Goal: Task Accomplishment & Management: Use online tool/utility

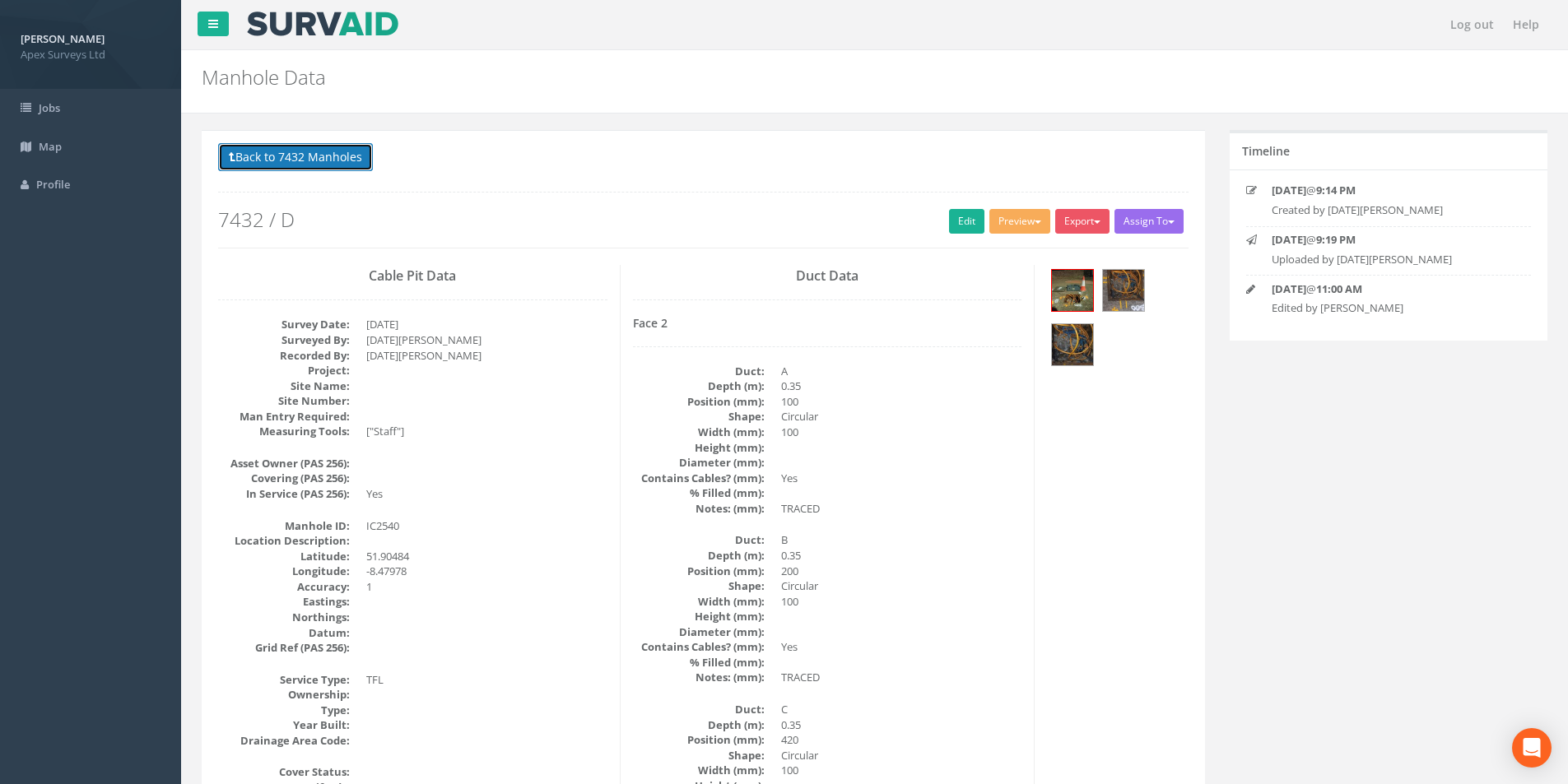
click at [311, 169] on button "Back to 7432 Manholes" at bounding box center [295, 156] width 155 height 28
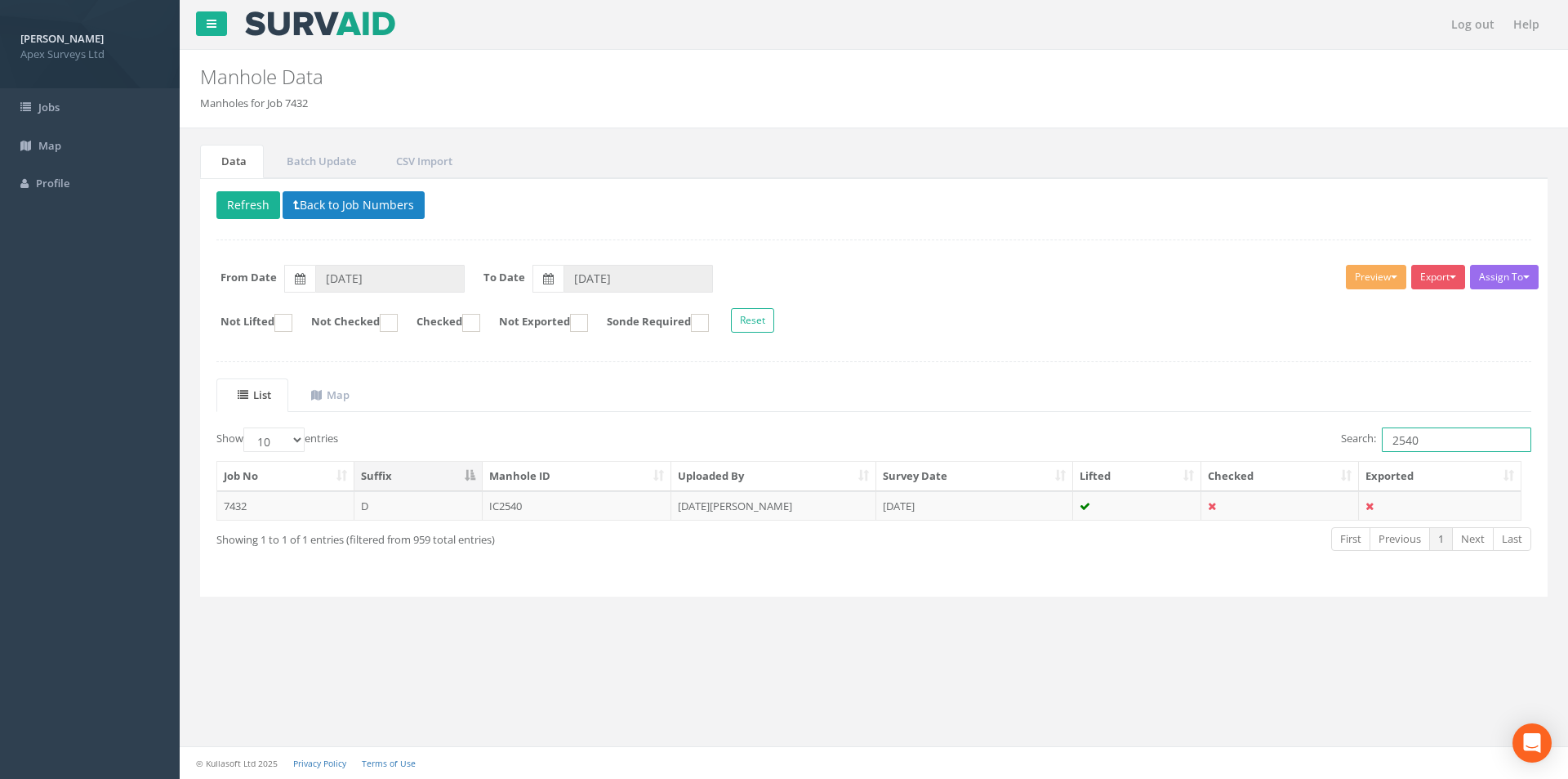
click at [1427, 441] on input "2540" at bounding box center [1456, 439] width 150 height 25
type input "2541"
click at [581, 514] on td "IC2541" at bounding box center [577, 505] width 190 height 29
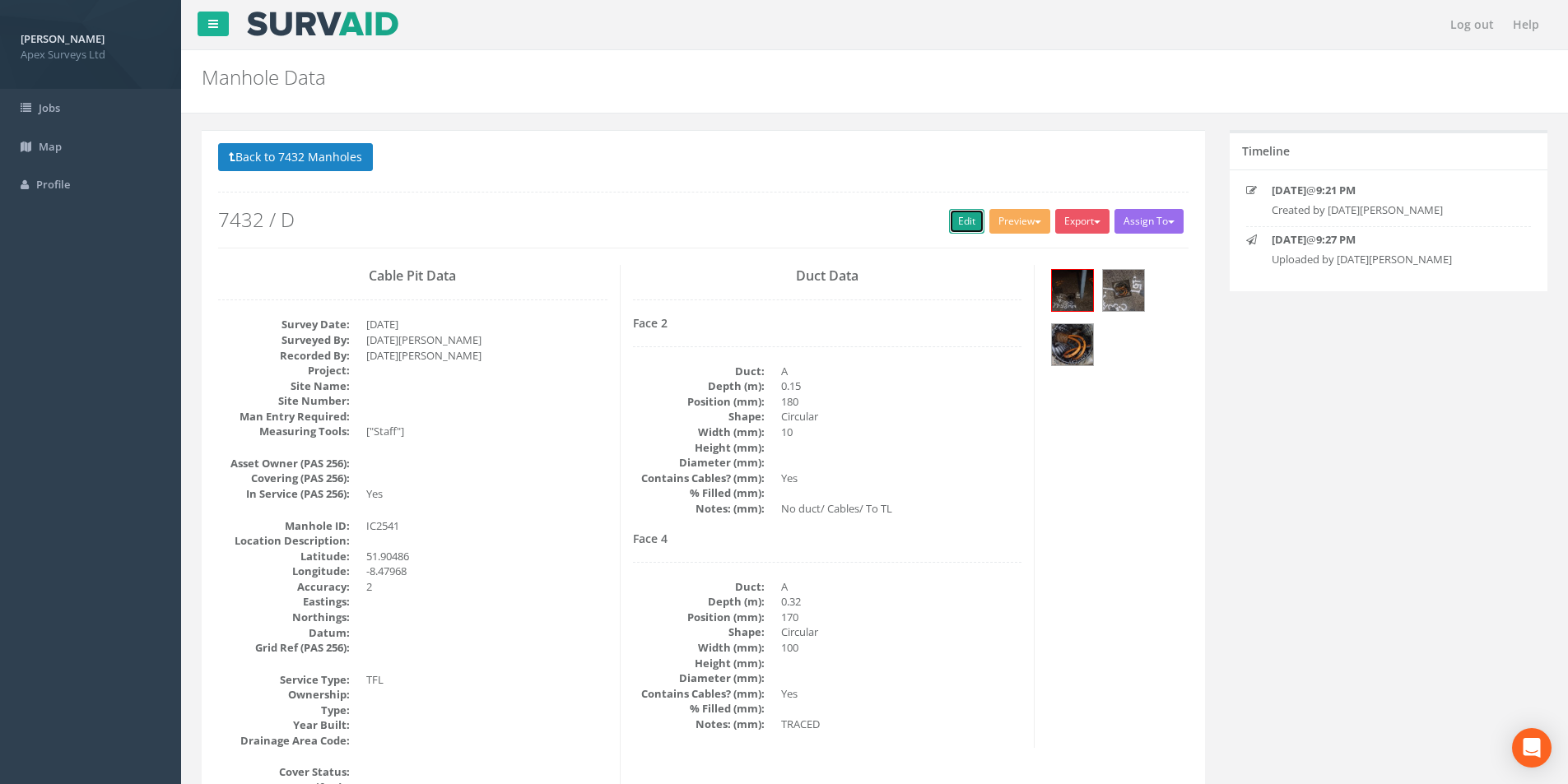
click at [952, 224] on link "Edit" at bounding box center [967, 220] width 36 height 25
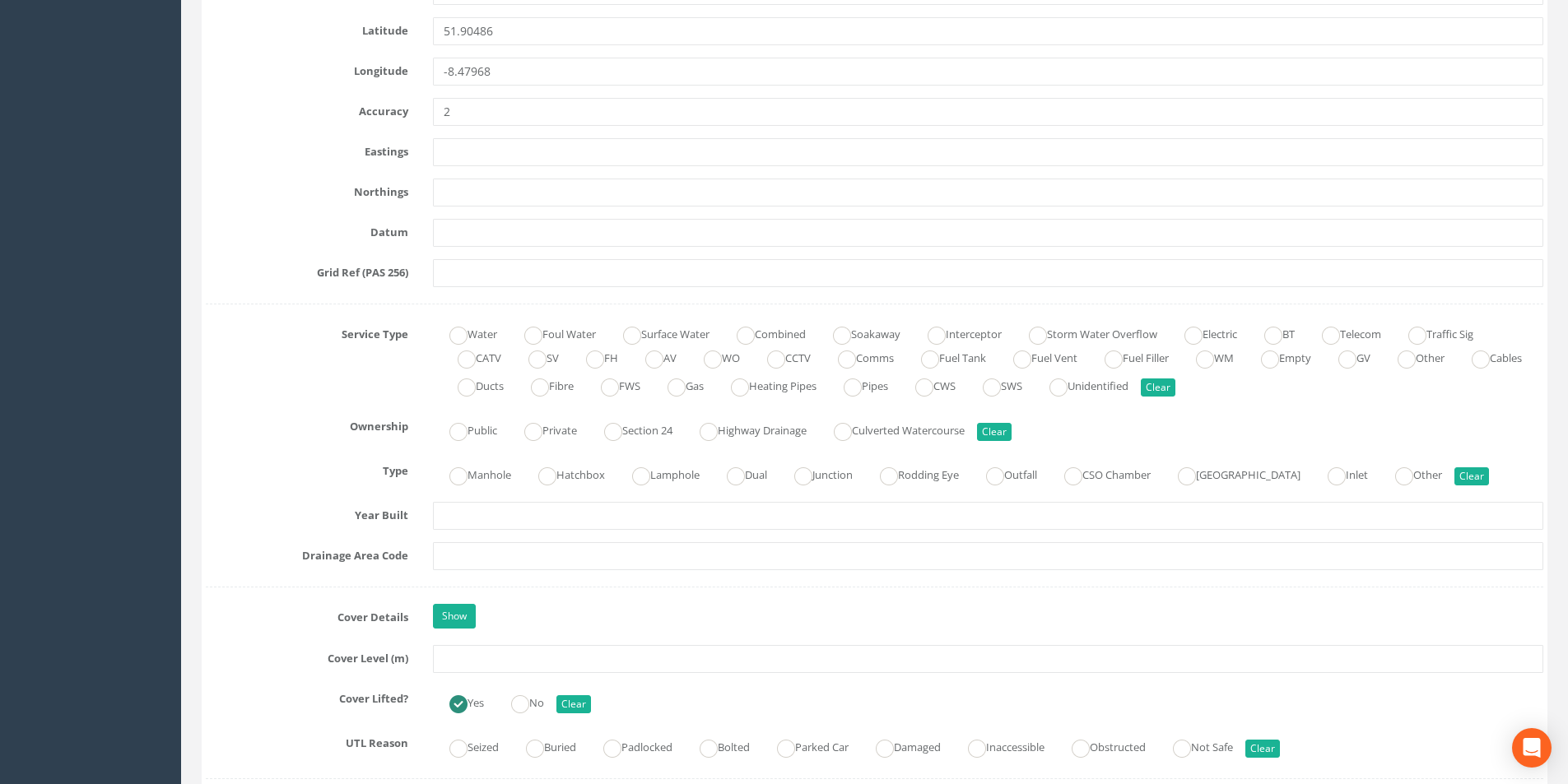
scroll to position [905, 0]
click at [467, 650] on input "text" at bounding box center [988, 655] width 1110 height 28
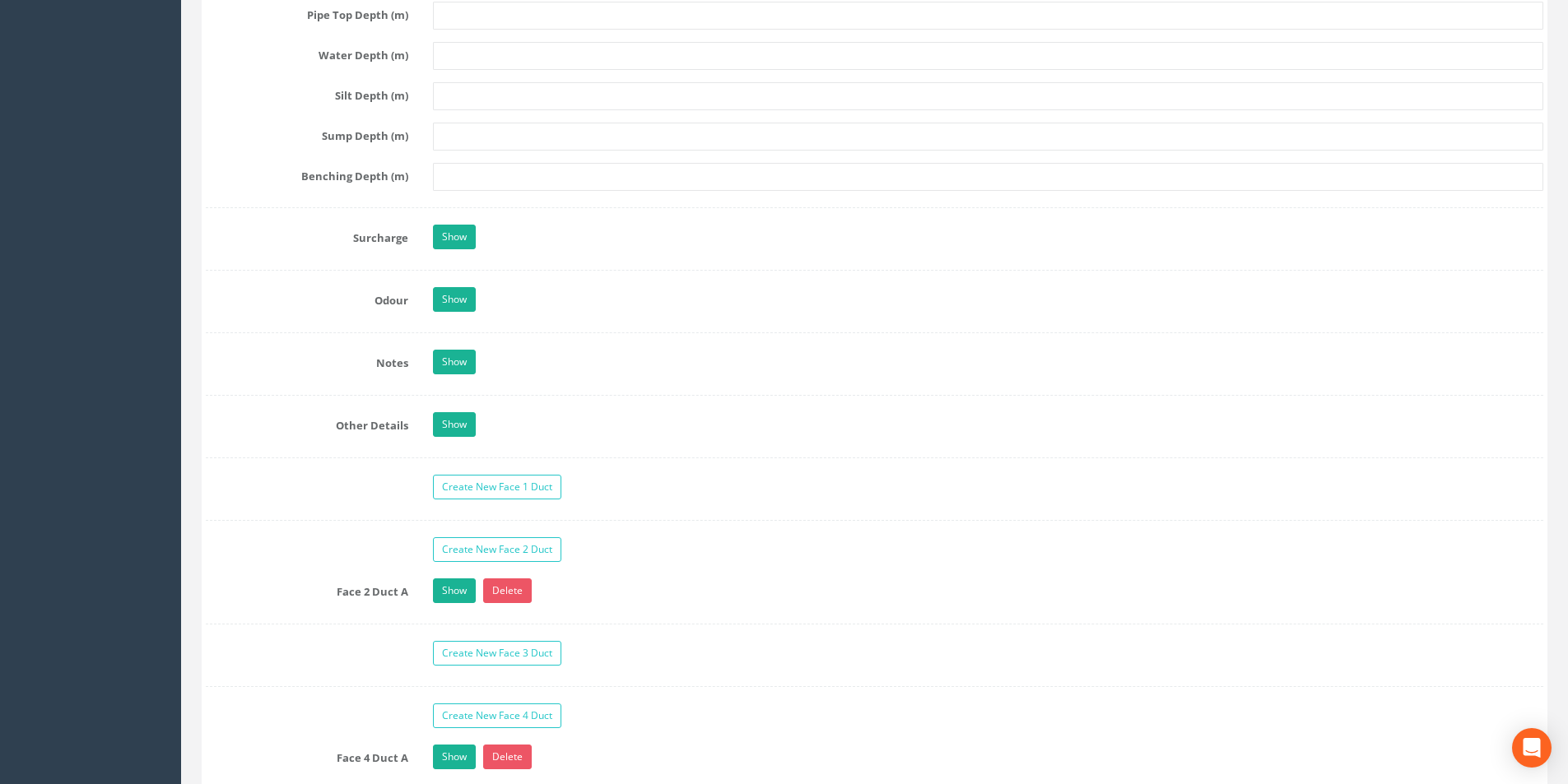
scroll to position [2385, 0]
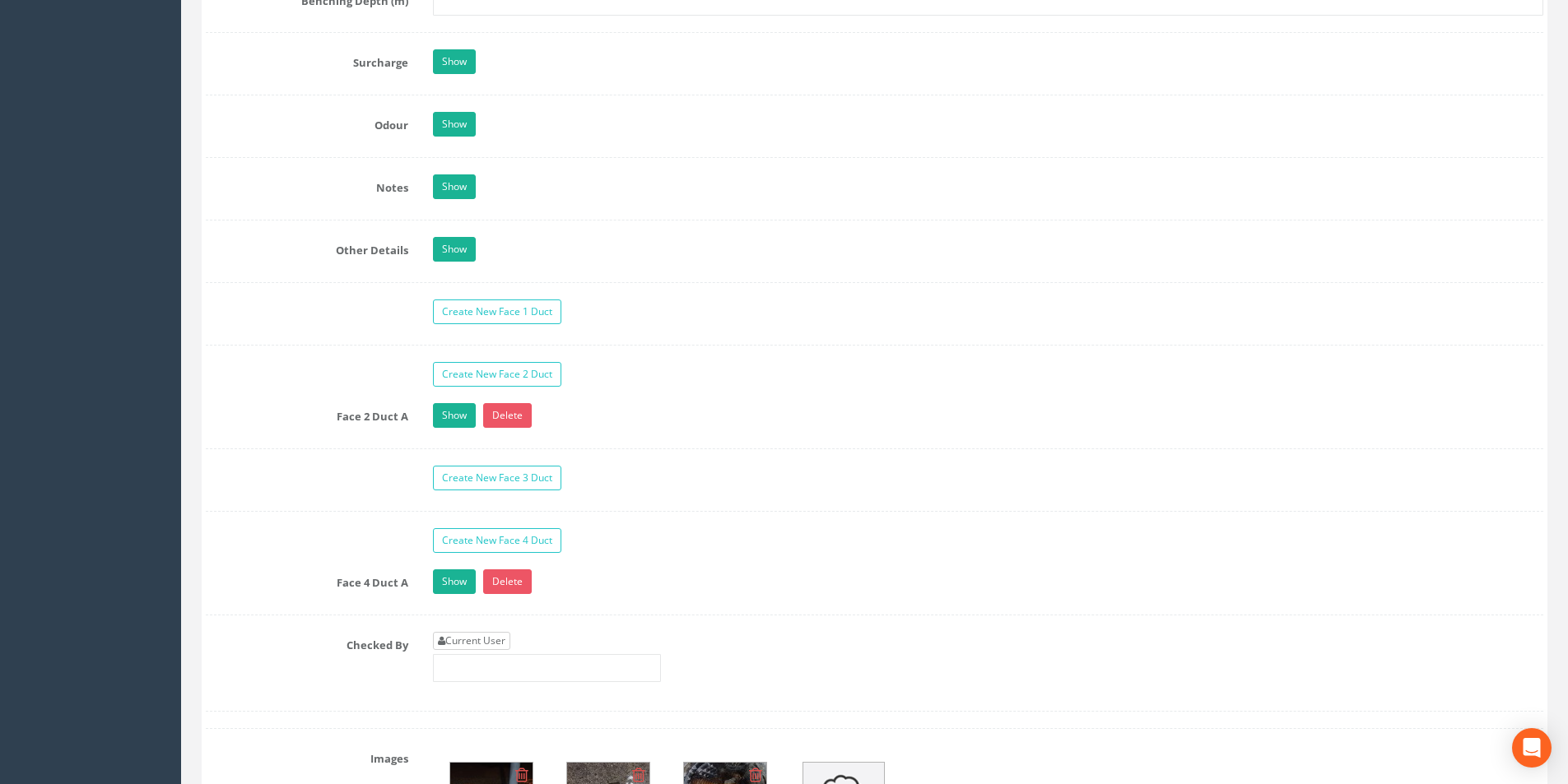
type input "36.80"
click at [482, 641] on link "Current User" at bounding box center [471, 640] width 78 height 18
type input "[PERSON_NAME]"
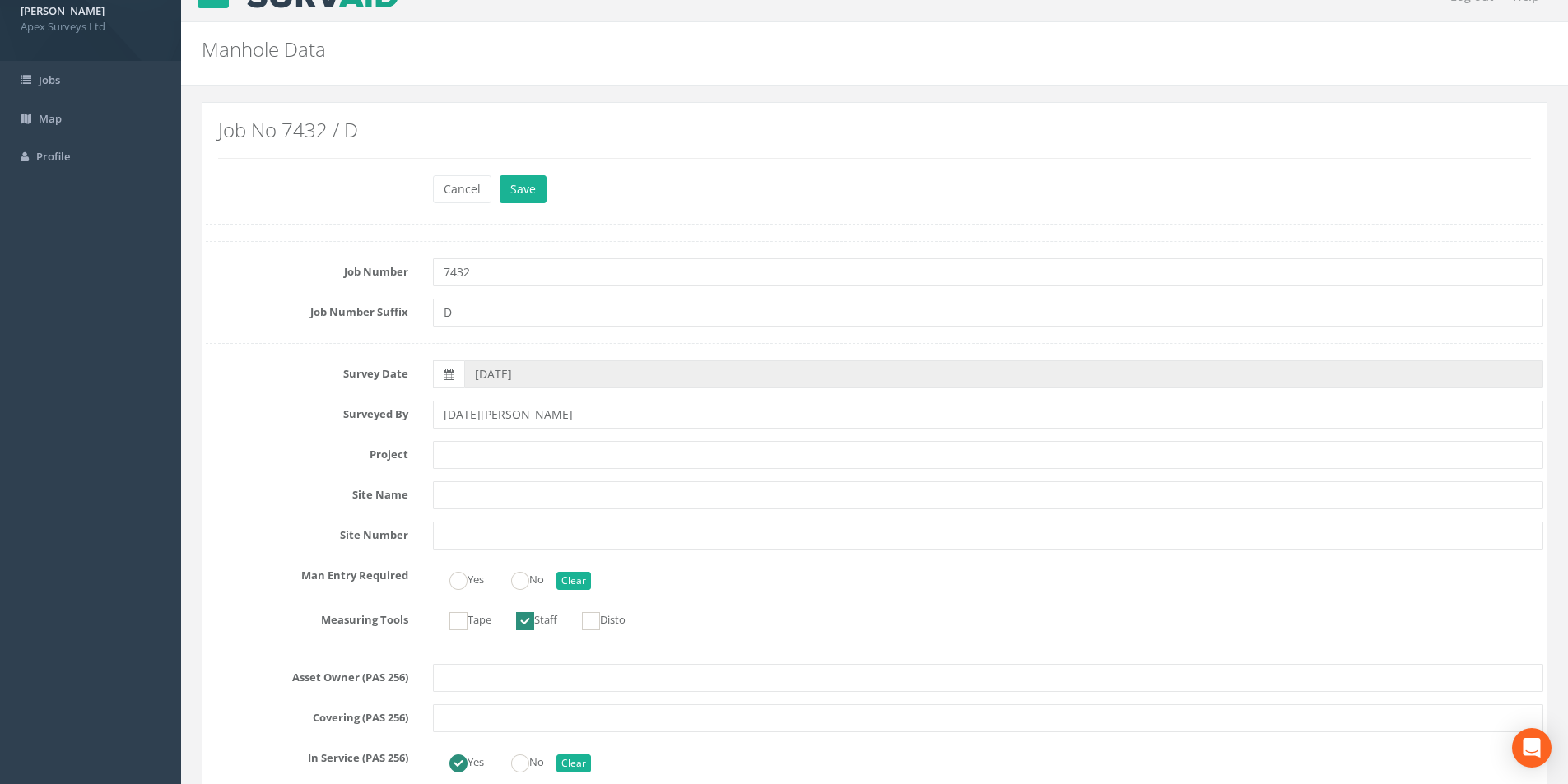
scroll to position [0, 0]
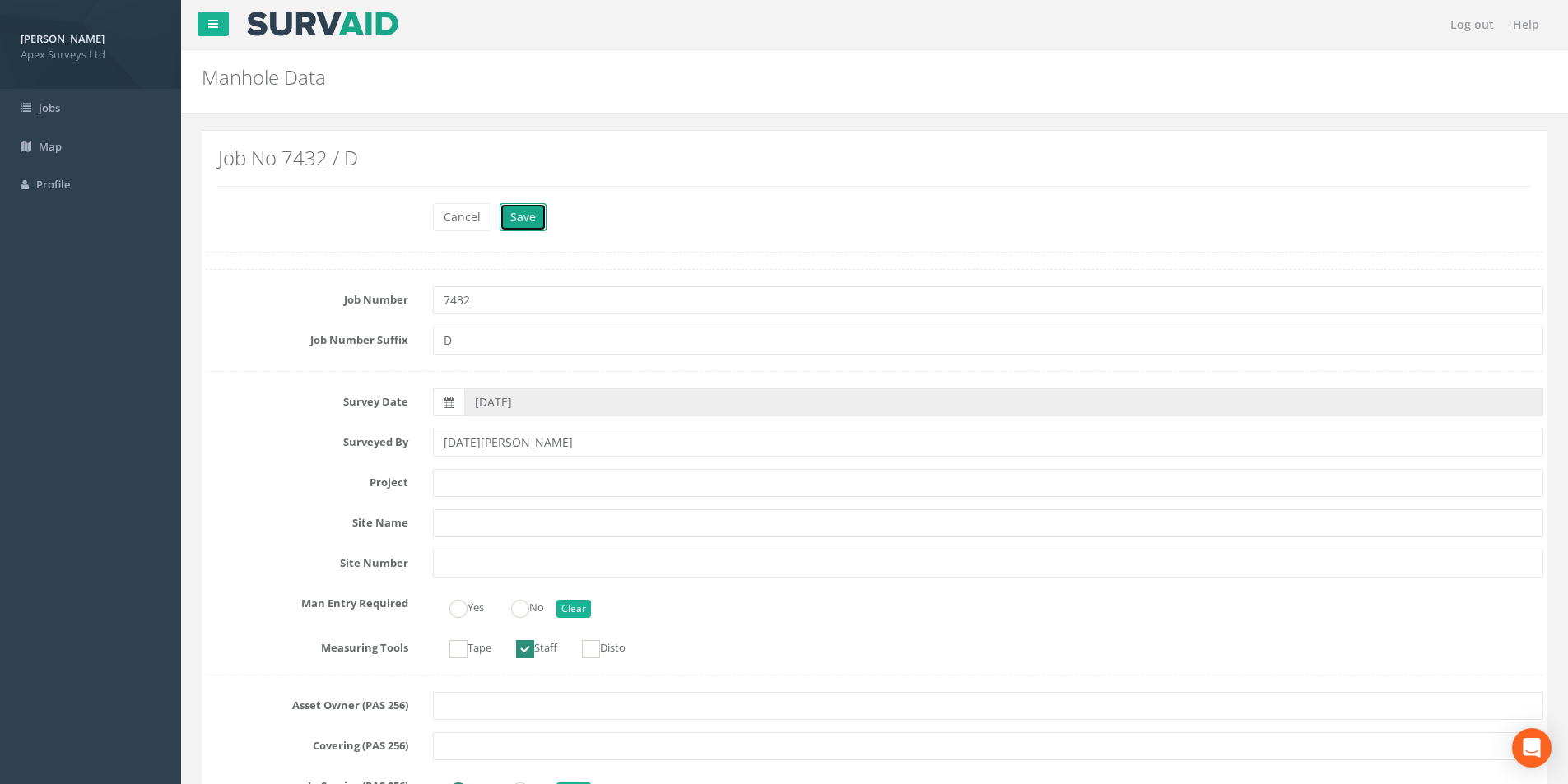
click at [532, 219] on button "Save" at bounding box center [523, 217] width 47 height 28
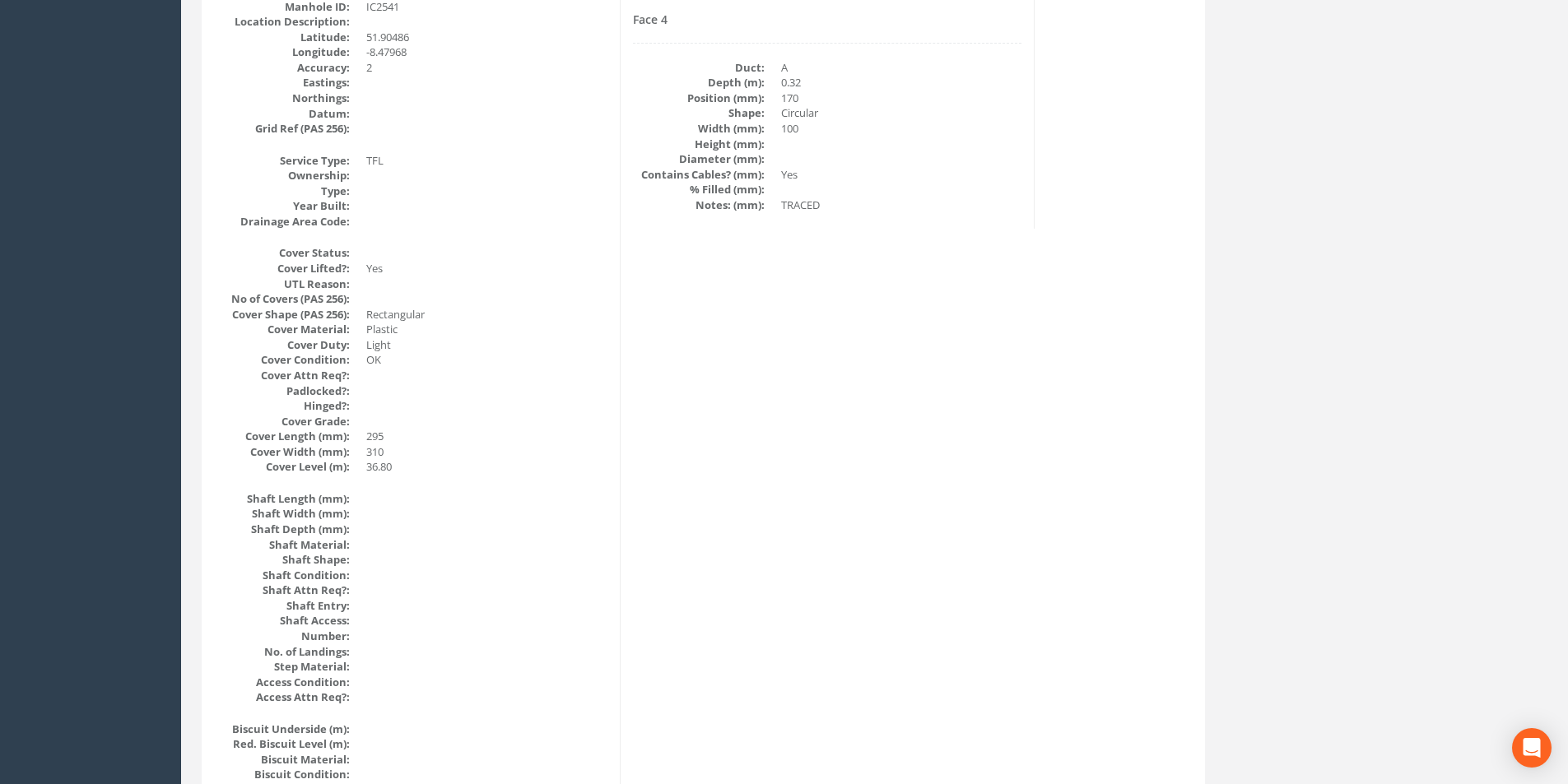
scroll to position [108, 0]
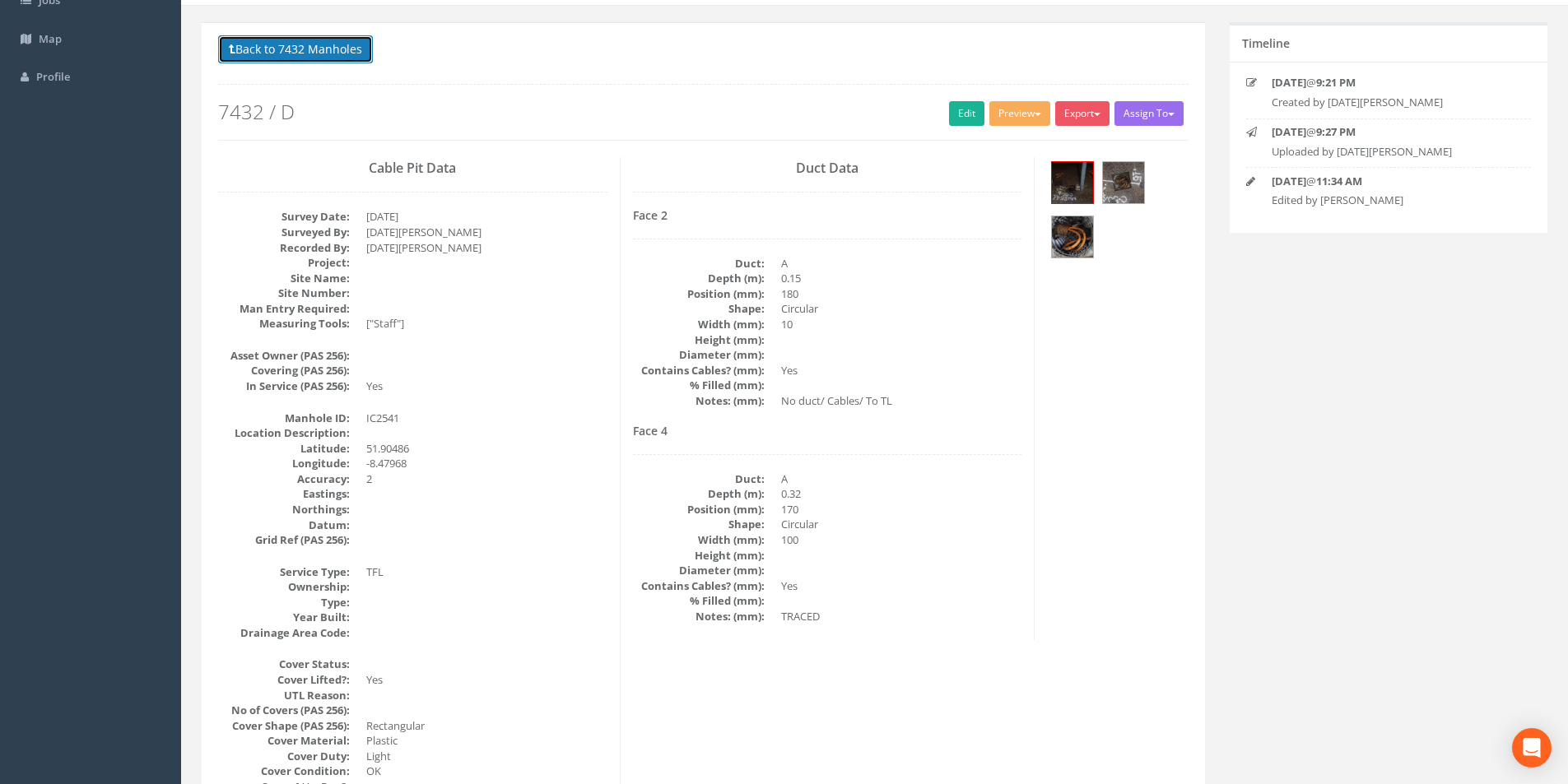
click at [281, 59] on button "Back to 7432 Manholes" at bounding box center [295, 49] width 155 height 28
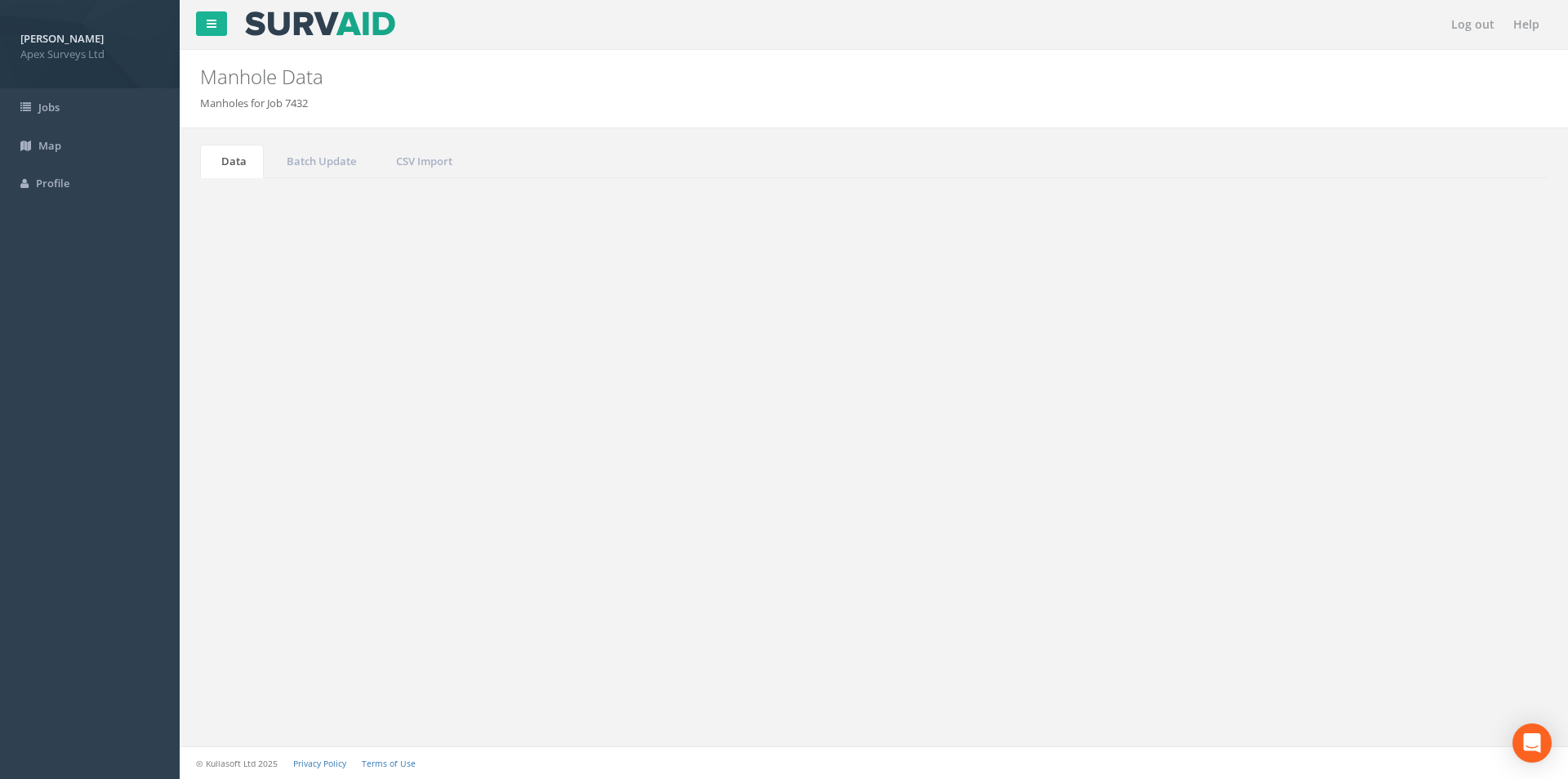
click at [1427, 436] on input "2541" at bounding box center [1456, 439] width 150 height 25
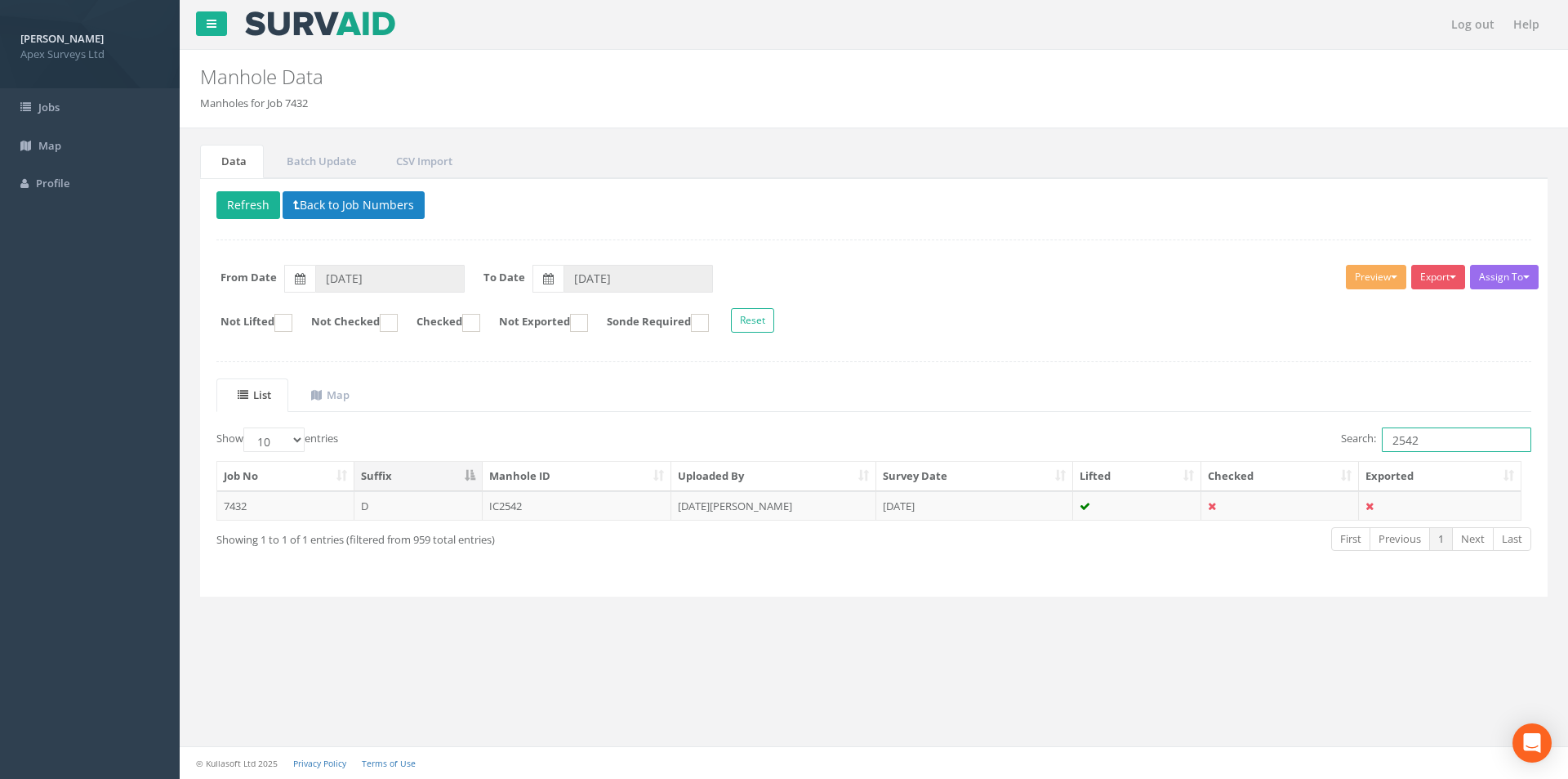
type input "2542"
click at [611, 522] on div "Job No Suffix Manhole ID Uploaded By Survey Date Lifted Checked Exported 7432 D…" at bounding box center [874, 491] width 1339 height 69
click at [610, 514] on td "IC2542" at bounding box center [577, 505] width 190 height 29
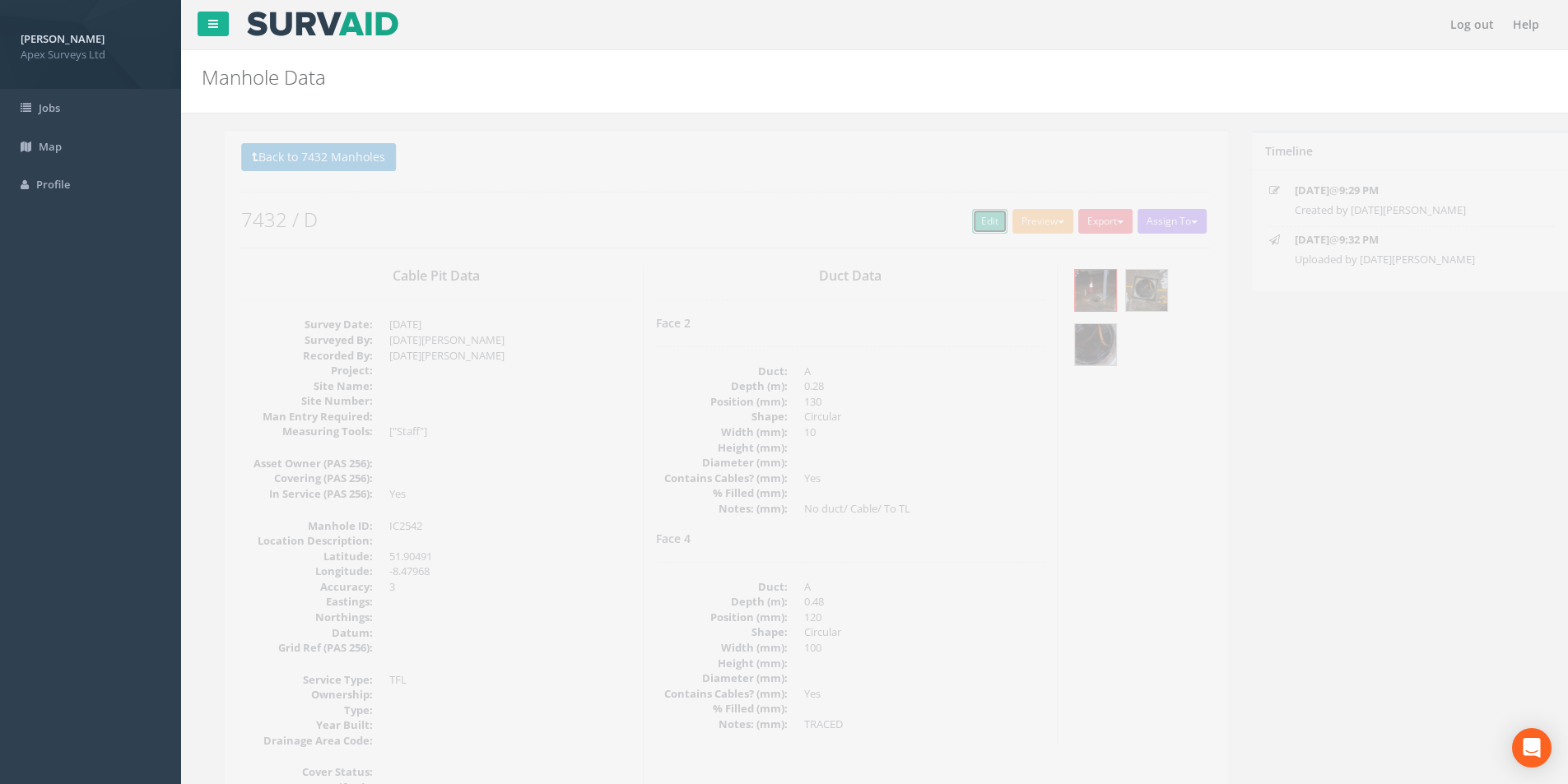
click at [957, 232] on link "Edit" at bounding box center [967, 220] width 36 height 25
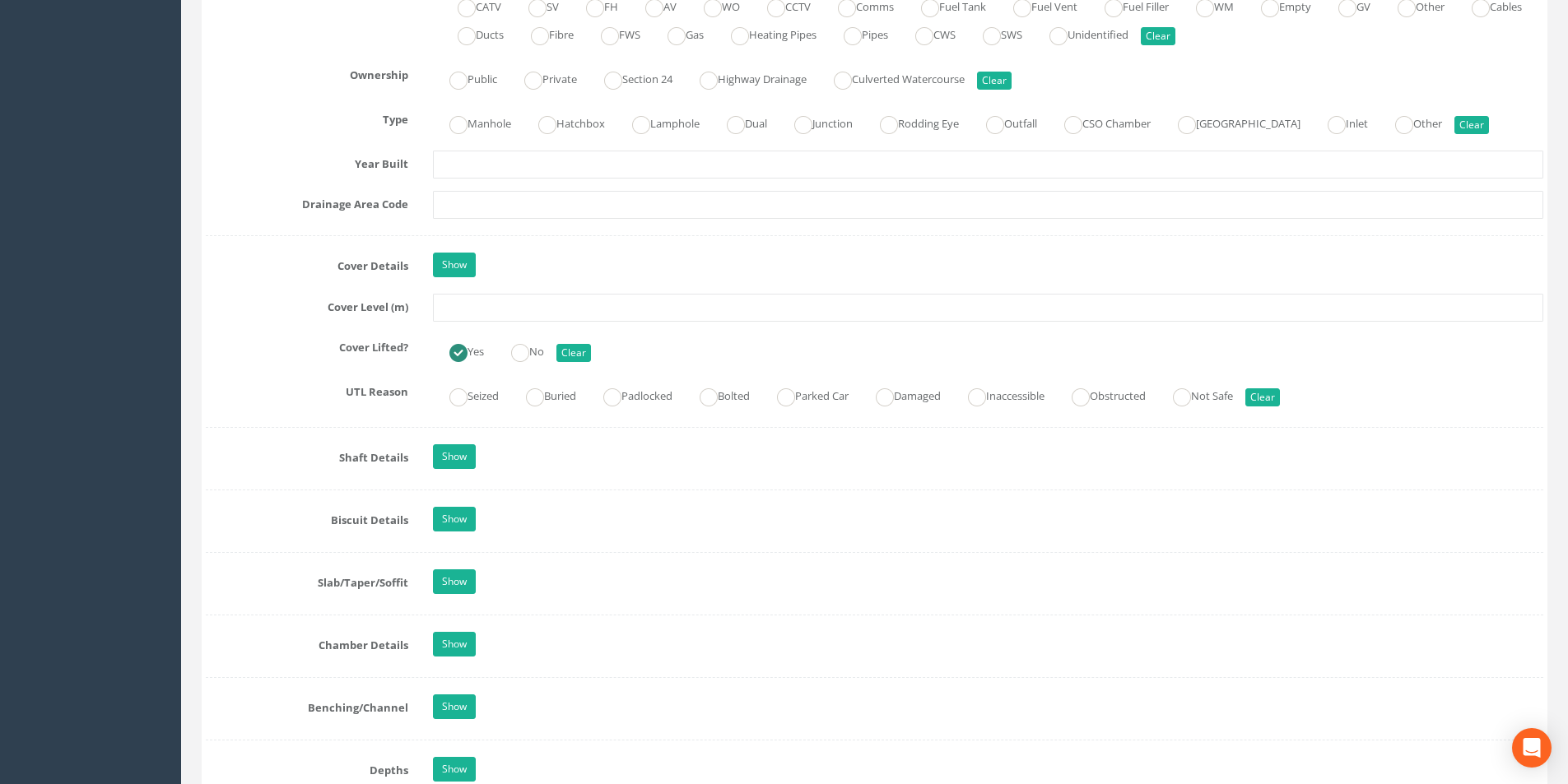
scroll to position [1233, 0]
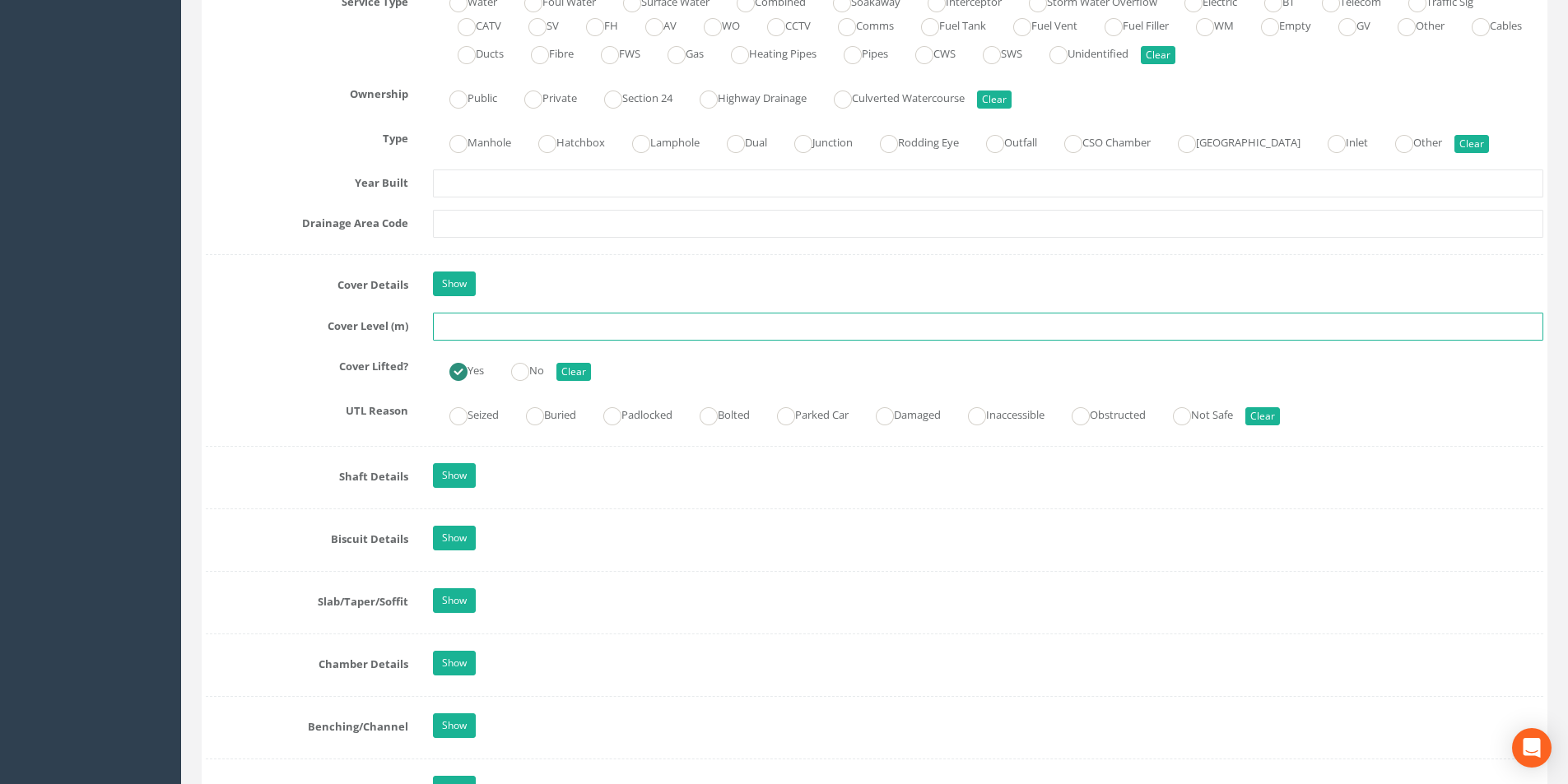
click at [478, 328] on input "text" at bounding box center [988, 327] width 1110 height 28
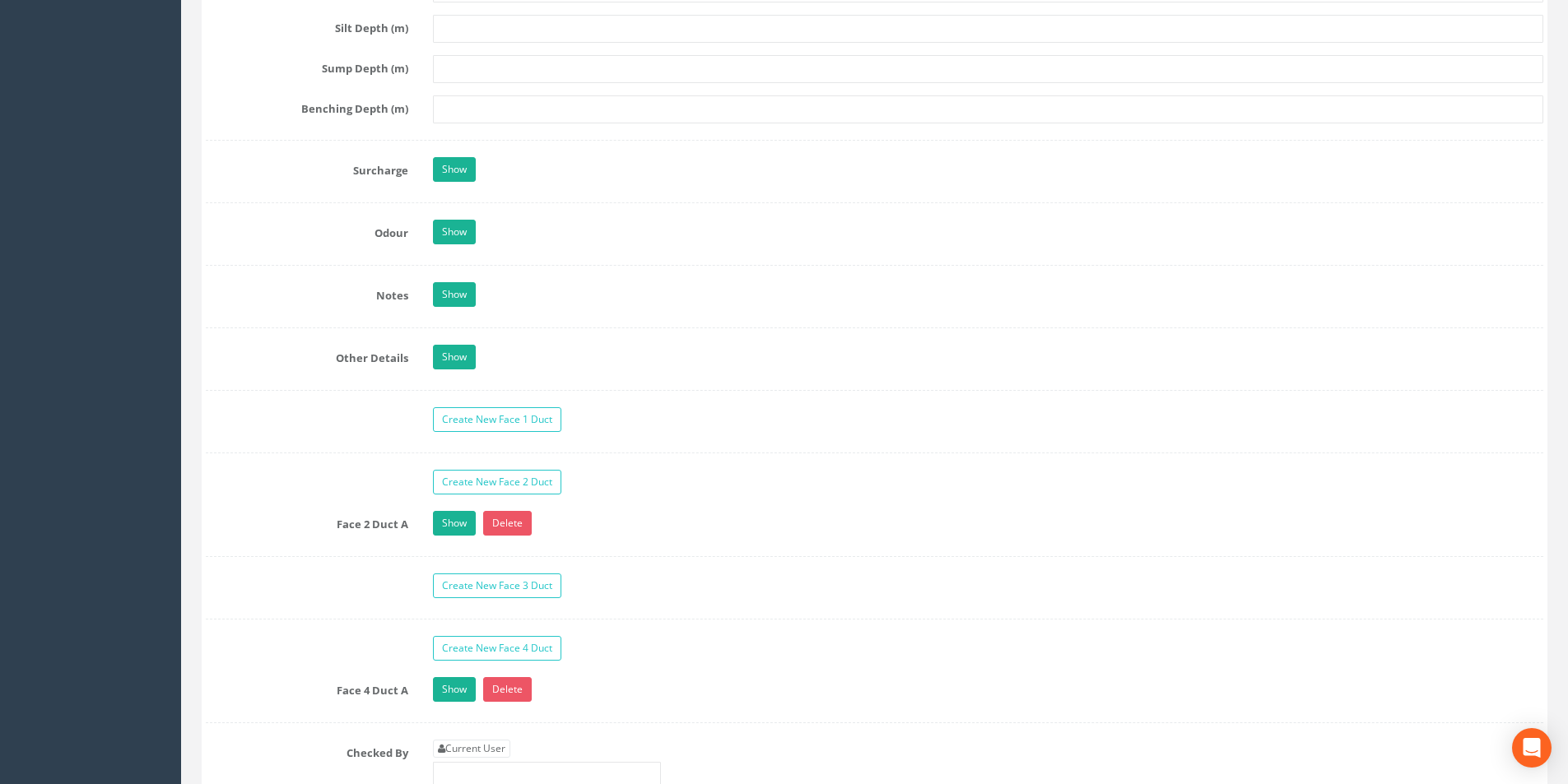
scroll to position [2467, 0]
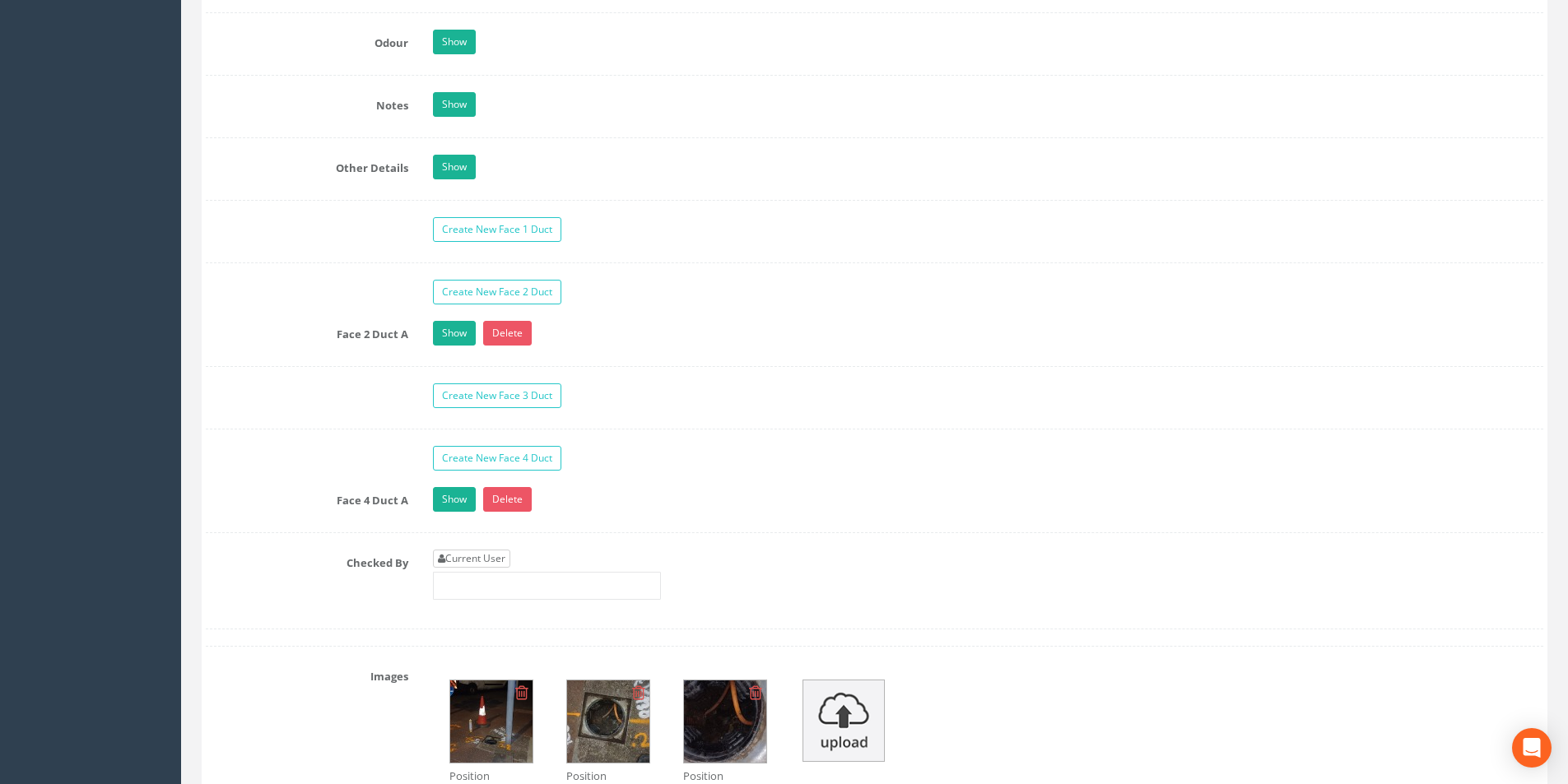
type input "36.62"
click at [481, 560] on link "Current User" at bounding box center [471, 559] width 78 height 18
type input "[PERSON_NAME]"
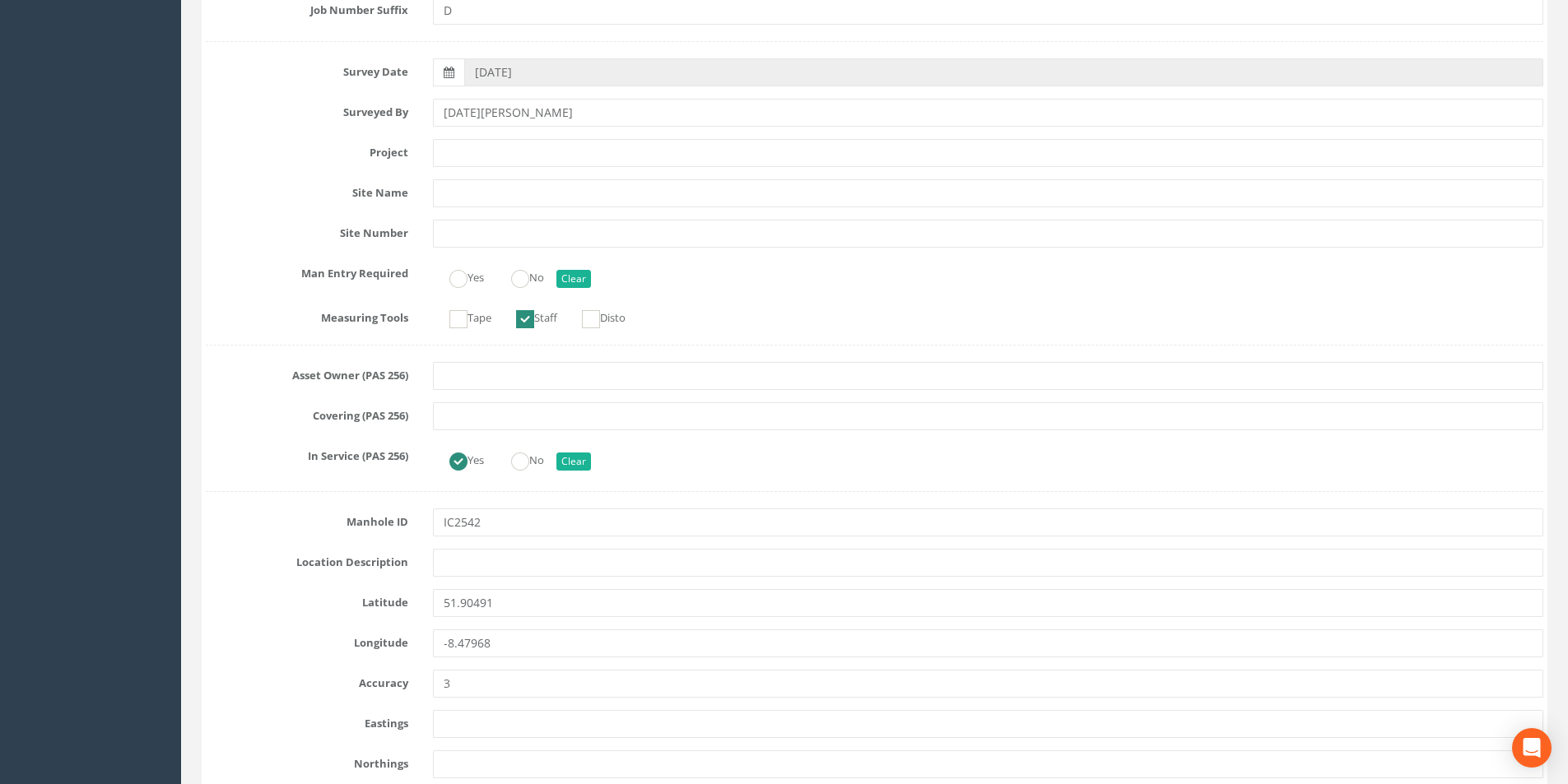
scroll to position [82, 0]
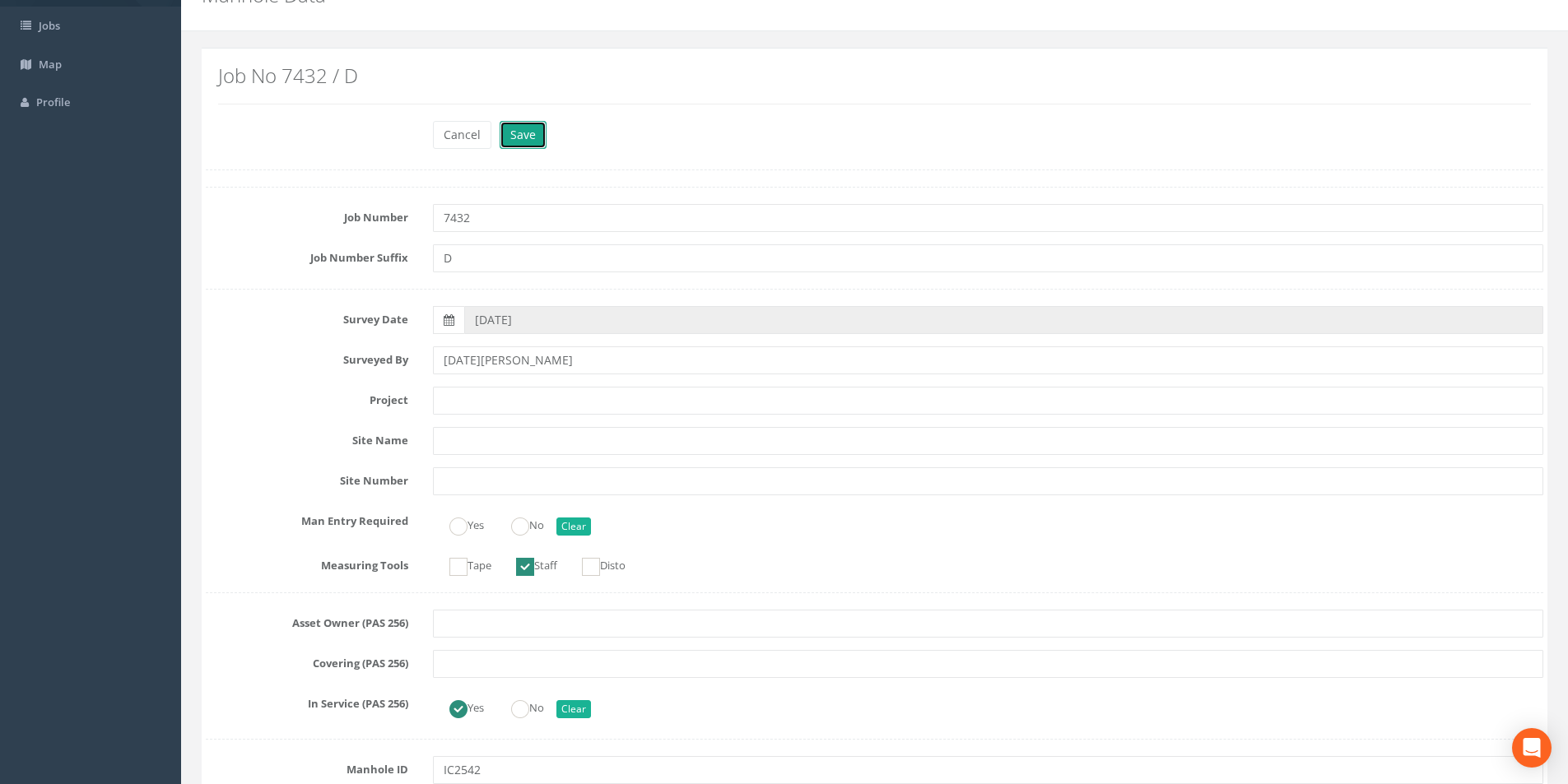
click at [524, 143] on button "Save" at bounding box center [523, 134] width 47 height 28
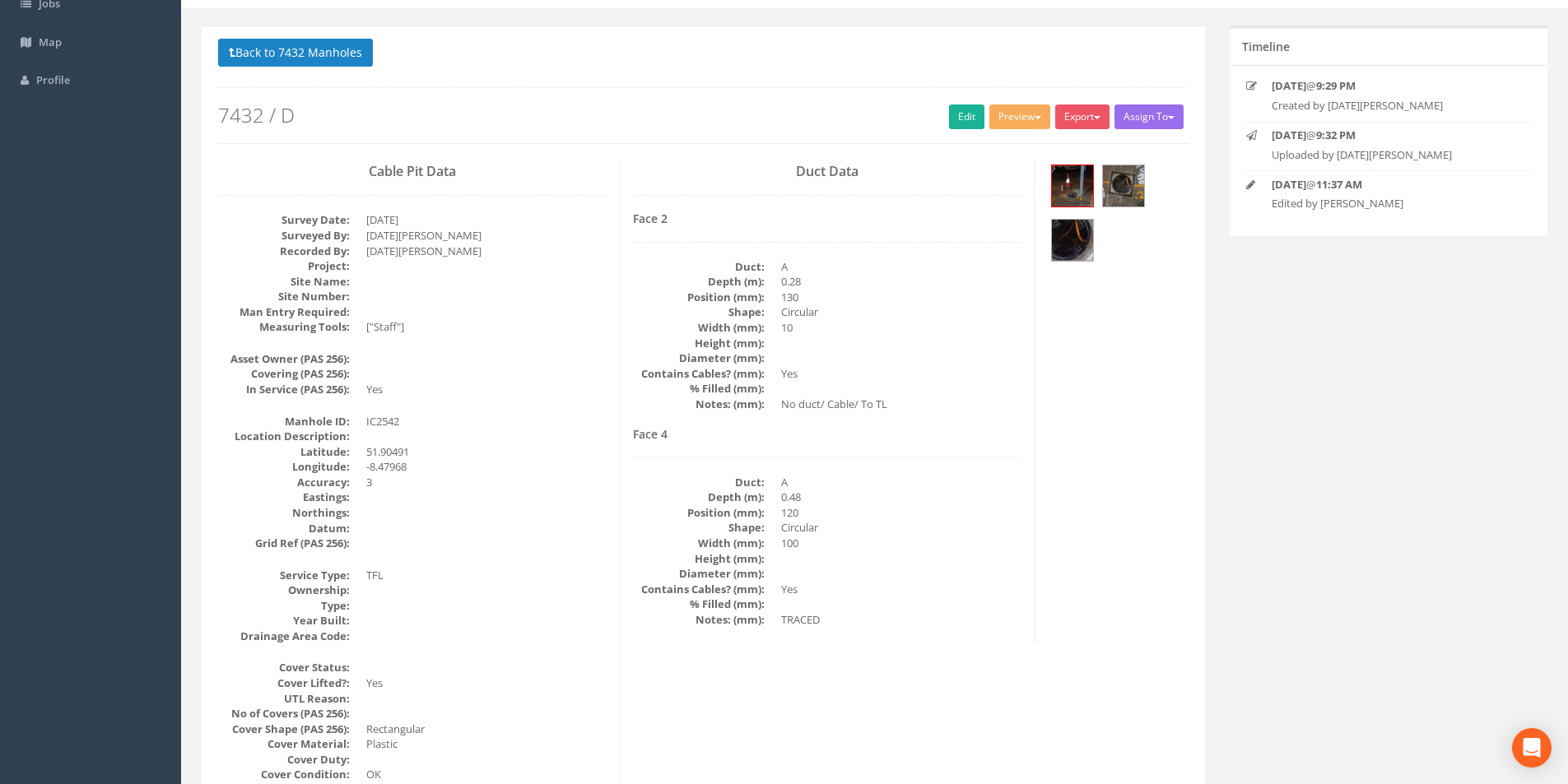
scroll to position [0, 0]
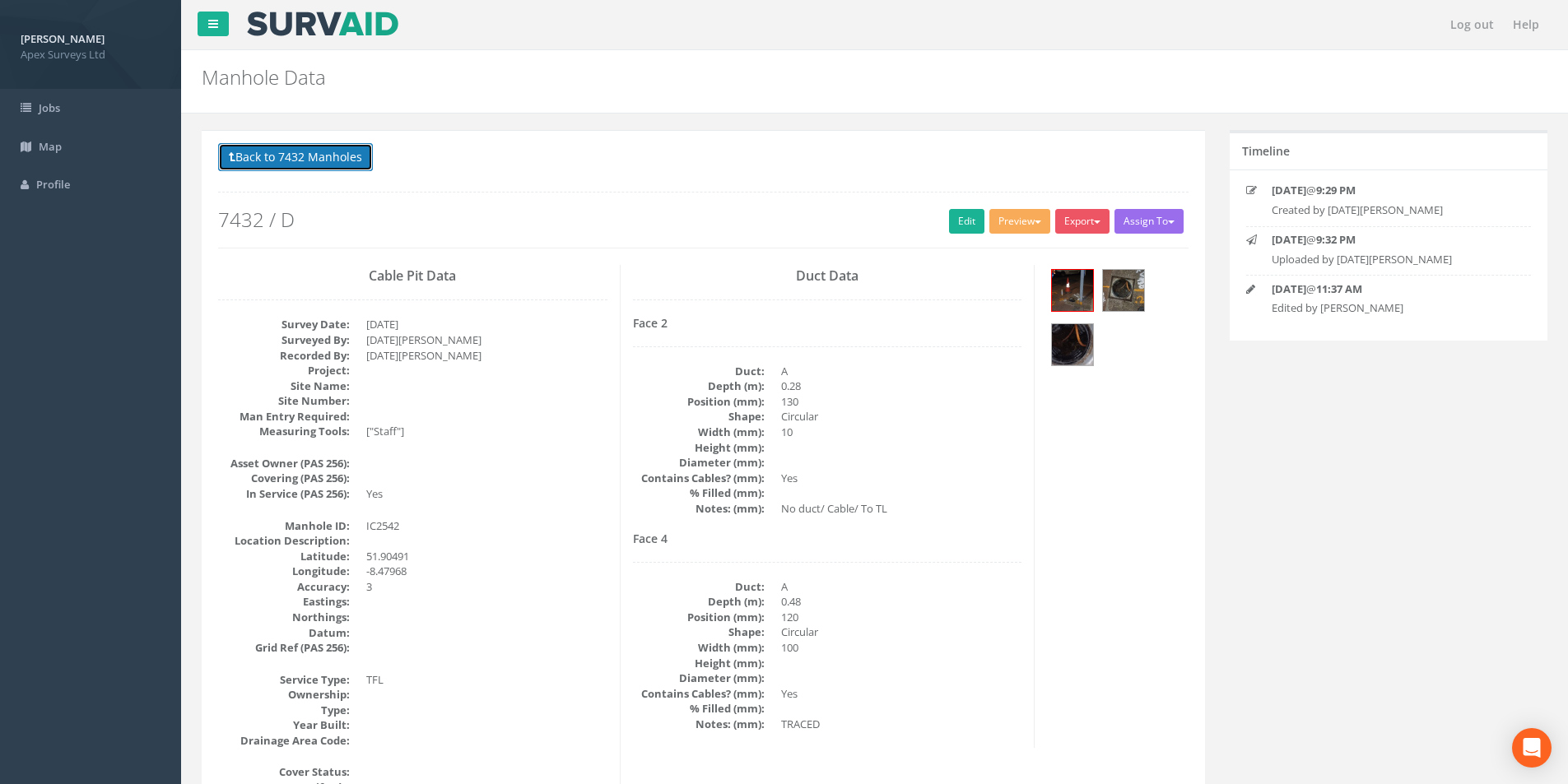
click at [285, 168] on button "Back to 7432 Manholes" at bounding box center [295, 156] width 155 height 28
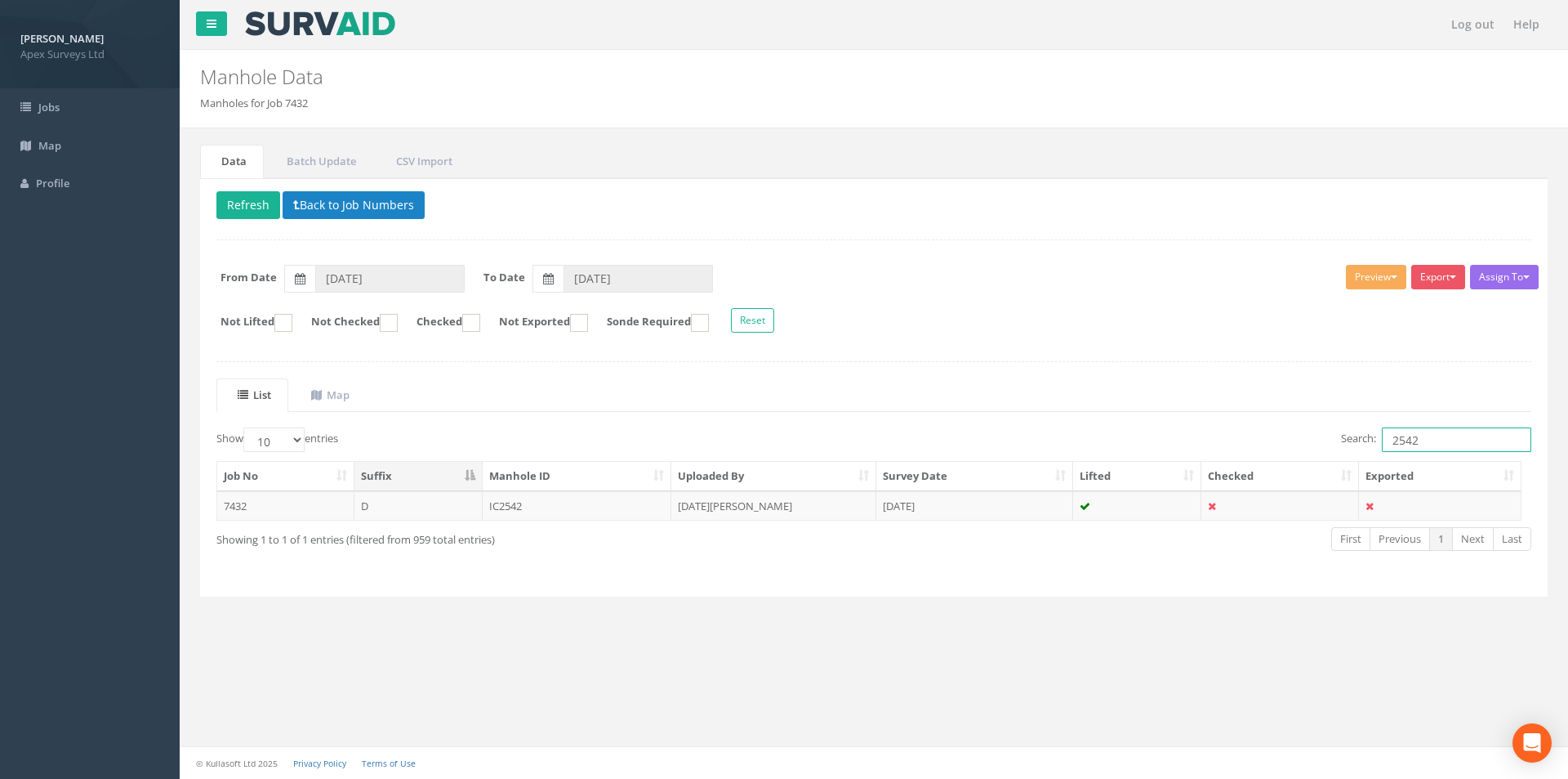
click at [1428, 448] on input "2542" at bounding box center [1456, 439] width 150 height 25
type input "2543"
click at [1087, 513] on td at bounding box center [1137, 505] width 129 height 29
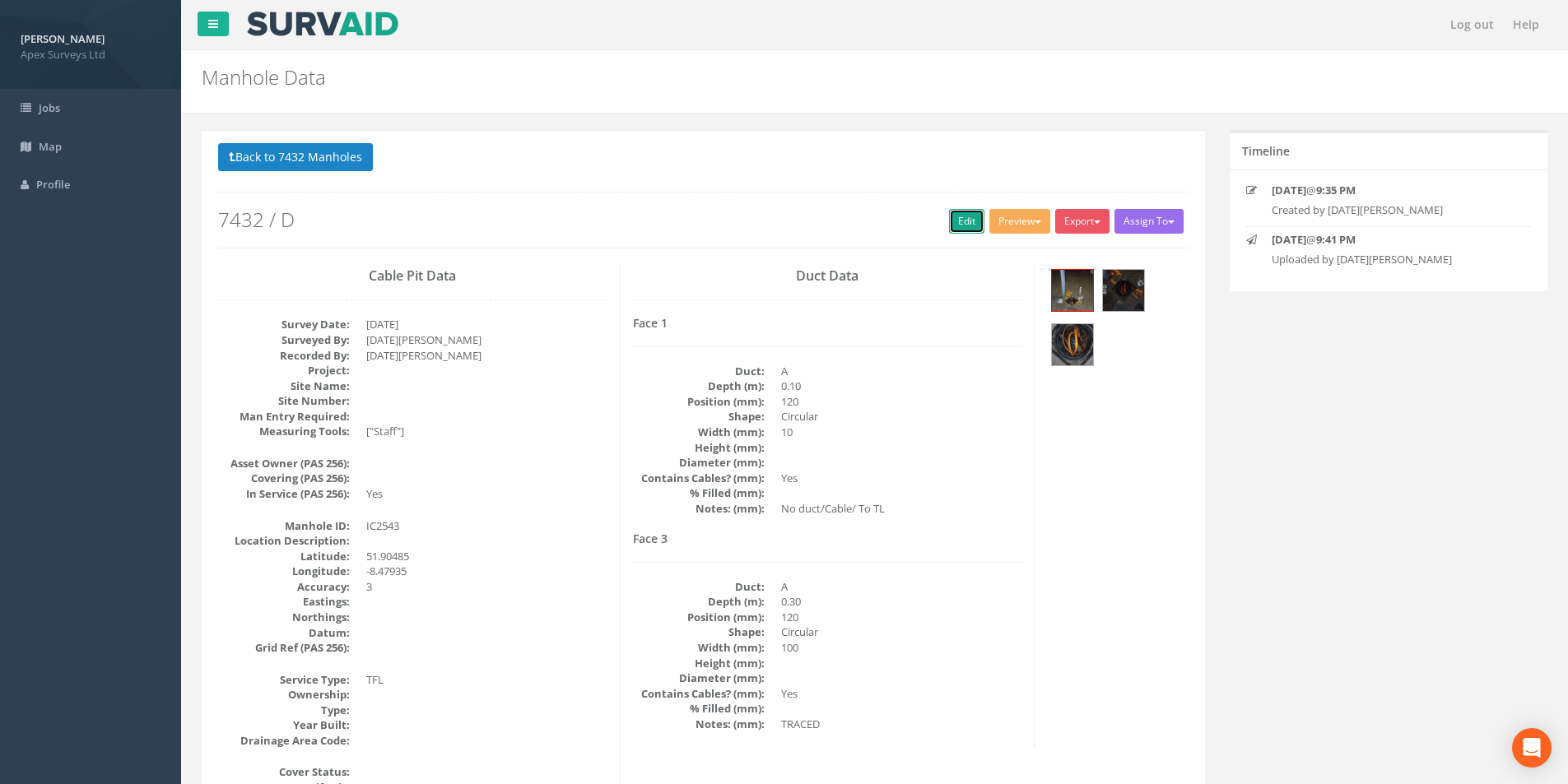
click at [957, 221] on link "Edit" at bounding box center [967, 220] width 36 height 25
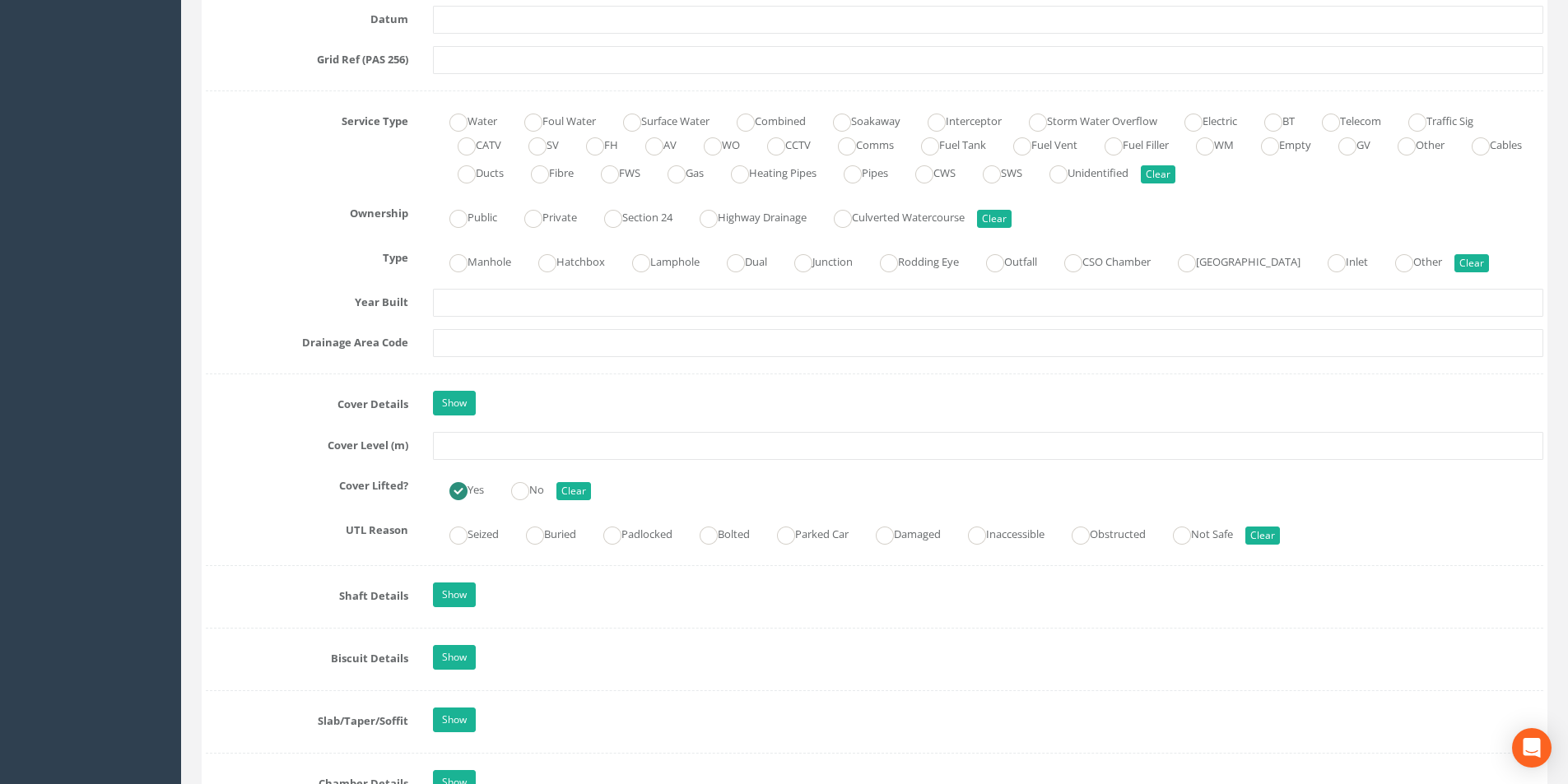
scroll to position [1152, 0]
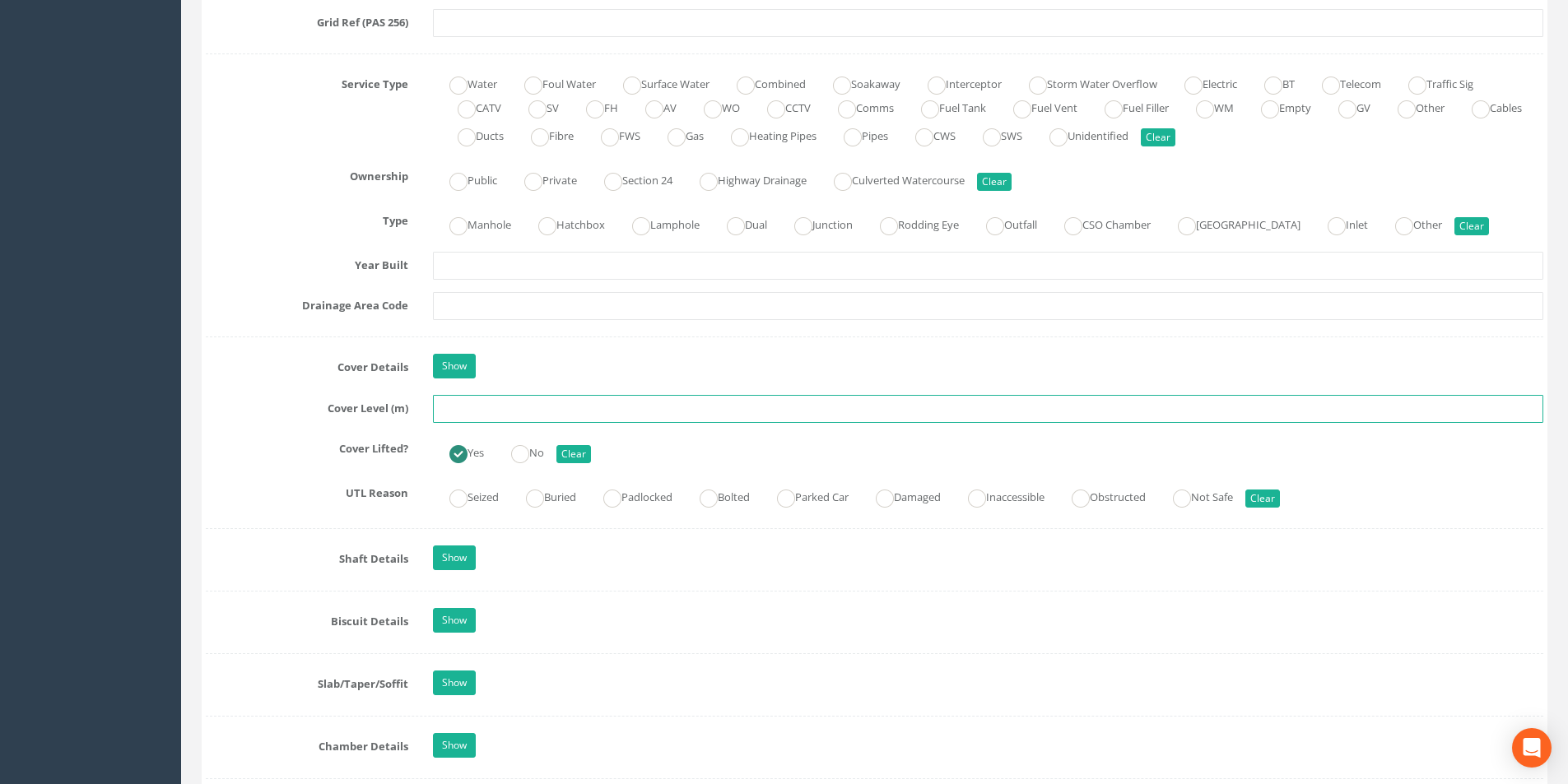
click at [568, 411] on input "text" at bounding box center [988, 409] width 1110 height 28
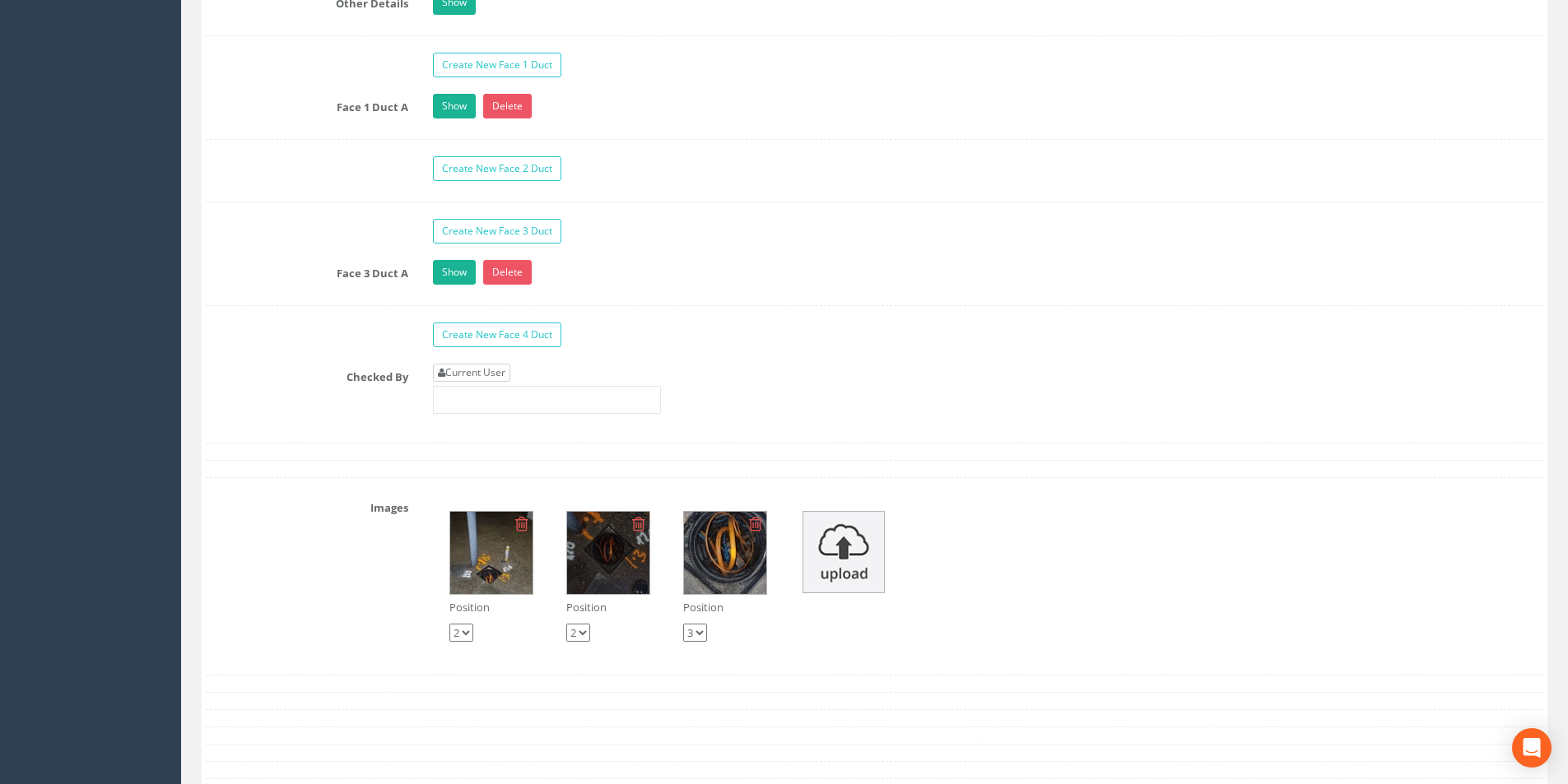
type input "2543"
click at [490, 371] on link "Current User" at bounding box center [471, 372] width 78 height 18
type input "[PERSON_NAME]"
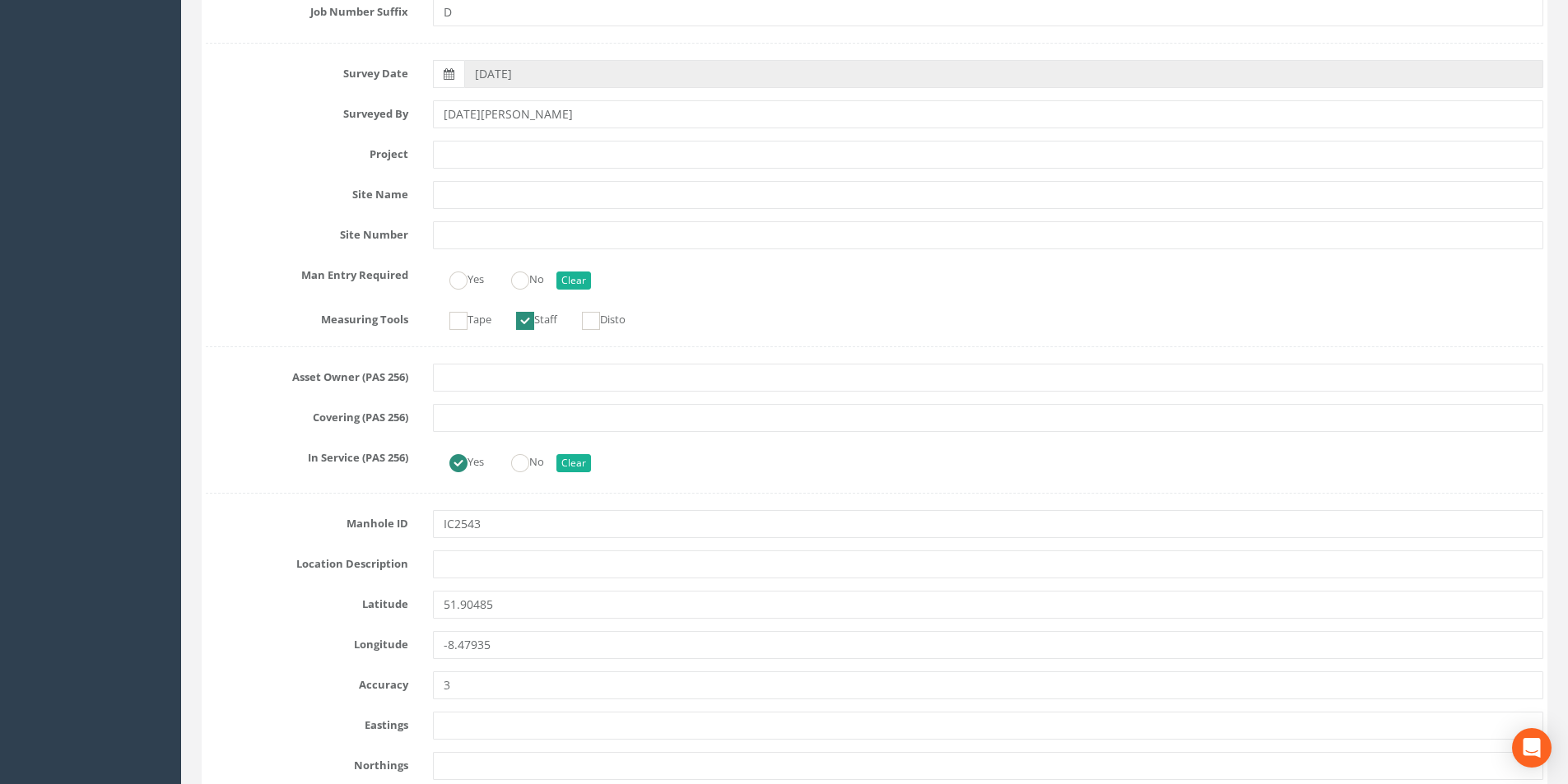
scroll to position [0, 0]
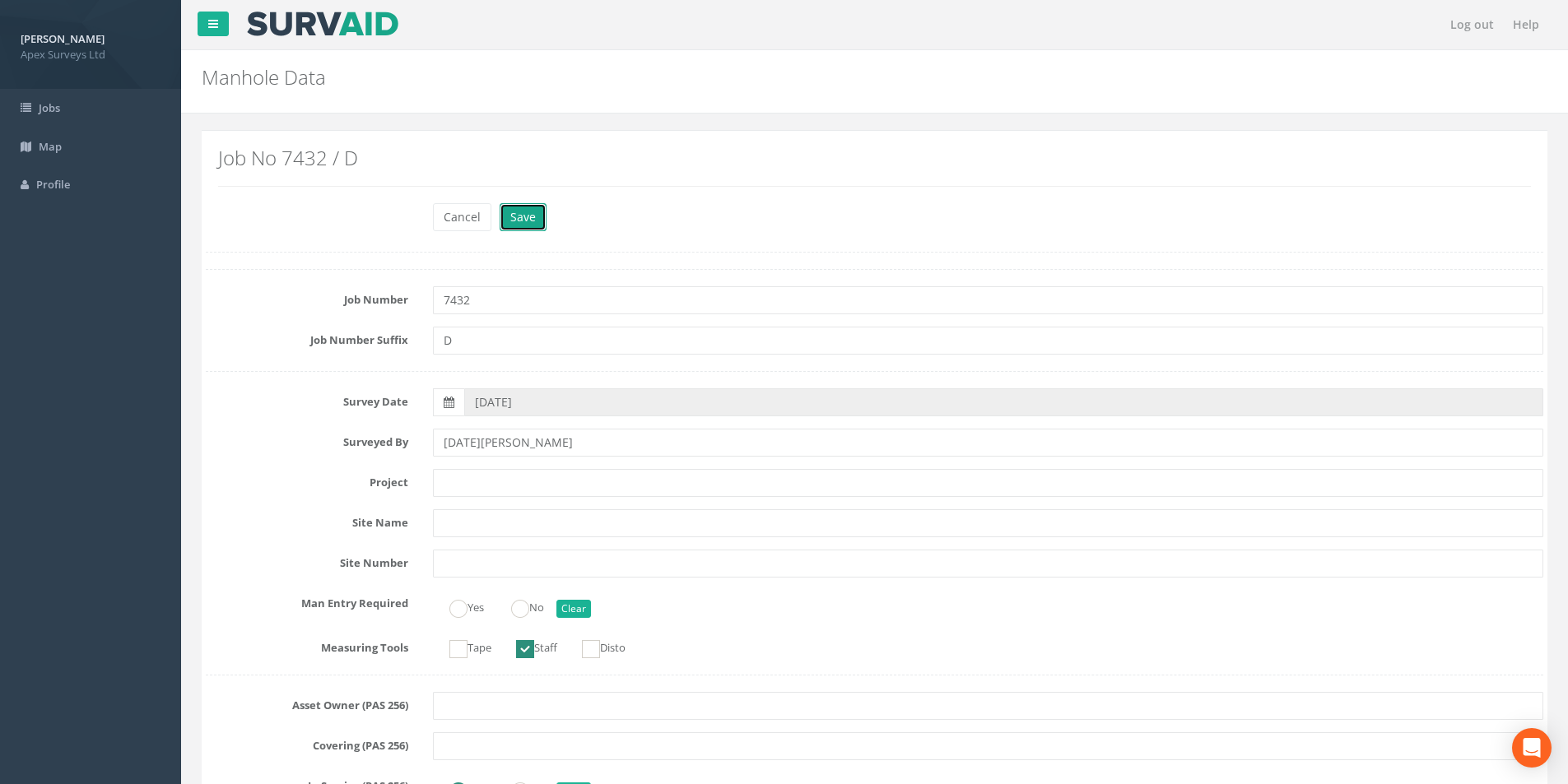
click at [522, 218] on button "Save" at bounding box center [523, 217] width 47 height 28
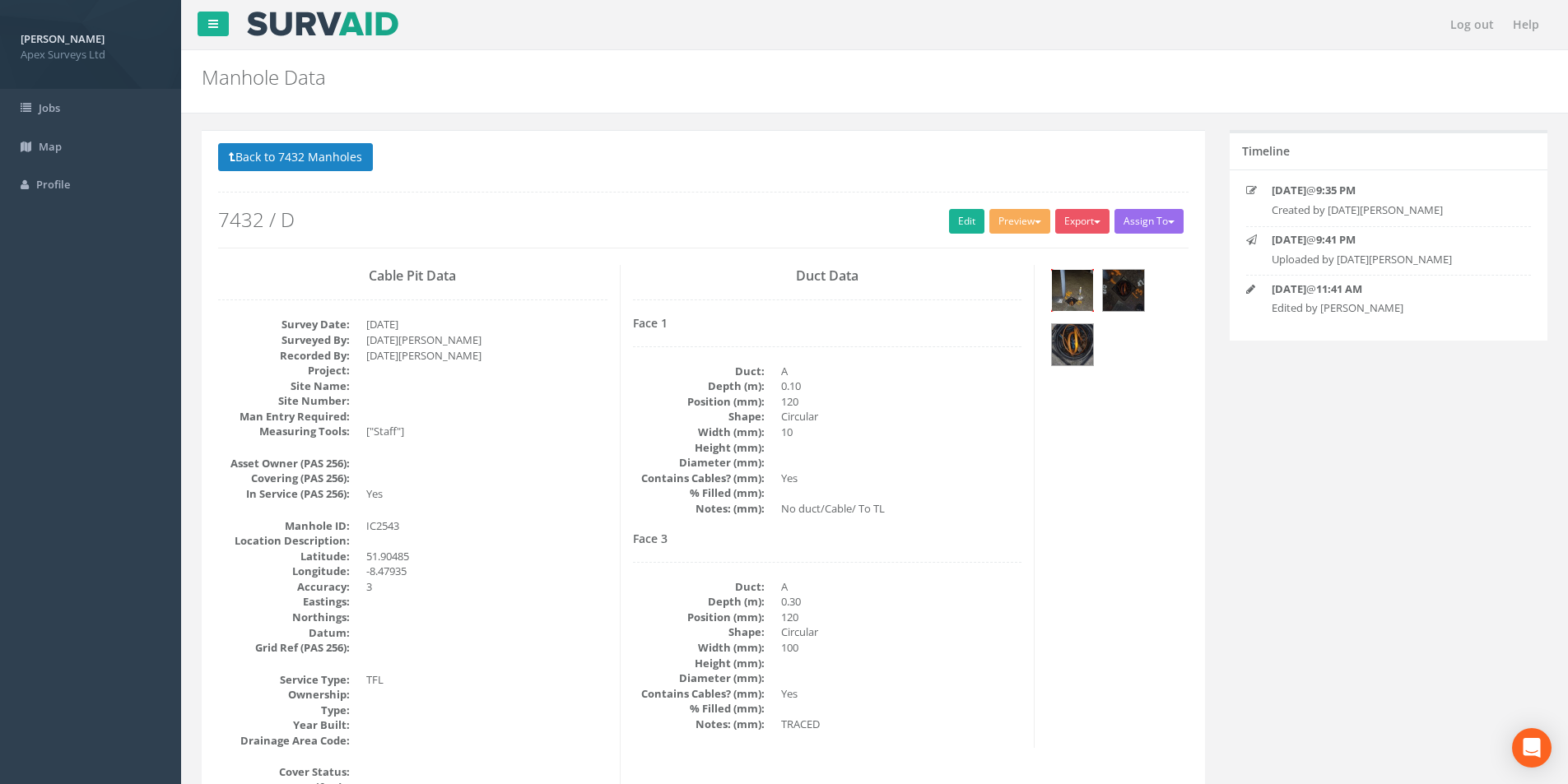
click at [1084, 297] on img at bounding box center [1072, 290] width 41 height 41
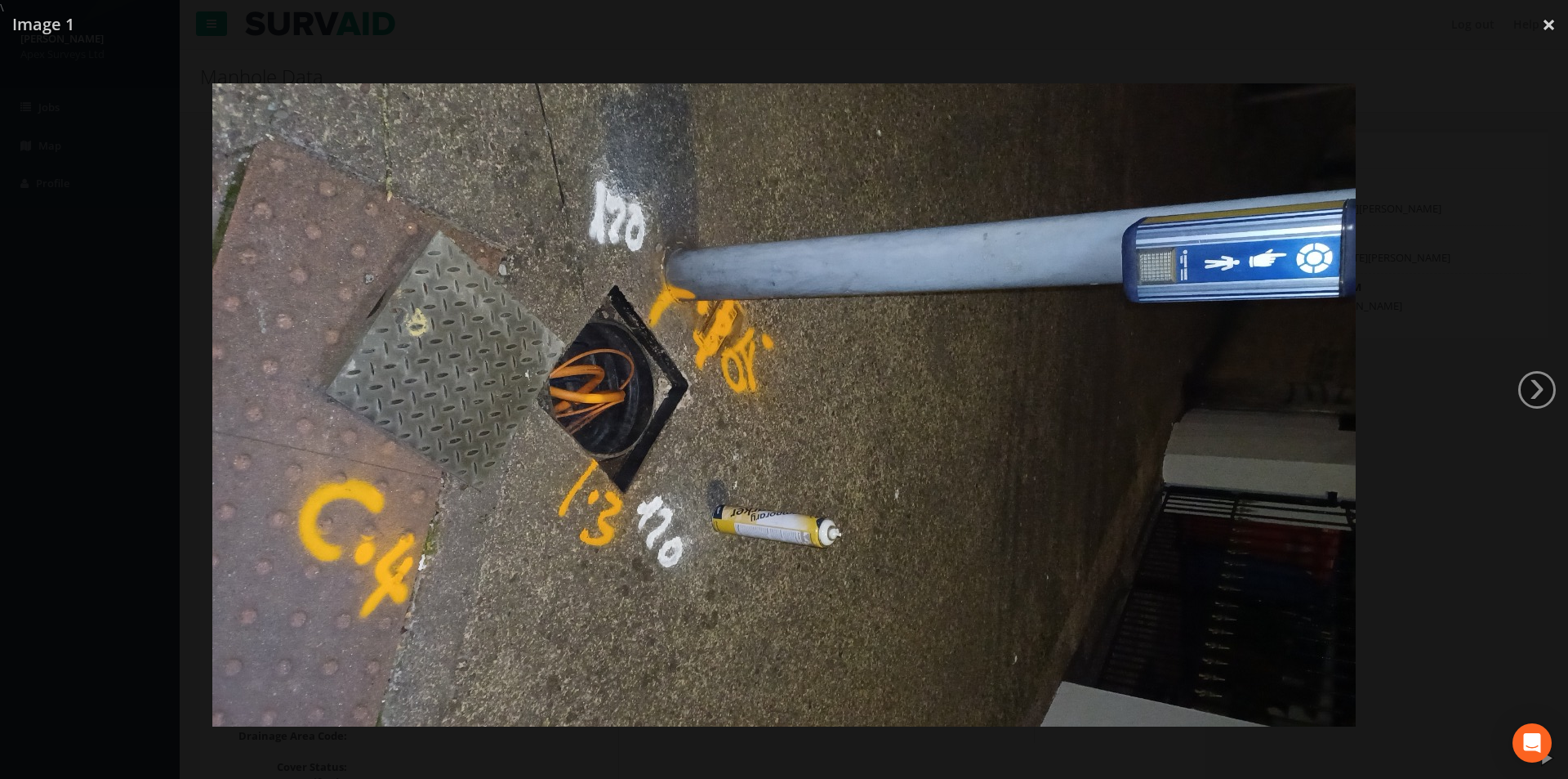
drag, startPoint x: 1547, startPoint y: 26, endPoint x: 1494, endPoint y: 64, distance: 65.2
click at [1547, 26] on link "×" at bounding box center [1549, 25] width 38 height 49
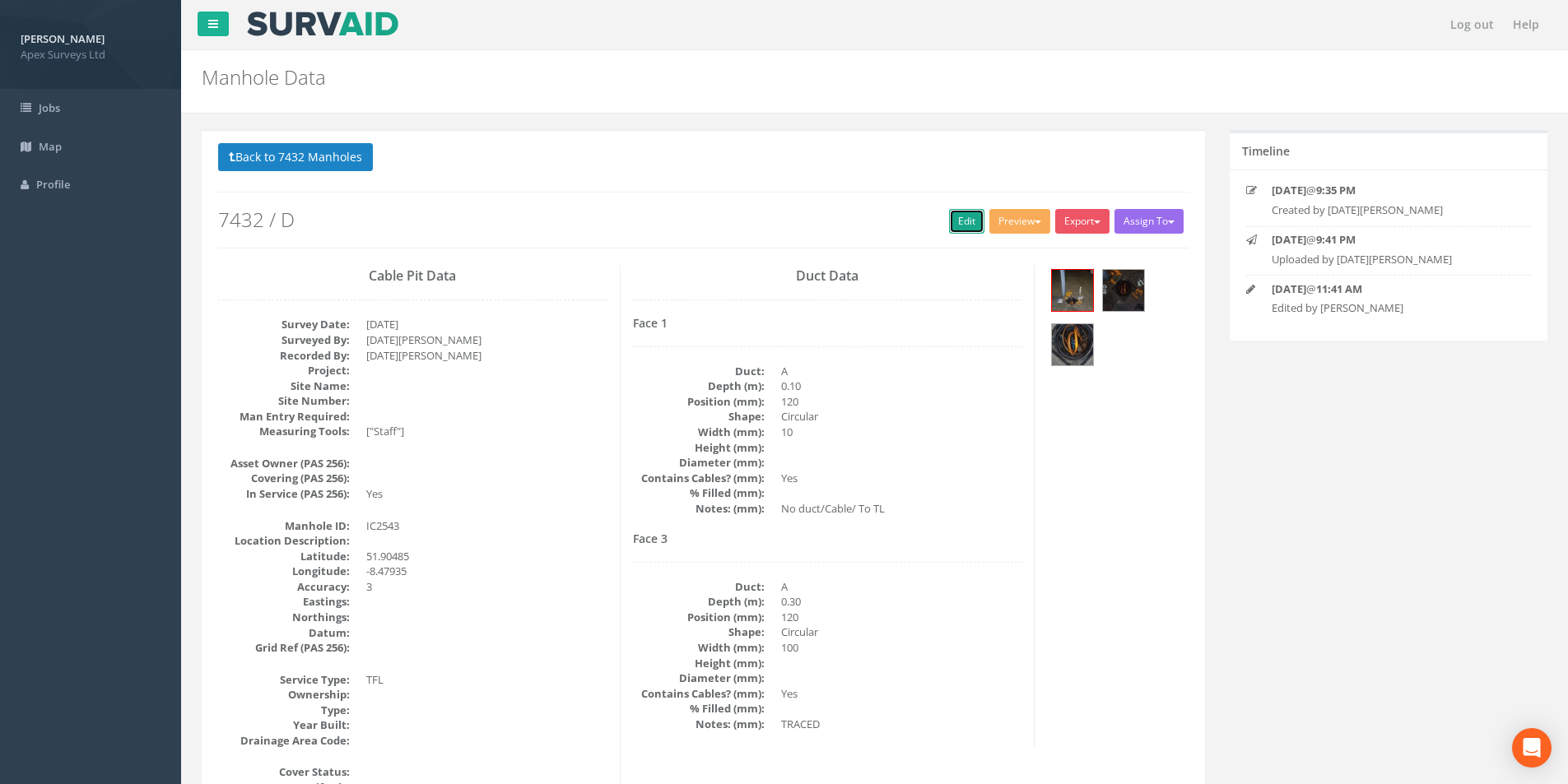
click at [965, 219] on link "Edit" at bounding box center [967, 220] width 36 height 25
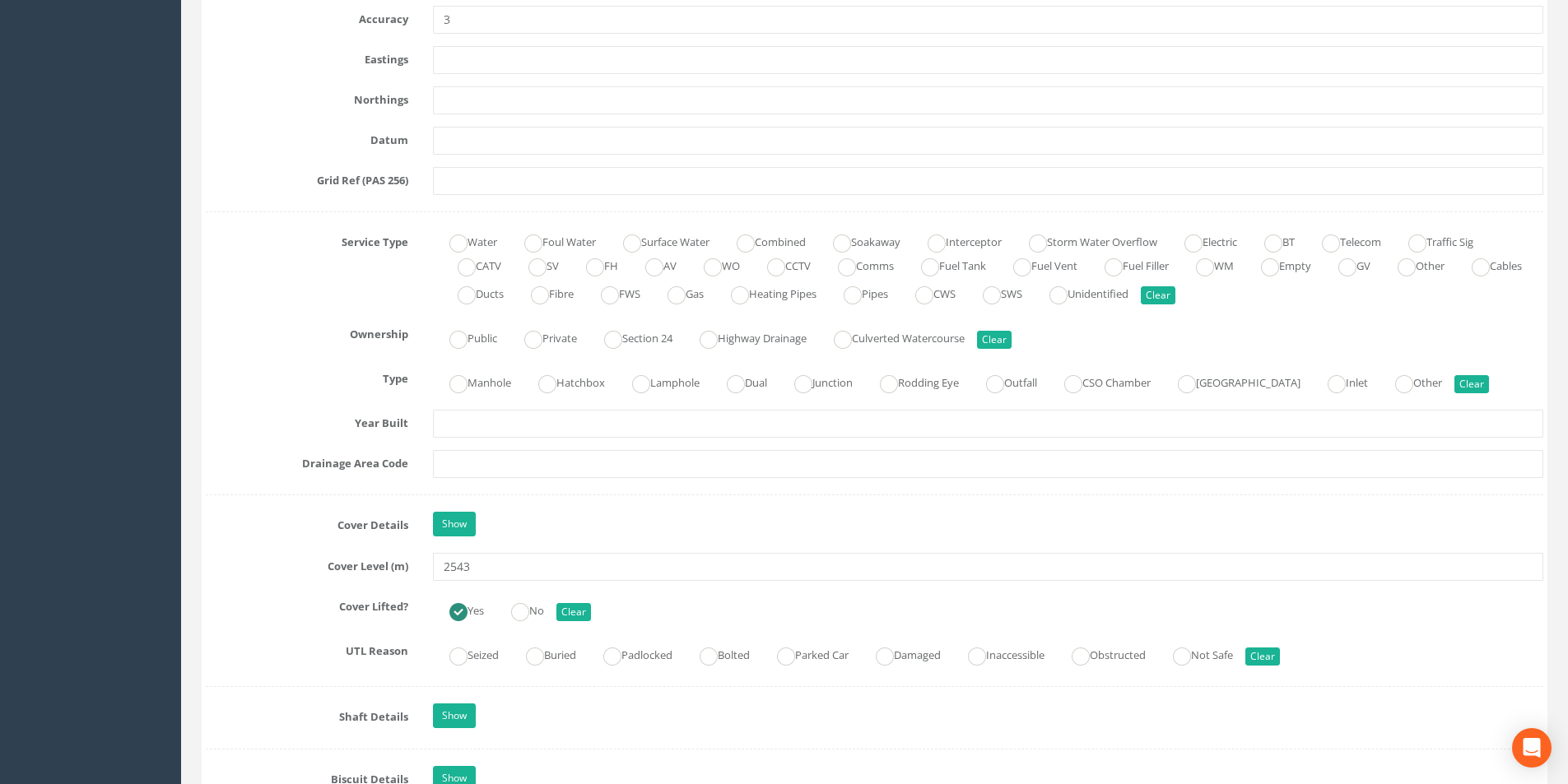
scroll to position [1152, 0]
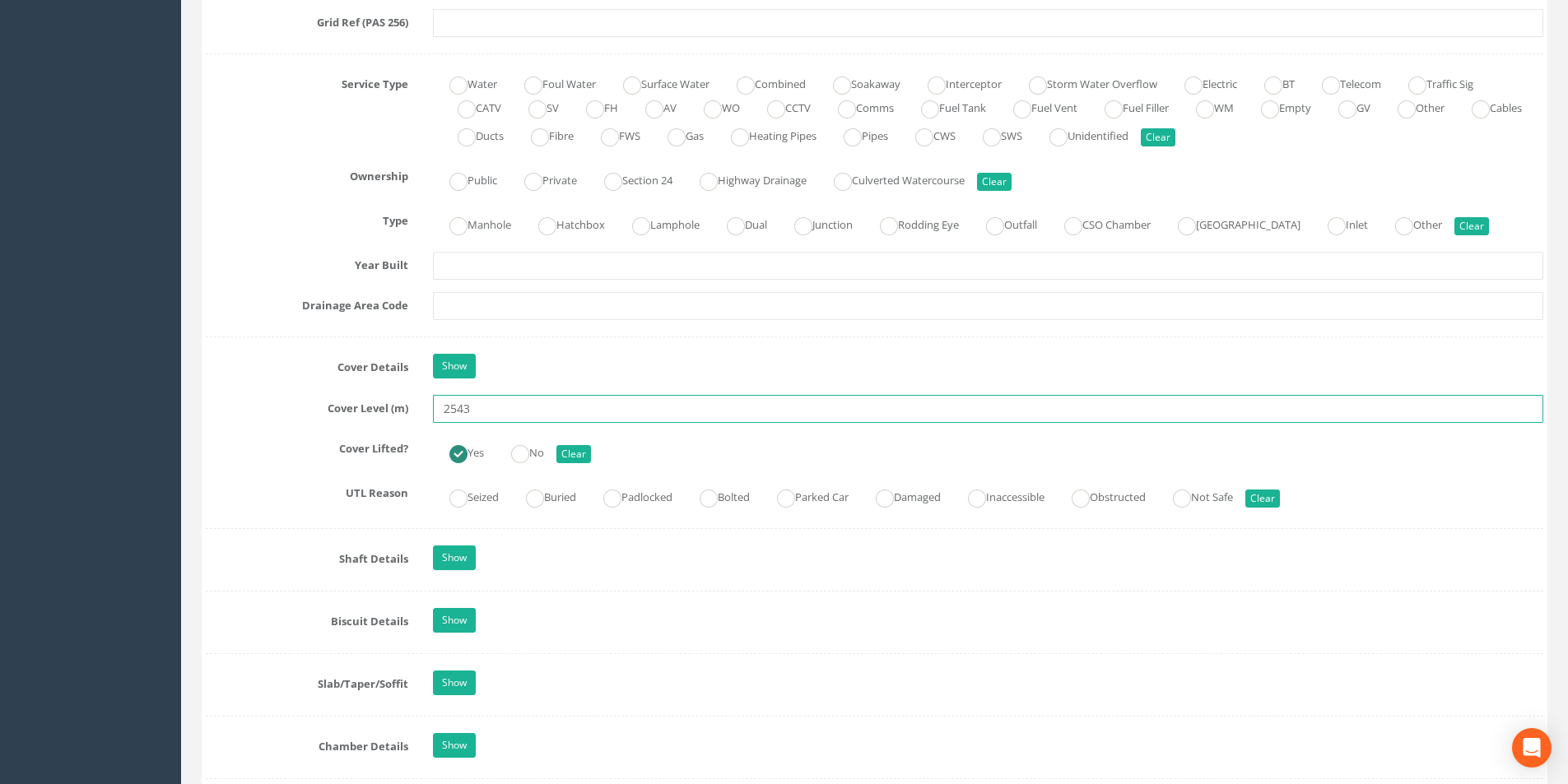
drag, startPoint x: 473, startPoint y: 408, endPoint x: 445, endPoint y: 411, distance: 28.2
click at [445, 411] on input "2543" at bounding box center [988, 409] width 1110 height 28
type input "35.75"
click at [526, 300] on input "text" at bounding box center [988, 306] width 1110 height 28
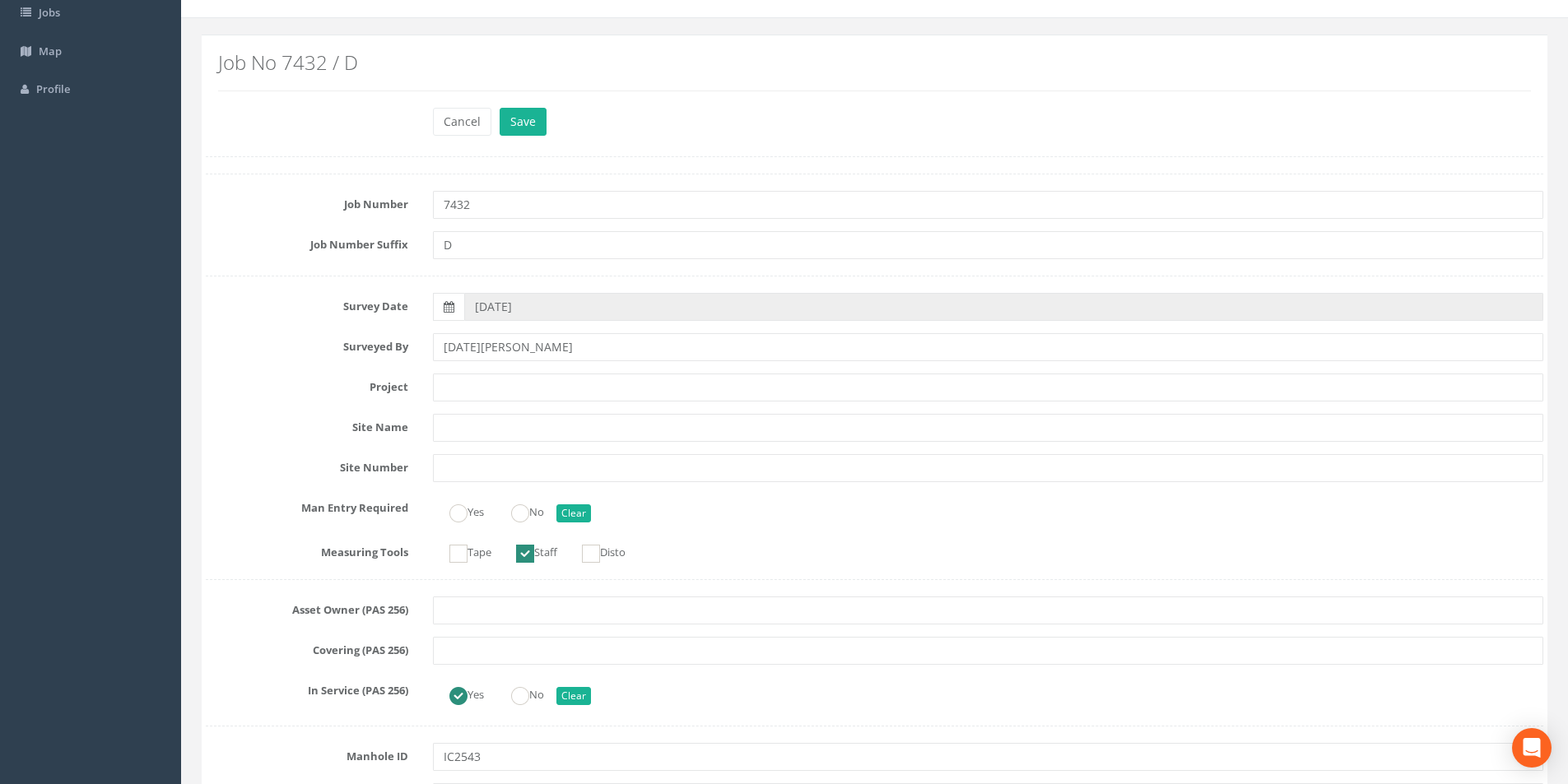
scroll to position [0, 0]
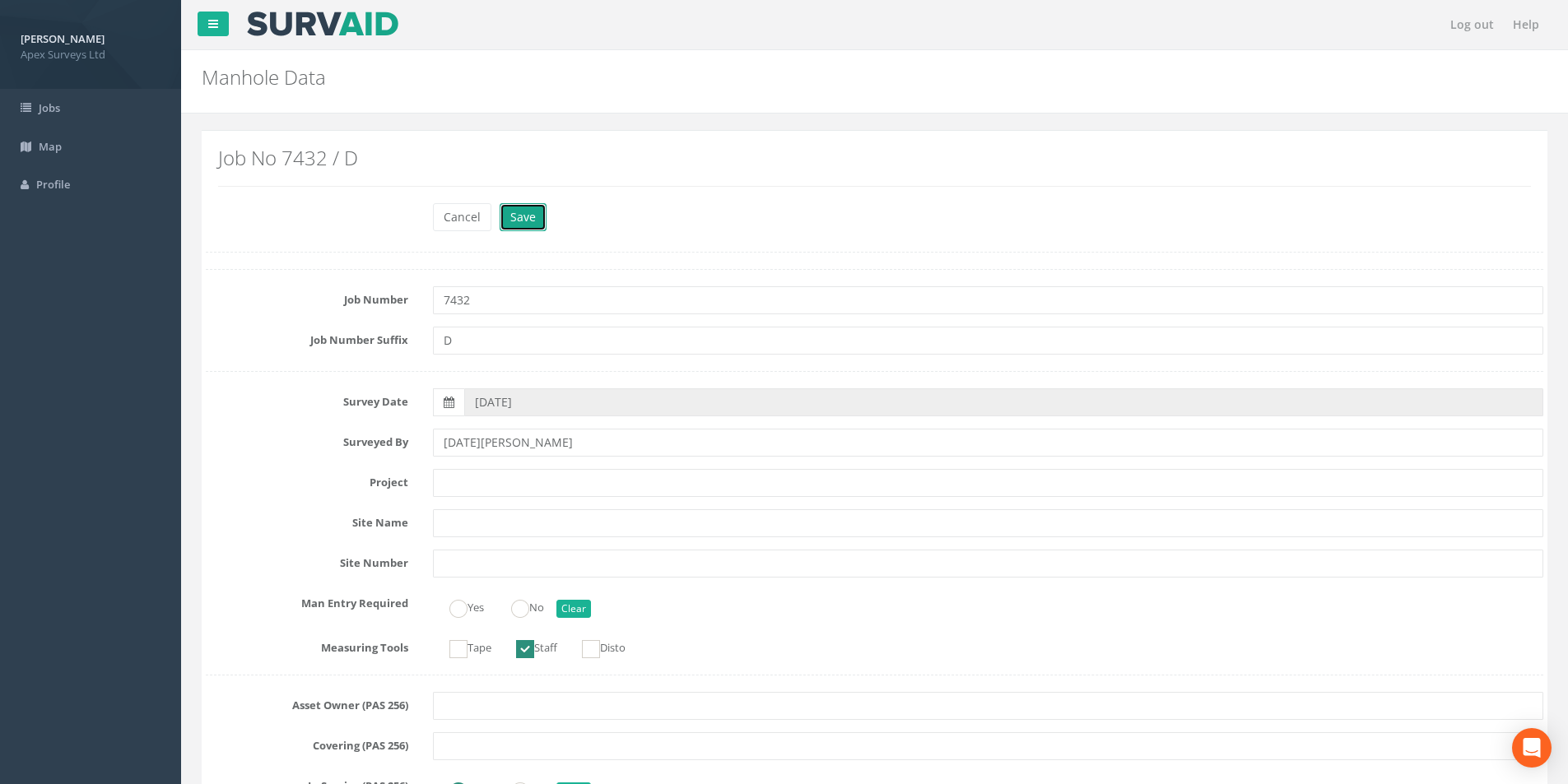
click at [519, 213] on button "Save" at bounding box center [523, 217] width 47 height 28
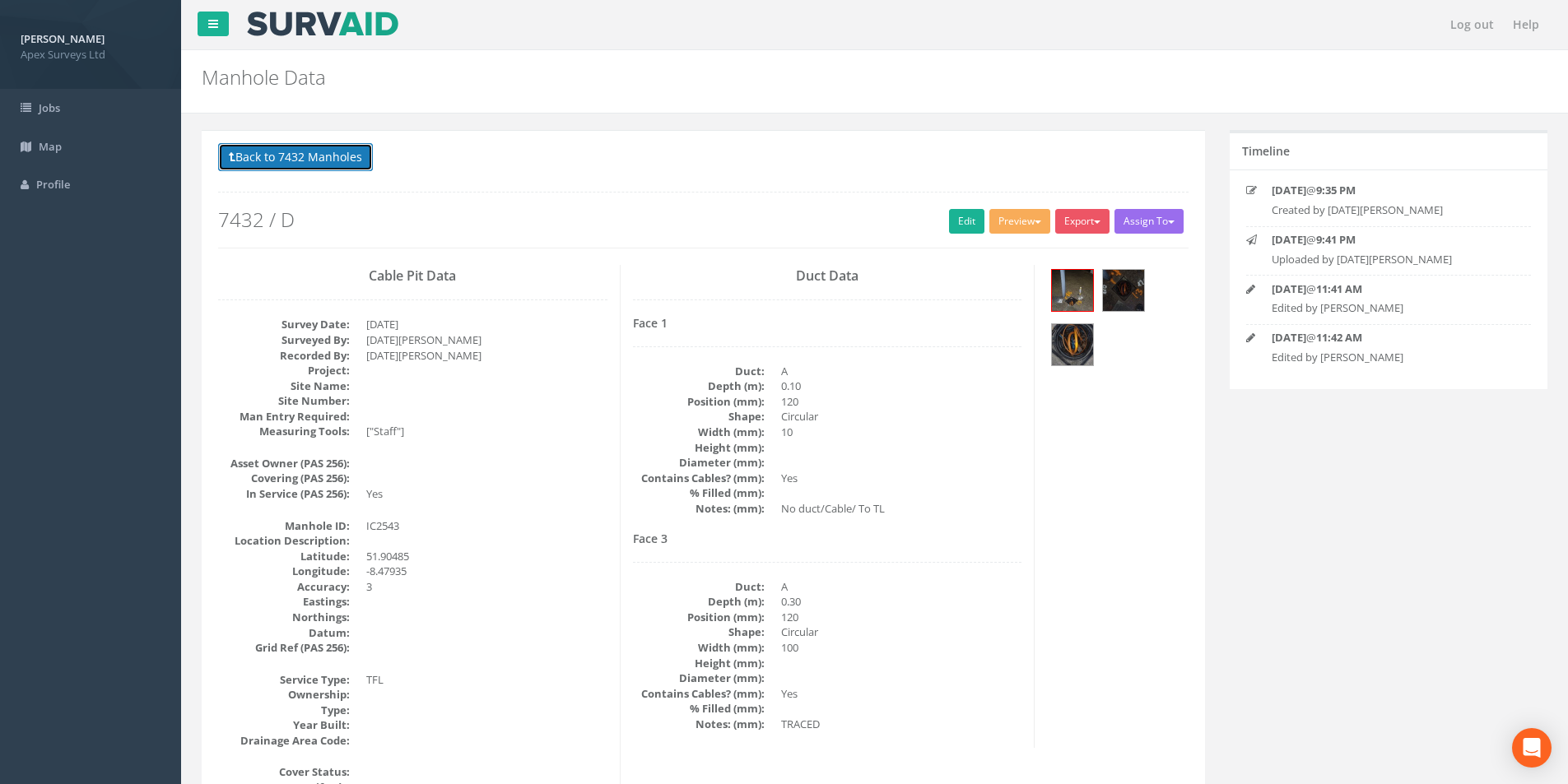
click at [285, 158] on button "Back to 7432 Manholes" at bounding box center [295, 156] width 155 height 28
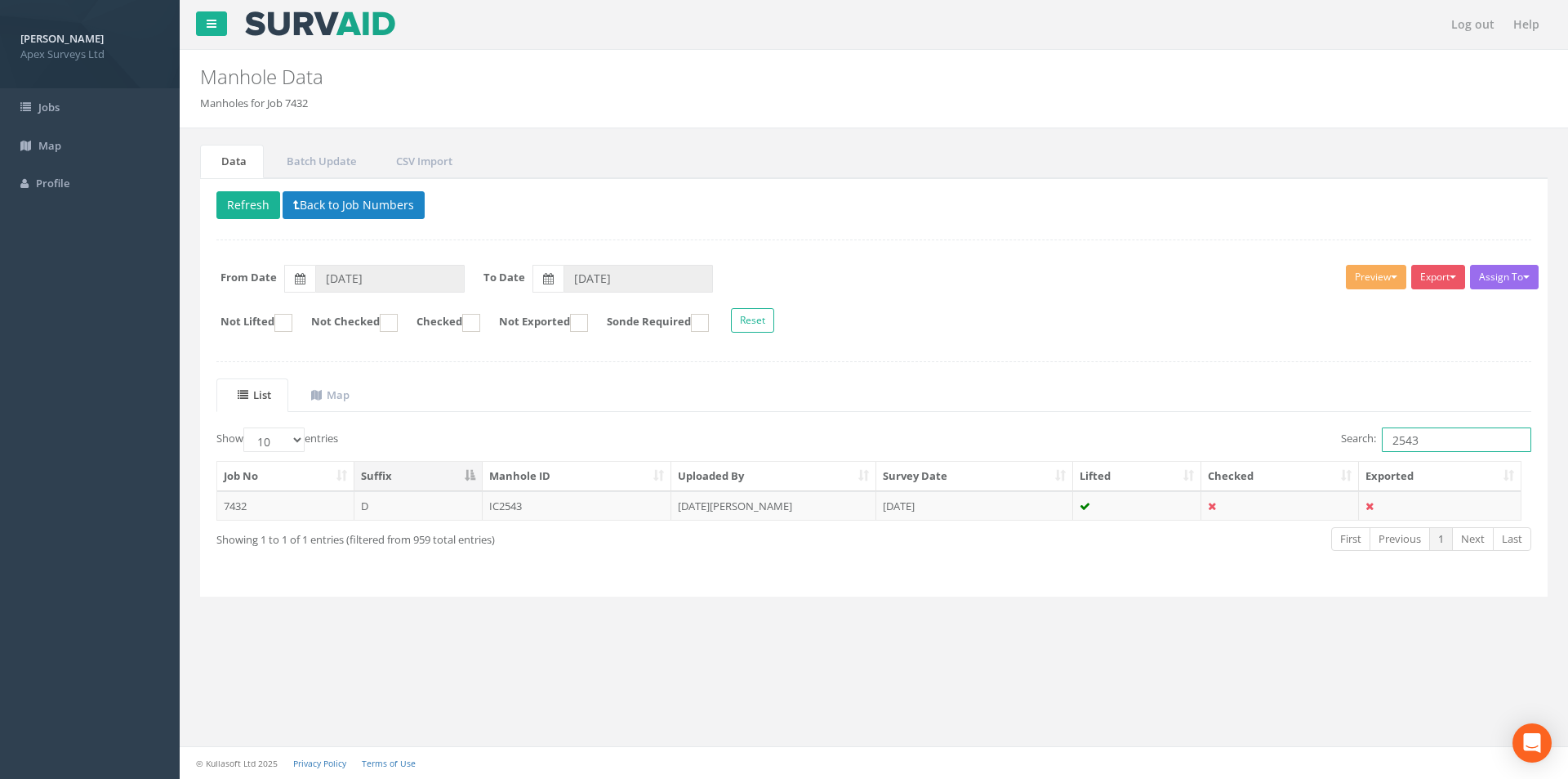
click at [1431, 443] on input "2543" at bounding box center [1456, 439] width 150 height 25
type input "2544"
click at [839, 504] on td "[DATE][PERSON_NAME]" at bounding box center [774, 505] width 205 height 29
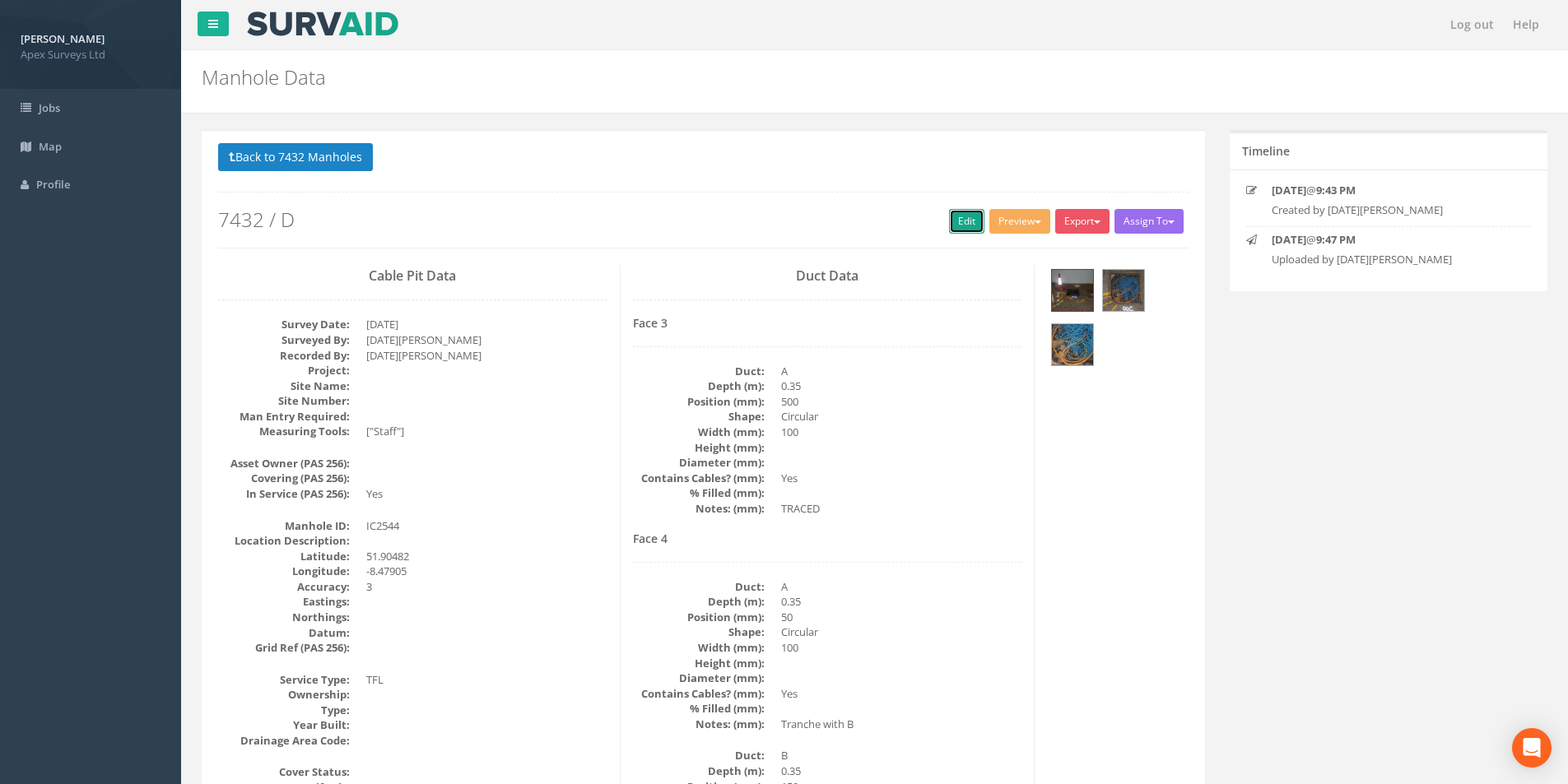
click at [957, 229] on link "Edit" at bounding box center [967, 220] width 36 height 25
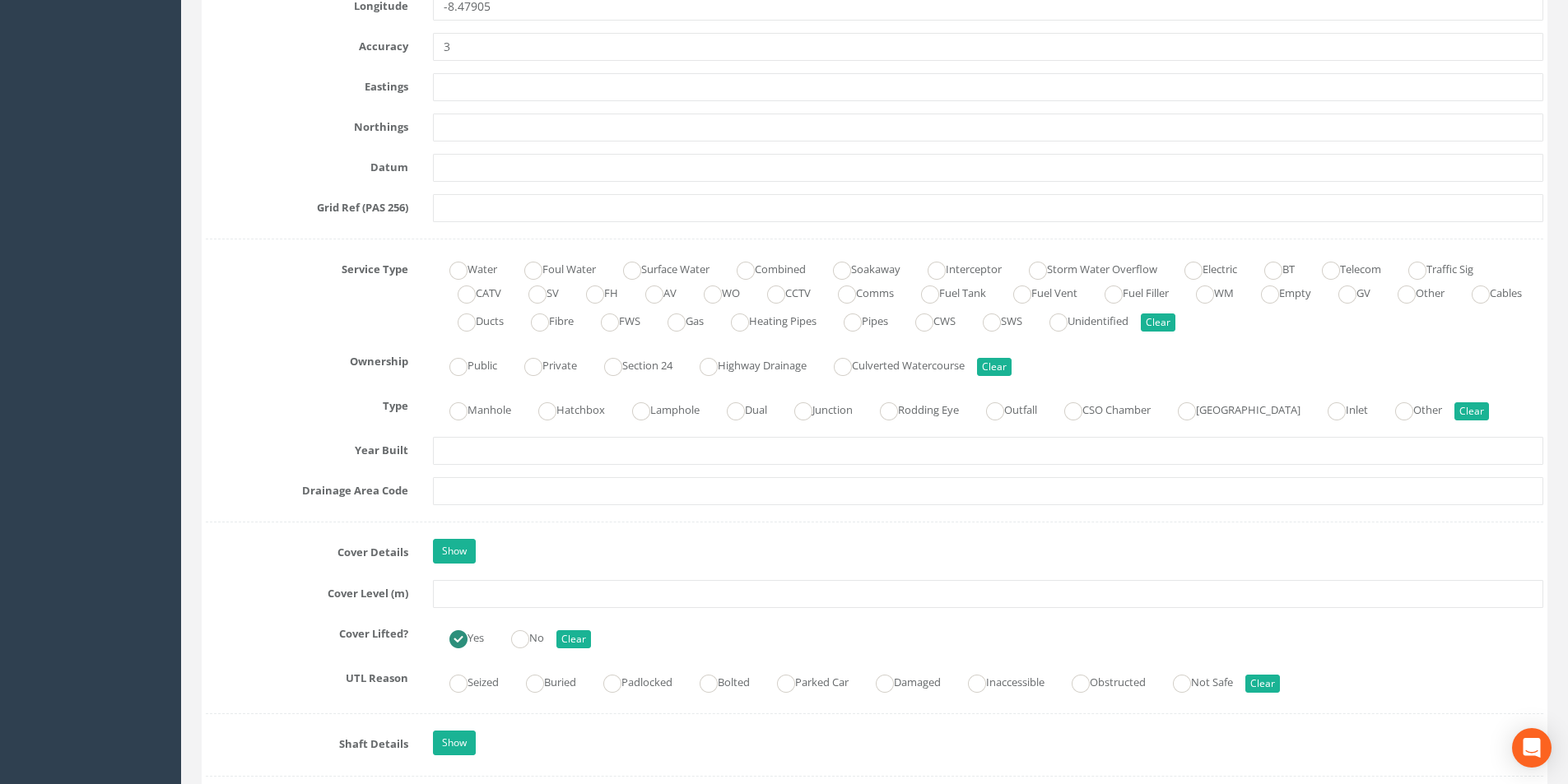
scroll to position [1152, 0]
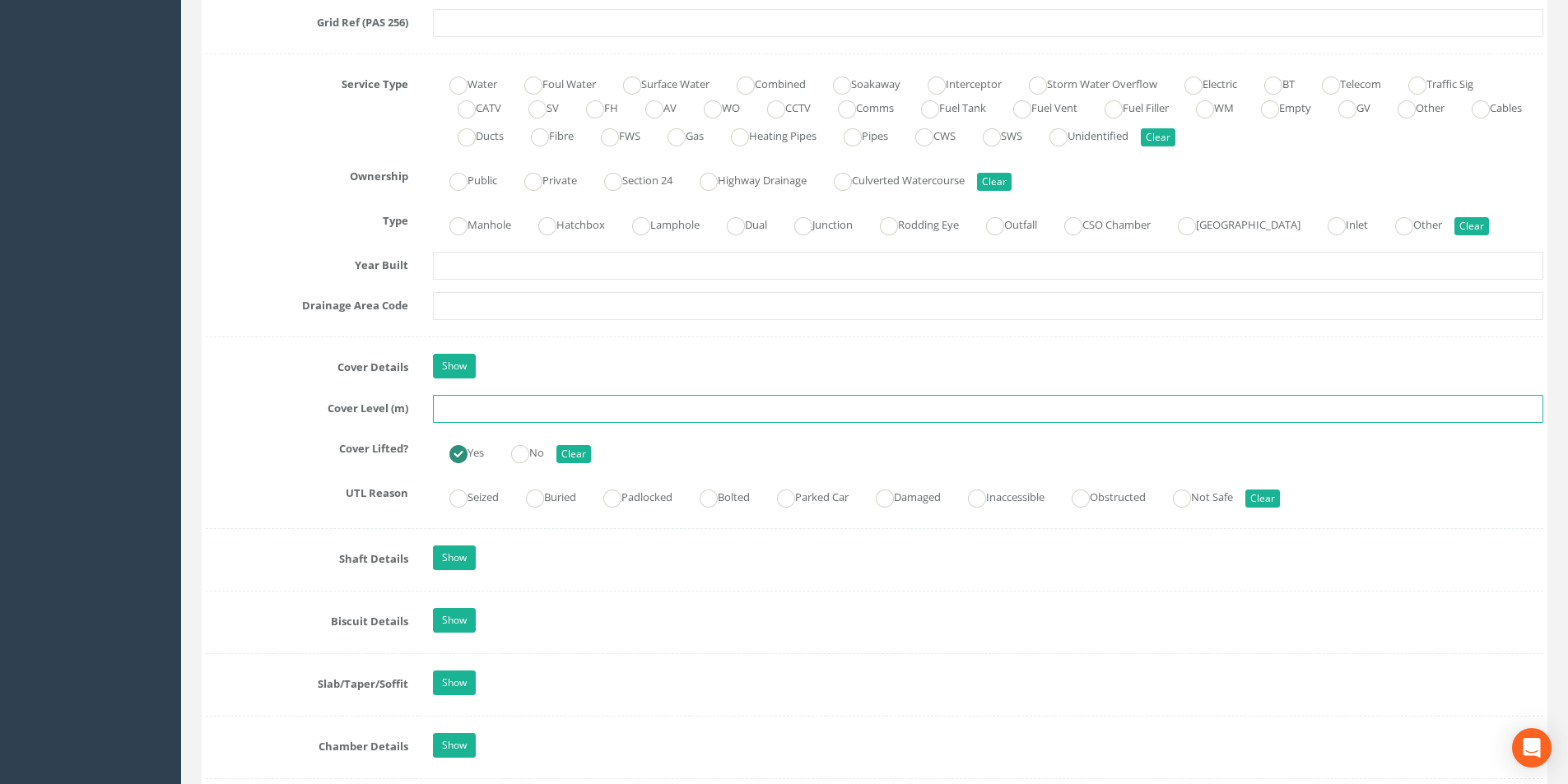
click at [460, 414] on input "text" at bounding box center [988, 409] width 1110 height 28
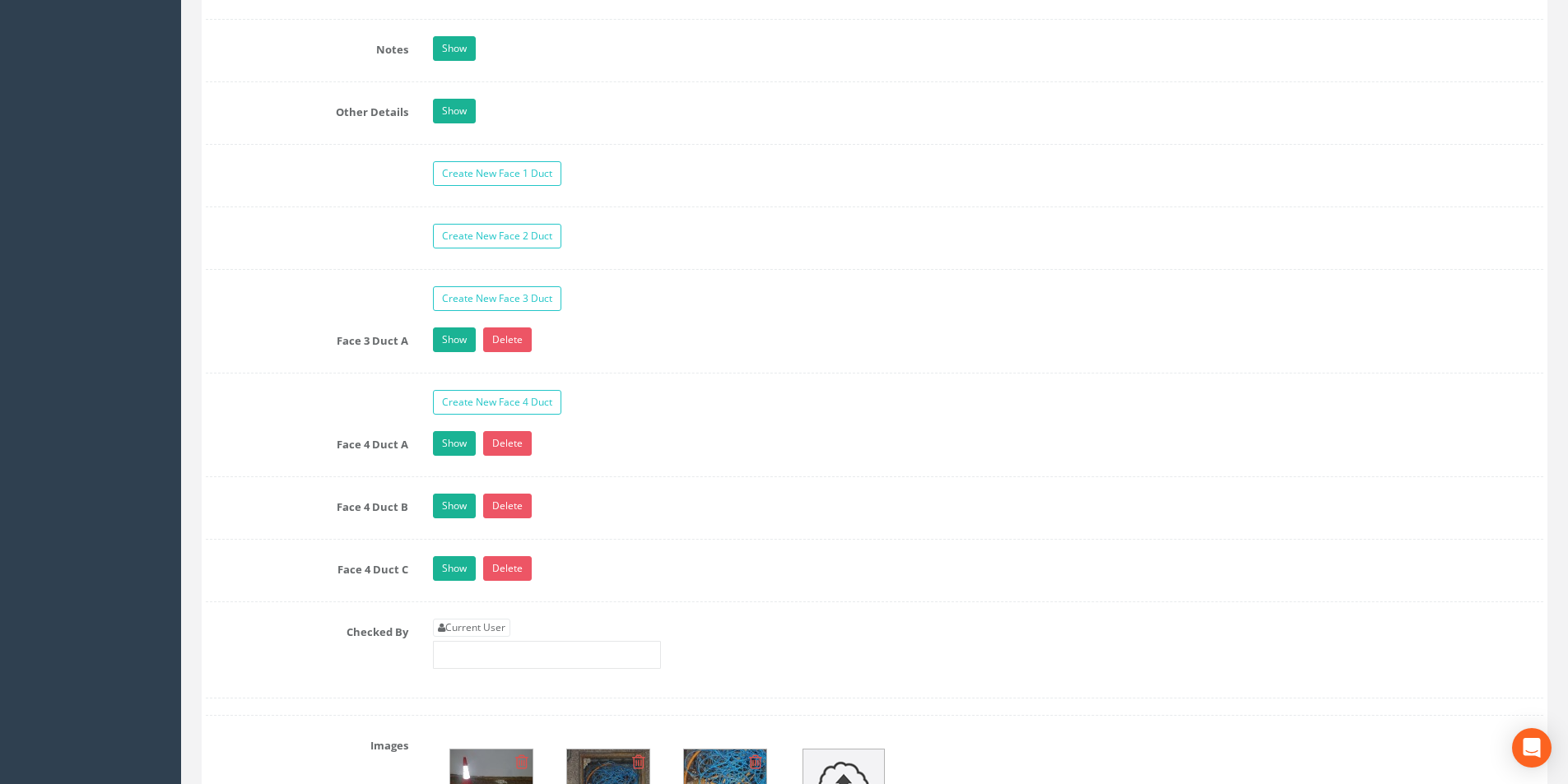
scroll to position [2632, 0]
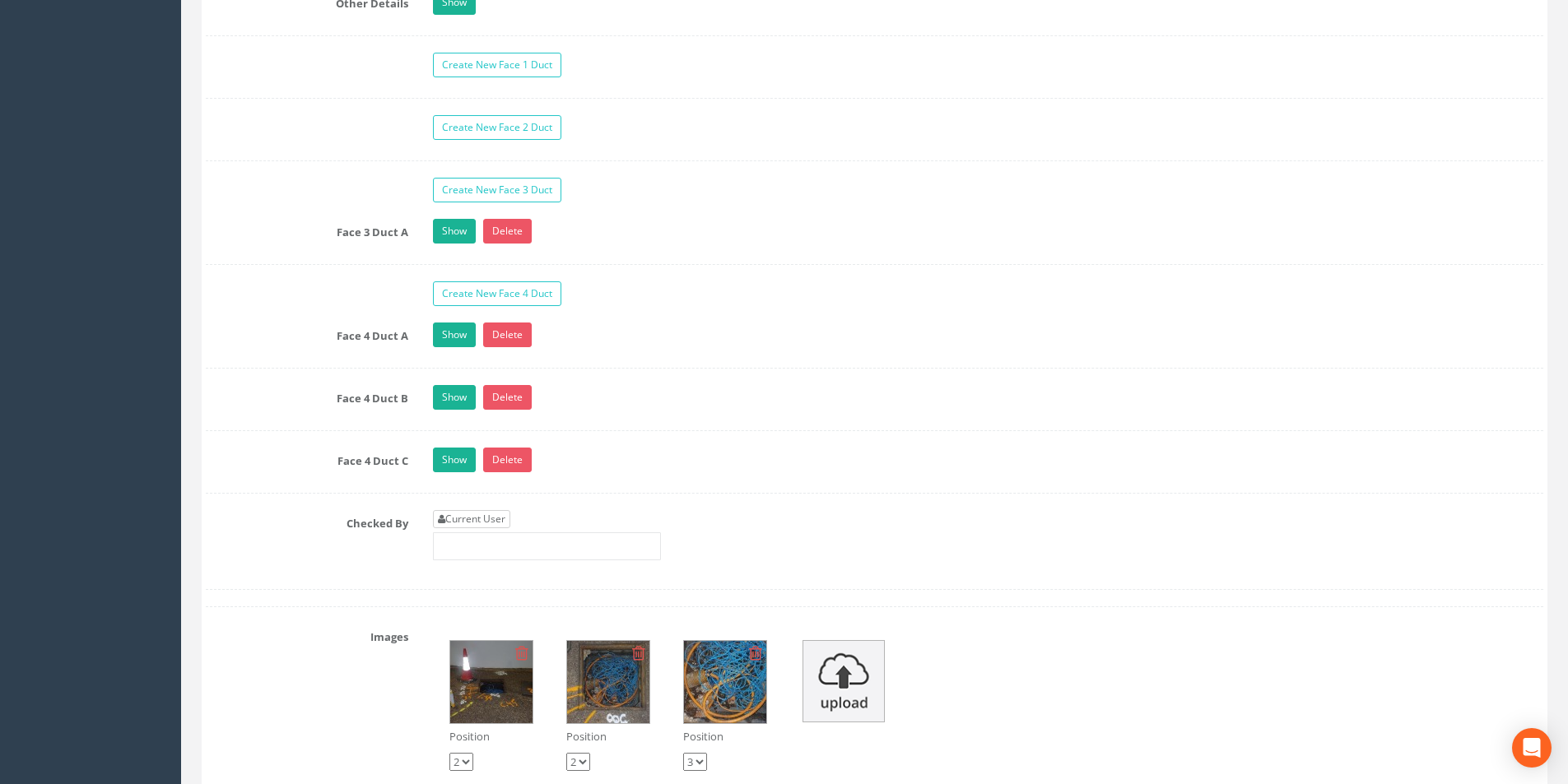
type input "35.56"
click at [488, 516] on link "Current User" at bounding box center [471, 519] width 78 height 18
type input "[PERSON_NAME]"
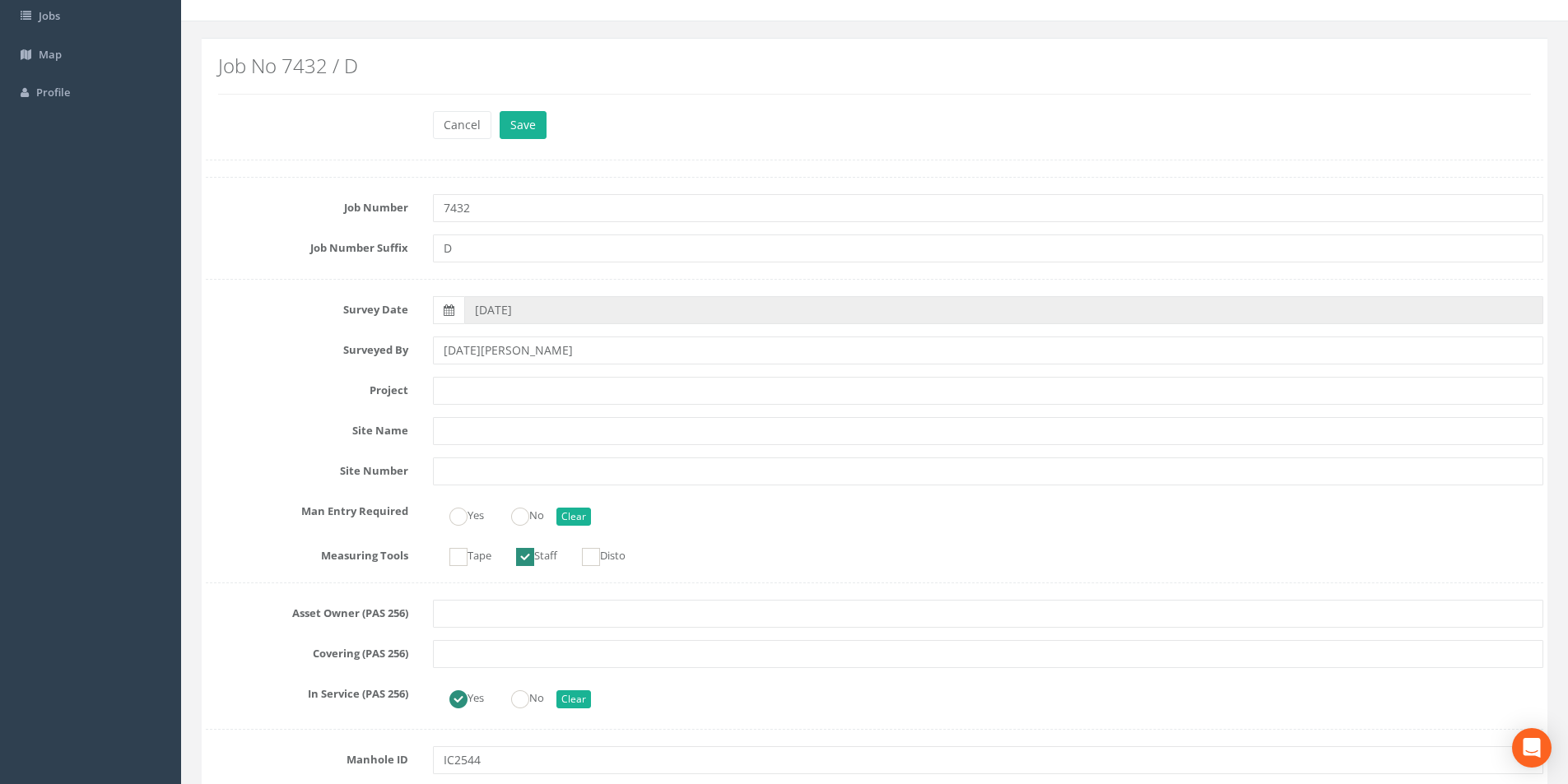
scroll to position [0, 0]
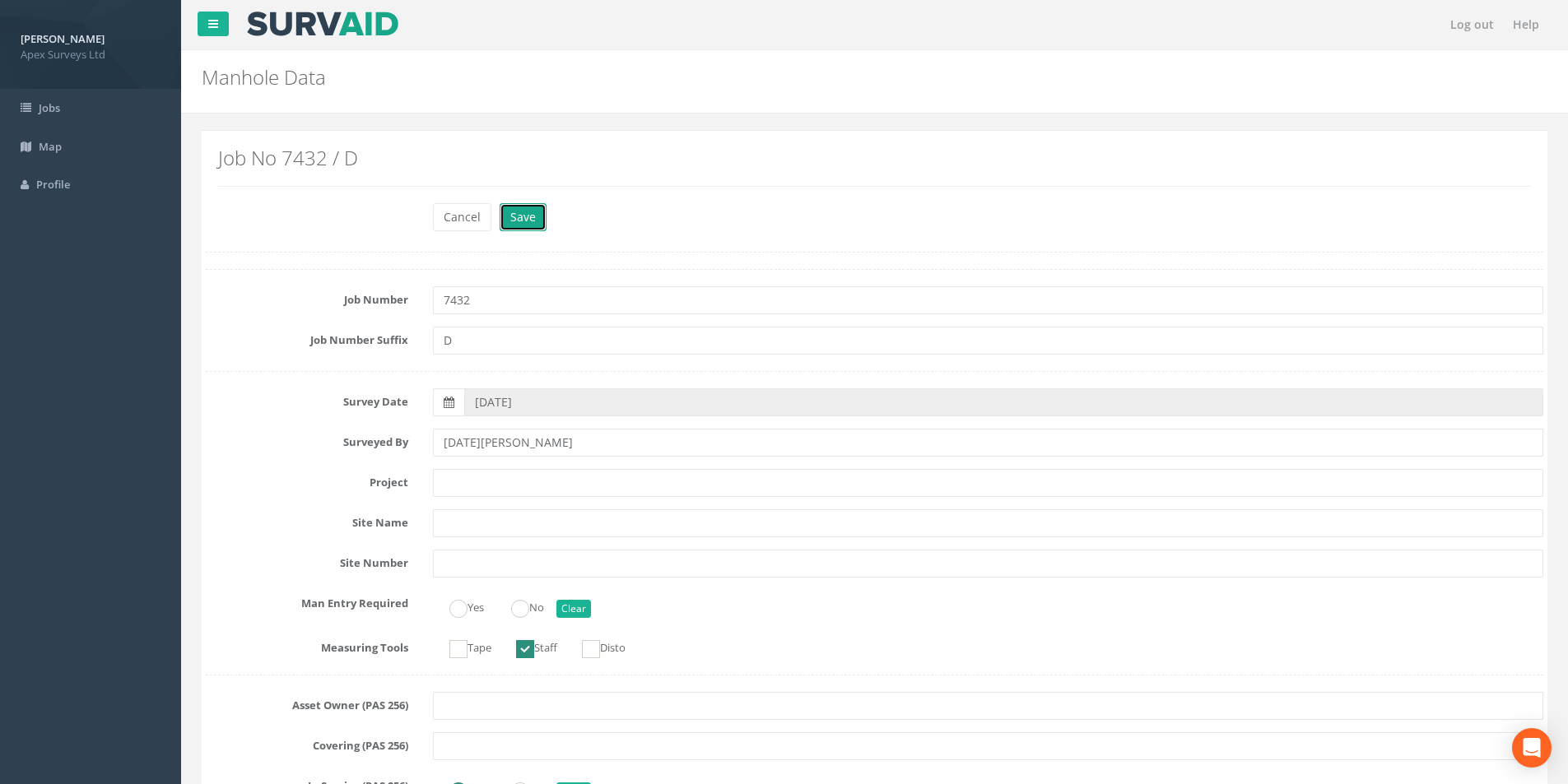
click at [517, 224] on button "Save" at bounding box center [523, 217] width 47 height 28
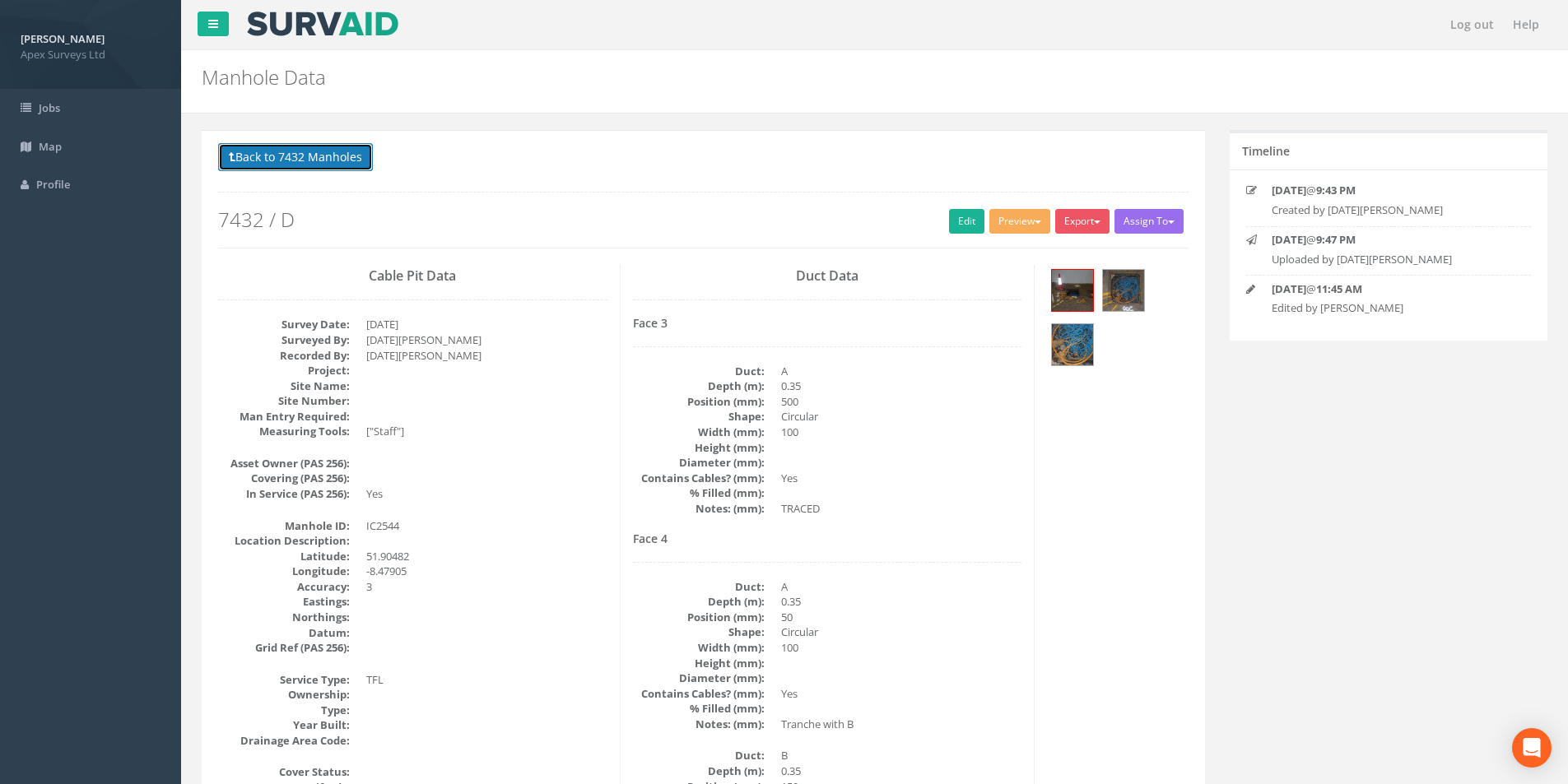
click at [277, 163] on button "Back to 7432 Manholes" at bounding box center [295, 156] width 155 height 28
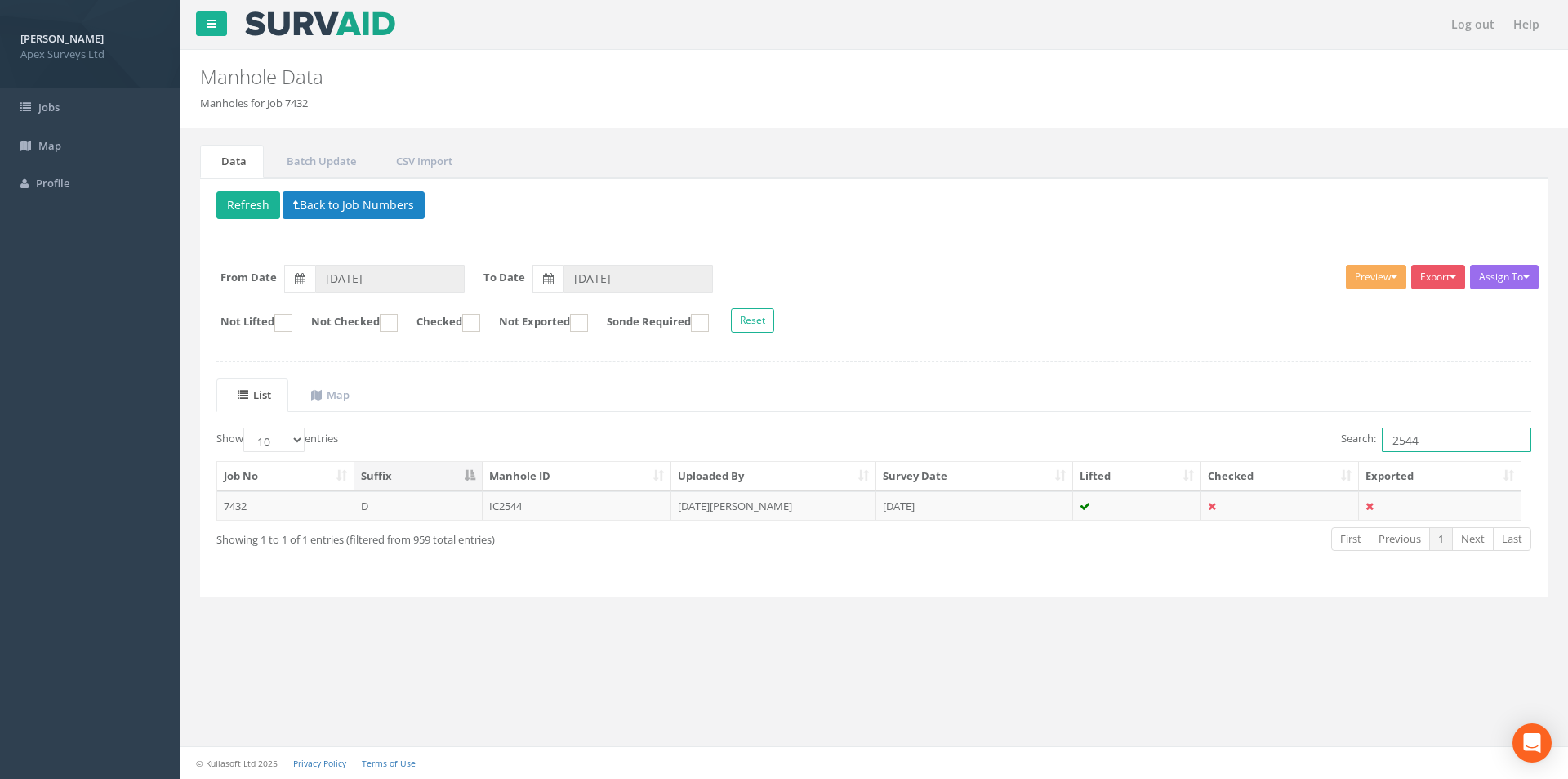
click at [1437, 443] on input "2544" at bounding box center [1456, 439] width 150 height 25
type input "2558"
click at [565, 519] on td "IC2558" at bounding box center [577, 505] width 190 height 29
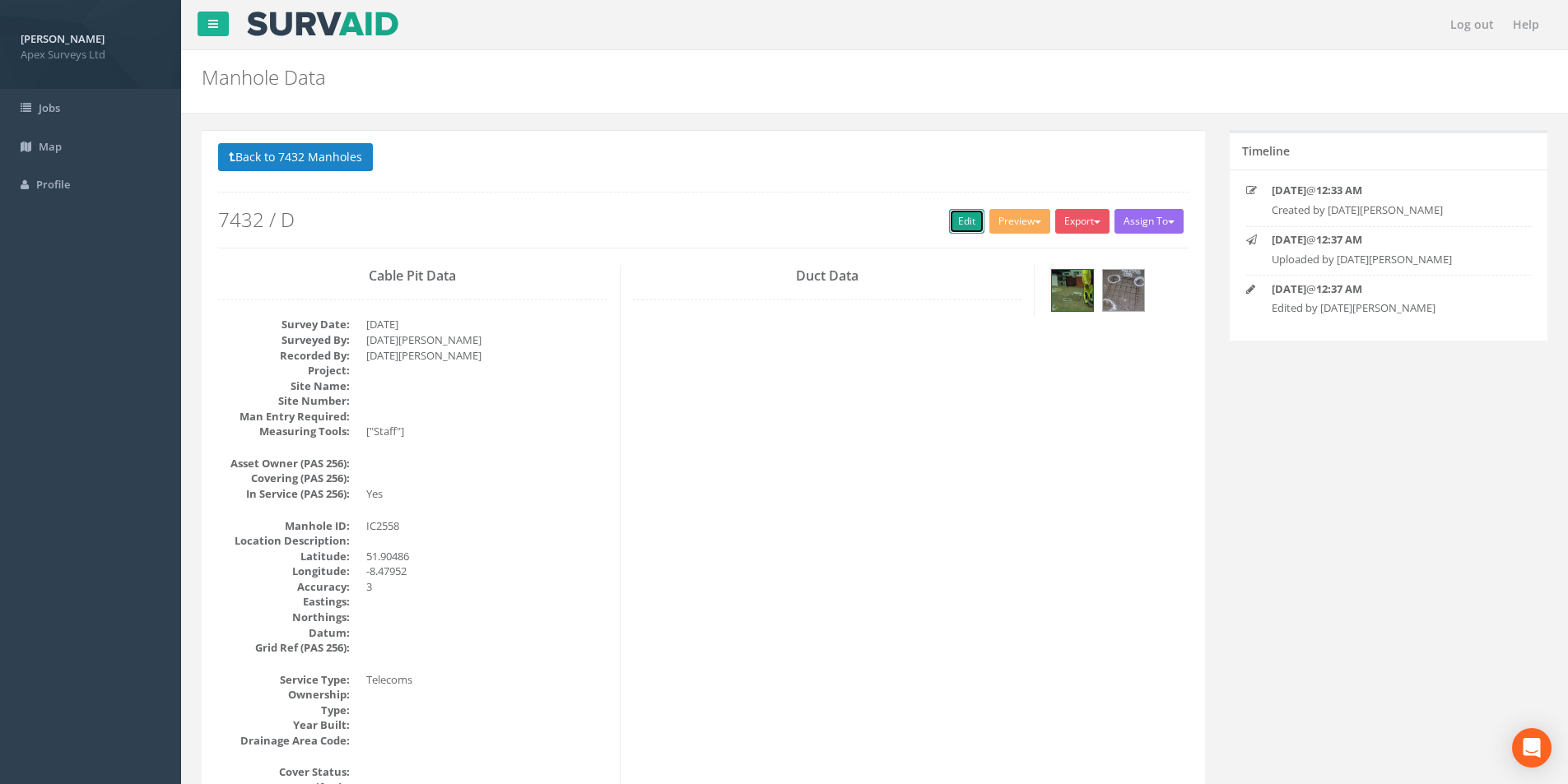
click at [953, 227] on link "Edit" at bounding box center [967, 220] width 36 height 25
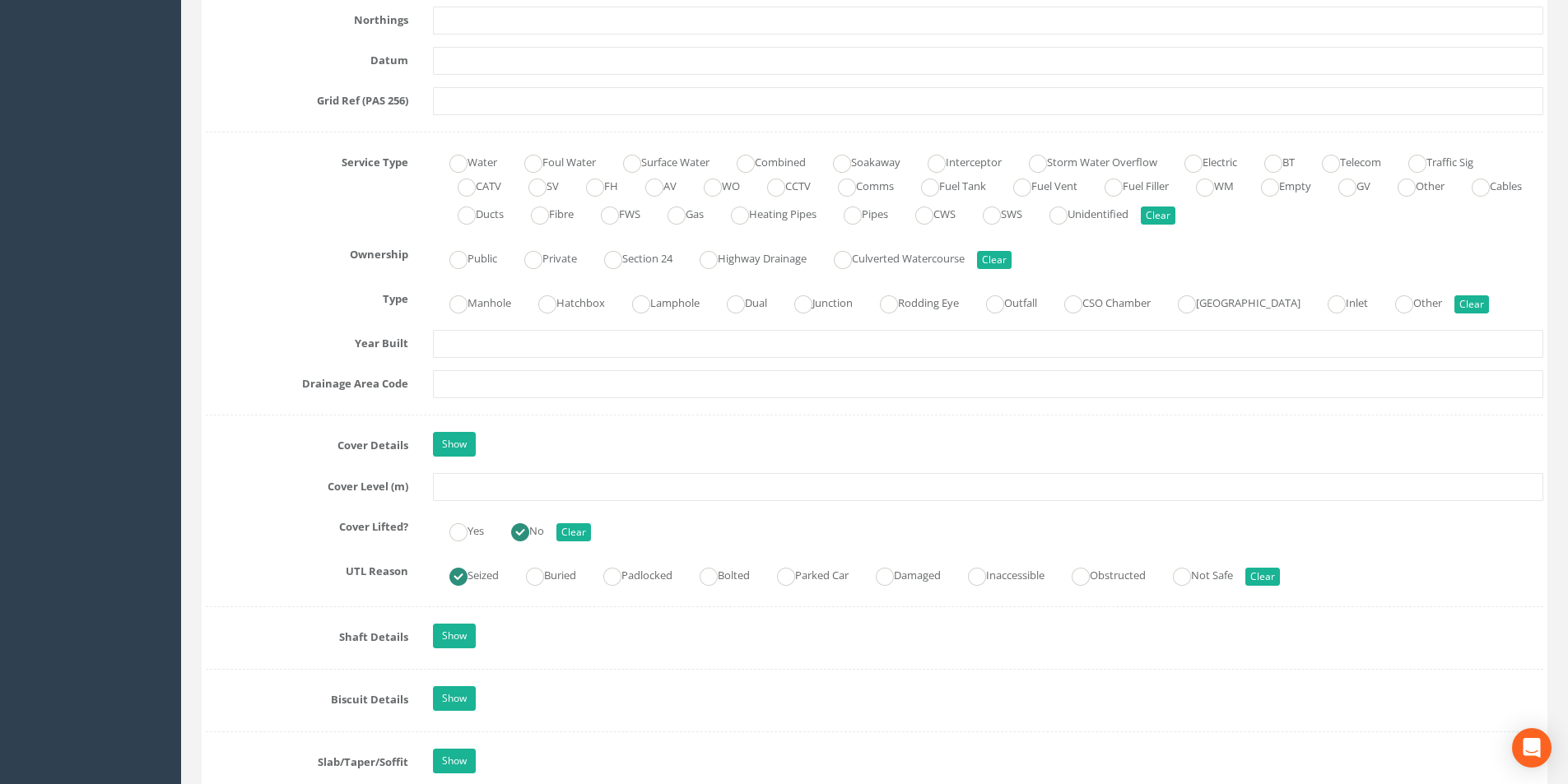
scroll to position [1069, 0]
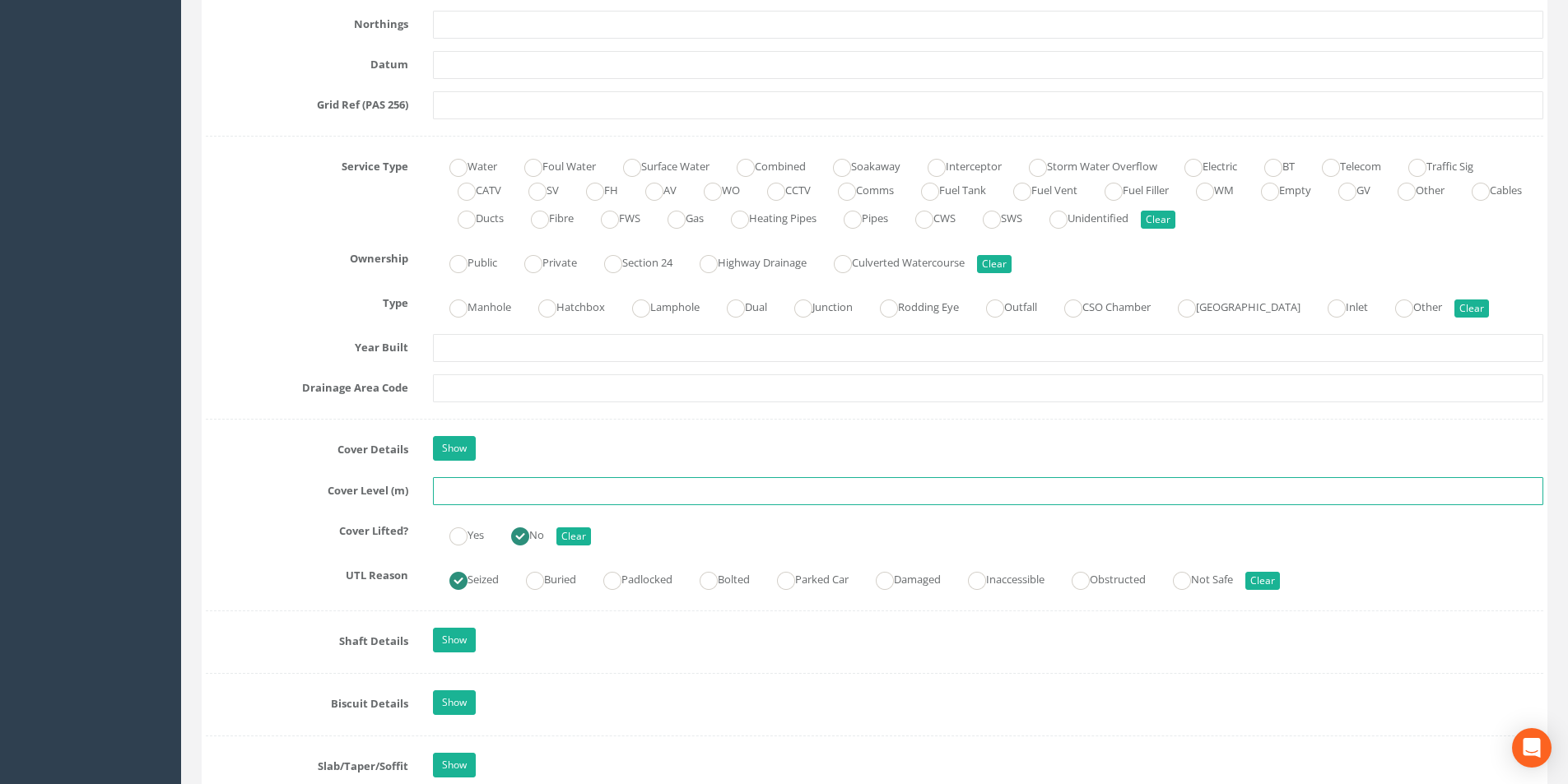
click at [492, 492] on input "text" at bounding box center [988, 490] width 1110 height 28
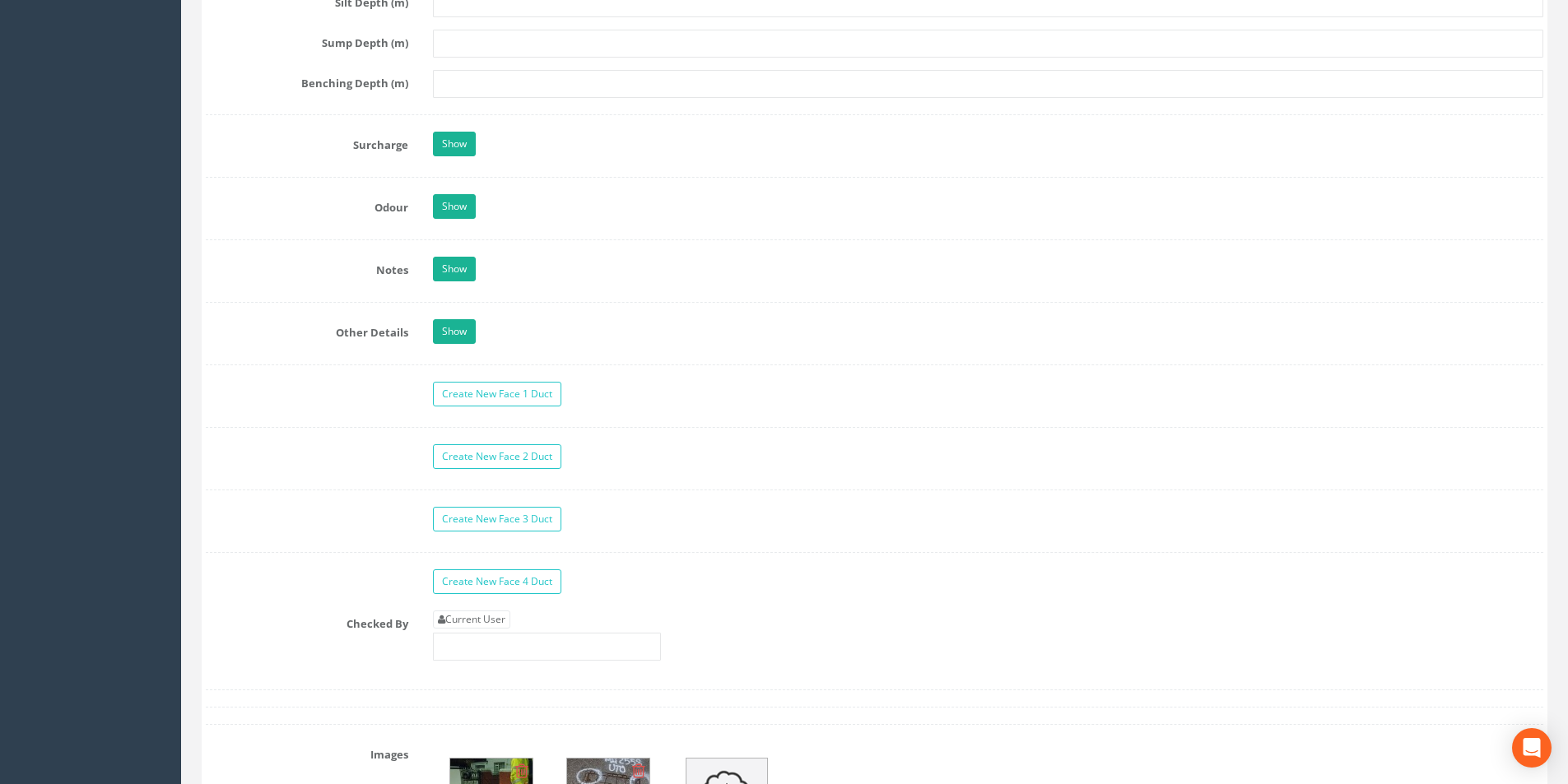
scroll to position [2714, 0]
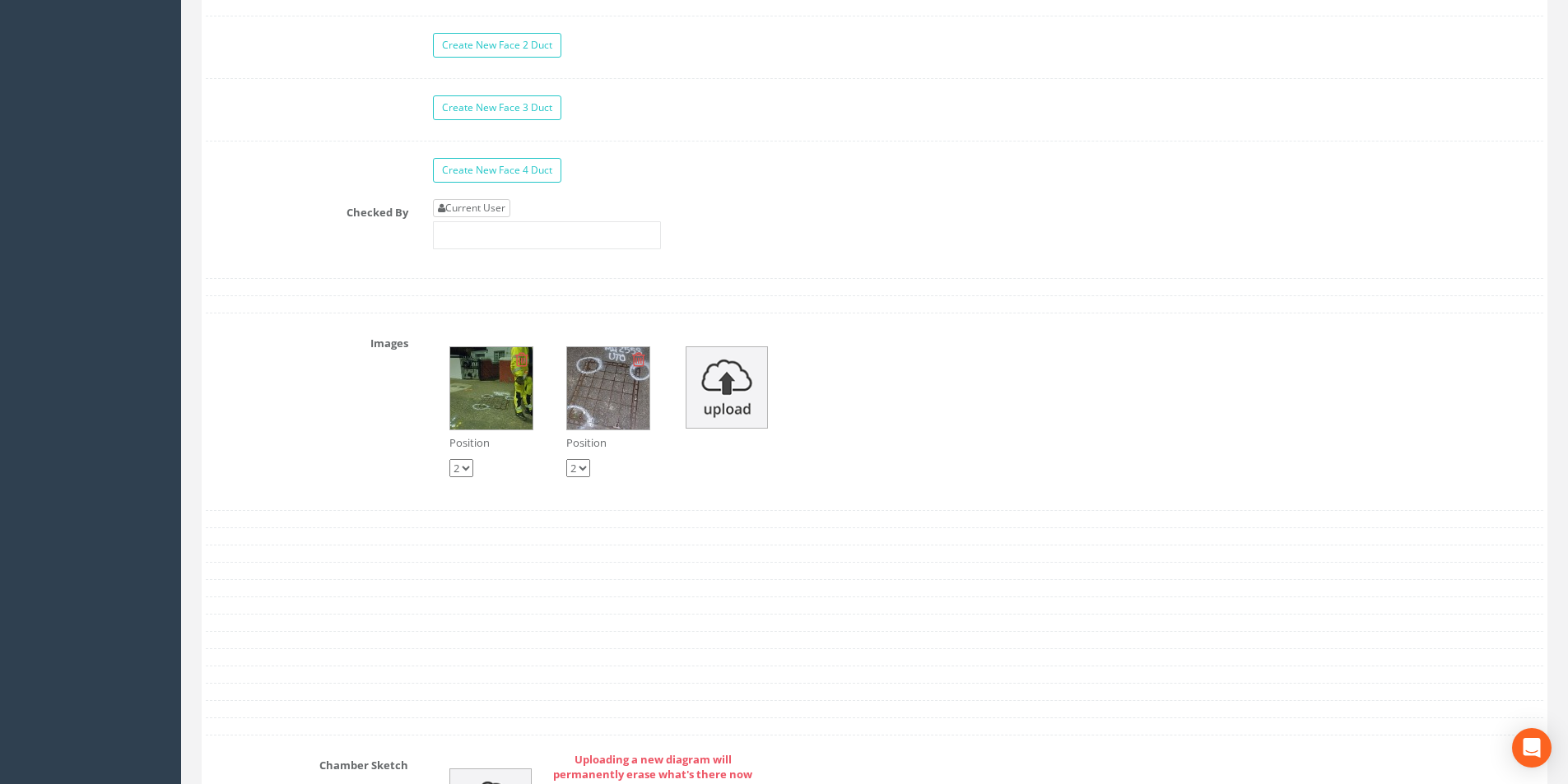
type input "35.30"
click at [487, 211] on link "Current User" at bounding box center [471, 209] width 78 height 18
type input "[PERSON_NAME]"
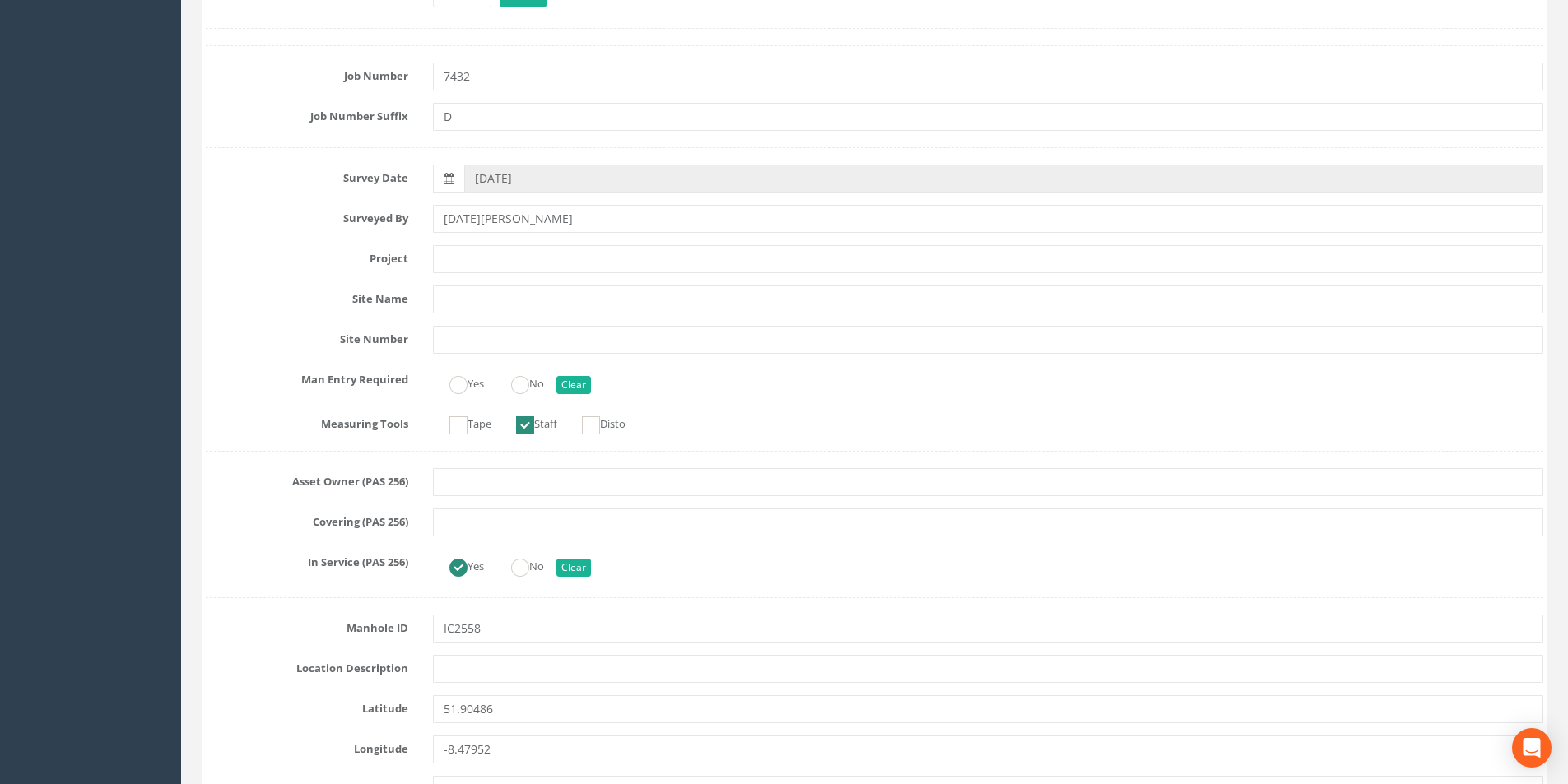
scroll to position [0, 0]
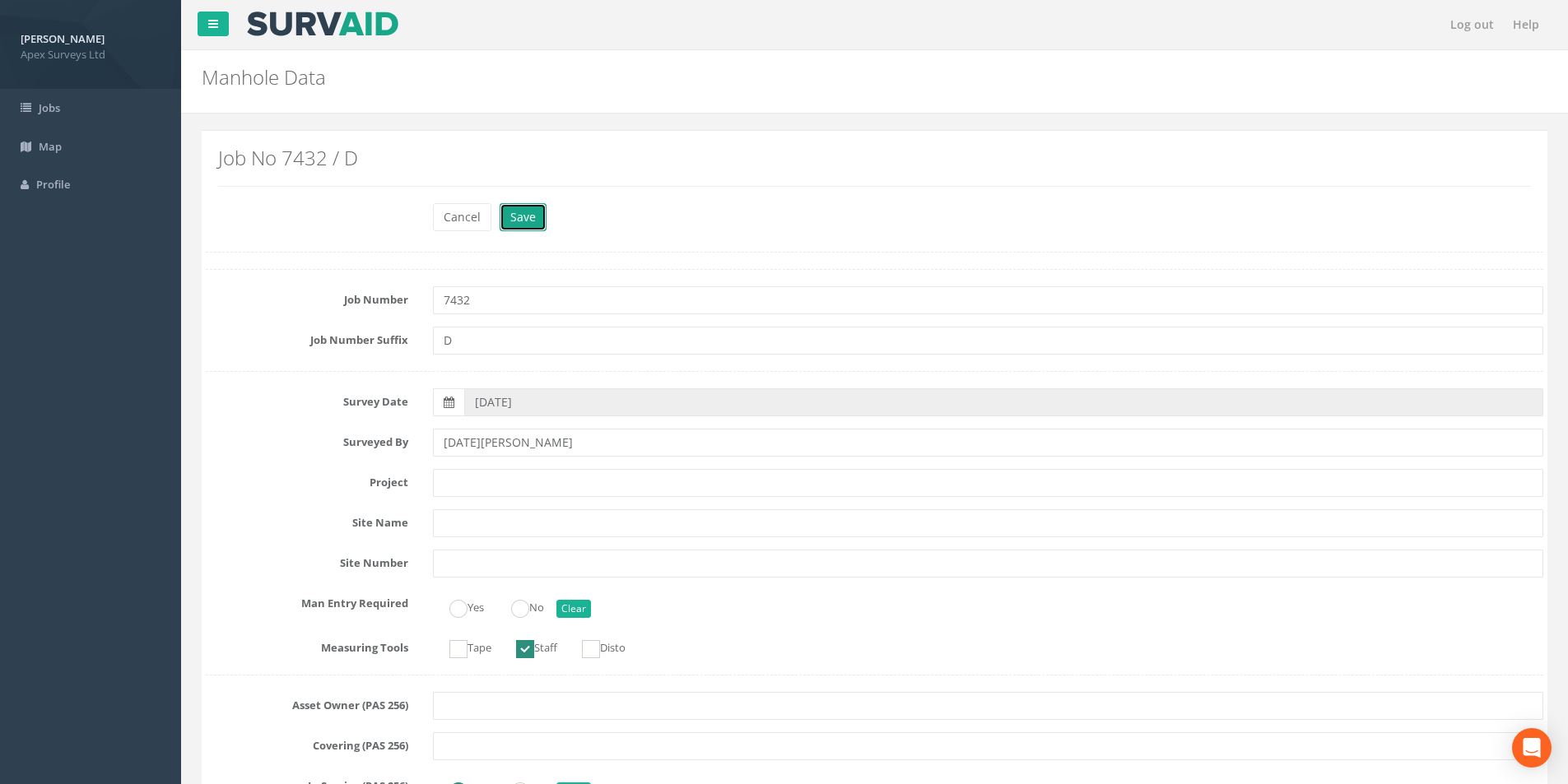
click at [508, 229] on button "Save" at bounding box center [523, 217] width 47 height 28
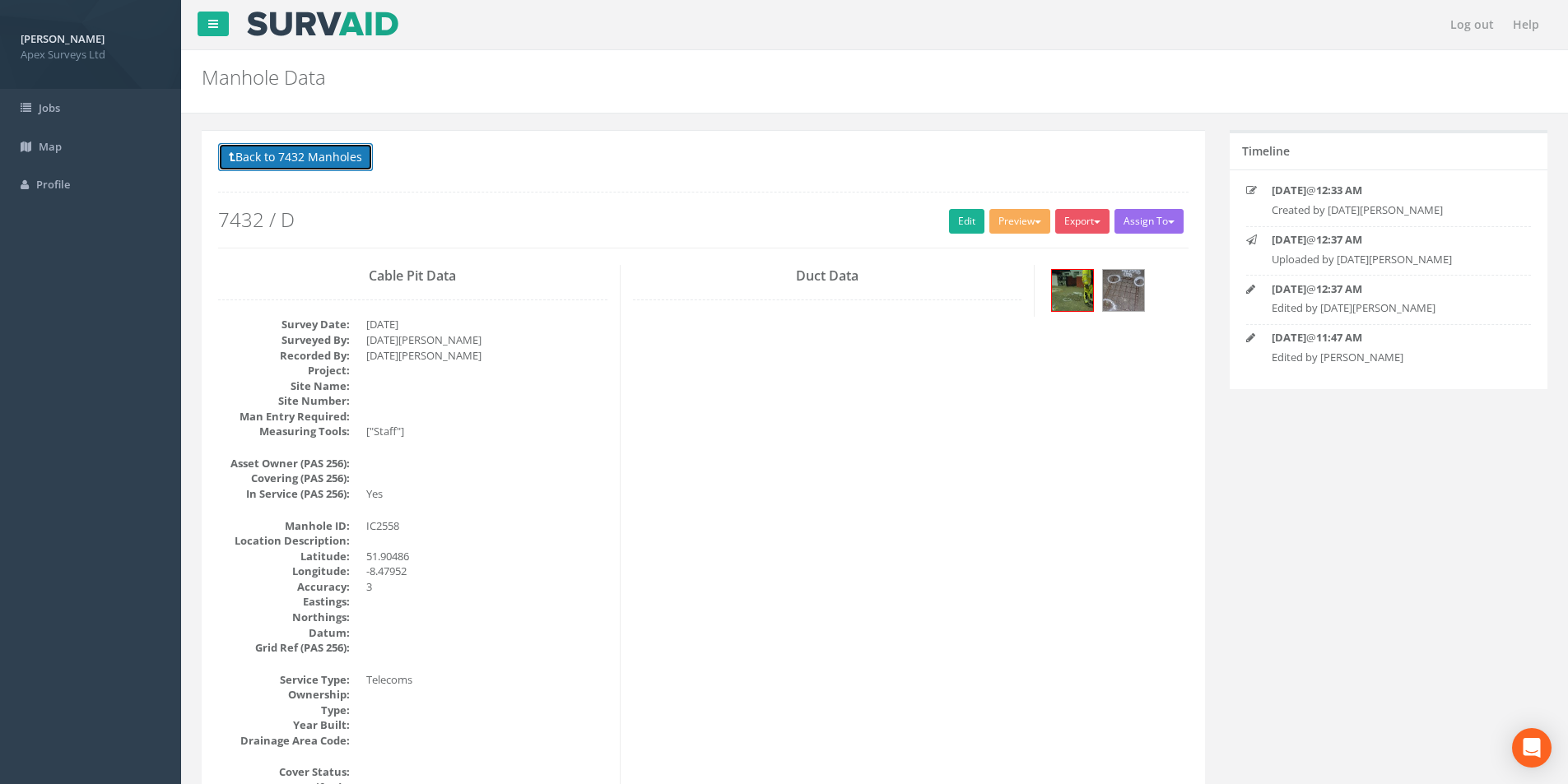
click at [257, 154] on button "Back to 7432 Manholes" at bounding box center [295, 156] width 155 height 28
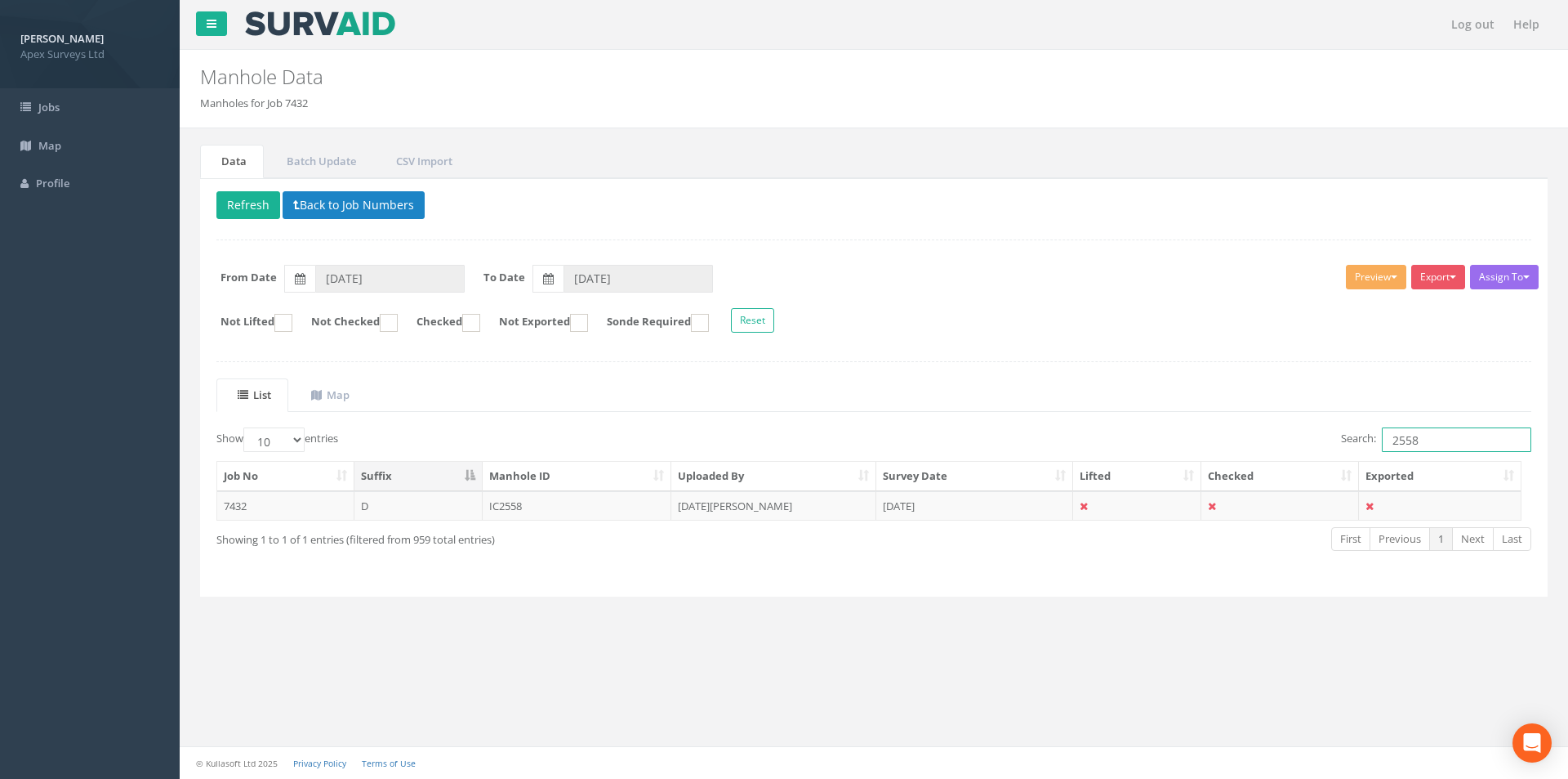
click at [1429, 444] on input "2558" at bounding box center [1456, 439] width 150 height 25
type input "2554"
click at [777, 512] on td "[DATE][PERSON_NAME]" at bounding box center [774, 505] width 205 height 29
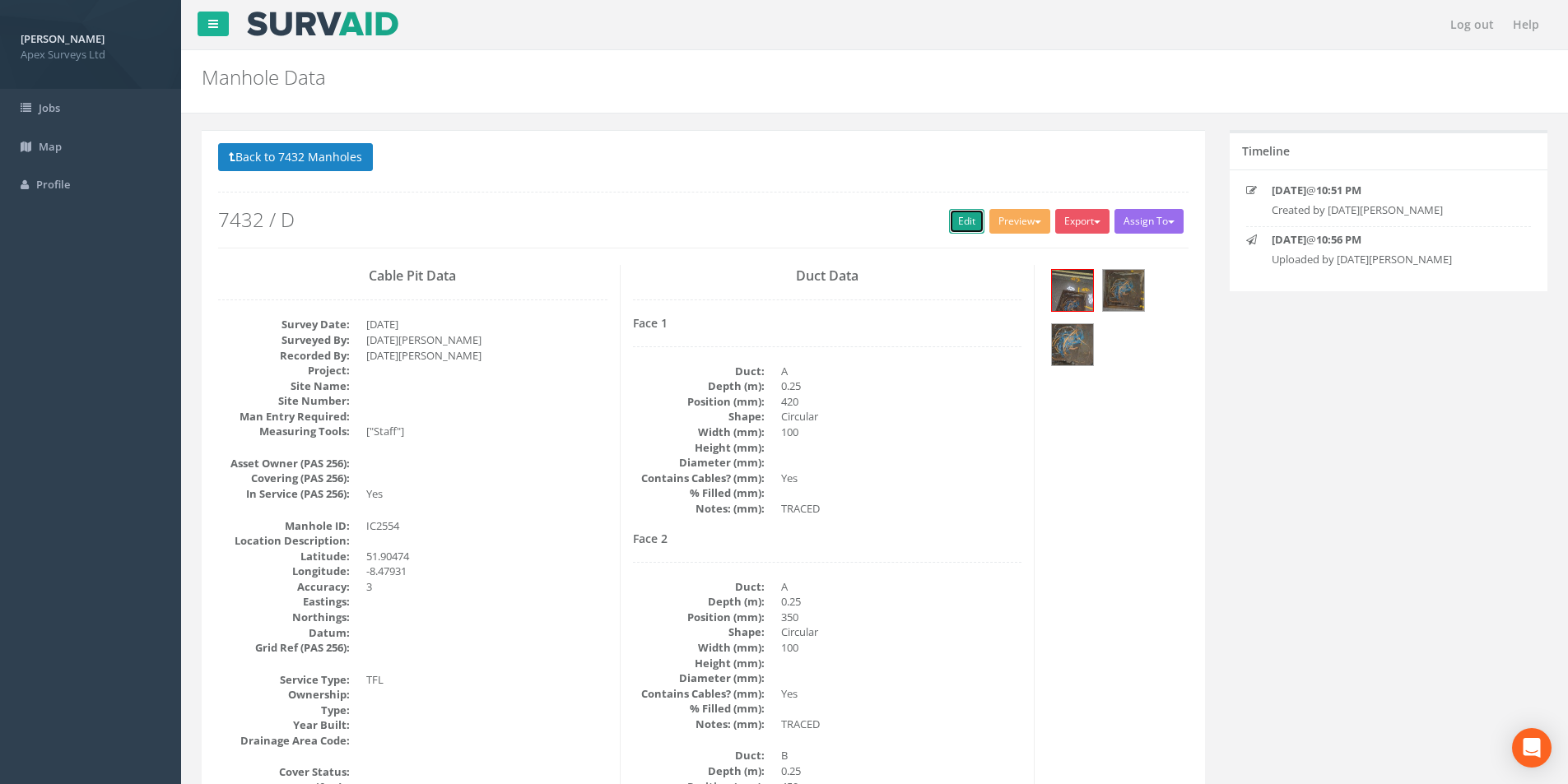
click at [949, 227] on link "Edit" at bounding box center [967, 220] width 36 height 25
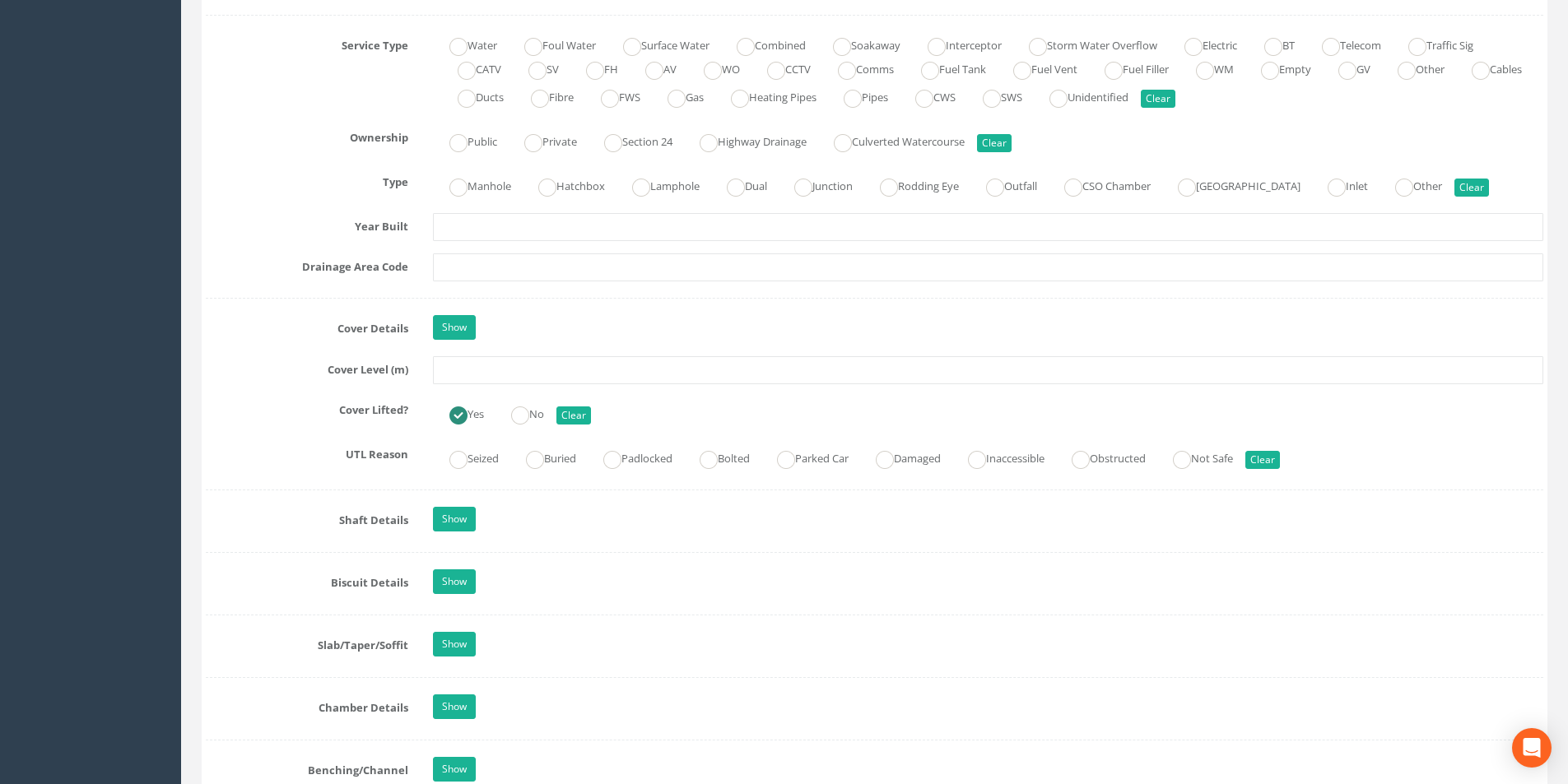
scroll to position [1233, 0]
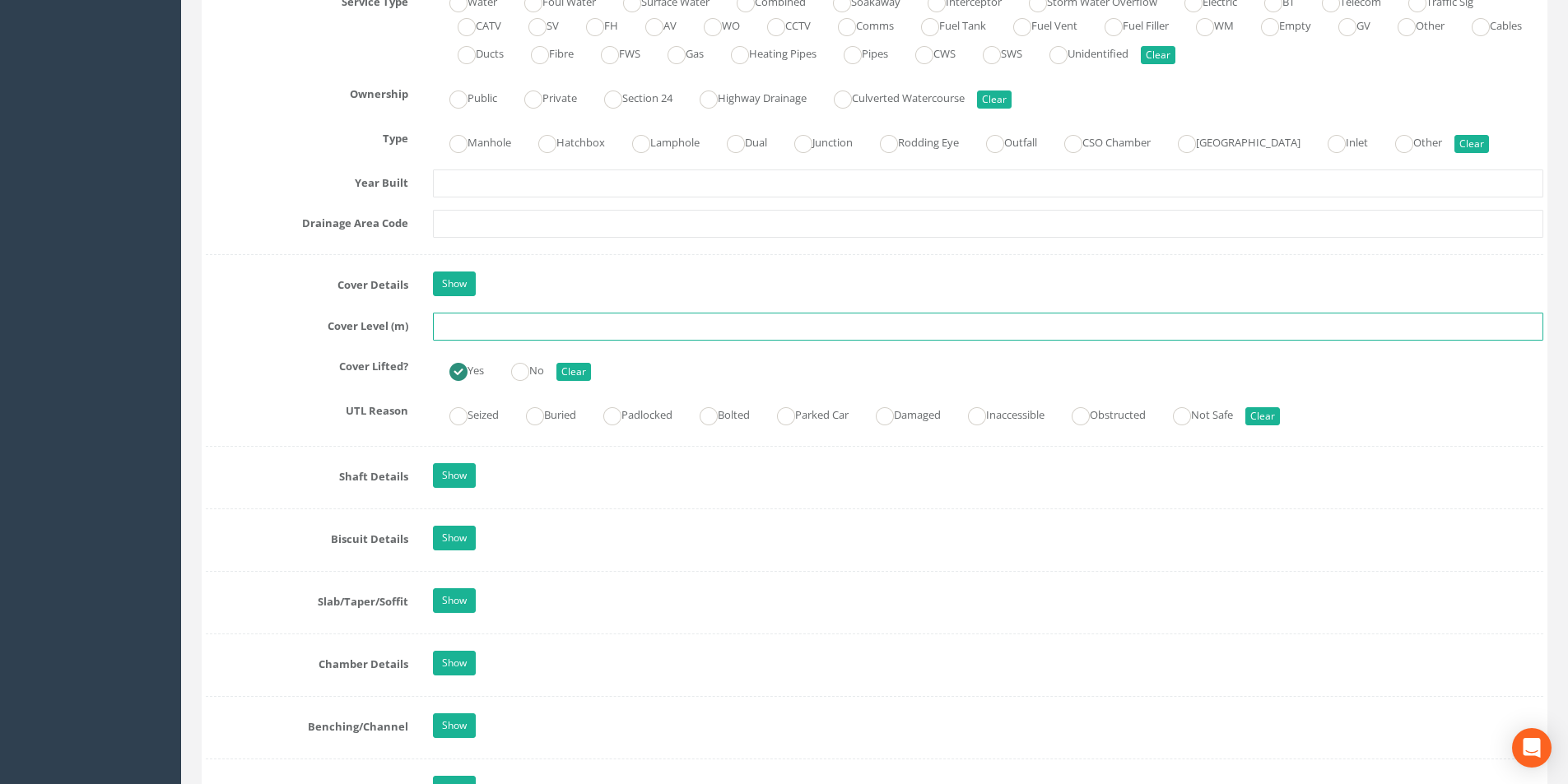
click at [508, 329] on input "text" at bounding box center [988, 327] width 1110 height 28
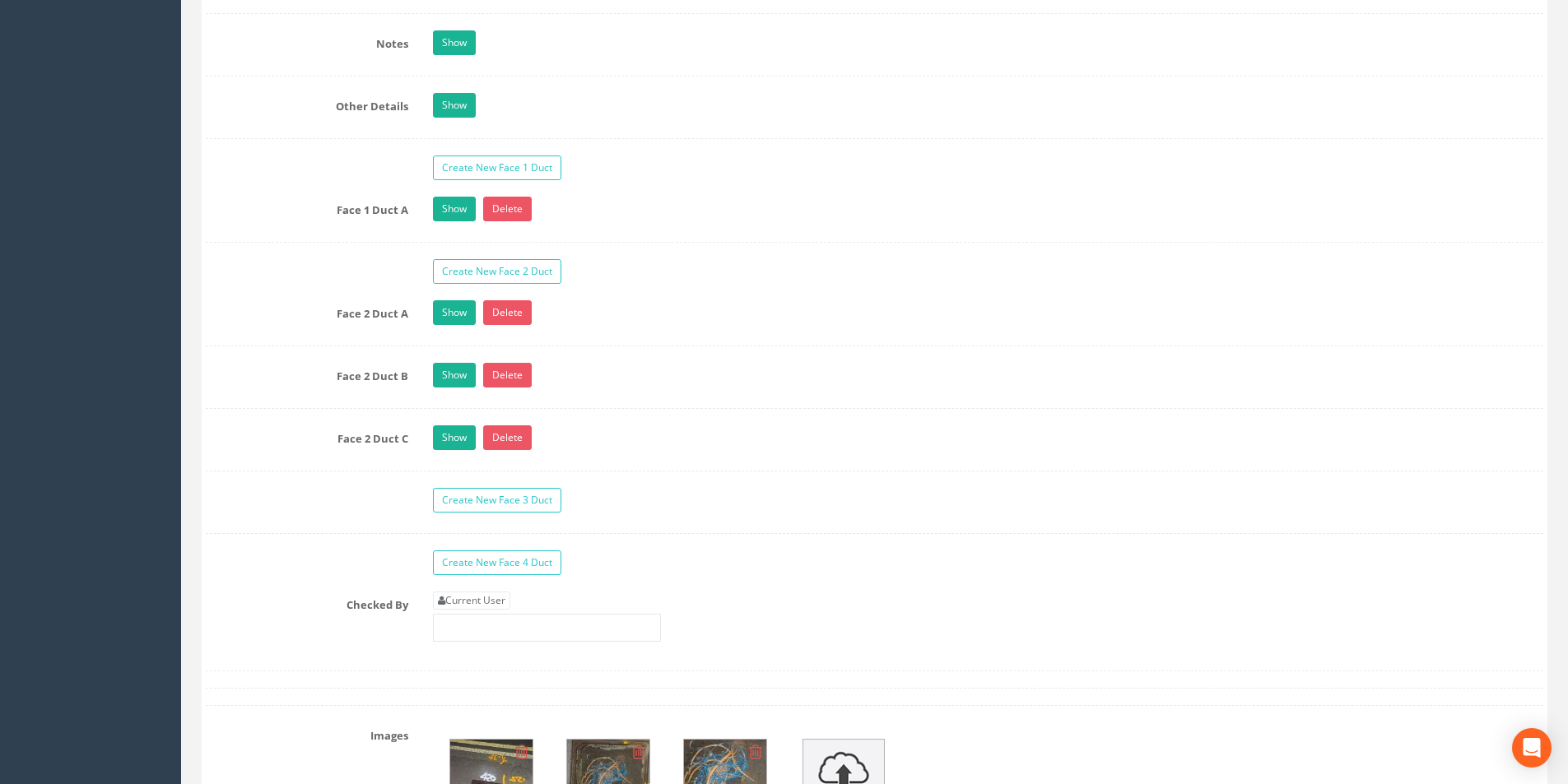
scroll to position [2632, 0]
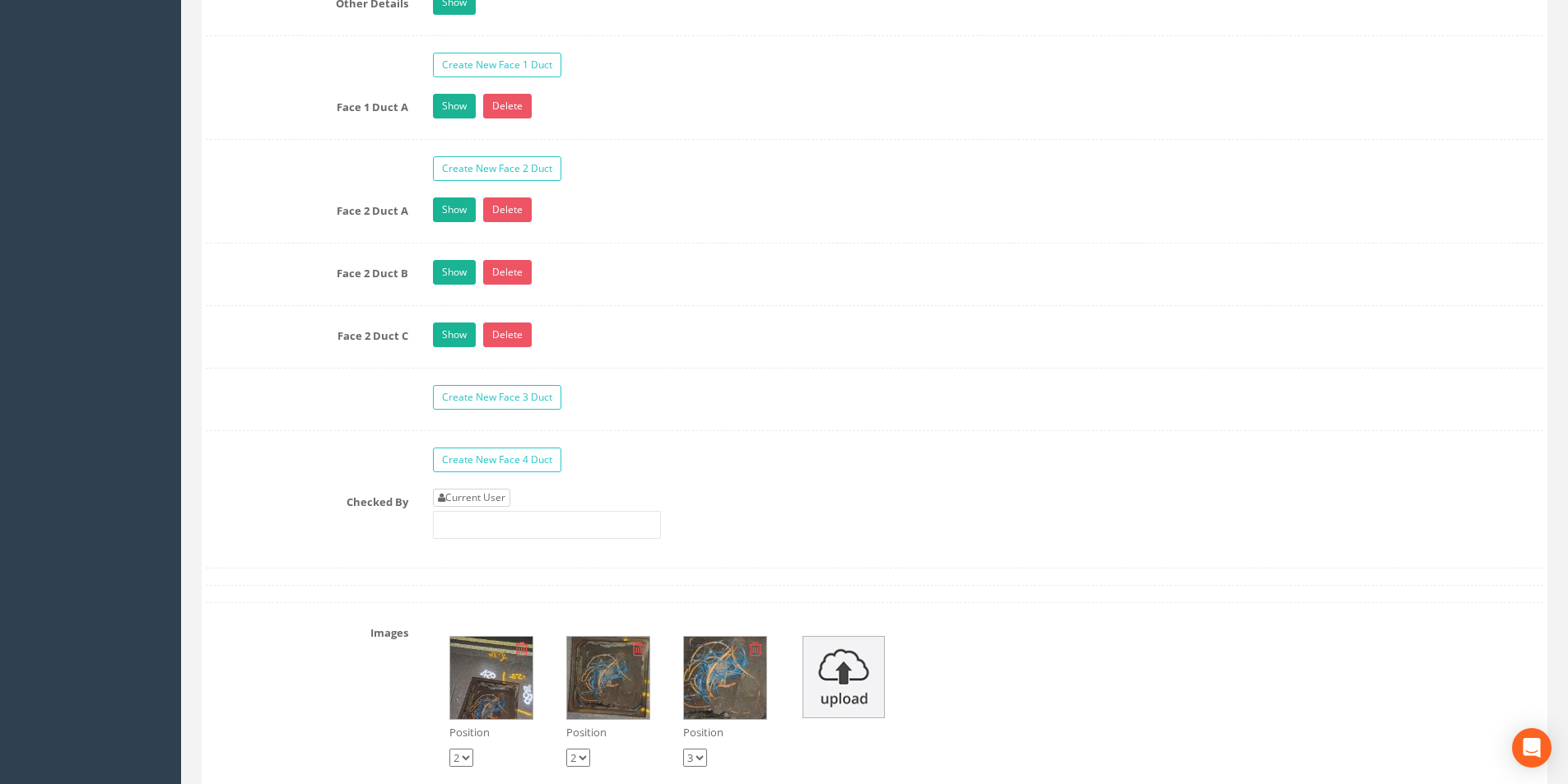
type input "37.03"
click at [469, 489] on link "Current User" at bounding box center [471, 498] width 78 height 18
type input "[PERSON_NAME]"
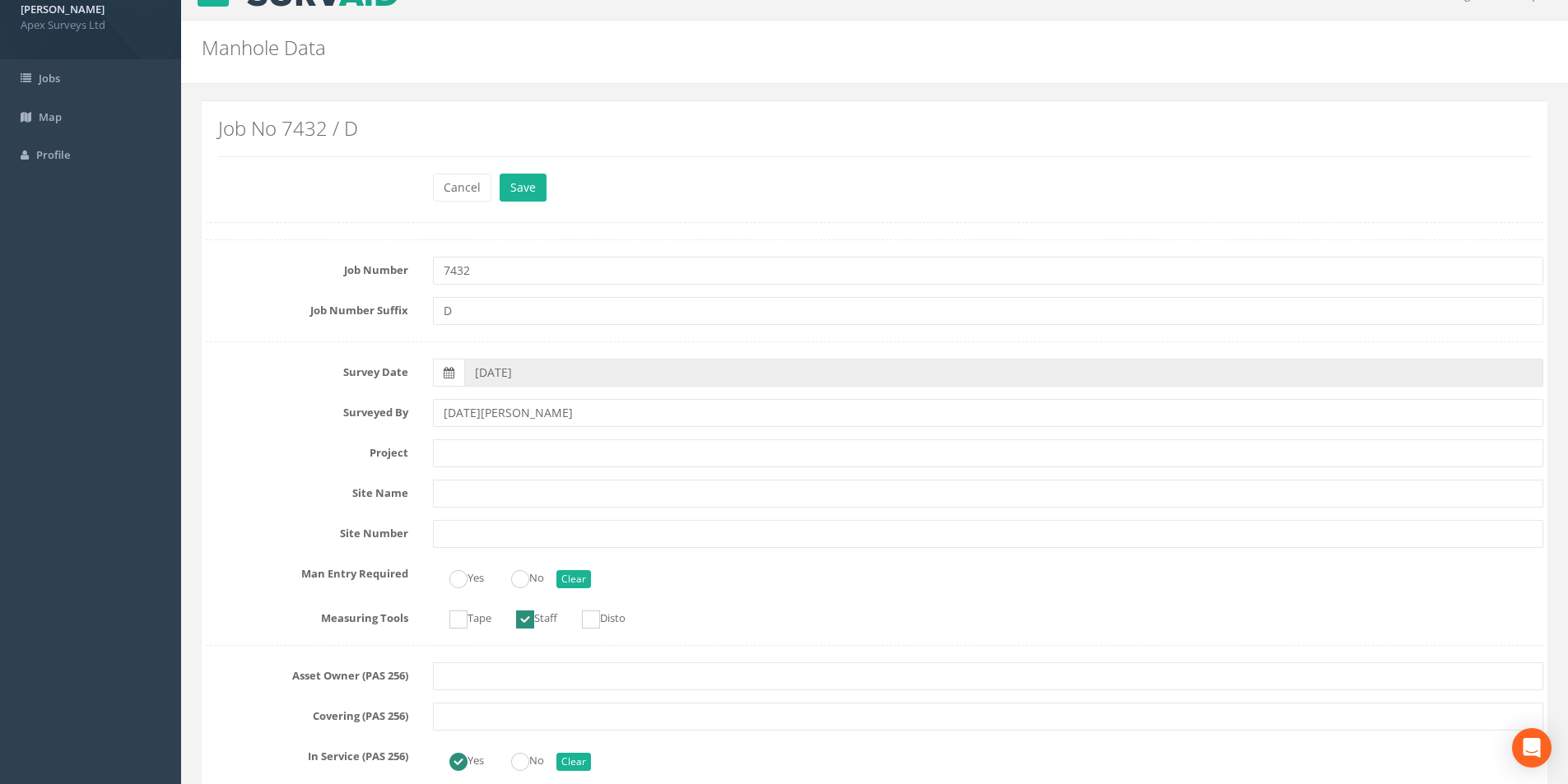
scroll to position [0, 0]
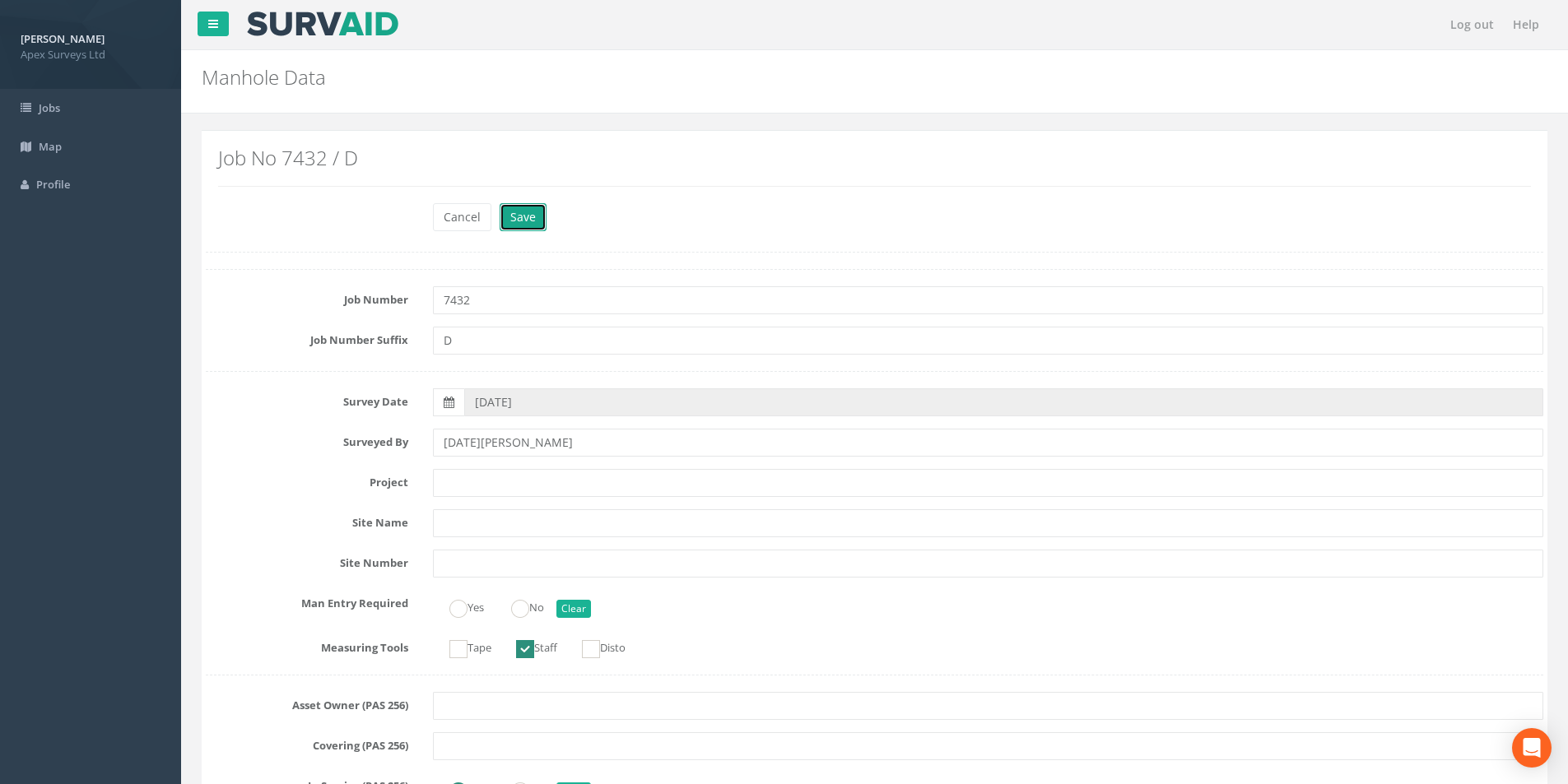
click at [528, 220] on button "Save" at bounding box center [523, 217] width 47 height 28
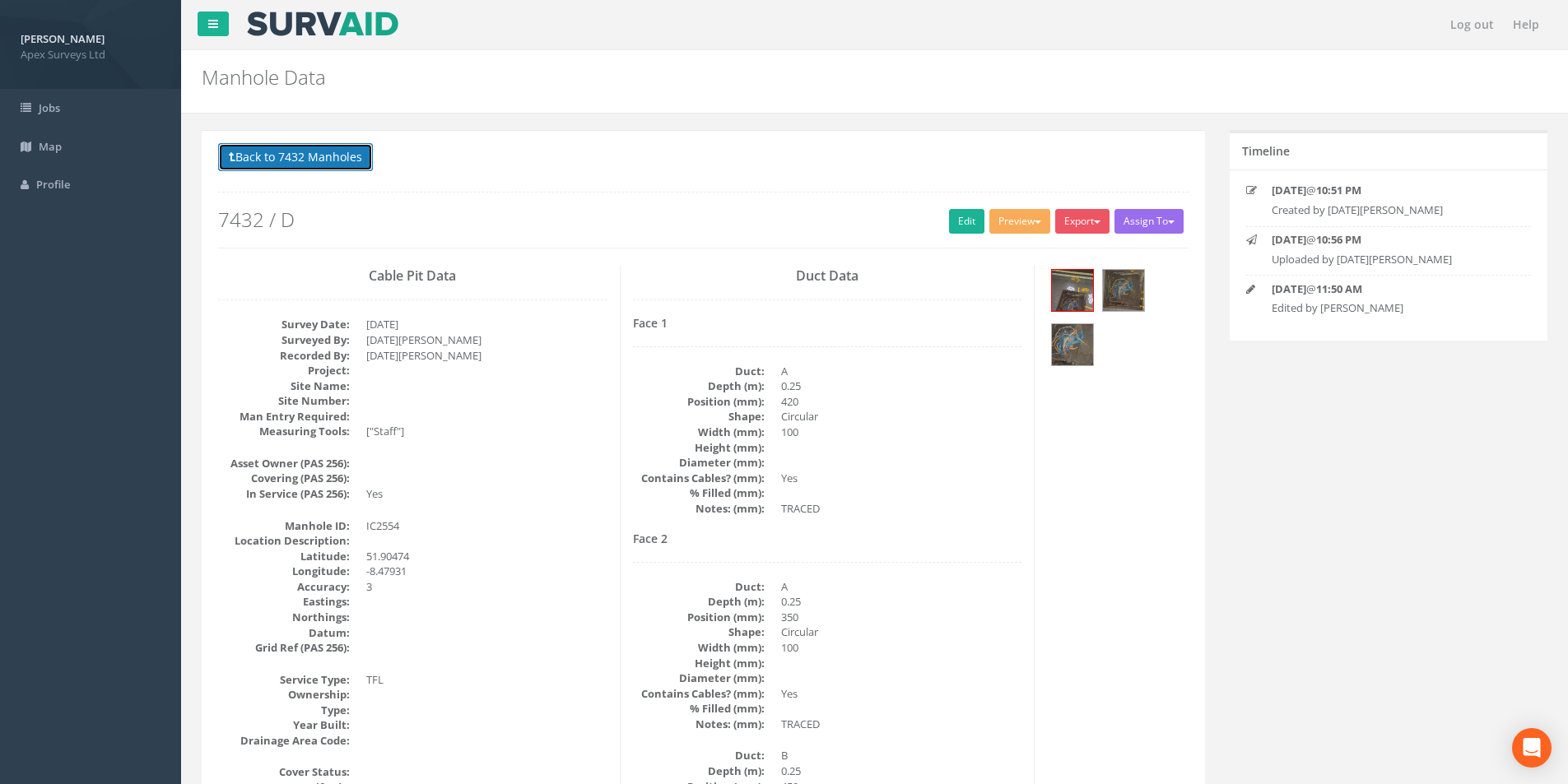
click at [264, 159] on button "Back to 7432 Manholes" at bounding box center [295, 156] width 155 height 28
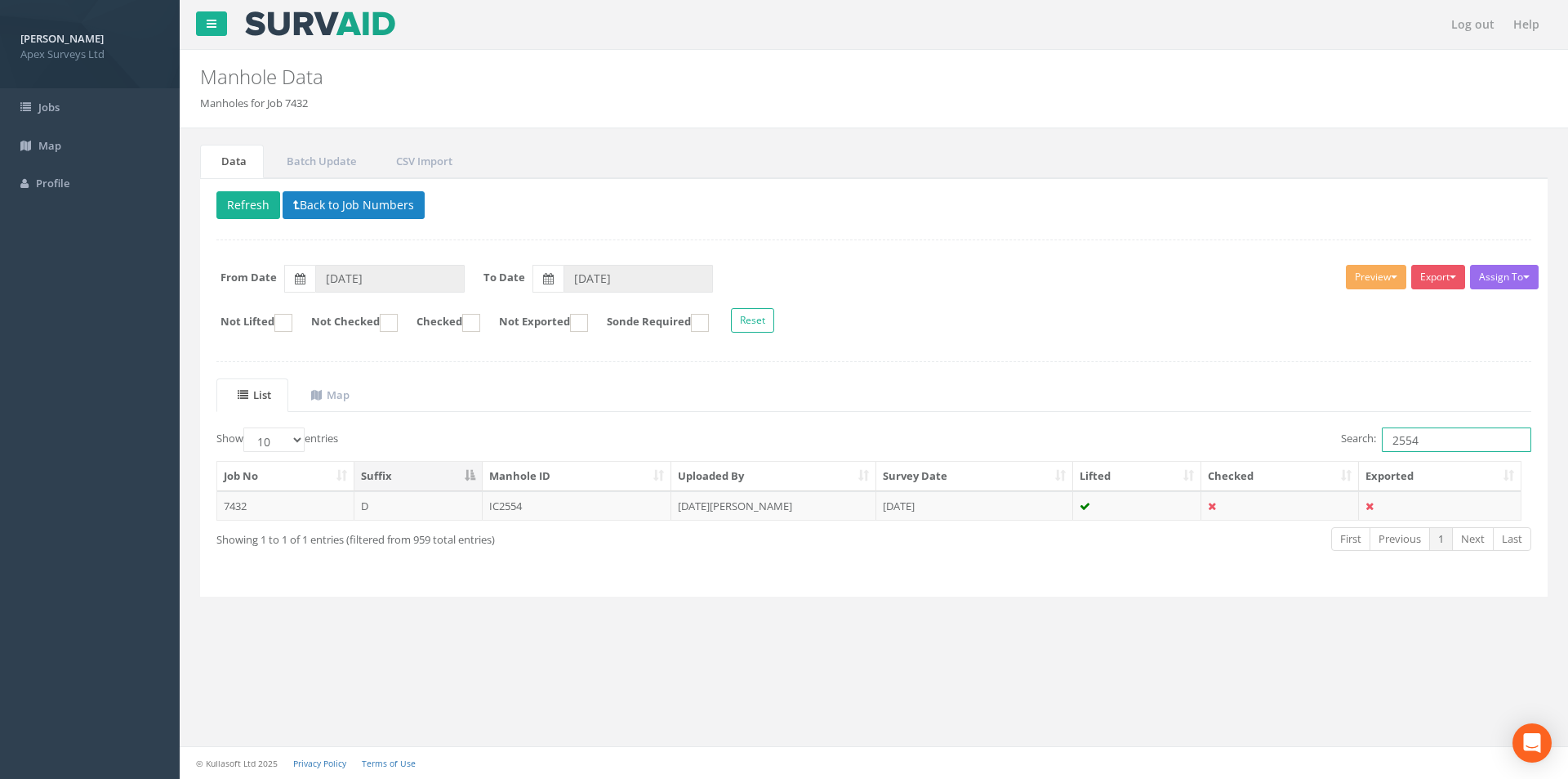
click at [1451, 441] on input "2554" at bounding box center [1456, 439] width 150 height 25
type input "2553"
click at [811, 510] on td "[DATE][PERSON_NAME]" at bounding box center [774, 505] width 205 height 29
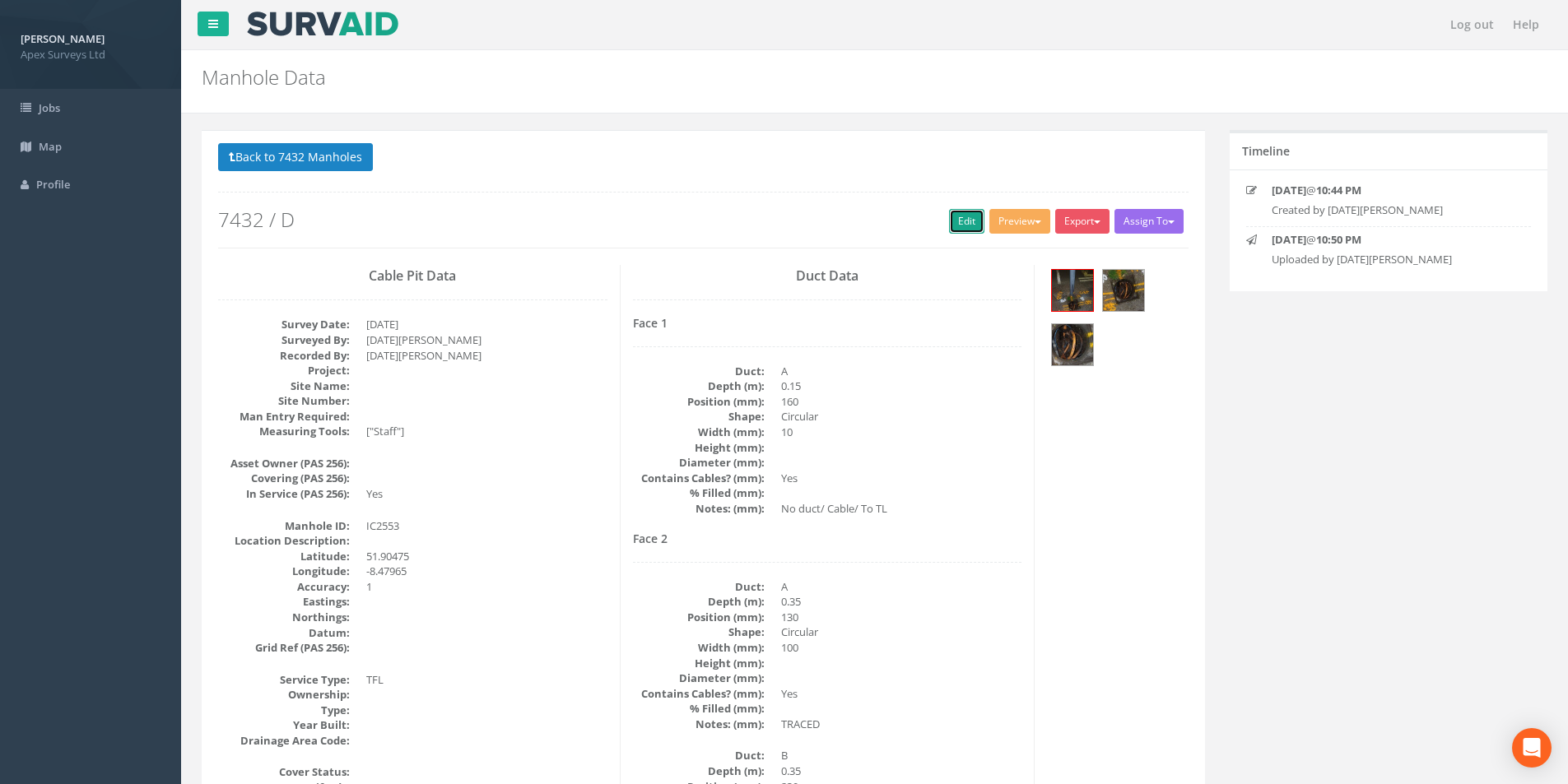
click at [949, 214] on link "Edit" at bounding box center [967, 220] width 36 height 25
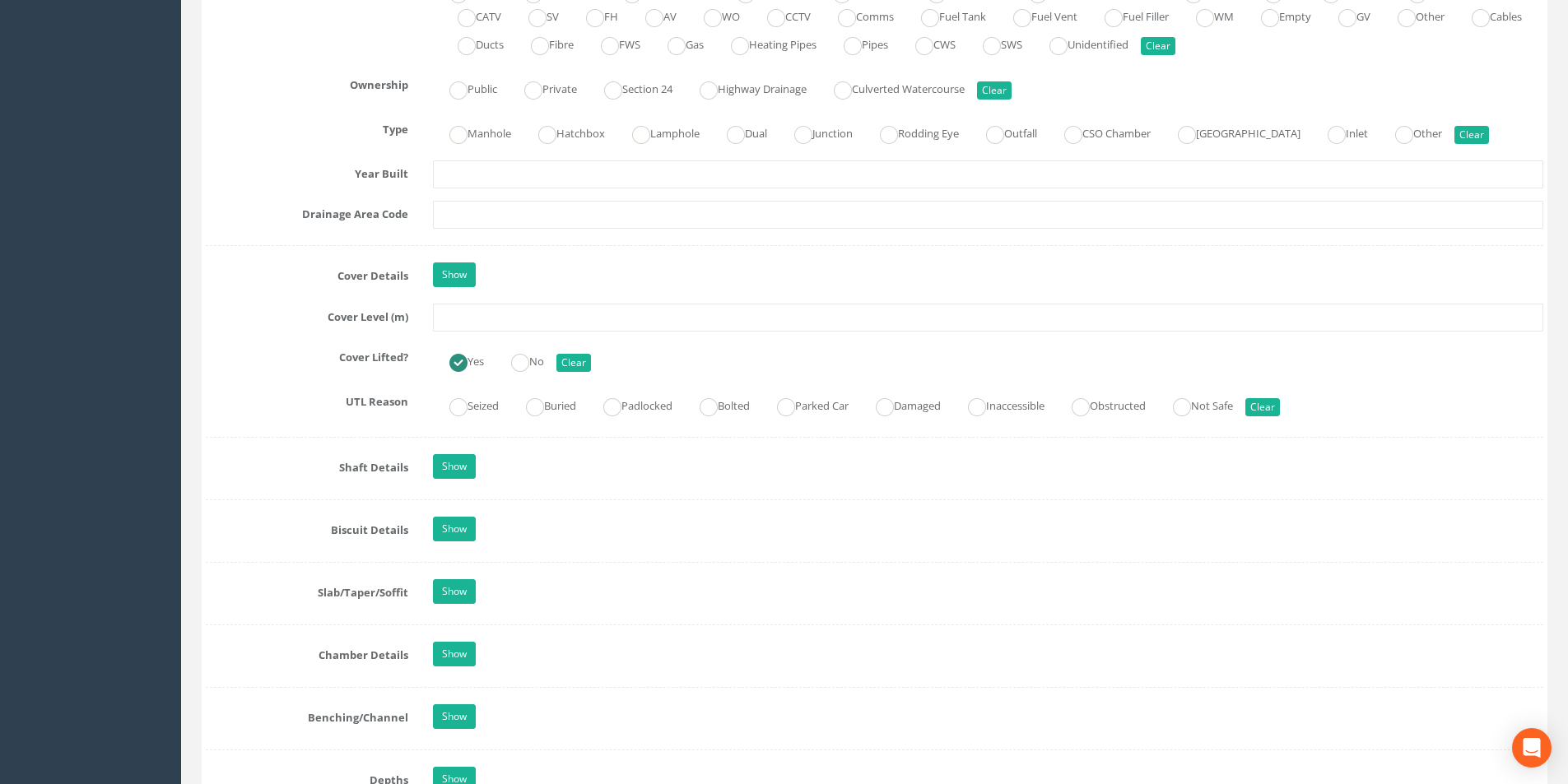
scroll to position [1152, 0]
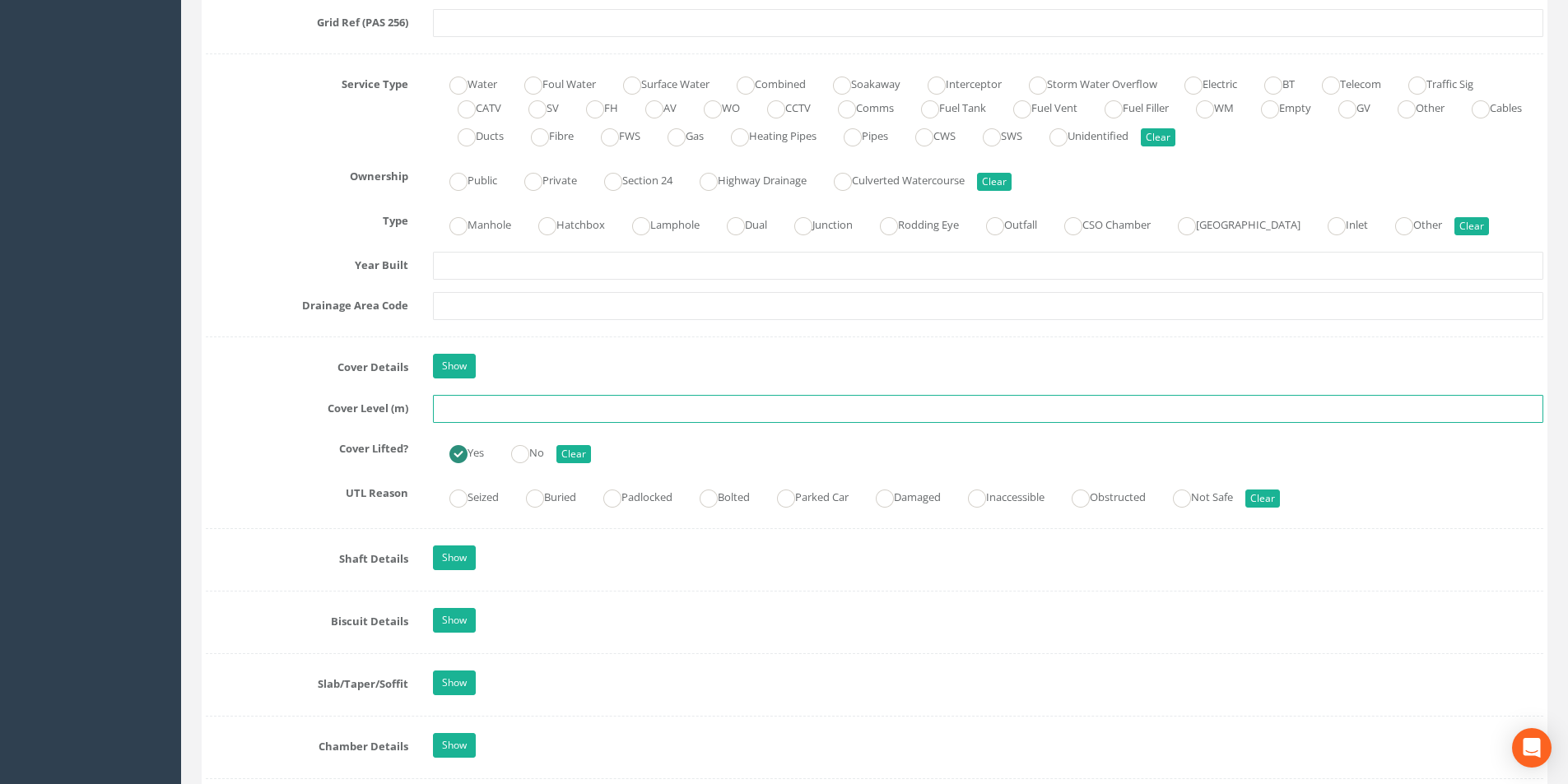
click at [501, 405] on input "text" at bounding box center [988, 409] width 1110 height 28
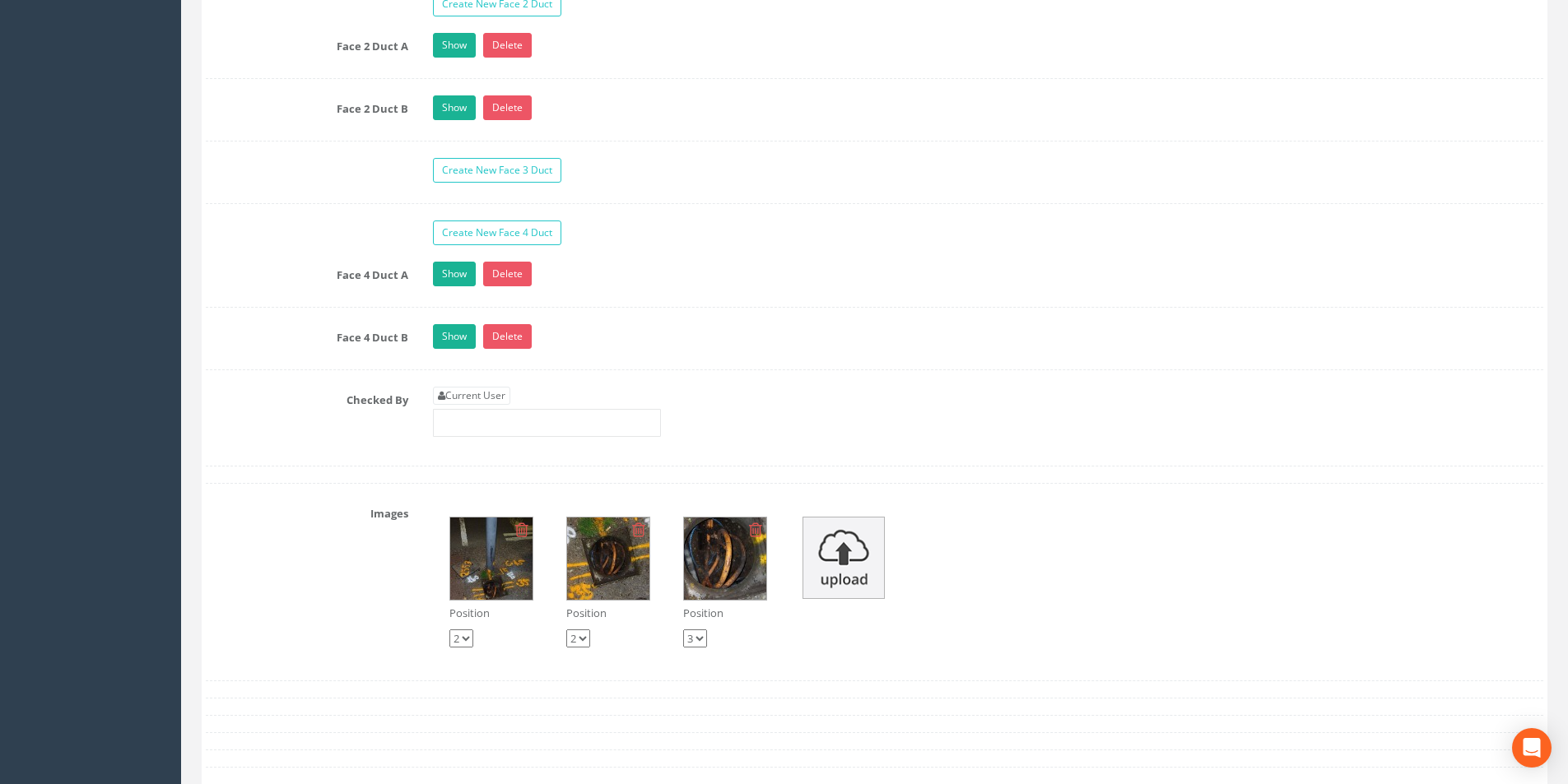
type input "36.55"
click at [510, 392] on link "Current User" at bounding box center [471, 396] width 78 height 18
type input "[PERSON_NAME]"
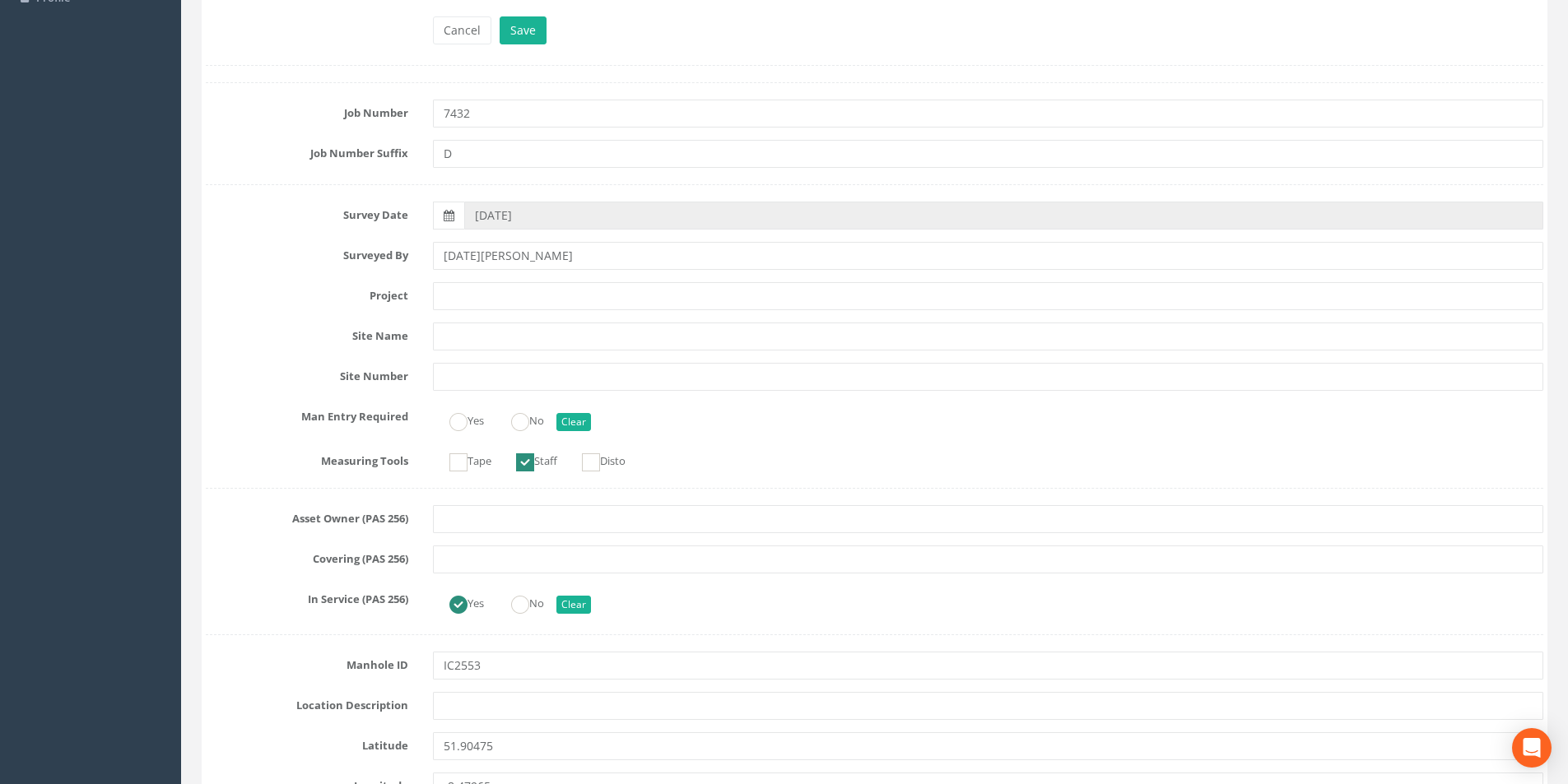
scroll to position [0, 0]
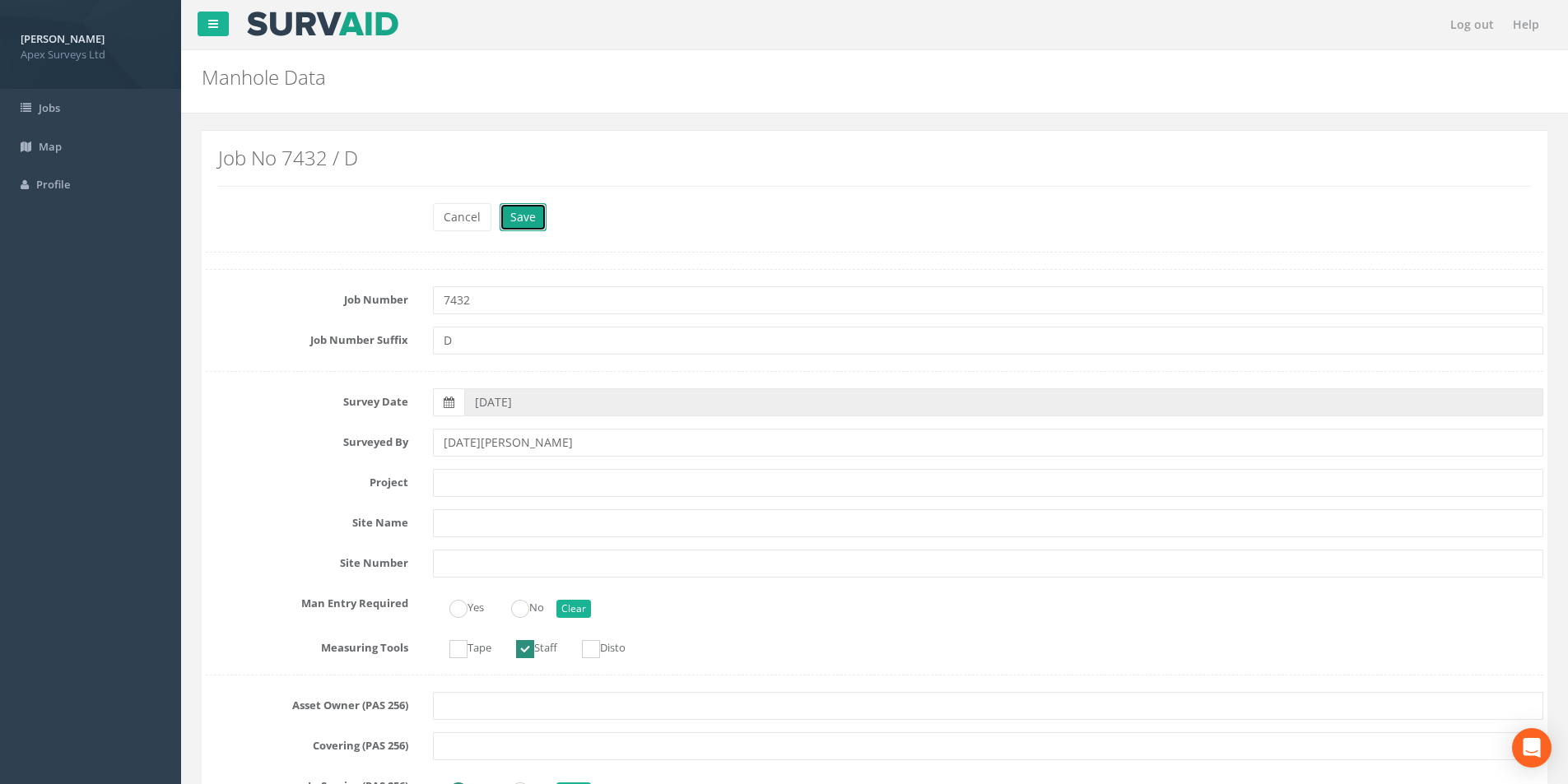
click at [520, 220] on button "Save" at bounding box center [523, 217] width 47 height 28
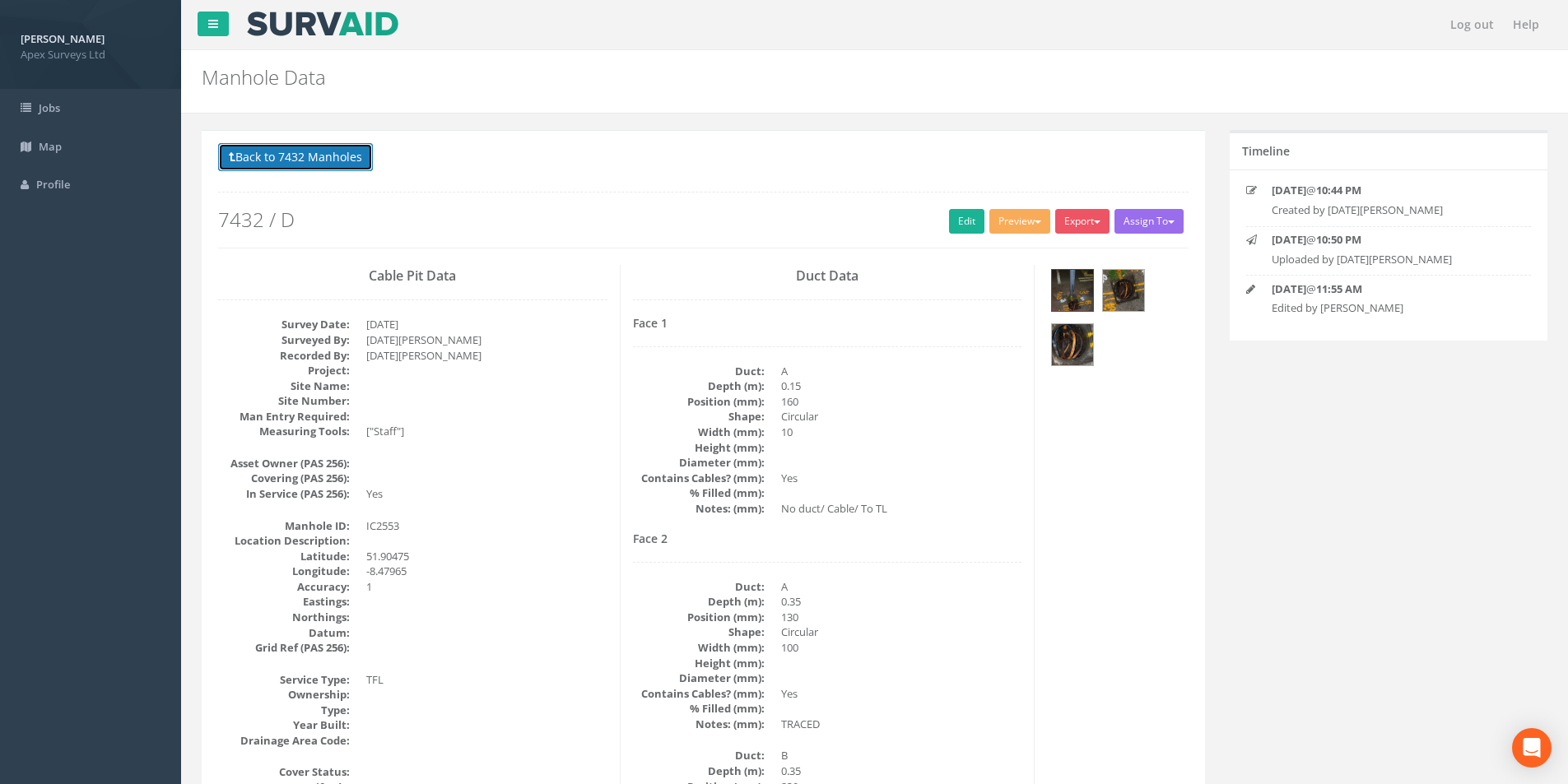
click at [290, 164] on button "Back to 7432 Manholes" at bounding box center [295, 156] width 155 height 28
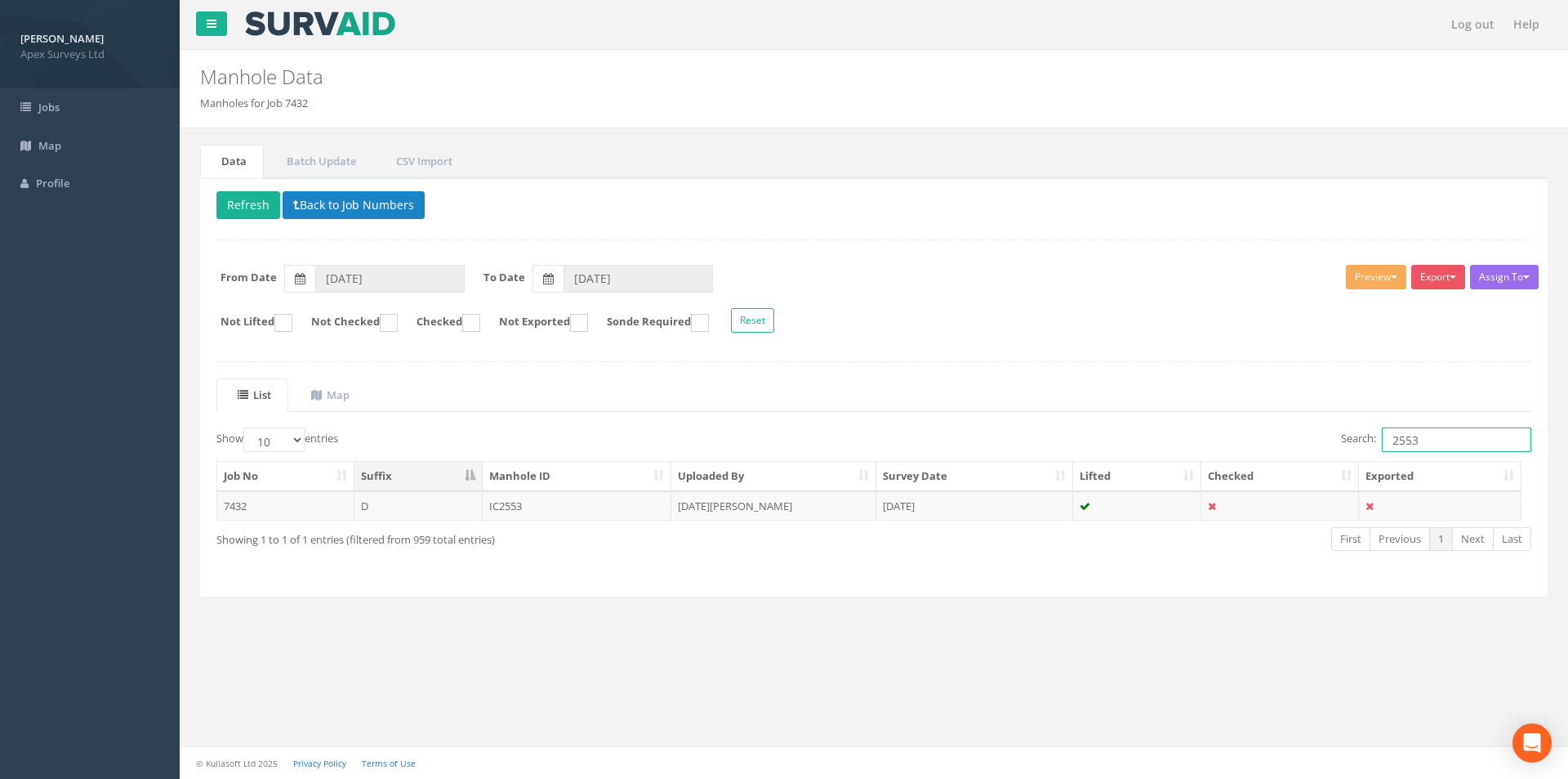
click at [1434, 434] on input "2553" at bounding box center [1456, 439] width 150 height 25
type input "2552"
click at [756, 514] on td "[DATE][PERSON_NAME]" at bounding box center [774, 505] width 205 height 29
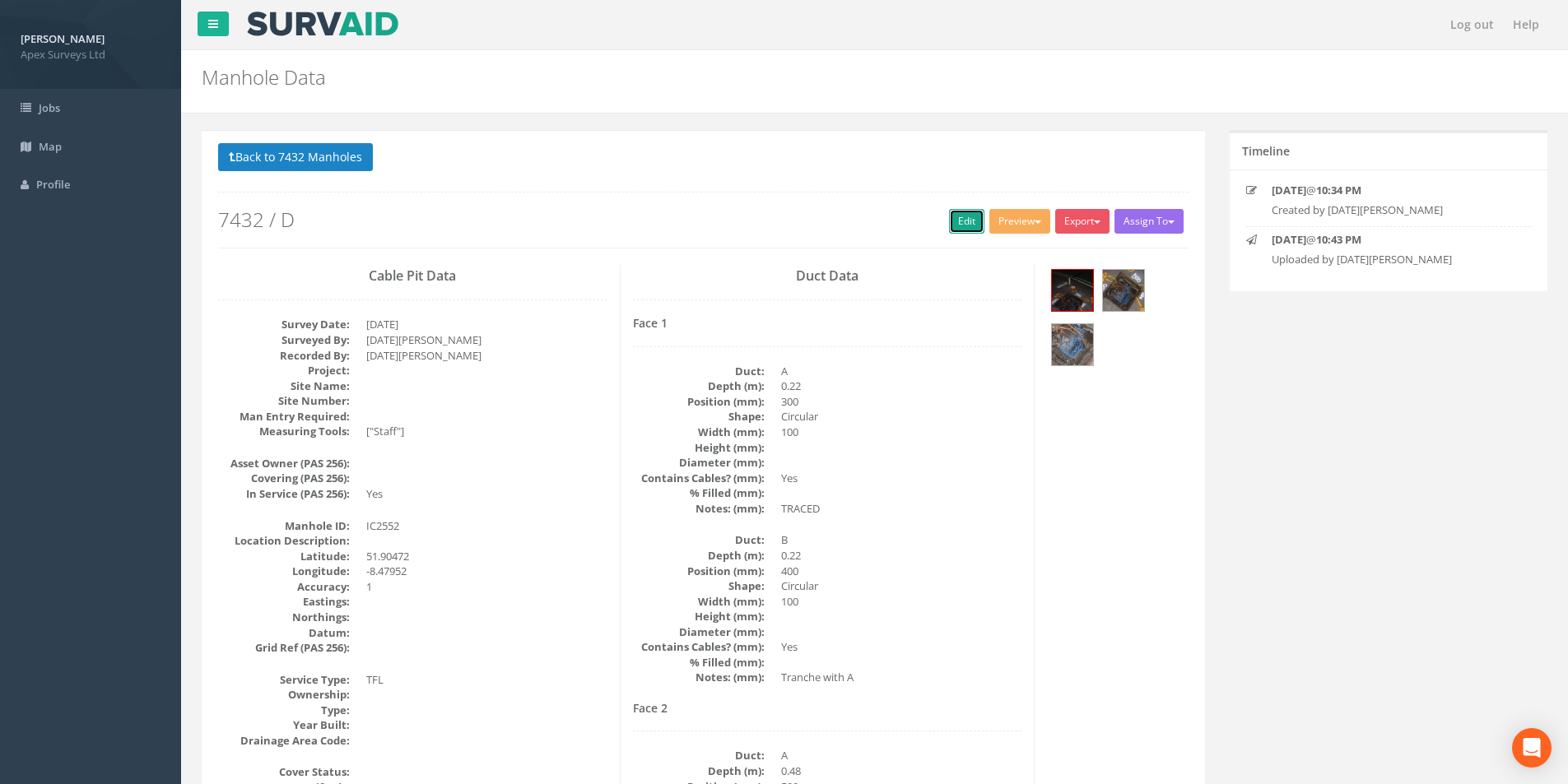
click at [949, 216] on link "Edit" at bounding box center [967, 220] width 36 height 25
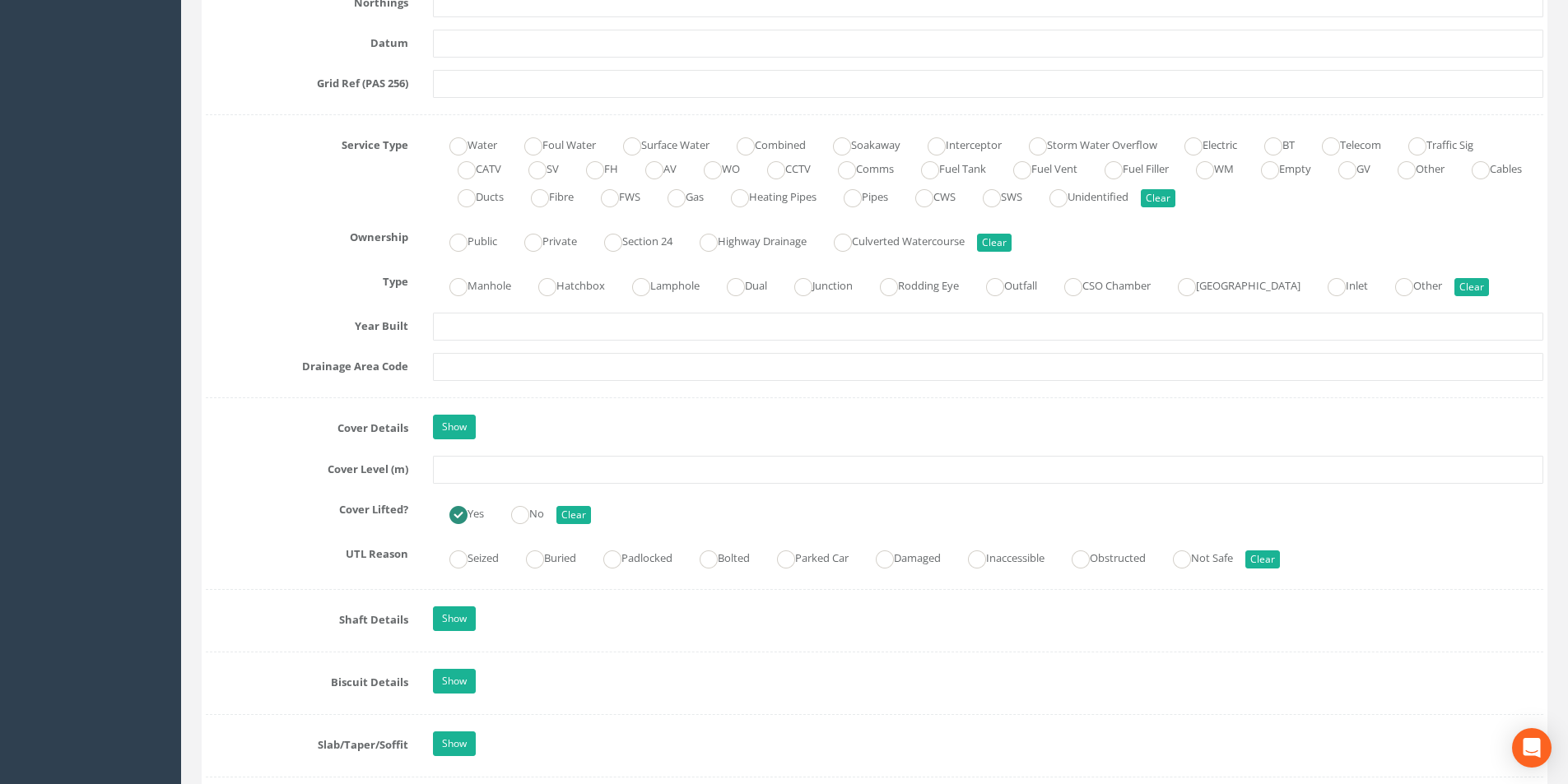
scroll to position [1152, 0]
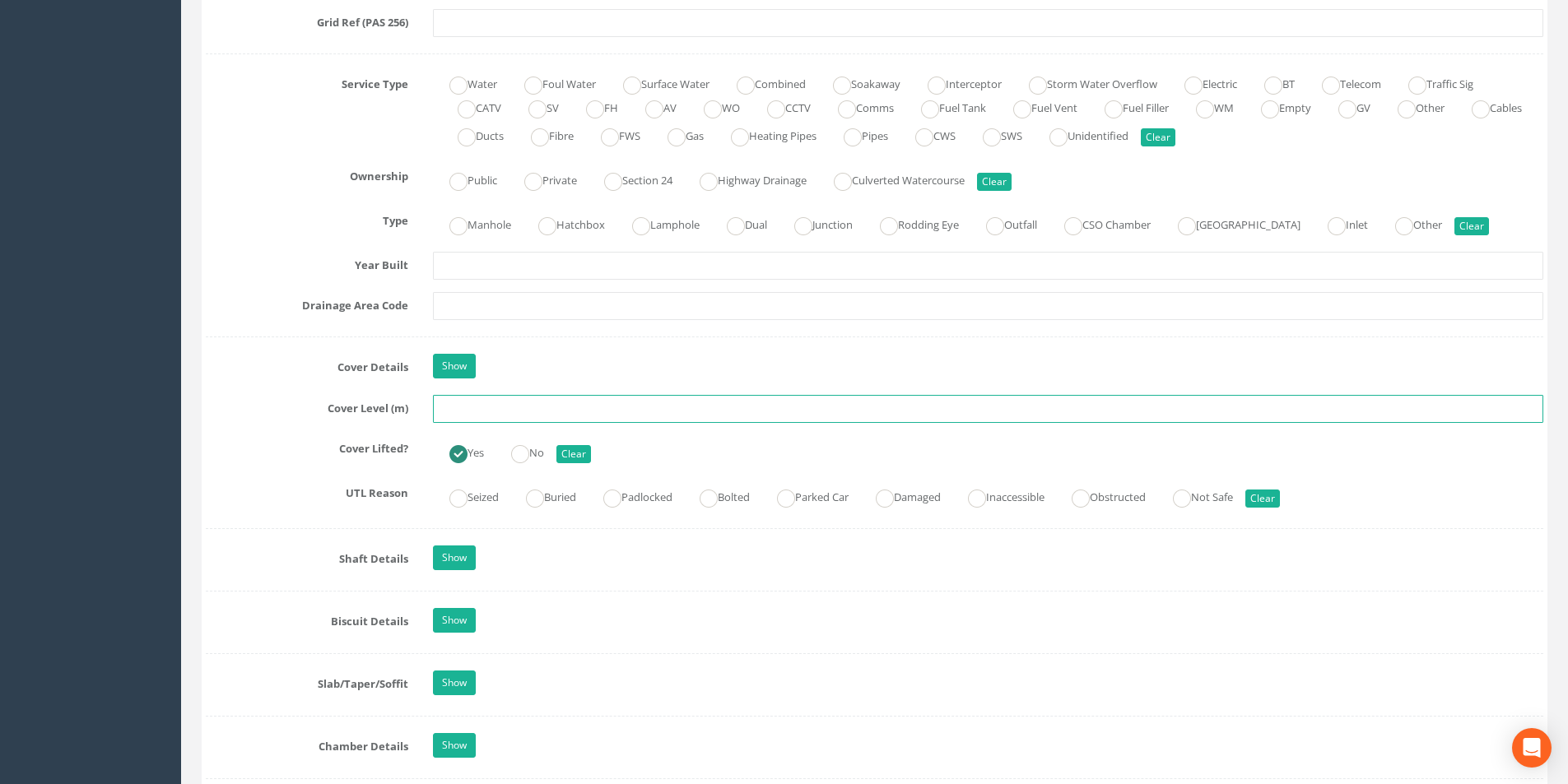
click at [513, 408] on input "text" at bounding box center [988, 409] width 1110 height 28
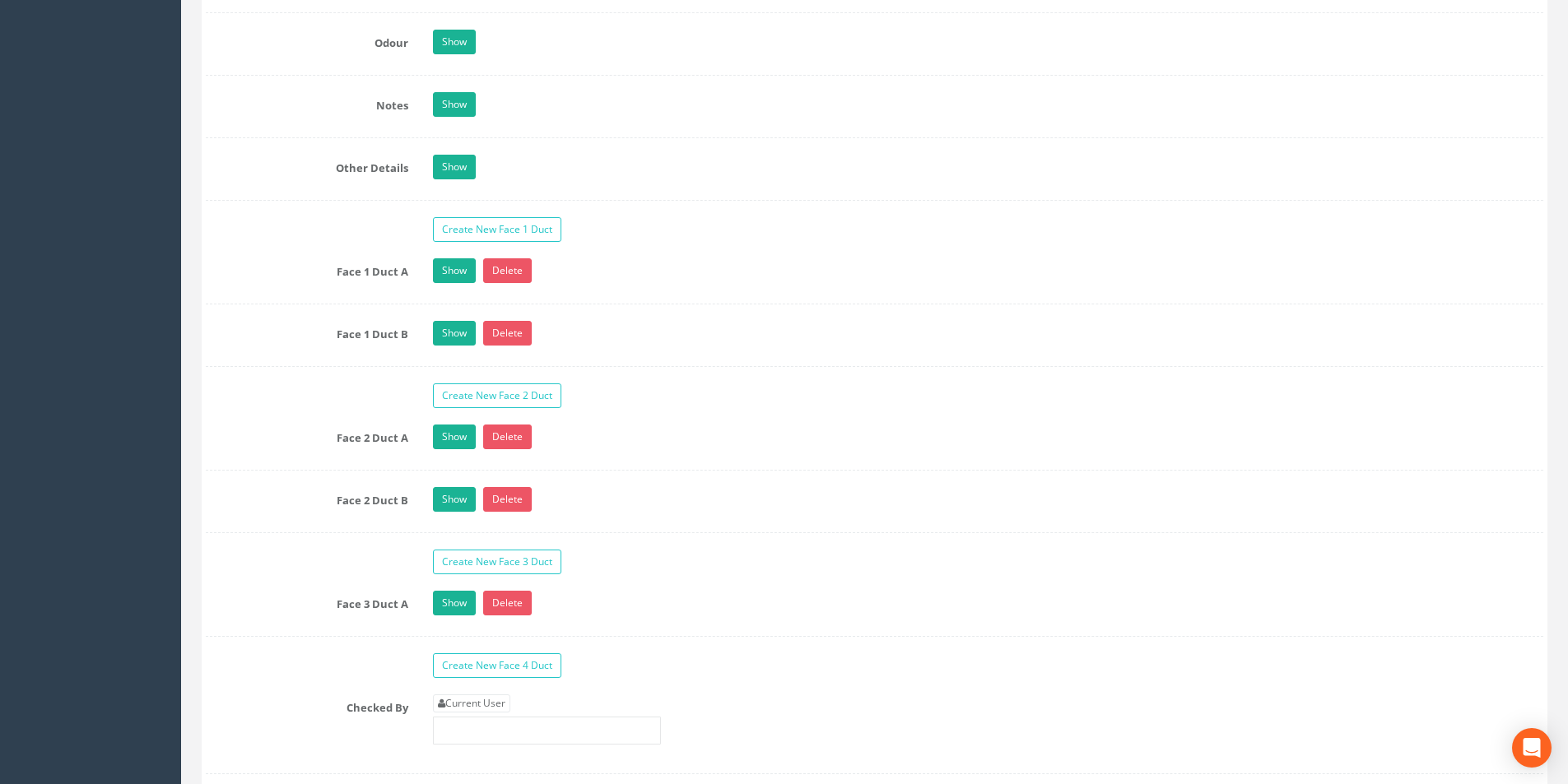
scroll to position [2550, 0]
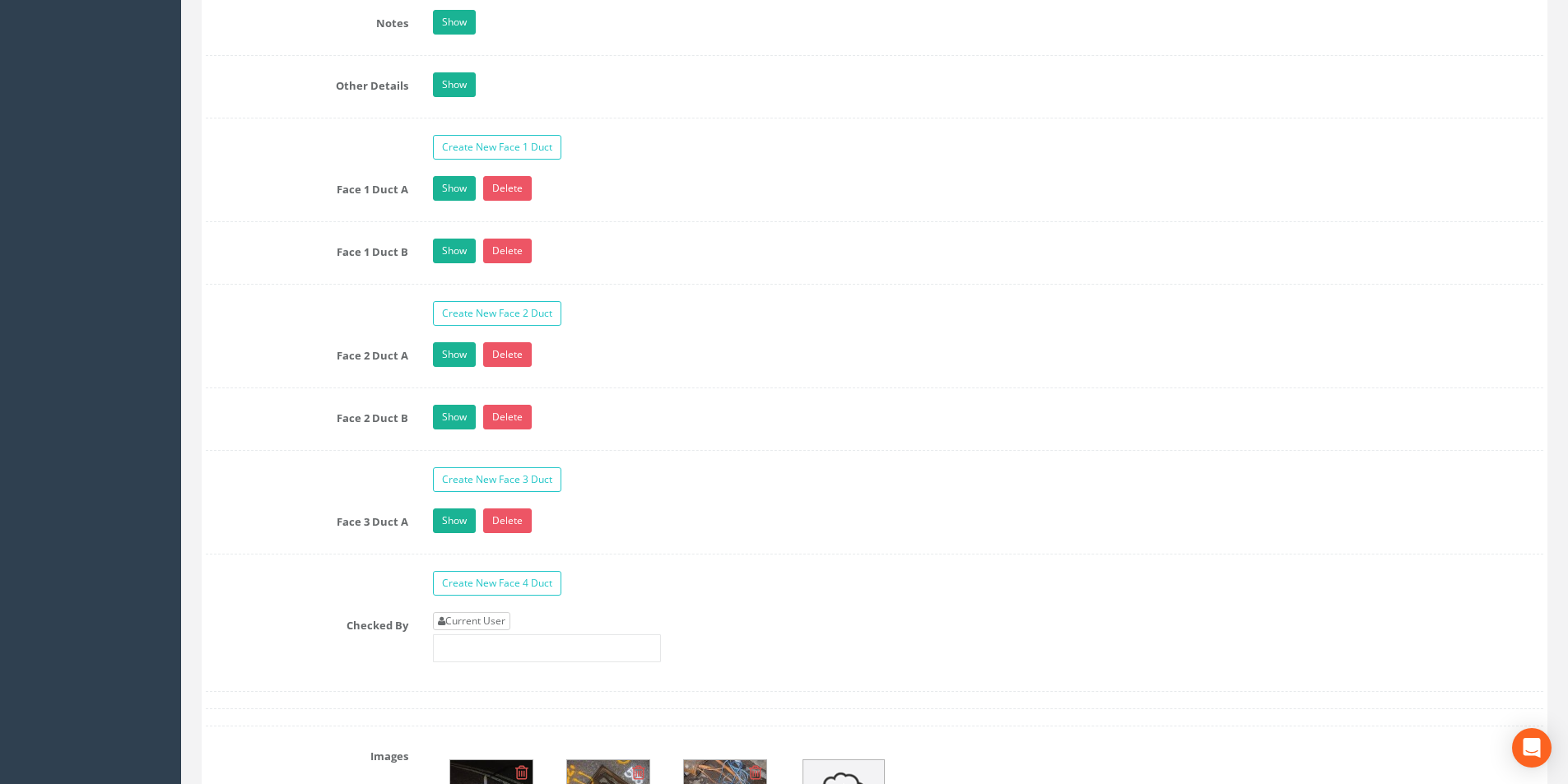
type input "35.93"
click at [472, 616] on link "Current User" at bounding box center [471, 621] width 78 height 18
type input "[PERSON_NAME]"
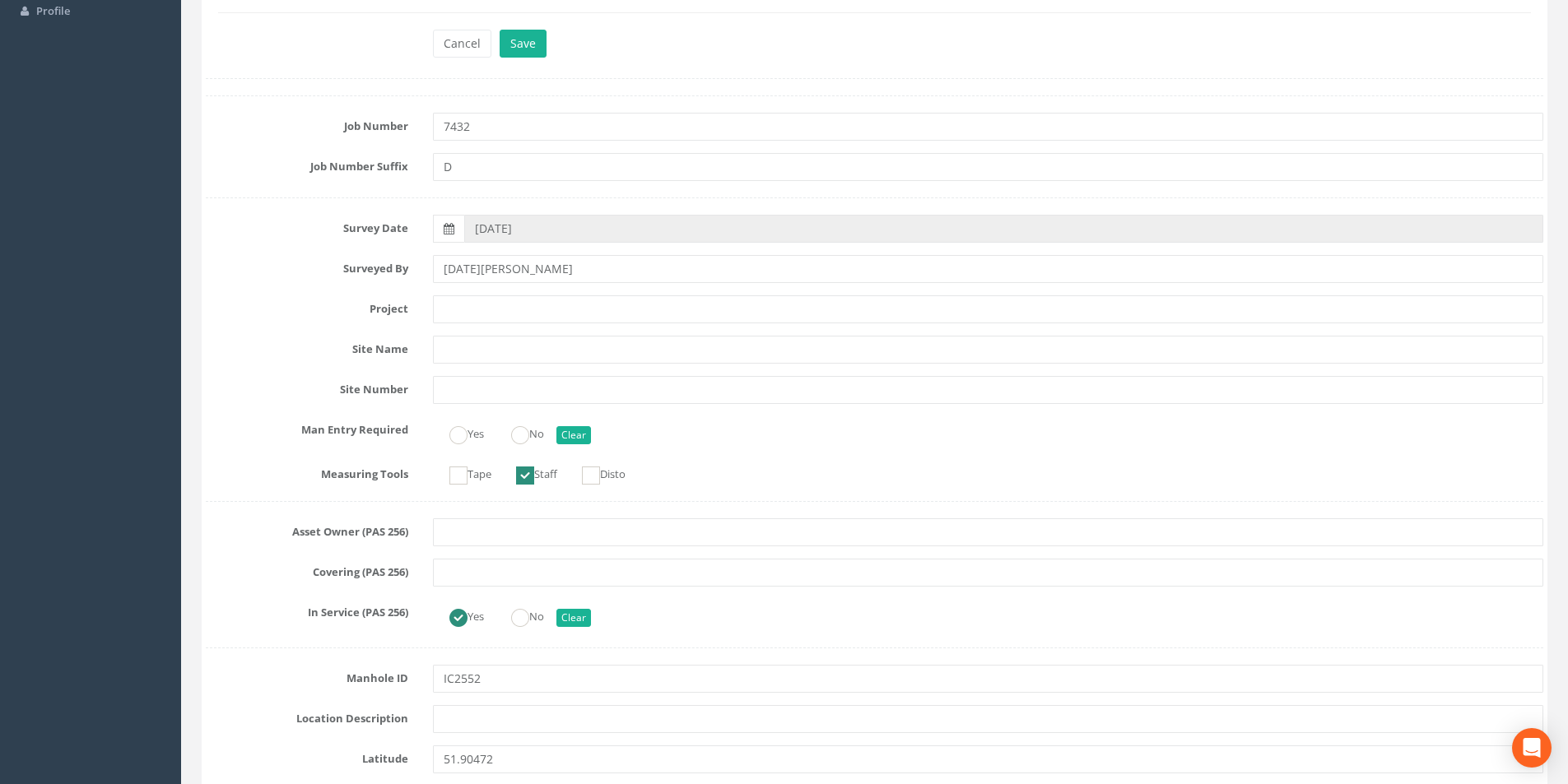
scroll to position [0, 0]
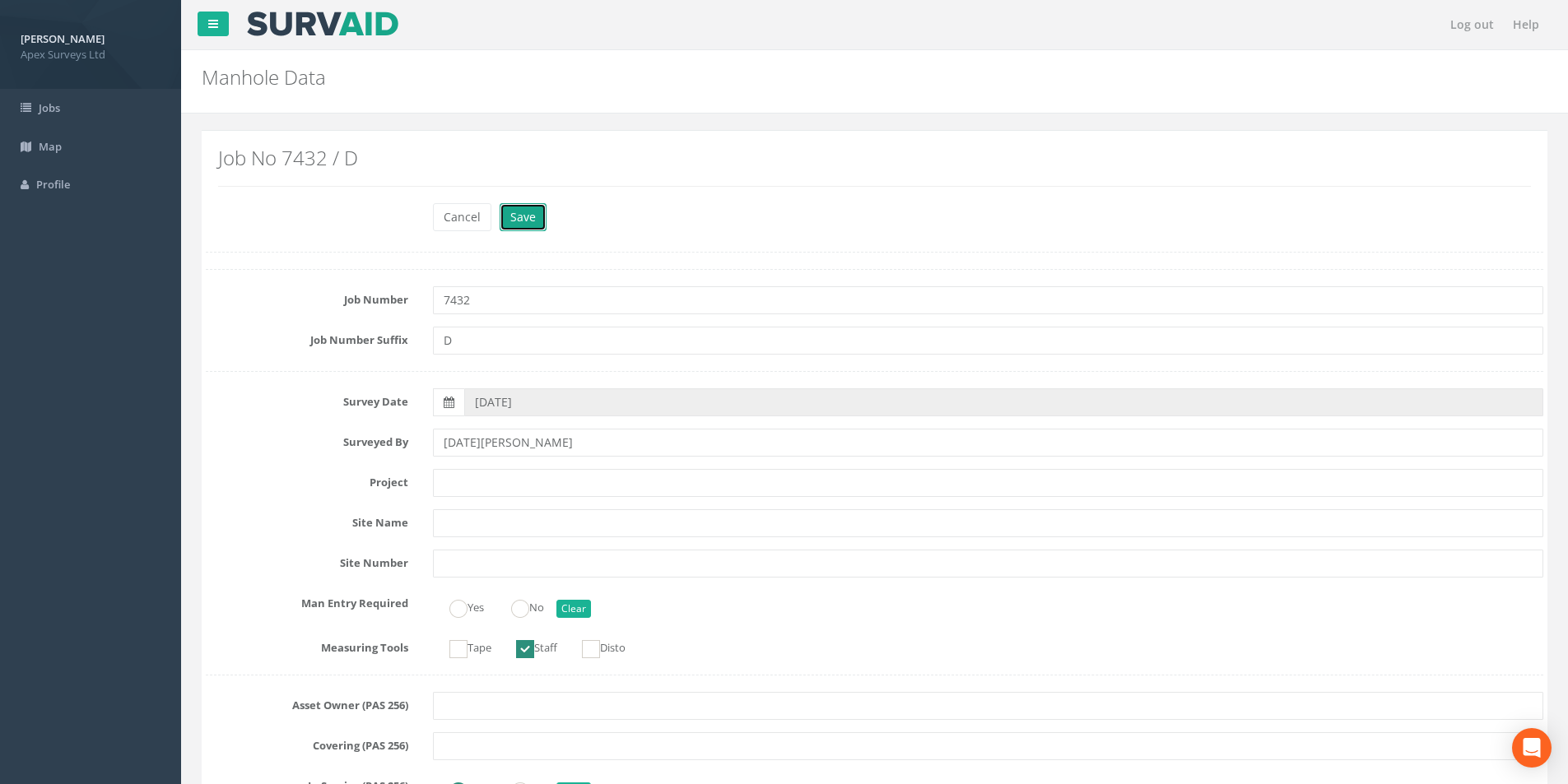
click at [524, 225] on button "Save" at bounding box center [523, 217] width 47 height 28
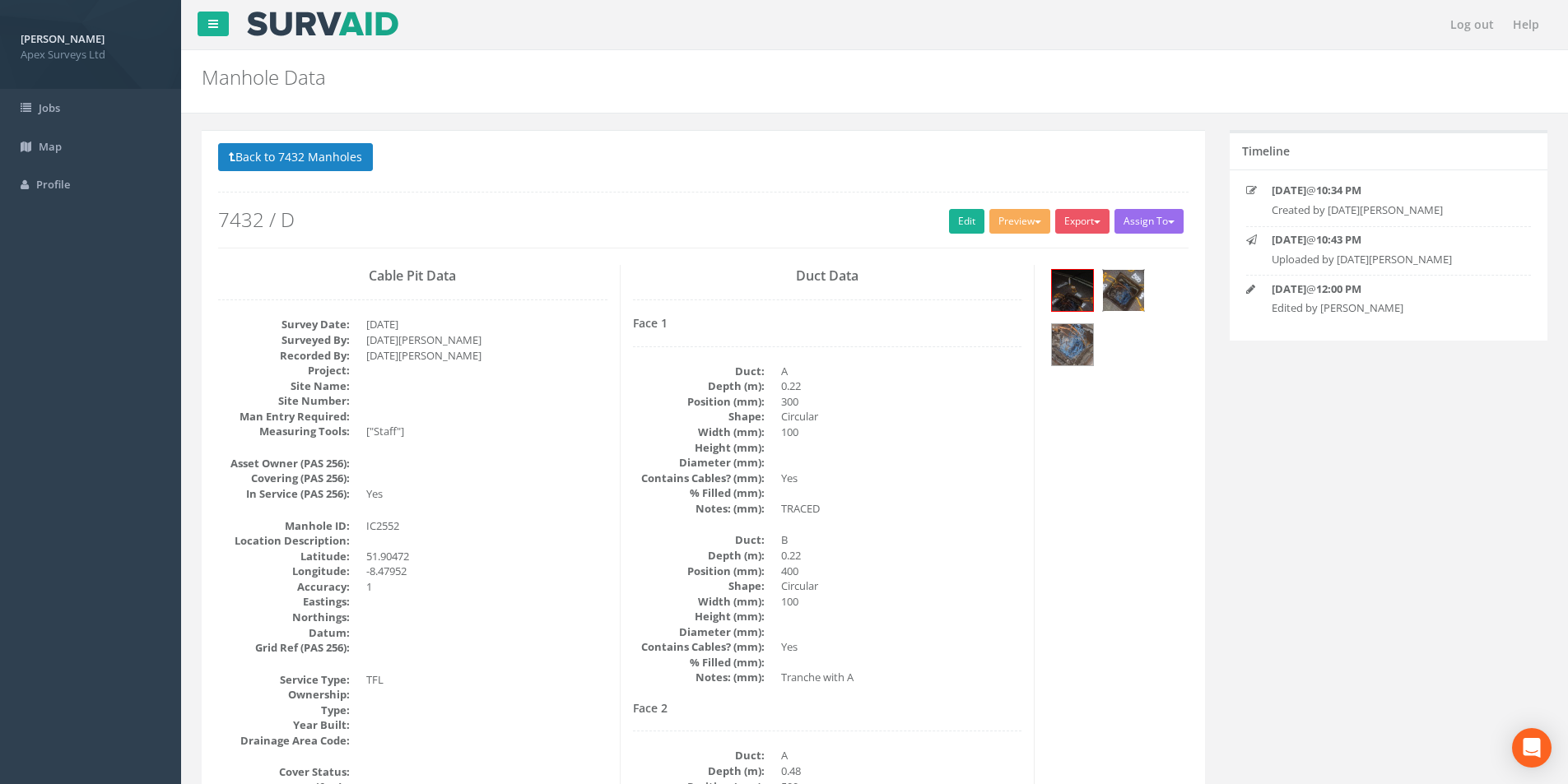
click at [1111, 283] on img at bounding box center [1123, 290] width 41 height 41
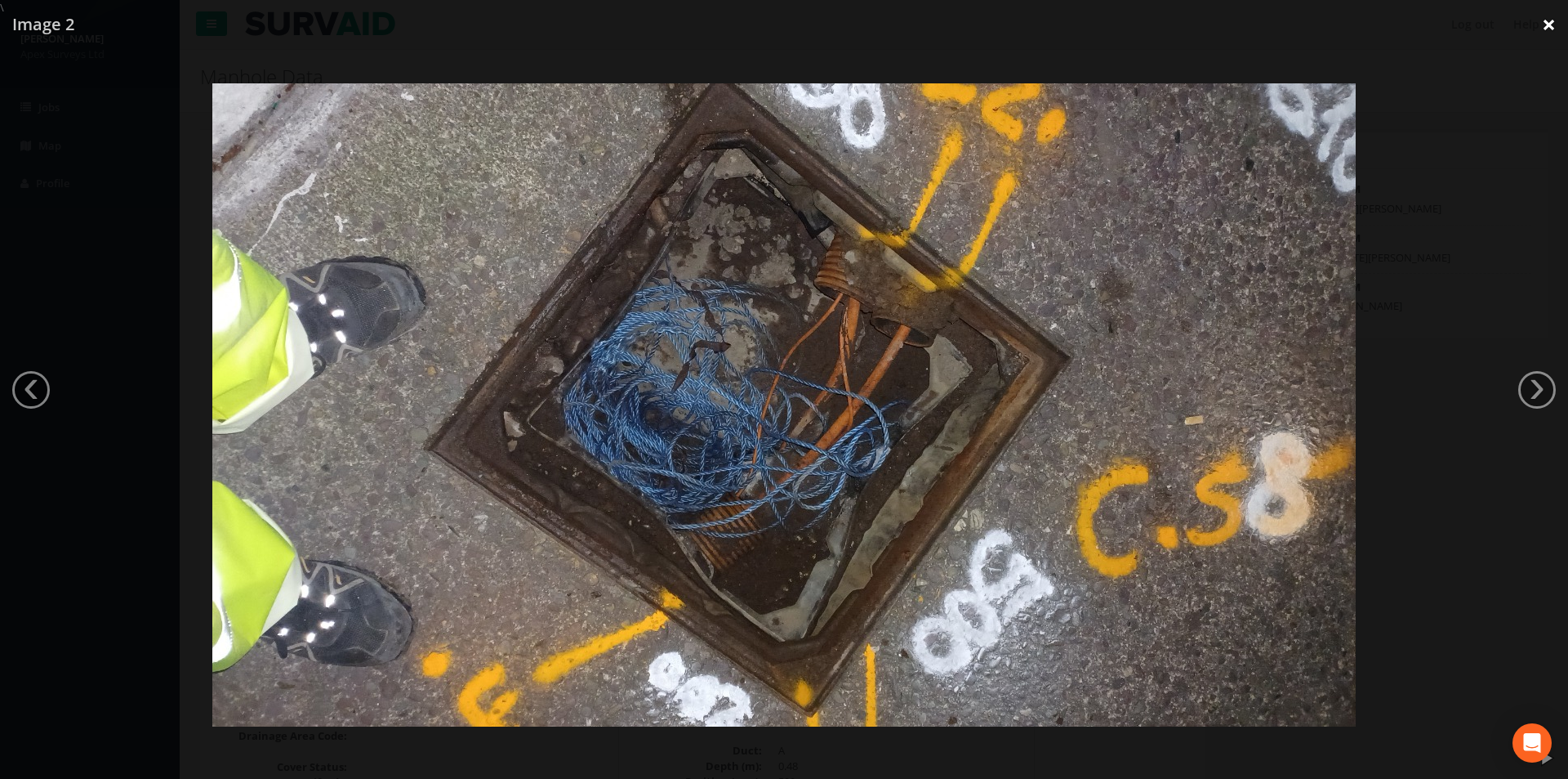
click at [1552, 18] on link "×" at bounding box center [1549, 25] width 38 height 49
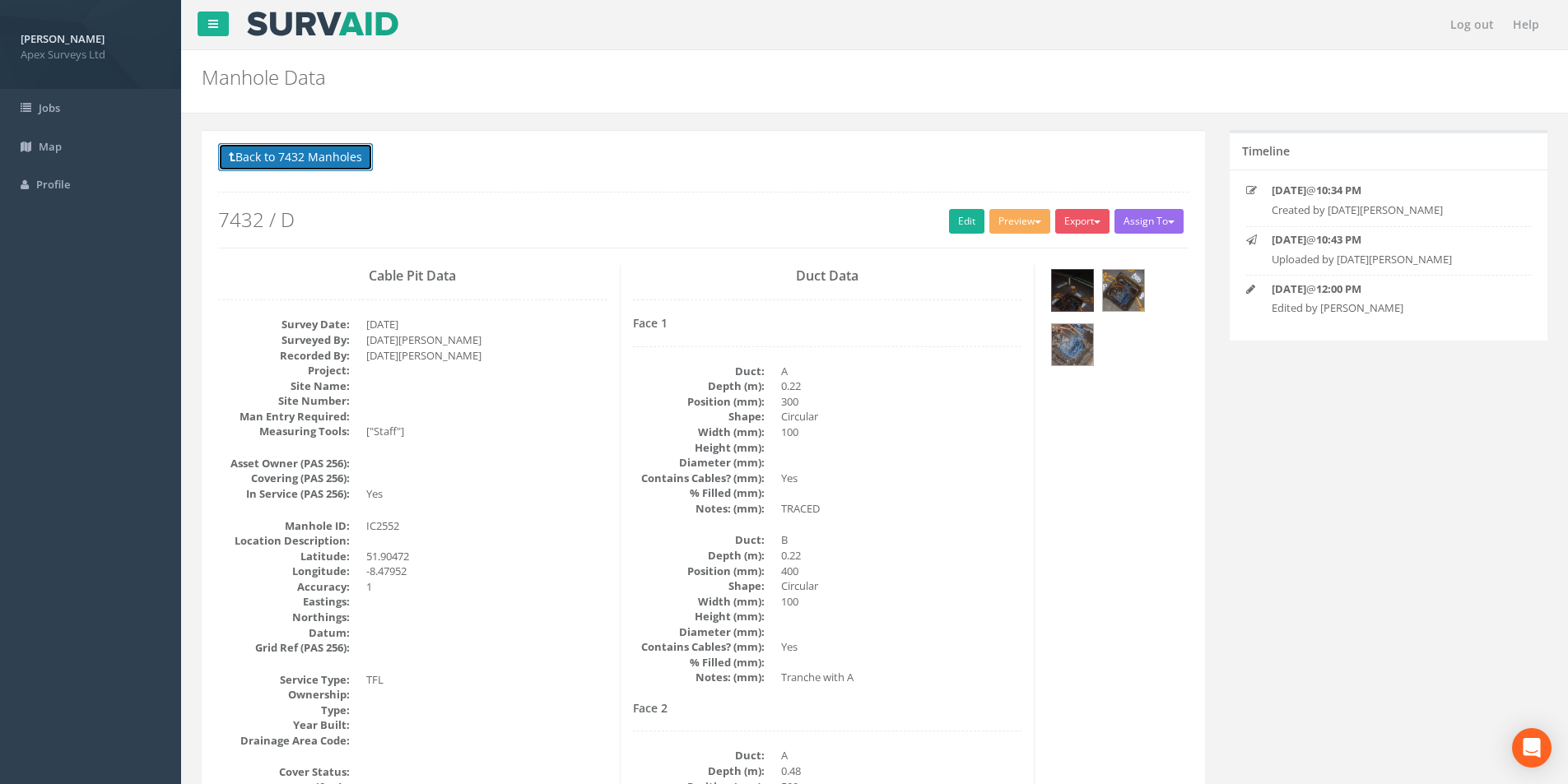
click at [290, 161] on button "Back to 7432 Manholes" at bounding box center [295, 156] width 155 height 28
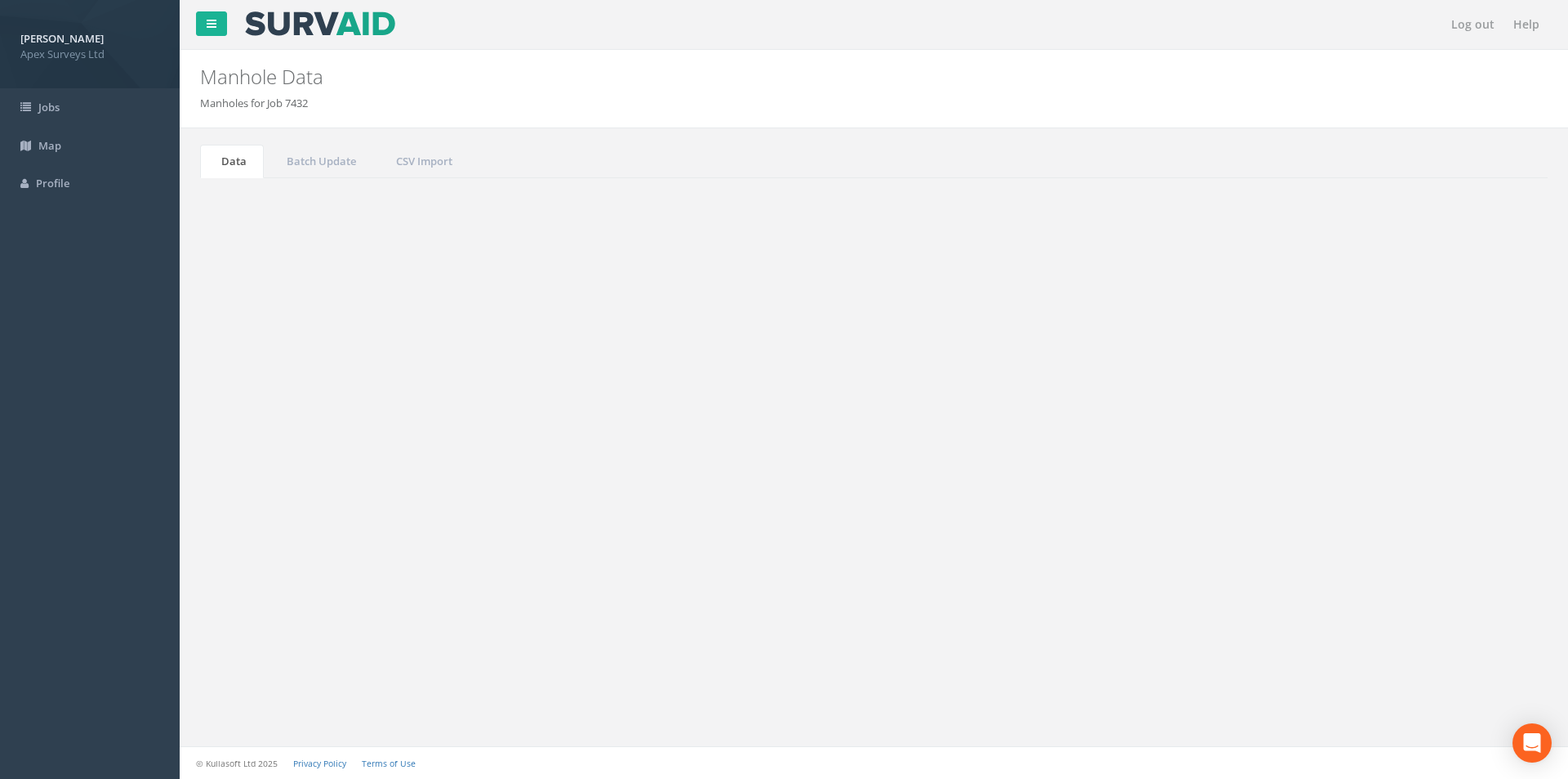
click at [1430, 445] on input "2552" at bounding box center [1456, 439] width 150 height 25
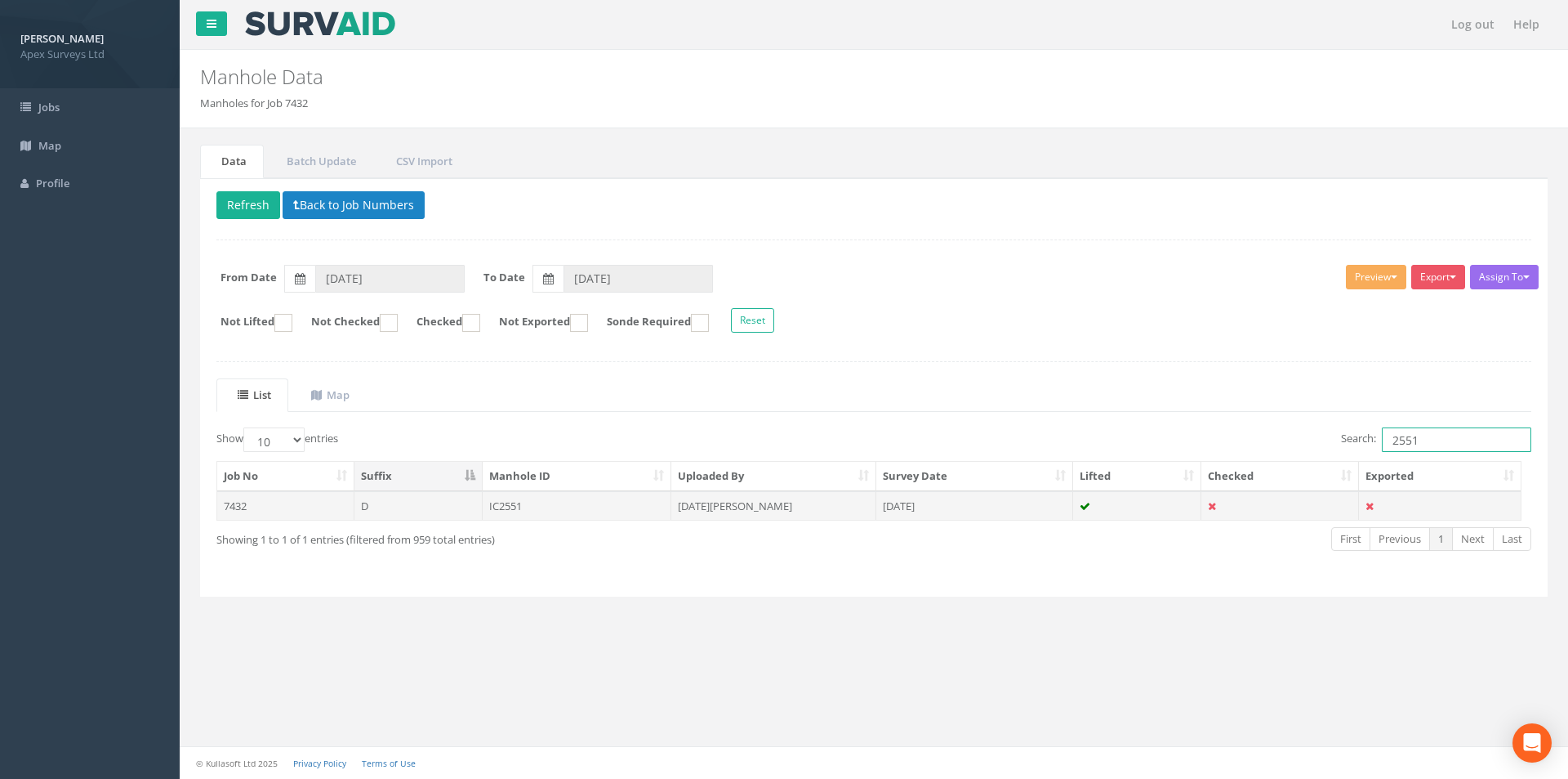
type input "2551"
click at [969, 509] on td "[DATE]" at bounding box center [975, 505] width 197 height 29
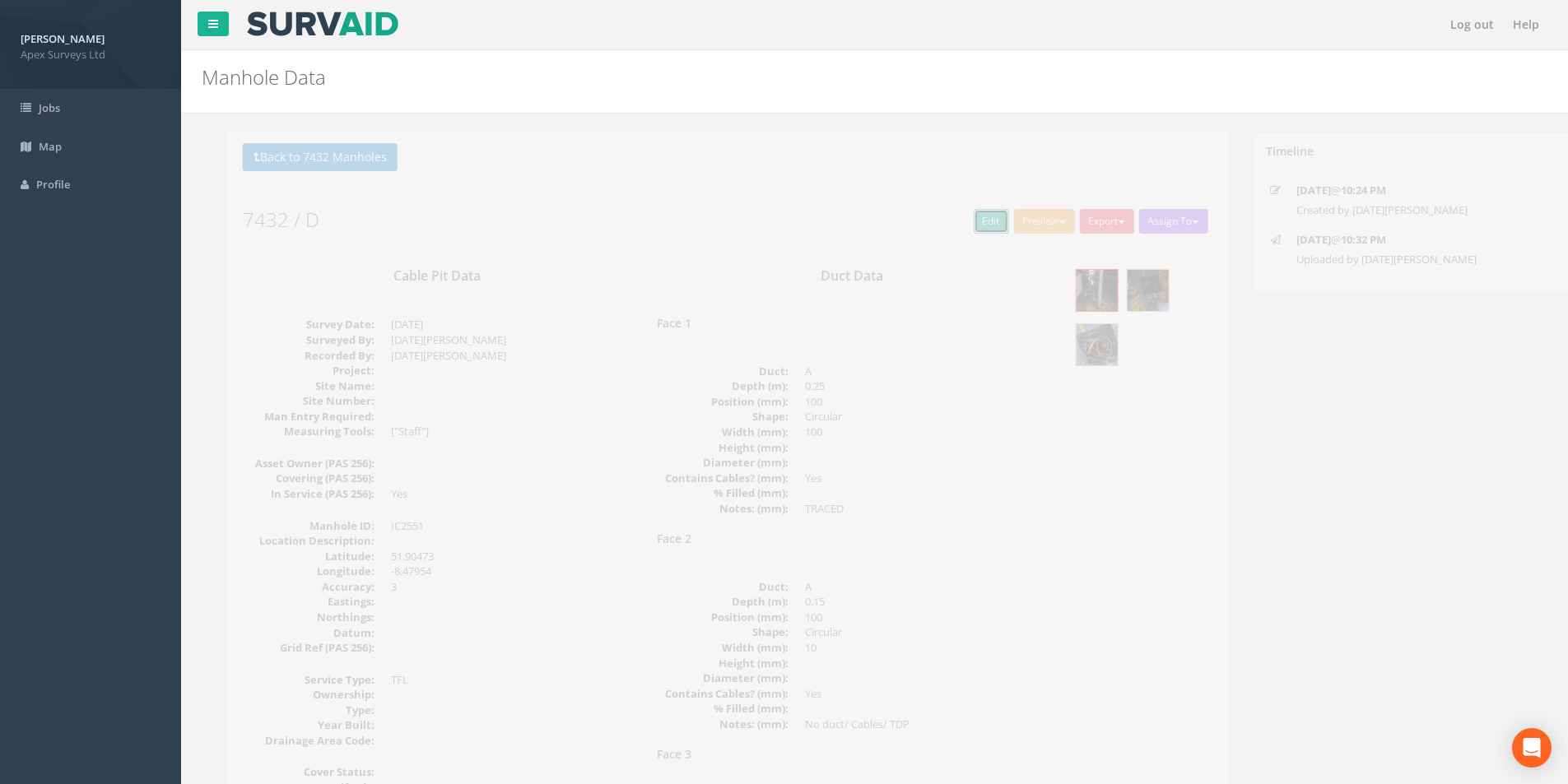
click at [958, 218] on link "Edit" at bounding box center [967, 220] width 36 height 25
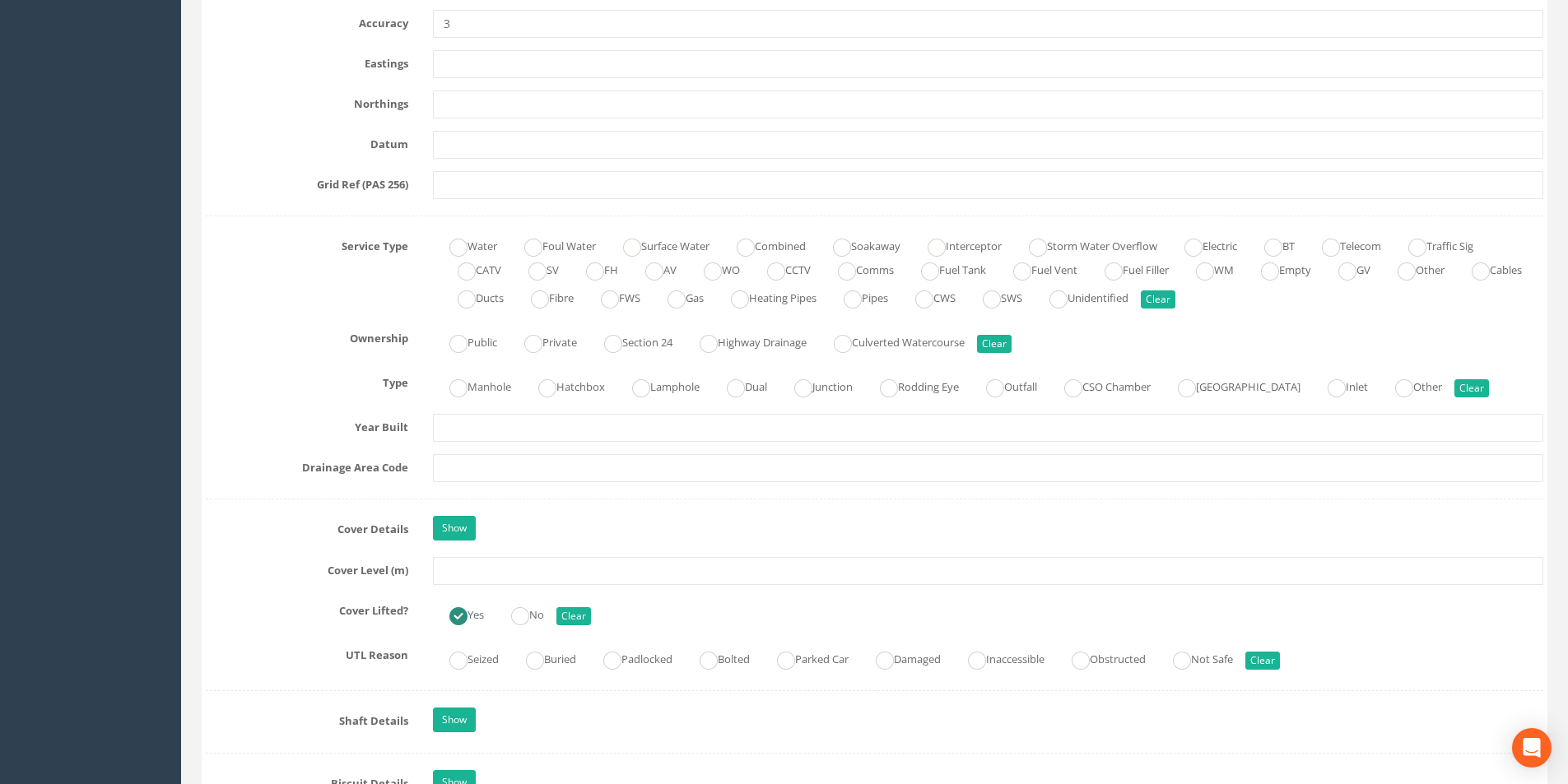
scroll to position [1069, 0]
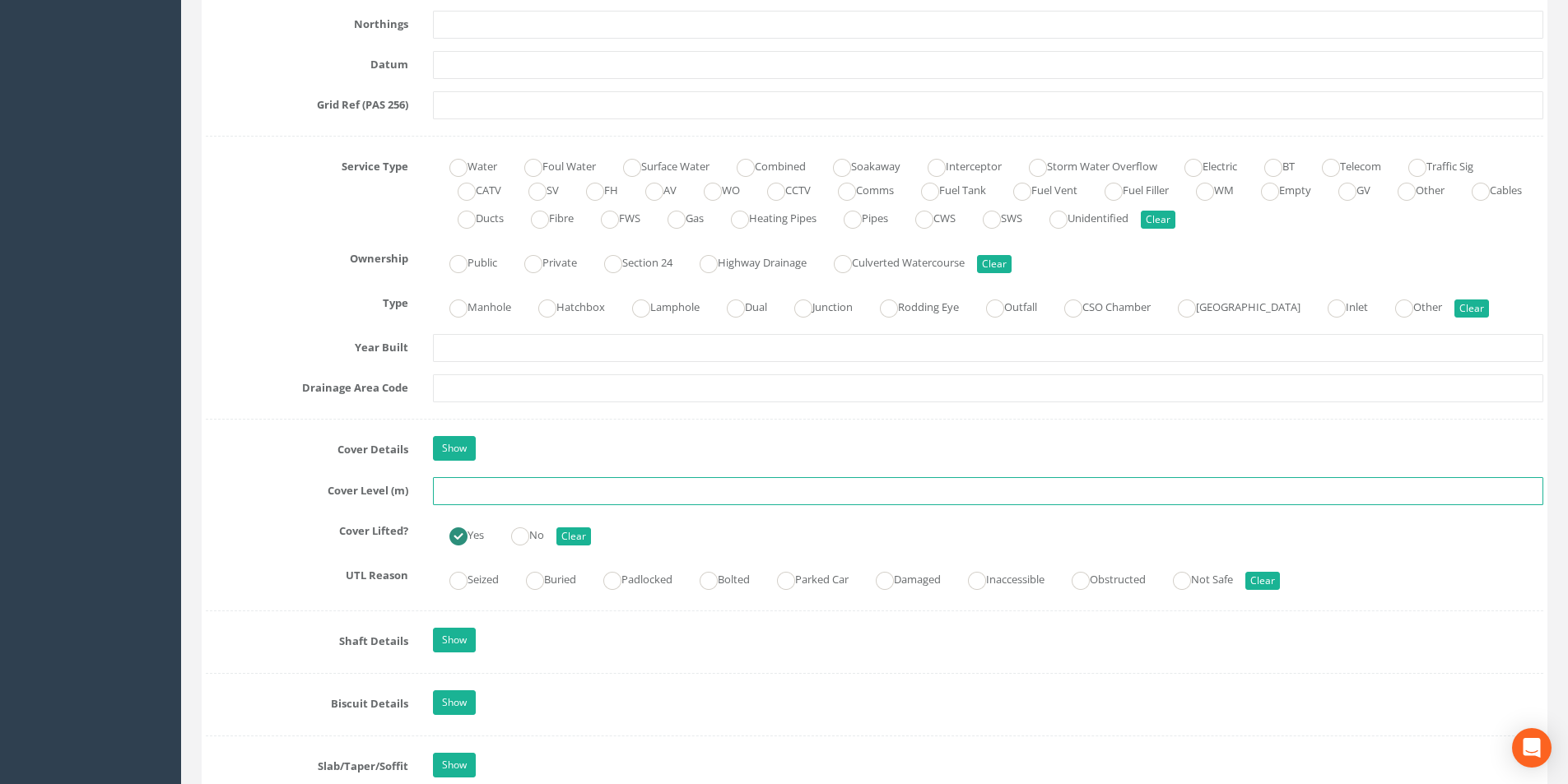
click at [525, 493] on input "text" at bounding box center [988, 490] width 1110 height 28
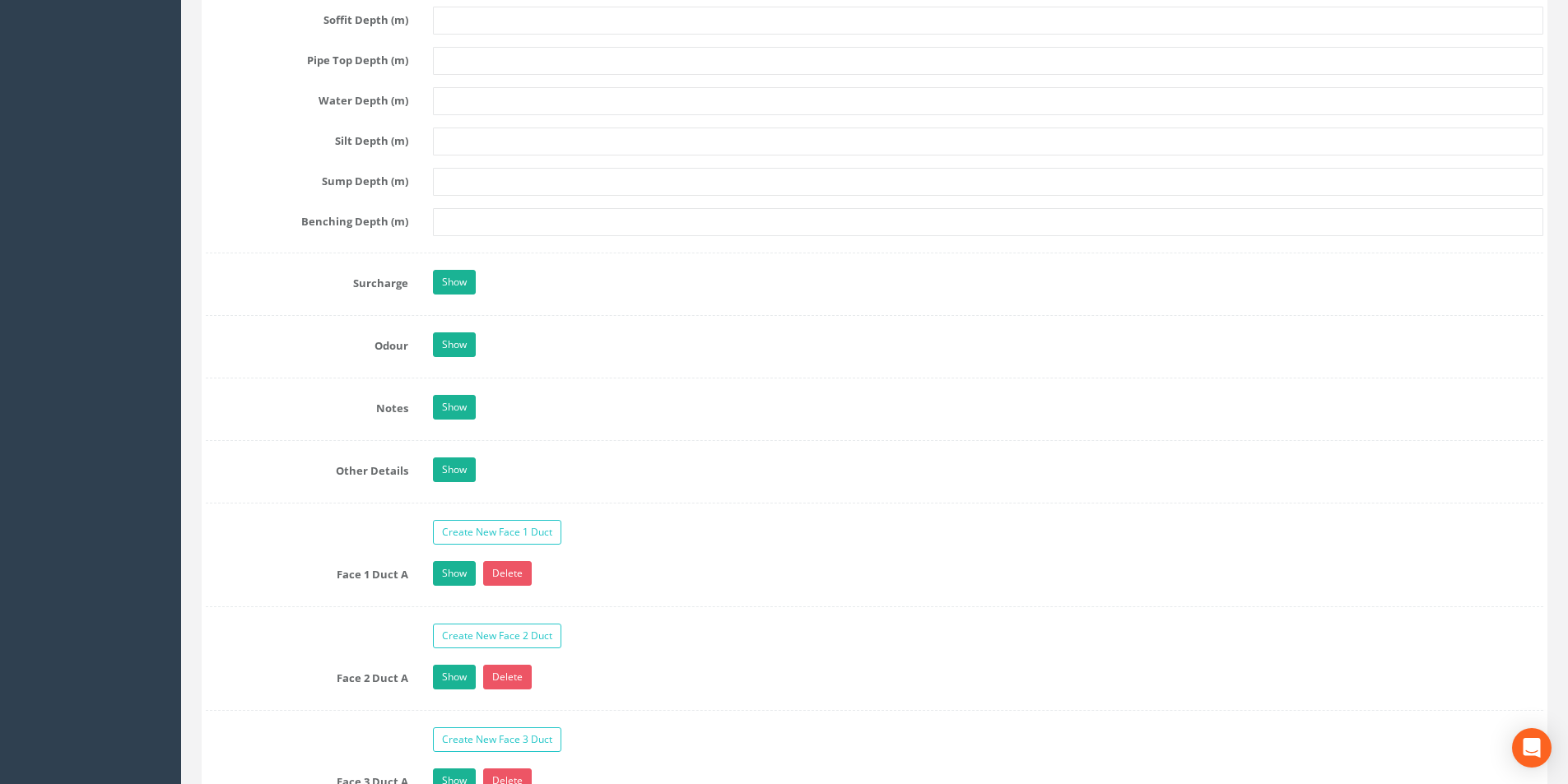
scroll to position [2385, 0]
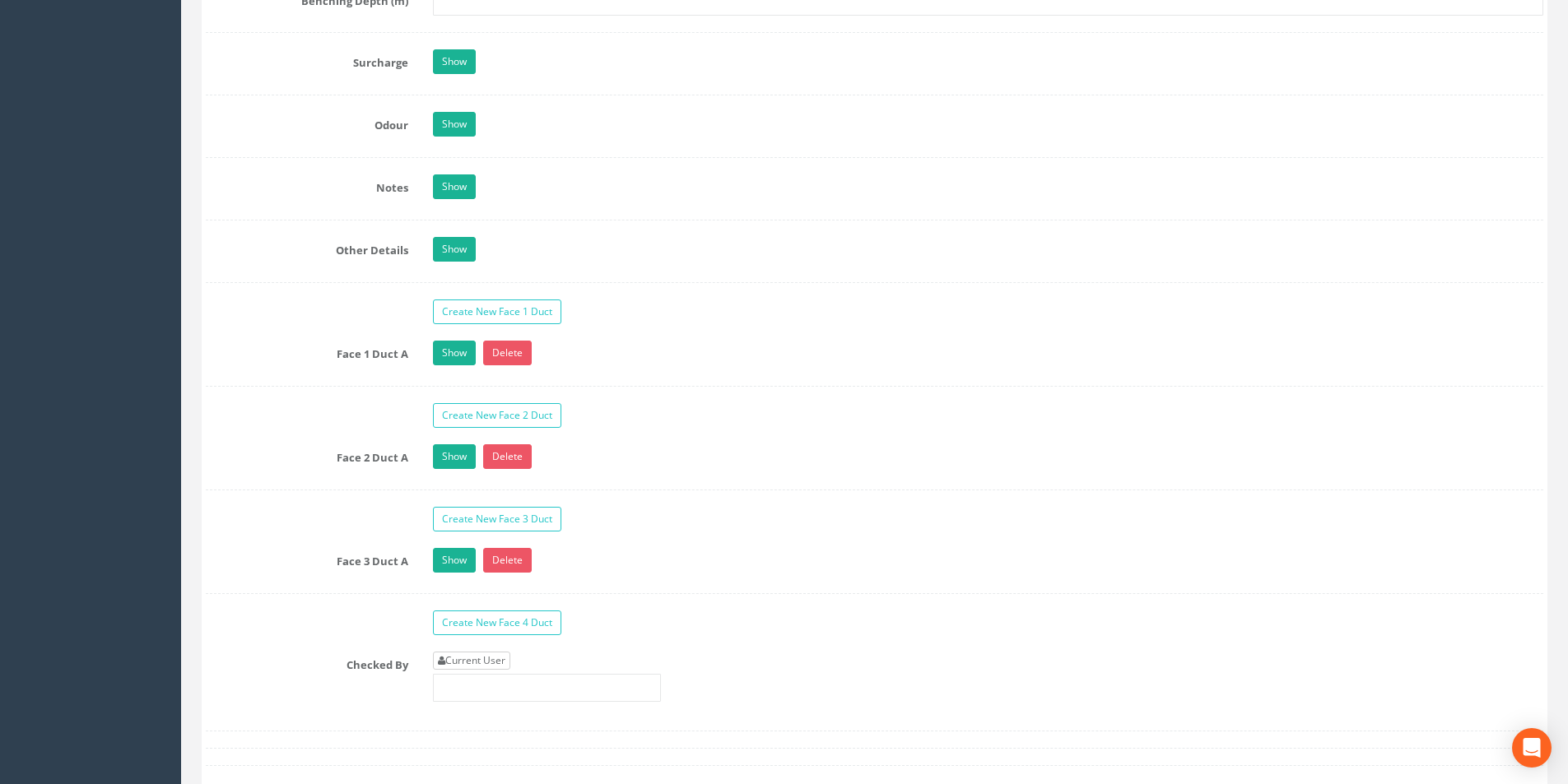
type input "35.57"
drag, startPoint x: 481, startPoint y: 654, endPoint x: 657, endPoint y: 626, distance: 178.2
click at [481, 652] on link "Current User" at bounding box center [471, 660] width 78 height 18
type input "[PERSON_NAME]"
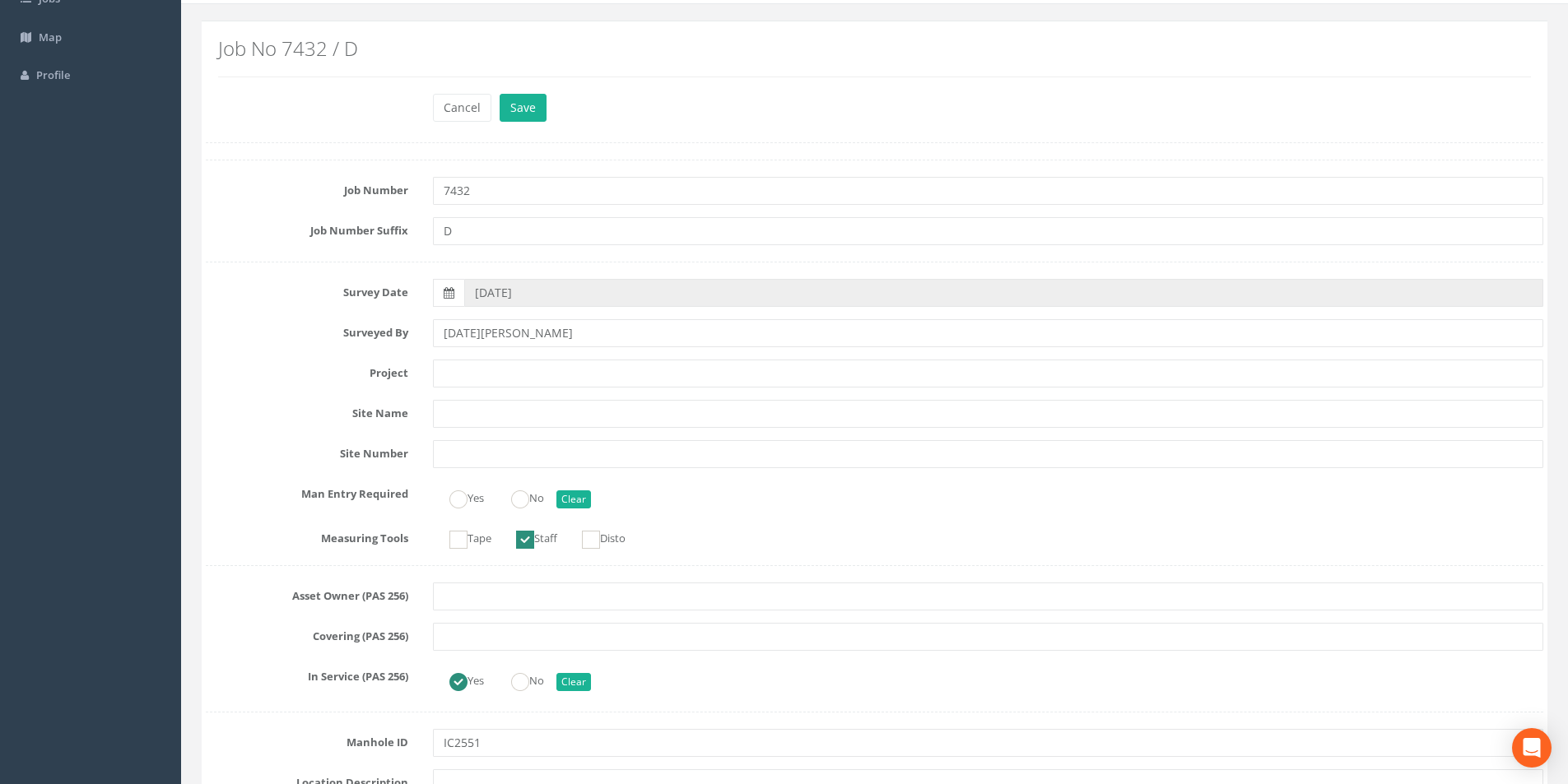
scroll to position [0, 0]
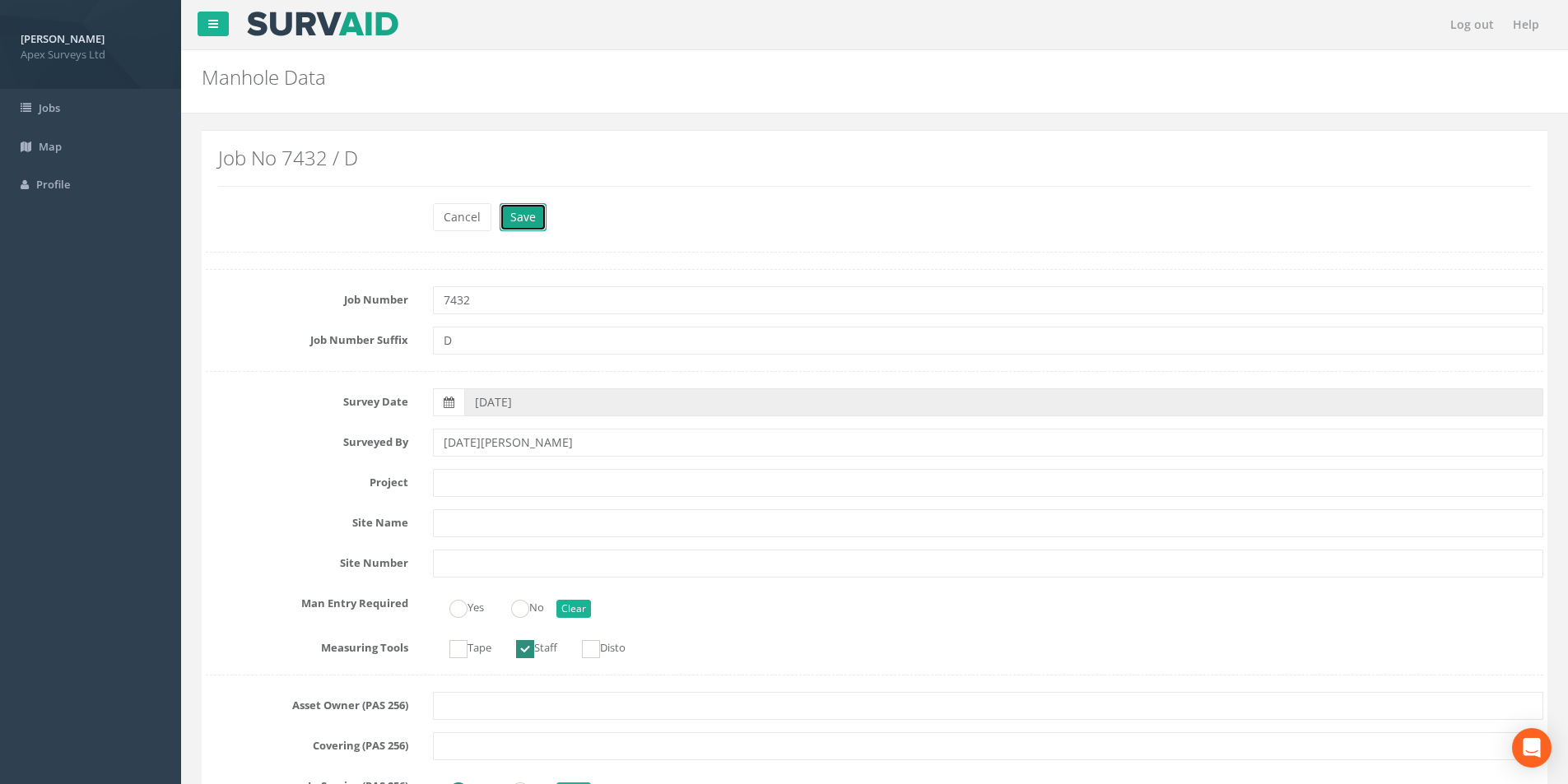
click at [535, 219] on button "Save" at bounding box center [523, 217] width 47 height 28
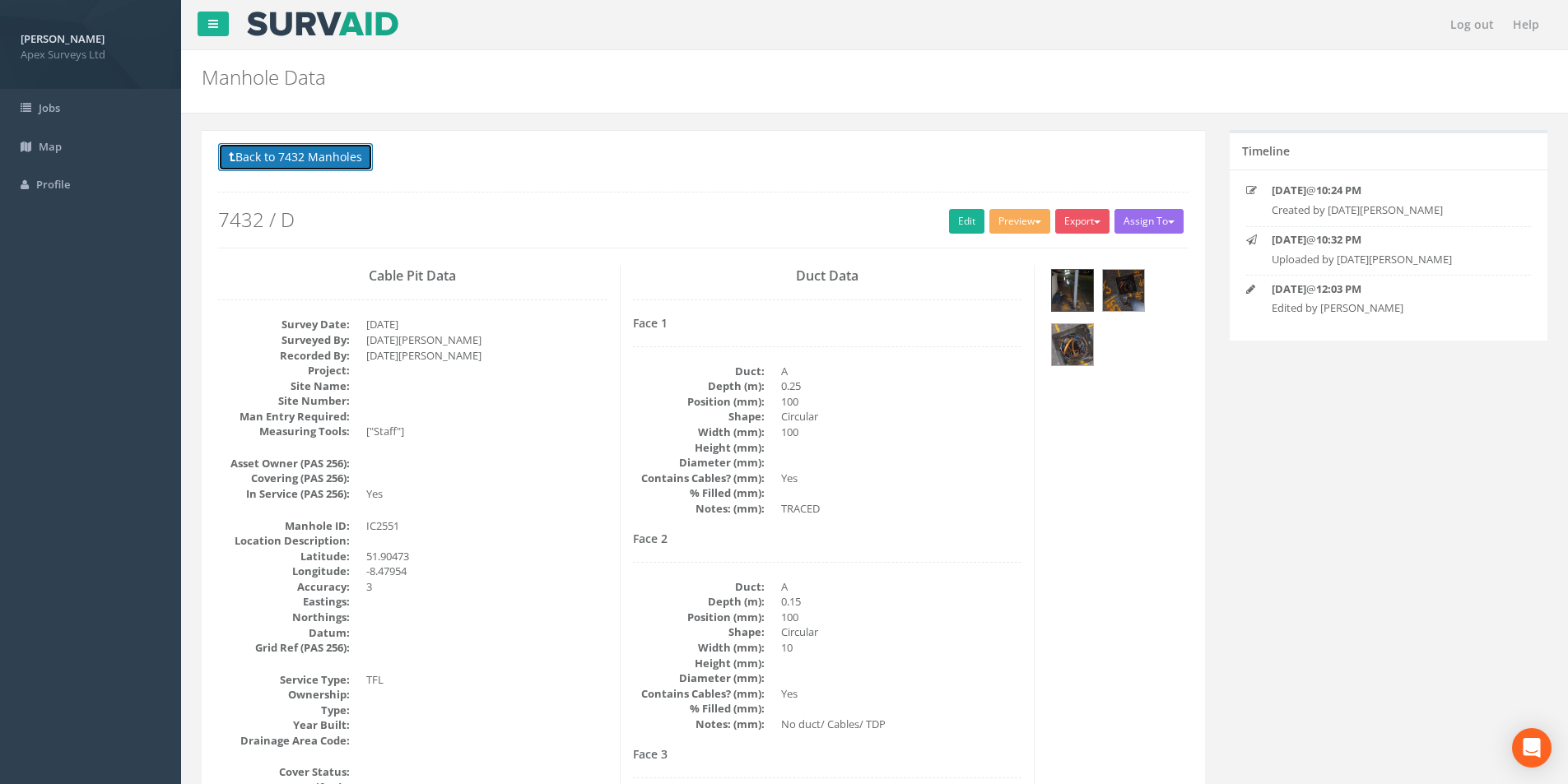
click at [303, 159] on button "Back to 7432 Manholes" at bounding box center [295, 156] width 155 height 28
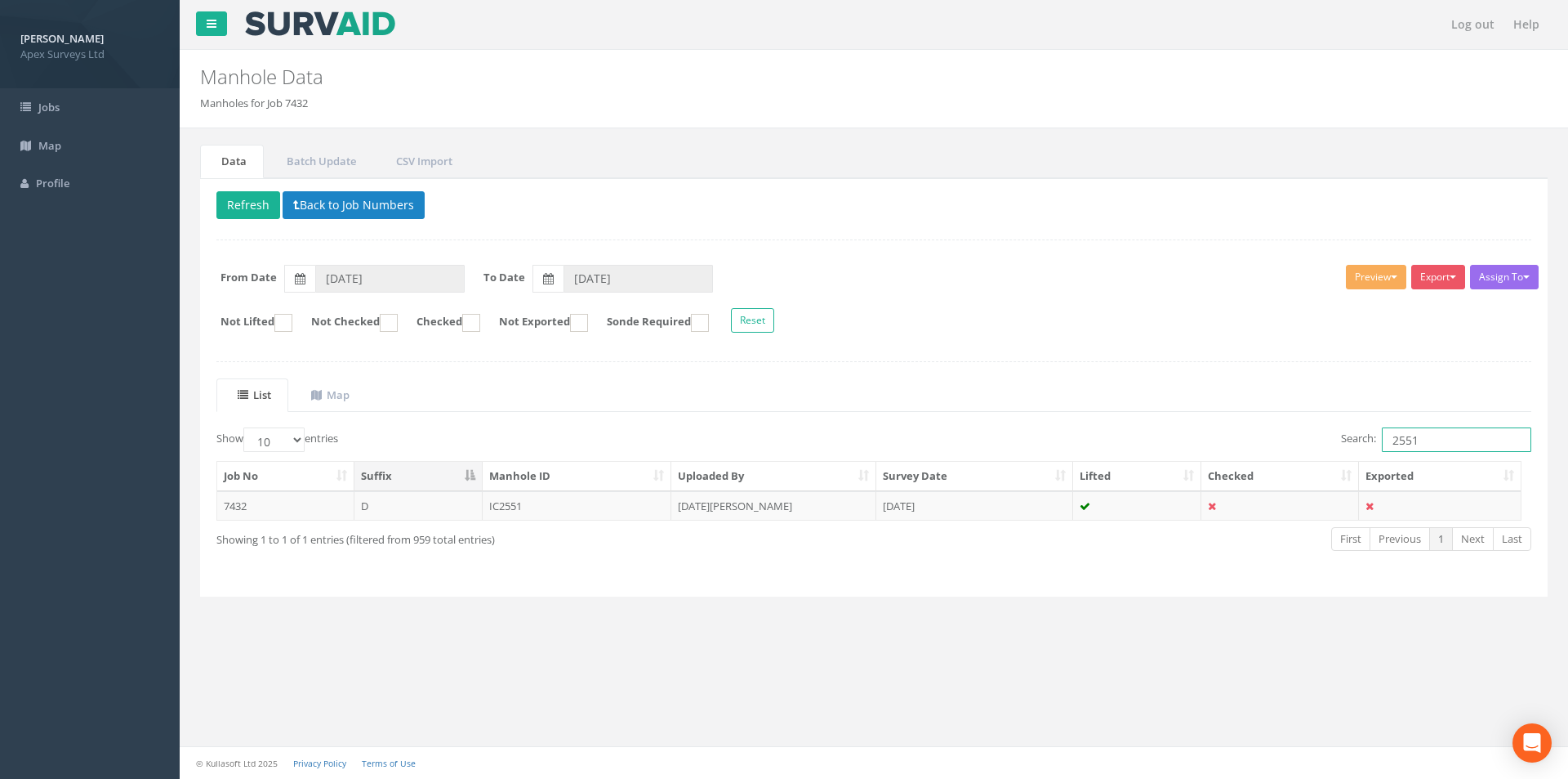
click at [1432, 441] on input "2551" at bounding box center [1456, 439] width 150 height 25
type input "2548"
click at [811, 512] on td "[DATE][PERSON_NAME]" at bounding box center [774, 505] width 205 height 29
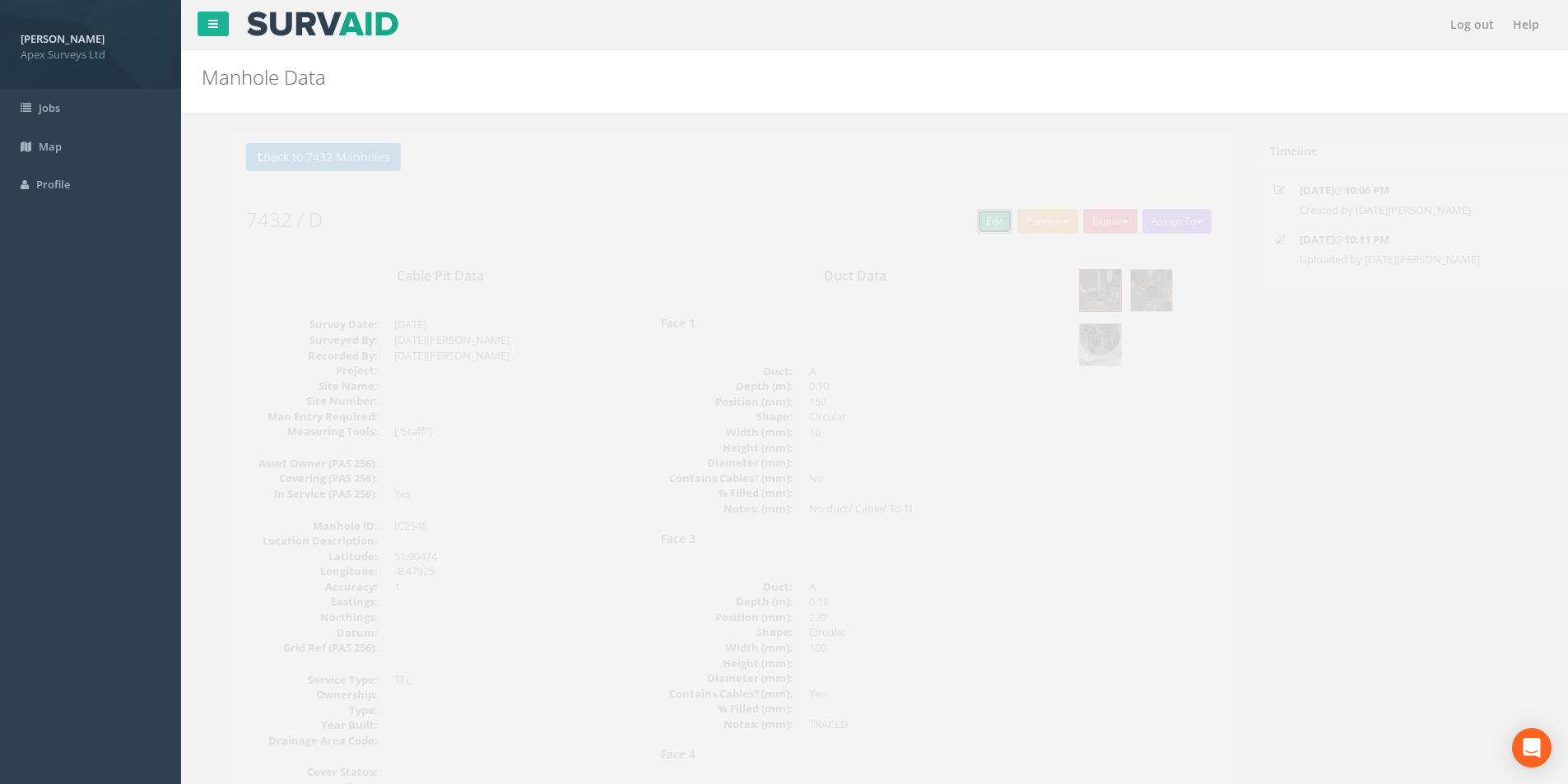
click at [951, 223] on link "Edit" at bounding box center [967, 220] width 36 height 25
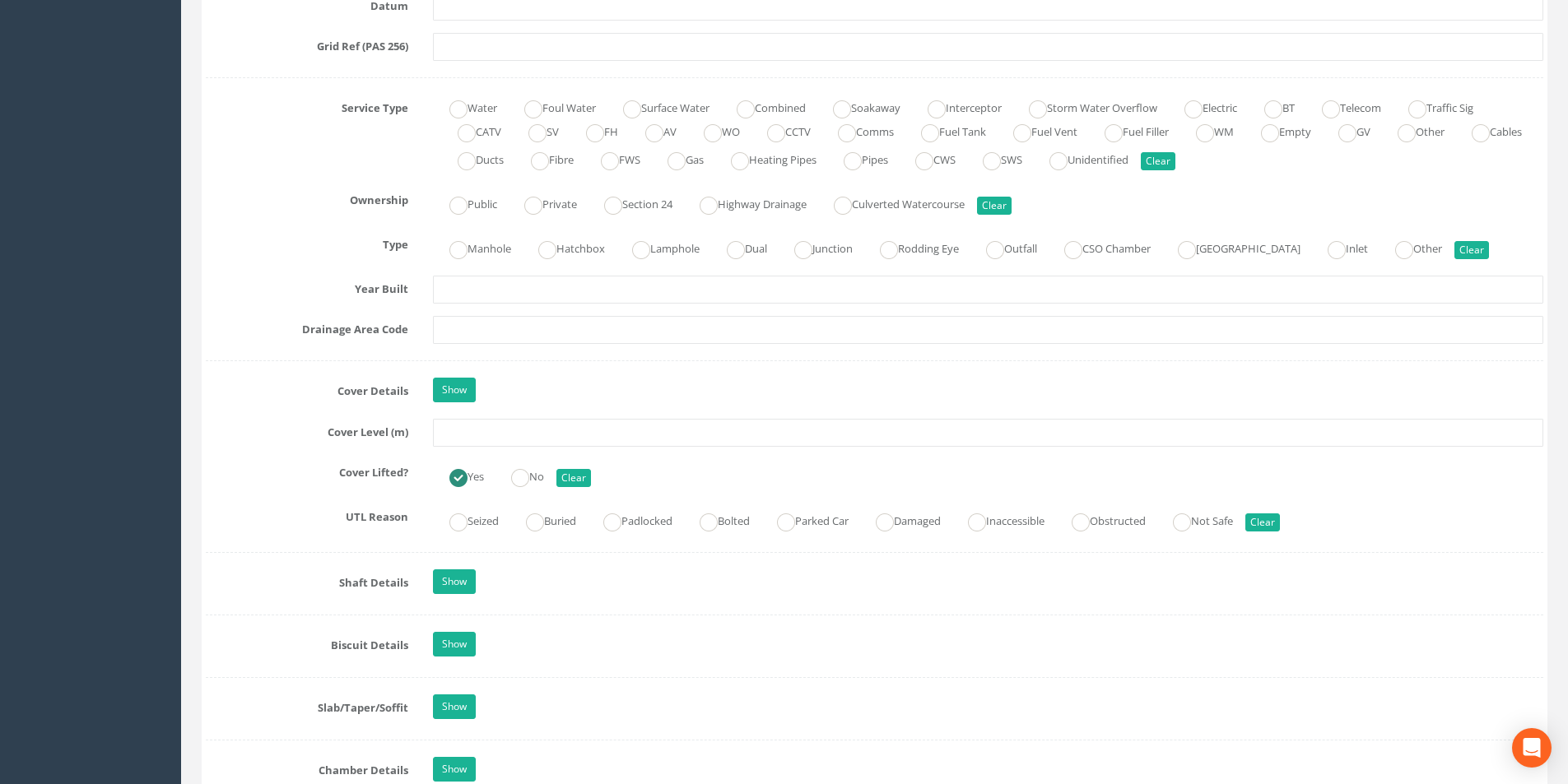
scroll to position [1152, 0]
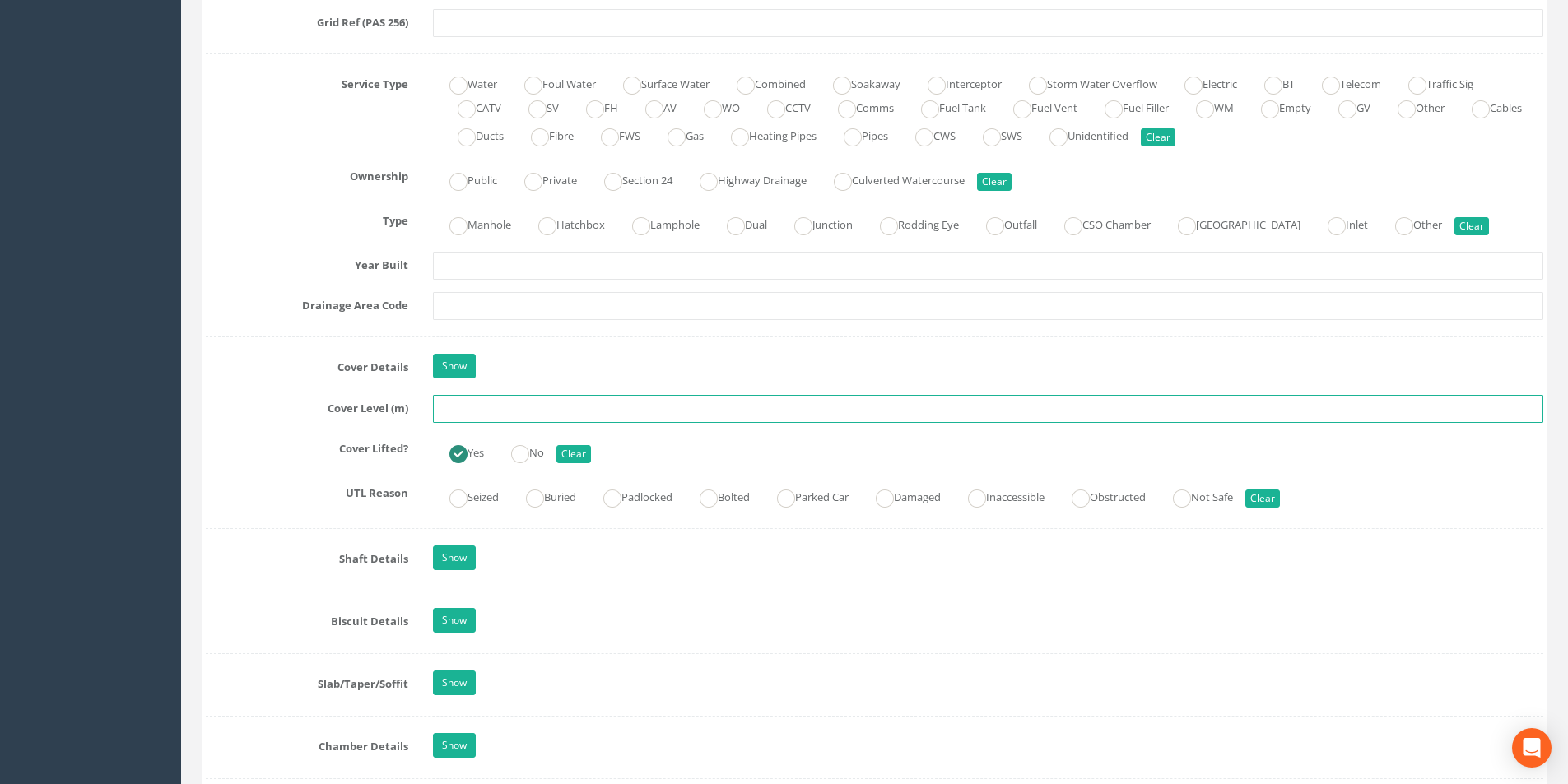
click at [501, 407] on input "text" at bounding box center [988, 409] width 1110 height 28
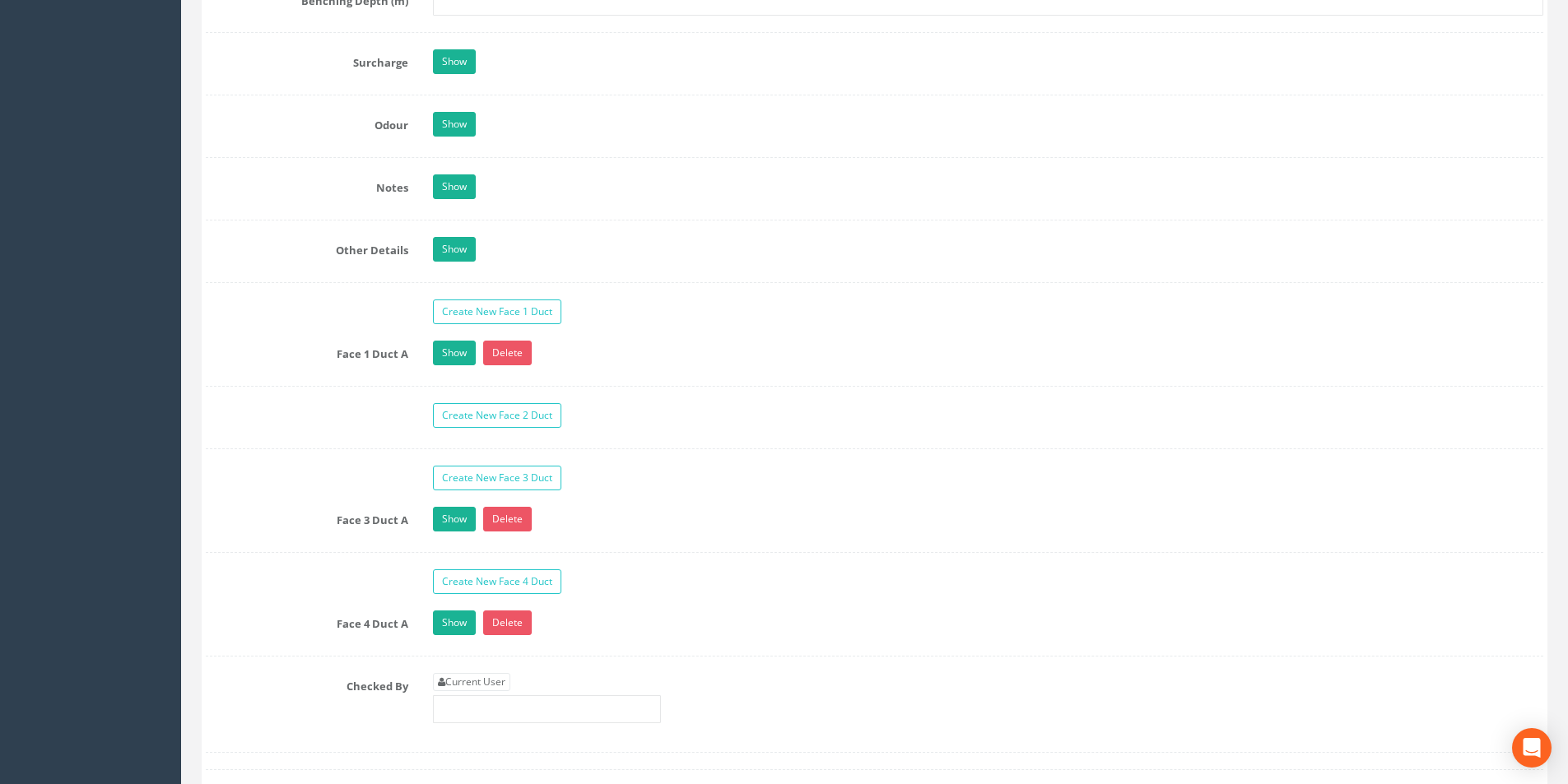
scroll to position [2467, 0]
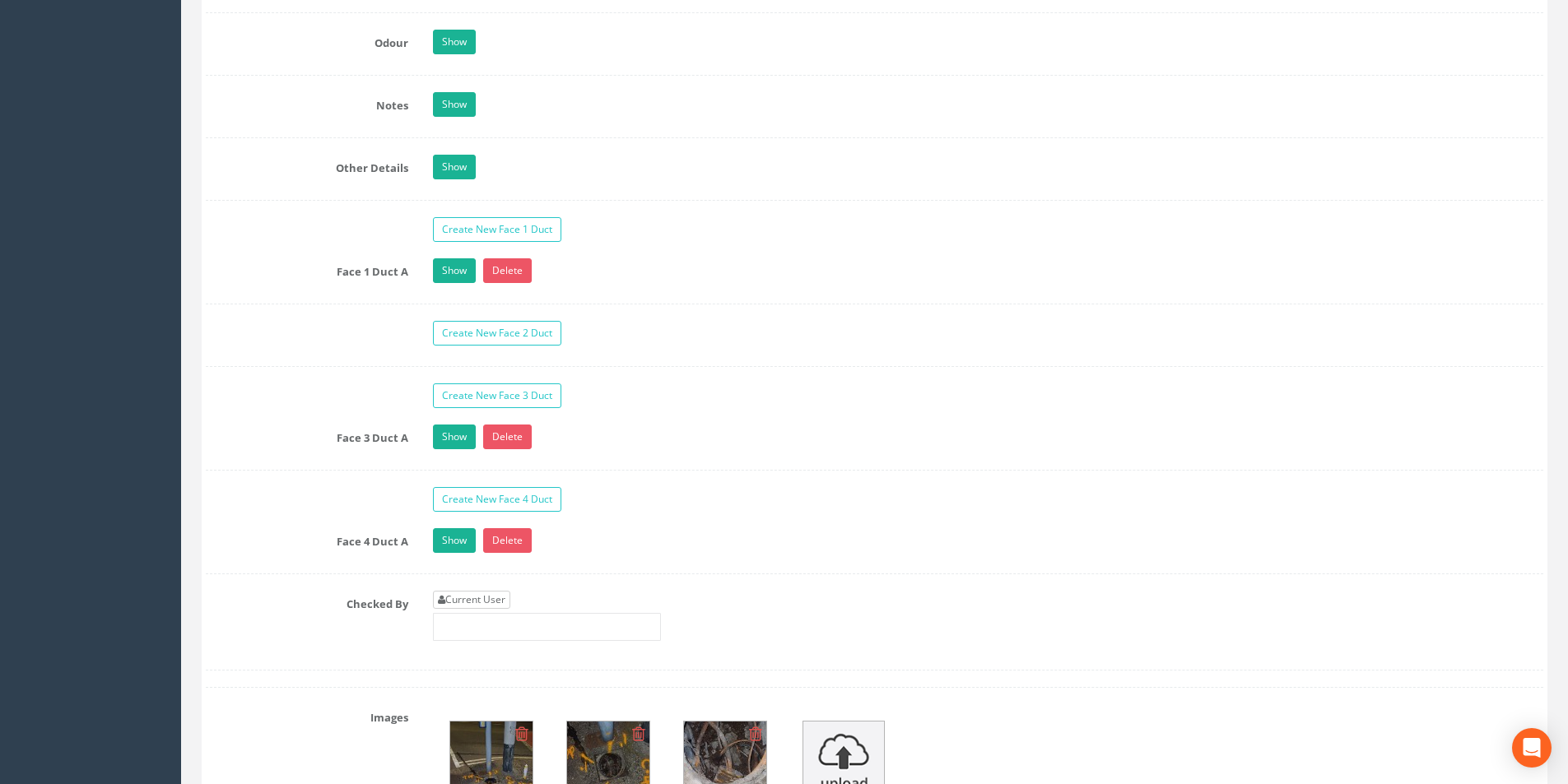
type input "35.07"
click at [458, 598] on link "Current User" at bounding box center [471, 599] width 78 height 18
type input "[PERSON_NAME]"
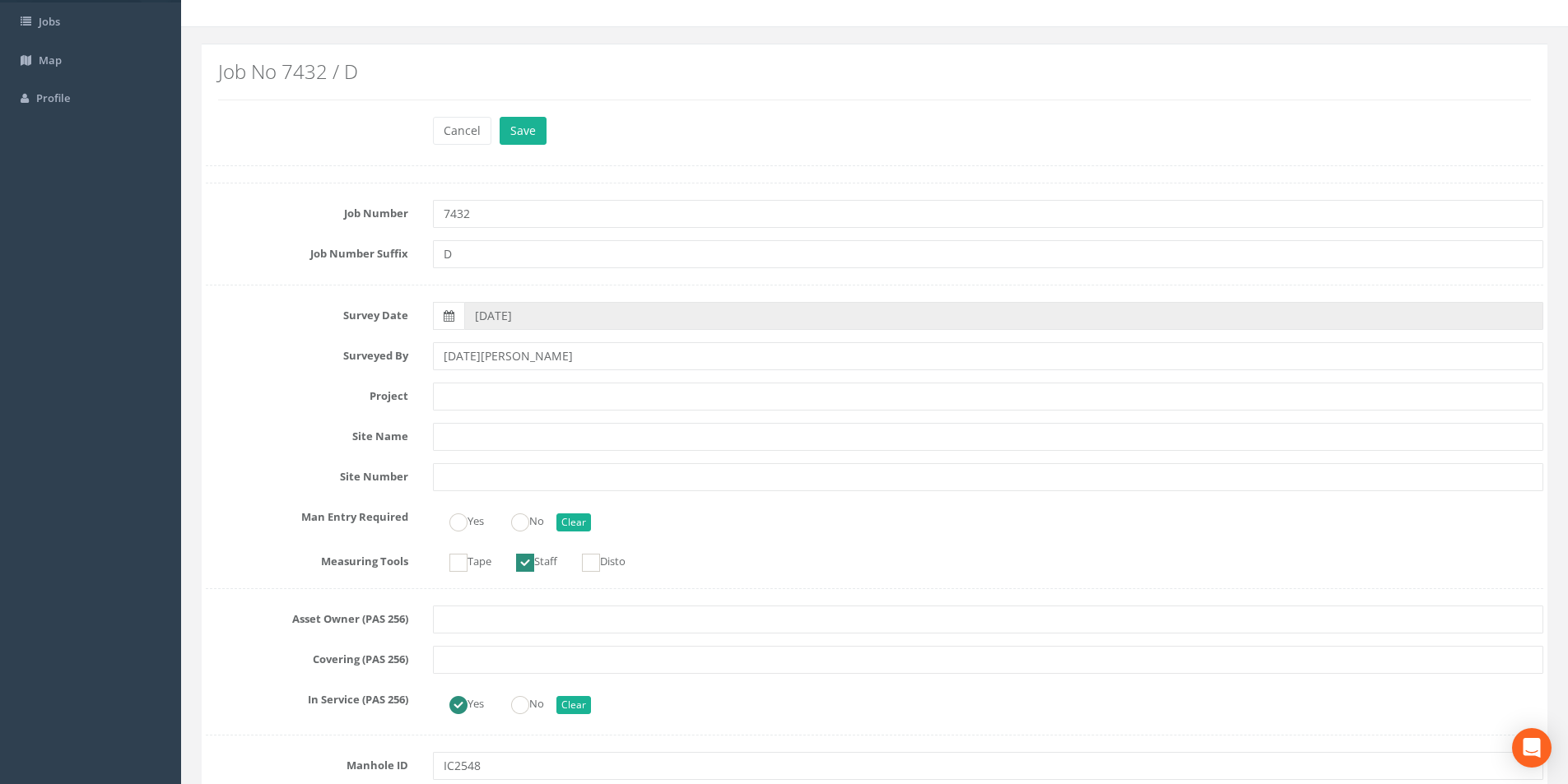
scroll to position [0, 0]
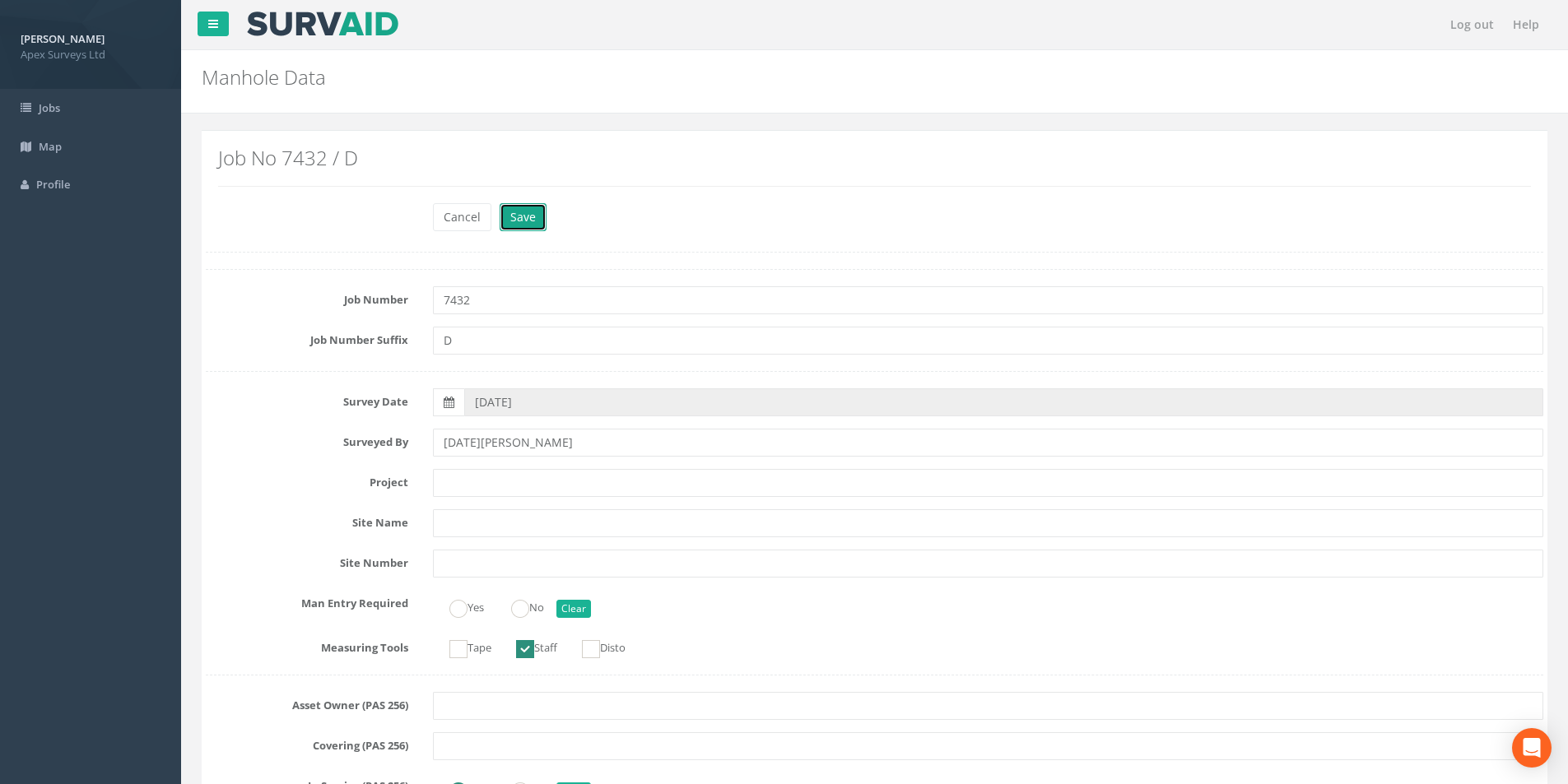
click at [527, 228] on button "Save" at bounding box center [523, 217] width 47 height 28
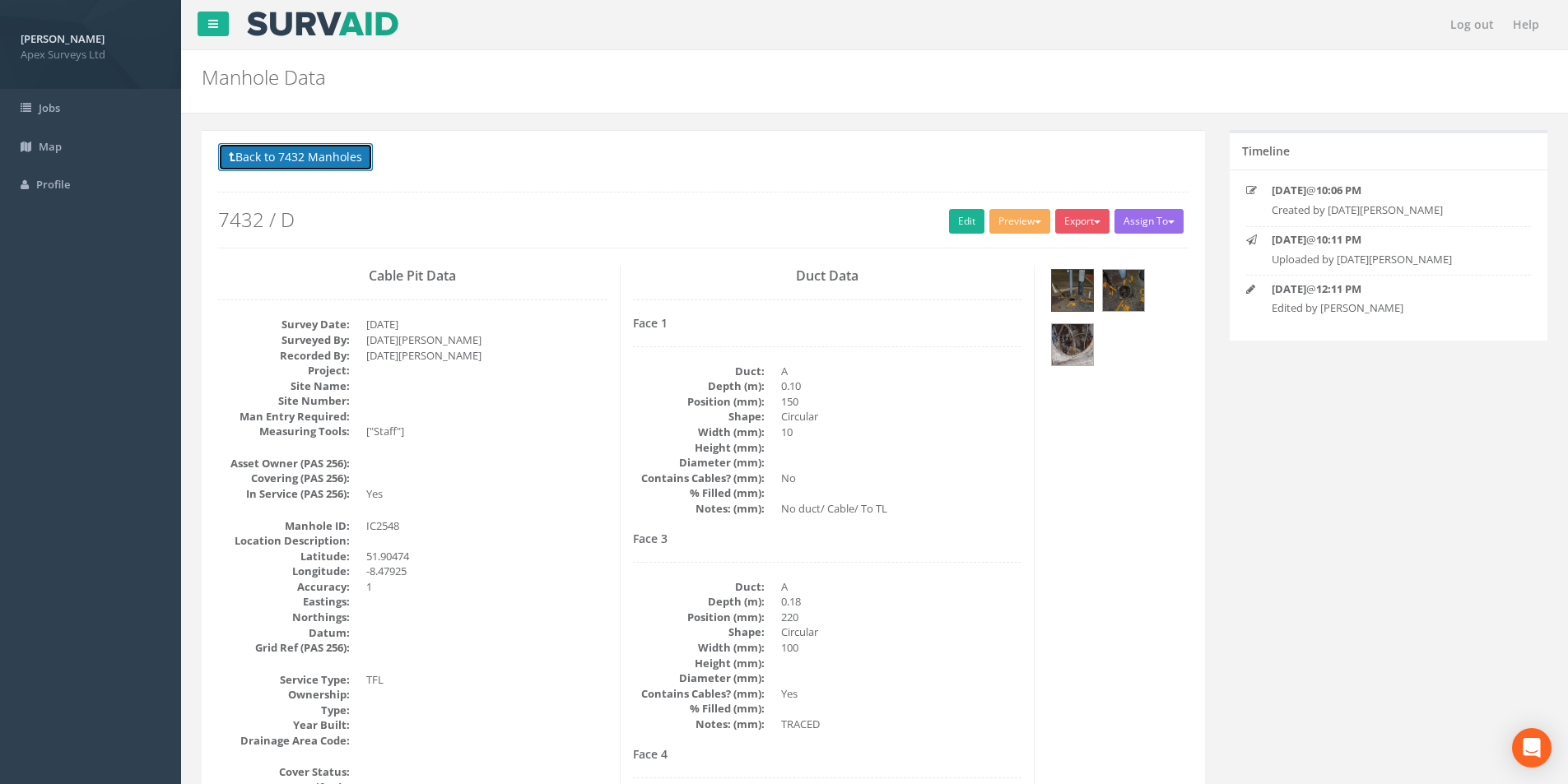
click at [313, 161] on button "Back to 7432 Manholes" at bounding box center [295, 156] width 155 height 28
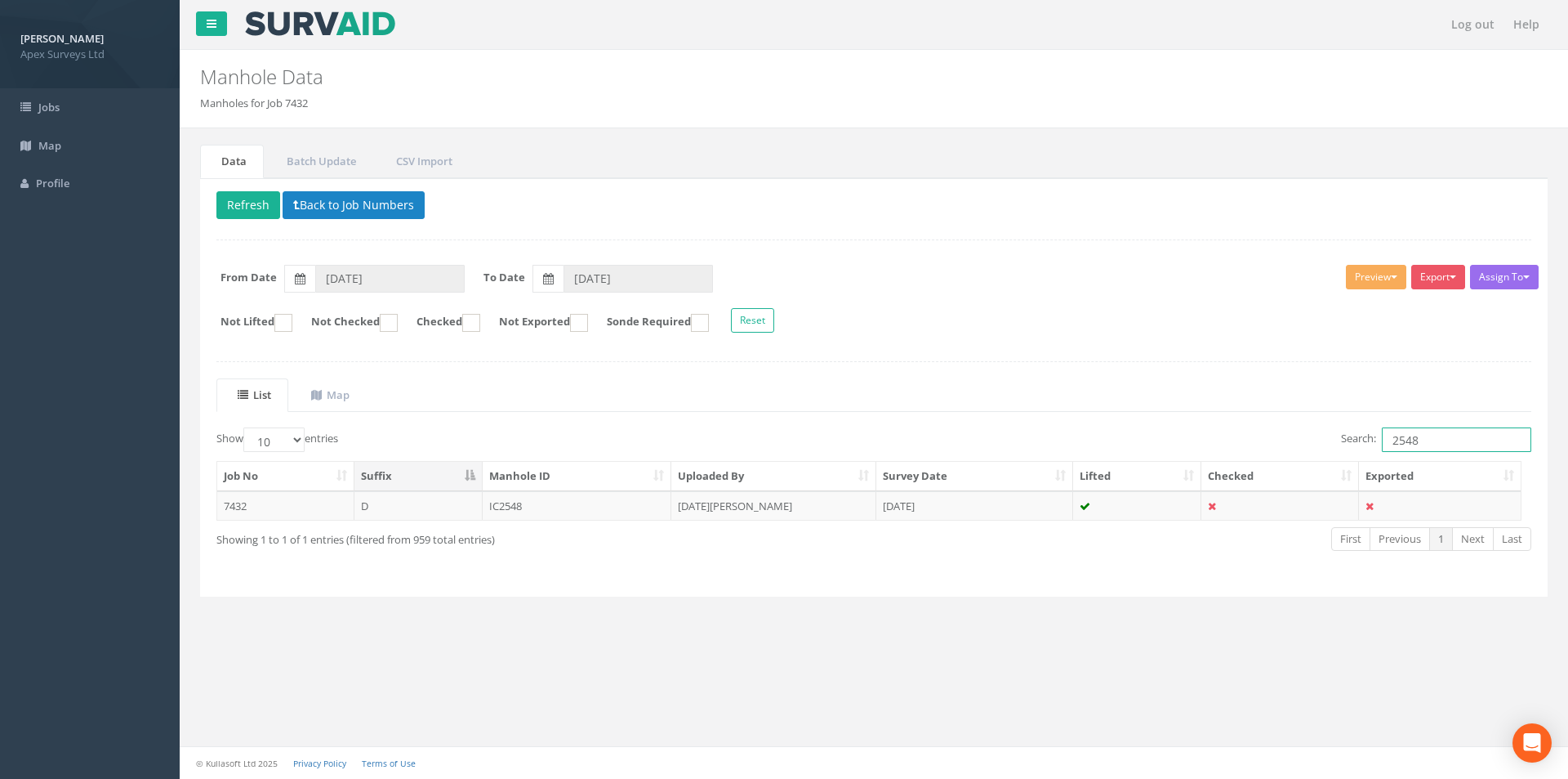
click at [1450, 442] on input "2548" at bounding box center [1456, 439] width 150 height 25
type input "2549"
click at [818, 516] on td "[DATE][PERSON_NAME]" at bounding box center [774, 505] width 205 height 29
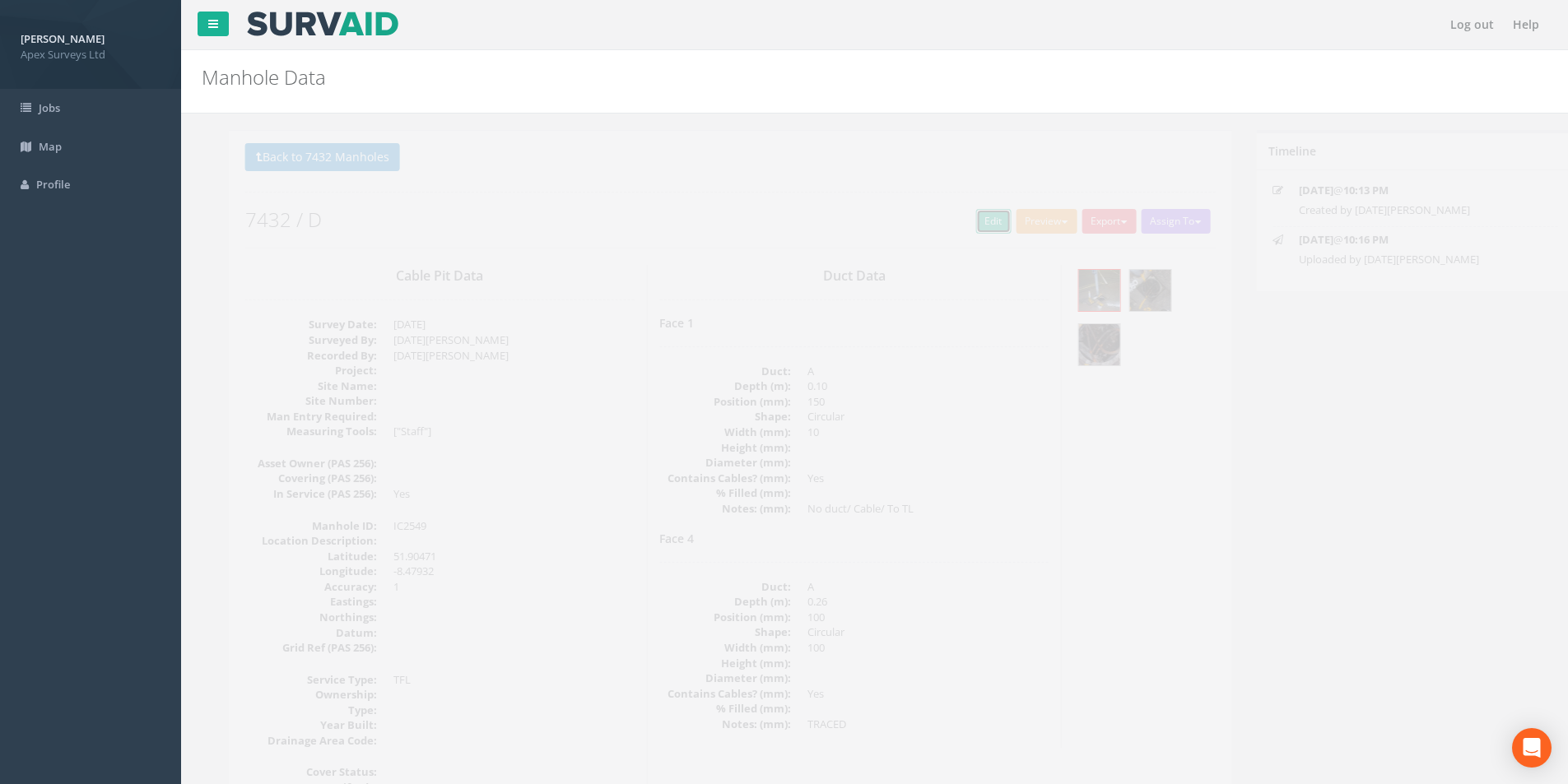
click at [949, 221] on link "Edit" at bounding box center [967, 220] width 36 height 25
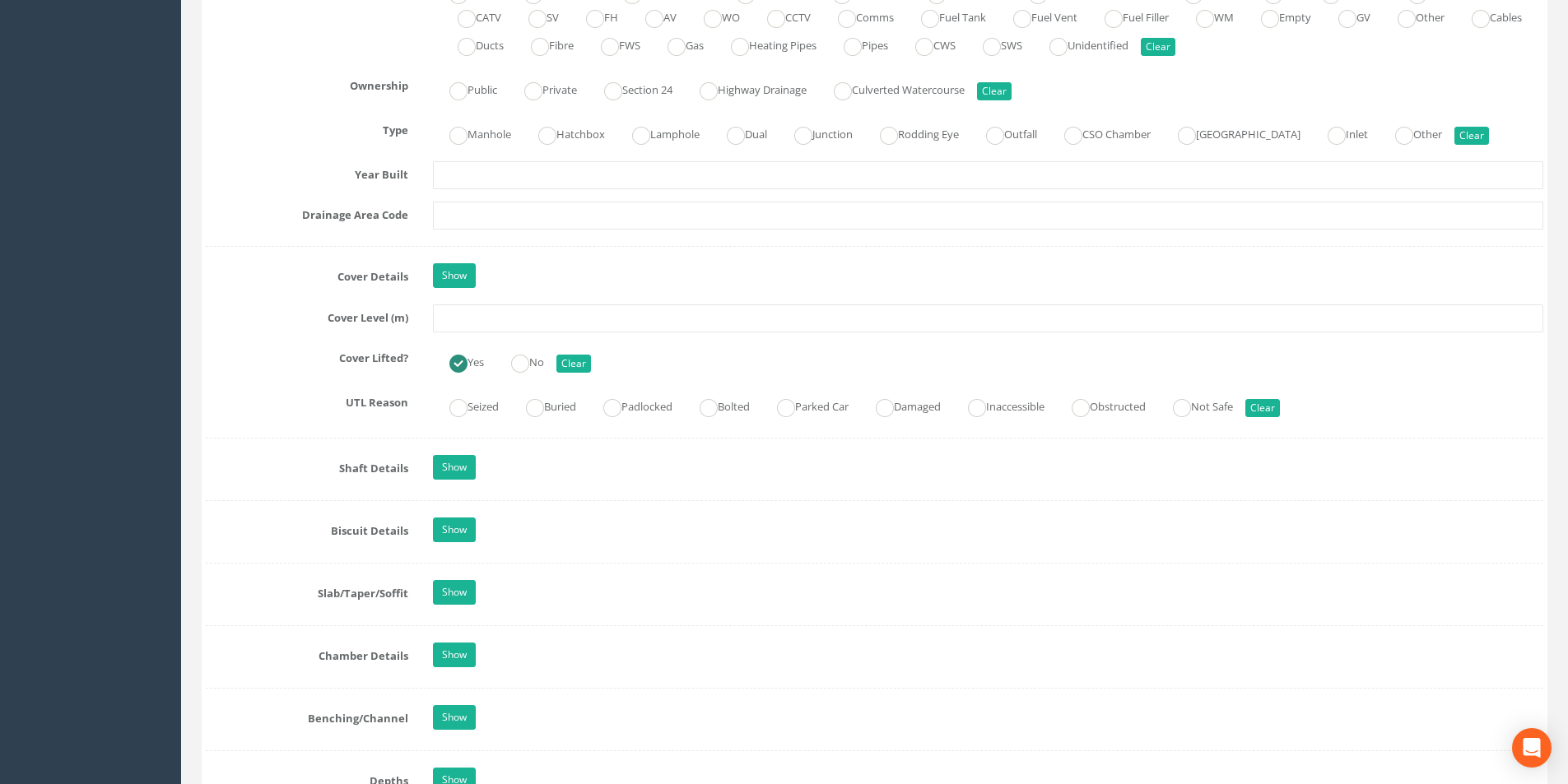
scroll to position [1152, 0]
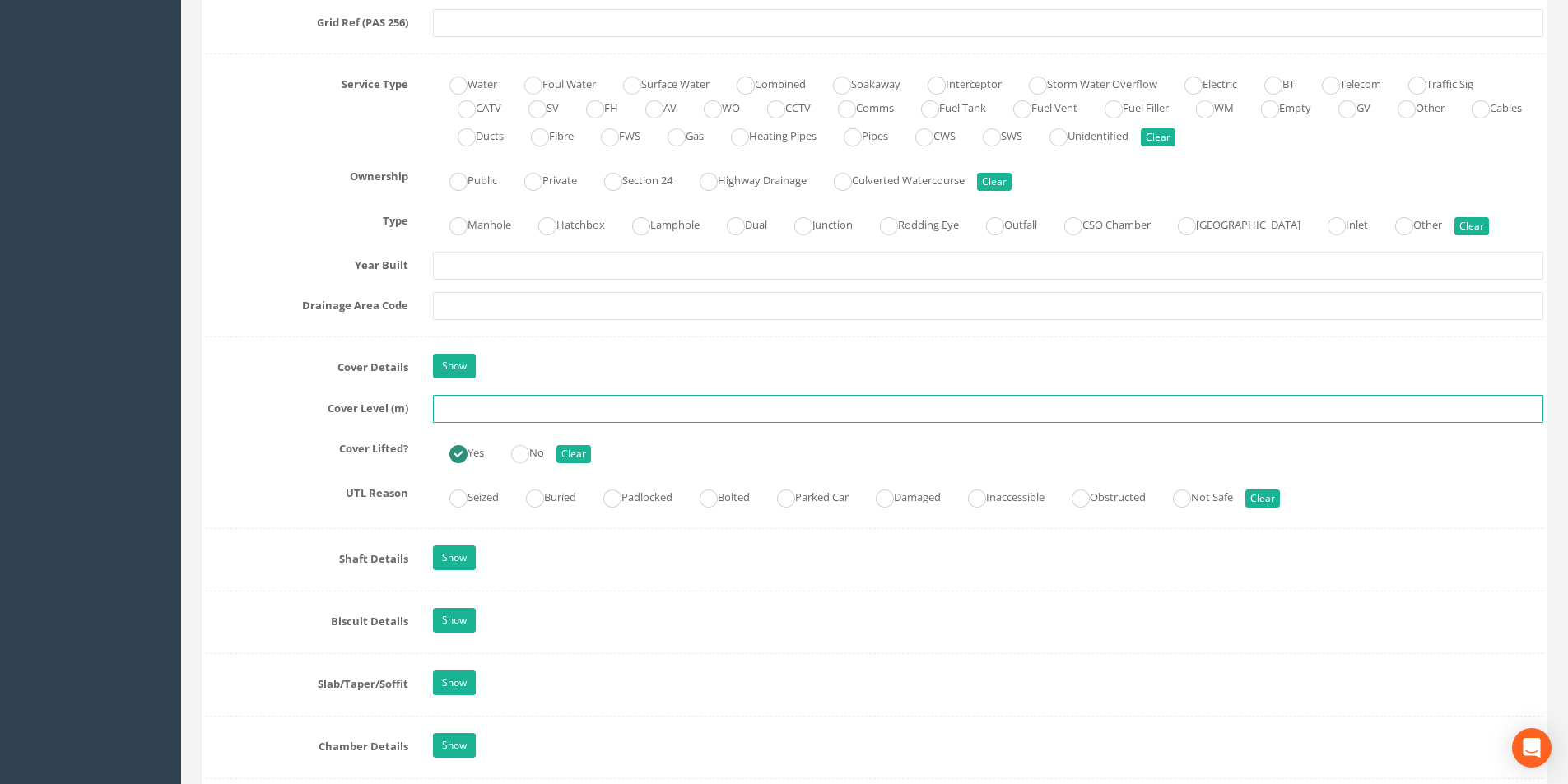
click at [516, 407] on input "text" at bounding box center [988, 409] width 1110 height 28
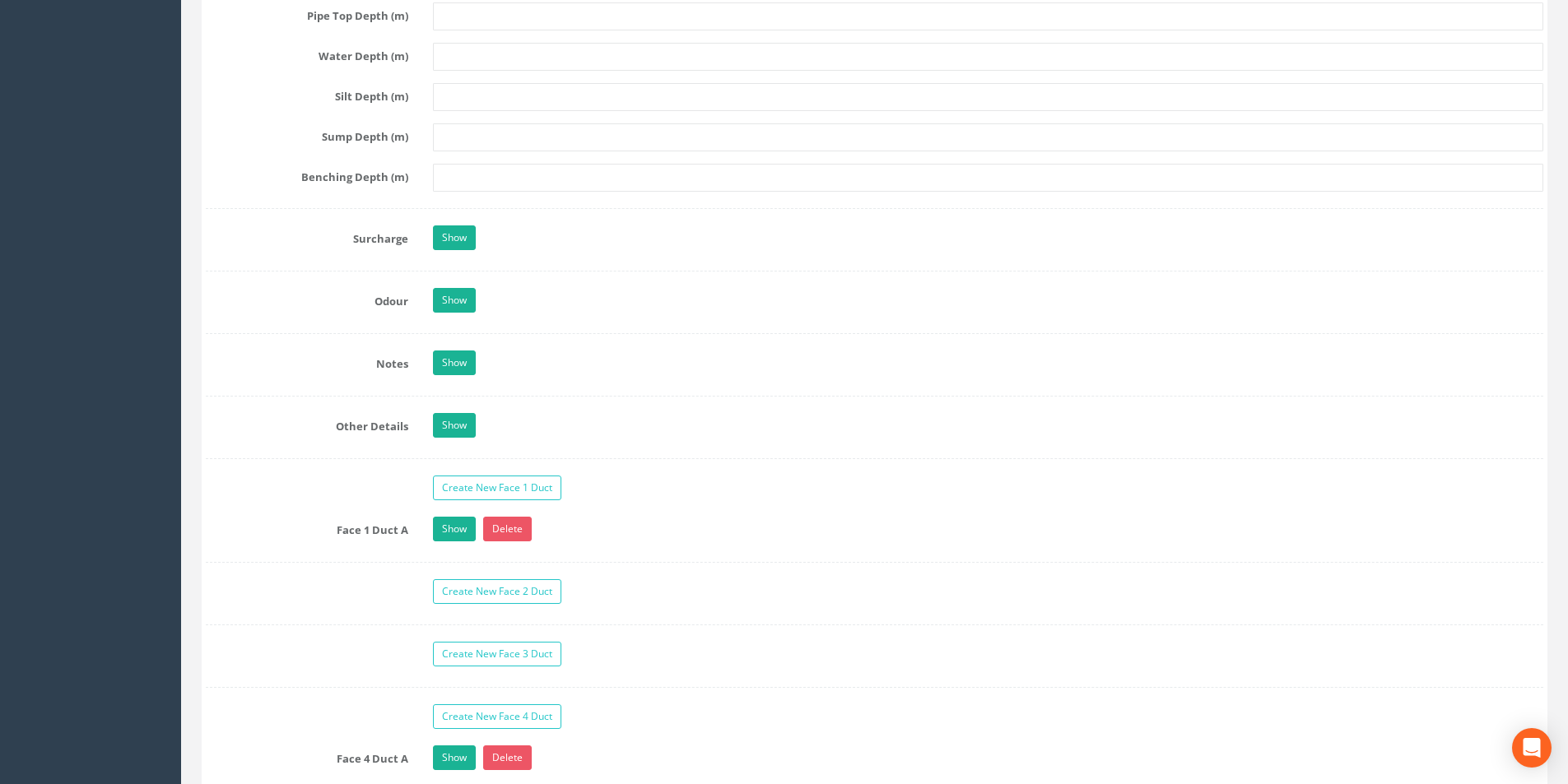
scroll to position [2385, 0]
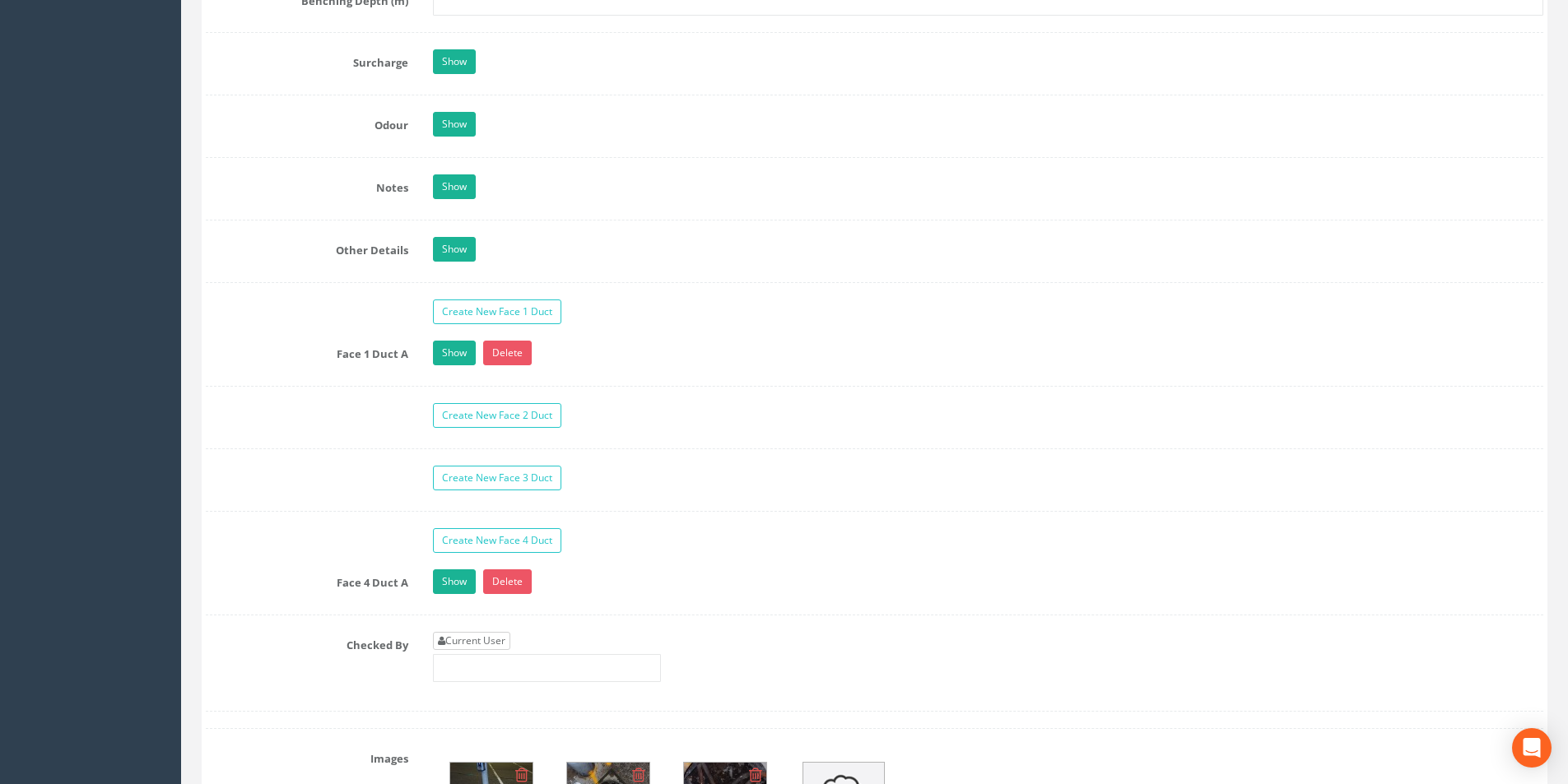
type input "35.06"
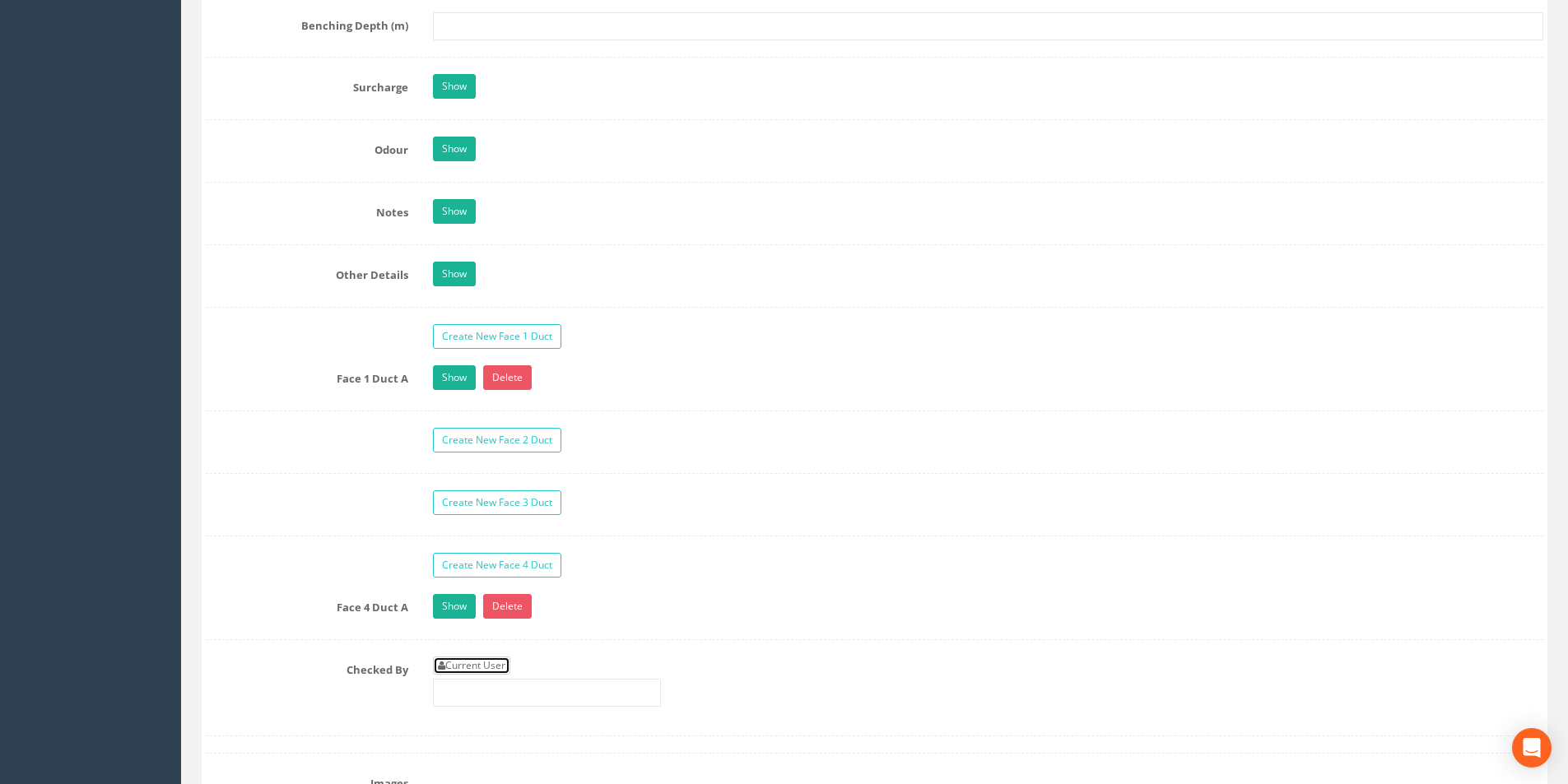
scroll to position [2550, 0]
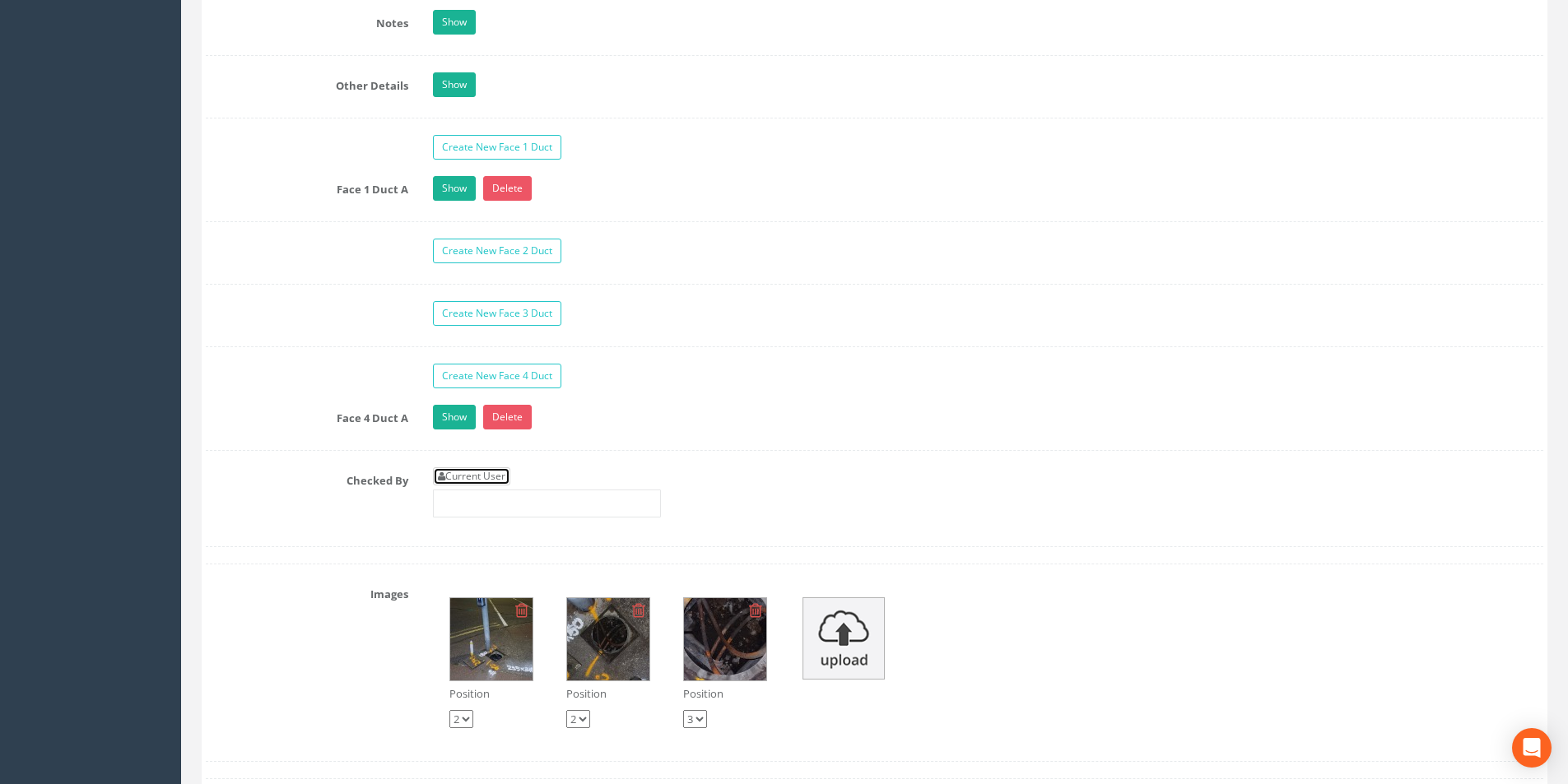
click at [480, 473] on link "Current User" at bounding box center [471, 477] width 78 height 18
type input "[PERSON_NAME]"
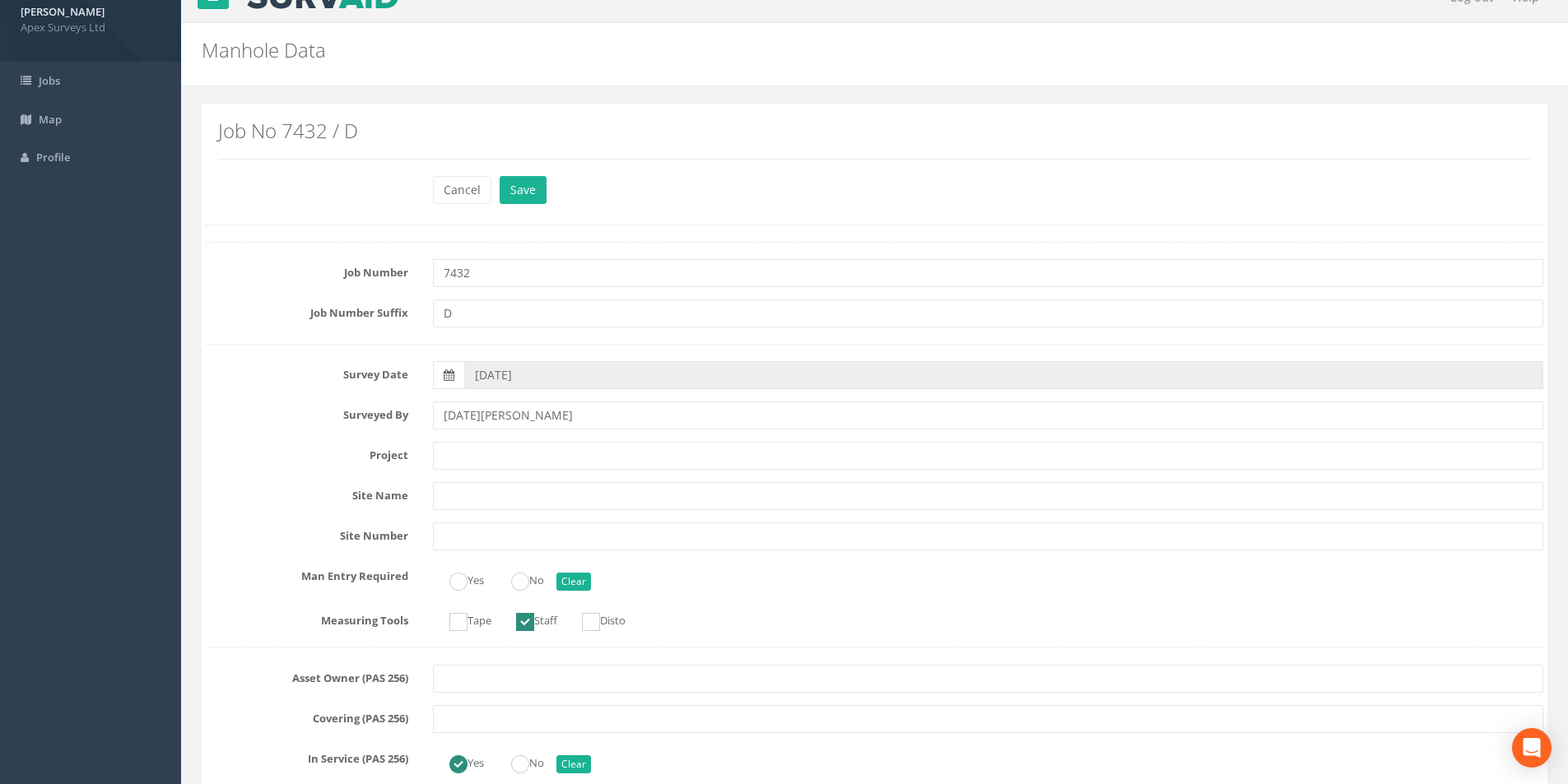
scroll to position [0, 0]
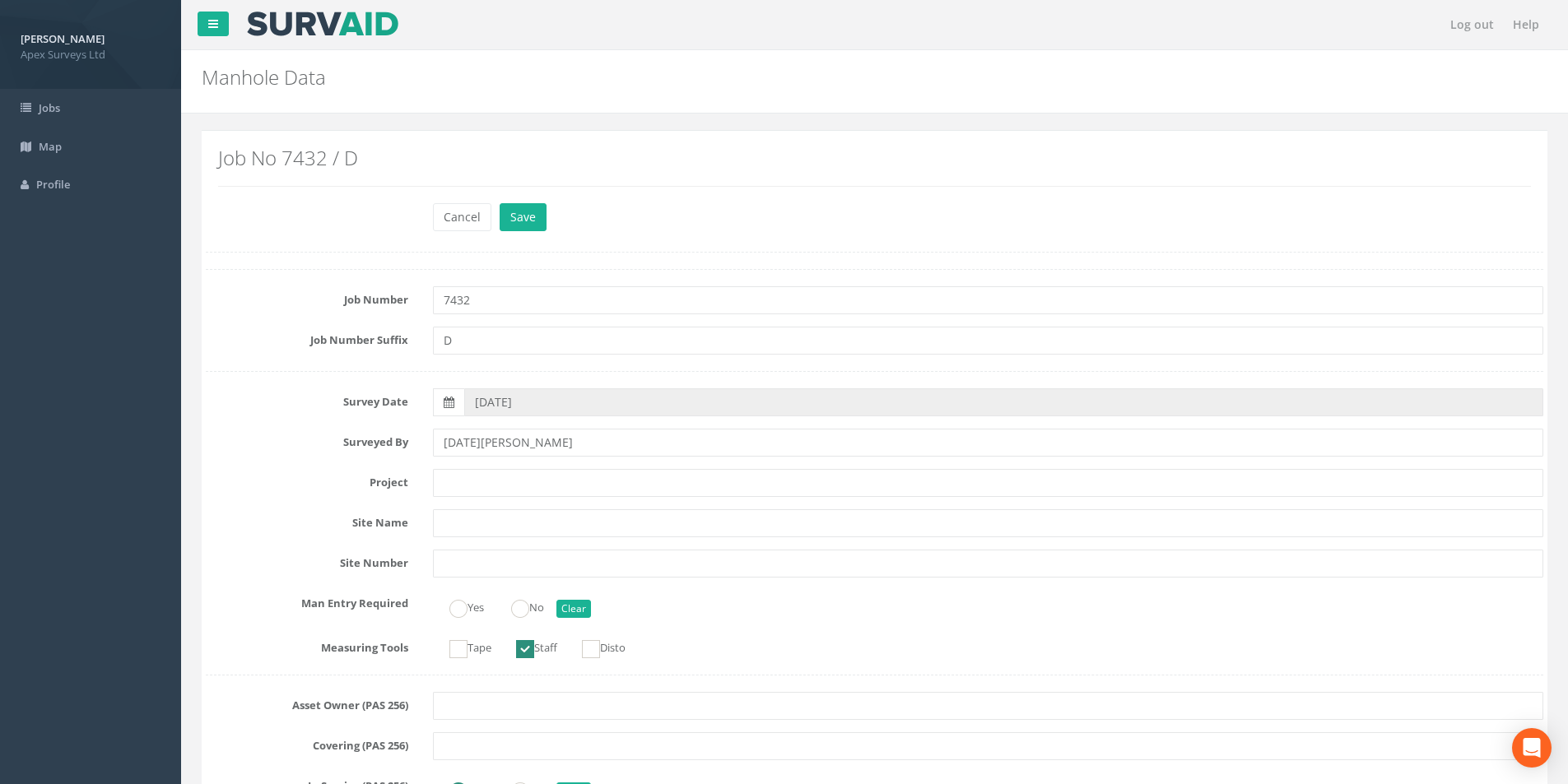
click at [545, 228] on div "Cancel Save Delete" at bounding box center [988, 219] width 1135 height 32
click at [536, 224] on button "Save" at bounding box center [523, 217] width 47 height 28
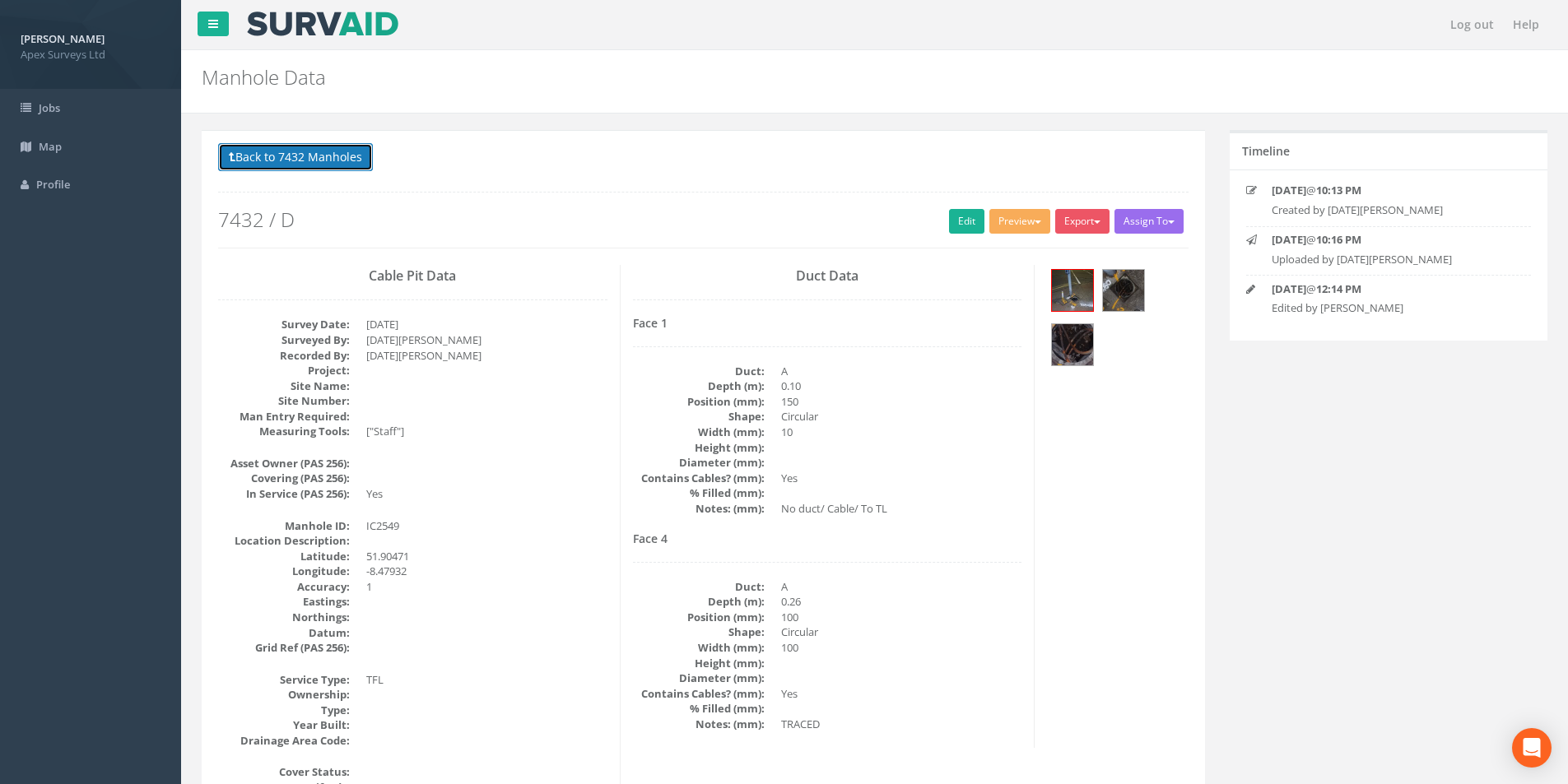
click at [273, 159] on button "Back to 7432 Manholes" at bounding box center [295, 156] width 155 height 28
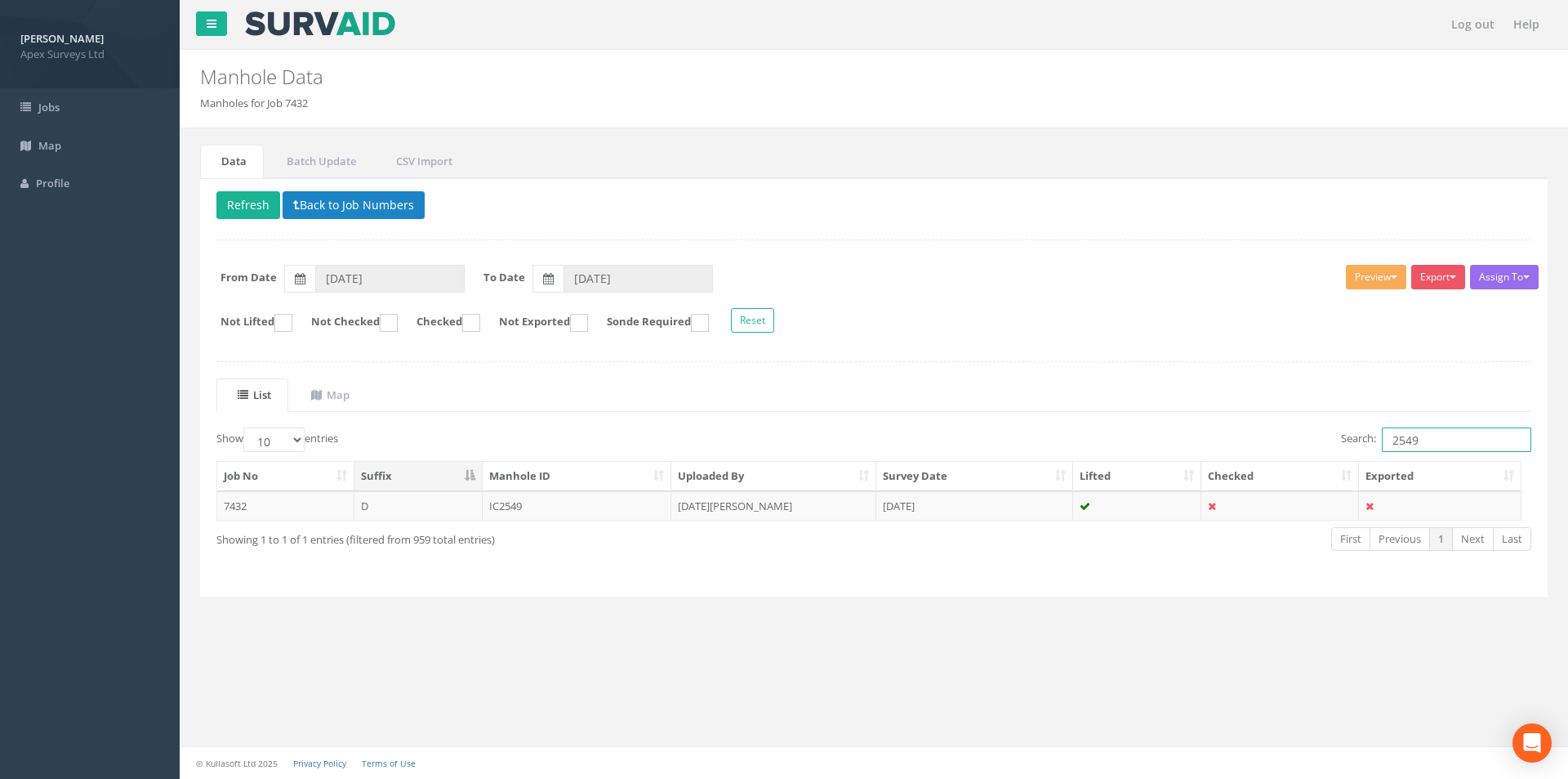
click at [1430, 442] on input "2549" at bounding box center [1456, 439] width 150 height 25
type input "2550"
click at [759, 506] on td "[DATE][PERSON_NAME]" at bounding box center [774, 505] width 205 height 29
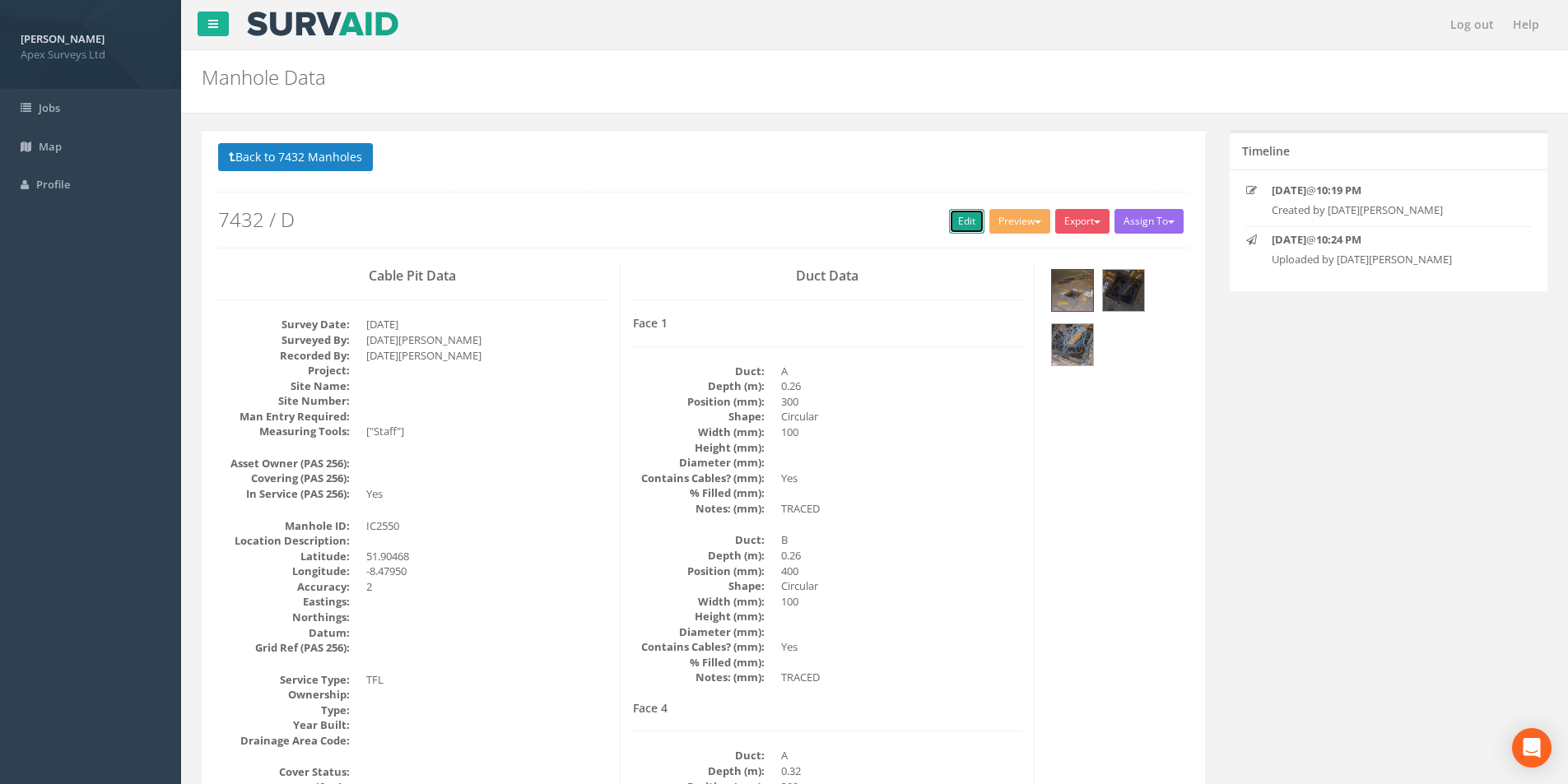
click at [949, 220] on link "Edit" at bounding box center [967, 220] width 36 height 25
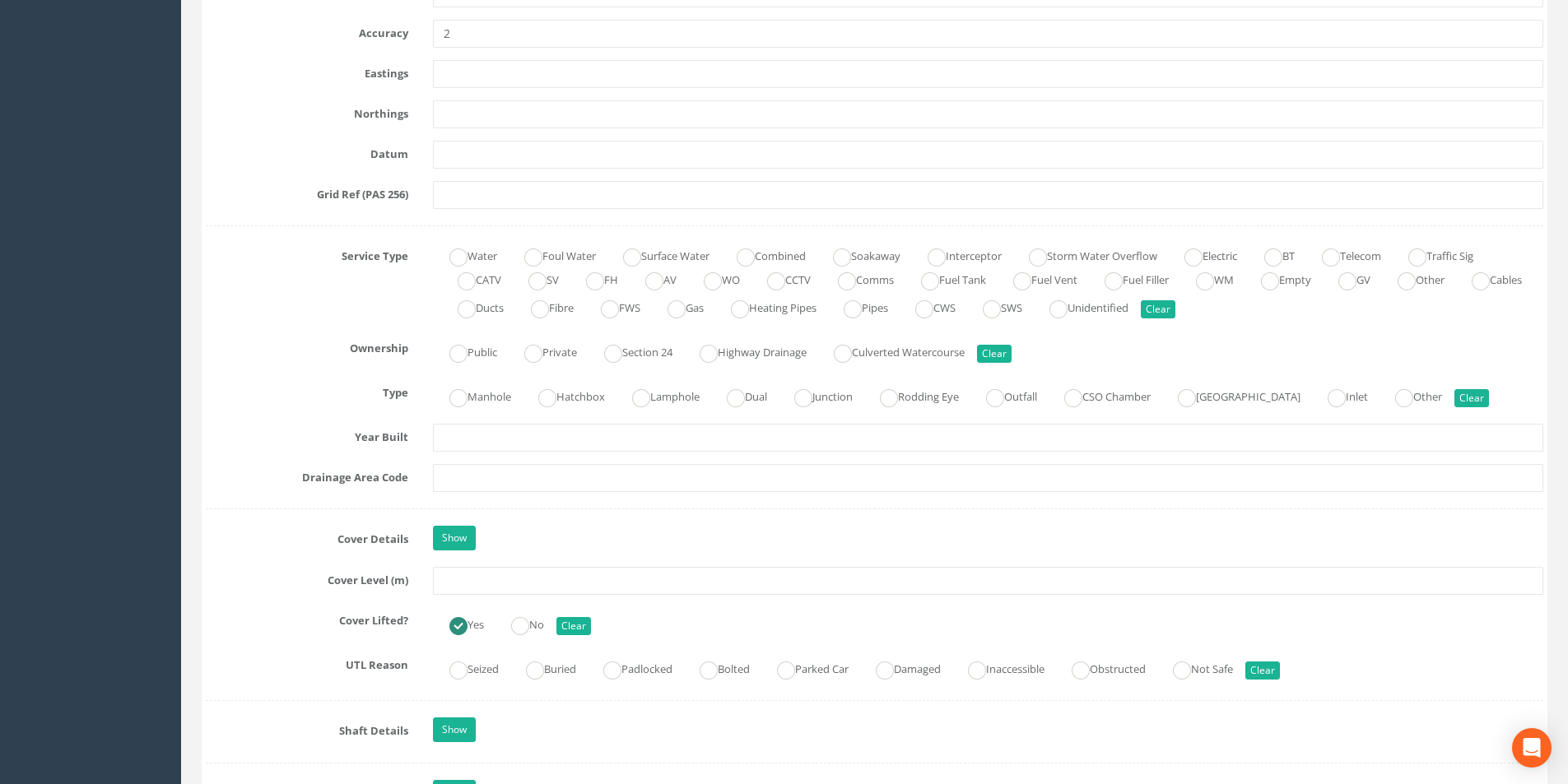
scroll to position [1069, 0]
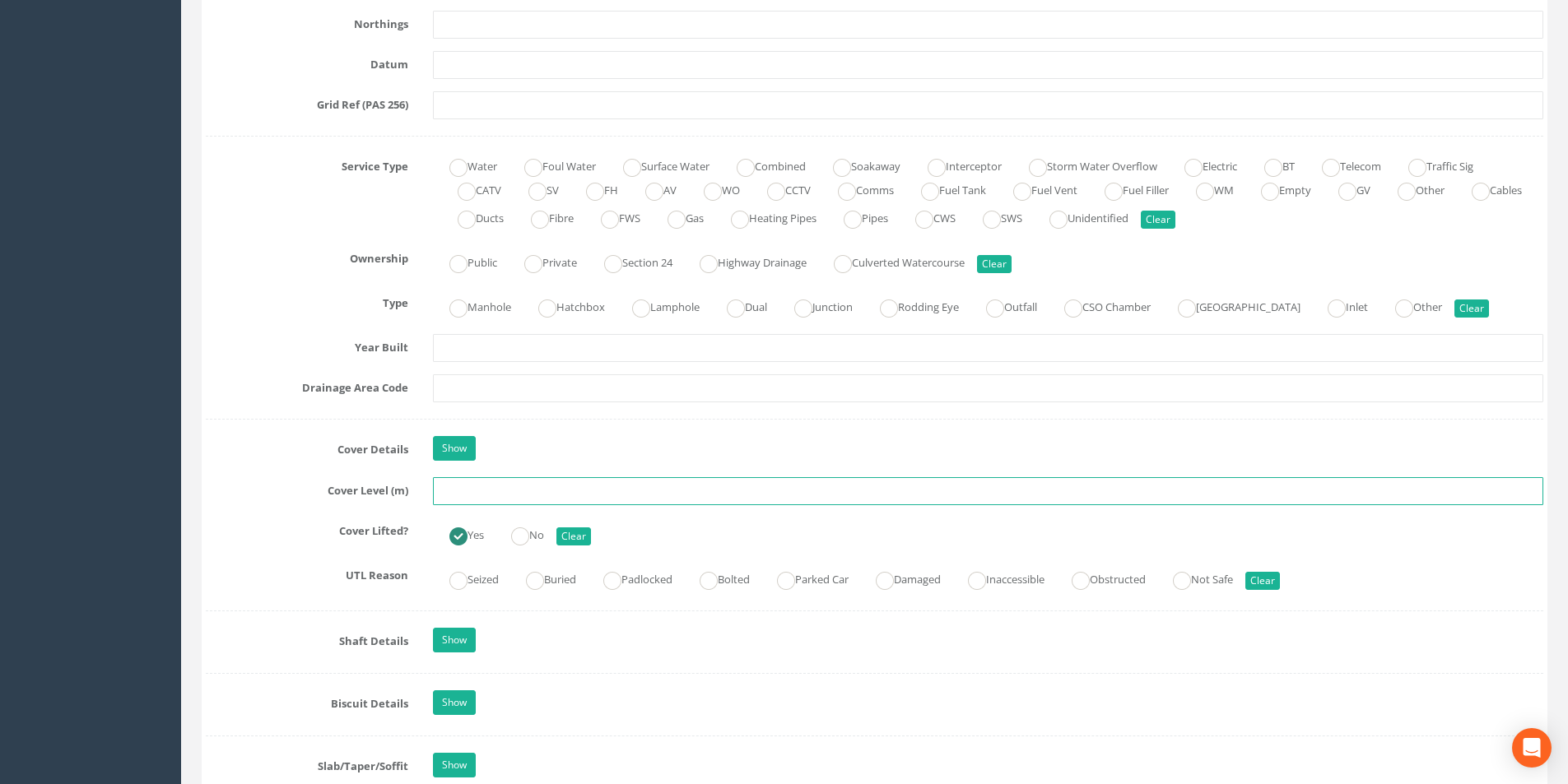
click at [492, 494] on input "text" at bounding box center [988, 490] width 1110 height 28
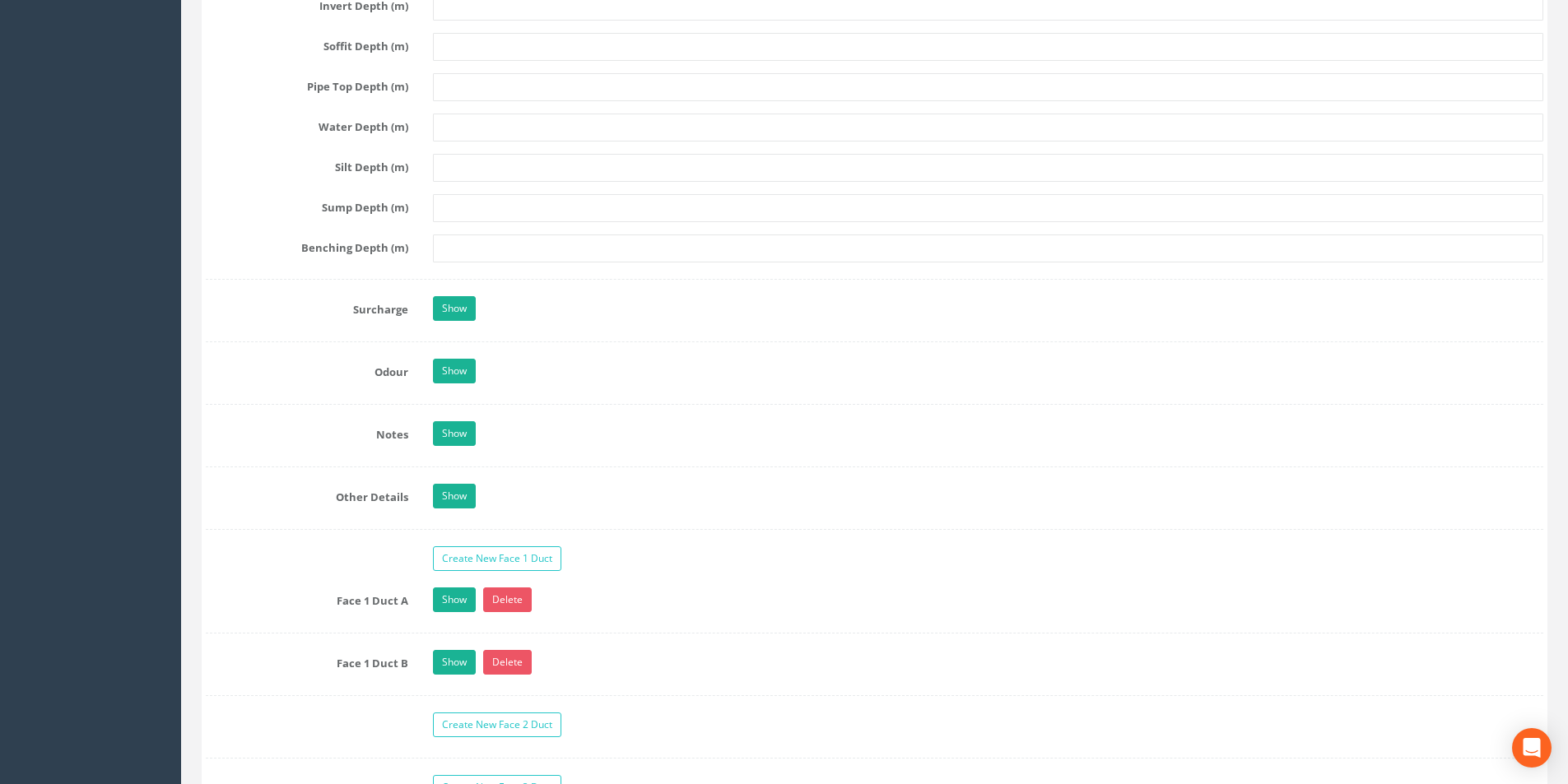
scroll to position [2550, 0]
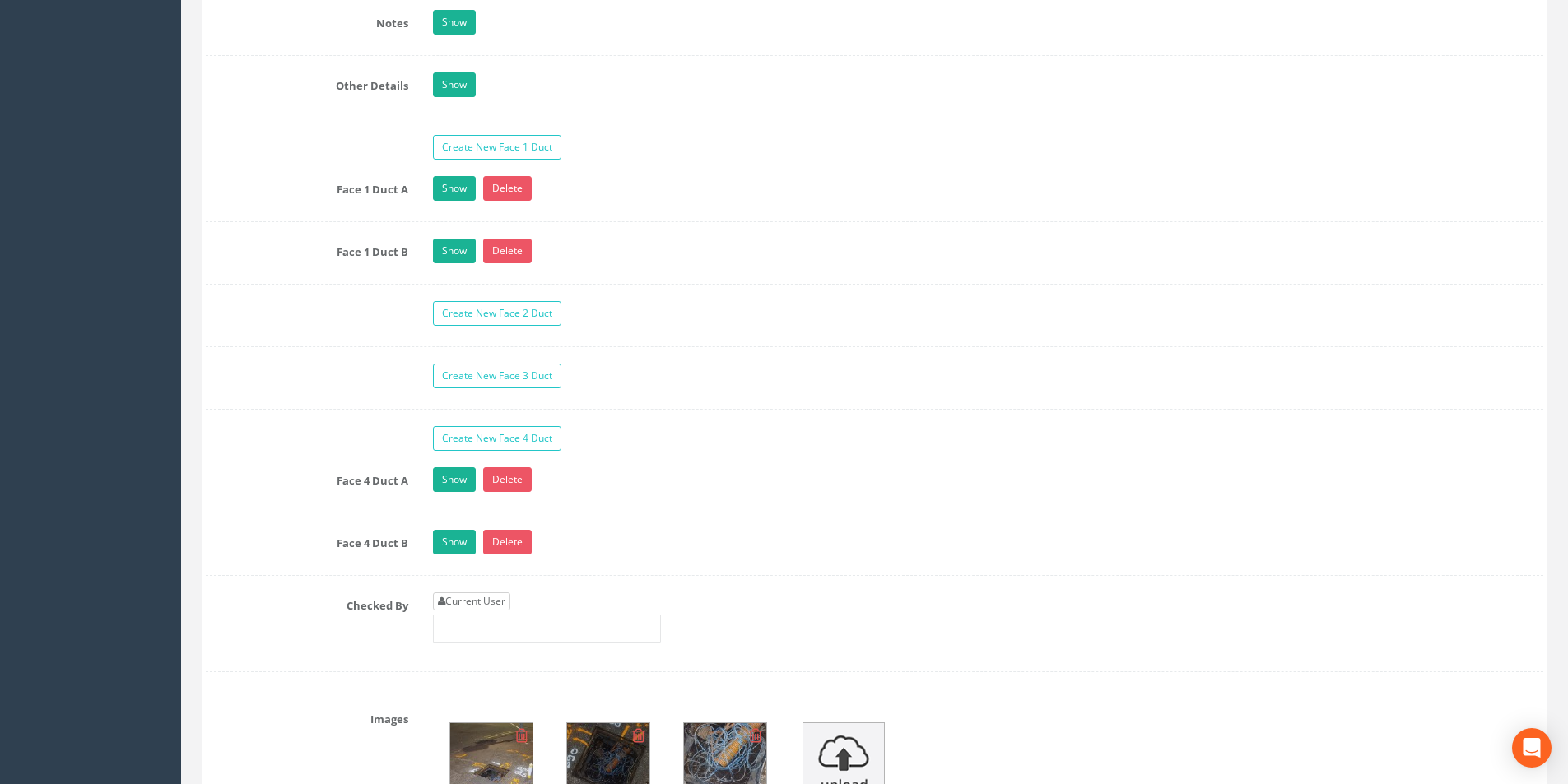
type input "35.06"
click at [474, 597] on link "Current User" at bounding box center [471, 601] width 78 height 18
type input "[PERSON_NAME]"
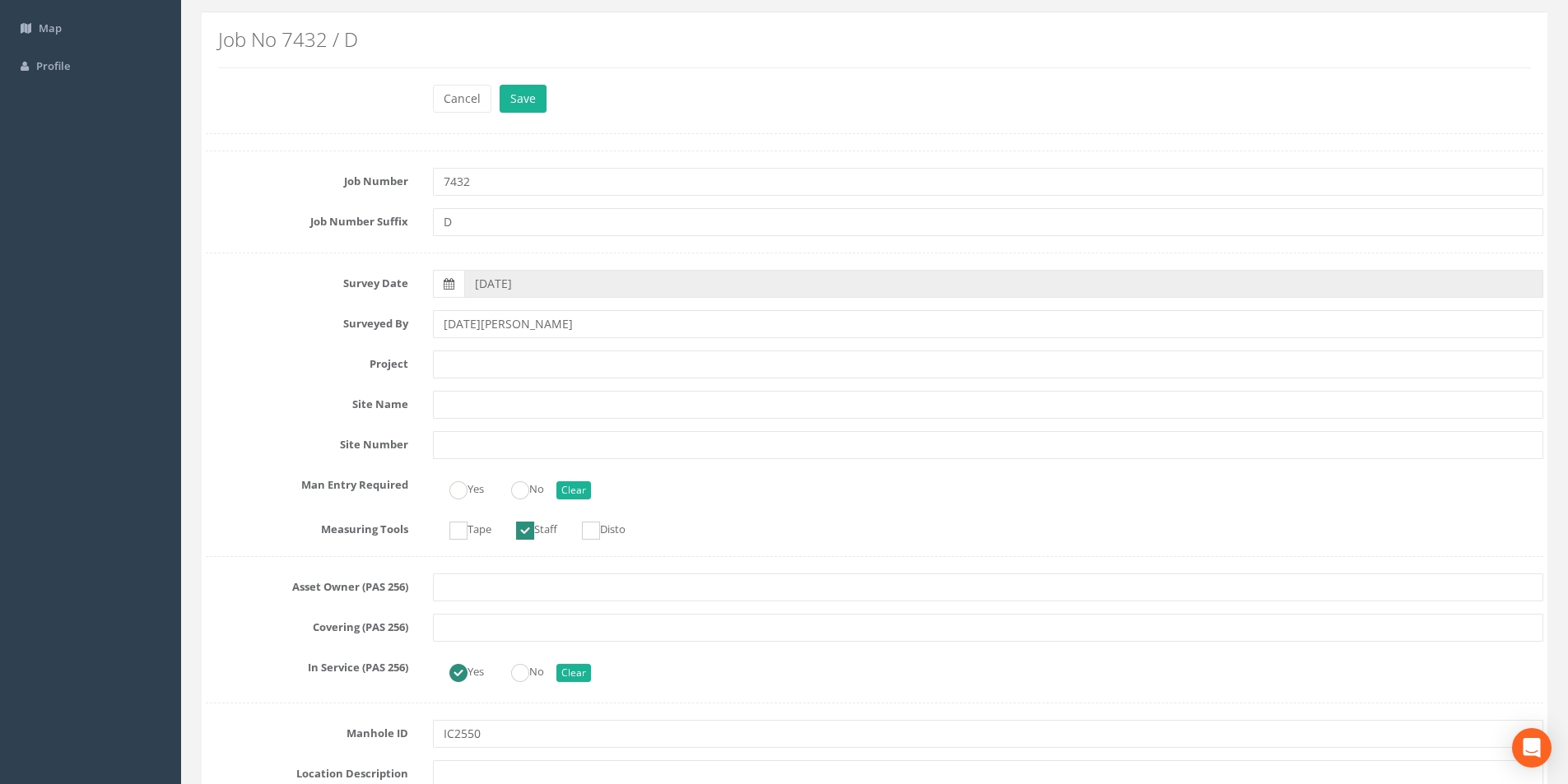
scroll to position [0, 0]
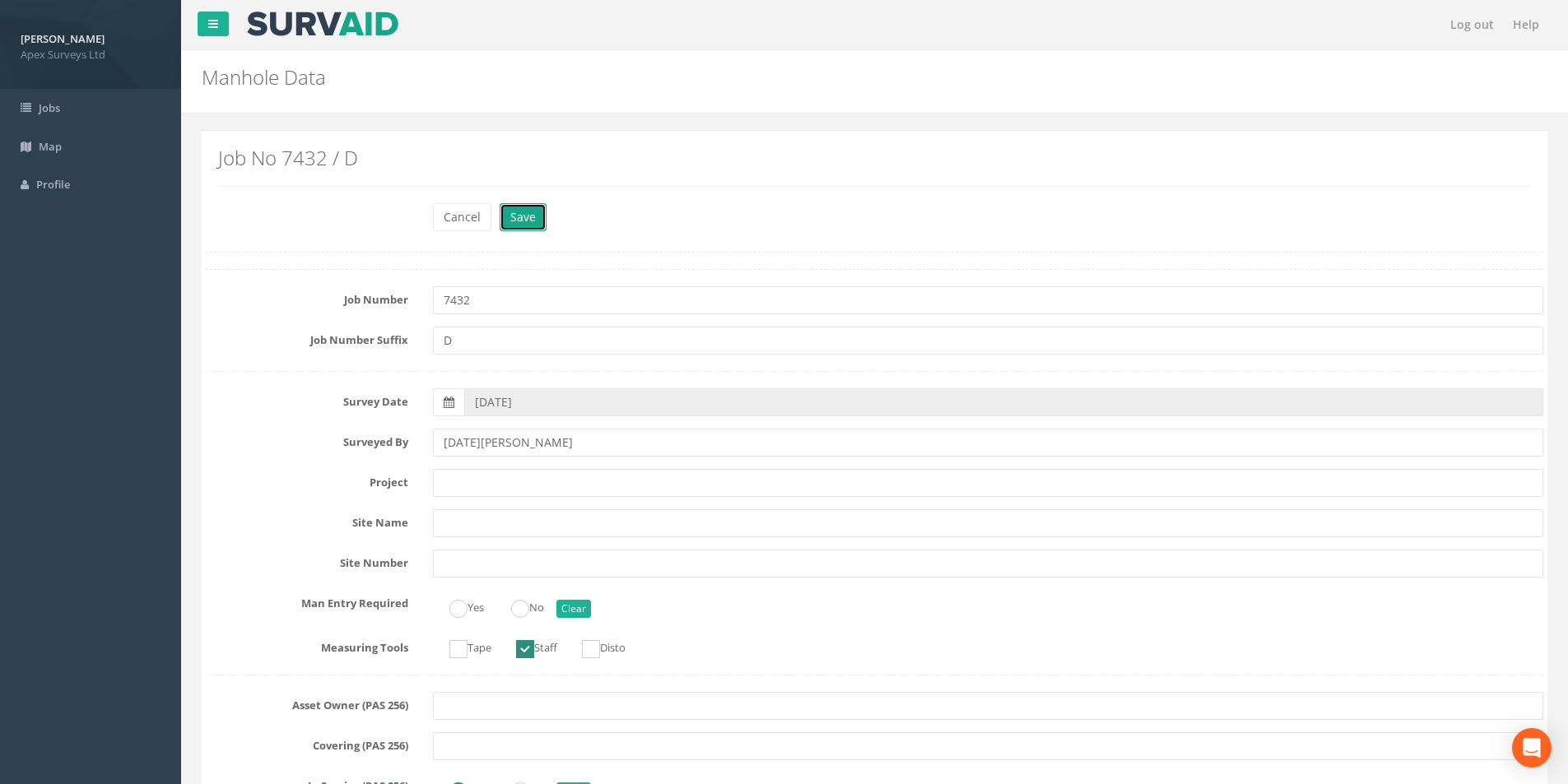
click at [503, 214] on button "Save" at bounding box center [523, 217] width 47 height 28
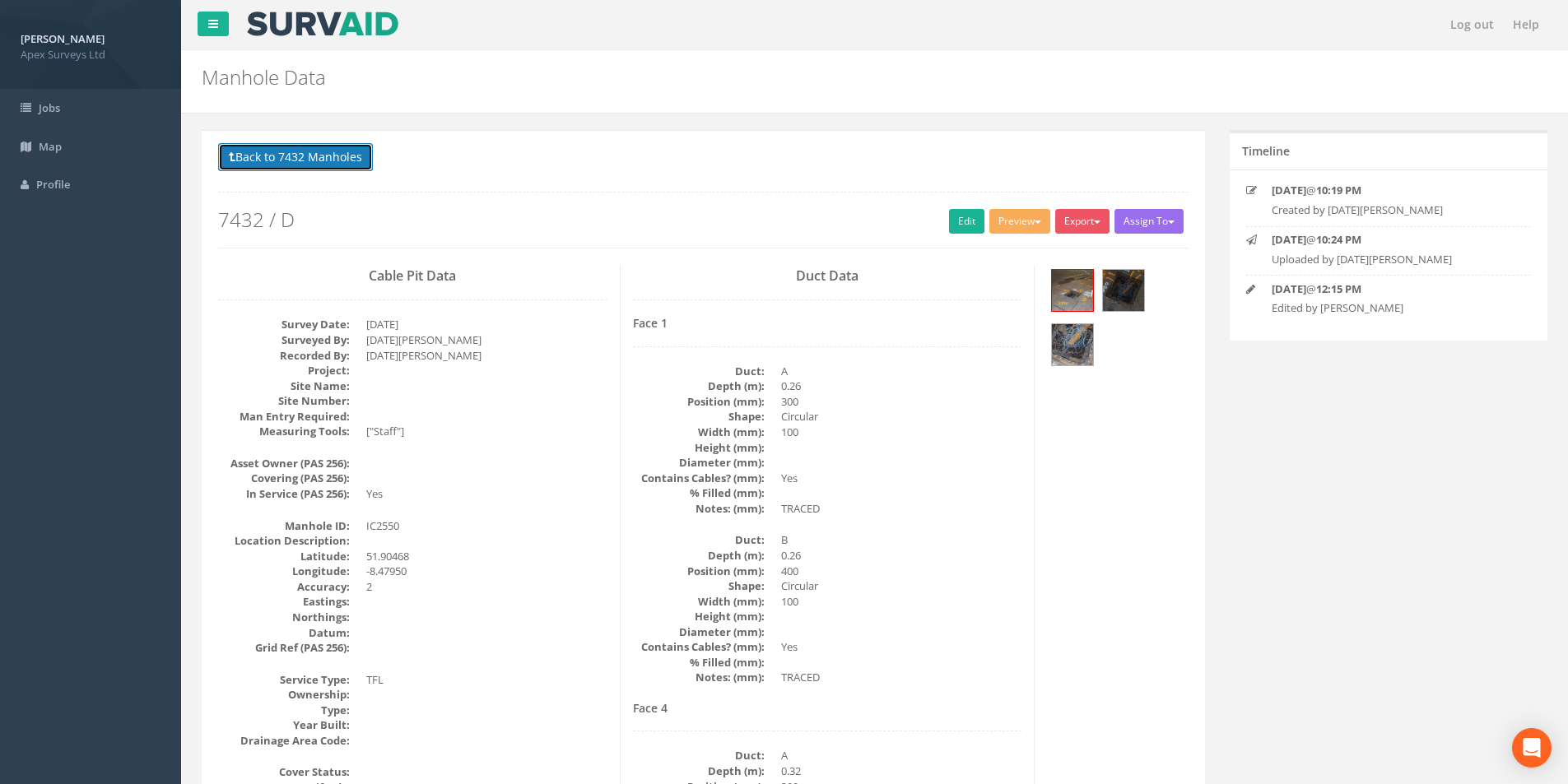
click at [275, 161] on button "Back to 7432 Manholes" at bounding box center [295, 156] width 155 height 28
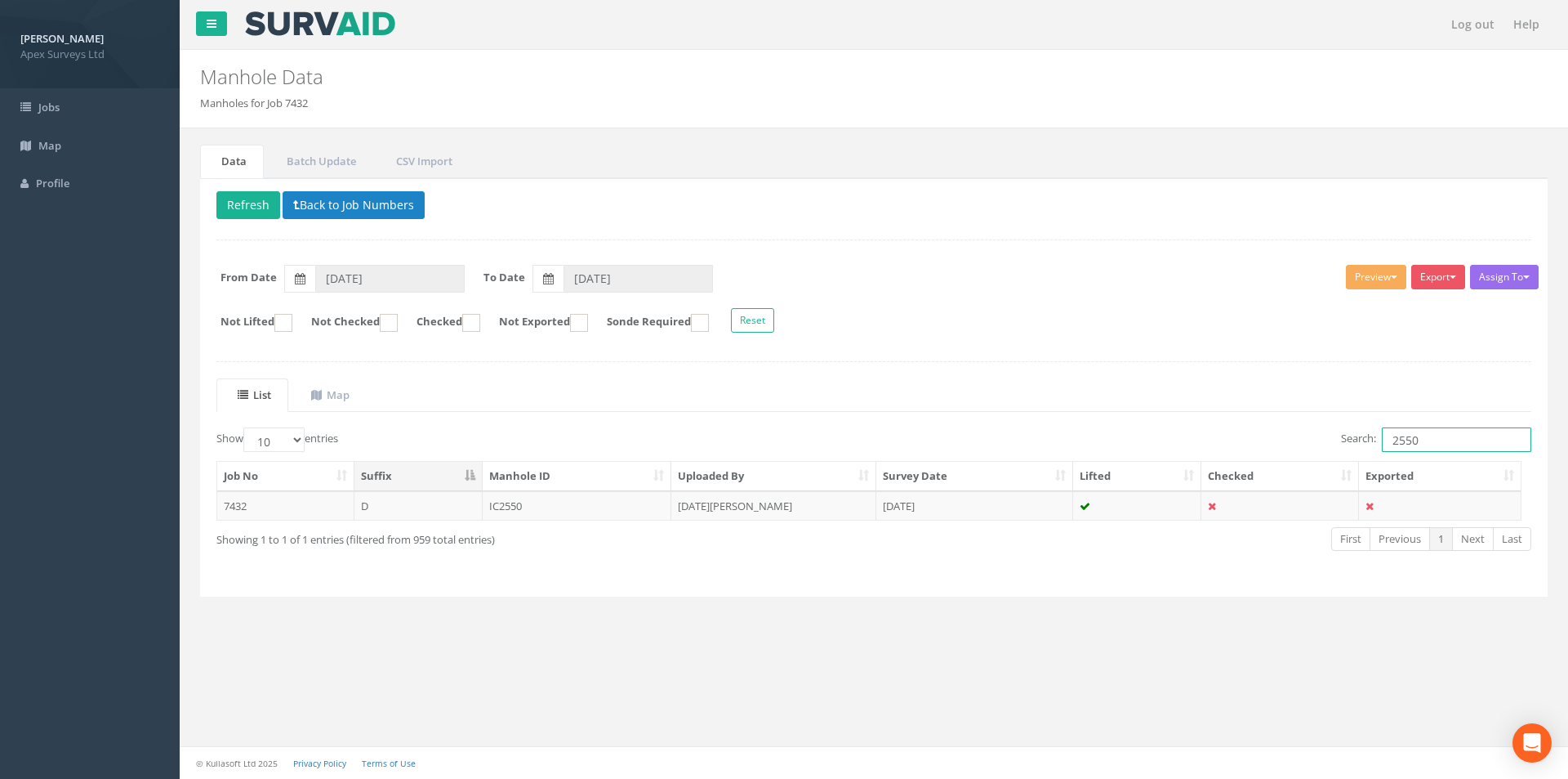
click at [1416, 441] on input "2550" at bounding box center [1456, 439] width 150 height 25
type input "2555"
click at [555, 504] on td "IC2555" at bounding box center [577, 505] width 190 height 29
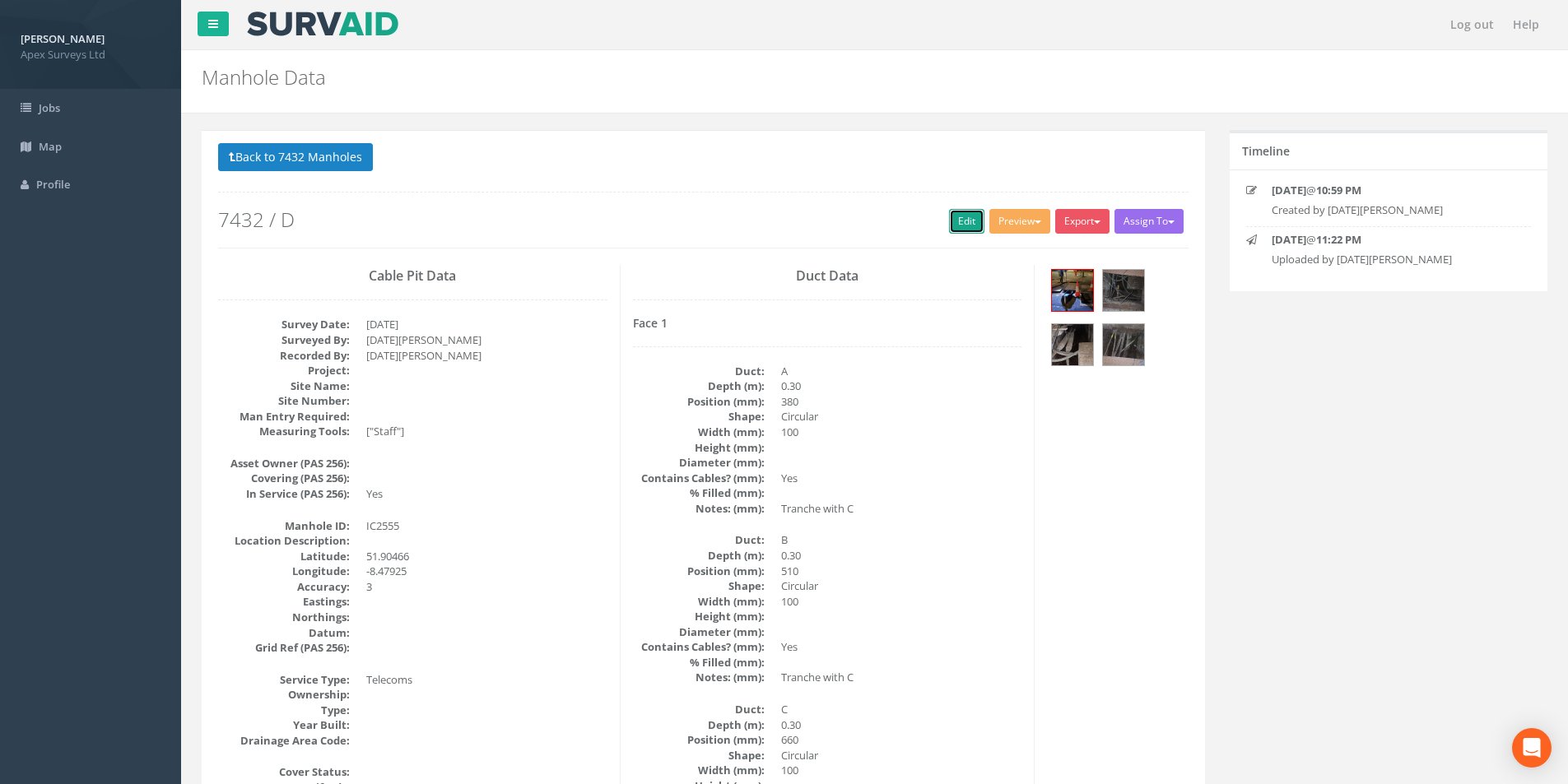
click at [954, 228] on link "Edit" at bounding box center [967, 220] width 36 height 25
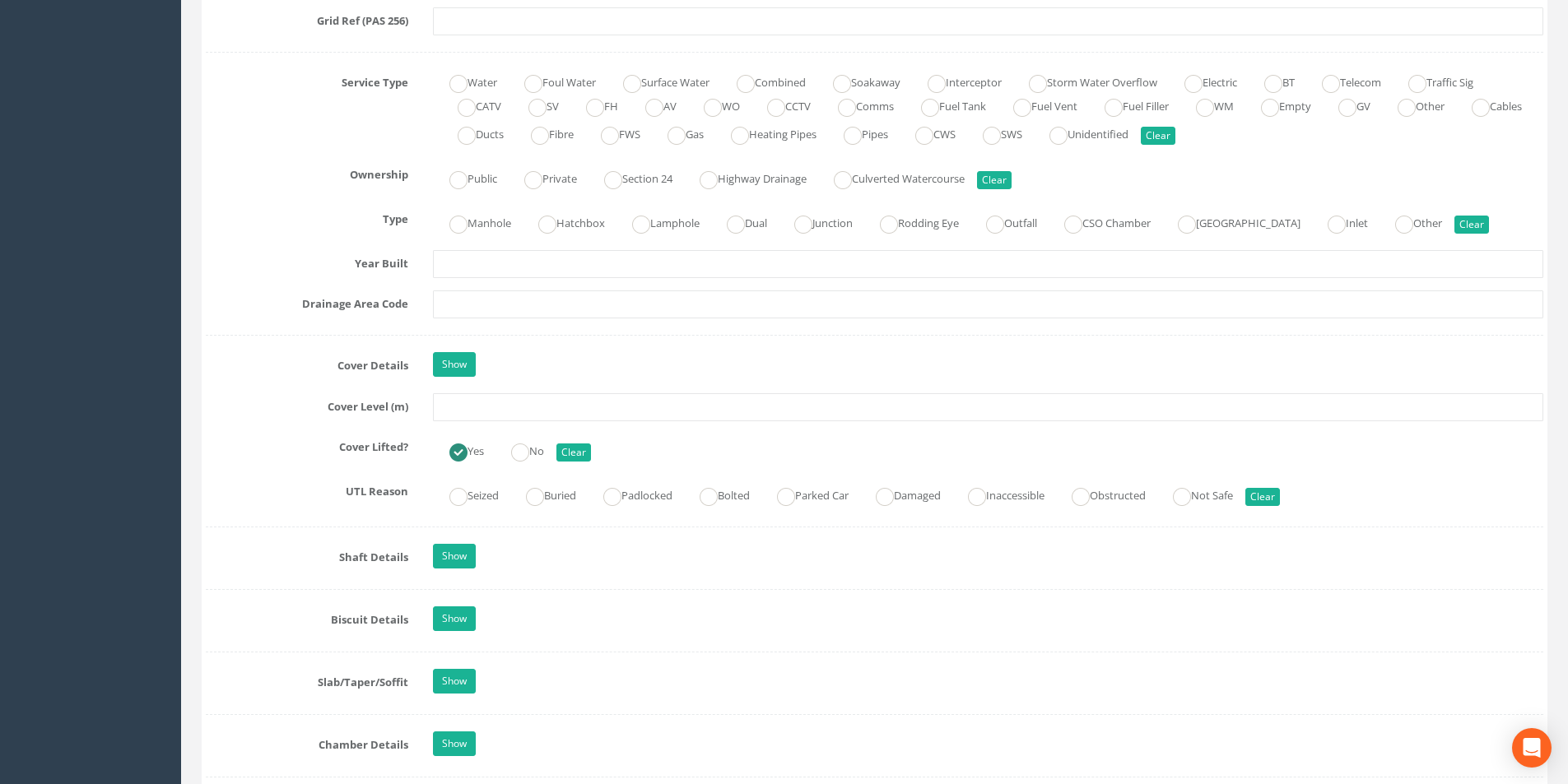
scroll to position [1233, 0]
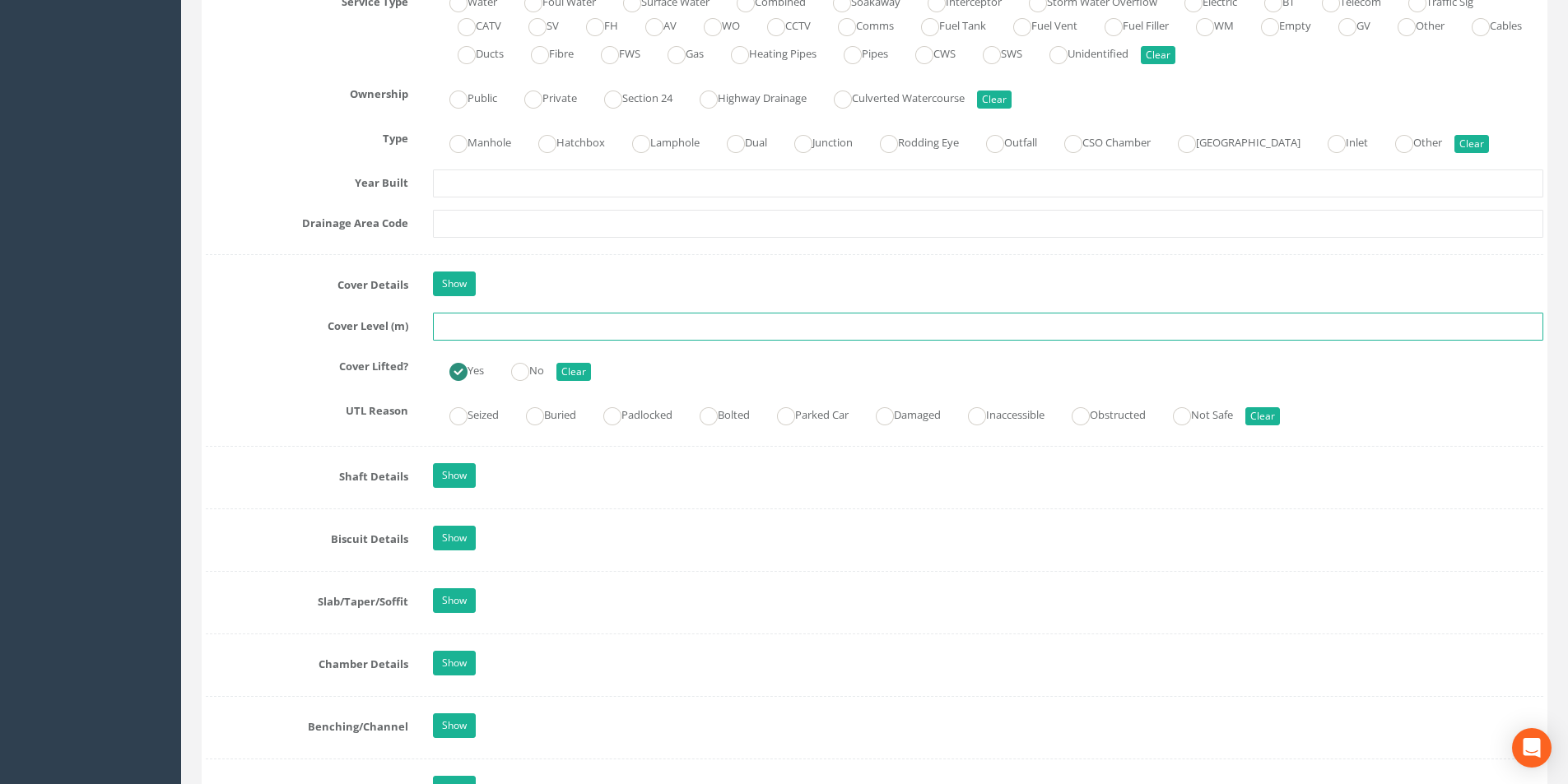
click at [483, 323] on input "text" at bounding box center [988, 327] width 1110 height 28
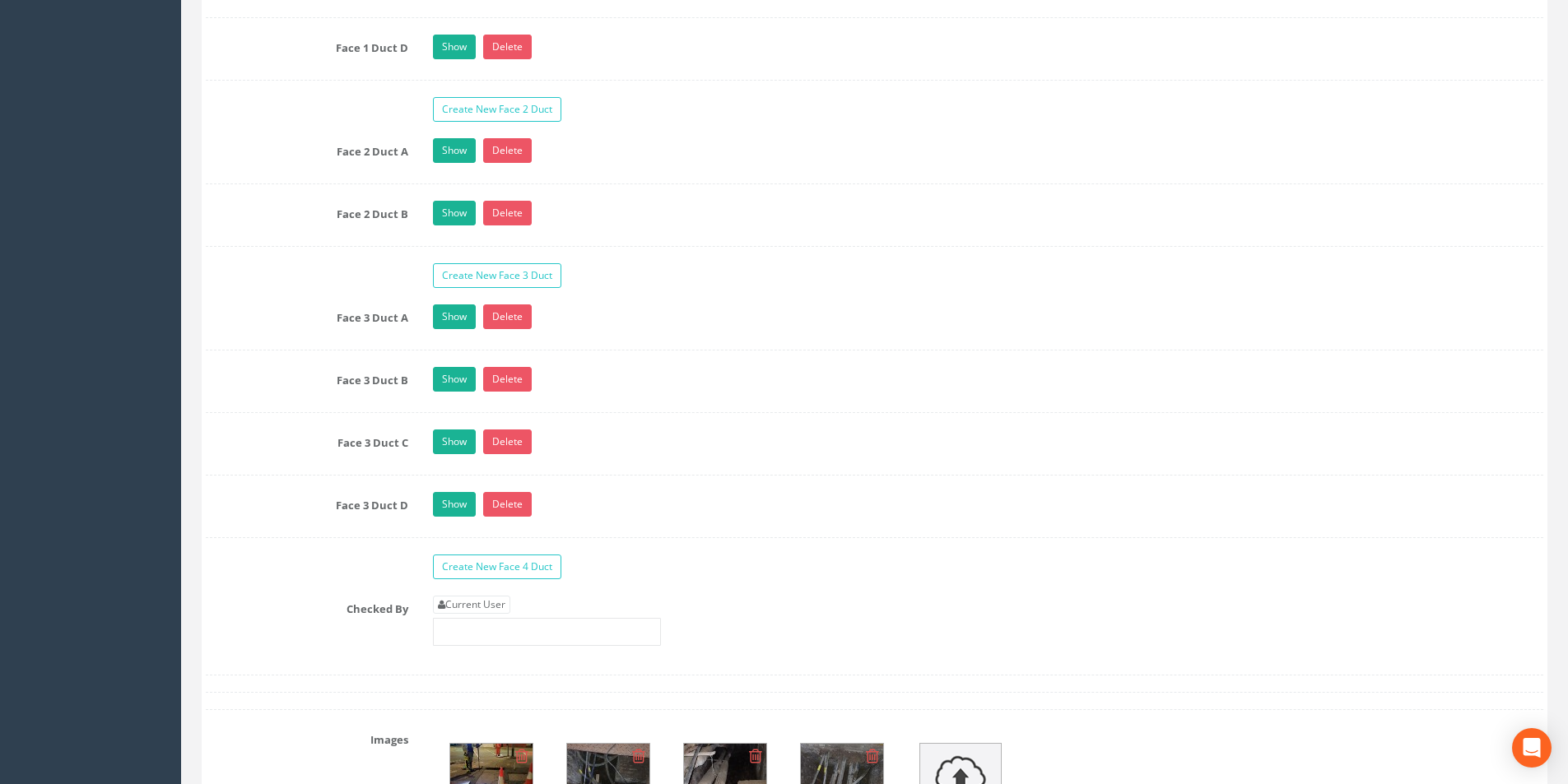
scroll to position [2960, 0]
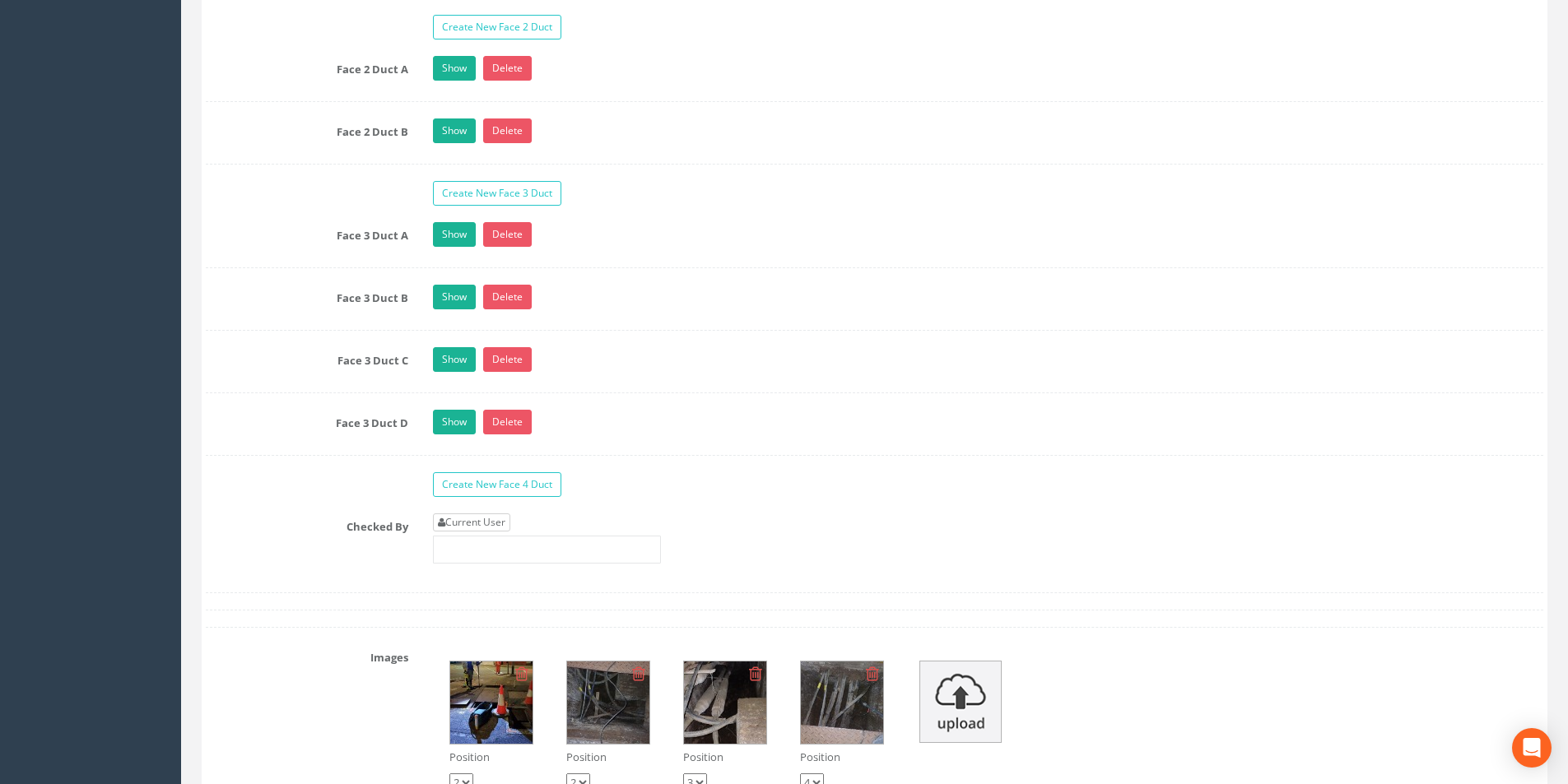
type input "35.07"
click at [497, 514] on link "Current User" at bounding box center [471, 522] width 78 height 18
type input "[PERSON_NAME]"
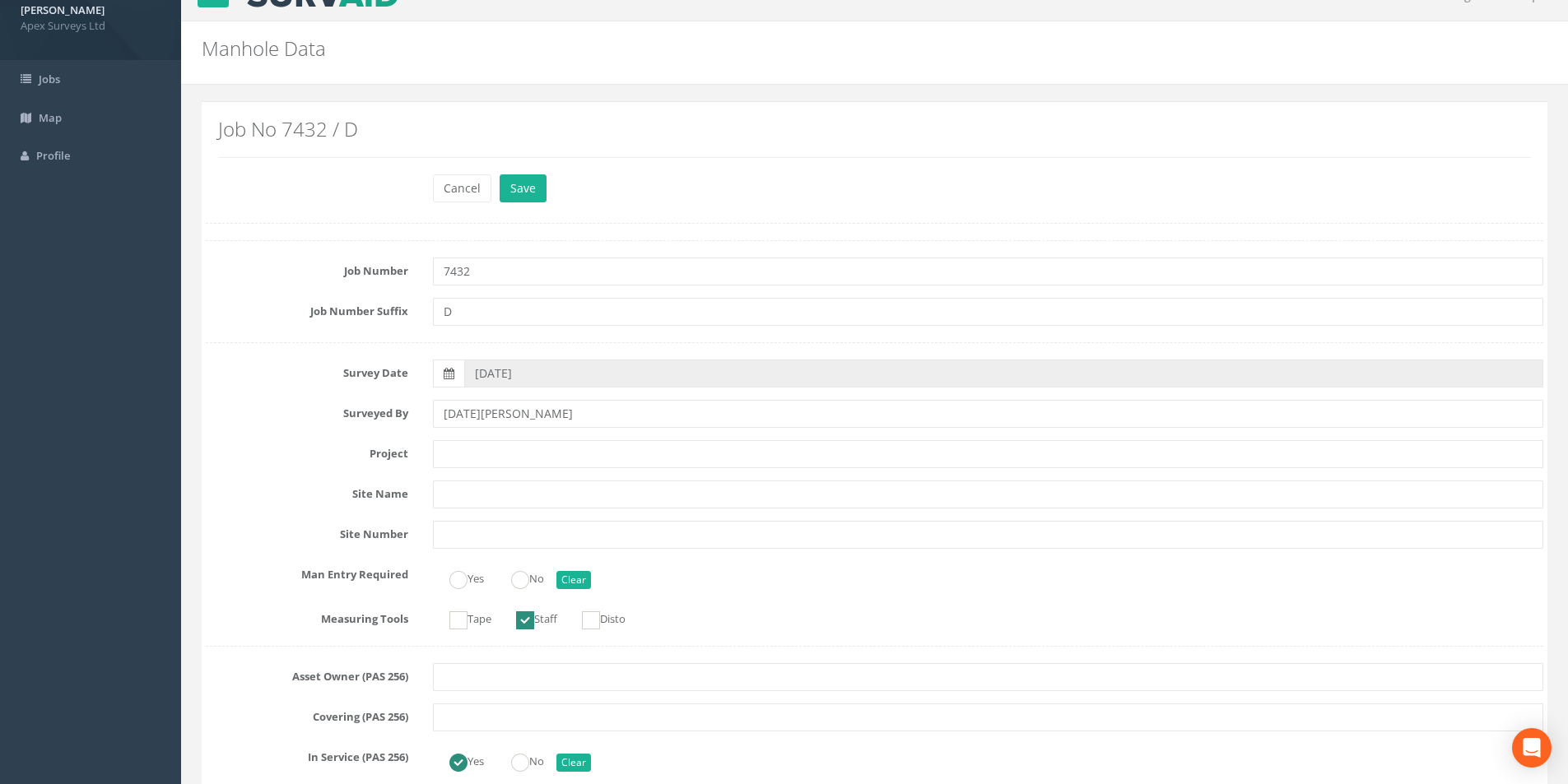
scroll to position [0, 0]
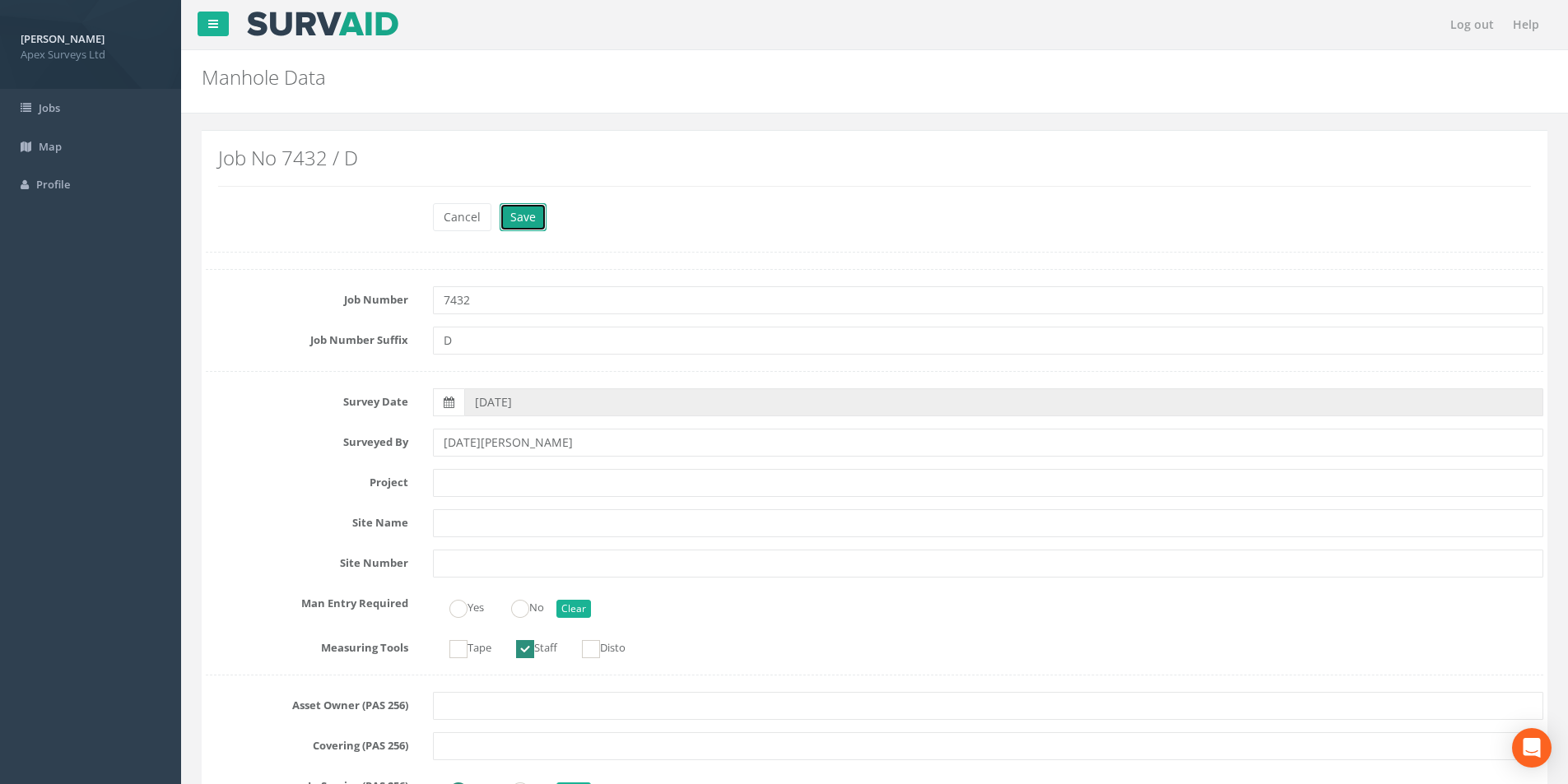
click at [525, 222] on button "Save" at bounding box center [523, 217] width 47 height 28
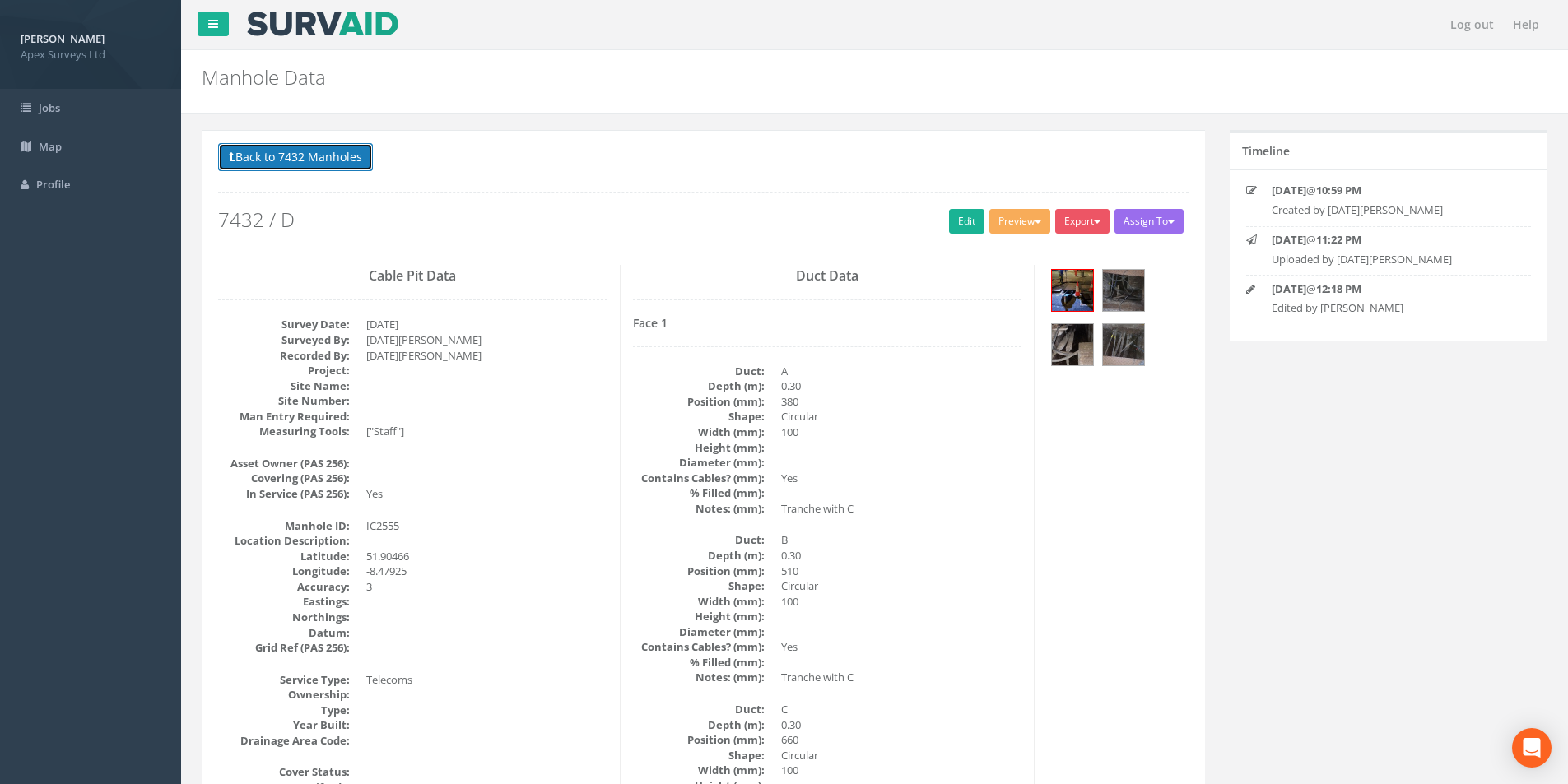
click at [259, 146] on button "Back to 7432 Manholes" at bounding box center [295, 156] width 155 height 28
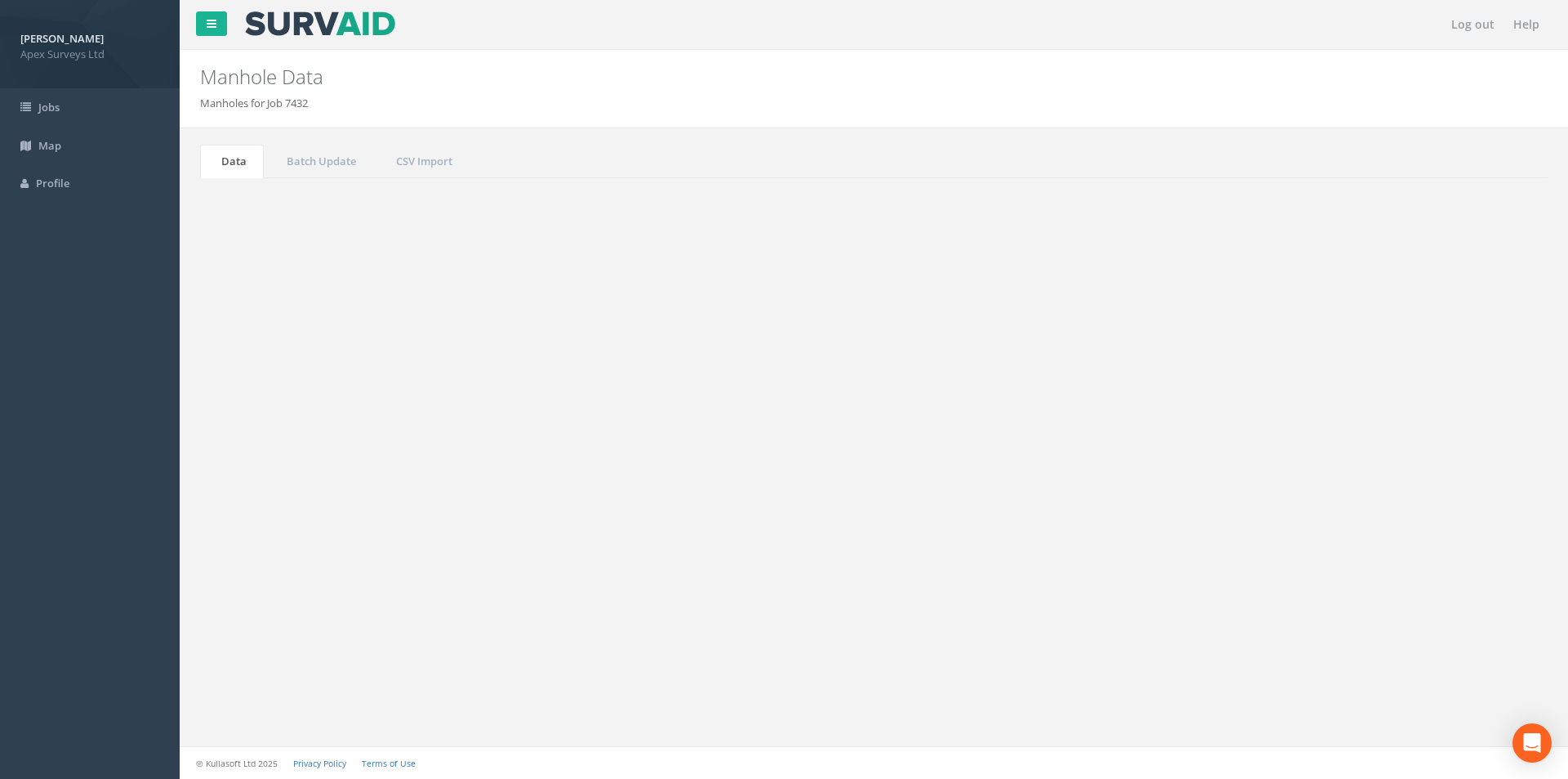
click at [1451, 443] on input "2555" at bounding box center [1456, 439] width 150 height 25
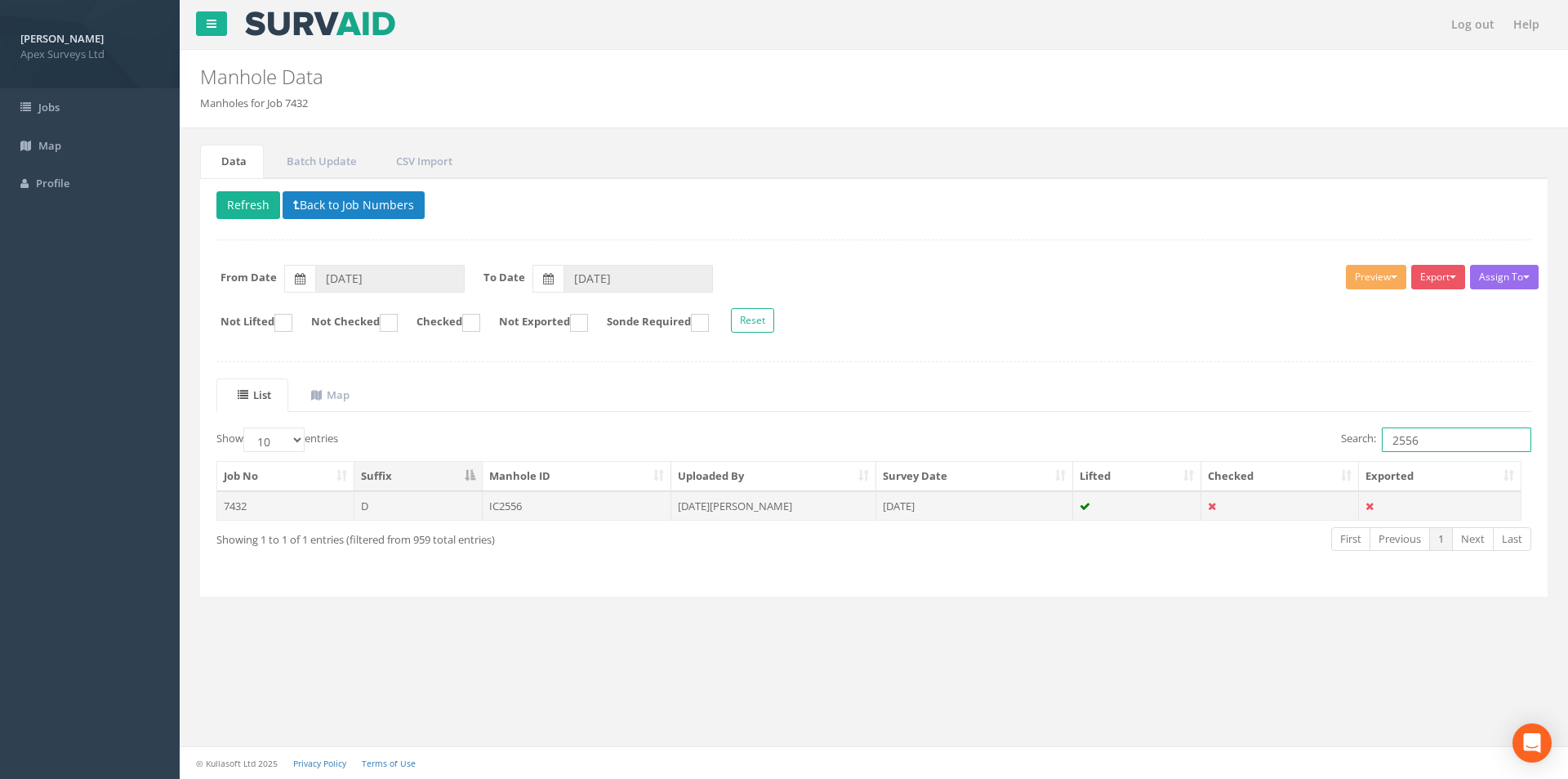
type input "2556"
click at [749, 504] on td "[DATE][PERSON_NAME]" at bounding box center [774, 505] width 205 height 29
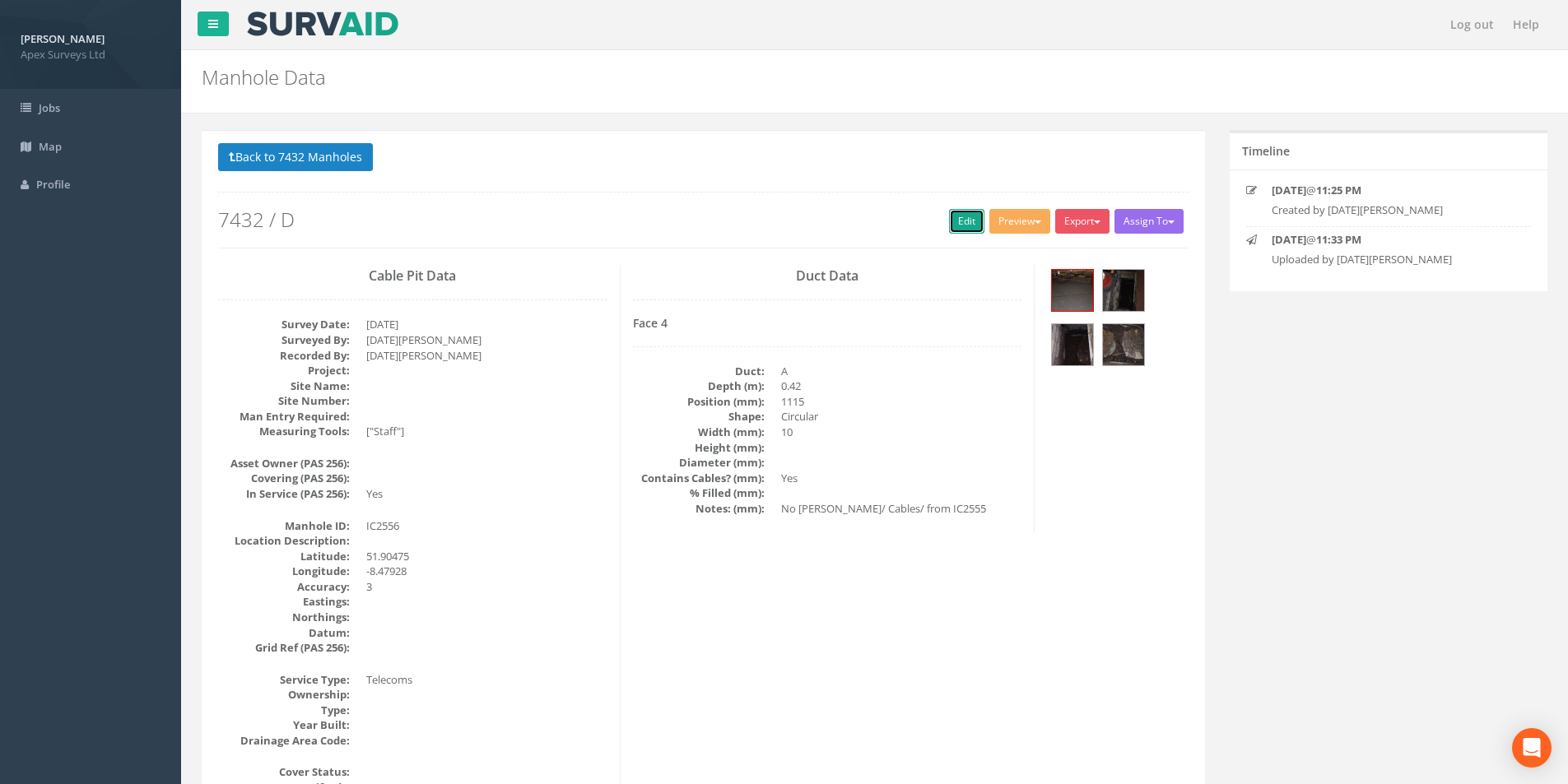
click at [949, 220] on link "Edit" at bounding box center [967, 220] width 36 height 25
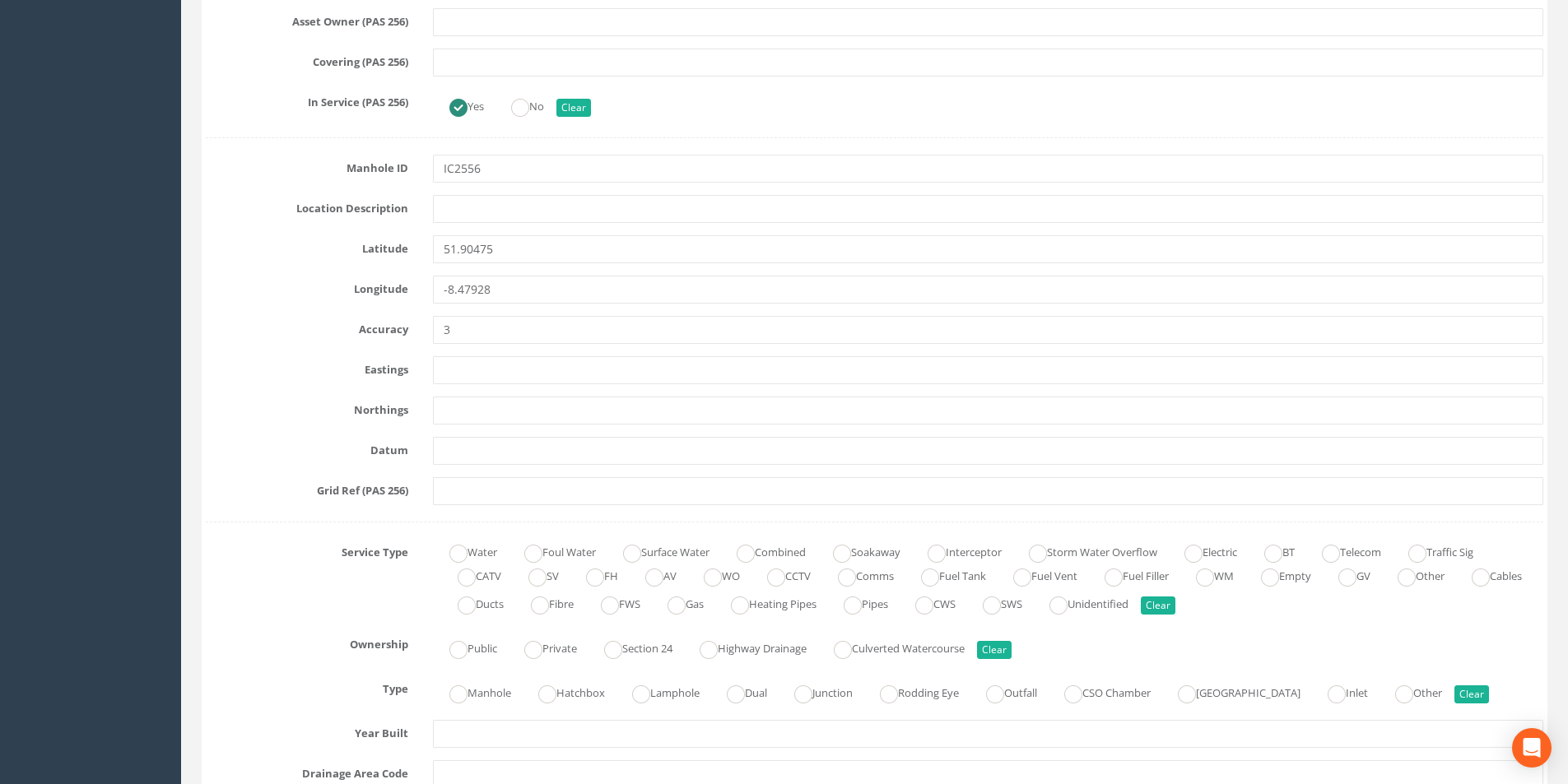
scroll to position [987, 0]
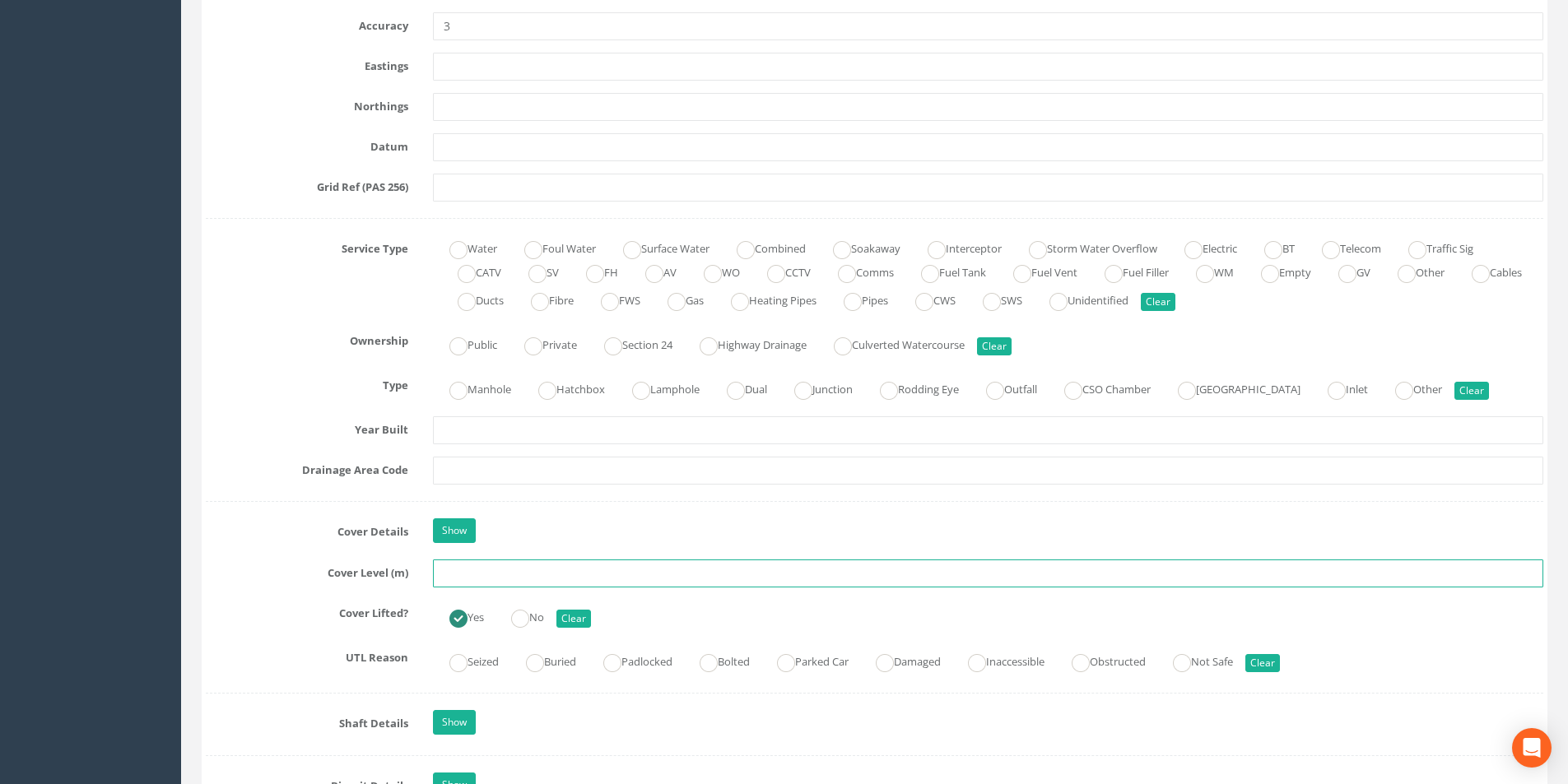
click at [514, 575] on input "text" at bounding box center [988, 573] width 1110 height 28
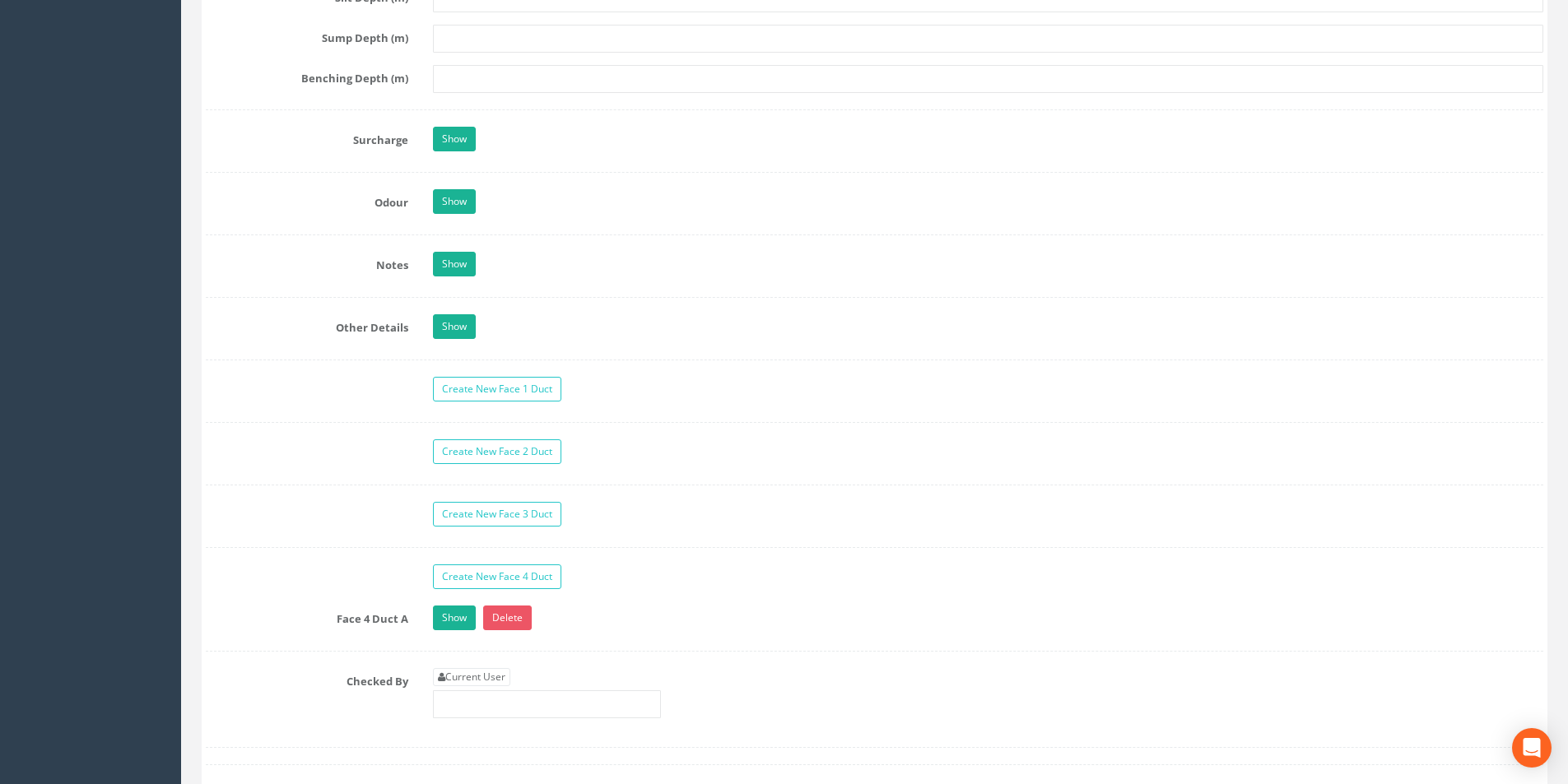
scroll to position [2550, 0]
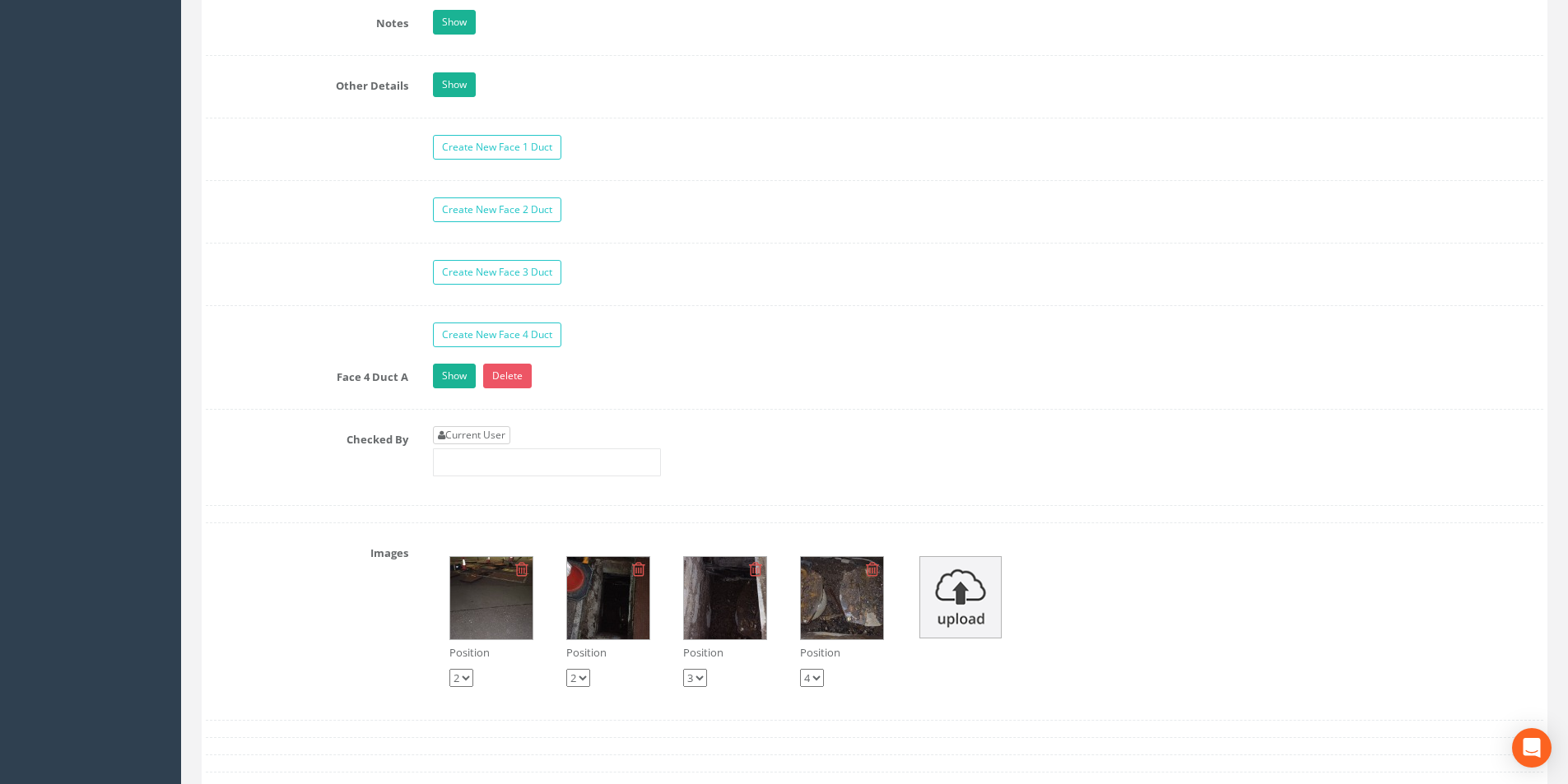
type input "34.76"
click at [485, 432] on link "Current User" at bounding box center [471, 435] width 78 height 18
type input "[PERSON_NAME]"
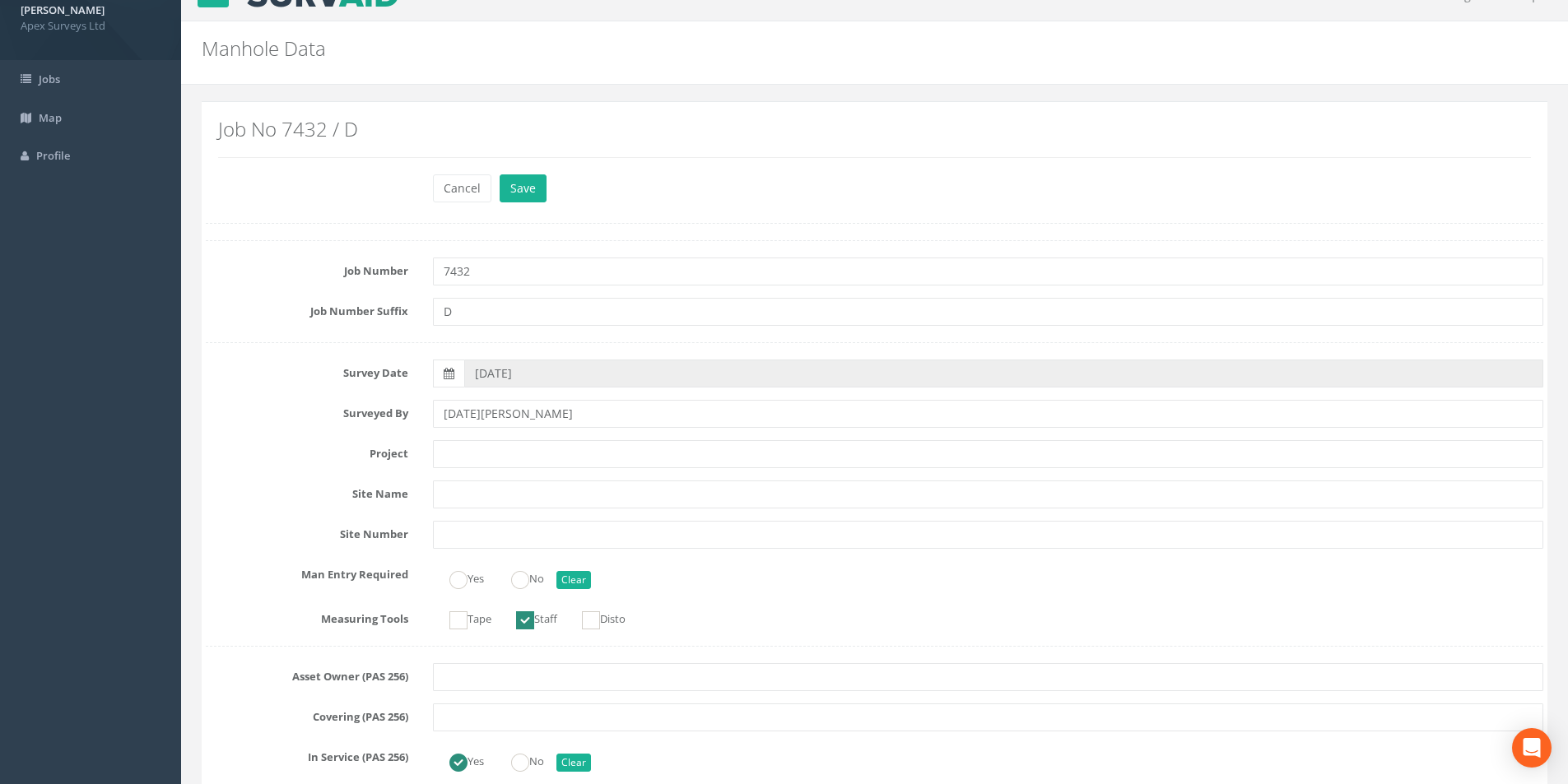
scroll to position [0, 0]
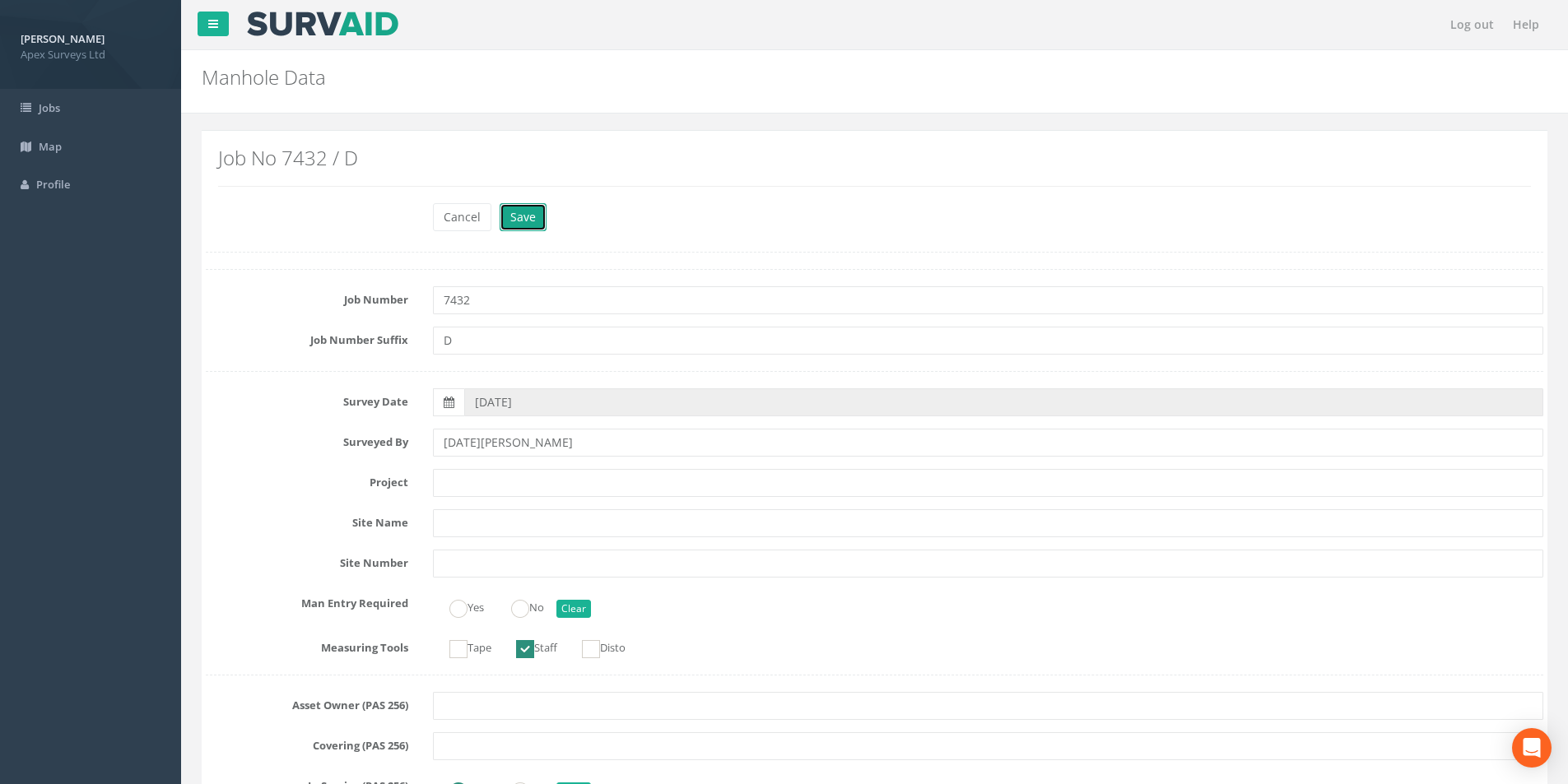
click at [525, 206] on button "Save" at bounding box center [523, 217] width 47 height 28
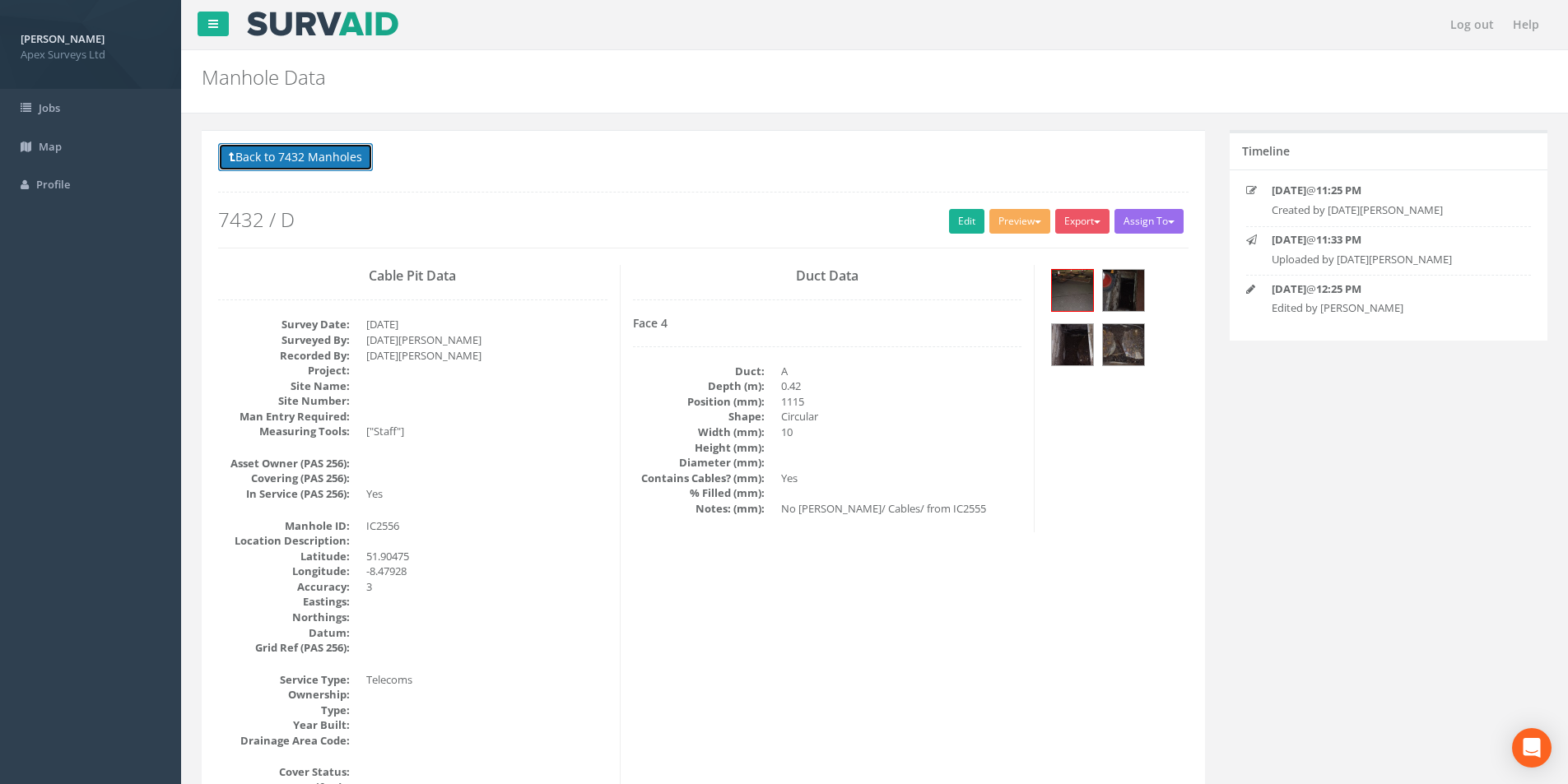
click at [300, 161] on button "Back to 7432 Manholes" at bounding box center [295, 156] width 155 height 28
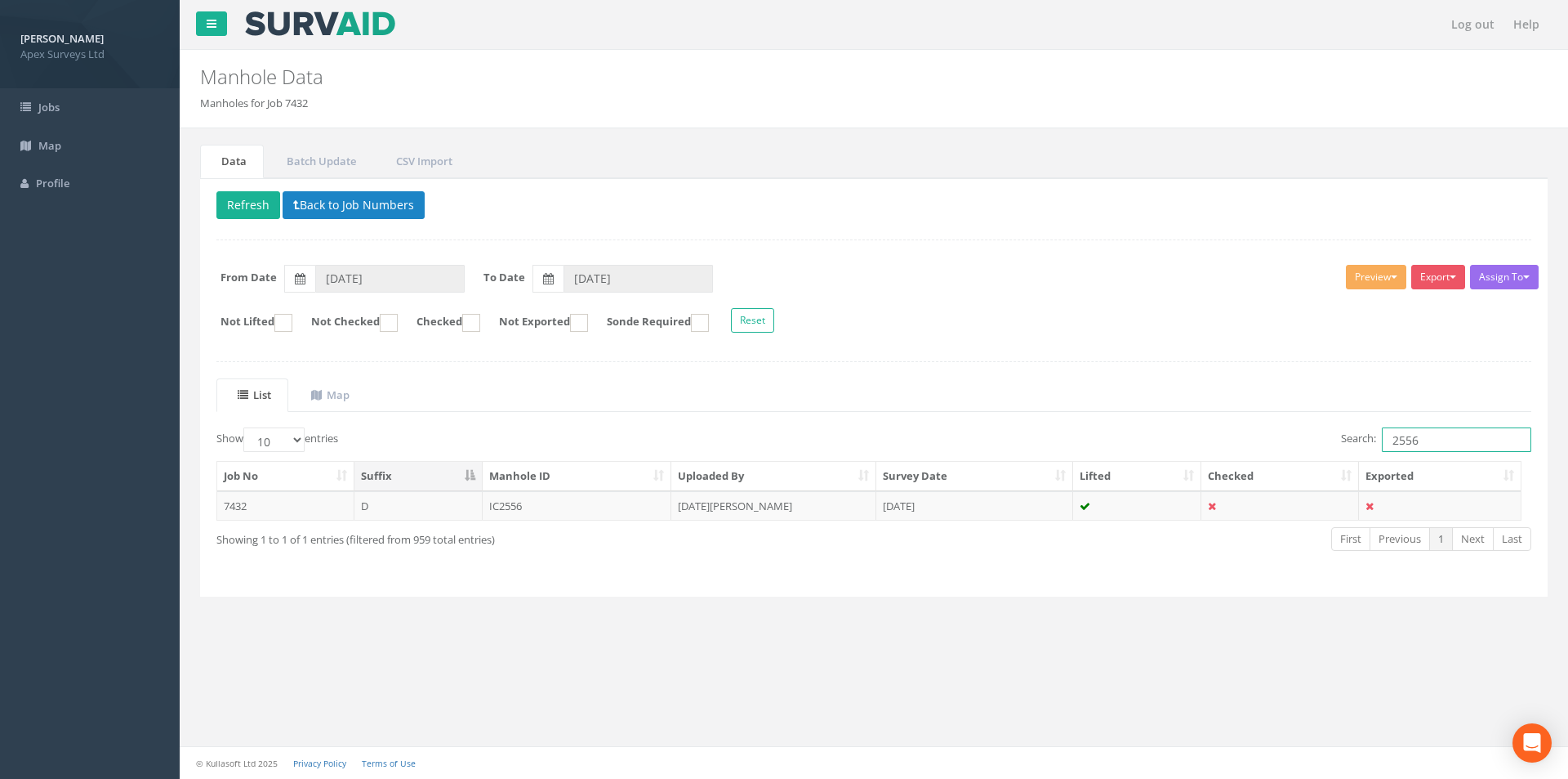
click at [1426, 441] on input "2556" at bounding box center [1456, 439] width 150 height 25
type input "2557"
click at [802, 511] on td "[DATE][PERSON_NAME]" at bounding box center [774, 505] width 205 height 29
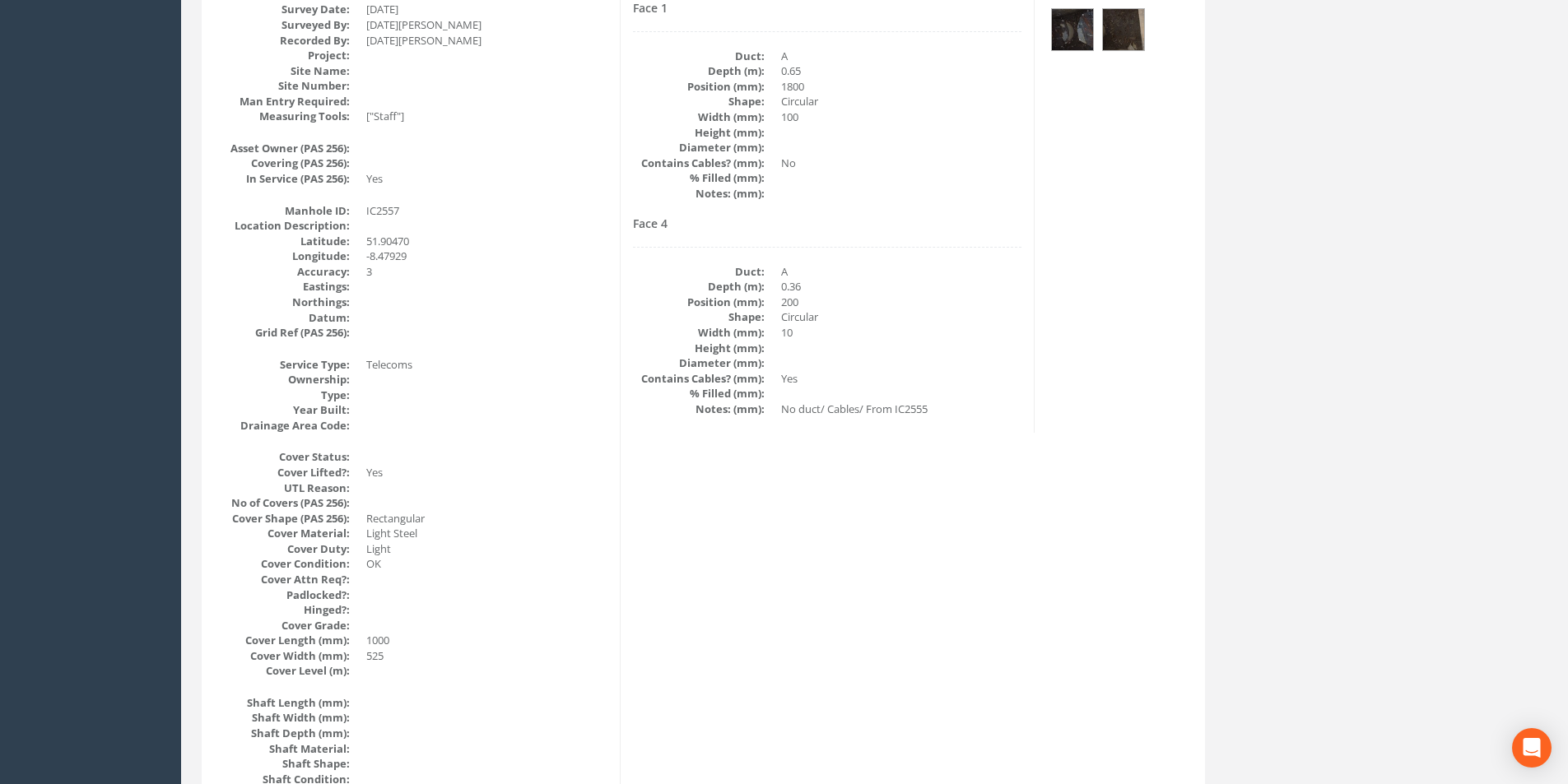
scroll to position [82, 0]
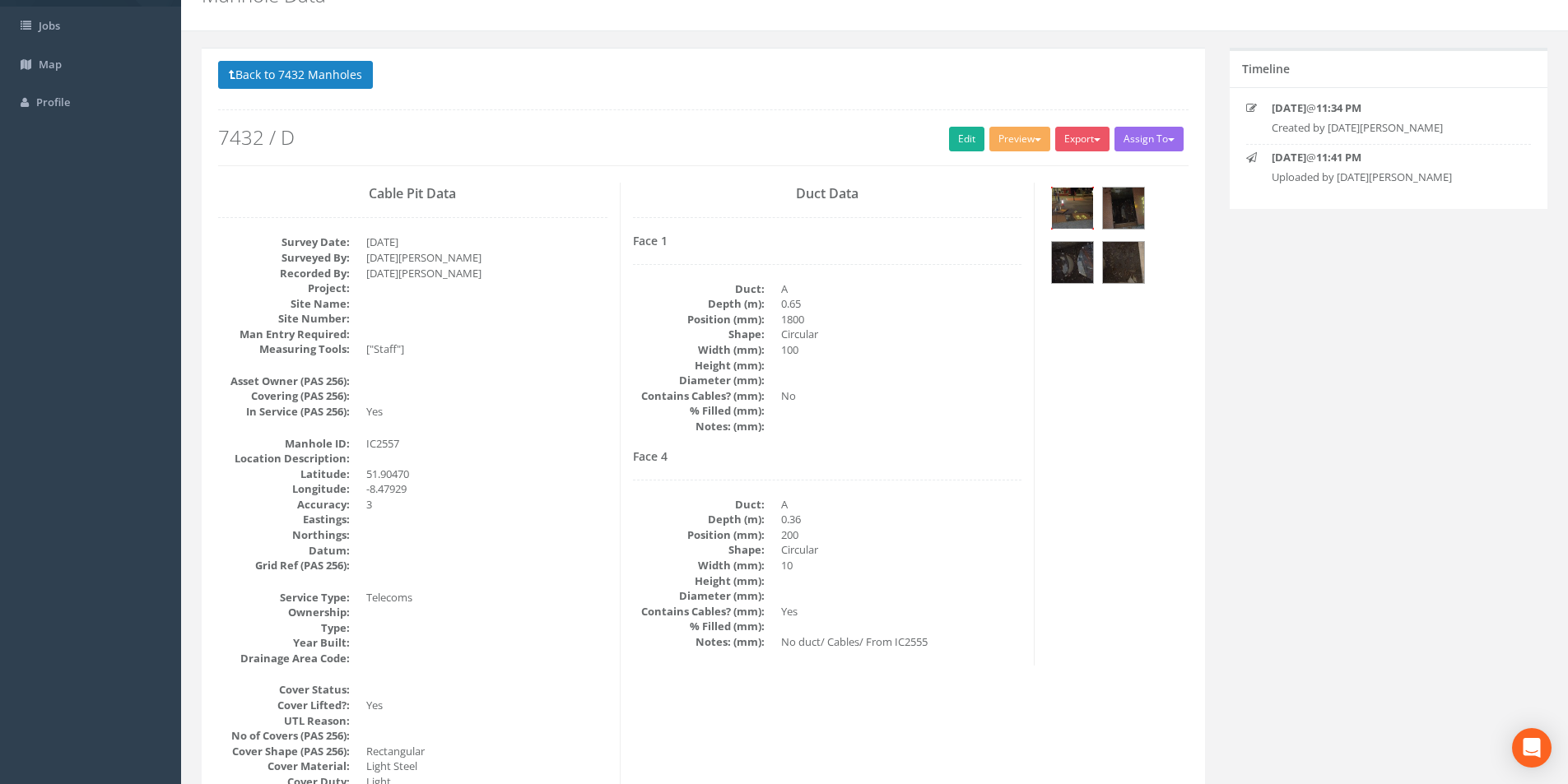
click at [1073, 208] on img at bounding box center [1072, 208] width 41 height 41
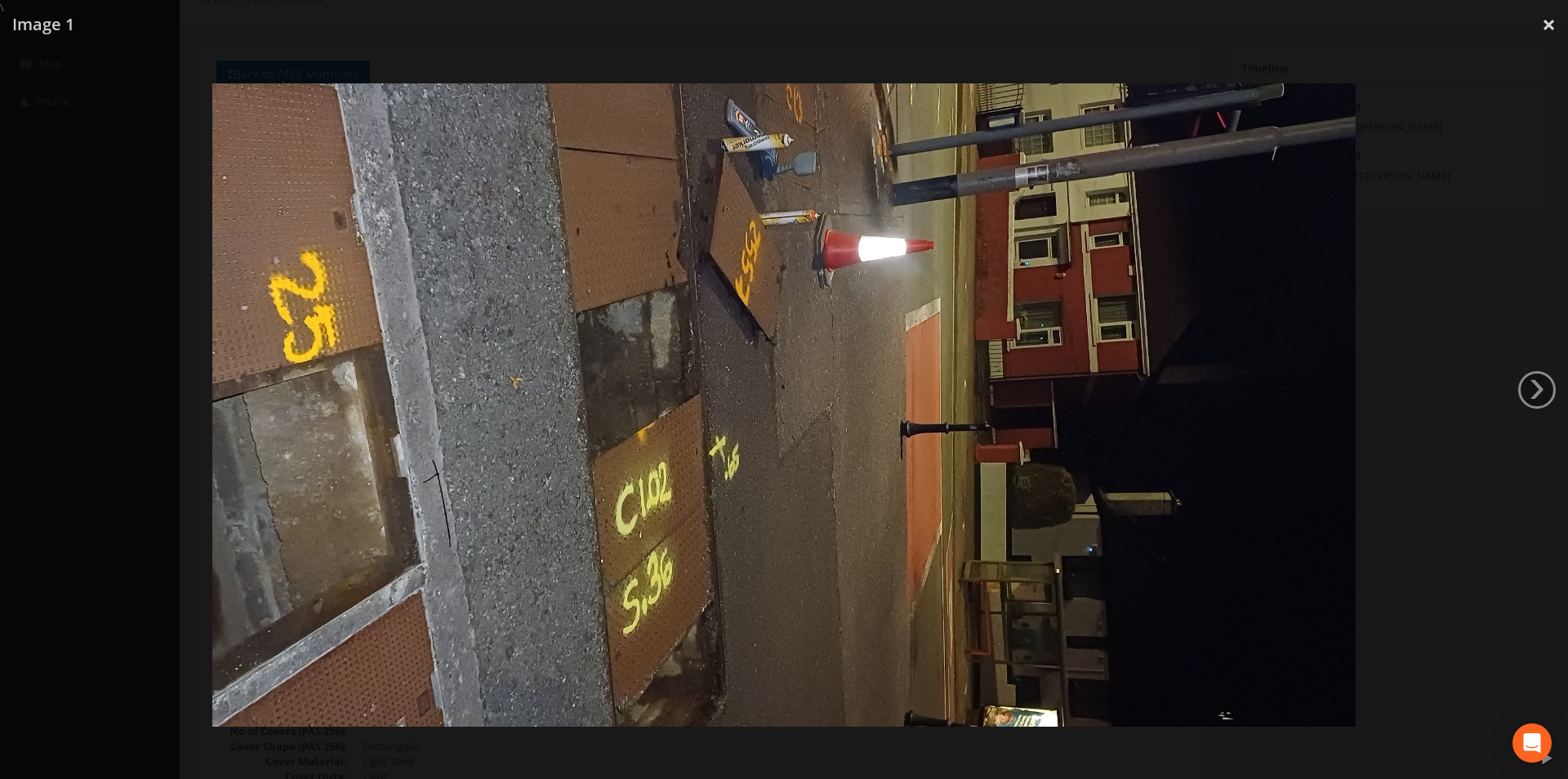
click at [1518, 383] on div at bounding box center [784, 404] width 1568 height 779
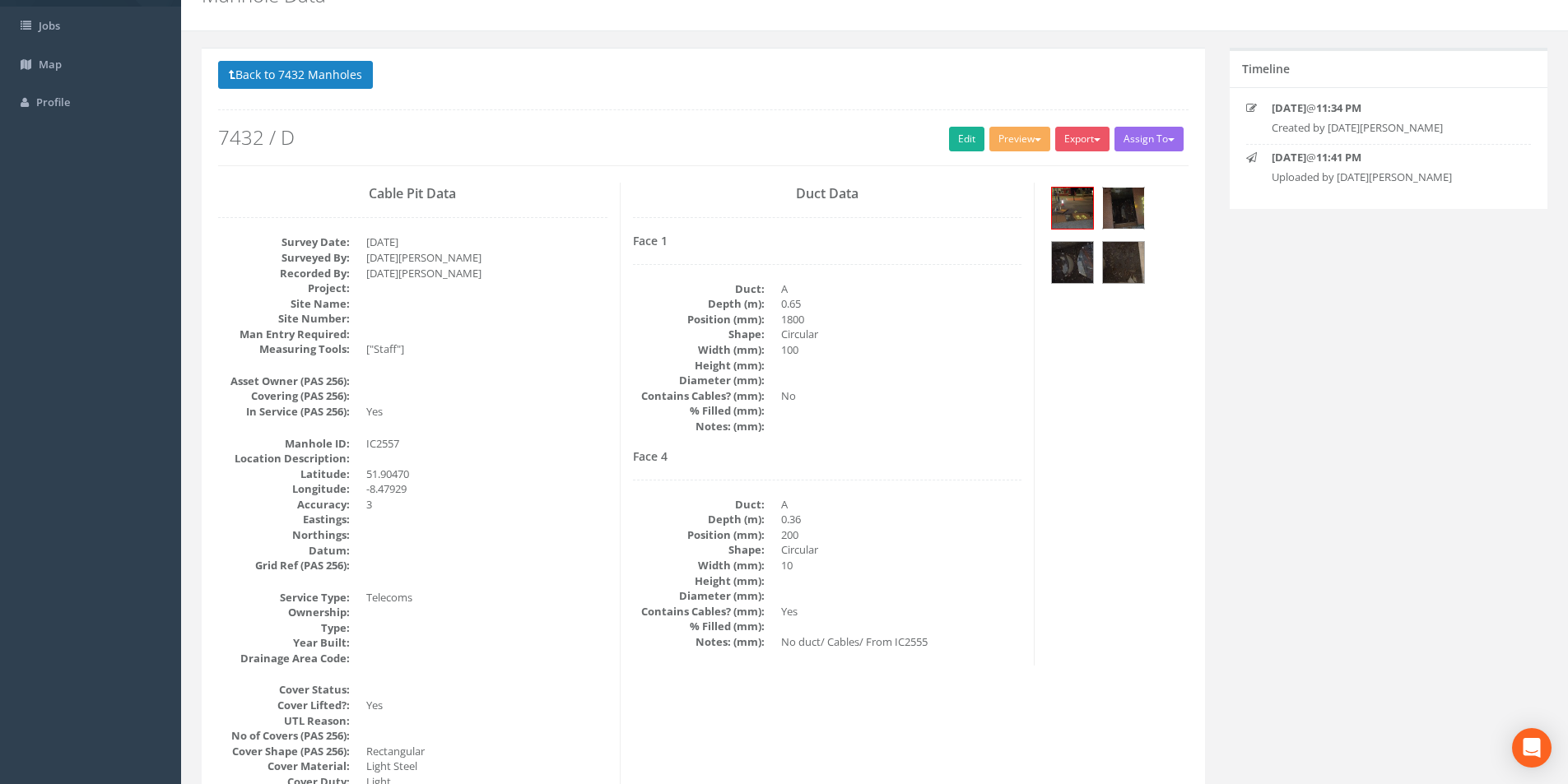
click at [1107, 211] on img at bounding box center [1123, 208] width 41 height 41
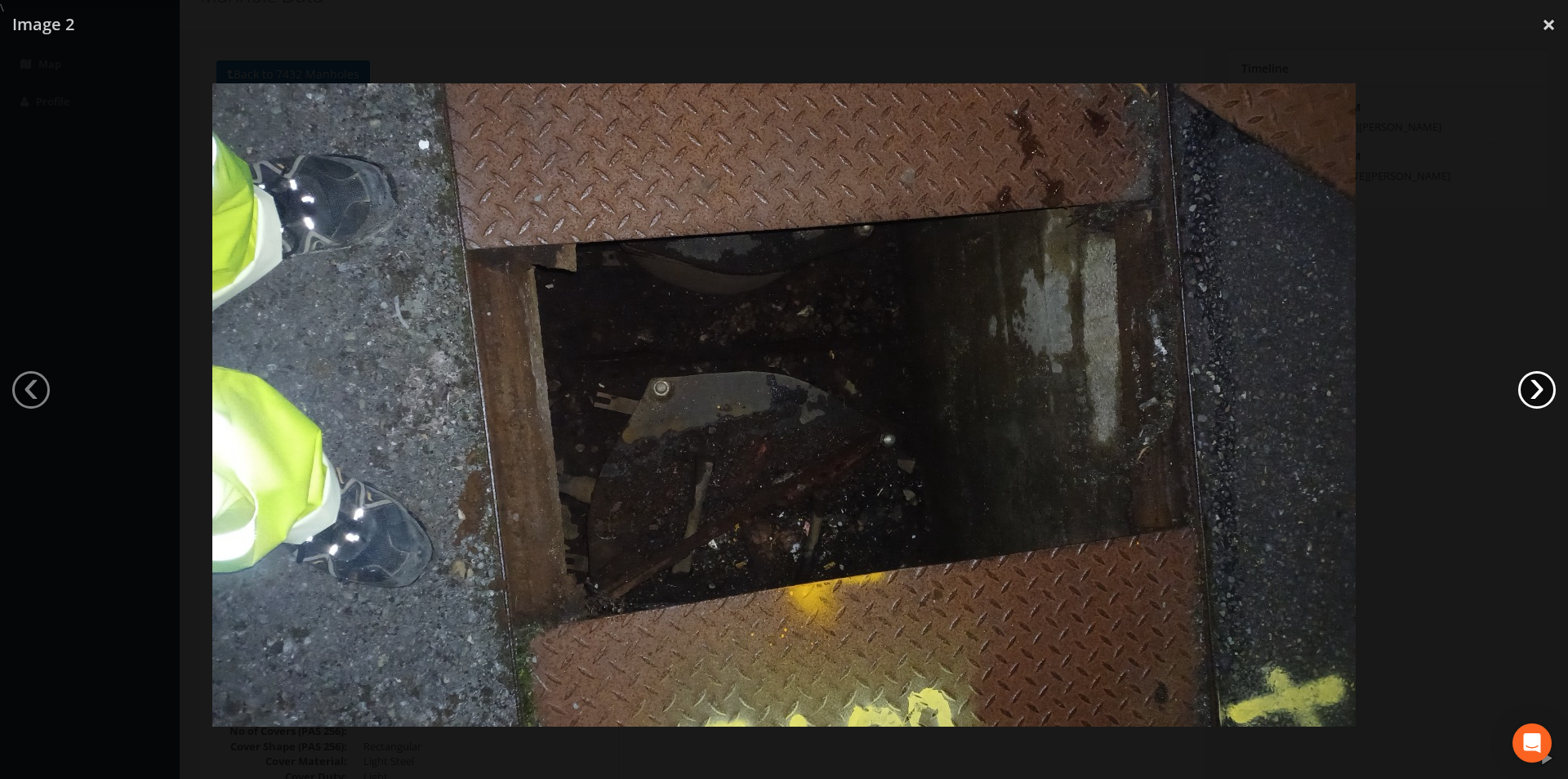
click at [1533, 393] on link "›" at bounding box center [1536, 389] width 37 height 37
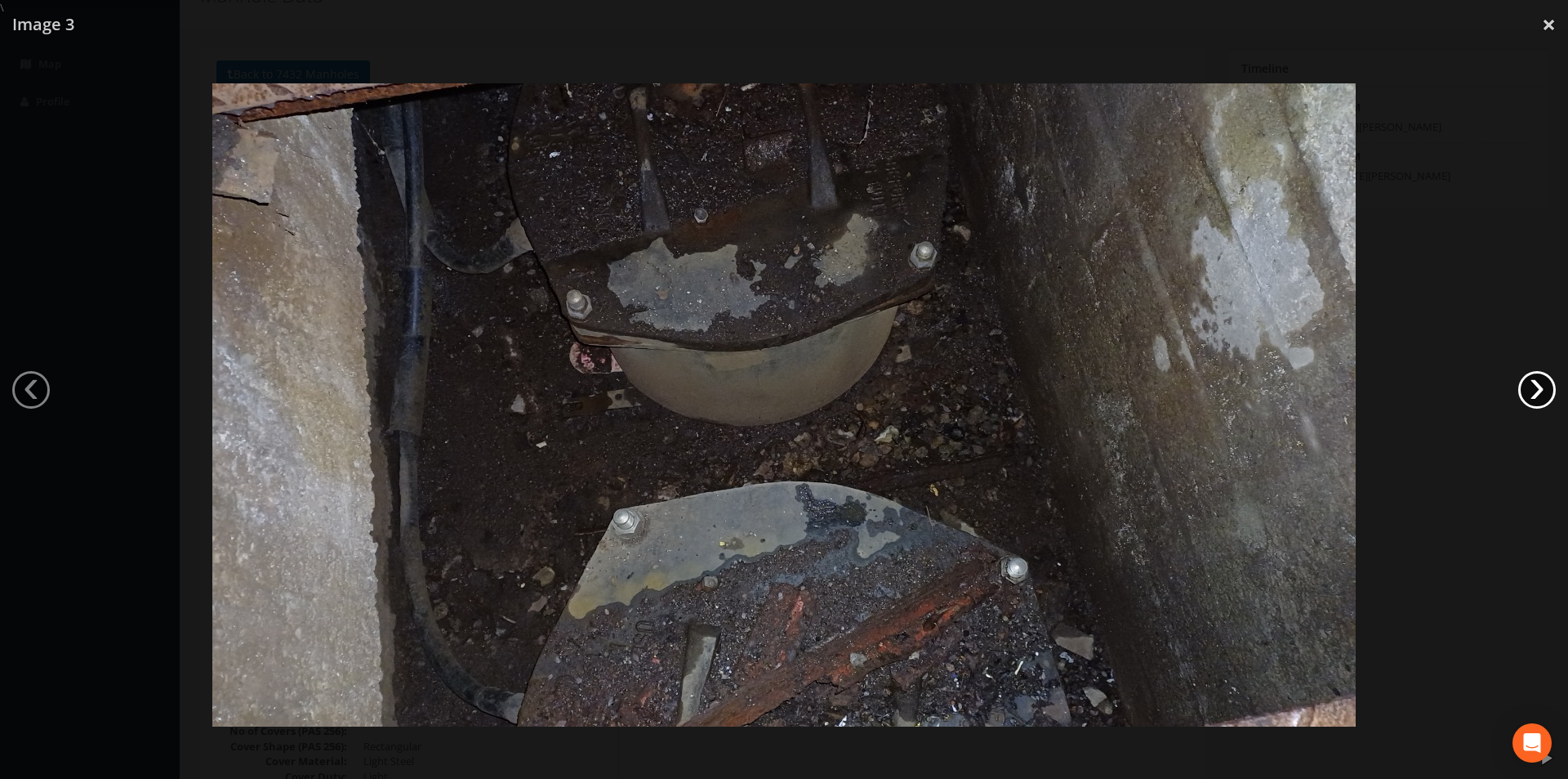
click at [1533, 393] on link "›" at bounding box center [1536, 389] width 37 height 37
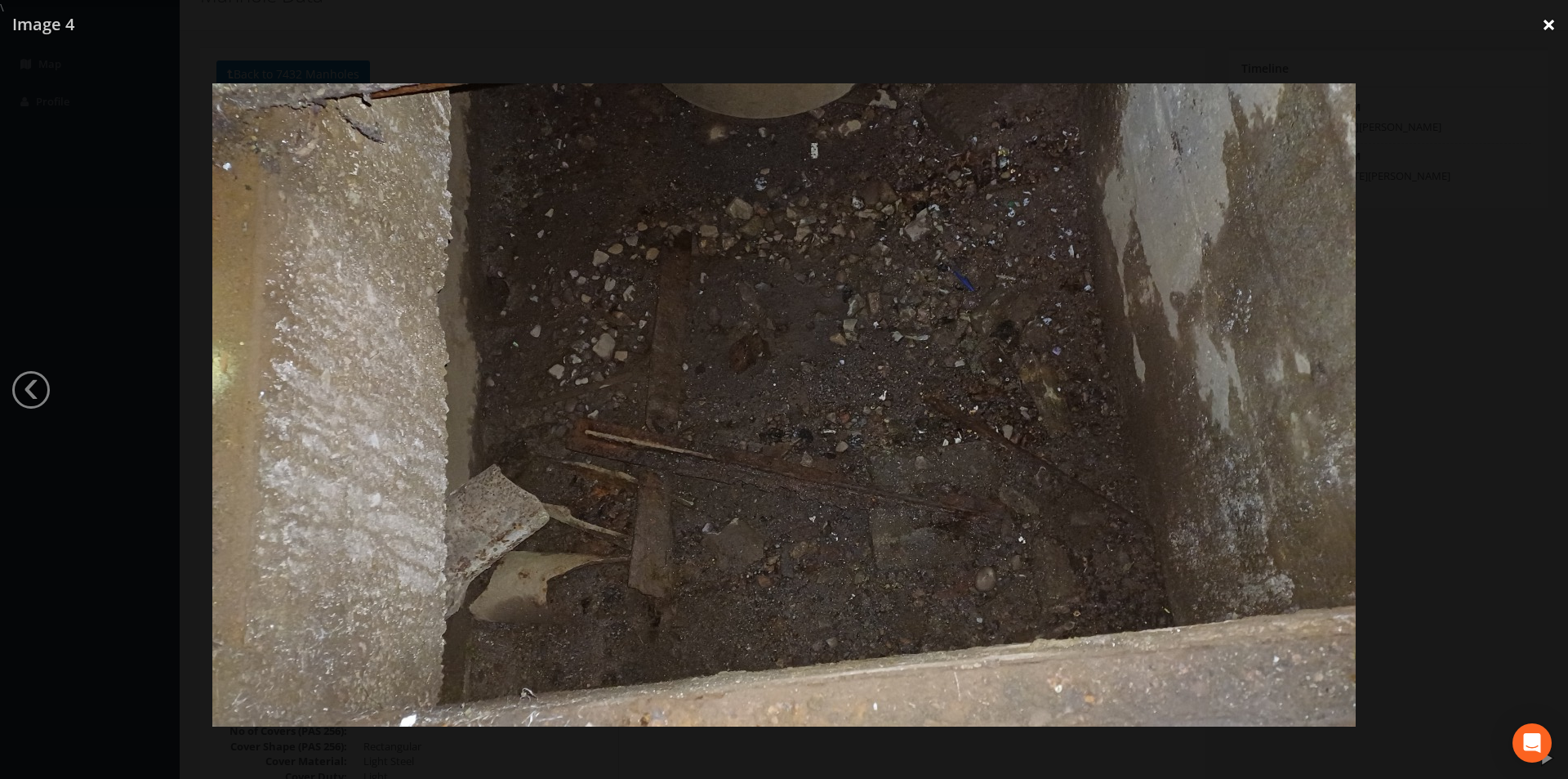
click at [1550, 20] on link "×" at bounding box center [1549, 25] width 38 height 49
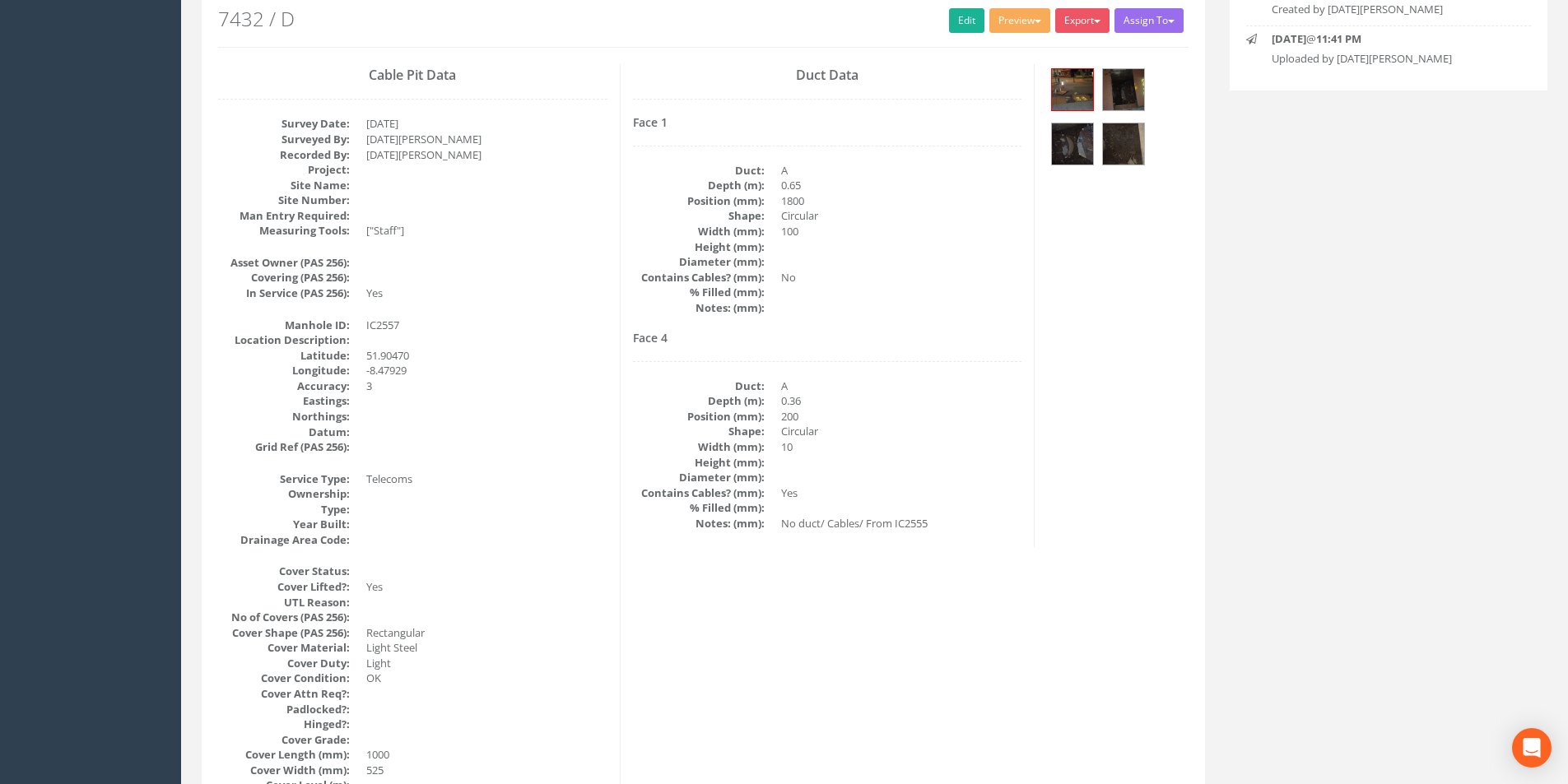
scroll to position [0, 0]
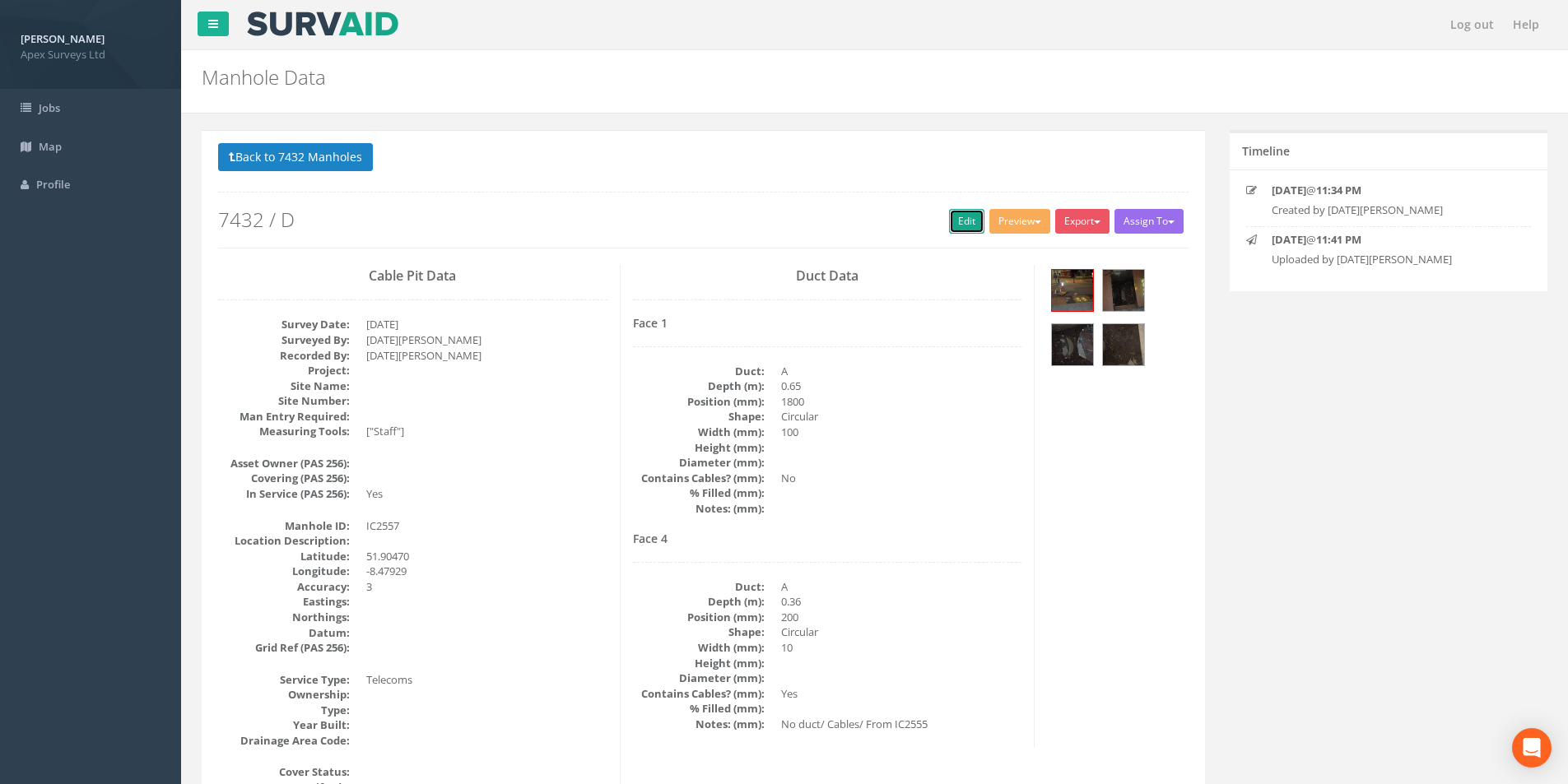
click at [956, 218] on link "Edit" at bounding box center [967, 220] width 36 height 25
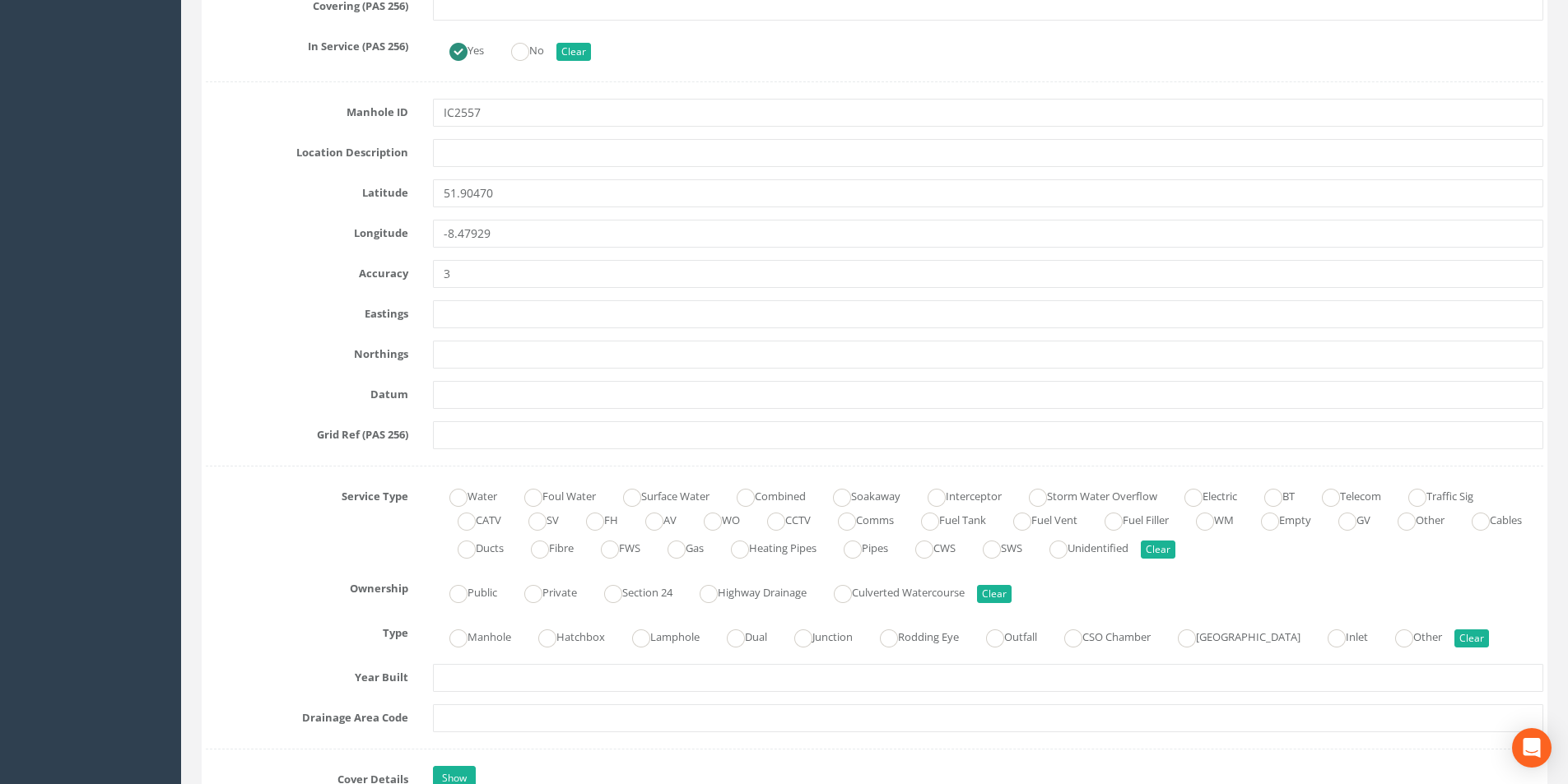
scroll to position [905, 0]
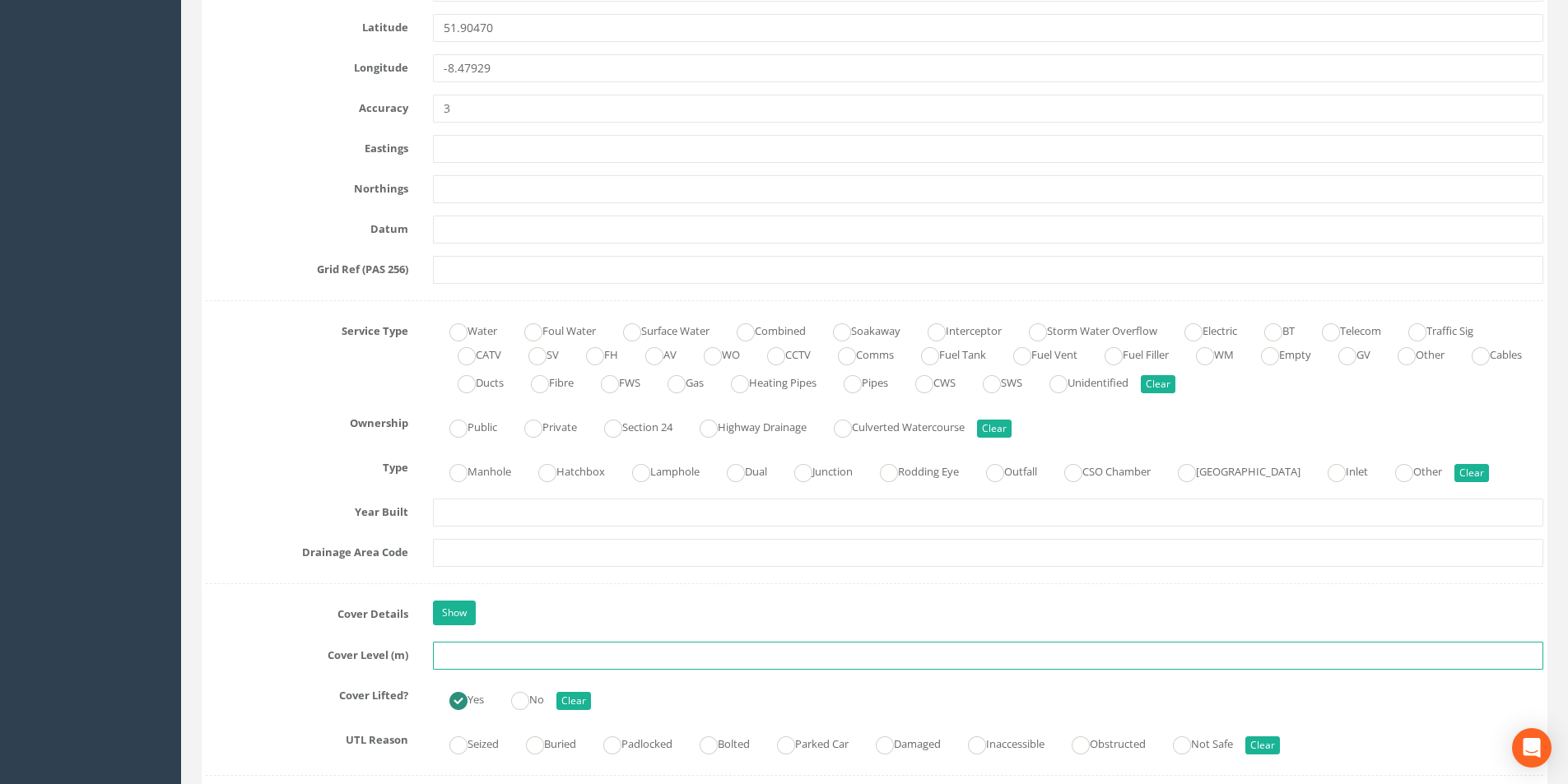
click at [471, 662] on input "text" at bounding box center [988, 655] width 1110 height 28
type input "35.05"
click at [503, 546] on input "text" at bounding box center [988, 553] width 1110 height 28
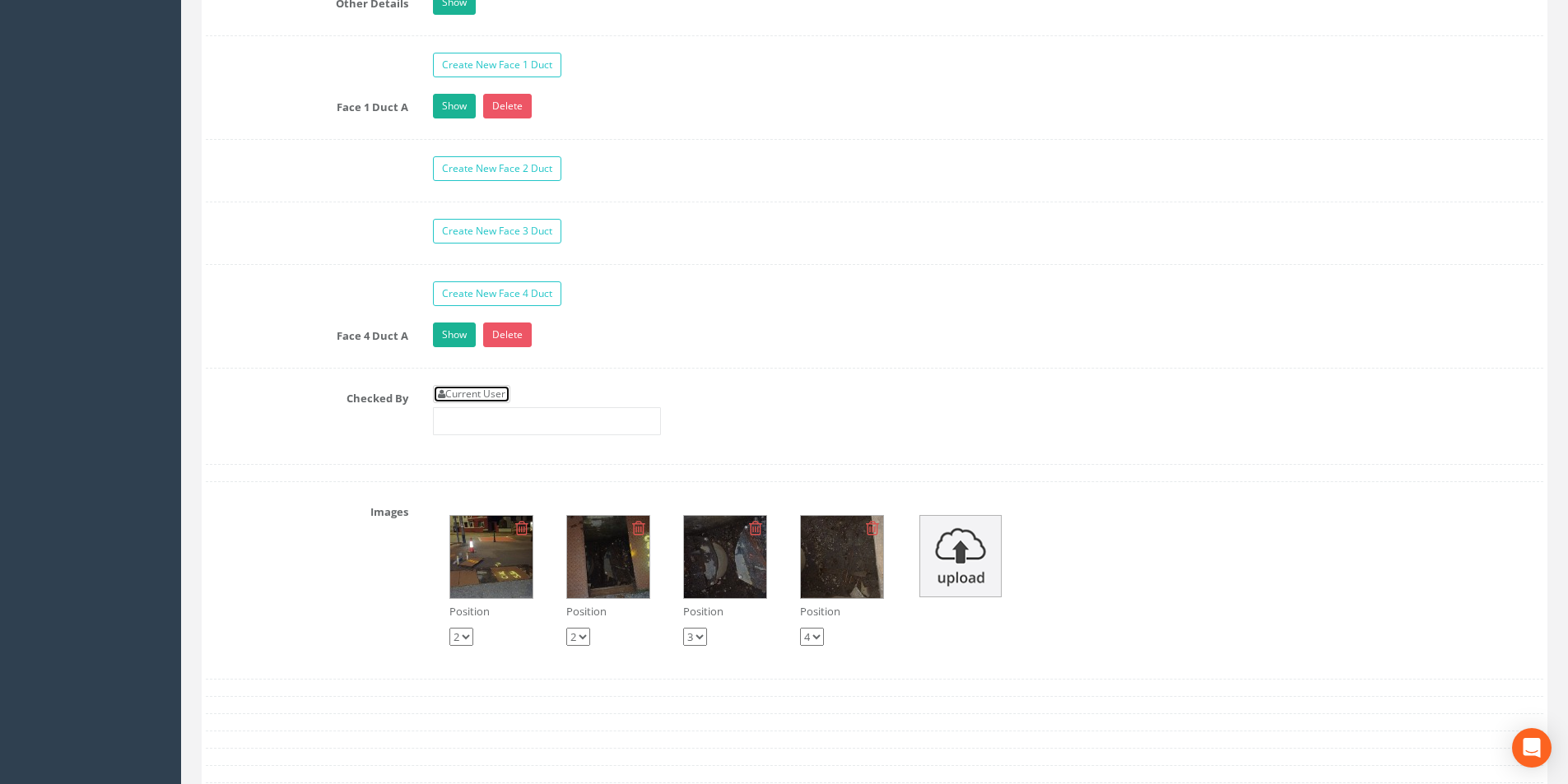
click at [492, 391] on link "Current User" at bounding box center [471, 394] width 78 height 18
type input "[PERSON_NAME]"
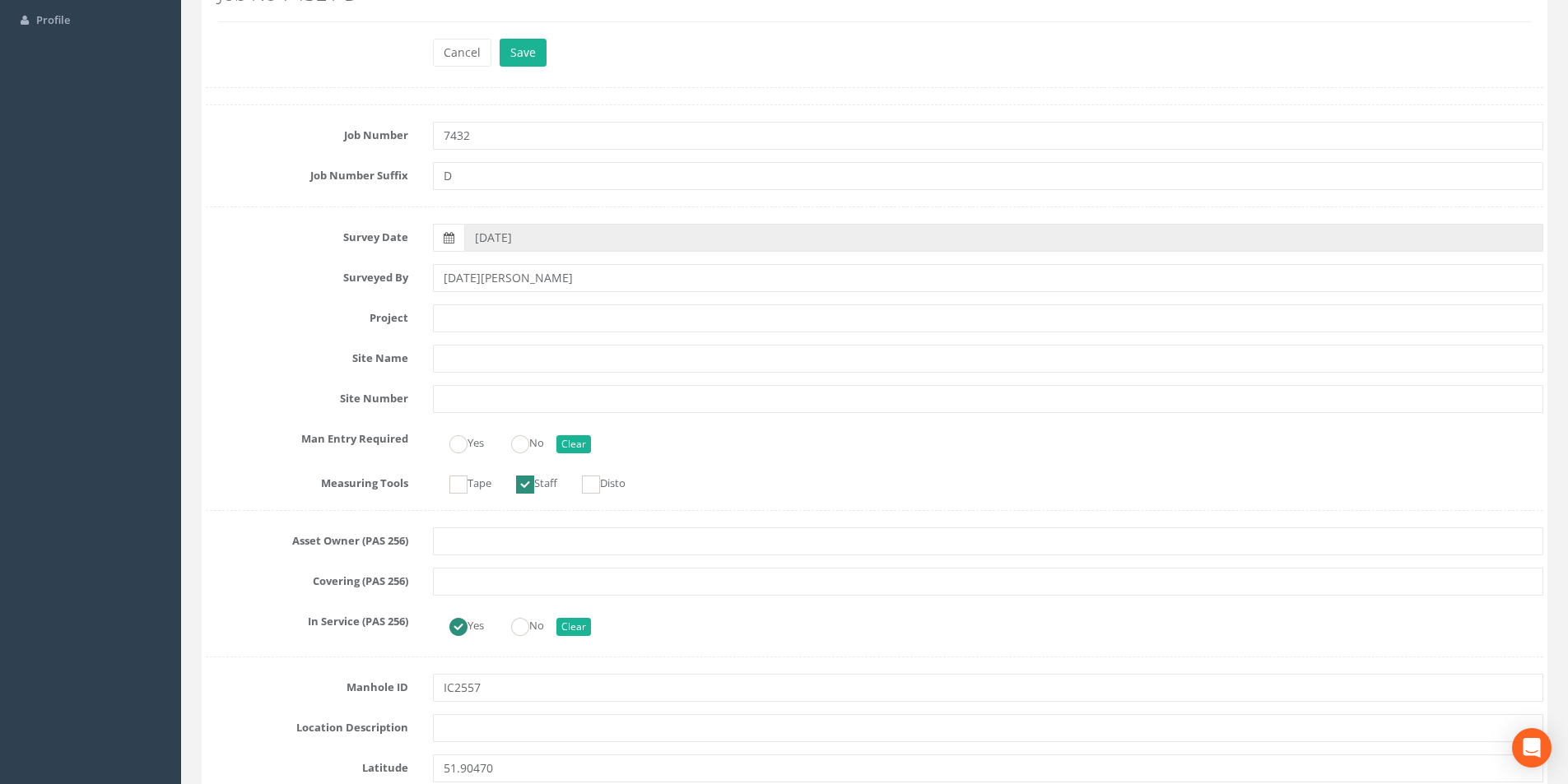
scroll to position [0, 0]
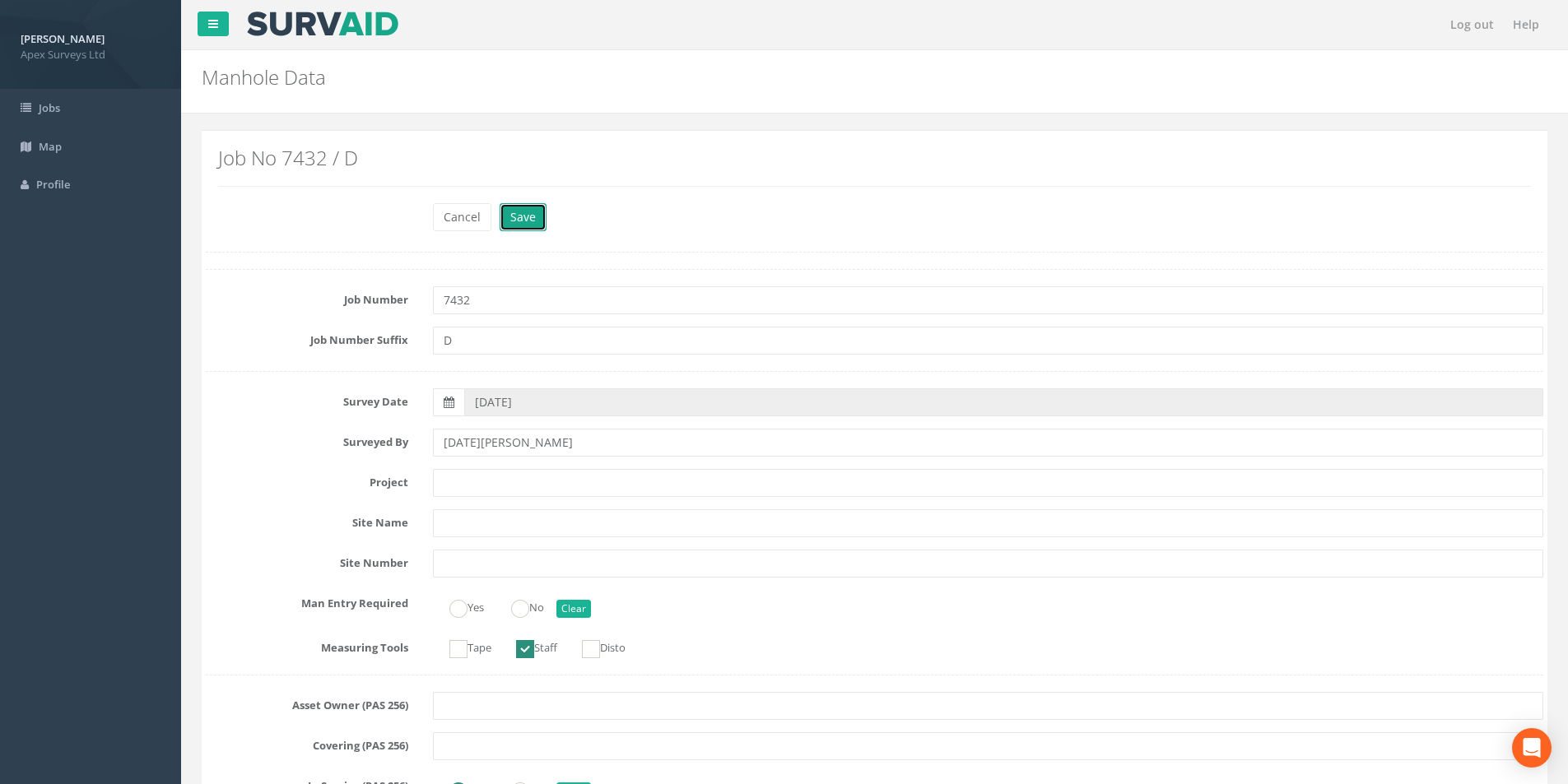
click at [522, 219] on button "Save" at bounding box center [523, 217] width 47 height 28
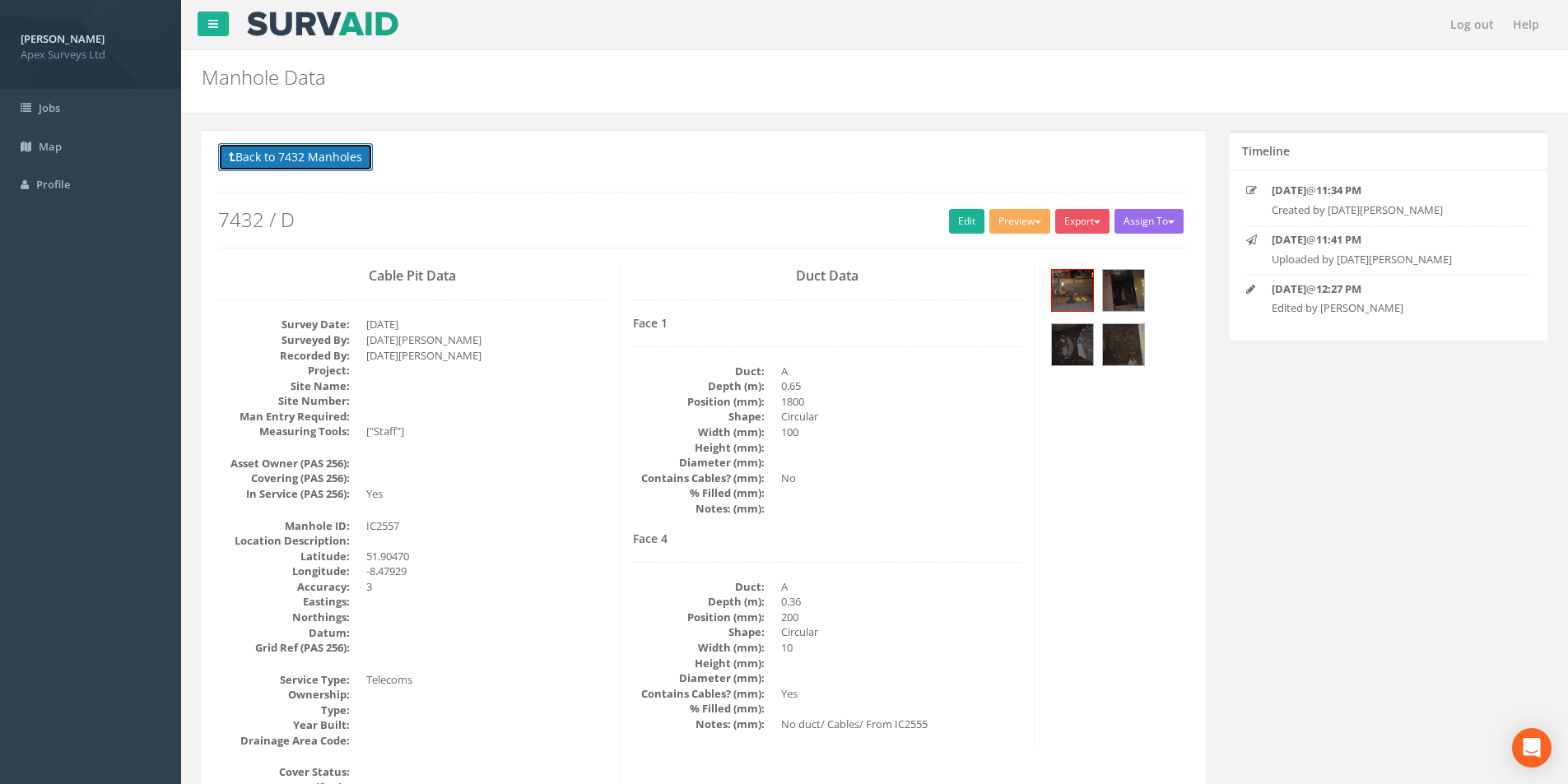
click at [274, 149] on button "Back to 7432 Manholes" at bounding box center [295, 156] width 155 height 28
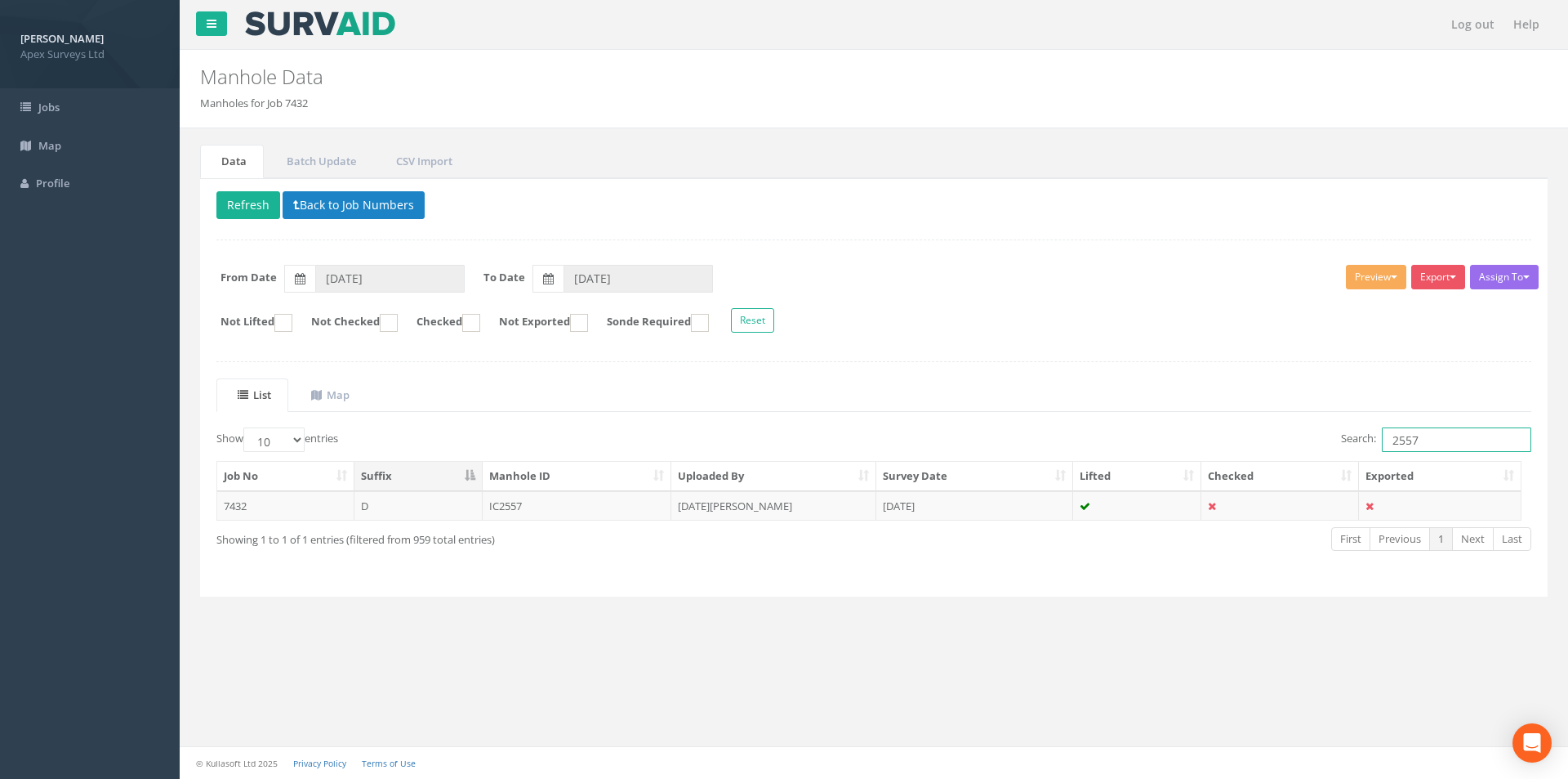
click at [1428, 440] on input "2557" at bounding box center [1456, 439] width 150 height 25
type input "2545"
click at [991, 512] on td "[DATE]" at bounding box center [975, 505] width 197 height 29
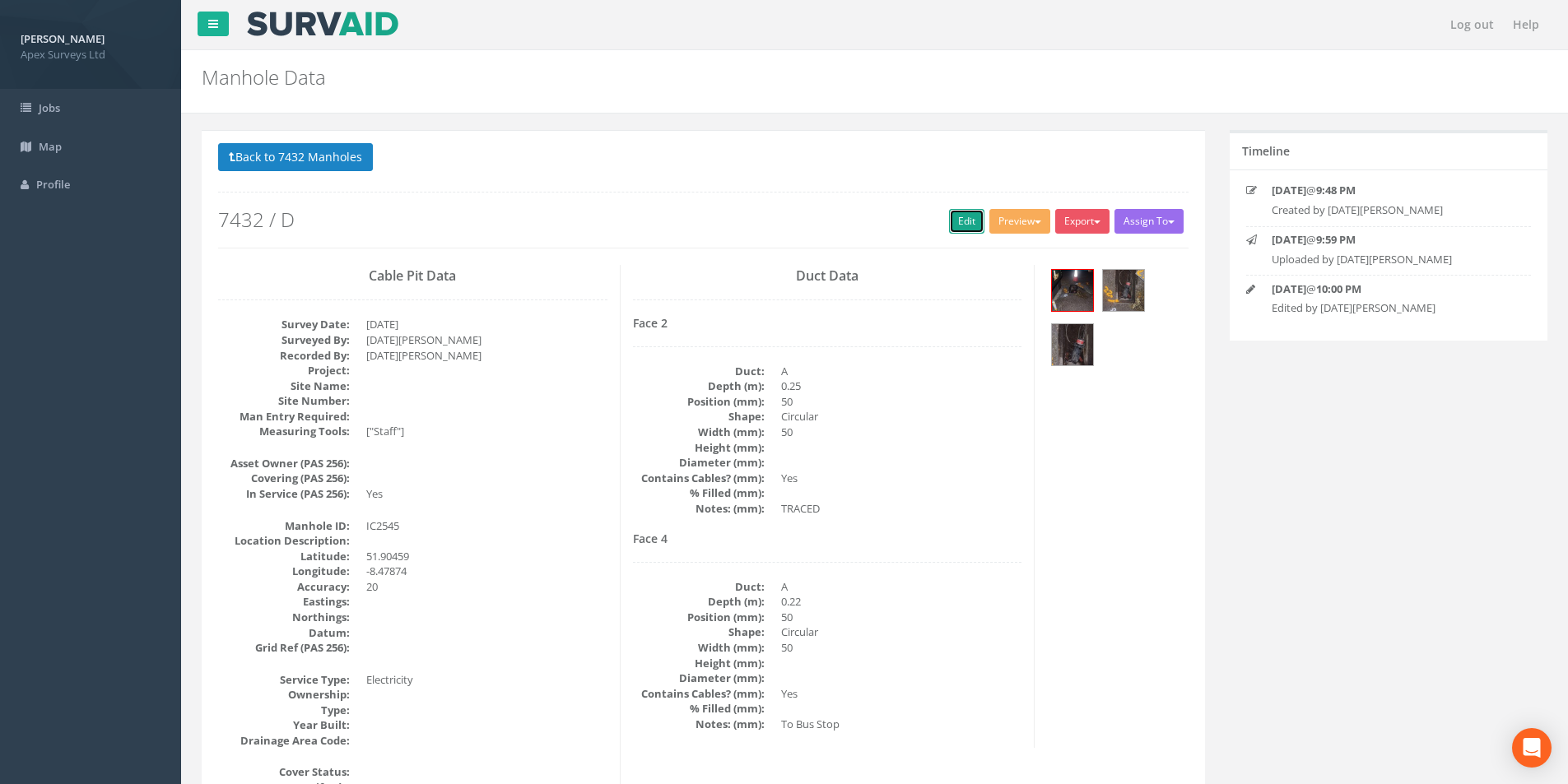
click at [949, 230] on link "Edit" at bounding box center [967, 220] width 36 height 25
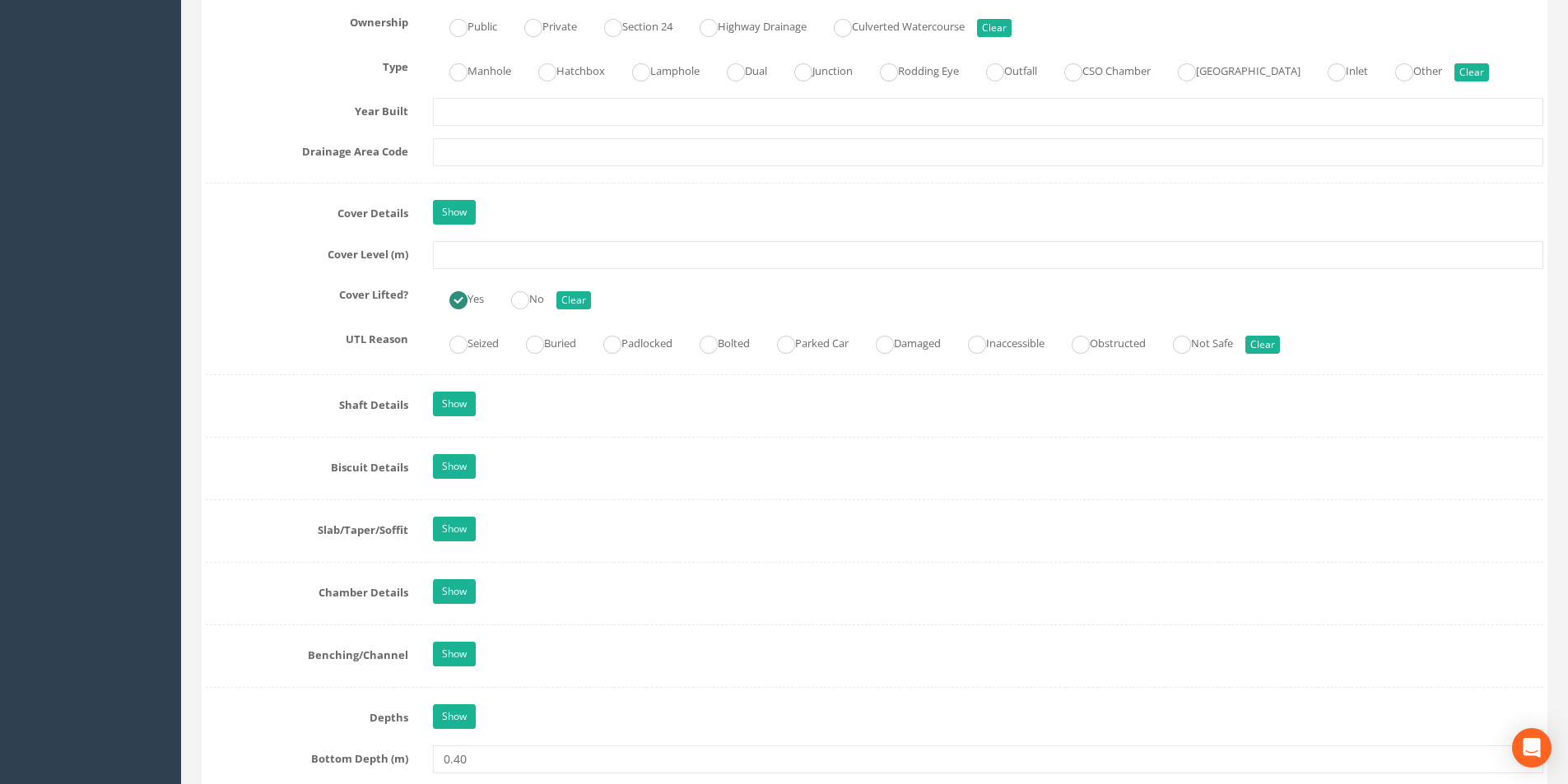
scroll to position [1316, 0]
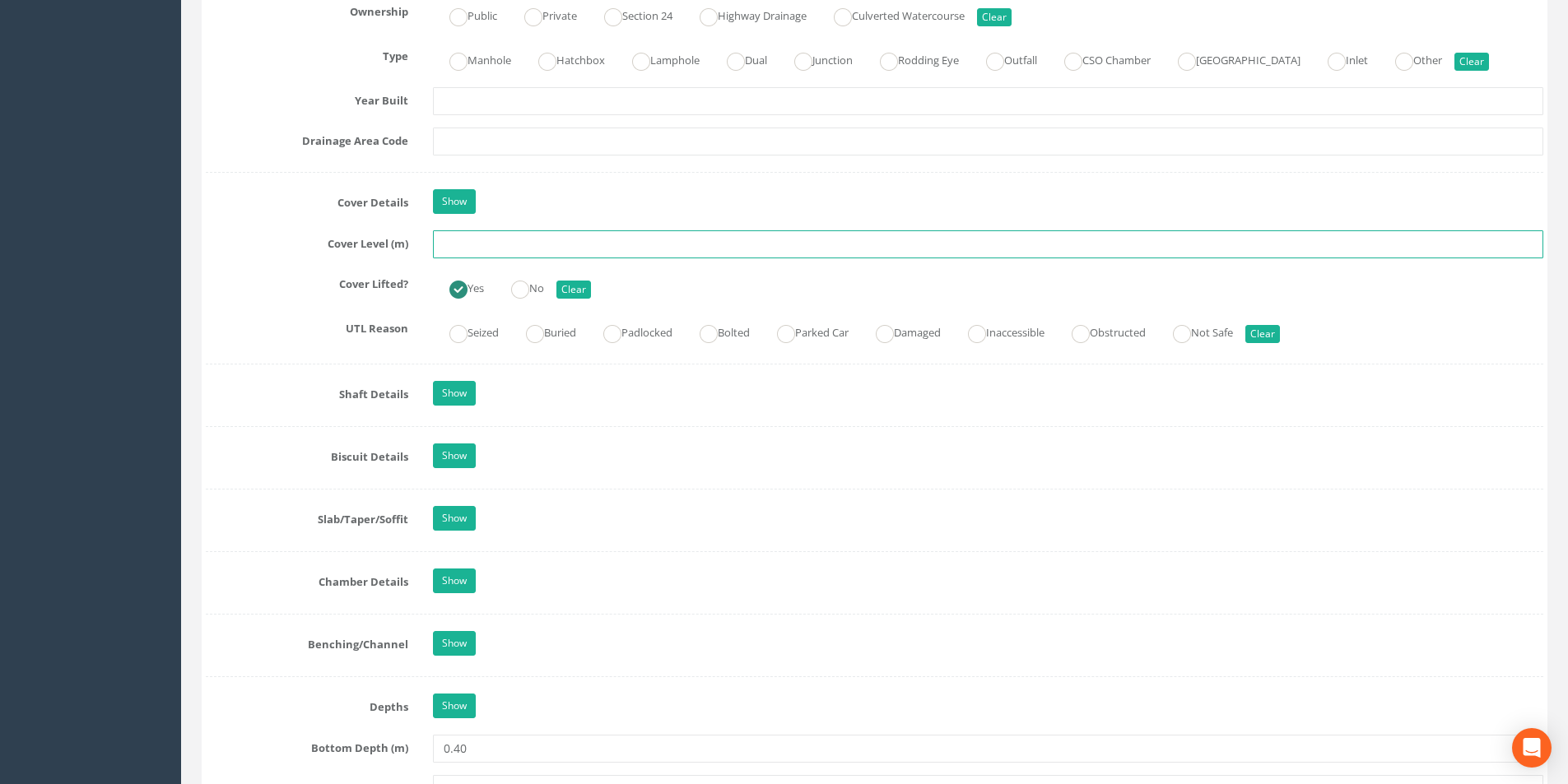
click at [510, 243] on input "text" at bounding box center [988, 244] width 1110 height 28
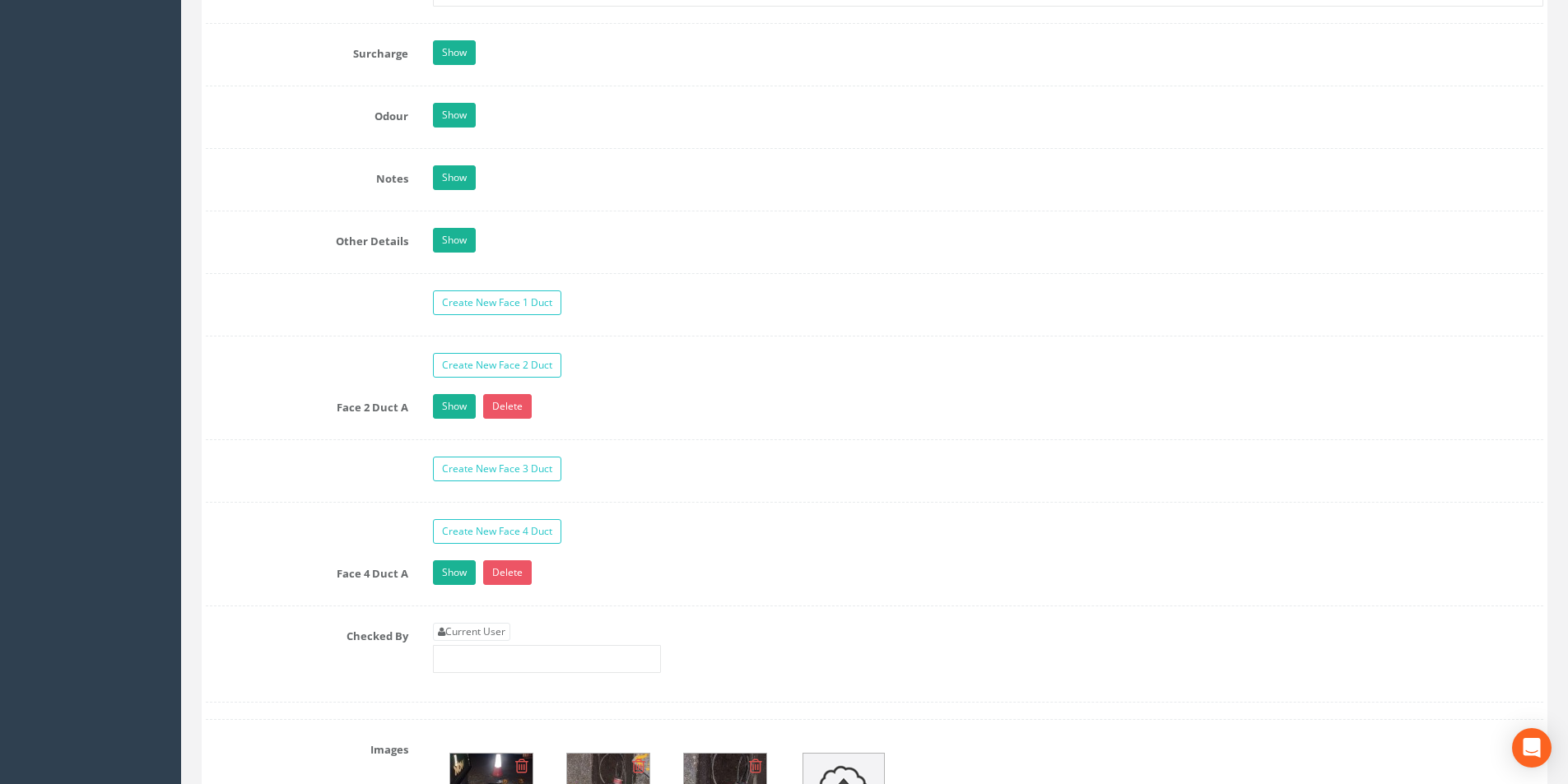
scroll to position [2632, 0]
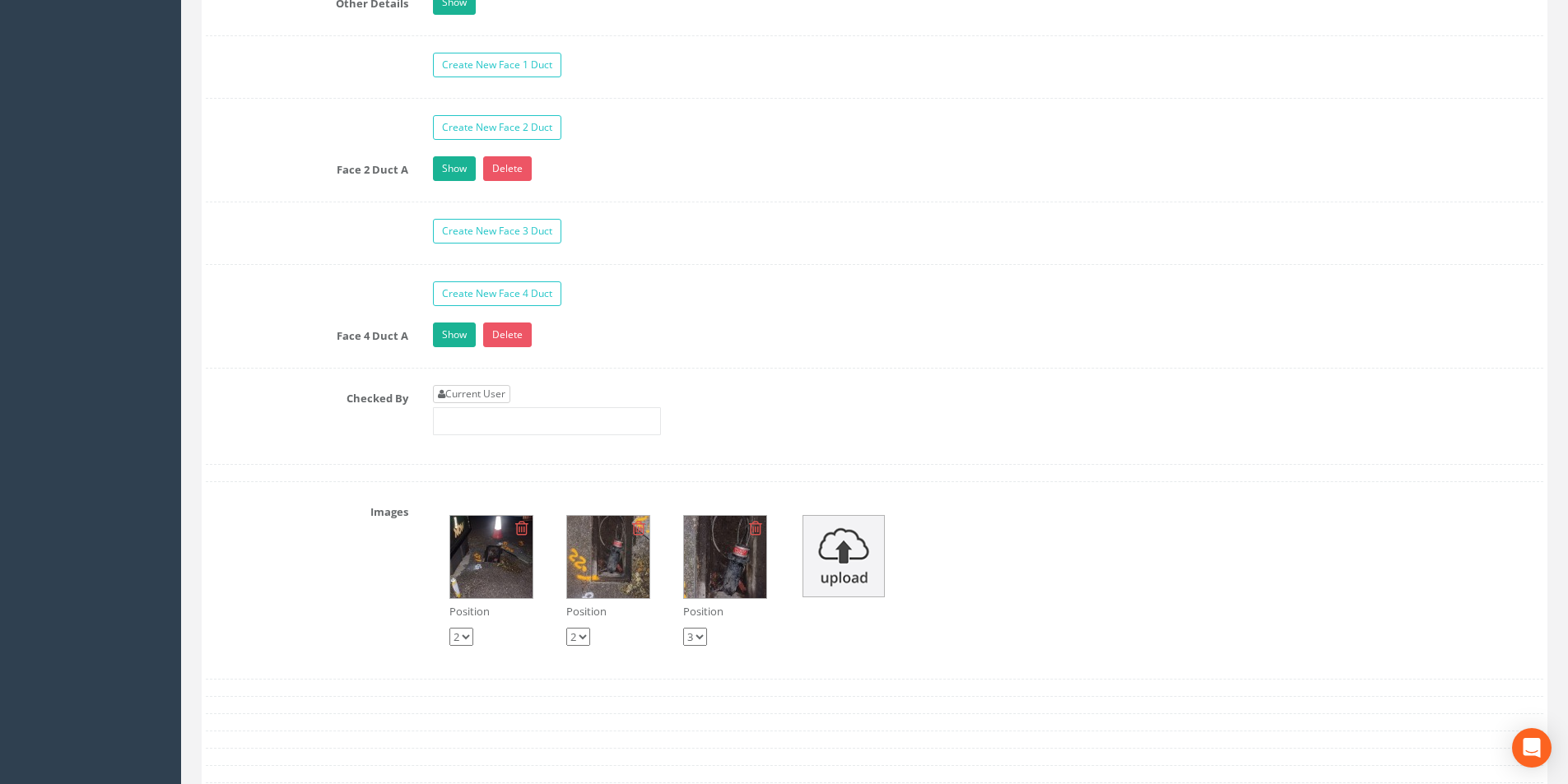
type input "34.25"
click at [492, 389] on link "Current User" at bounding box center [471, 394] width 78 height 18
type input "[PERSON_NAME]"
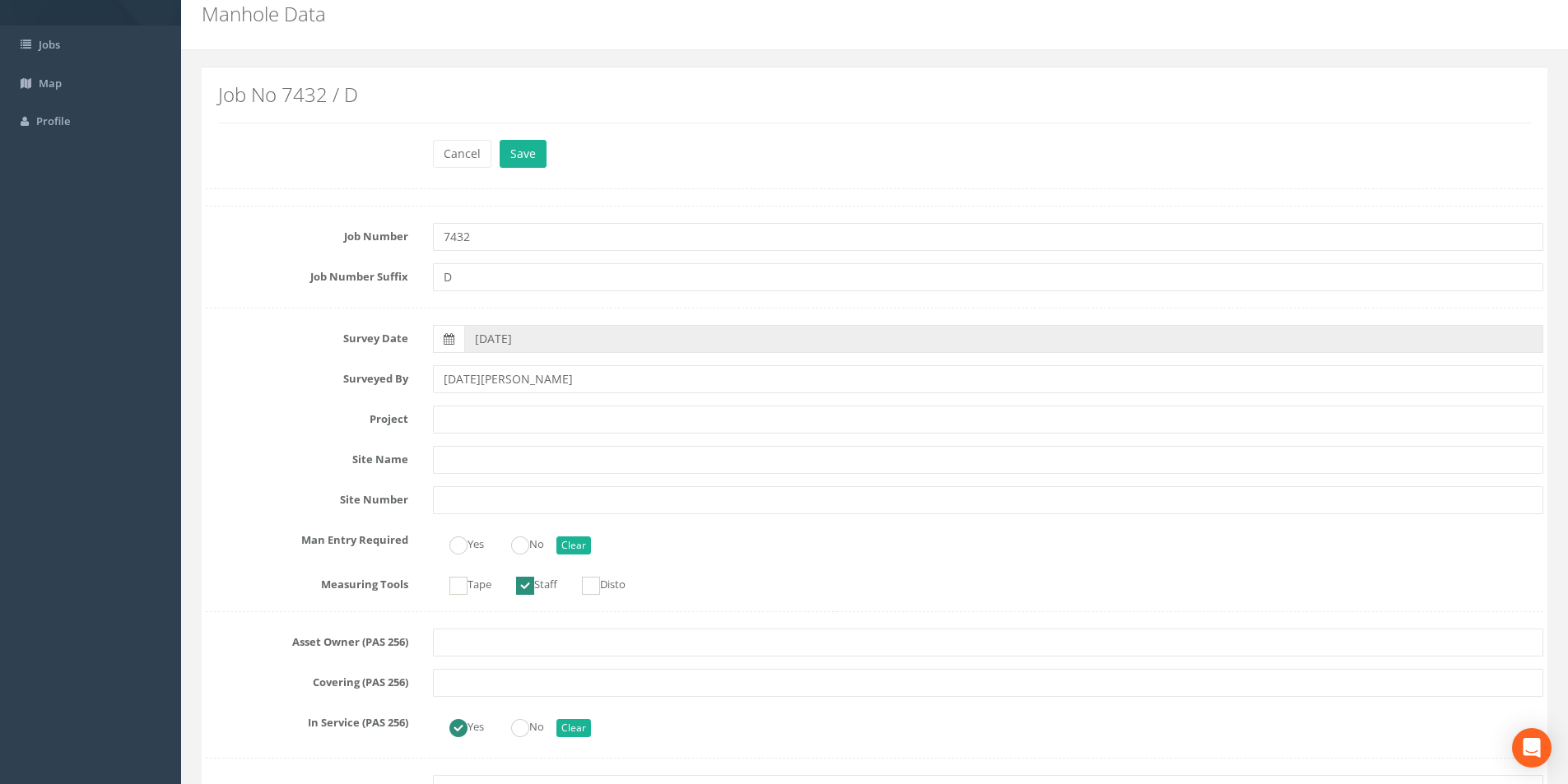
scroll to position [0, 0]
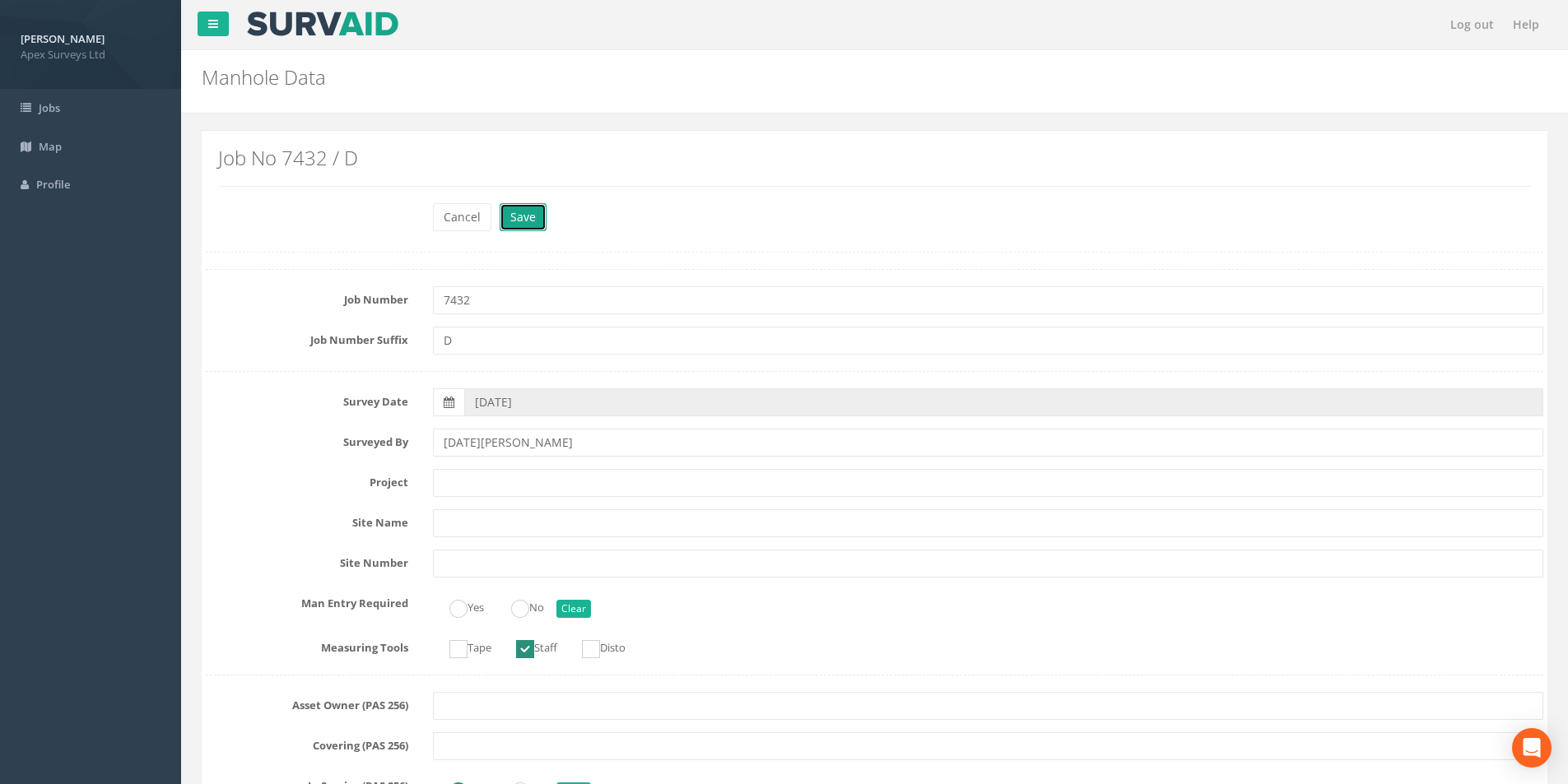
click at [535, 226] on button "Save" at bounding box center [523, 217] width 47 height 28
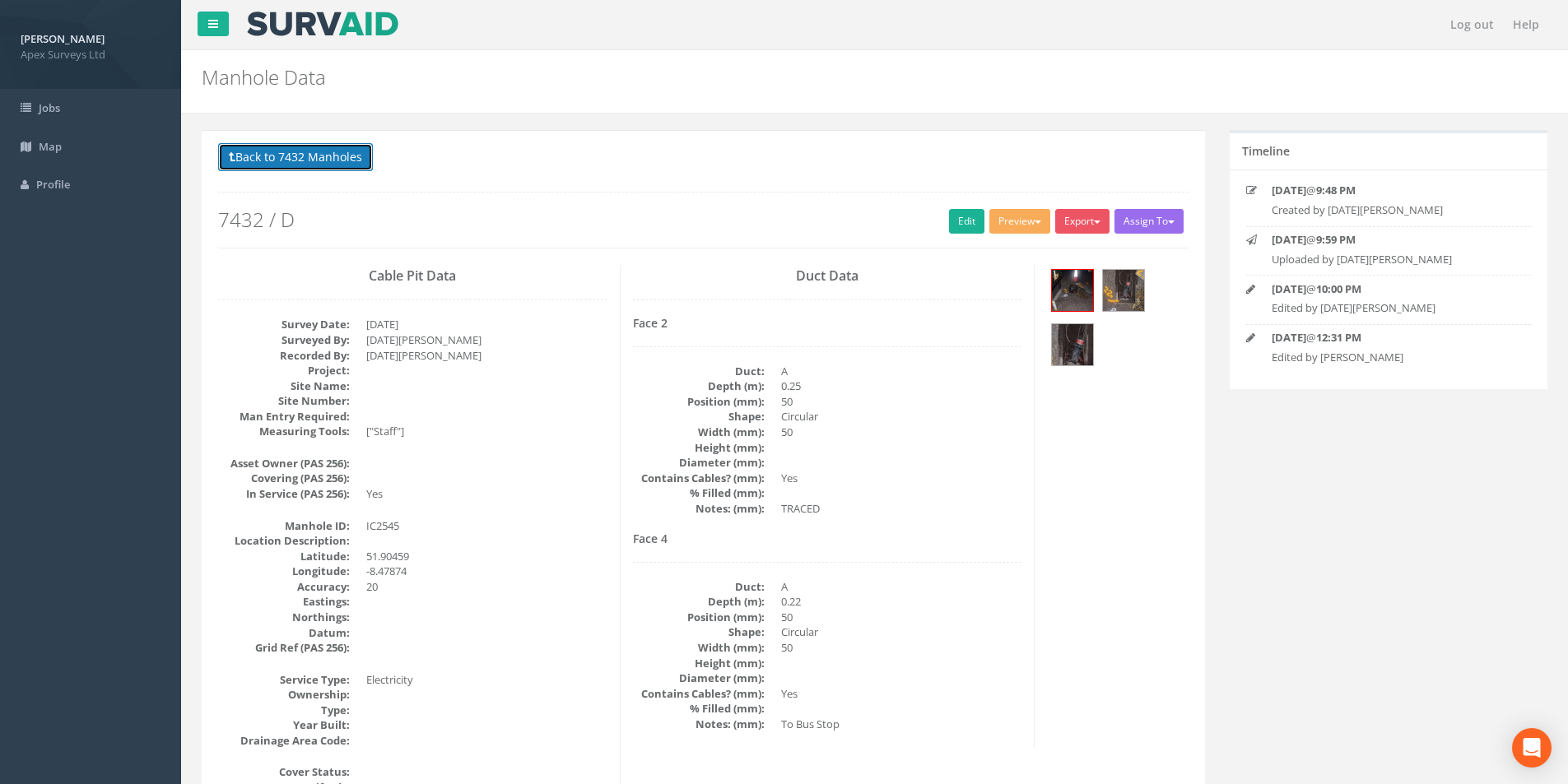
drag, startPoint x: 282, startPoint y: 154, endPoint x: 449, endPoint y: 247, distance: 191.1
click at [282, 154] on button "Back to 7432 Manholes" at bounding box center [295, 156] width 155 height 28
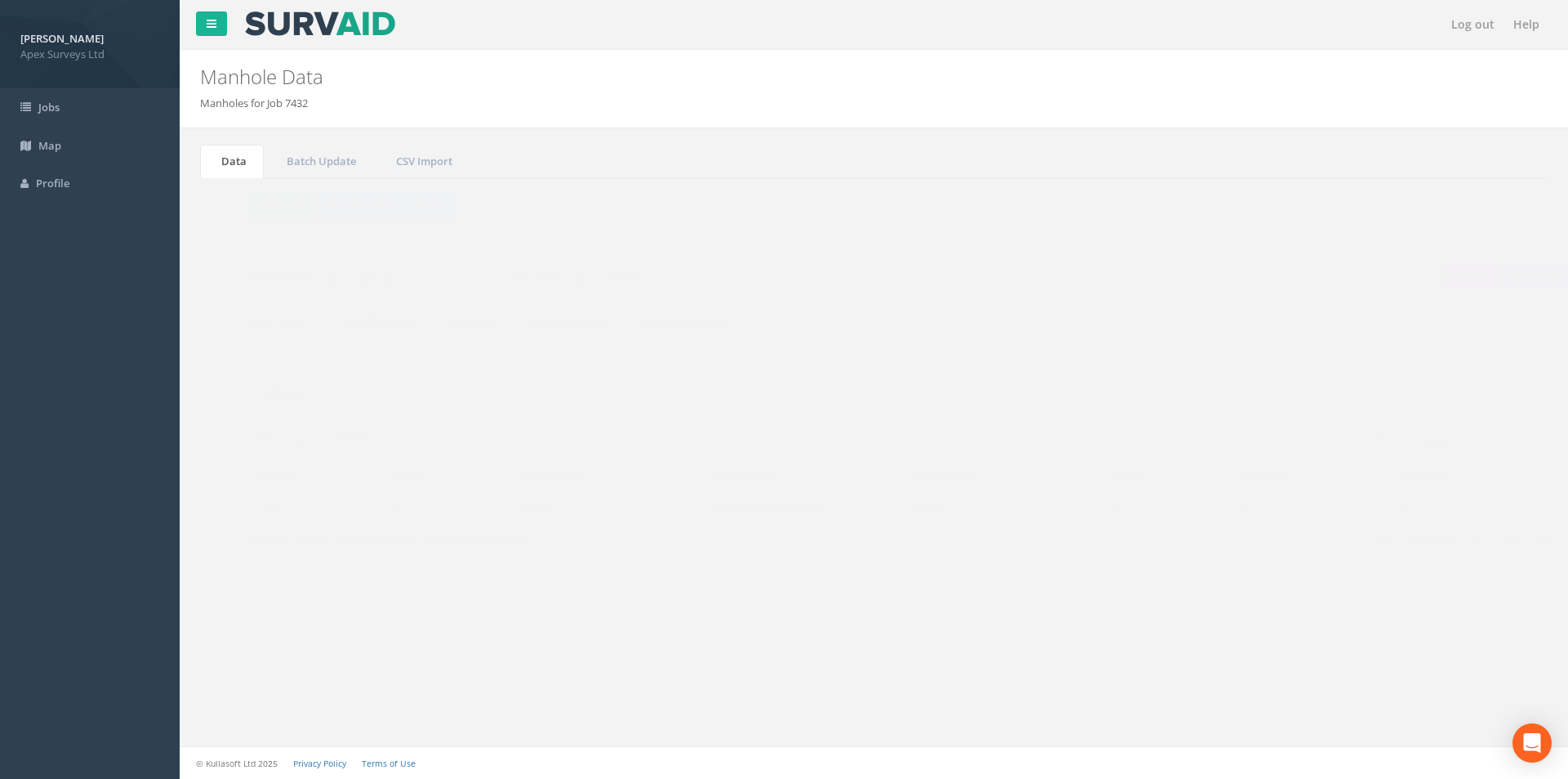
click at [1435, 446] on input "2545" at bounding box center [1456, 439] width 150 height 25
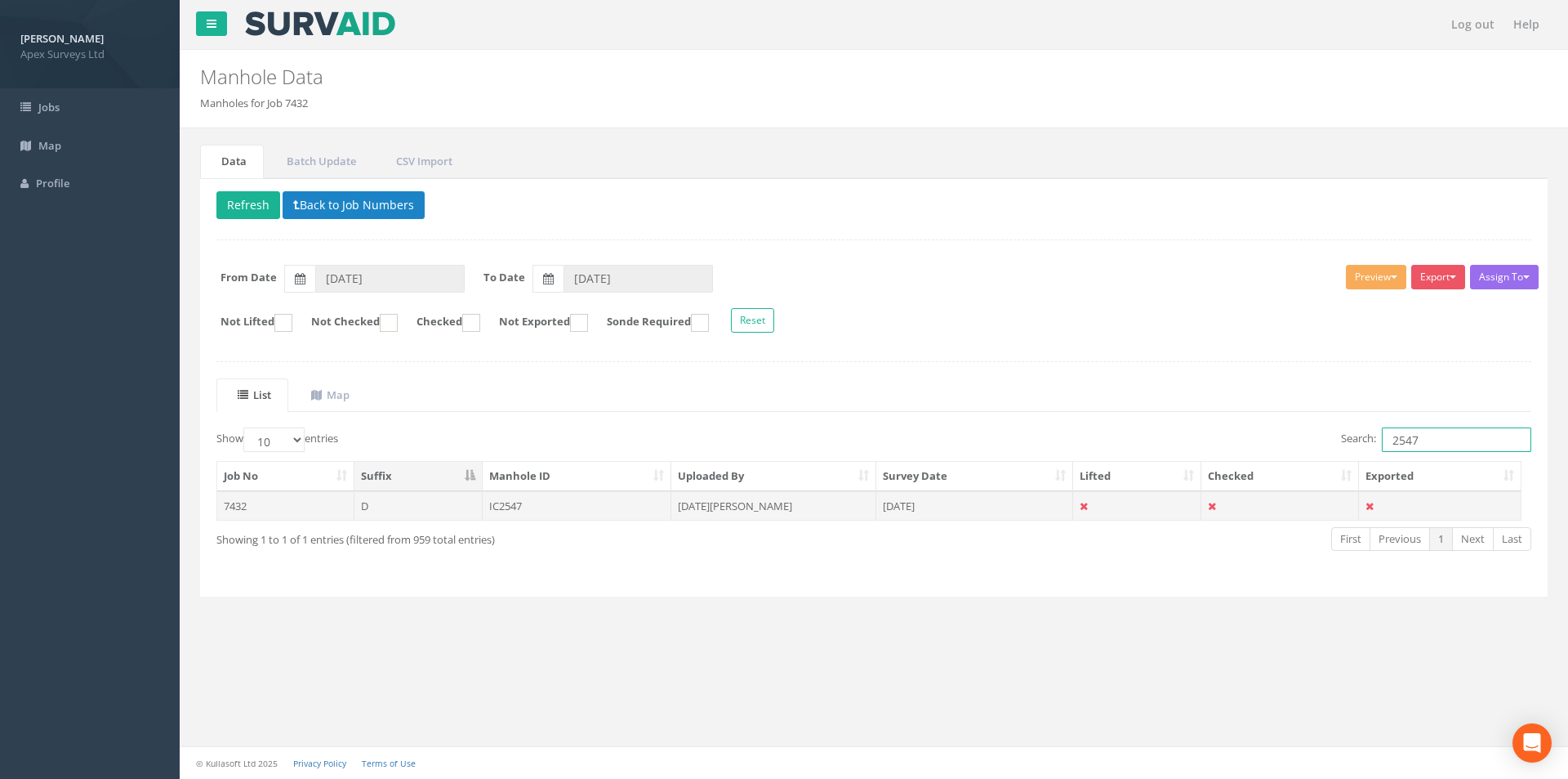
type input "2547"
click at [806, 508] on td "[DATE][PERSON_NAME]" at bounding box center [774, 505] width 205 height 29
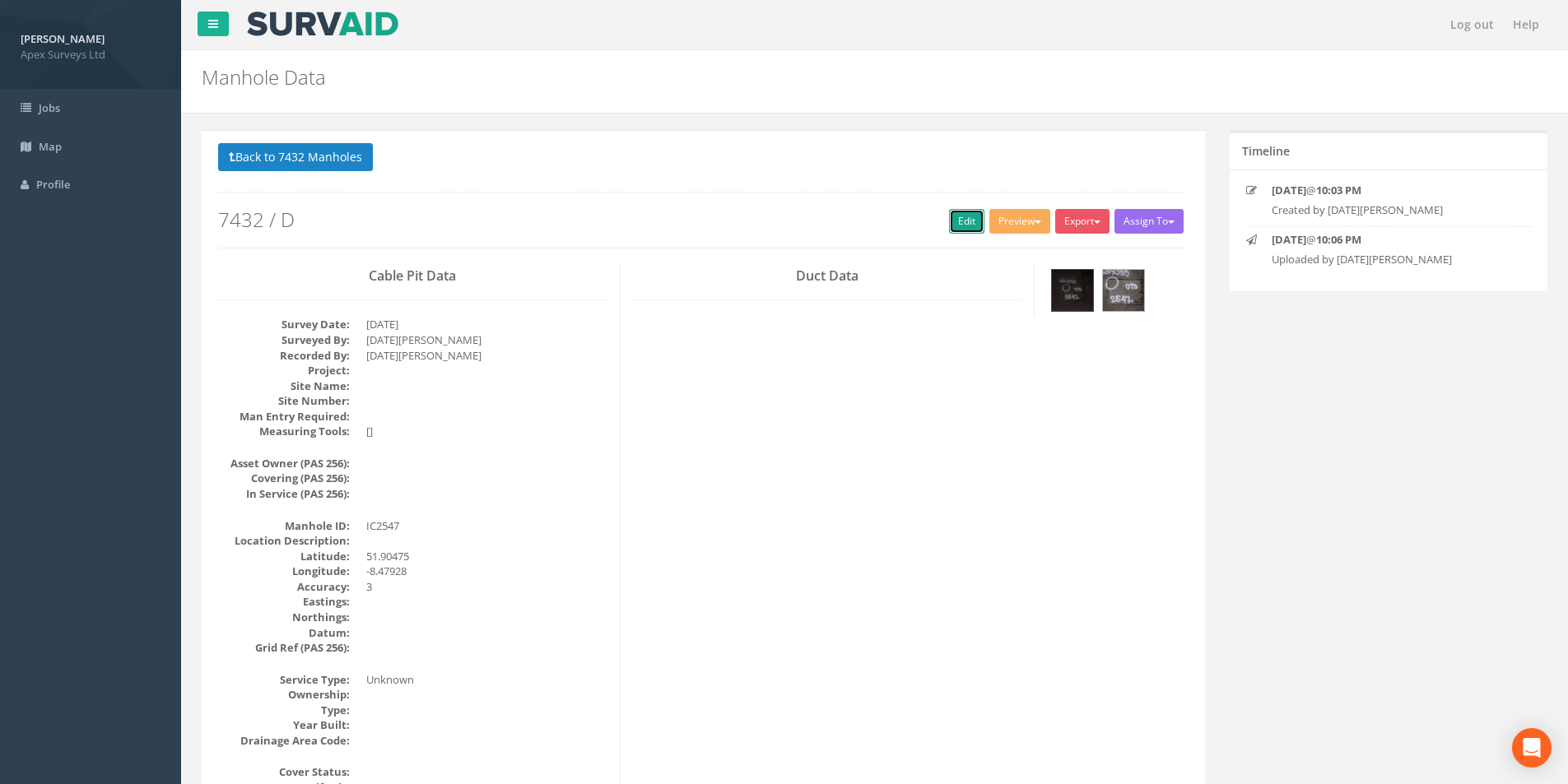
click at [964, 227] on link "Edit" at bounding box center [967, 220] width 36 height 25
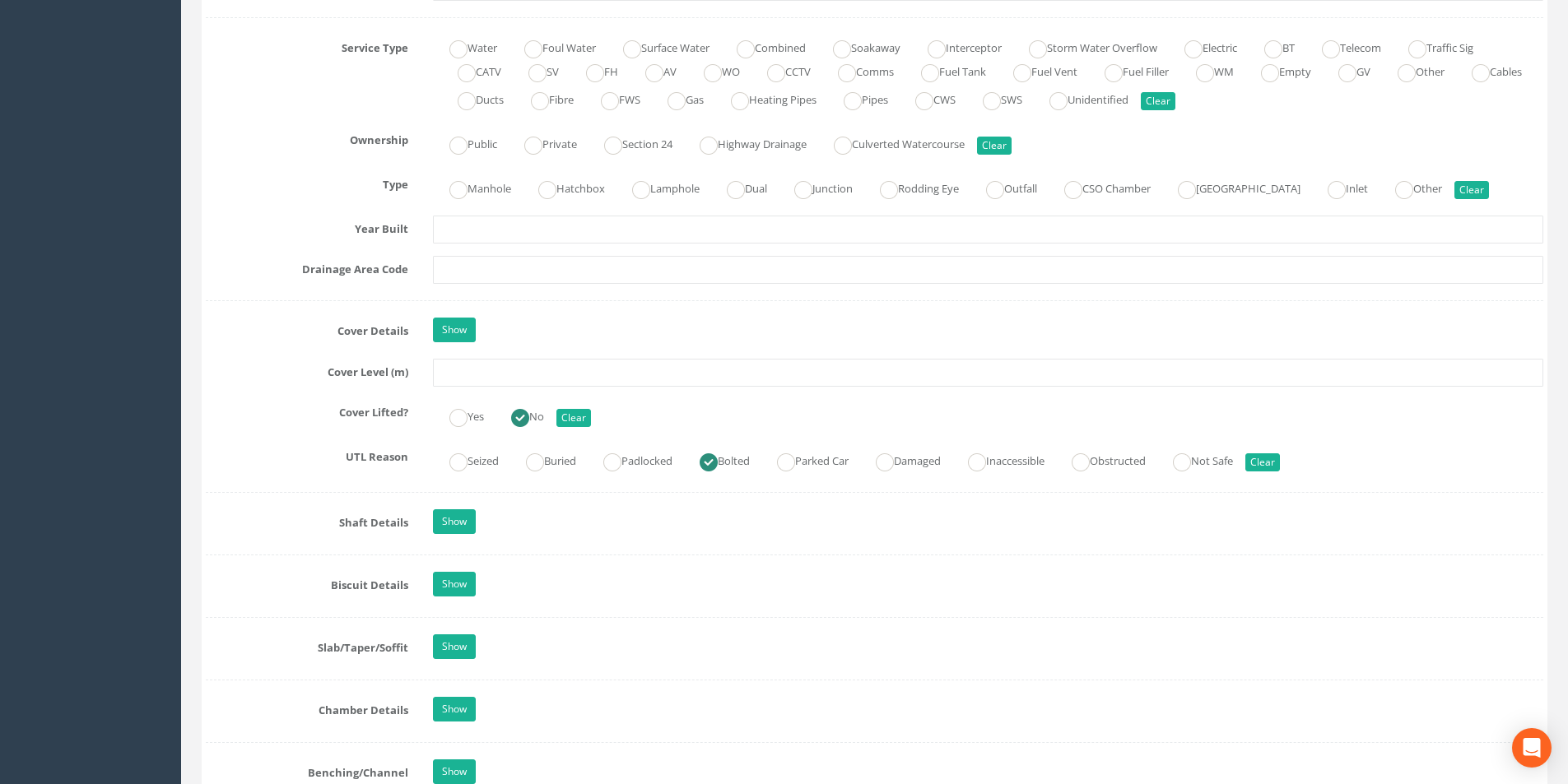
scroll to position [1233, 0]
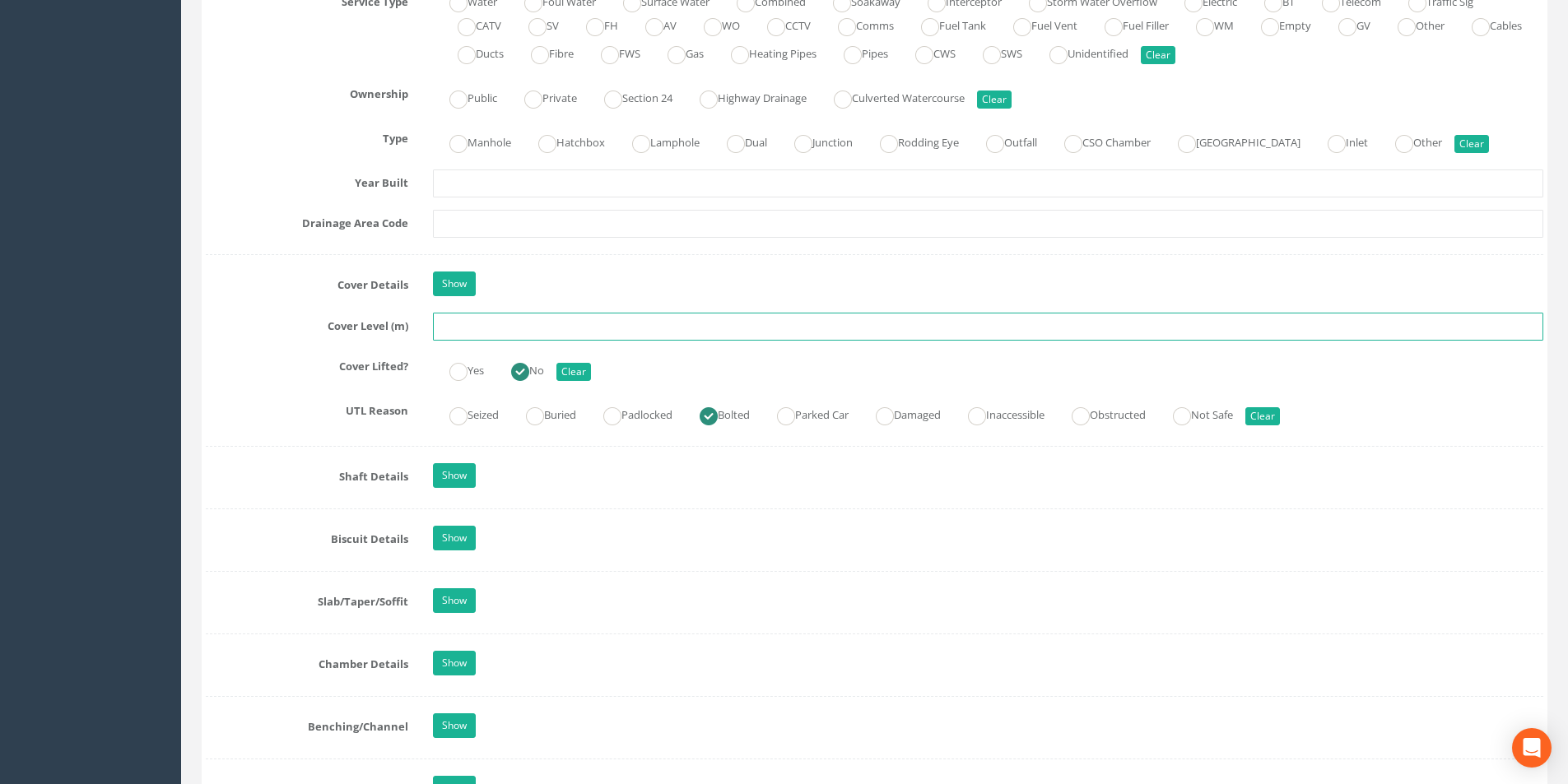
click at [509, 325] on input "text" at bounding box center [988, 327] width 1110 height 28
type input "33.54"
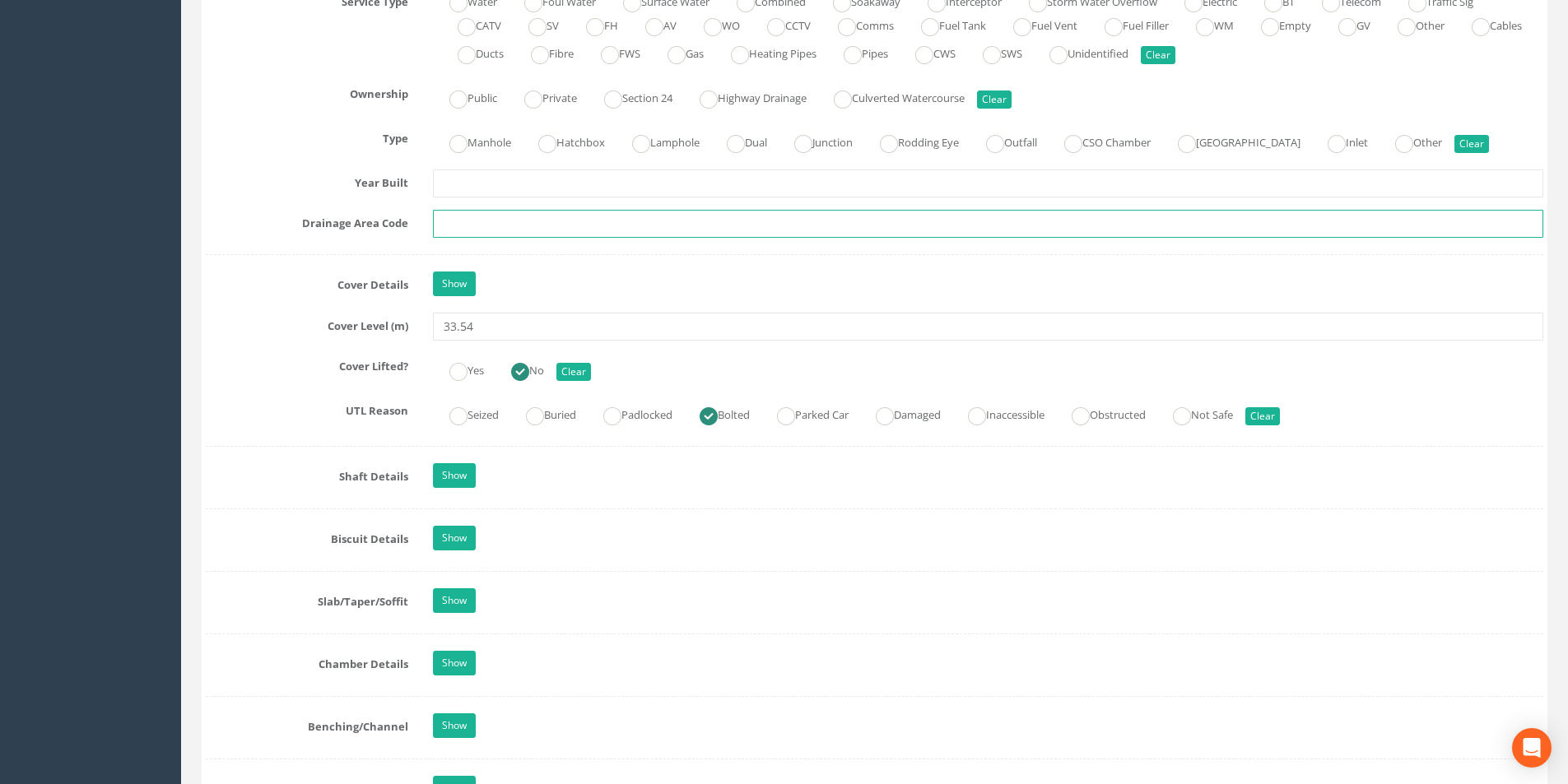
click at [479, 216] on input "text" at bounding box center [988, 223] width 1110 height 28
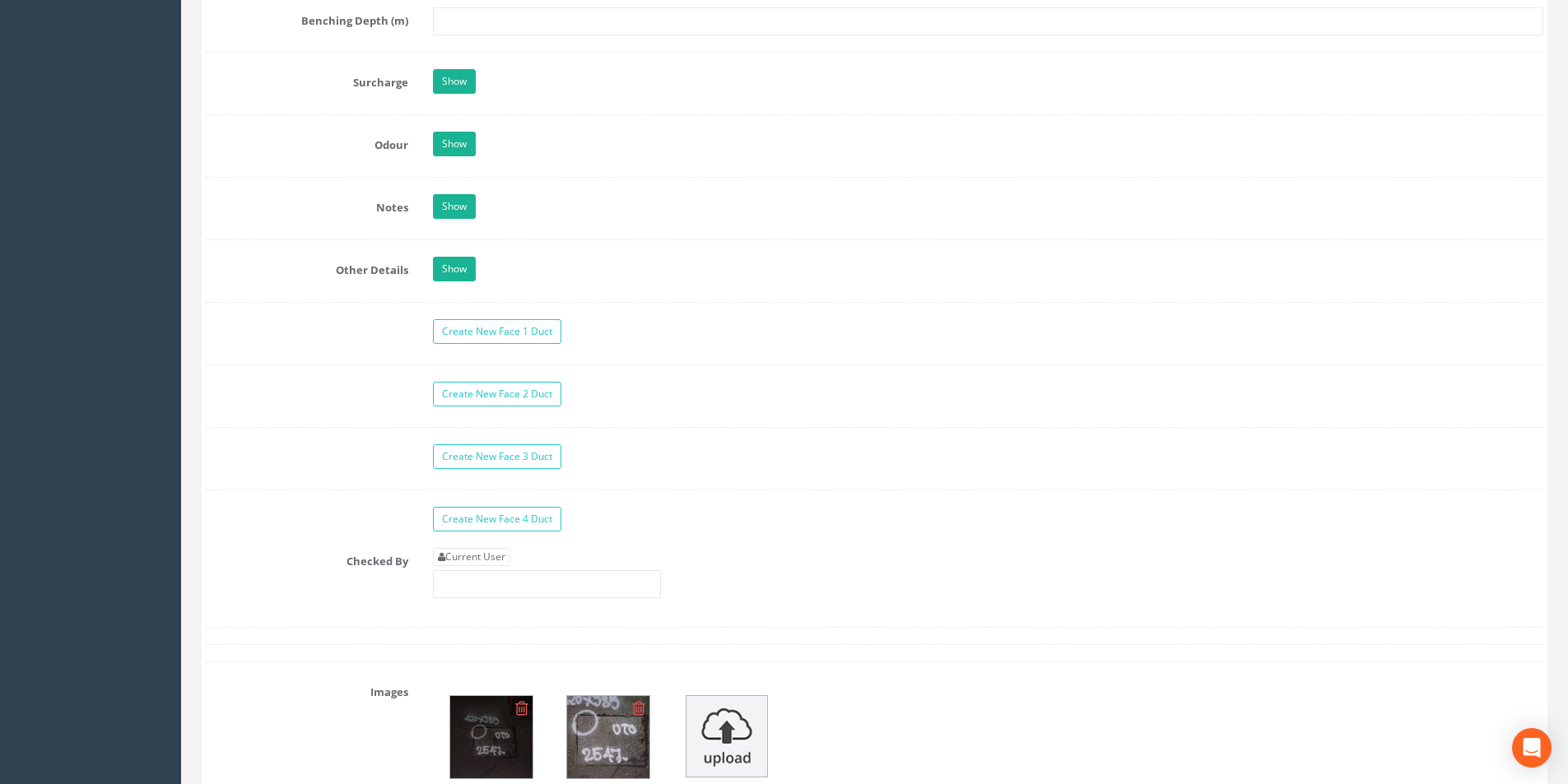
scroll to position [2714, 0]
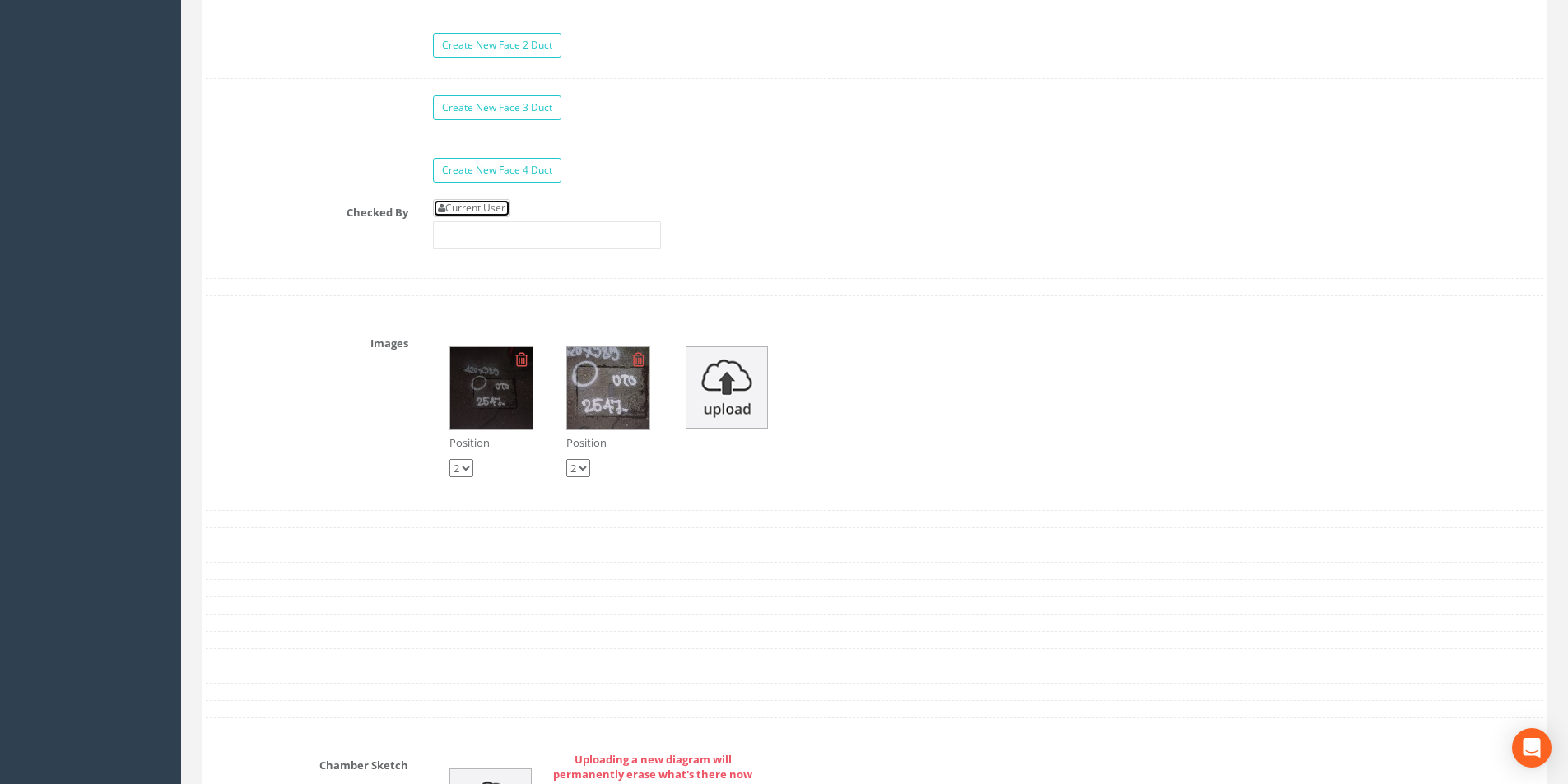
click at [474, 207] on link "Current User" at bounding box center [471, 209] width 78 height 18
type input "[PERSON_NAME]"
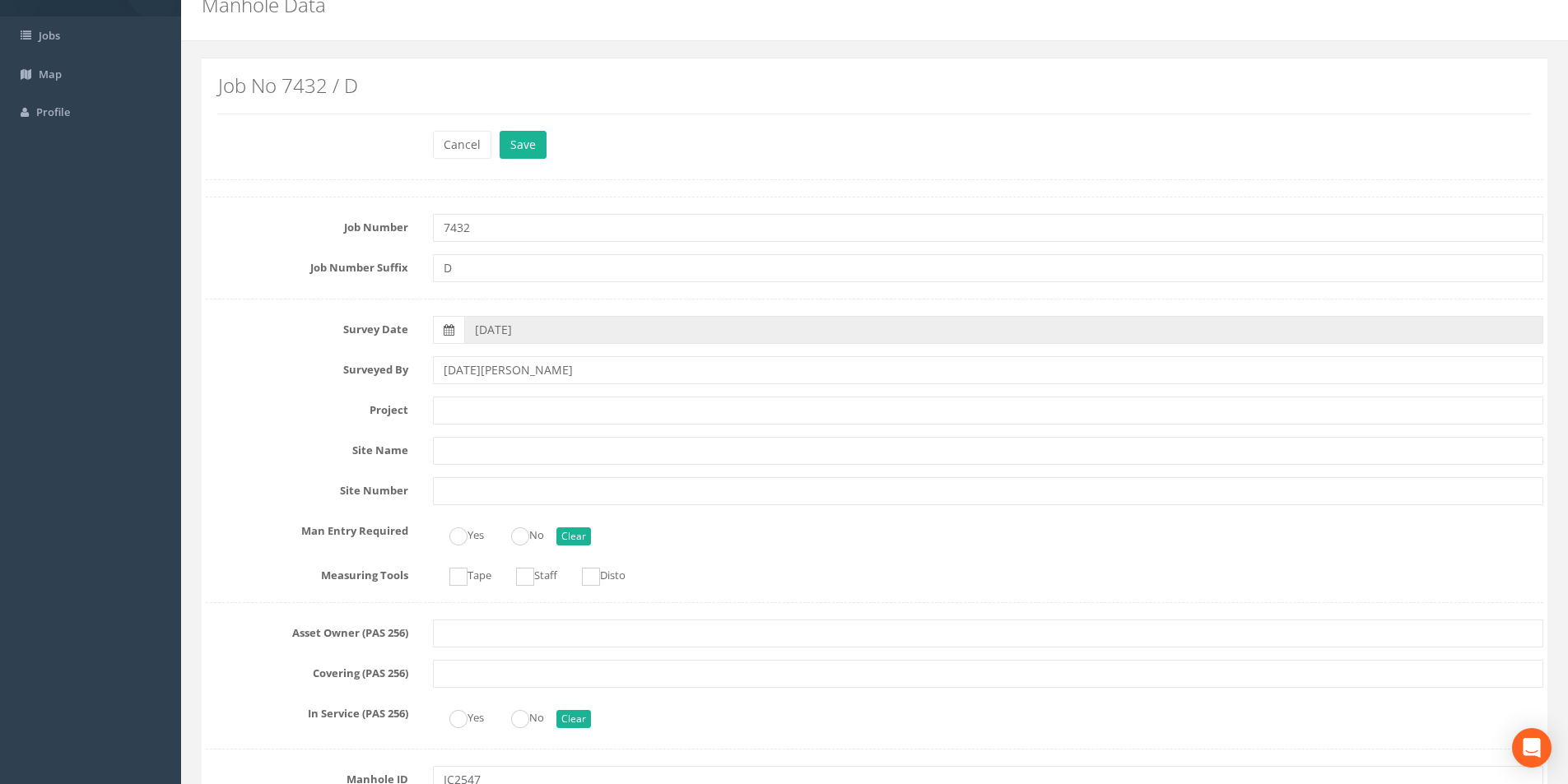
scroll to position [0, 0]
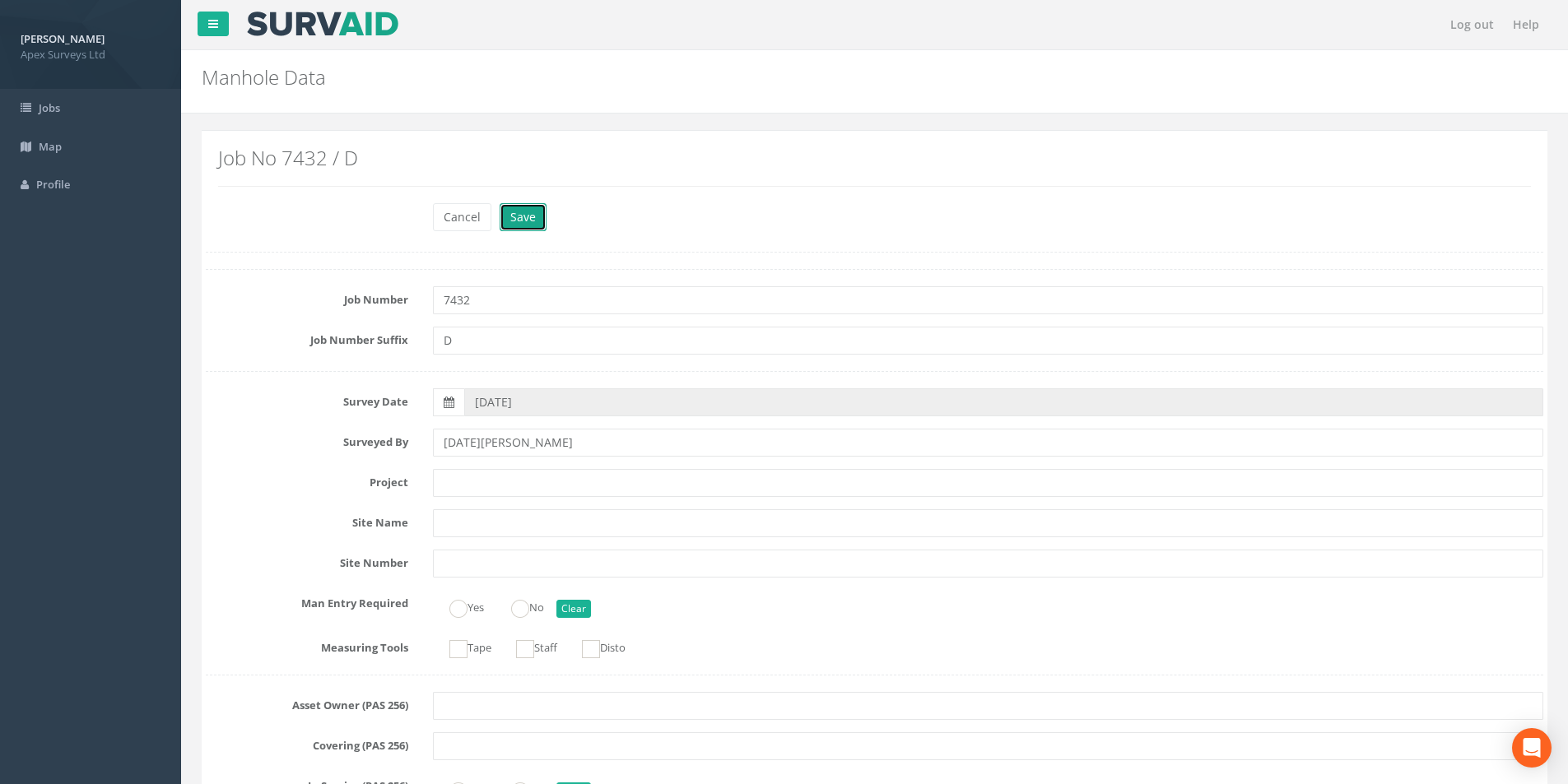
click at [534, 216] on button "Save" at bounding box center [523, 217] width 47 height 28
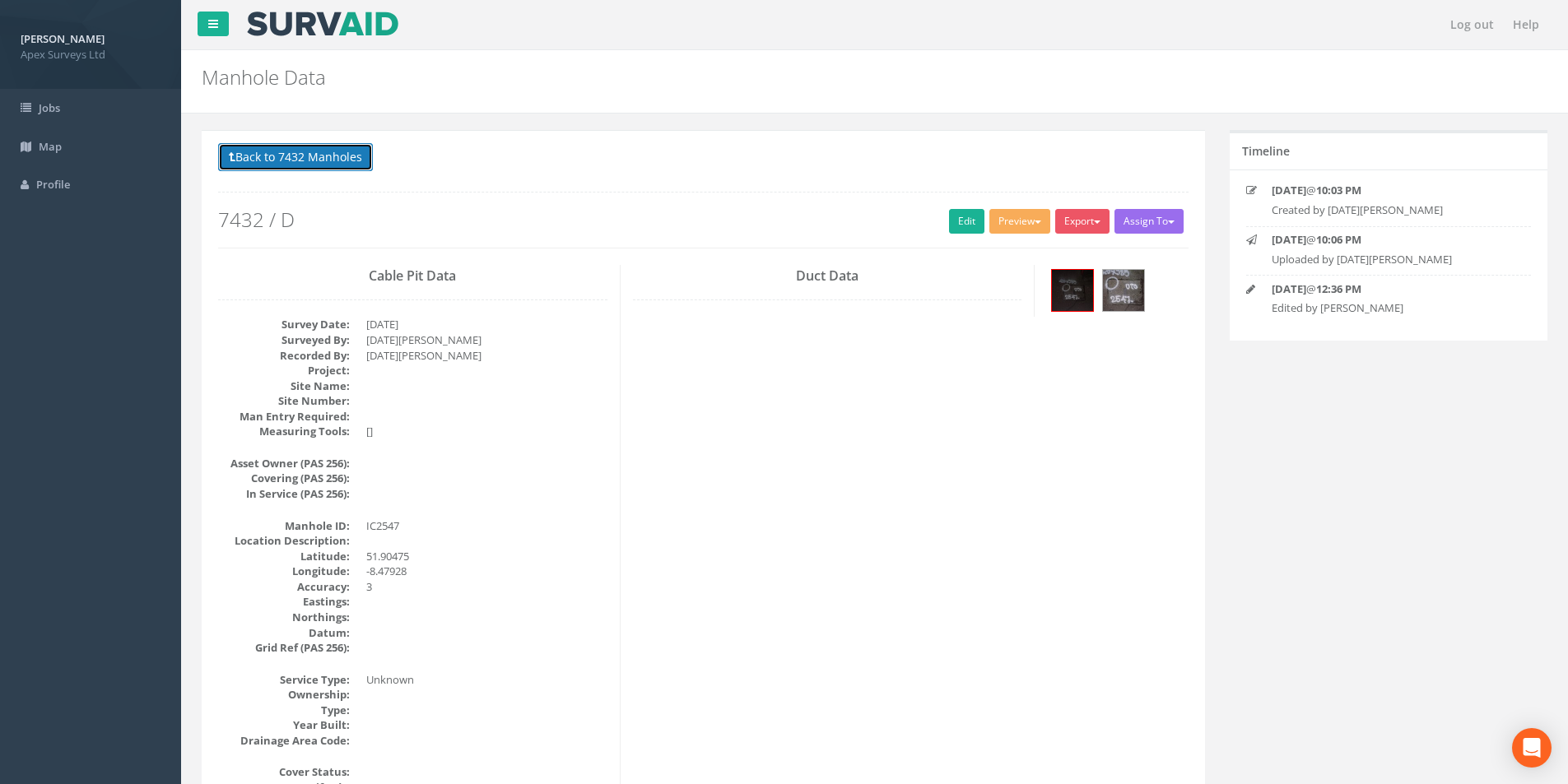
click at [297, 159] on button "Back to 7432 Manholes" at bounding box center [295, 156] width 155 height 28
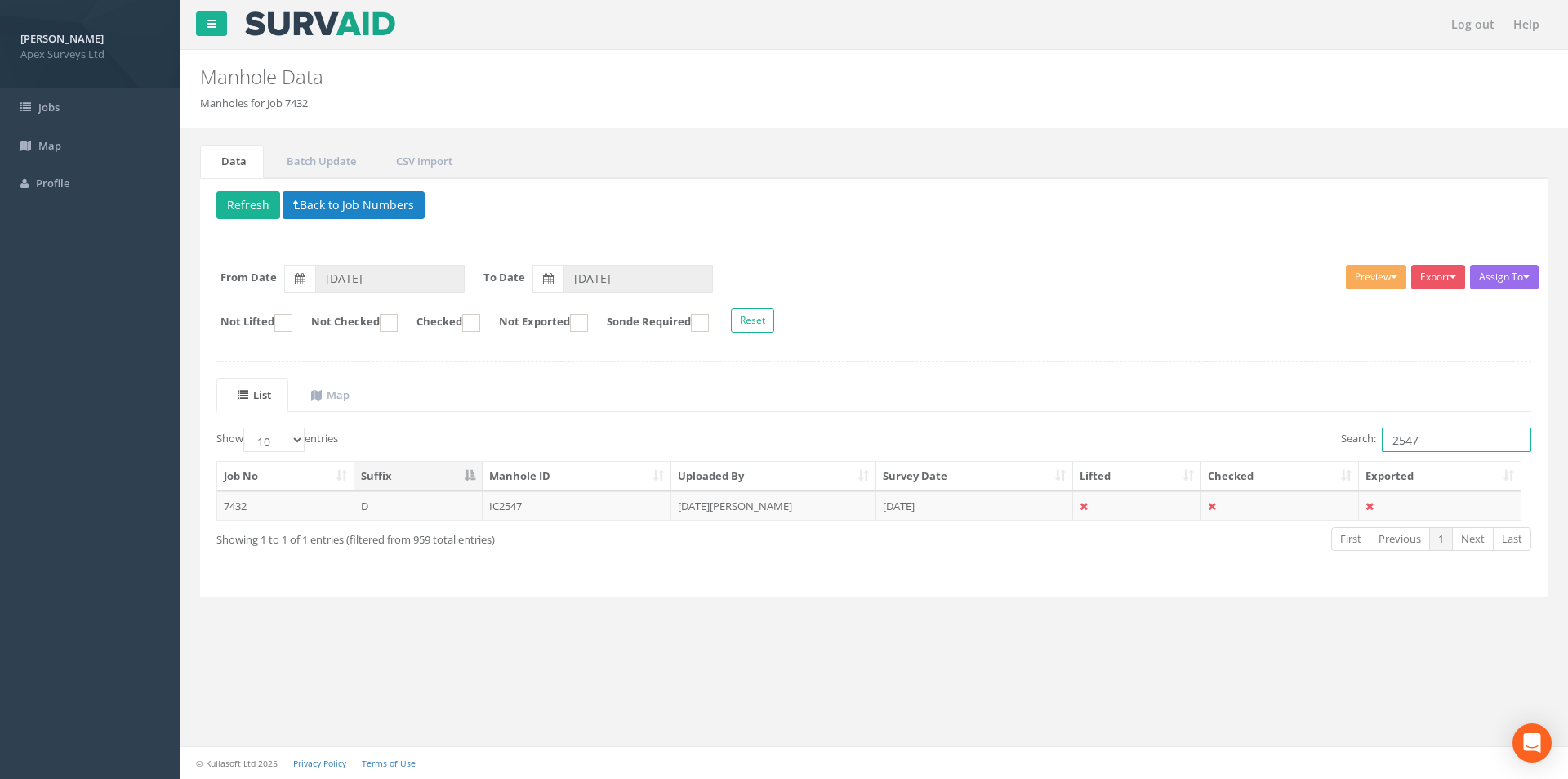
click at [1417, 440] on input "2547" at bounding box center [1456, 439] width 150 height 25
type input "2546"
click at [1023, 506] on td "[DATE]" at bounding box center [975, 505] width 197 height 29
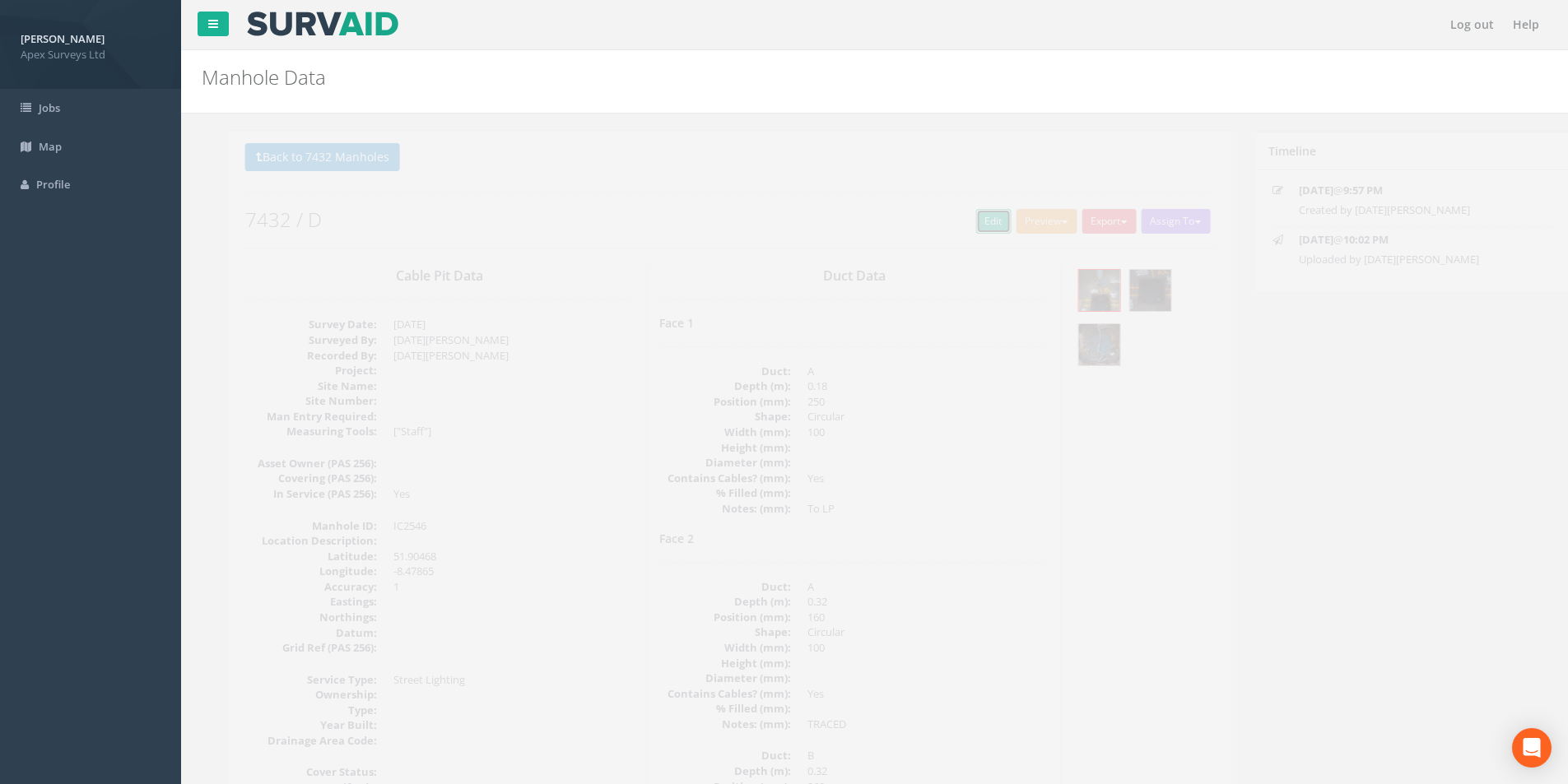
click at [954, 221] on link "Edit" at bounding box center [967, 220] width 36 height 25
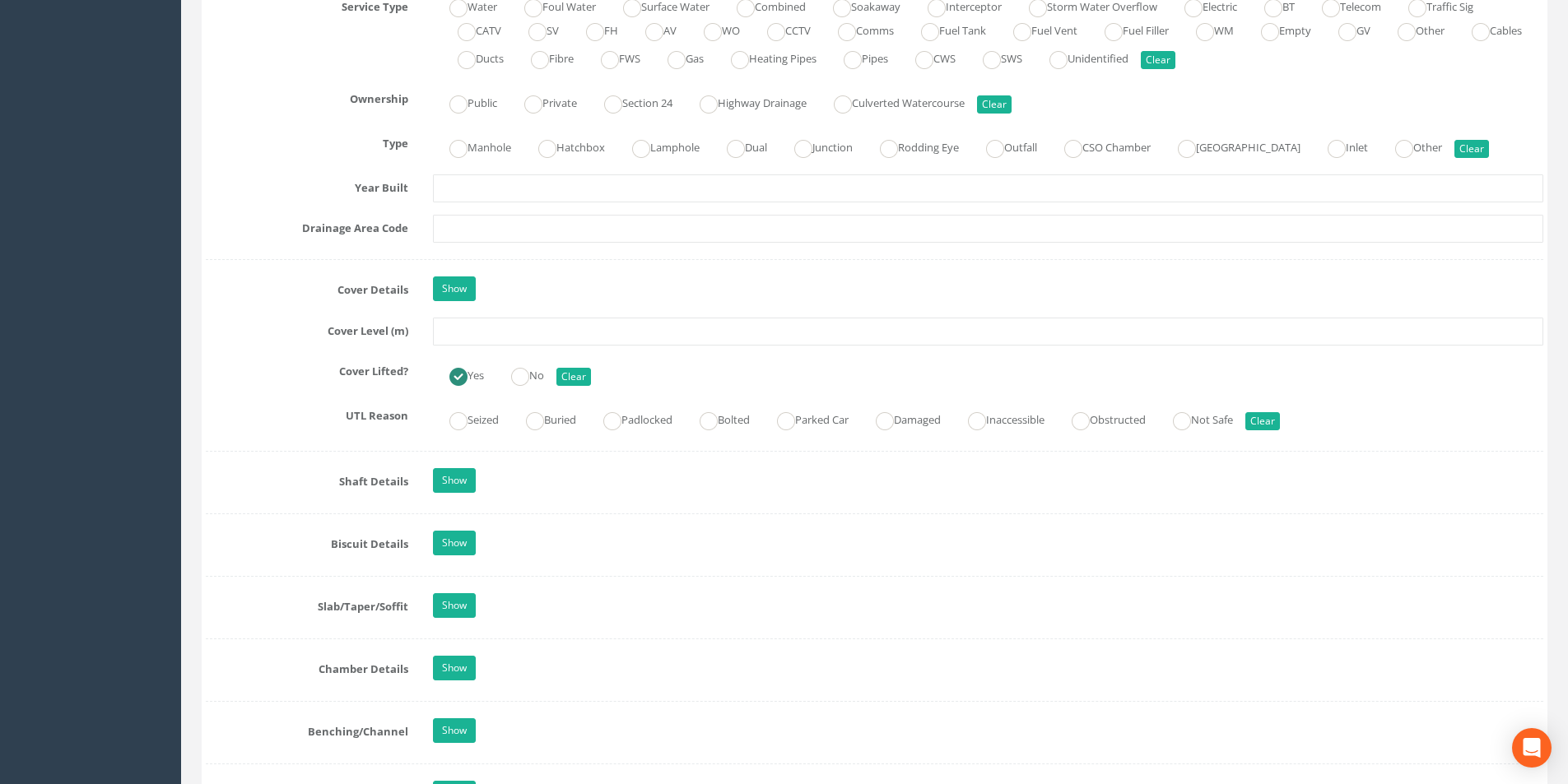
scroll to position [1233, 0]
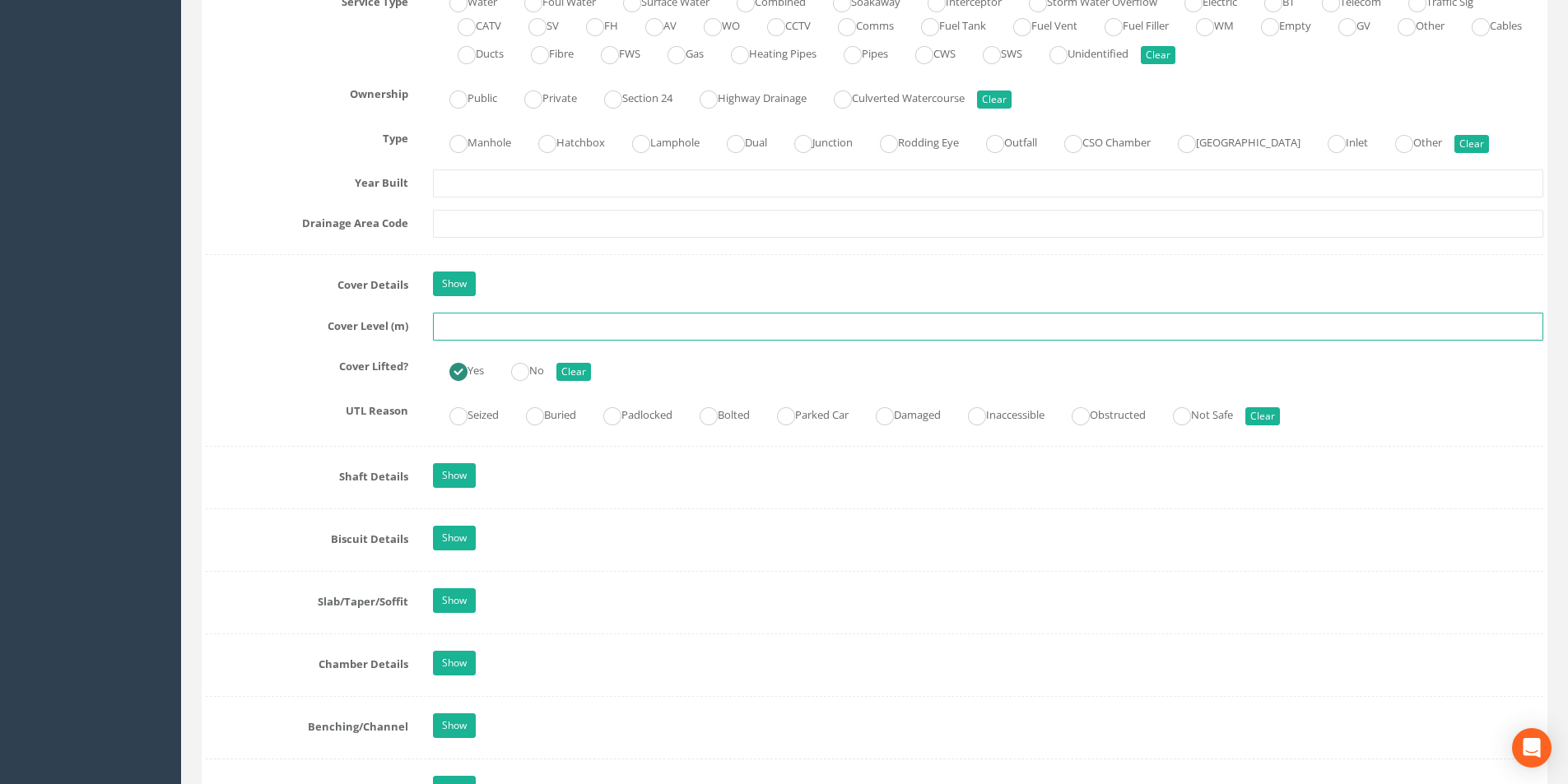
click at [504, 326] on input "text" at bounding box center [988, 327] width 1110 height 28
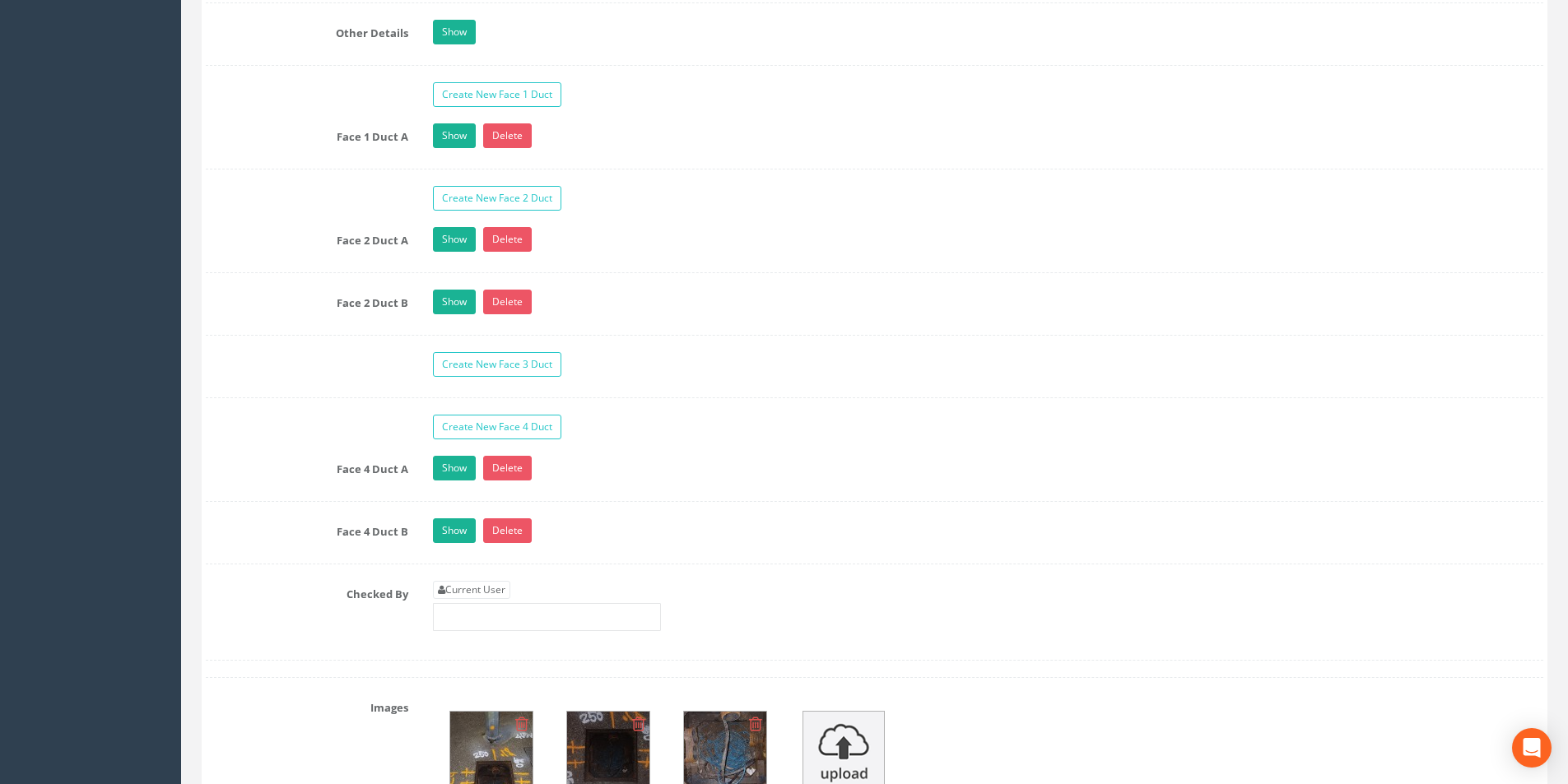
scroll to position [2797, 0]
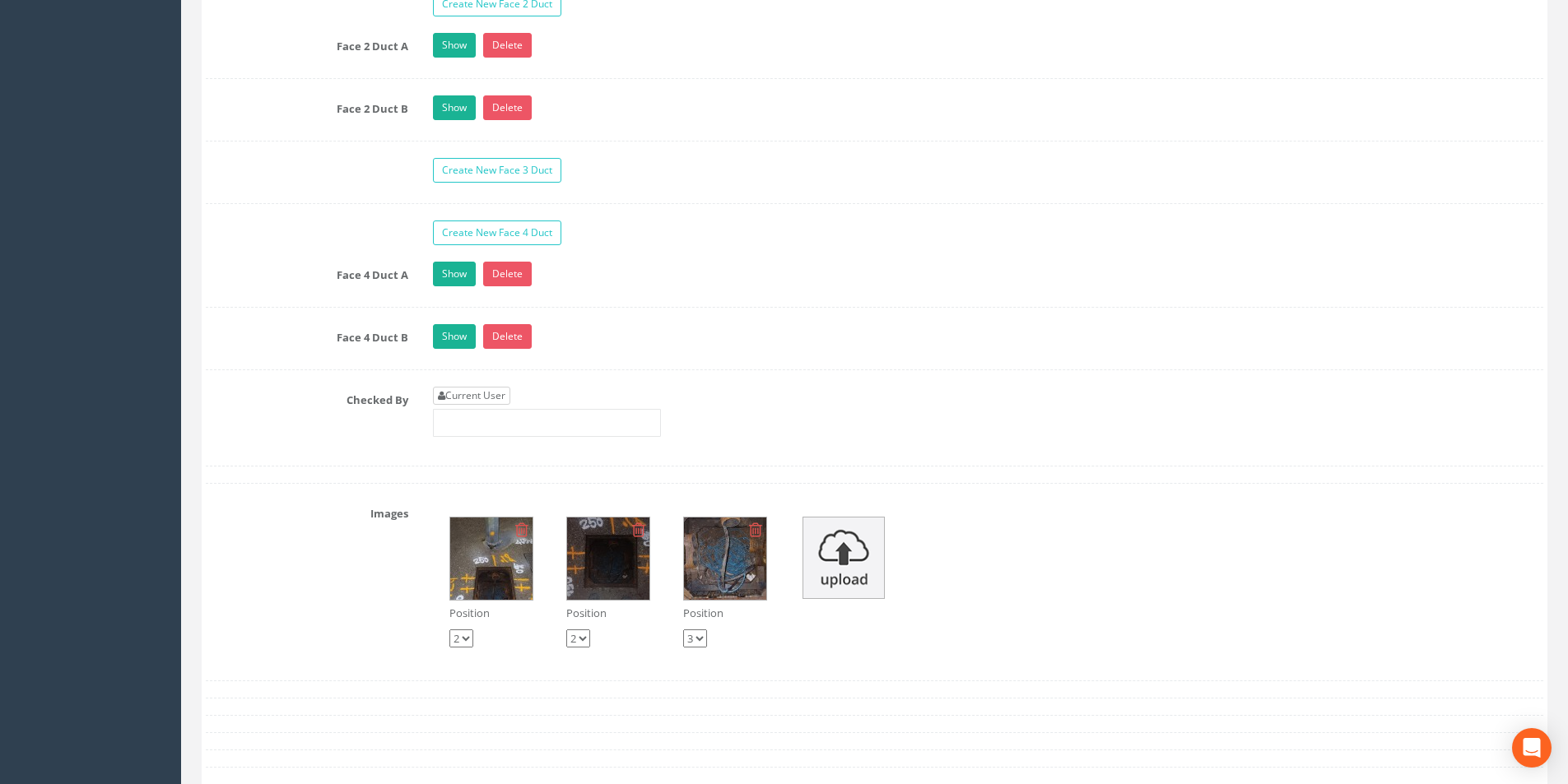
type input "32.36"
click at [491, 395] on link "Current User" at bounding box center [471, 396] width 78 height 18
type input "[PERSON_NAME]"
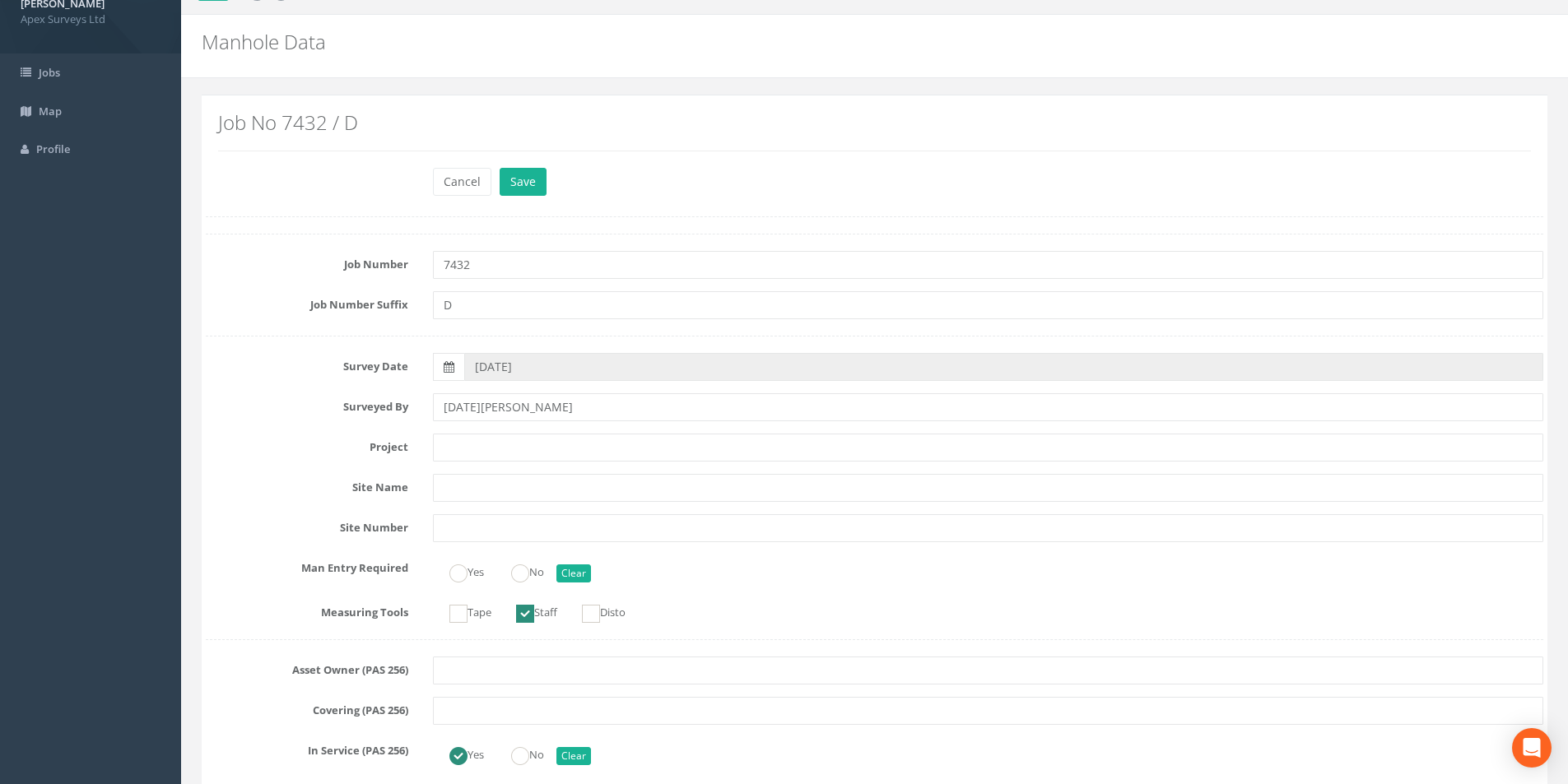
scroll to position [0, 0]
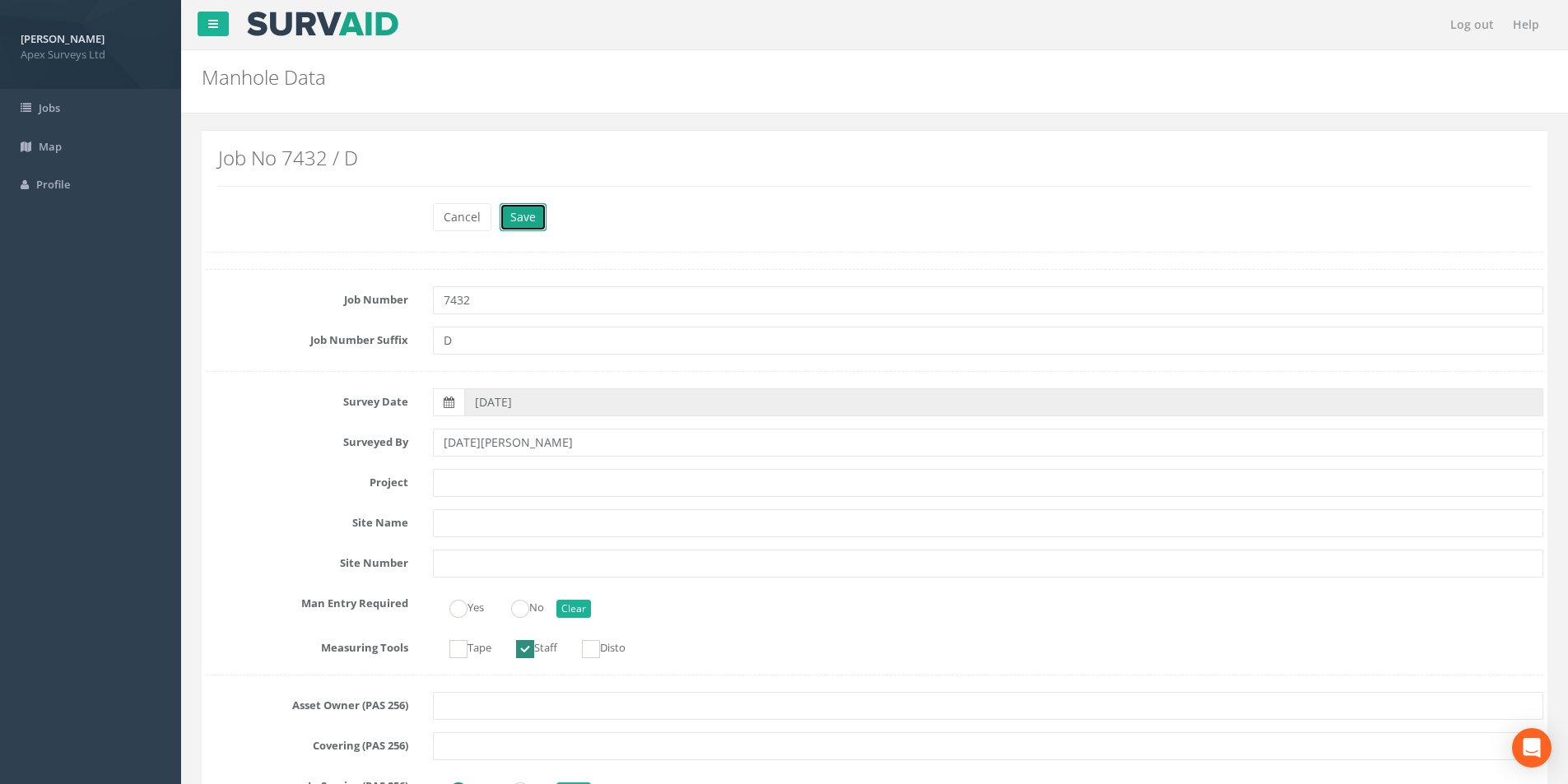
click at [513, 227] on button "Save" at bounding box center [523, 217] width 47 height 28
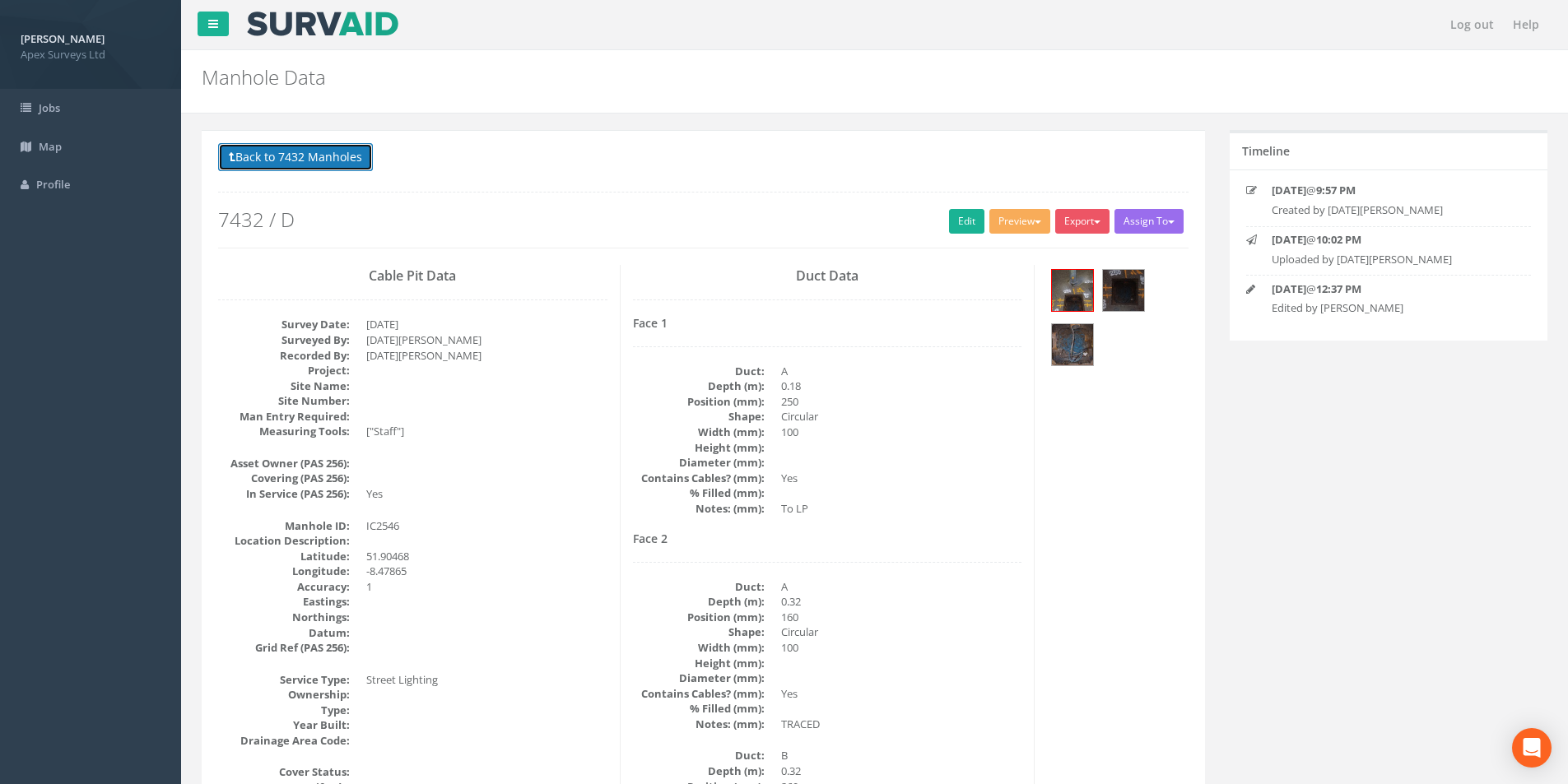
click at [297, 154] on button "Back to 7432 Manholes" at bounding box center [295, 156] width 155 height 28
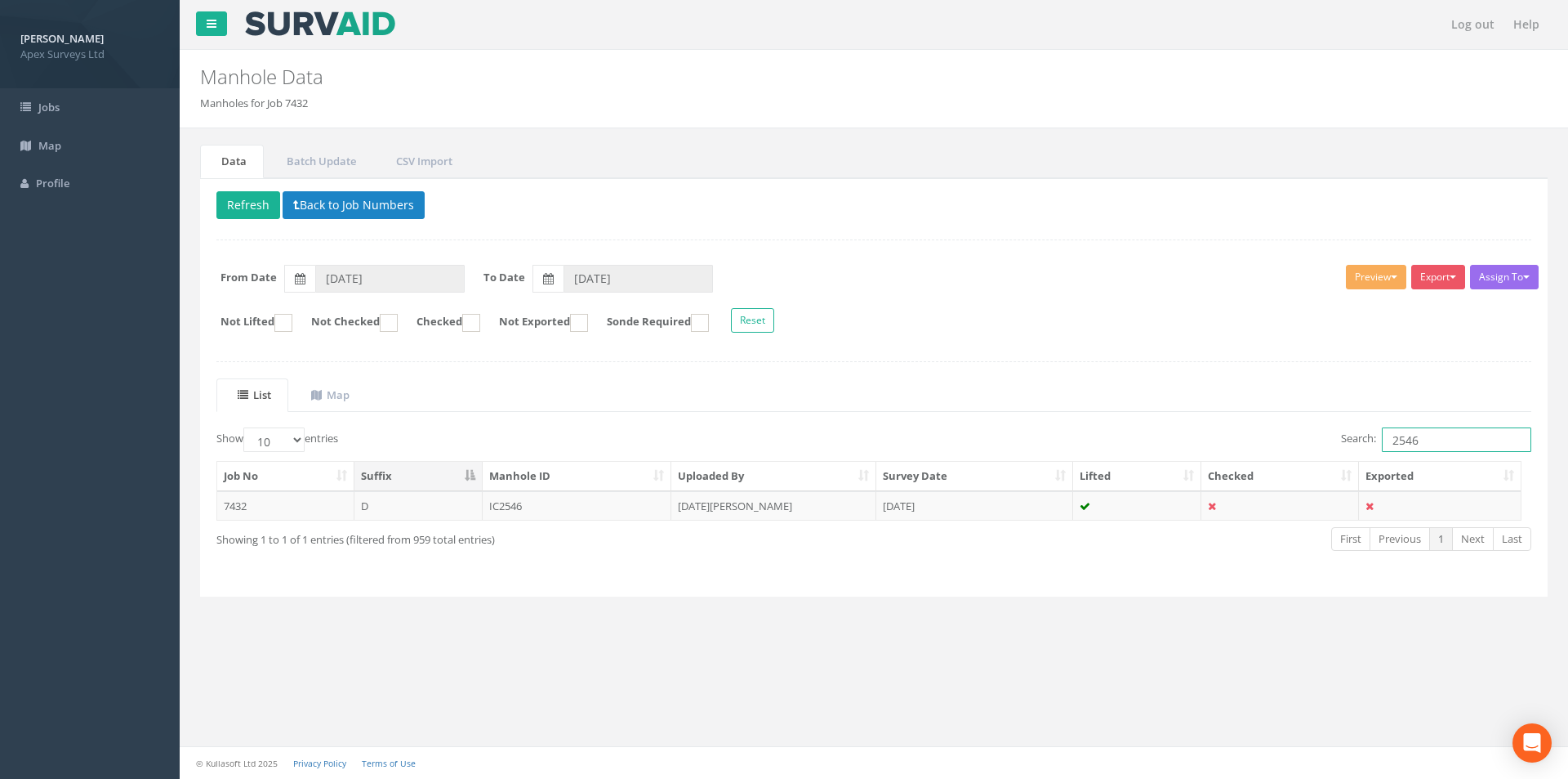
click at [1430, 433] on input "2546" at bounding box center [1456, 439] width 150 height 25
type input "2521"
click at [803, 506] on td "[DATE][PERSON_NAME]" at bounding box center [774, 505] width 205 height 29
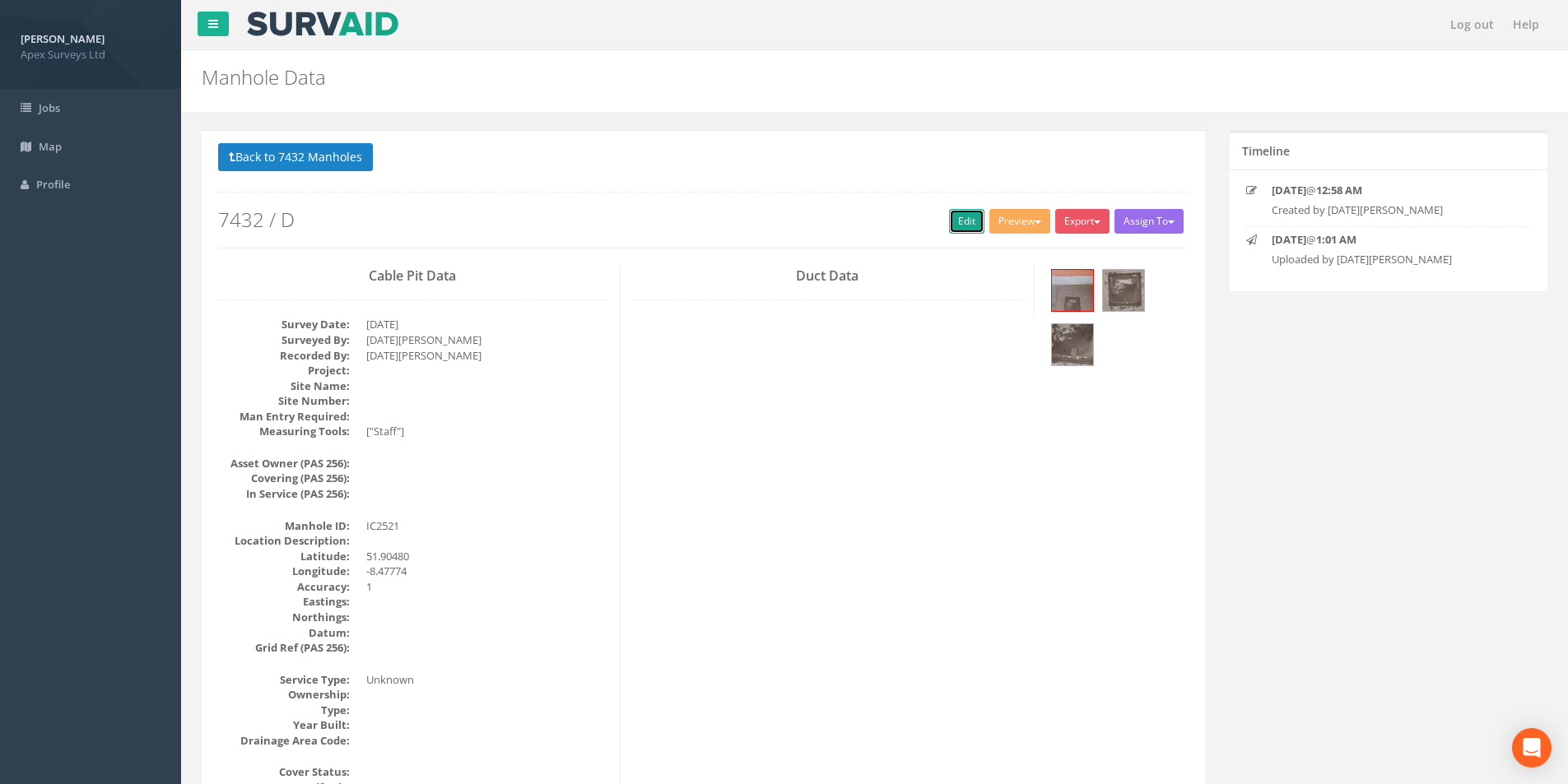
click at [959, 224] on link "Edit" at bounding box center [967, 220] width 36 height 25
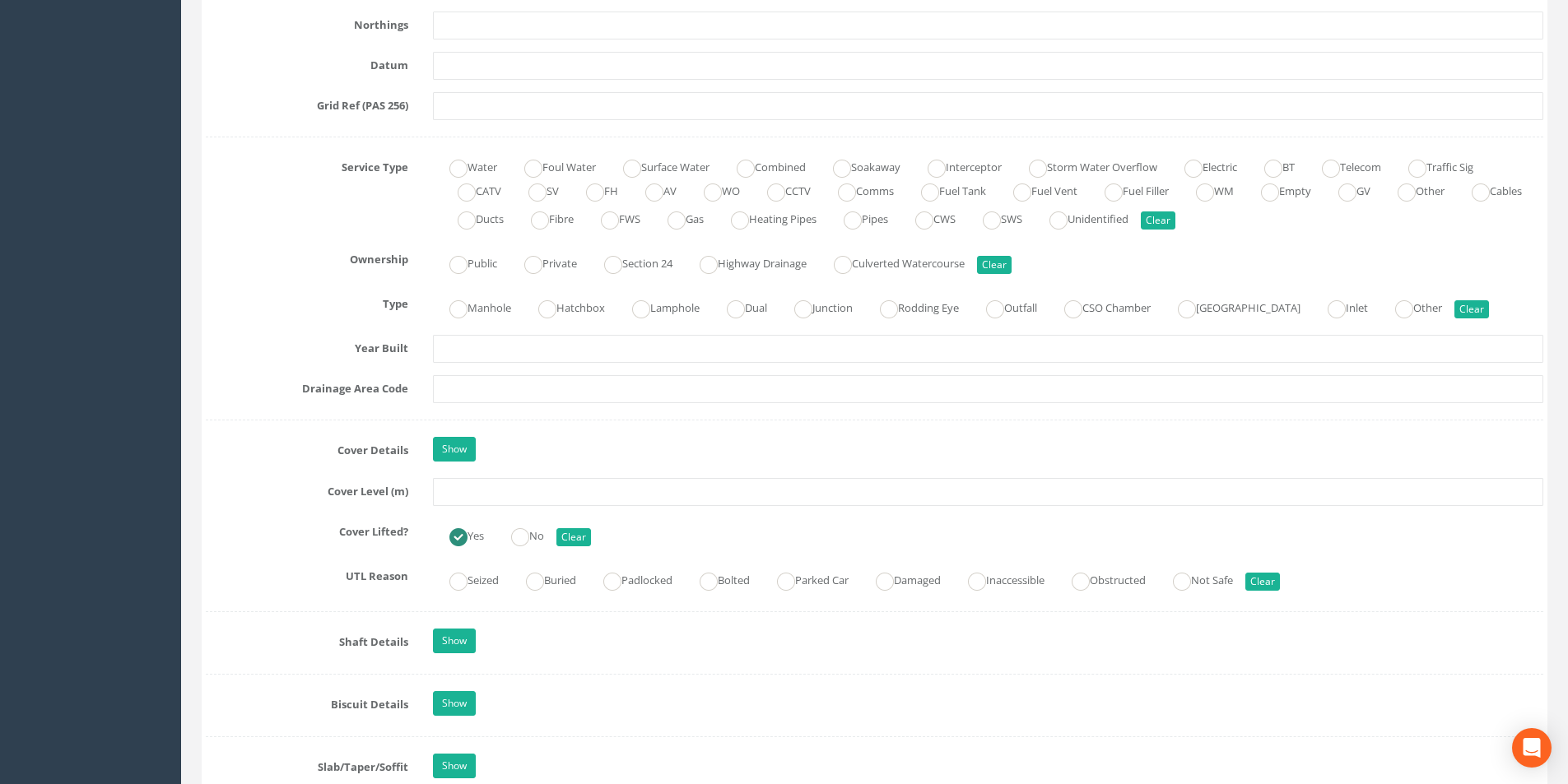
scroll to position [1069, 0]
click at [514, 492] on input "text" at bounding box center [988, 490] width 1110 height 28
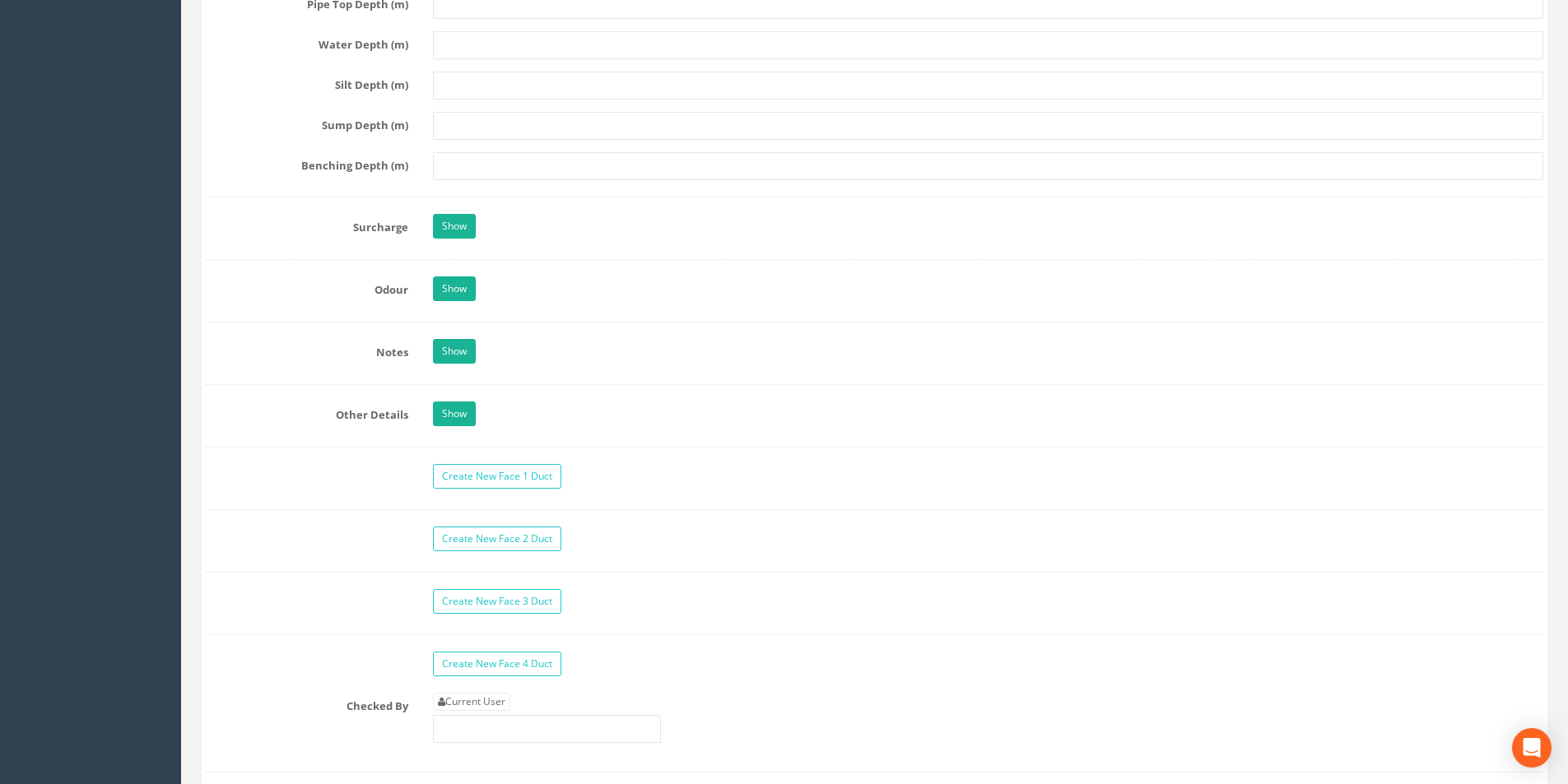
scroll to position [2550, 0]
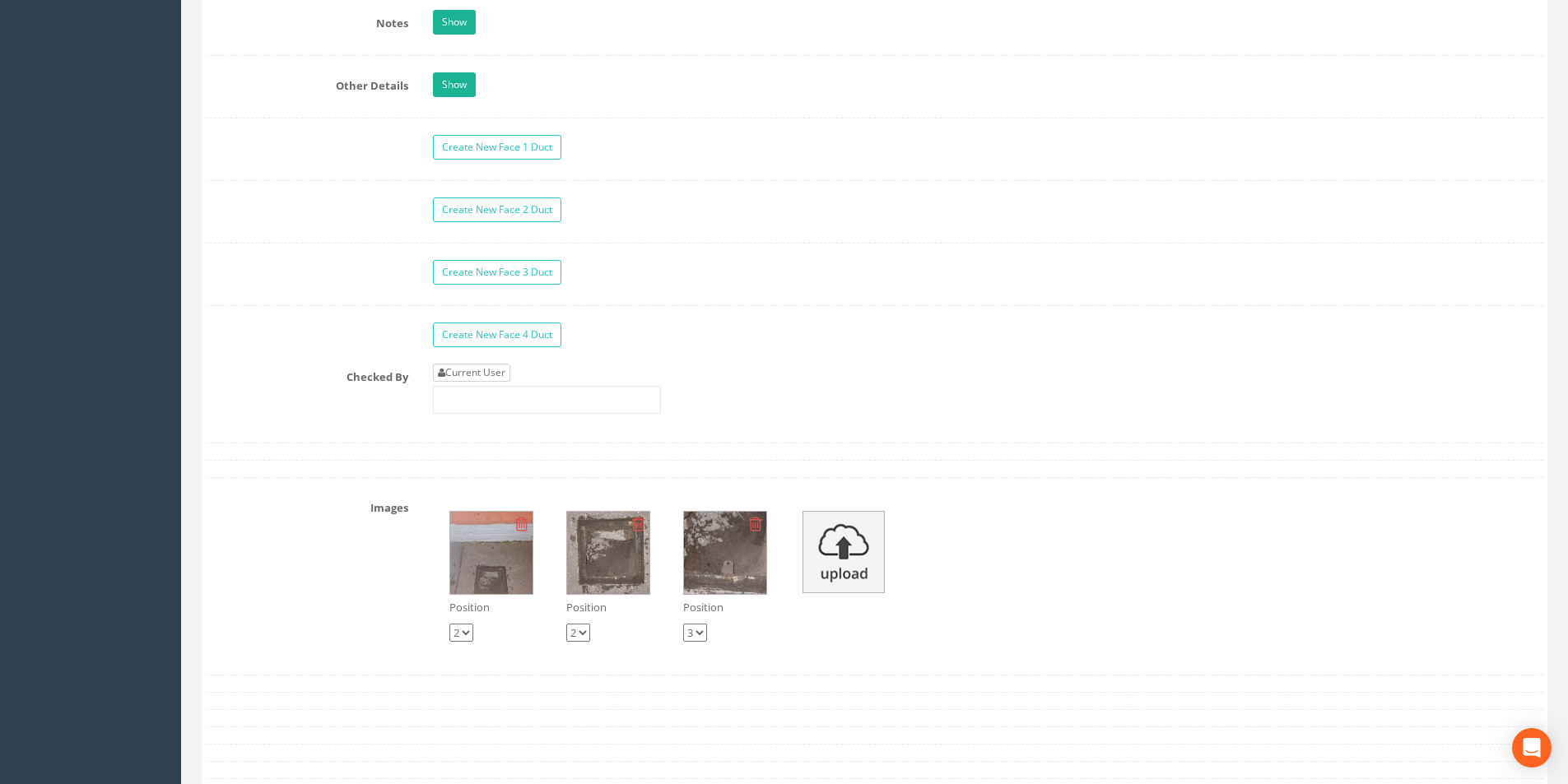
type input "28.16"
click at [500, 372] on link "Current User" at bounding box center [471, 372] width 78 height 18
type input "[PERSON_NAME]"
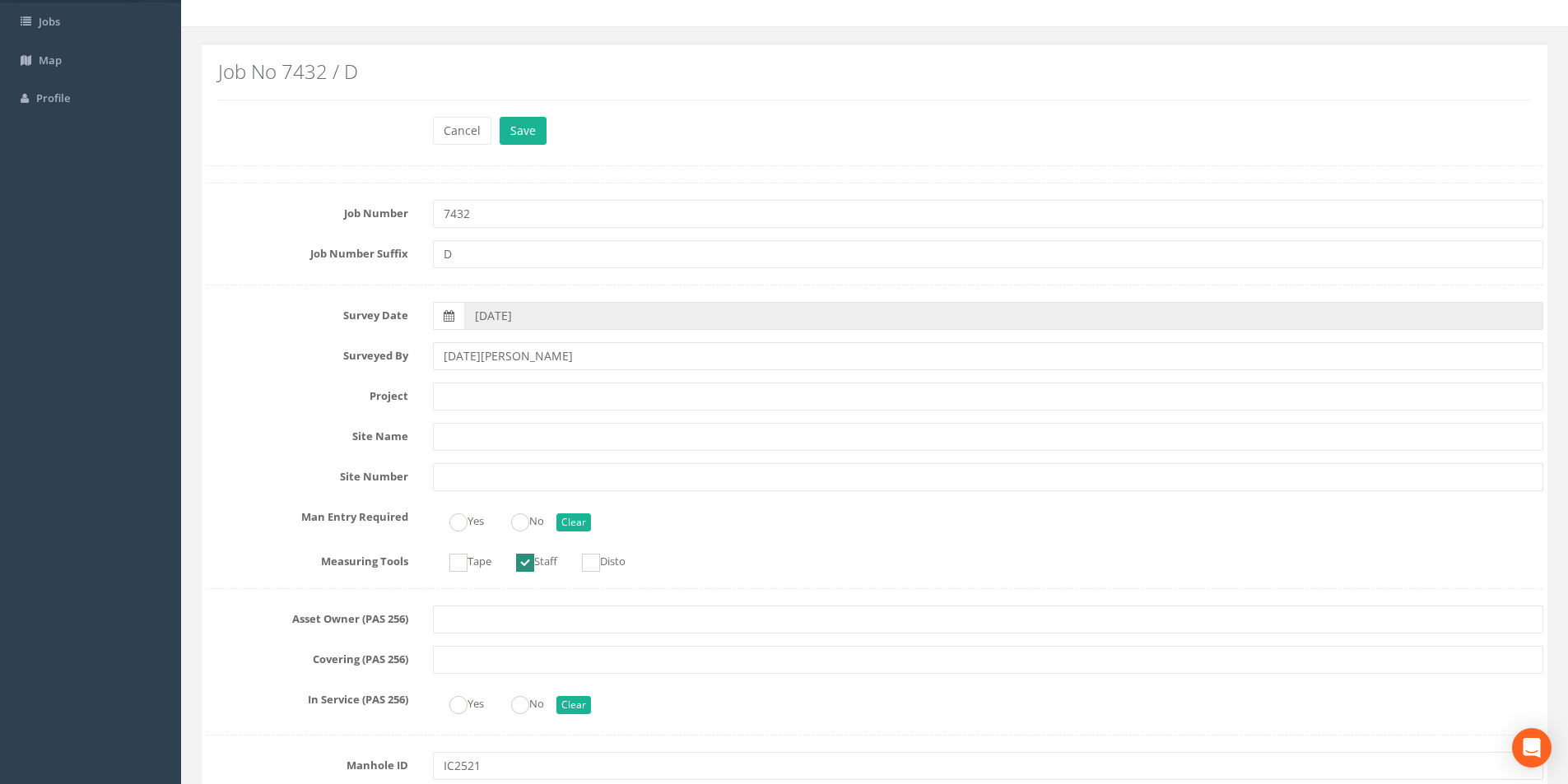
scroll to position [0, 0]
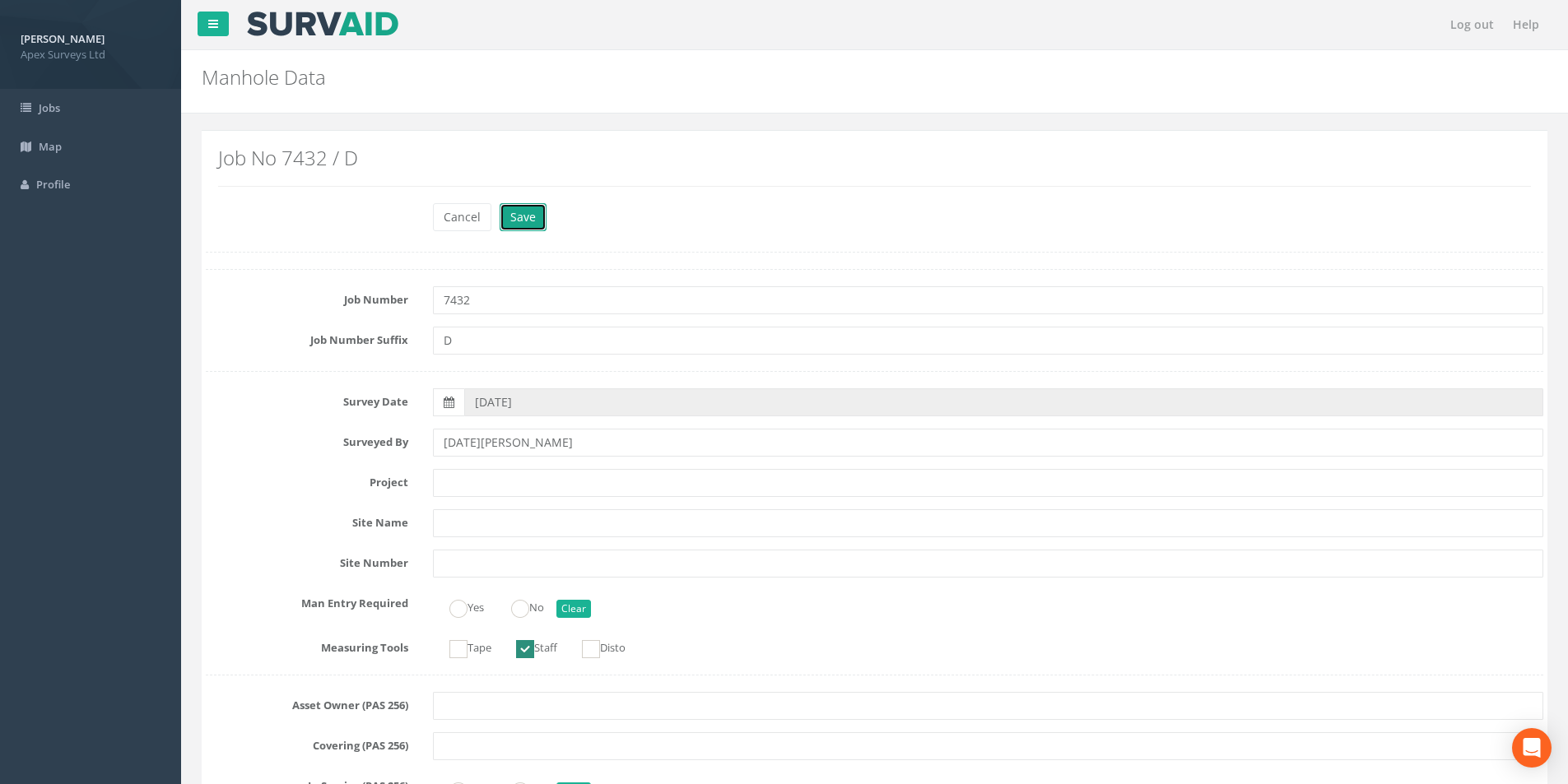
click at [514, 229] on button "Save" at bounding box center [523, 217] width 47 height 28
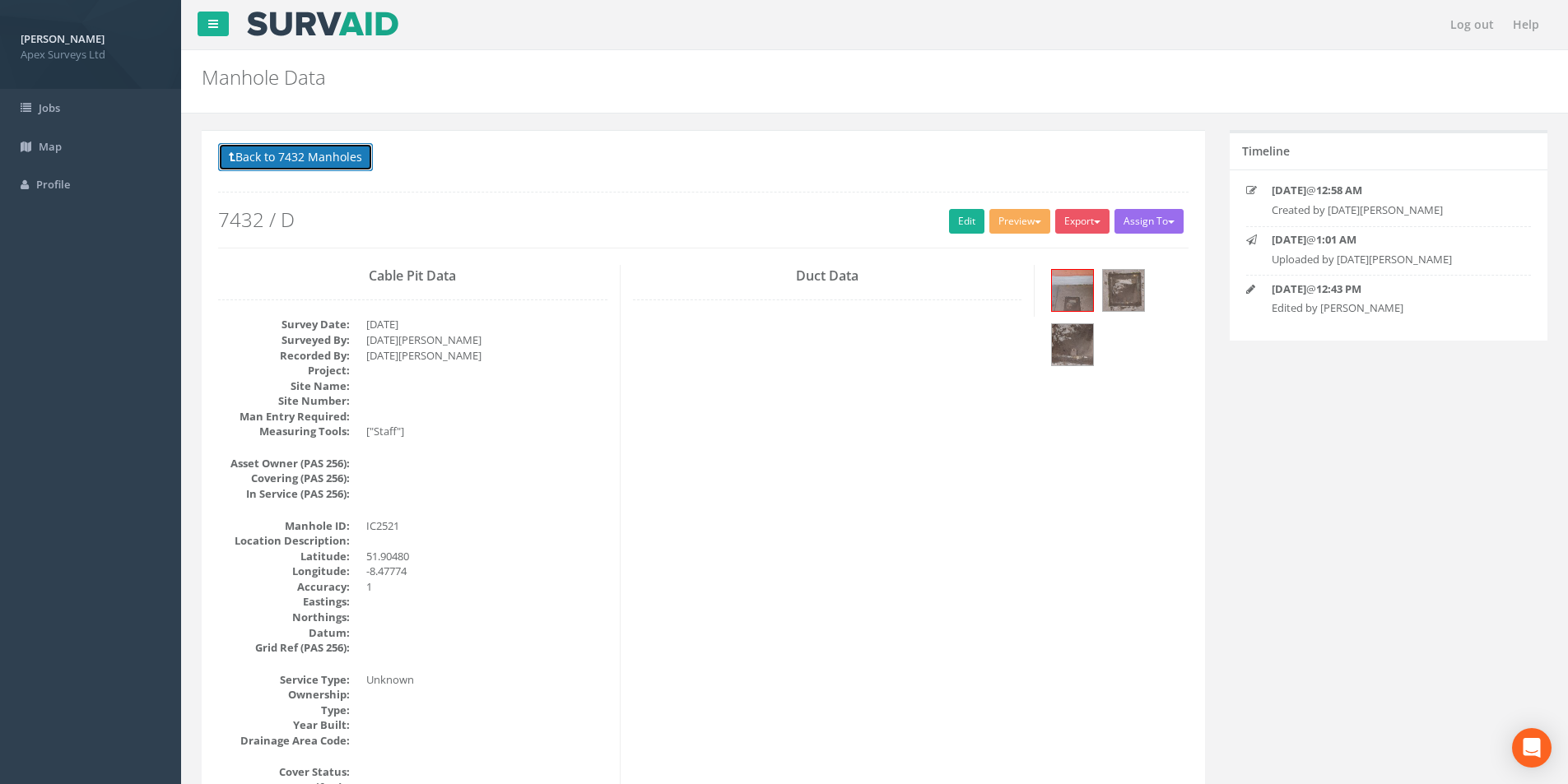
click at [289, 166] on button "Back to 7432 Manholes" at bounding box center [295, 156] width 155 height 28
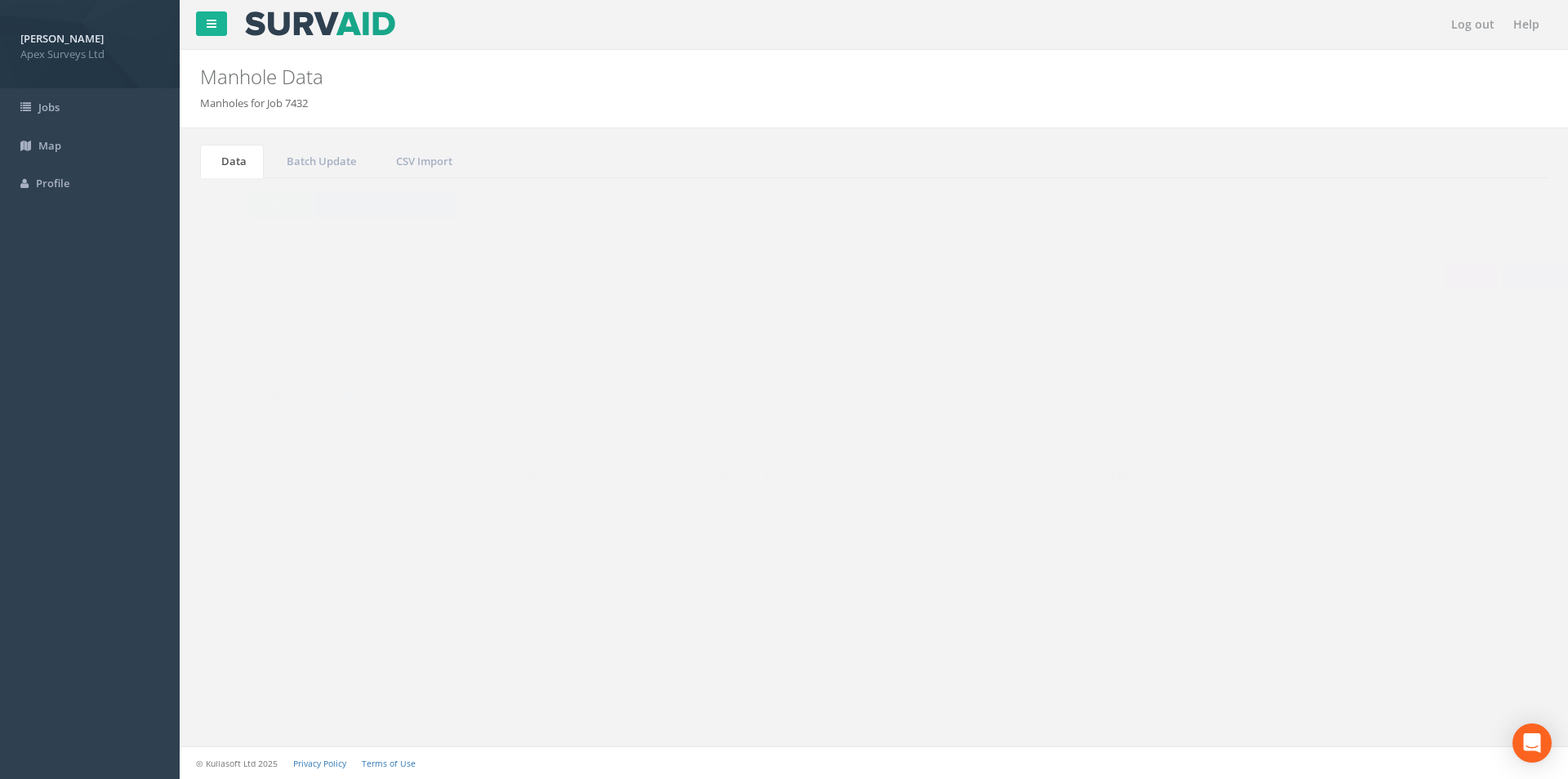
click at [1450, 435] on input "2521" at bounding box center [1456, 439] width 150 height 25
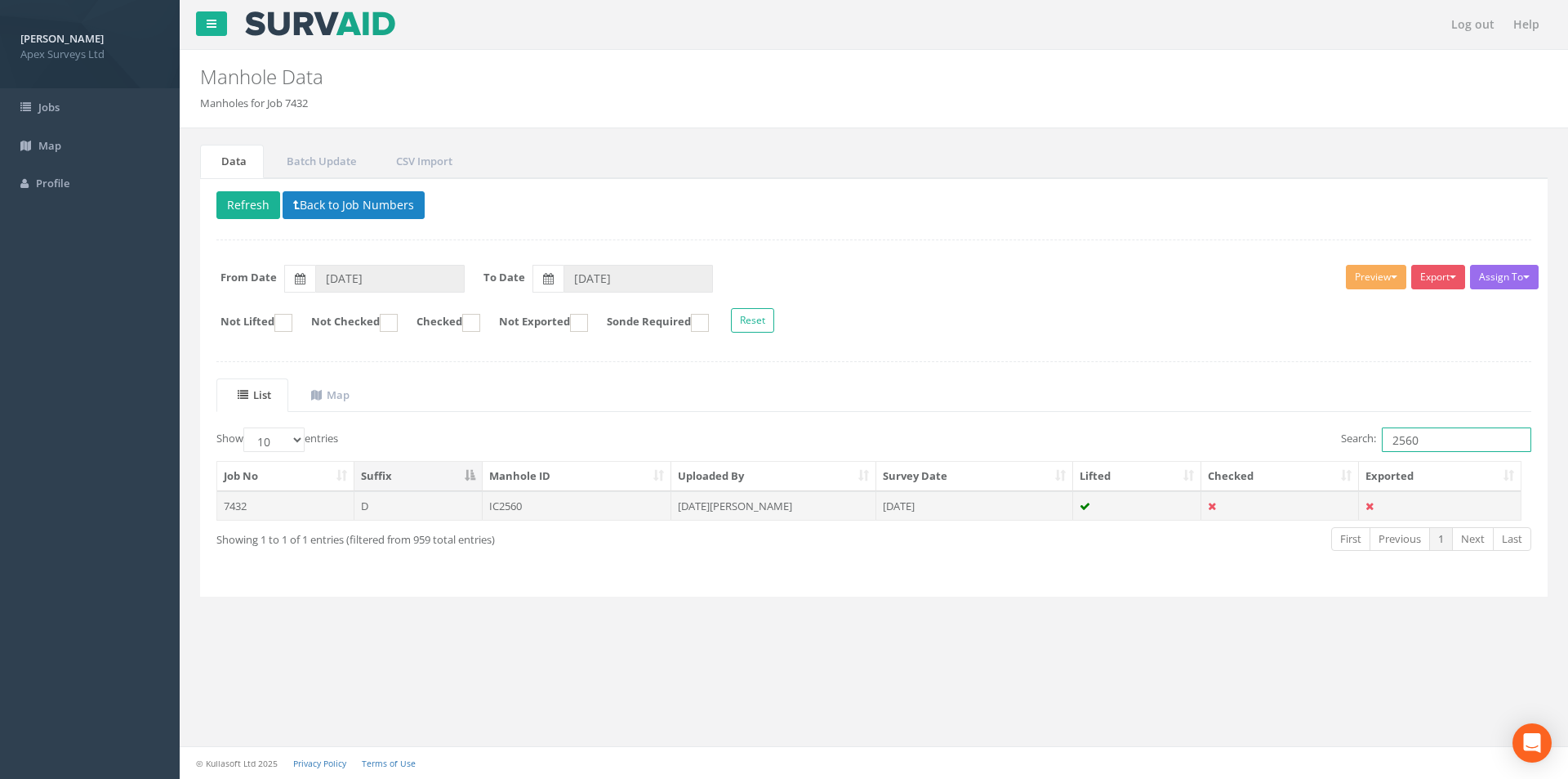
type input "2560"
click at [981, 507] on td "[DATE]" at bounding box center [975, 505] width 197 height 29
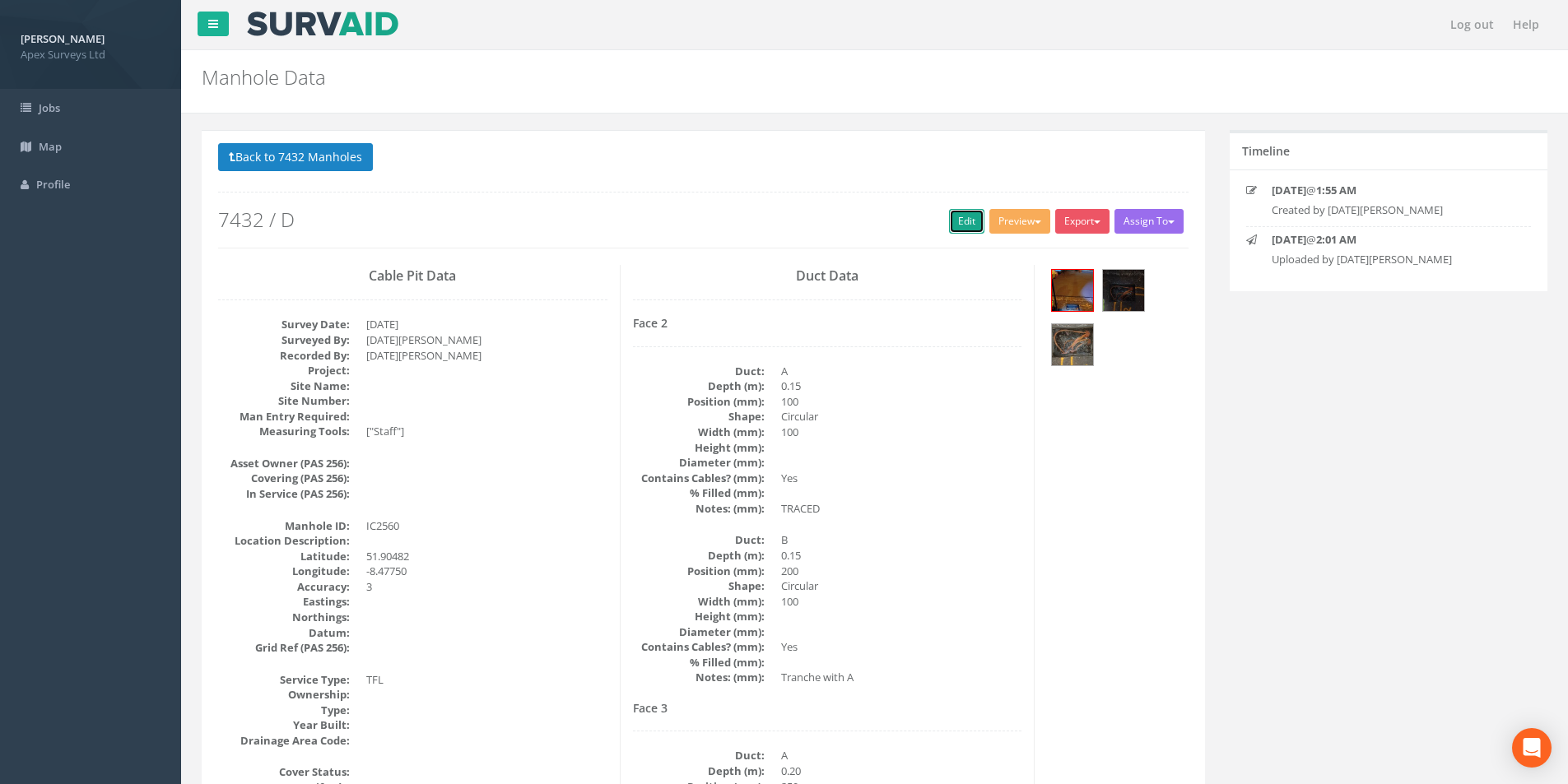
click at [958, 223] on link "Edit" at bounding box center [967, 220] width 36 height 25
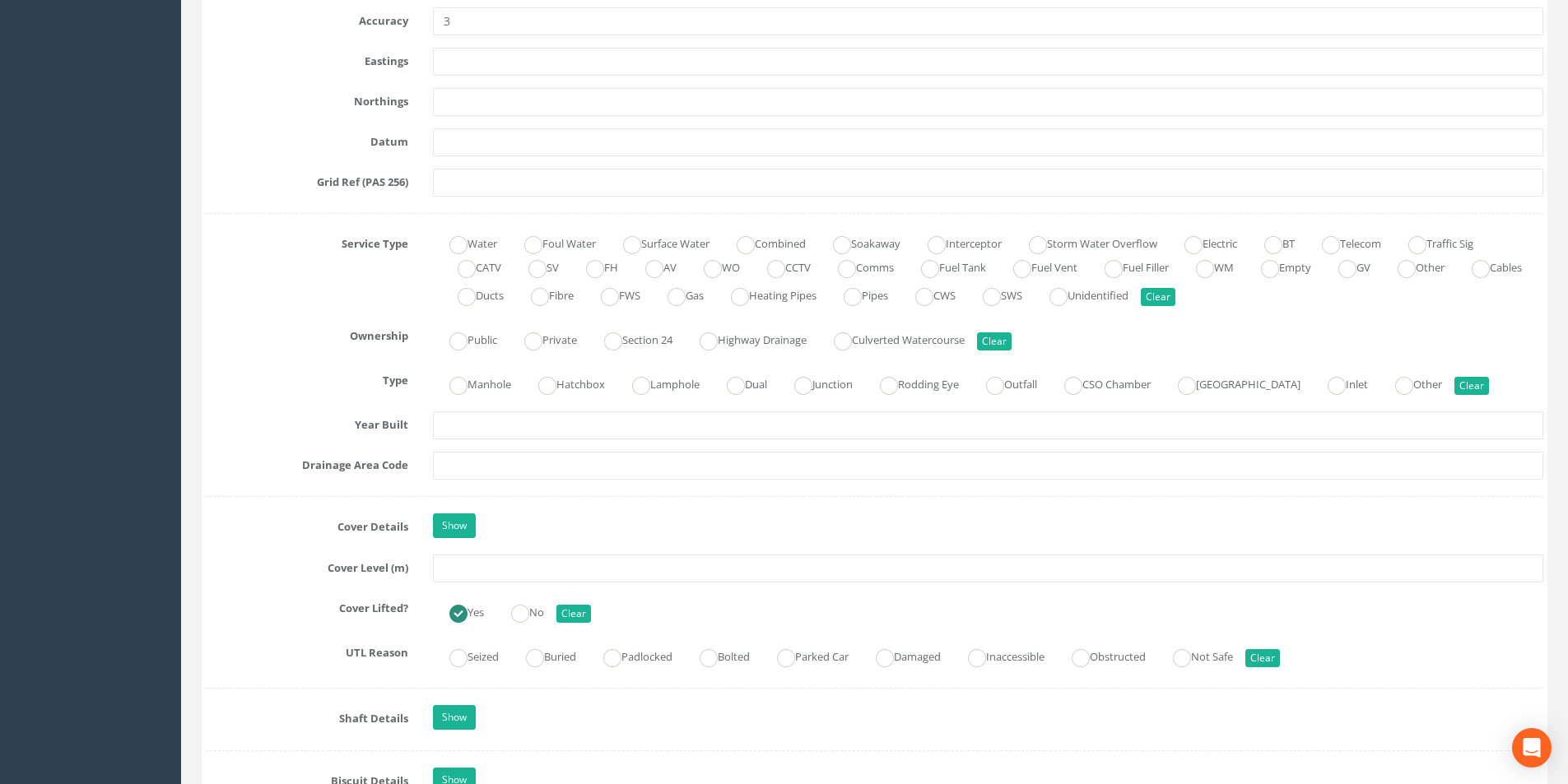
scroll to position [1069, 0]
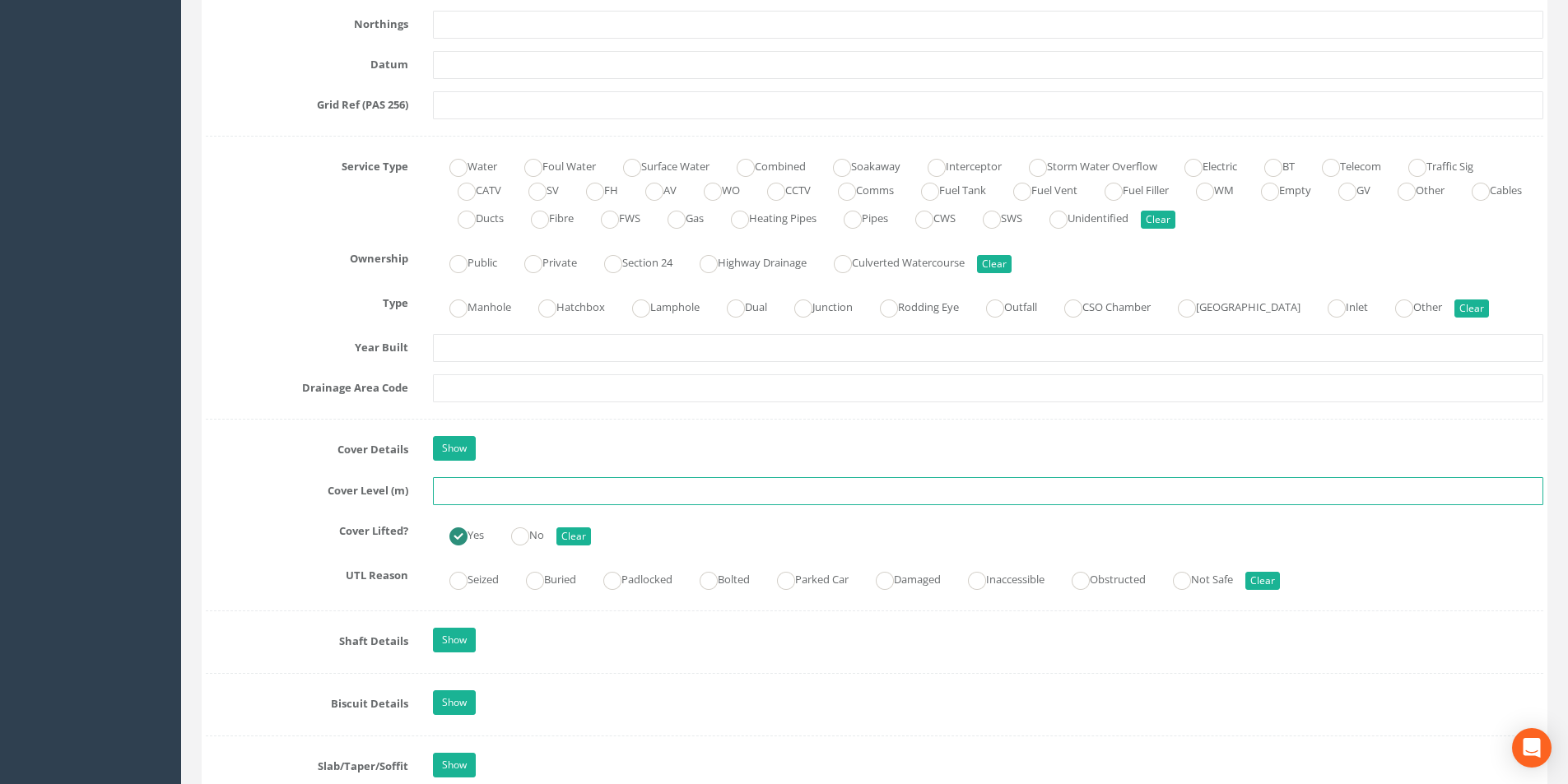
click at [526, 496] on input "text" at bounding box center [988, 490] width 1110 height 28
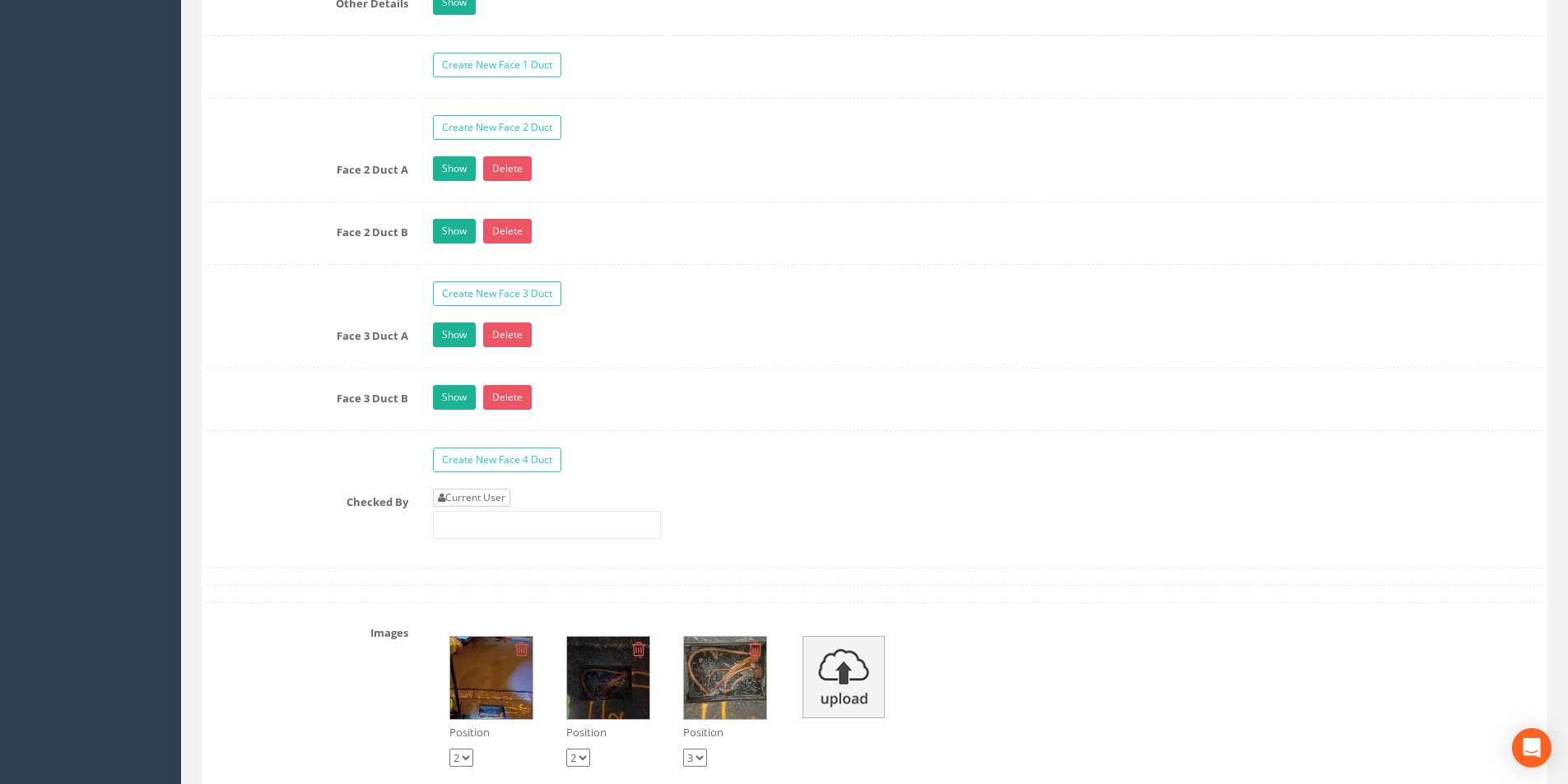
type input "27.28"
click at [501, 499] on link "Current User" at bounding box center [471, 498] width 78 height 18
type input "[PERSON_NAME]"
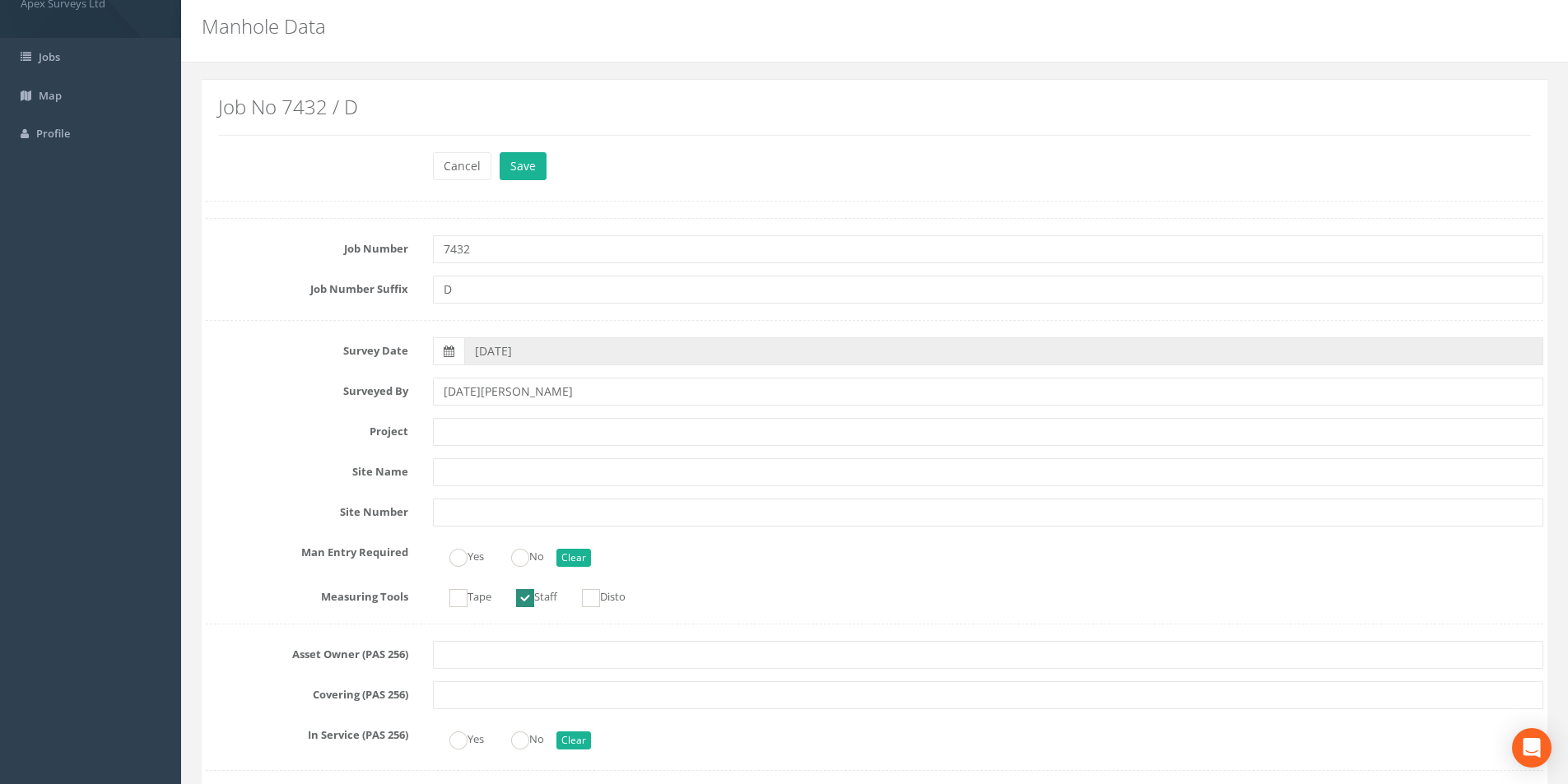
scroll to position [0, 0]
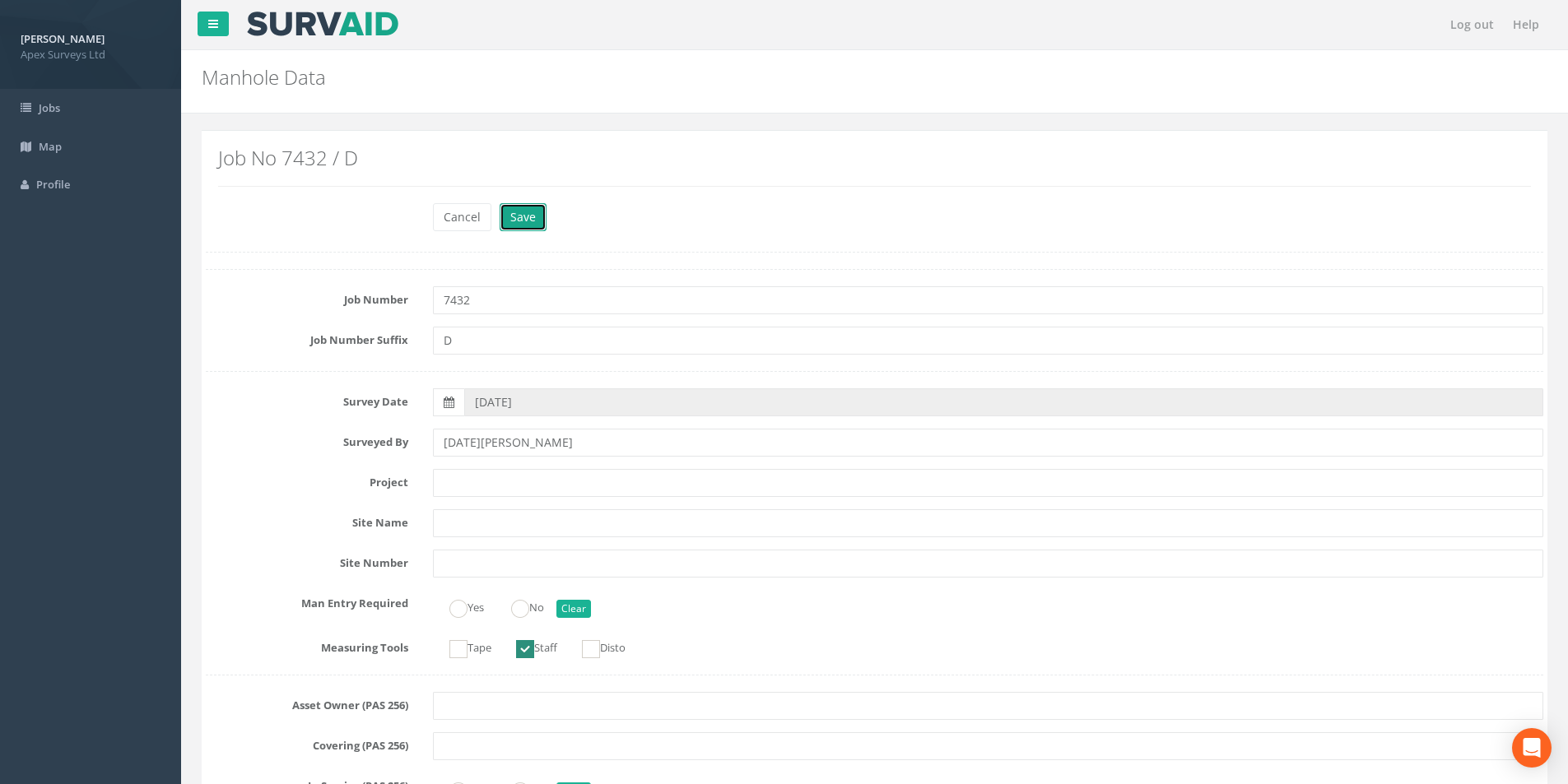
click at [528, 220] on button "Save" at bounding box center [523, 217] width 47 height 28
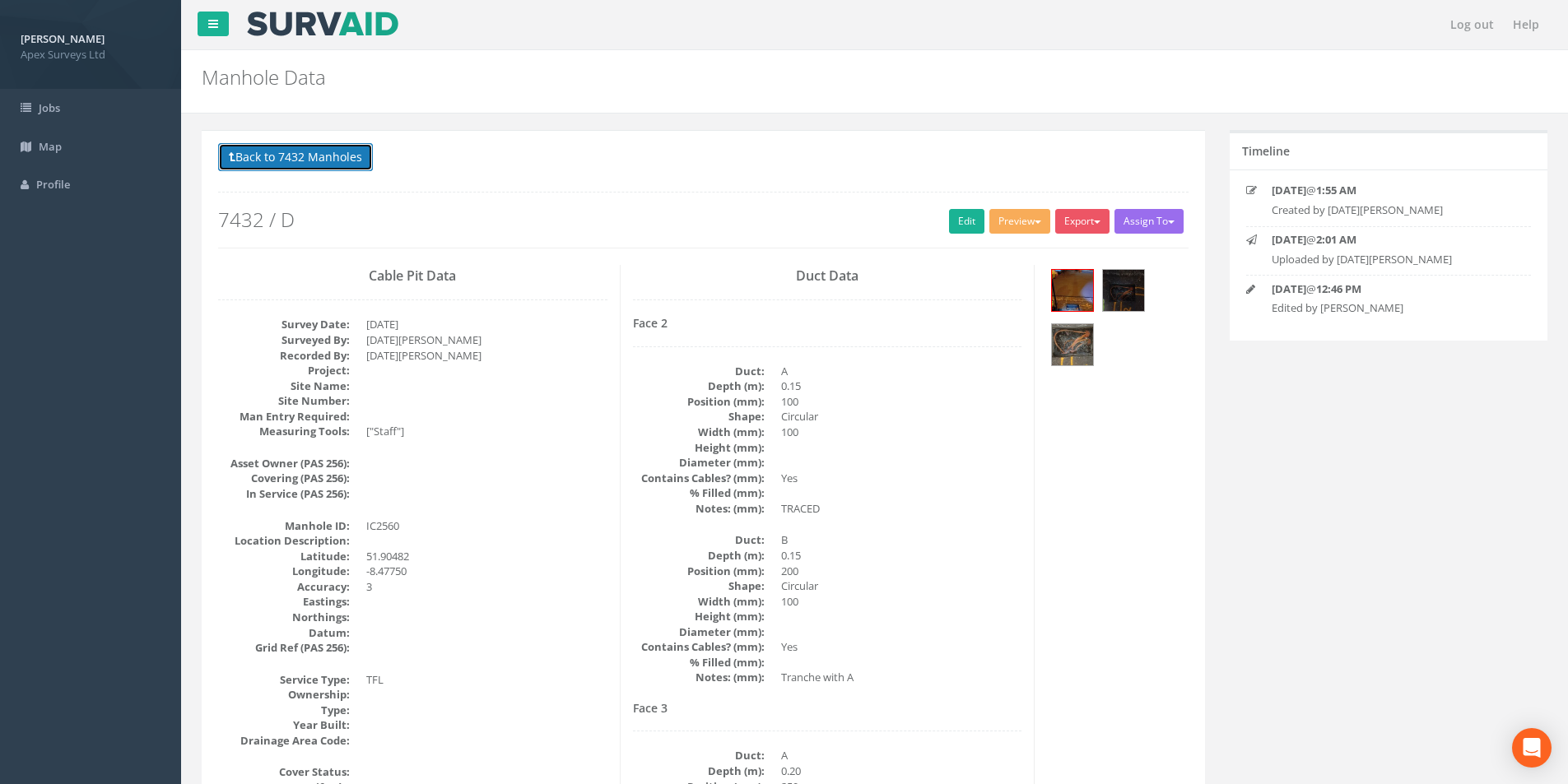
click at [256, 155] on button "Back to 7432 Manholes" at bounding box center [295, 156] width 155 height 28
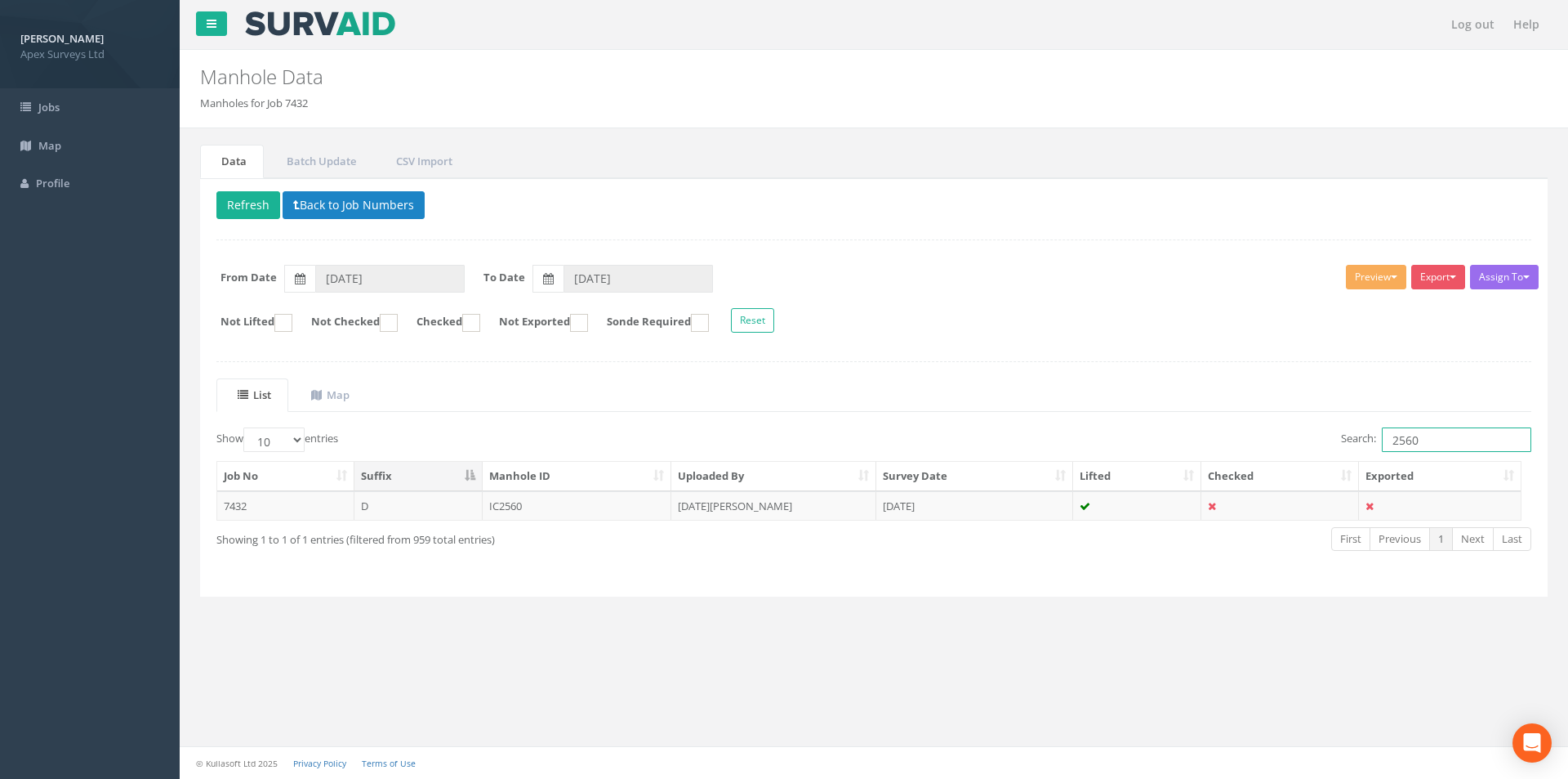
click at [1438, 440] on input "2560" at bounding box center [1456, 439] width 150 height 25
type input "2559"
click at [793, 509] on td "[DATE][PERSON_NAME]" at bounding box center [774, 505] width 205 height 29
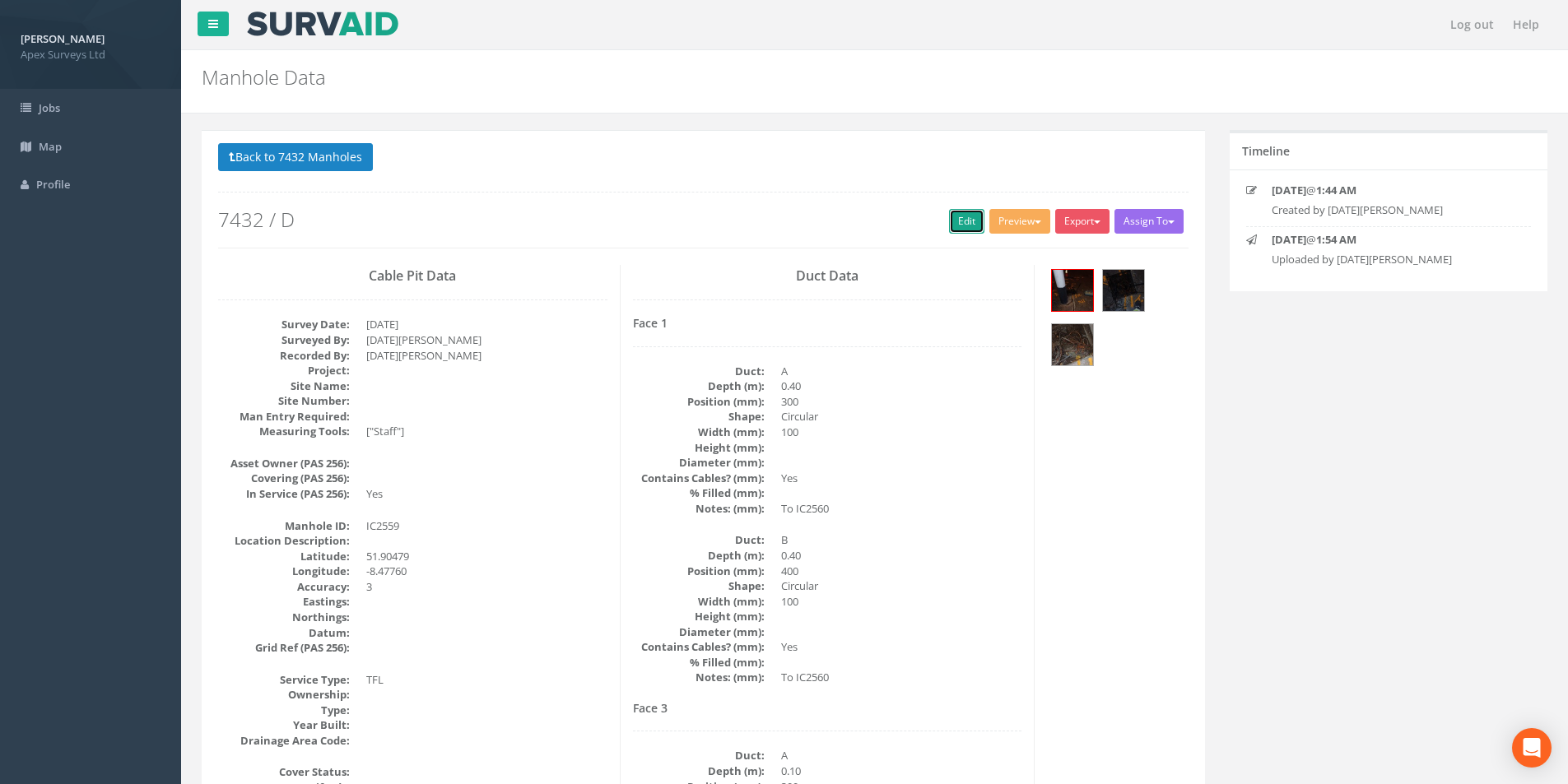
click at [949, 222] on link "Edit" at bounding box center [967, 220] width 36 height 25
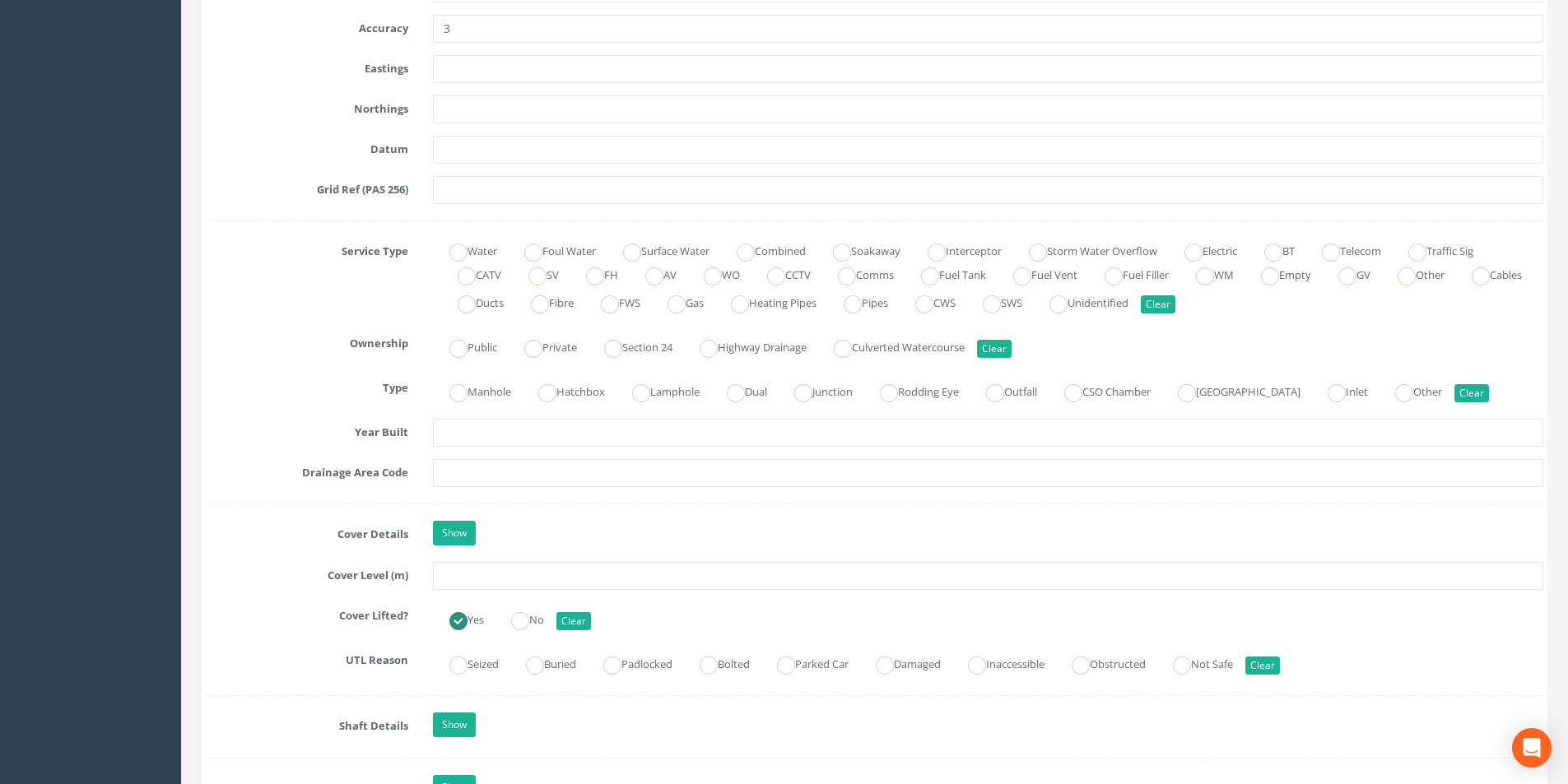
scroll to position [987, 0]
click at [454, 582] on input "text" at bounding box center [988, 573] width 1110 height 28
type input "27.28"
click at [497, 475] on input "text" at bounding box center [988, 470] width 1110 height 28
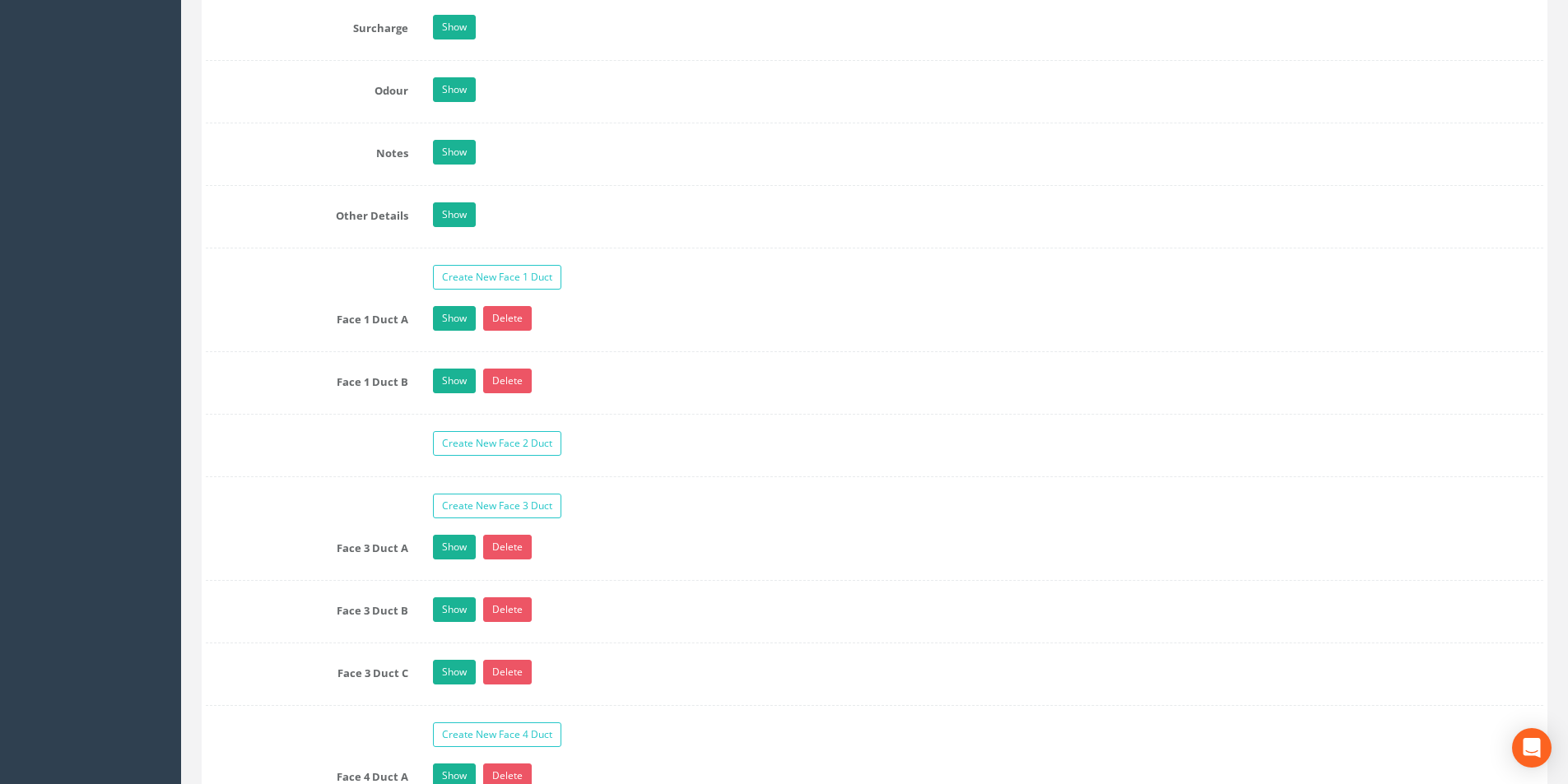
scroll to position [2632, 0]
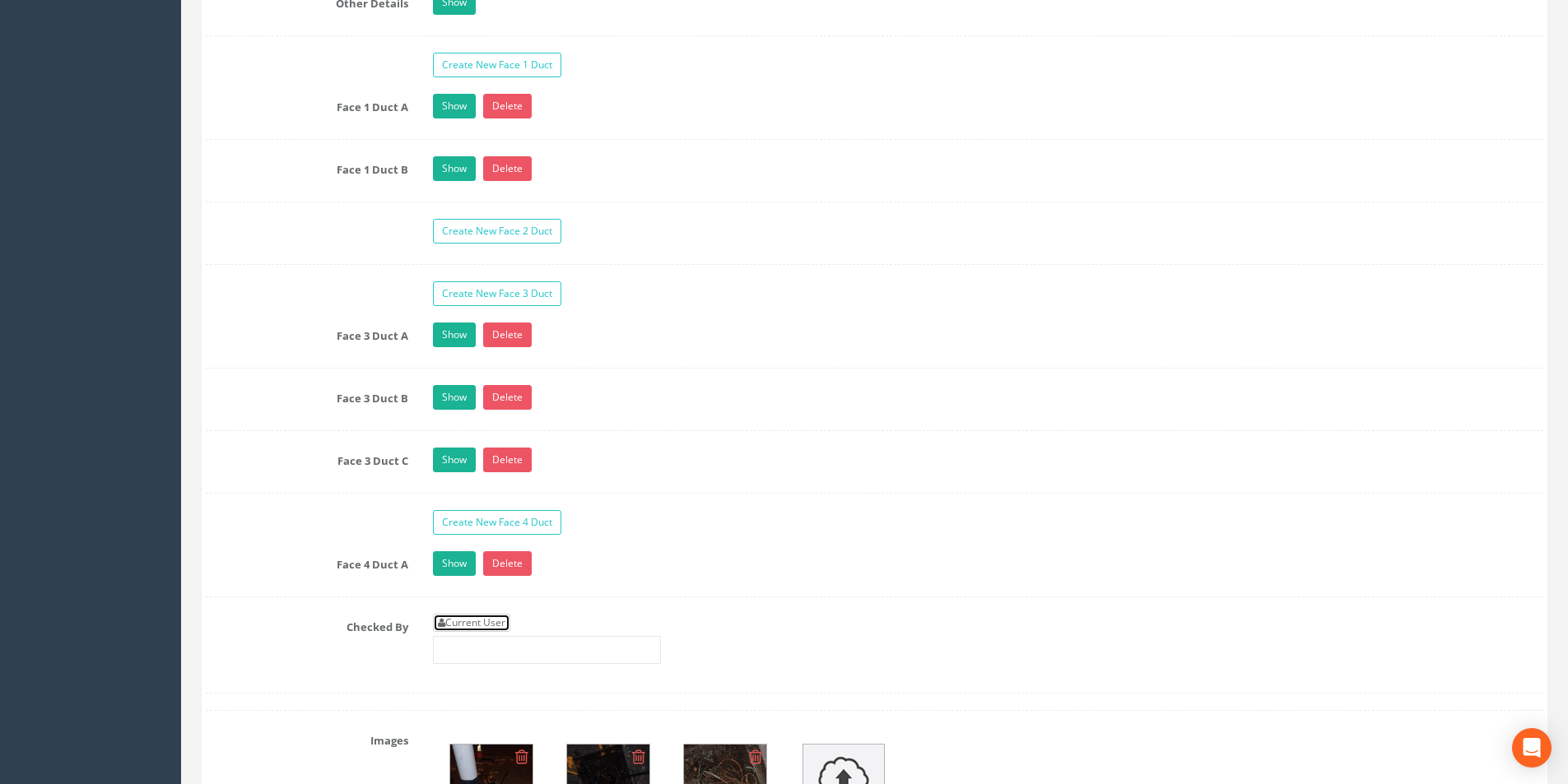
click at [483, 620] on link "Current User" at bounding box center [471, 623] width 78 height 18
type input "[PERSON_NAME]"
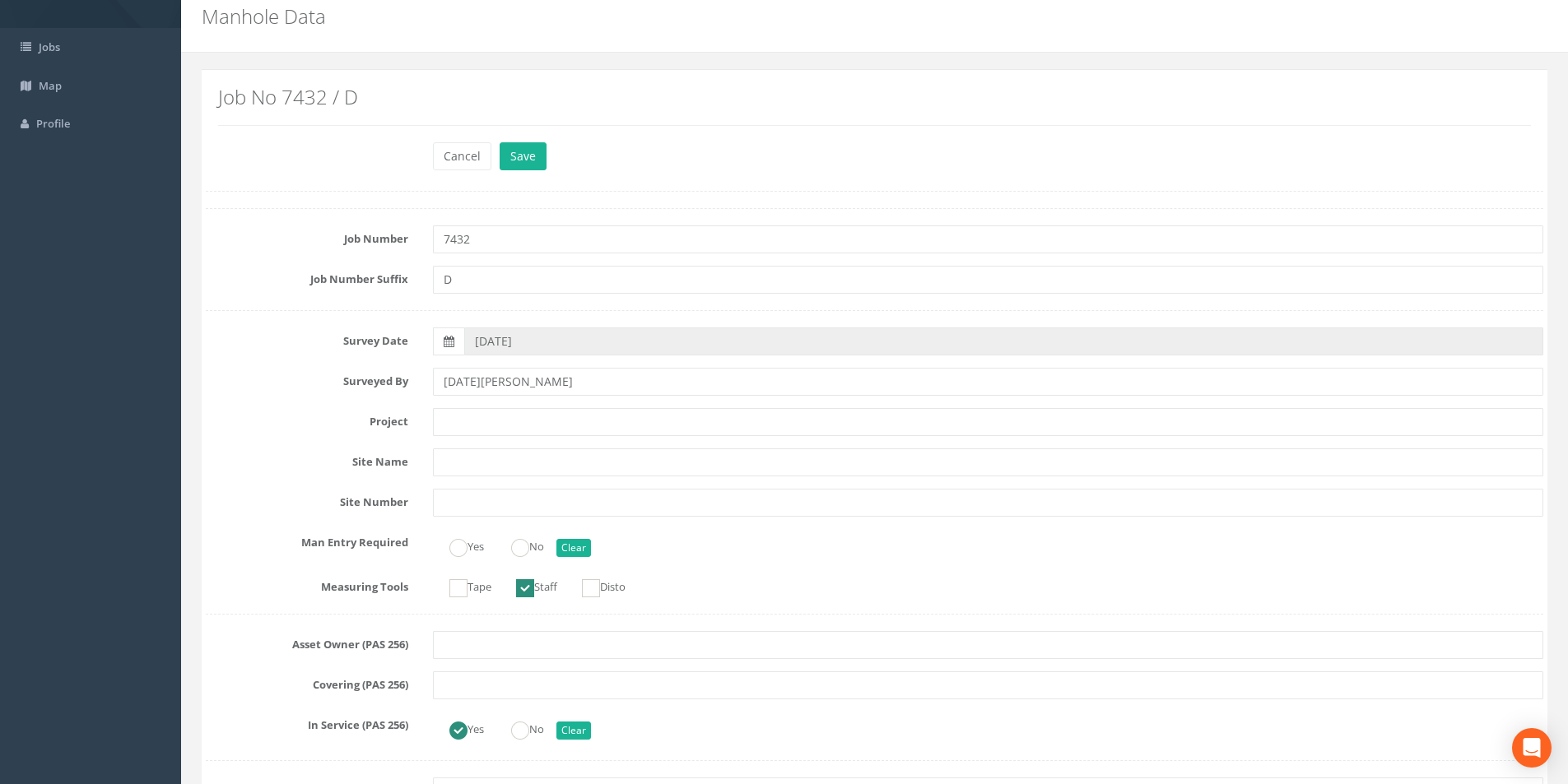
scroll to position [0, 0]
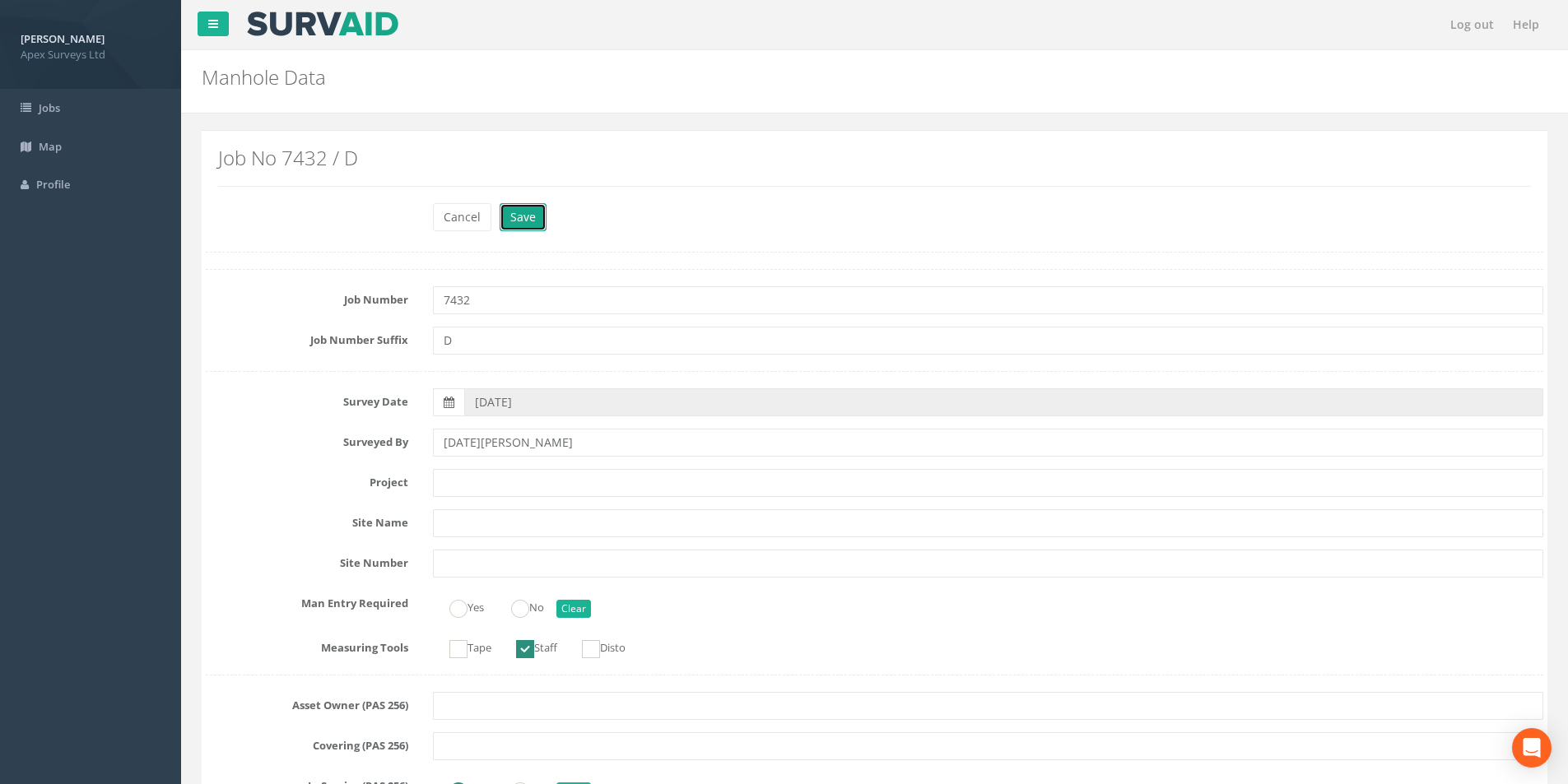
click at [522, 220] on button "Save" at bounding box center [523, 217] width 47 height 28
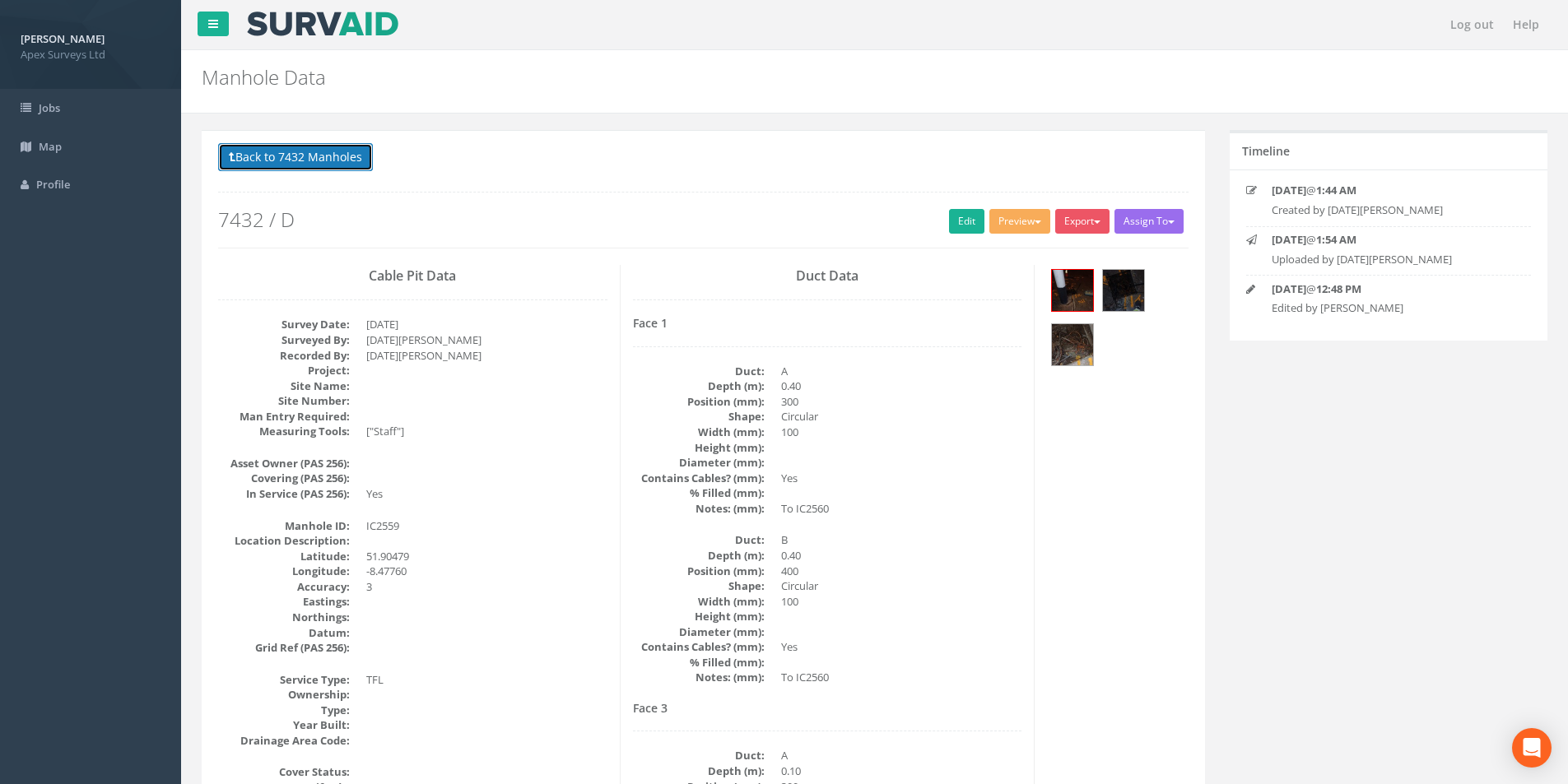
click at [269, 155] on button "Back to 7432 Manholes" at bounding box center [295, 156] width 155 height 28
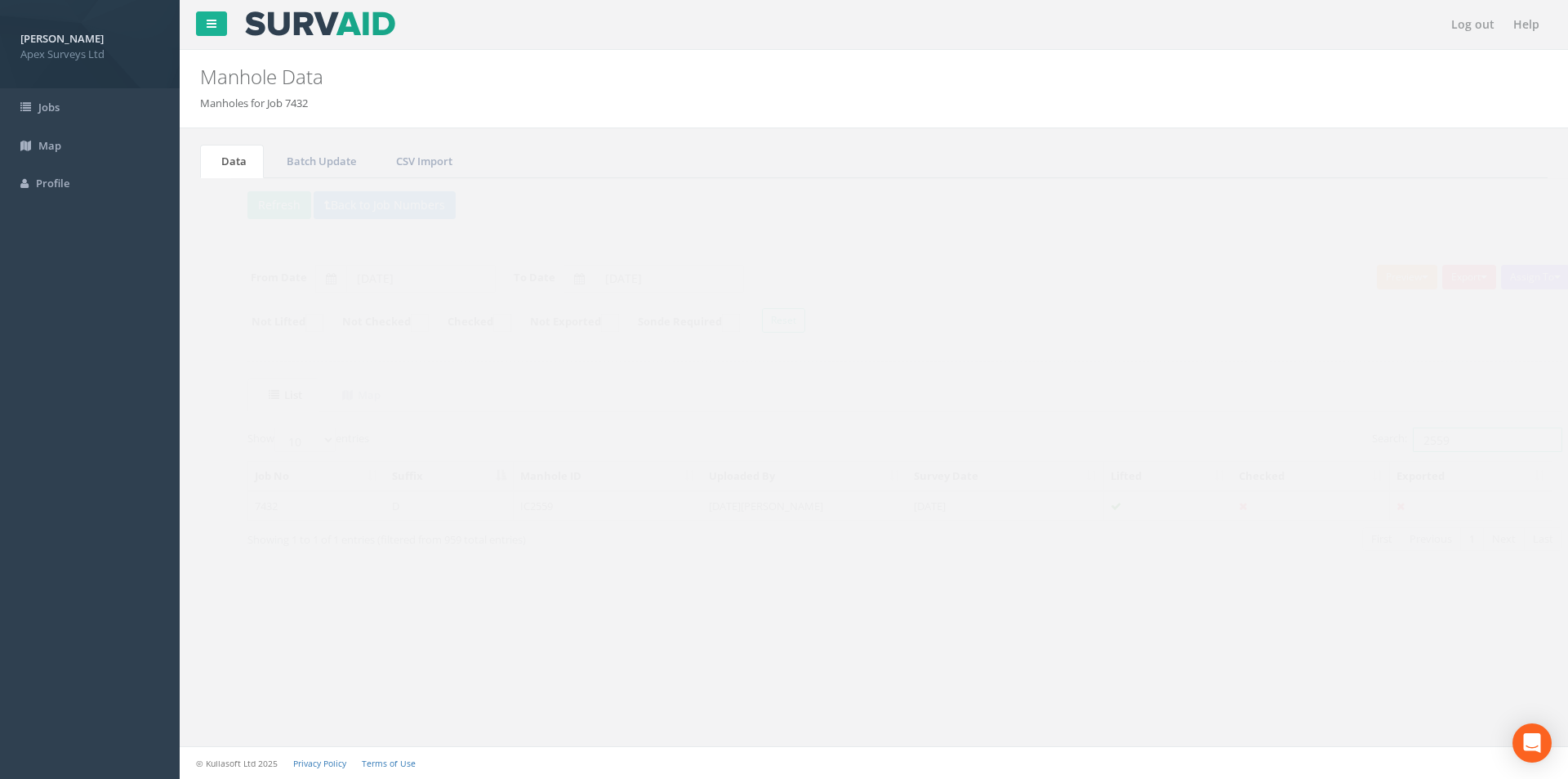
drag, startPoint x: 1433, startPoint y: 441, endPoint x: 1404, endPoint y: 442, distance: 29.0
click at [1404, 442] on input "2559" at bounding box center [1456, 439] width 150 height 25
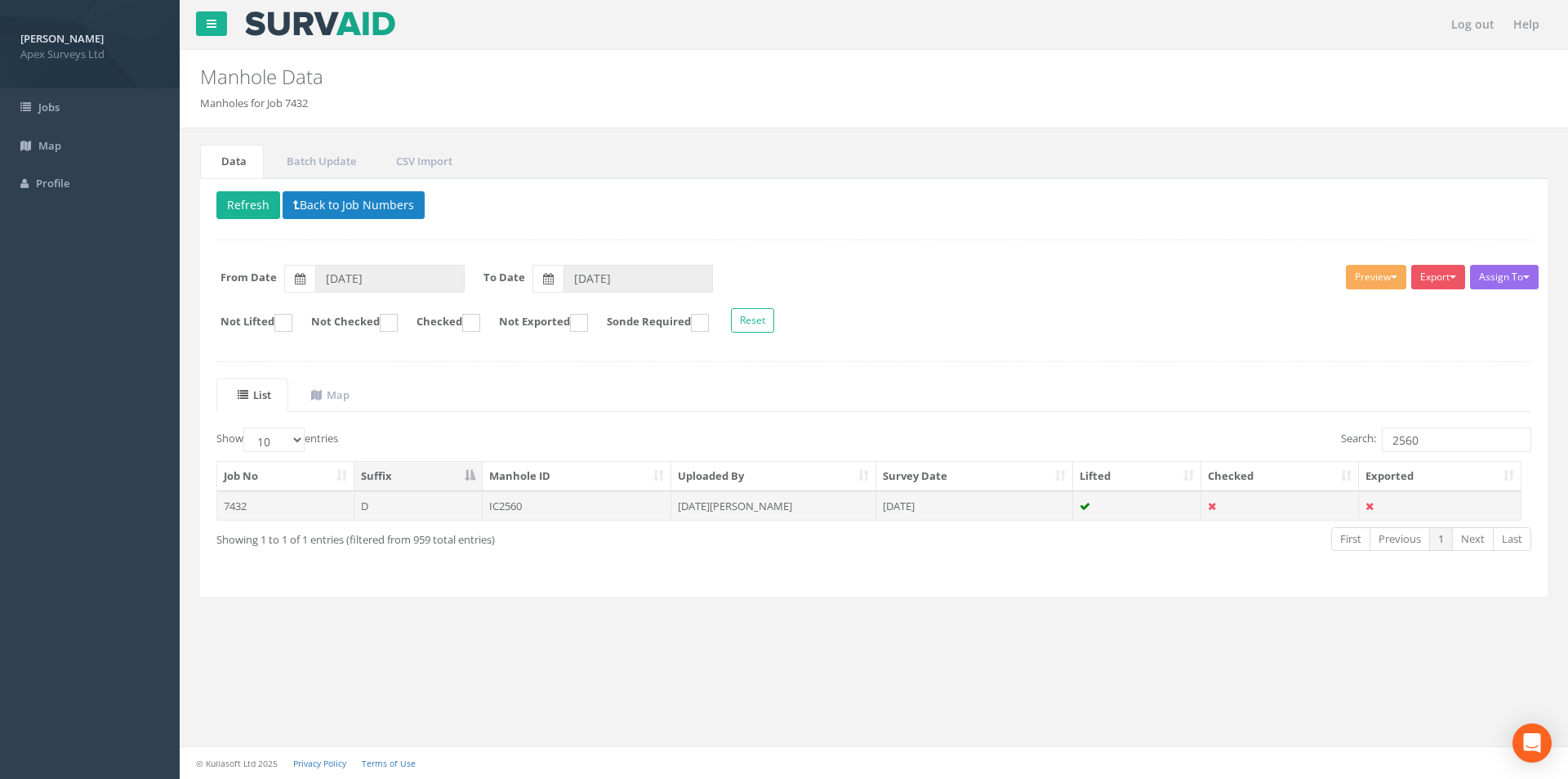
click at [775, 514] on td "[DATE][PERSON_NAME]" at bounding box center [774, 505] width 205 height 29
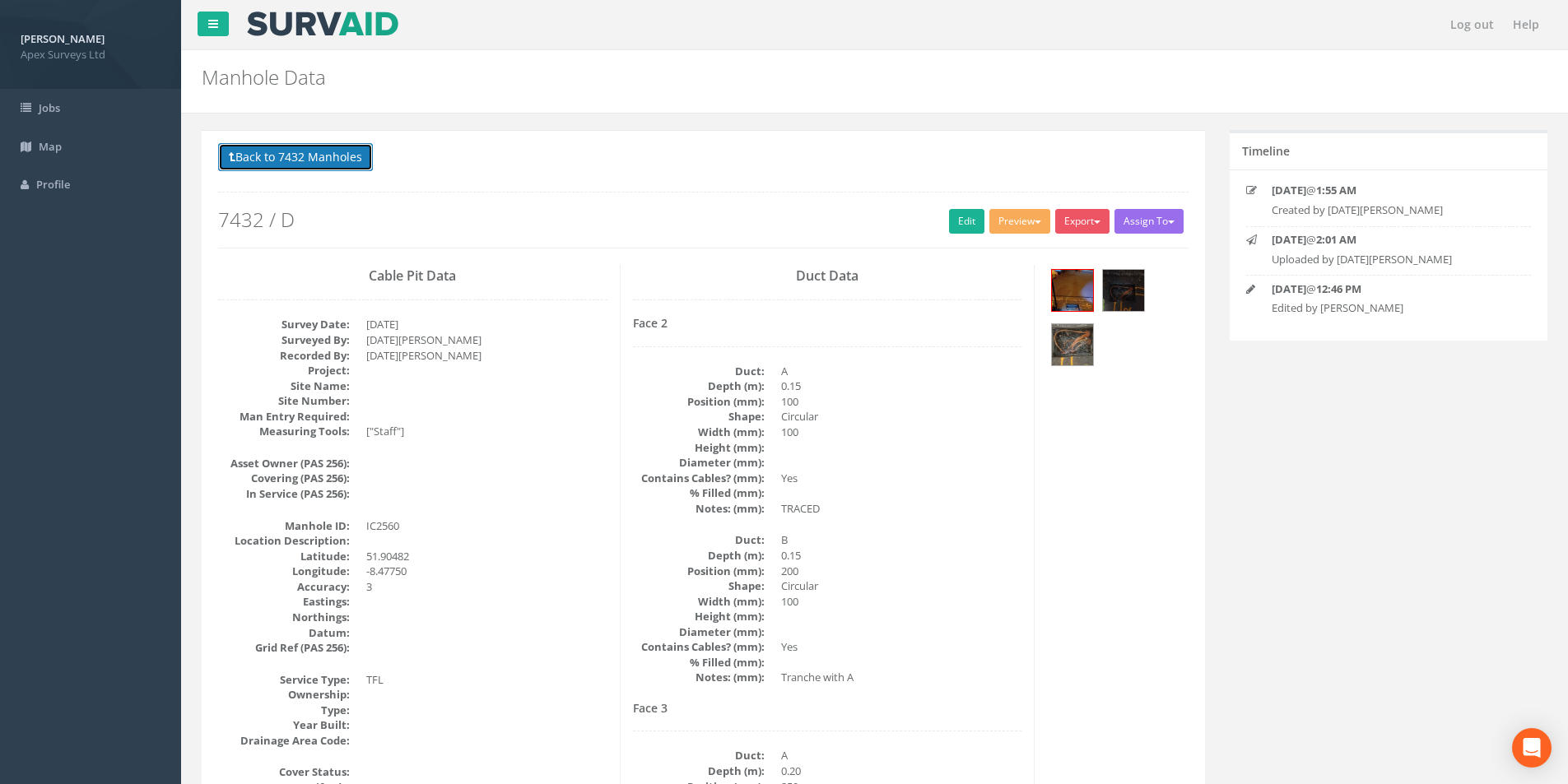
click at [312, 166] on button "Back to 7432 Manholes" at bounding box center [295, 156] width 155 height 28
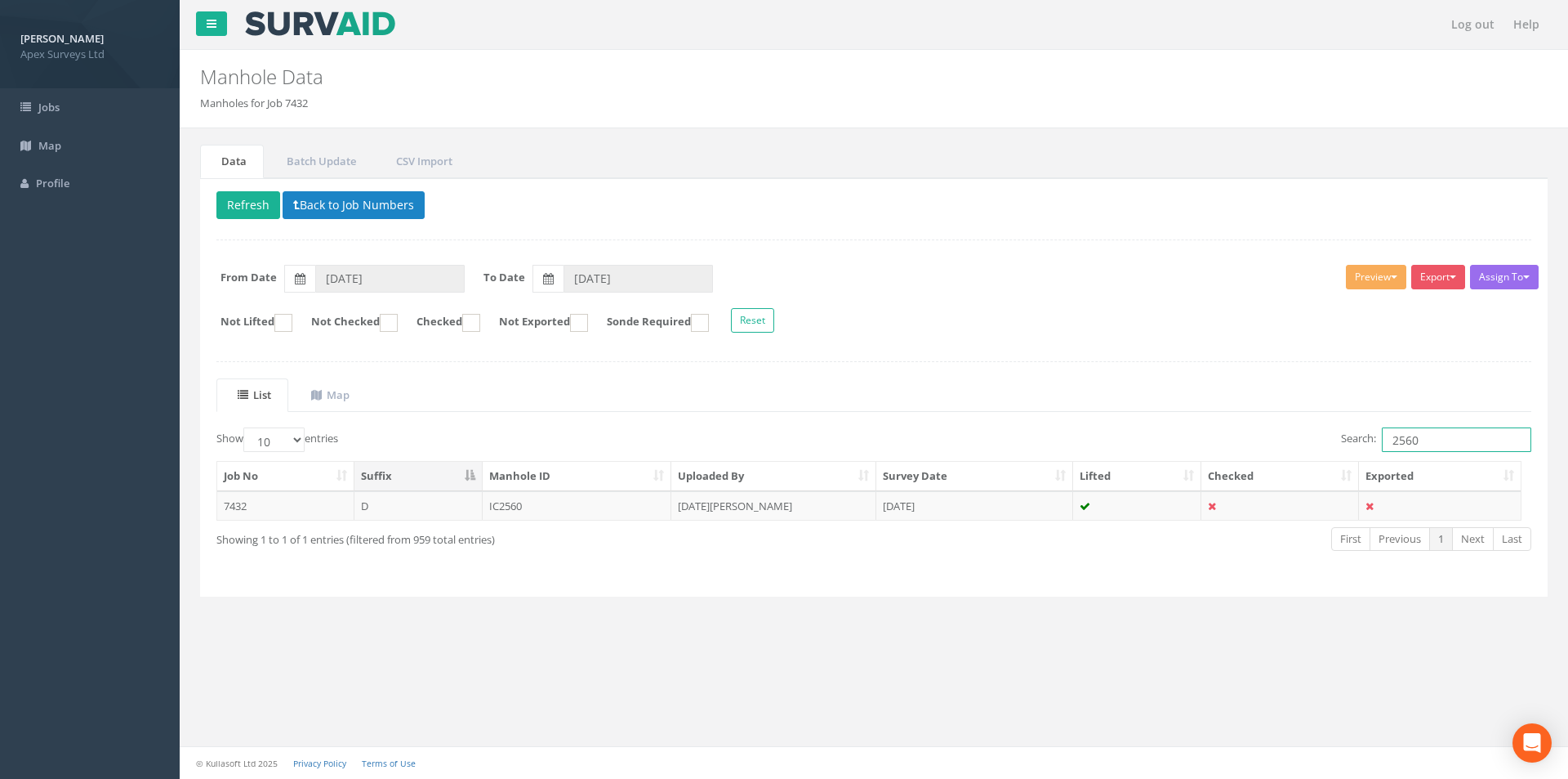
click at [1428, 434] on input "2560" at bounding box center [1456, 439] width 150 height 25
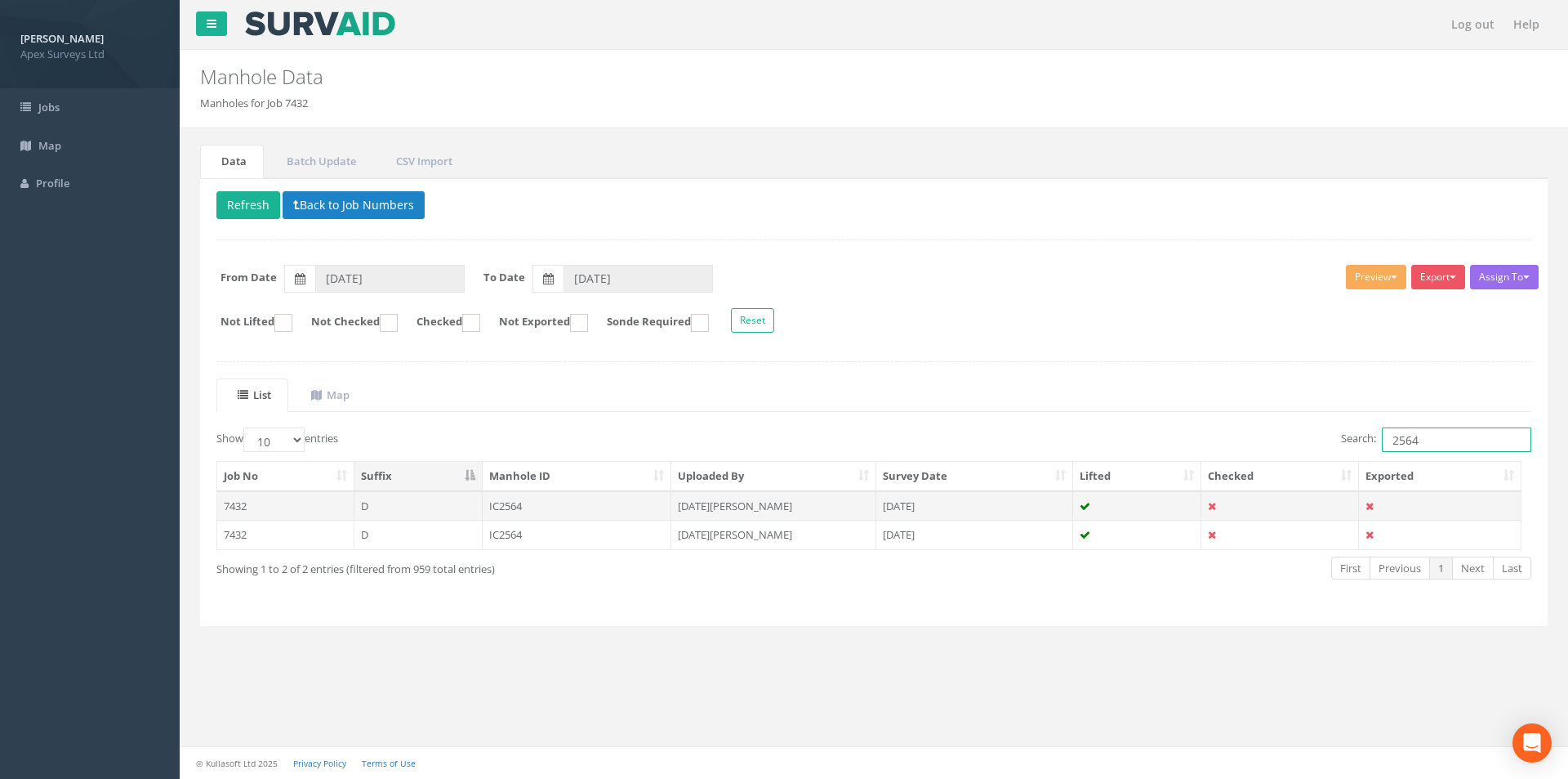
type input "2564"
click at [599, 501] on td "IC2564" at bounding box center [577, 505] width 190 height 29
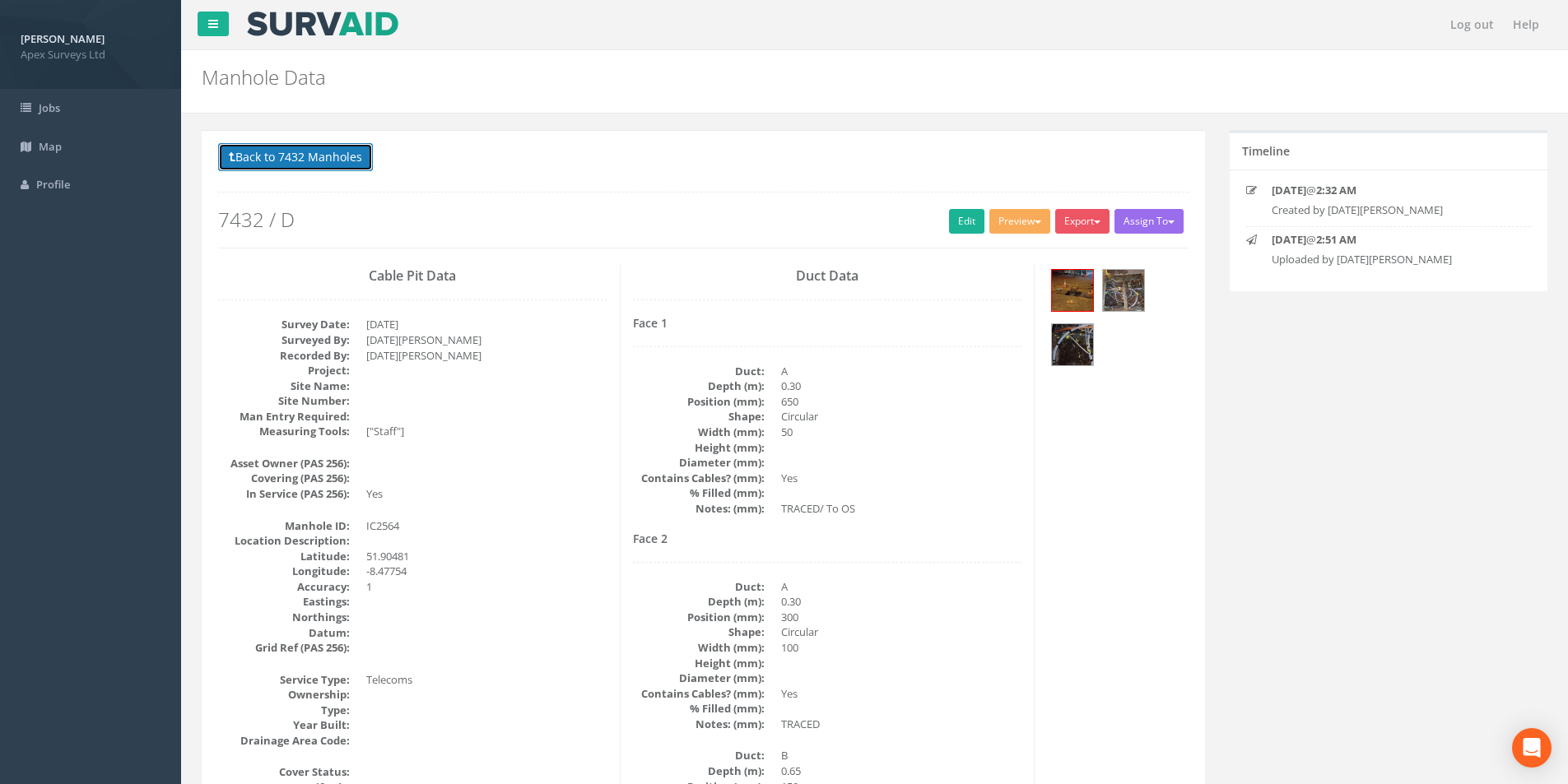
click at [293, 150] on button "Back to 7432 Manholes" at bounding box center [295, 156] width 155 height 28
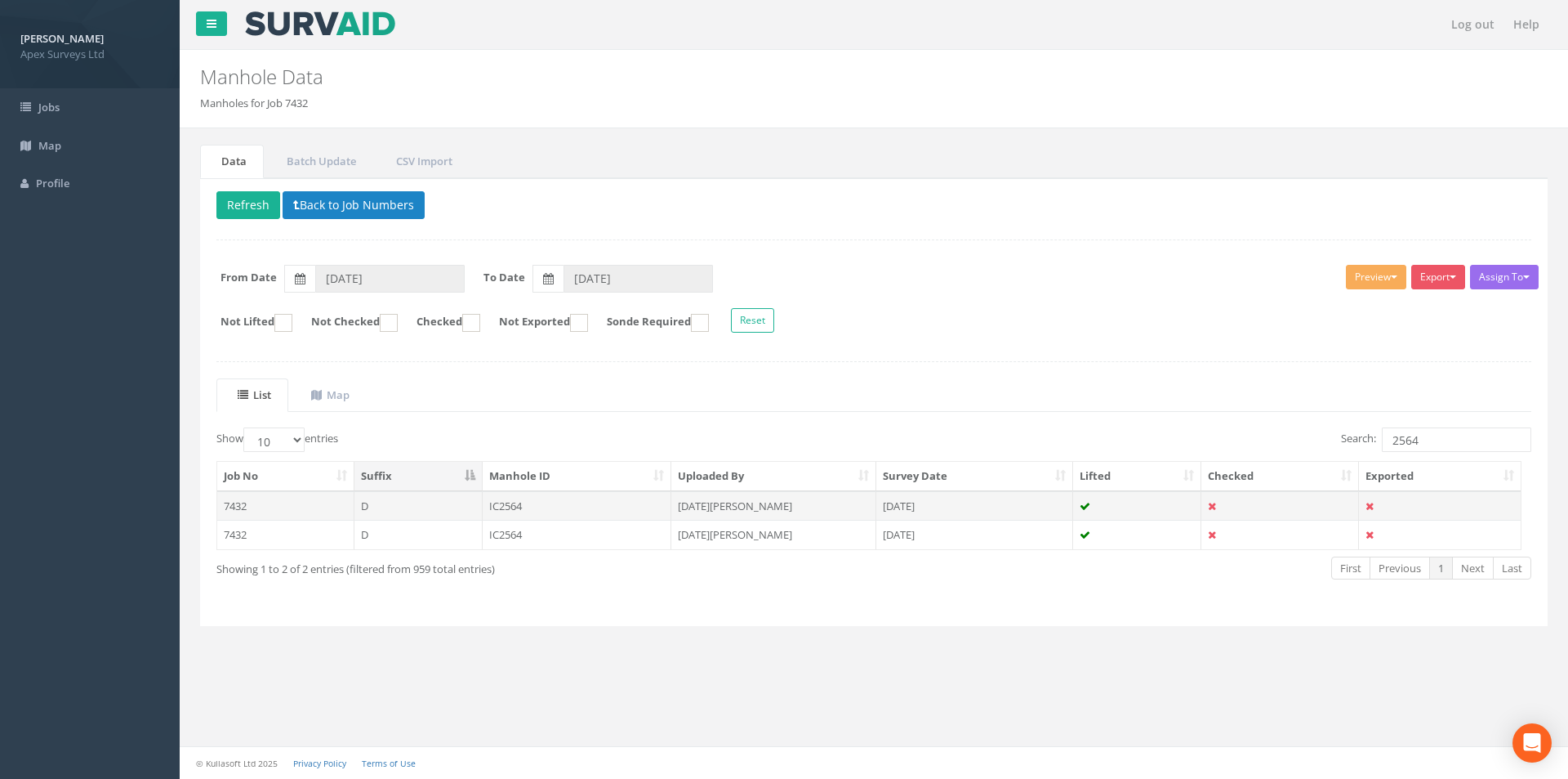
click at [562, 516] on td "IC2564" at bounding box center [577, 505] width 190 height 29
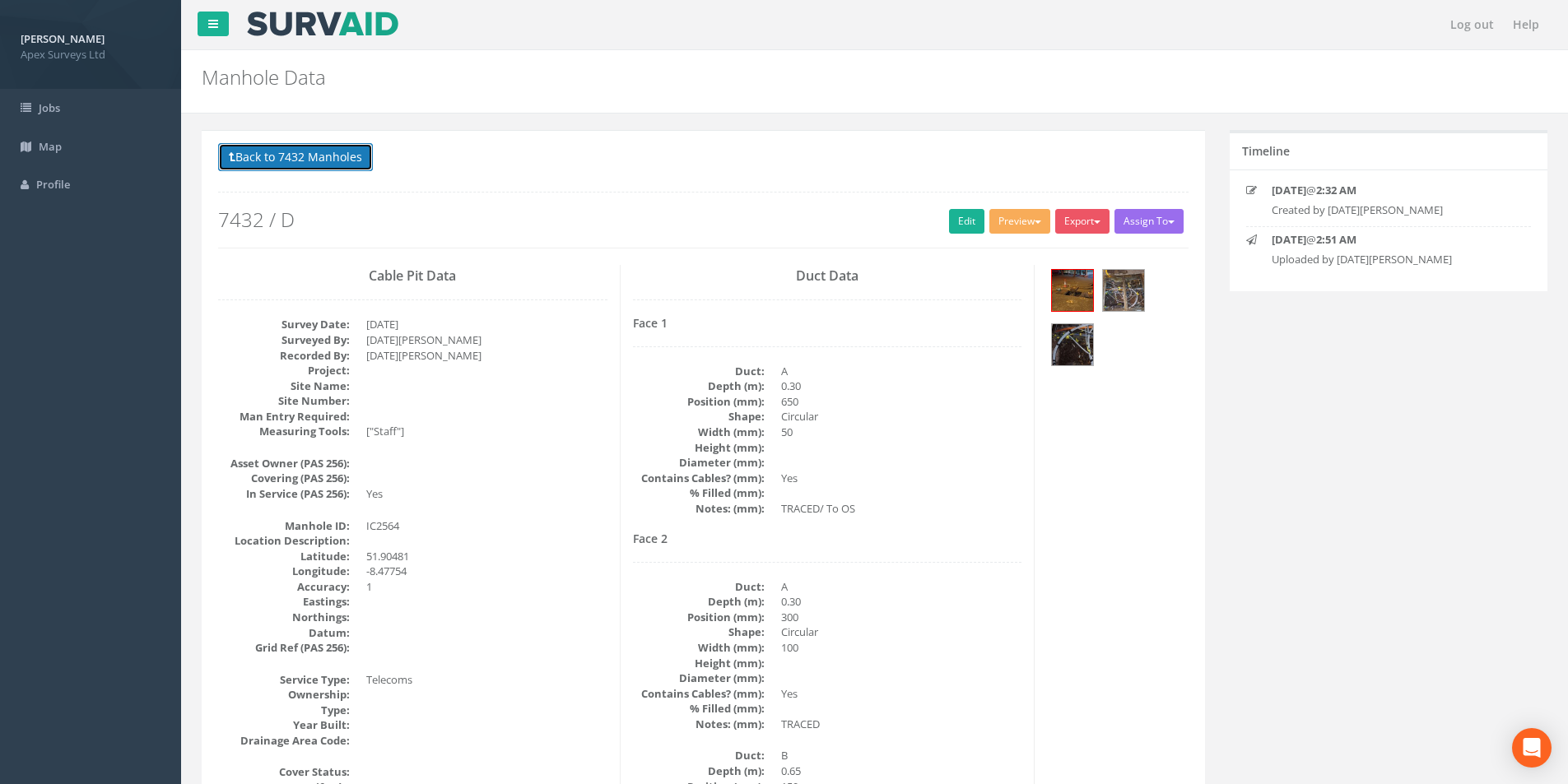
click at [264, 143] on button "Back to 7432 Manholes" at bounding box center [295, 156] width 155 height 28
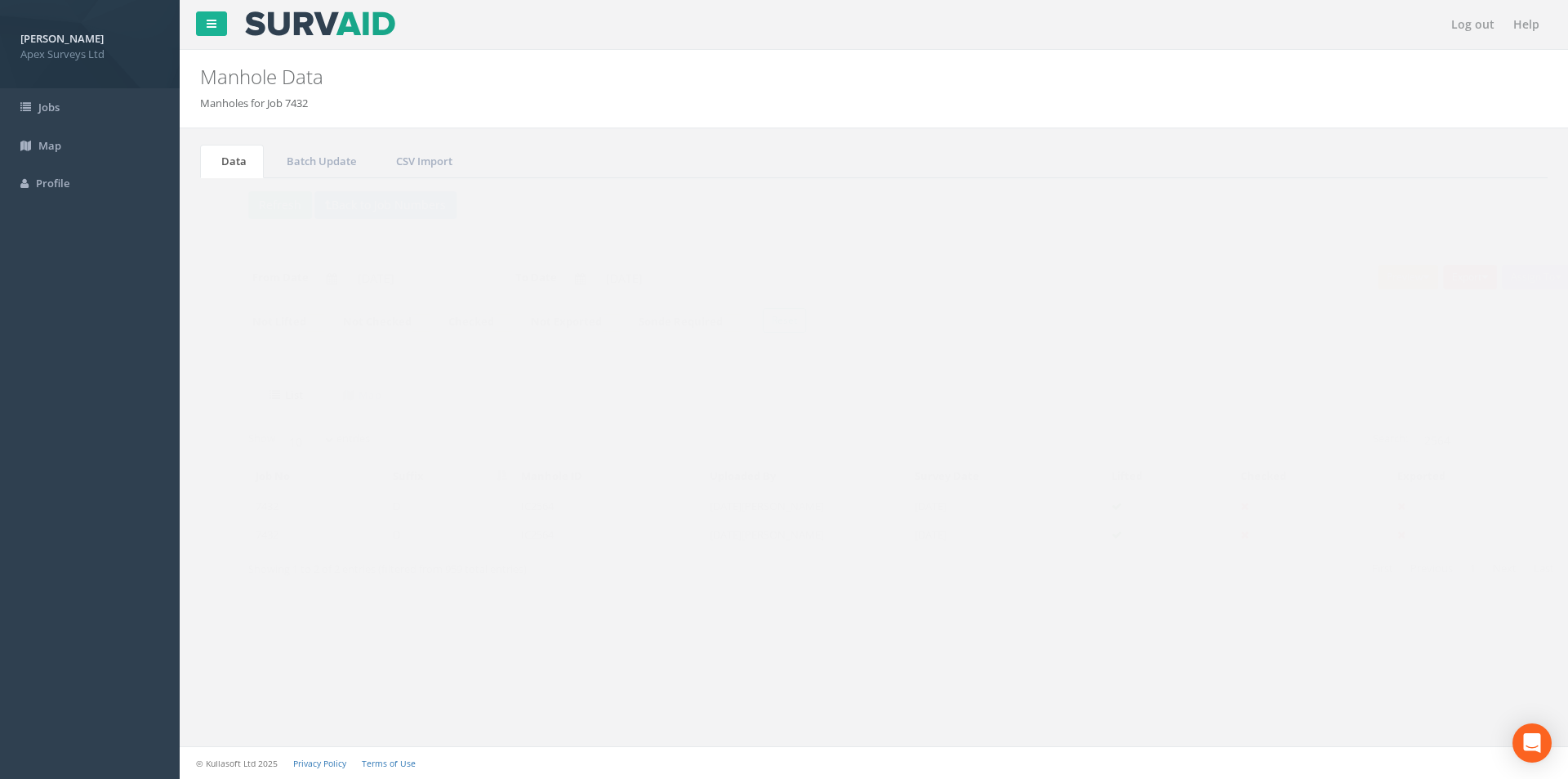
click at [582, 545] on td "IC2564" at bounding box center [577, 534] width 190 height 29
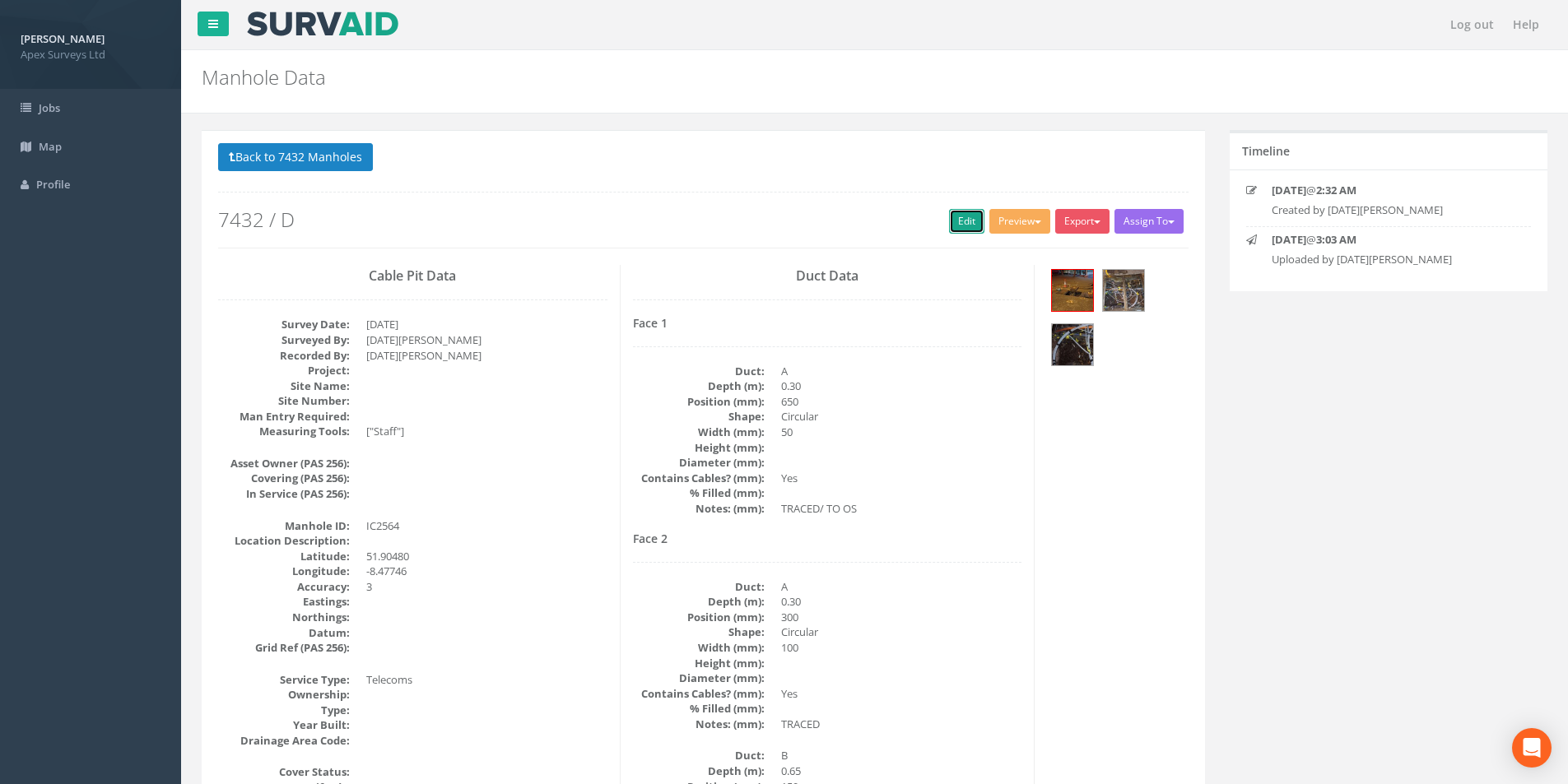
click at [954, 225] on link "Edit" at bounding box center [967, 220] width 36 height 25
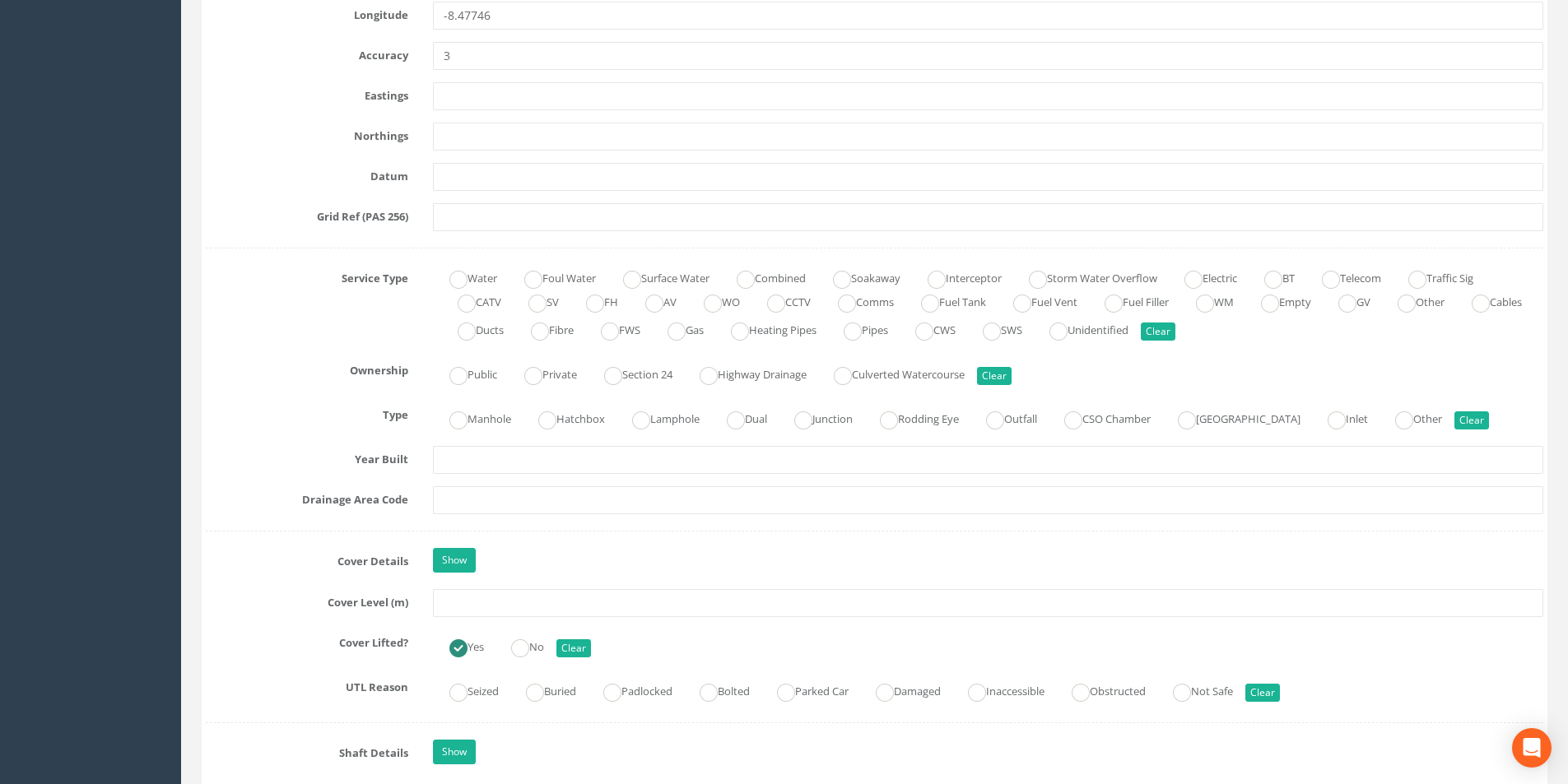
scroll to position [987, 0]
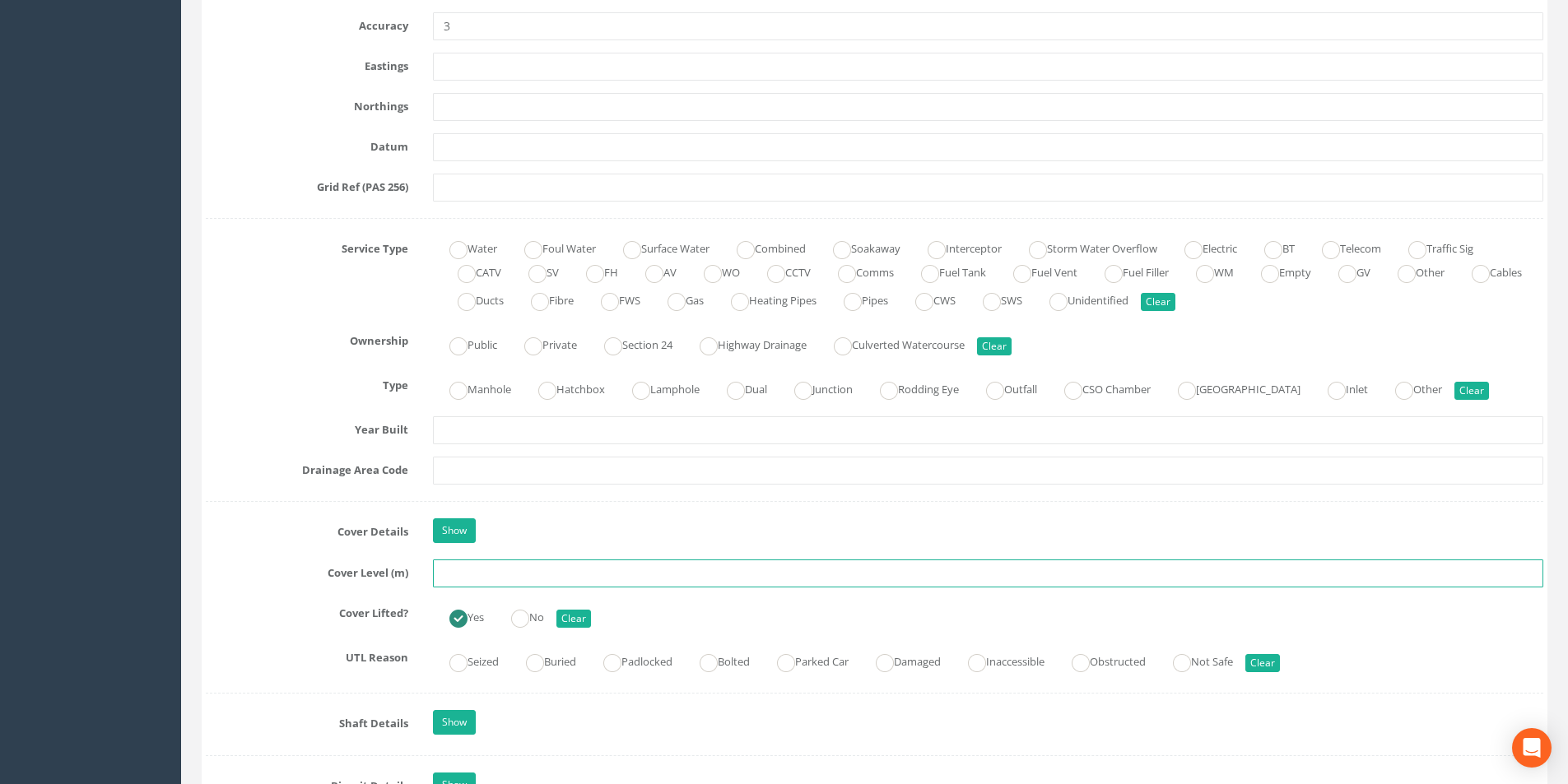
click at [506, 574] on input "text" at bounding box center [988, 573] width 1110 height 28
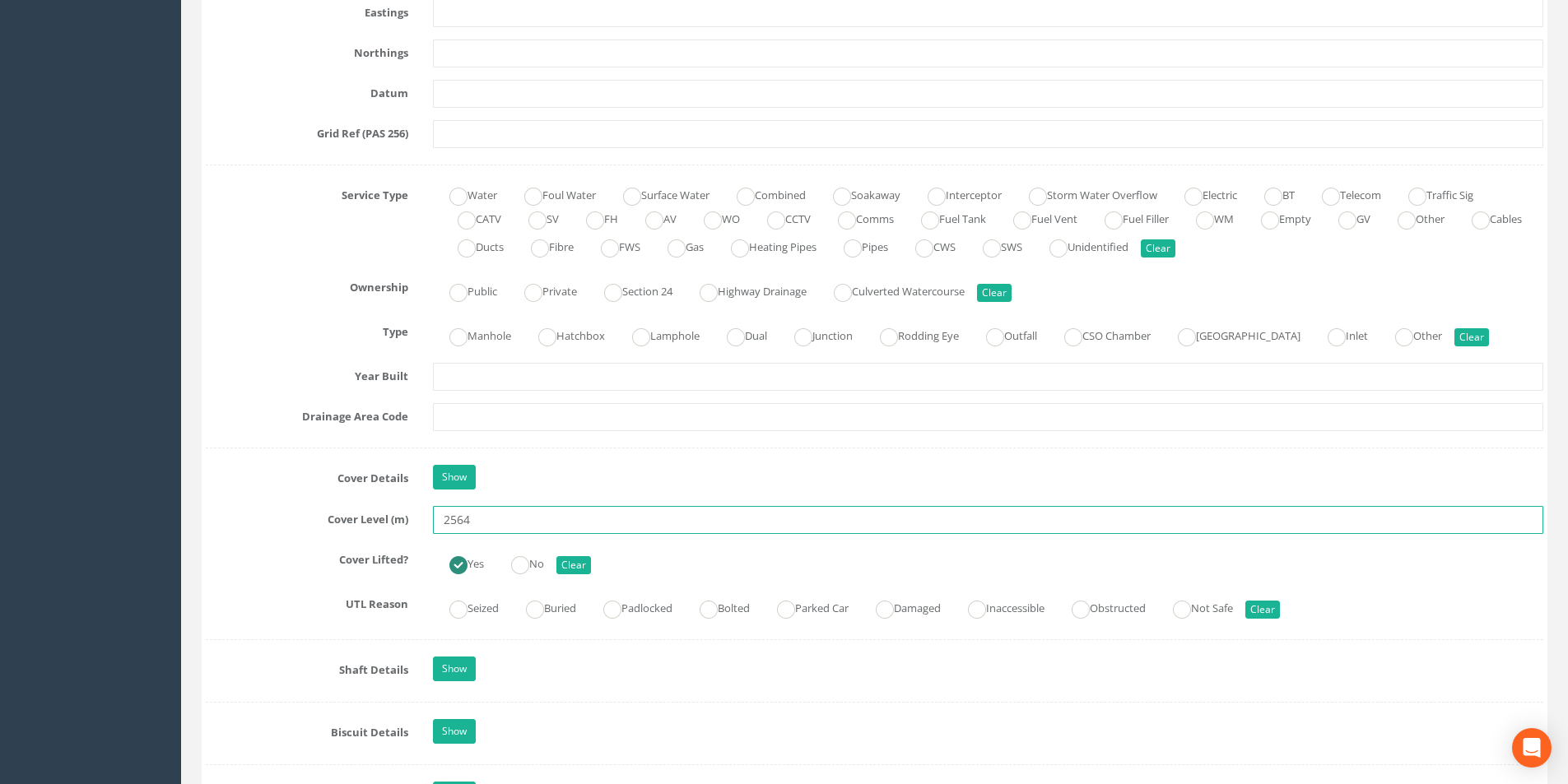
scroll to position [1069, 0]
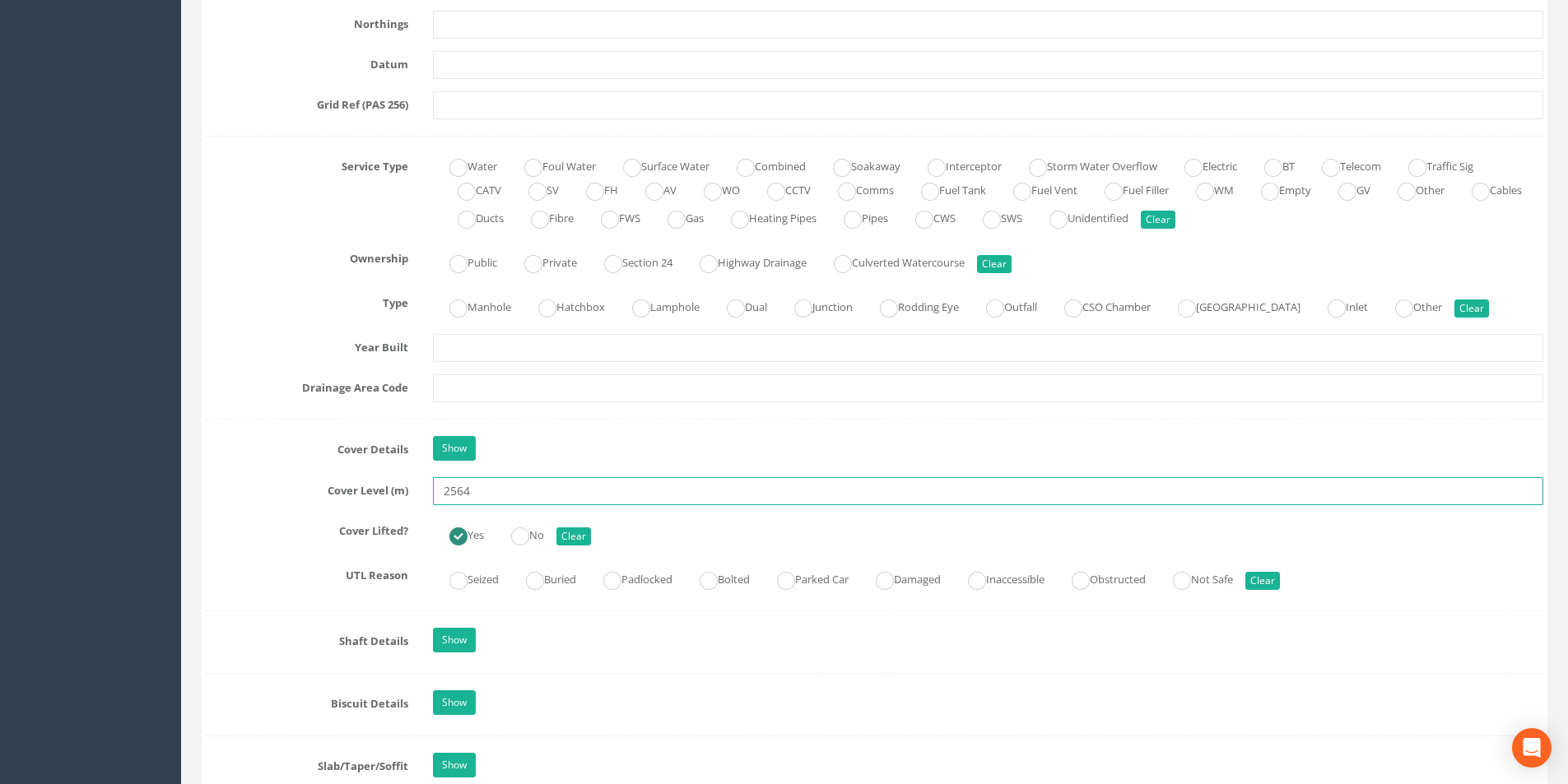
drag, startPoint x: 471, startPoint y: 496, endPoint x: 438, endPoint y: 497, distance: 33.0
click at [438, 497] on input "2564" at bounding box center [988, 490] width 1110 height 28
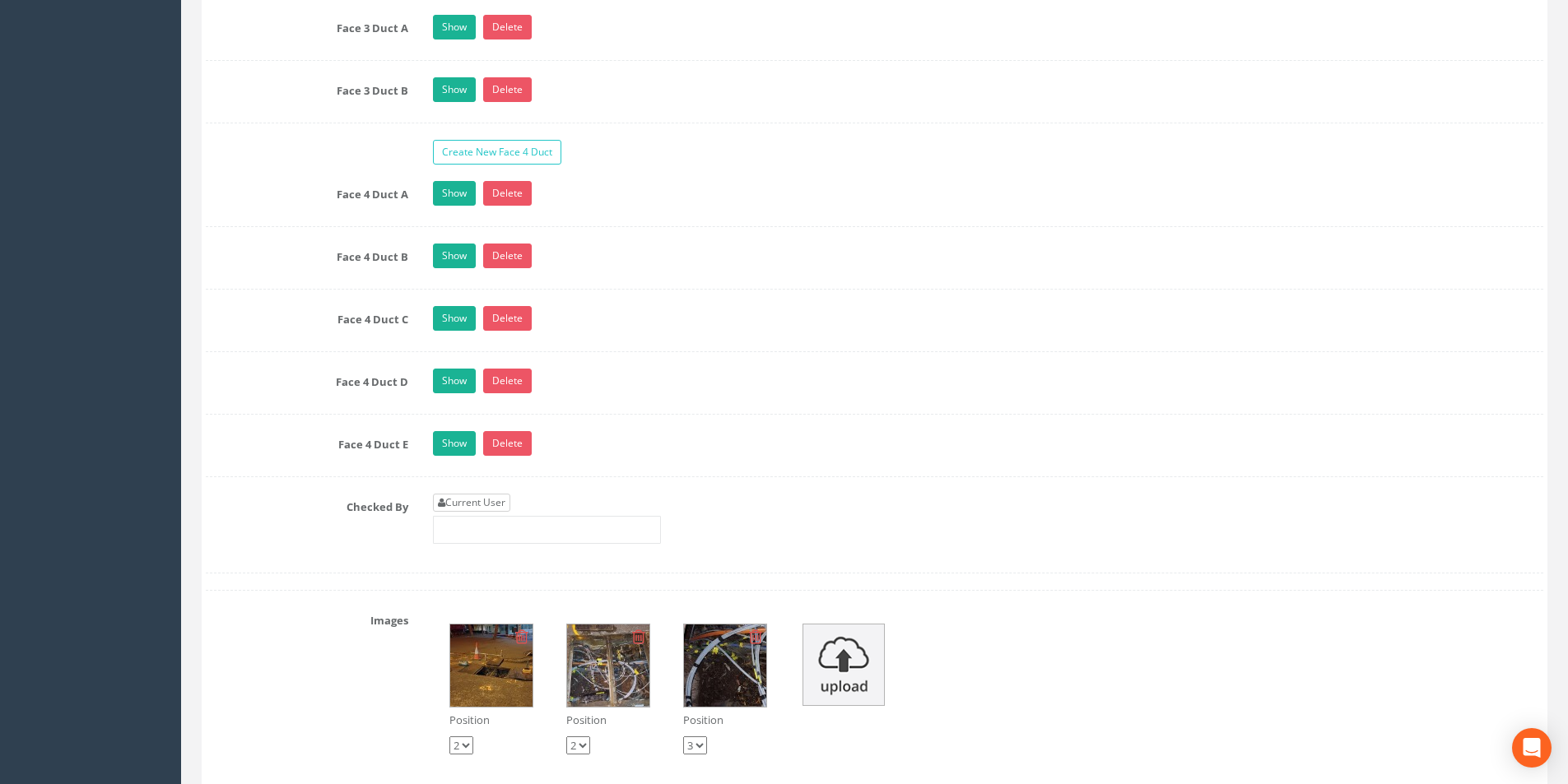
type input "27.22"
click at [481, 506] on link "Current User" at bounding box center [471, 502] width 78 height 18
type input "[PERSON_NAME]"
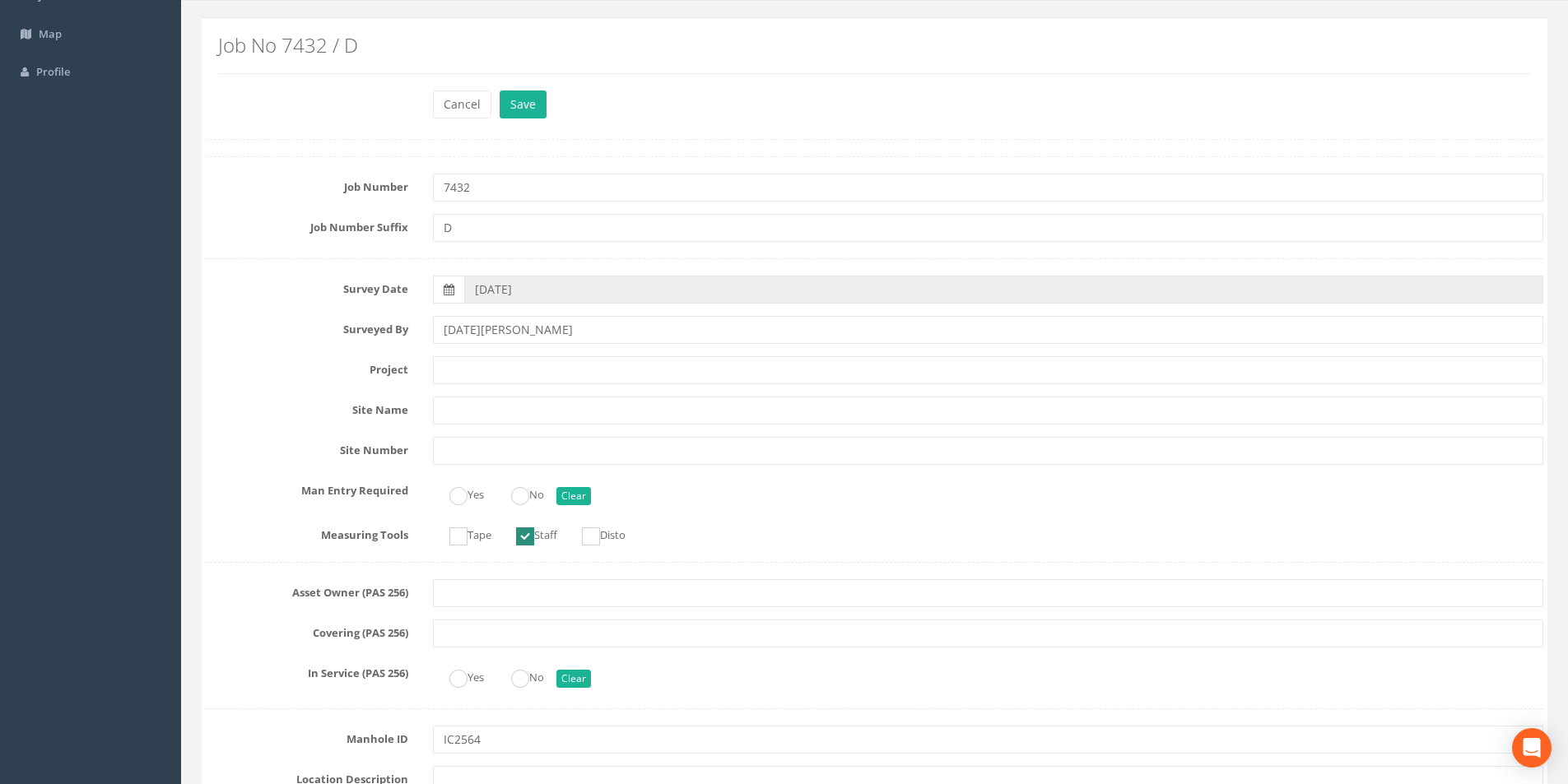
scroll to position [0, 0]
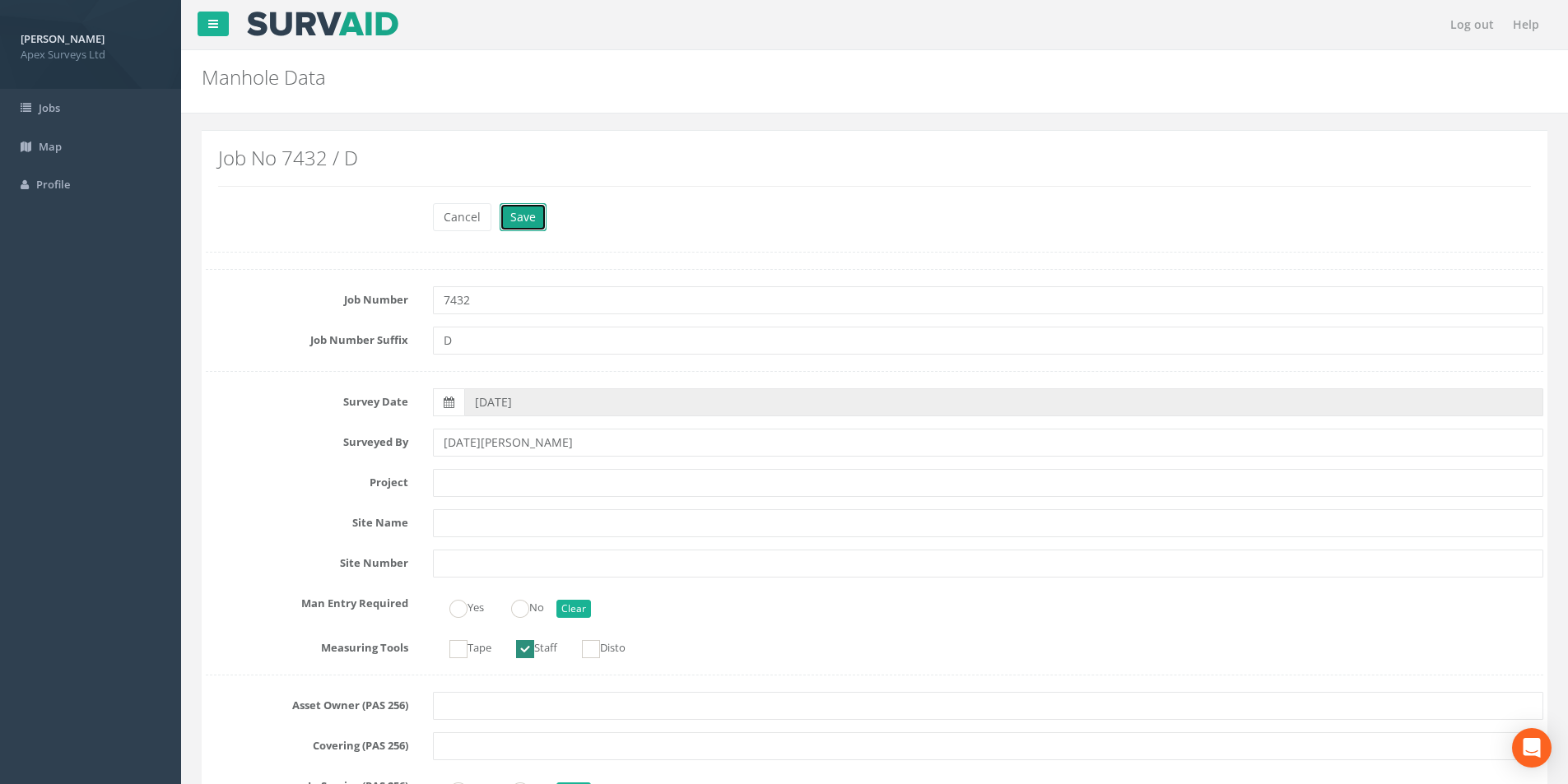
click at [530, 223] on button "Save" at bounding box center [523, 217] width 47 height 28
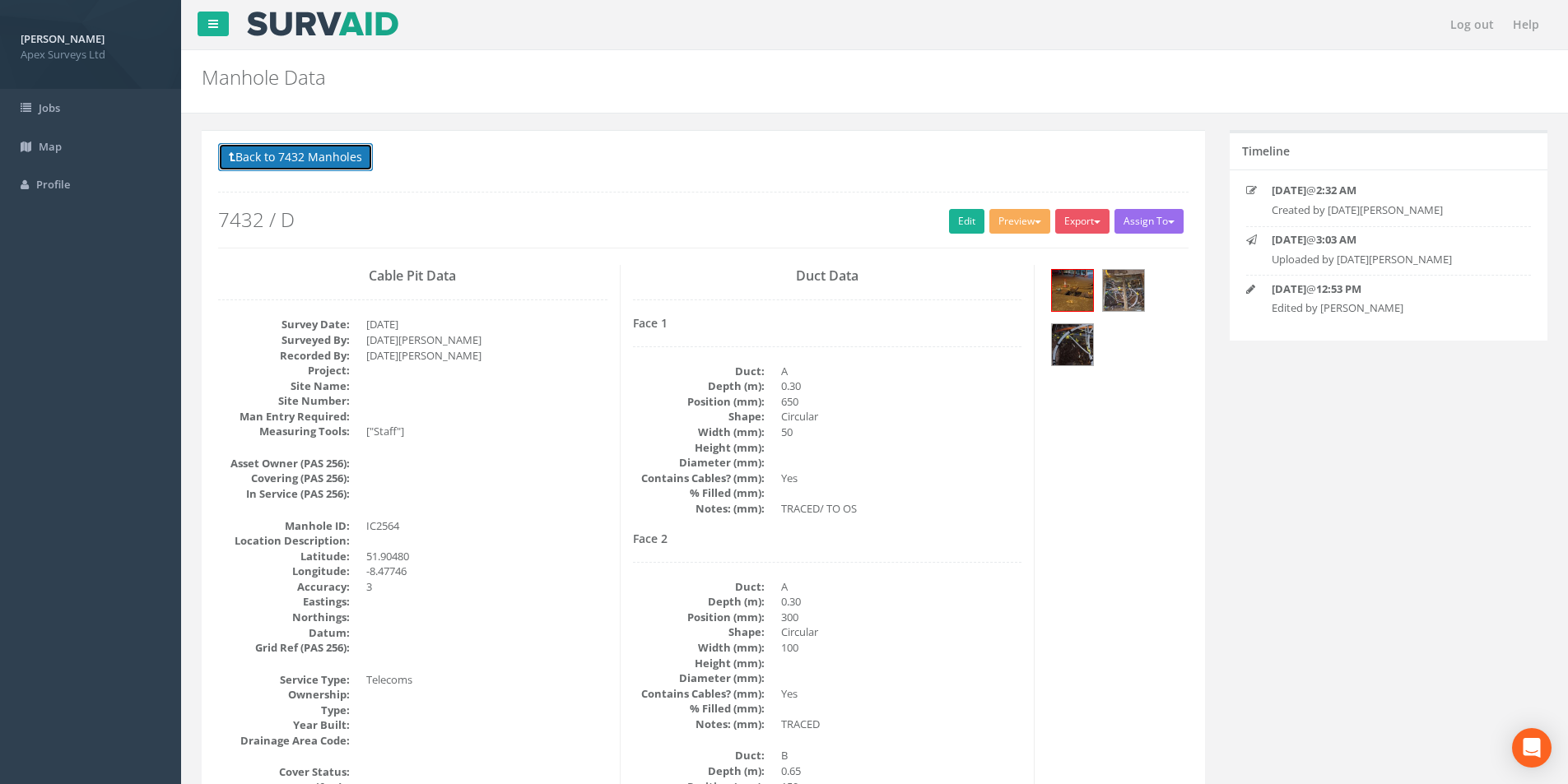
click at [315, 160] on button "Back to 7432 Manholes" at bounding box center [295, 156] width 155 height 28
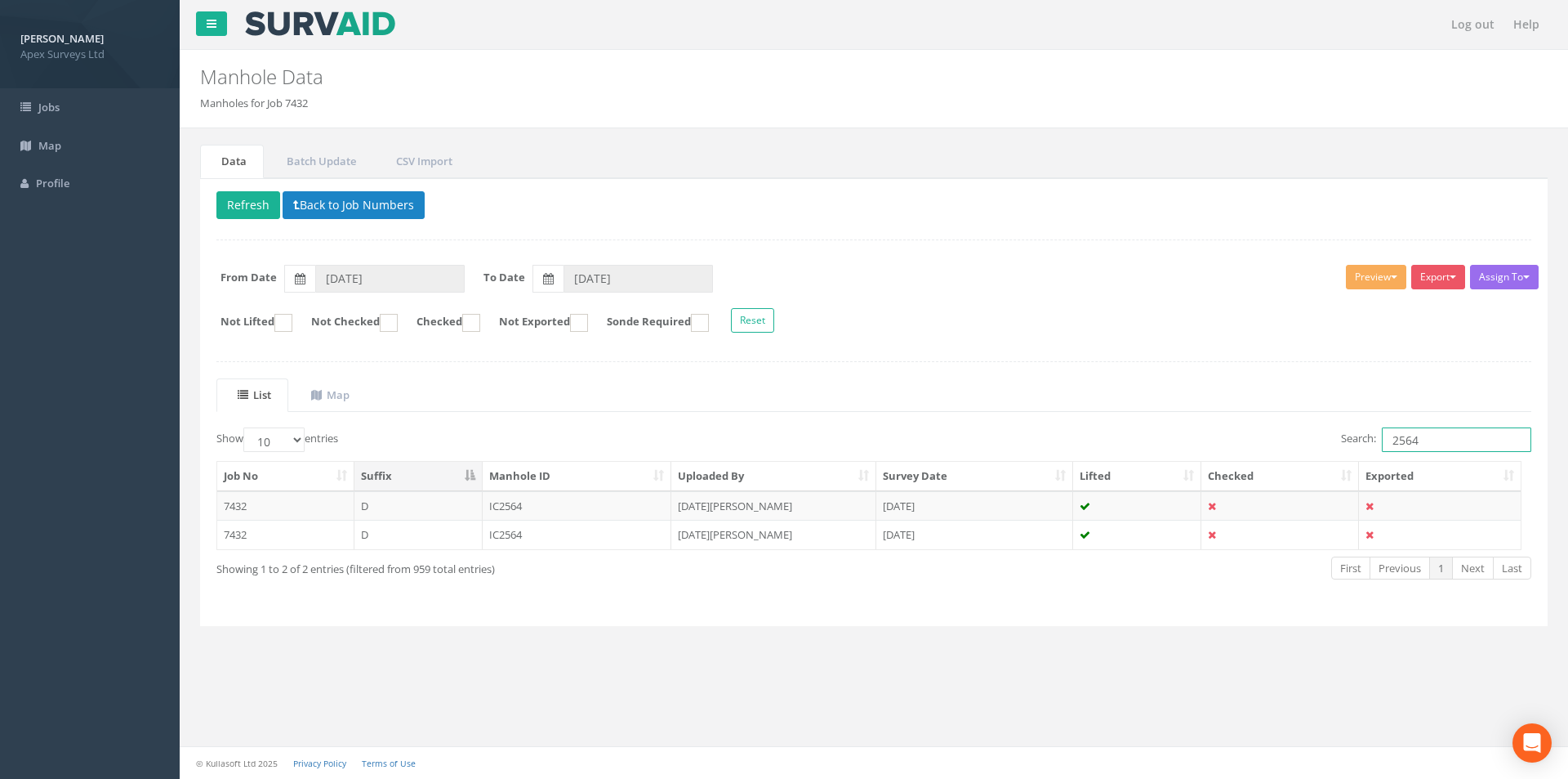
click at [1437, 444] on input "2564" at bounding box center [1456, 439] width 150 height 25
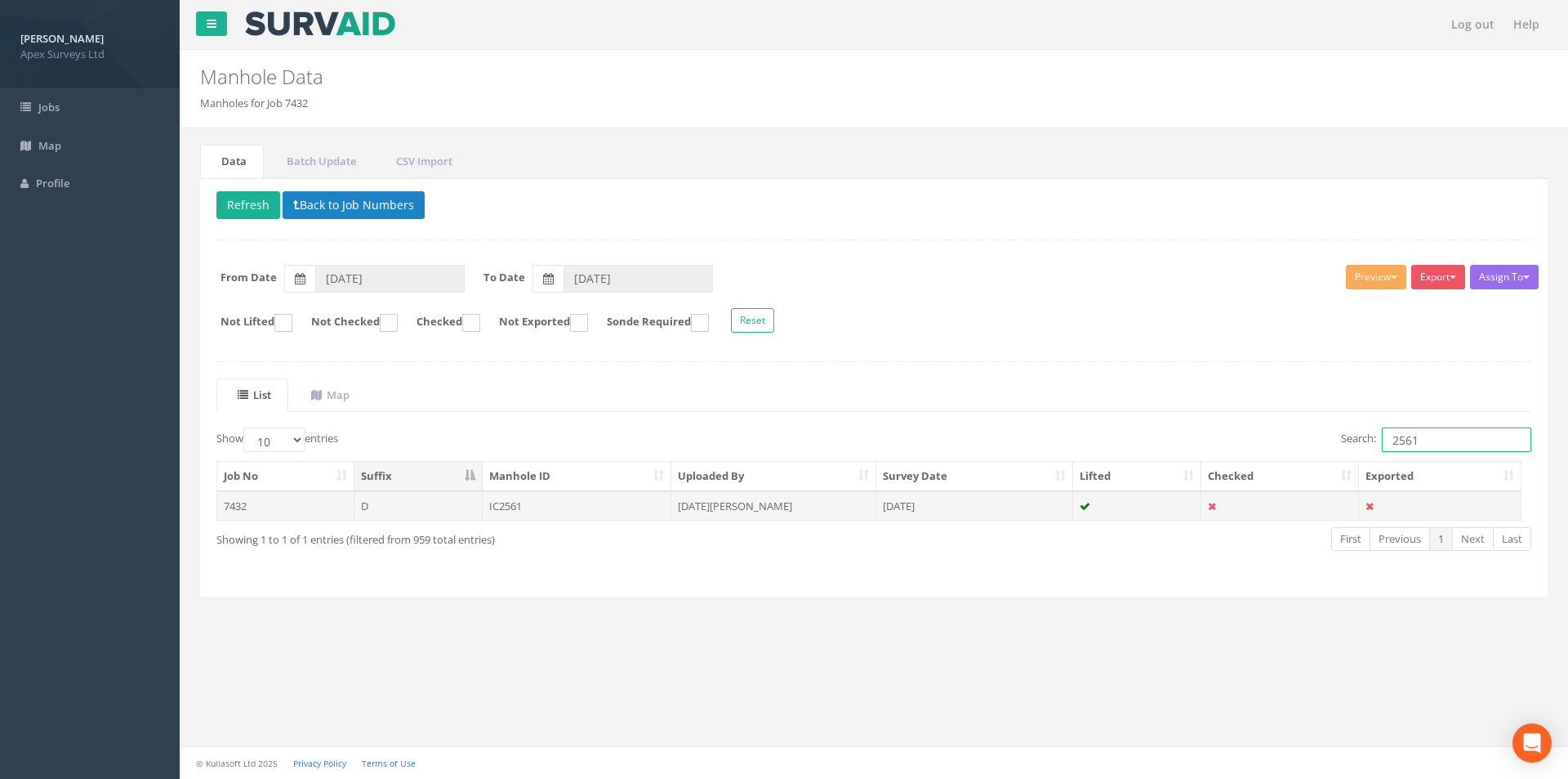
type input "2561"
click at [748, 513] on td "[DATE][PERSON_NAME]" at bounding box center [774, 505] width 205 height 29
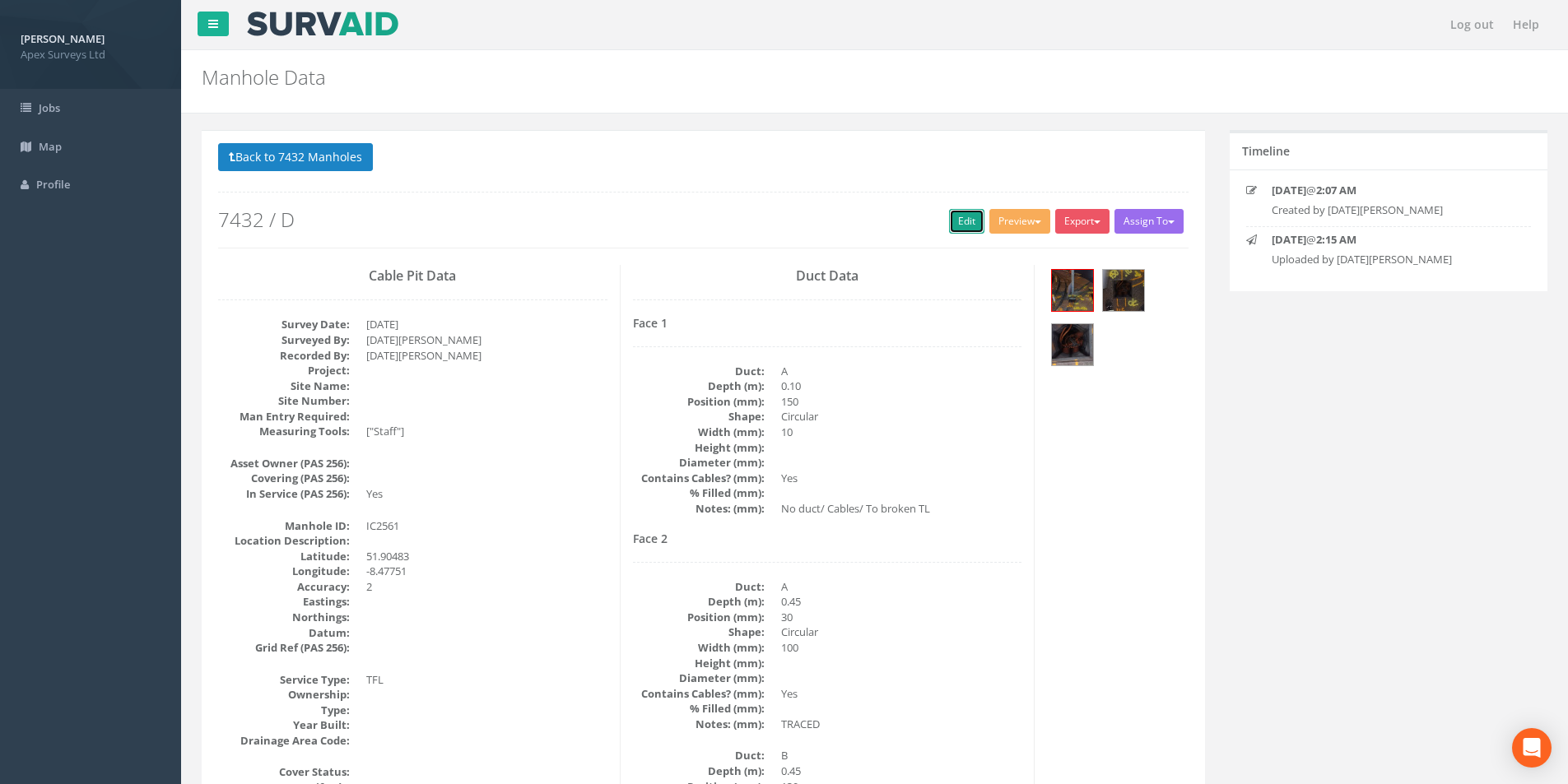
click at [952, 224] on link "Edit" at bounding box center [967, 220] width 36 height 25
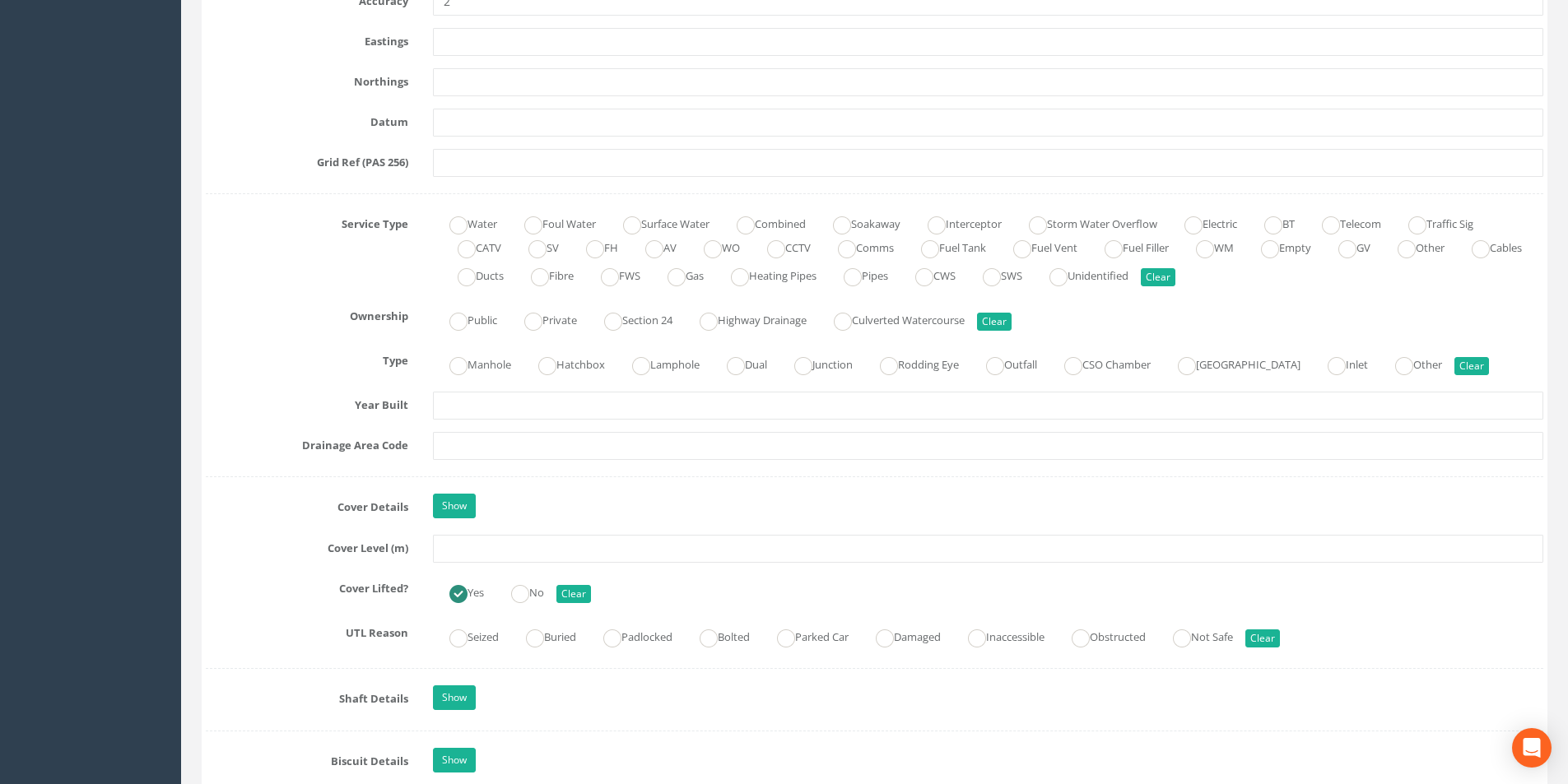
scroll to position [1233, 0]
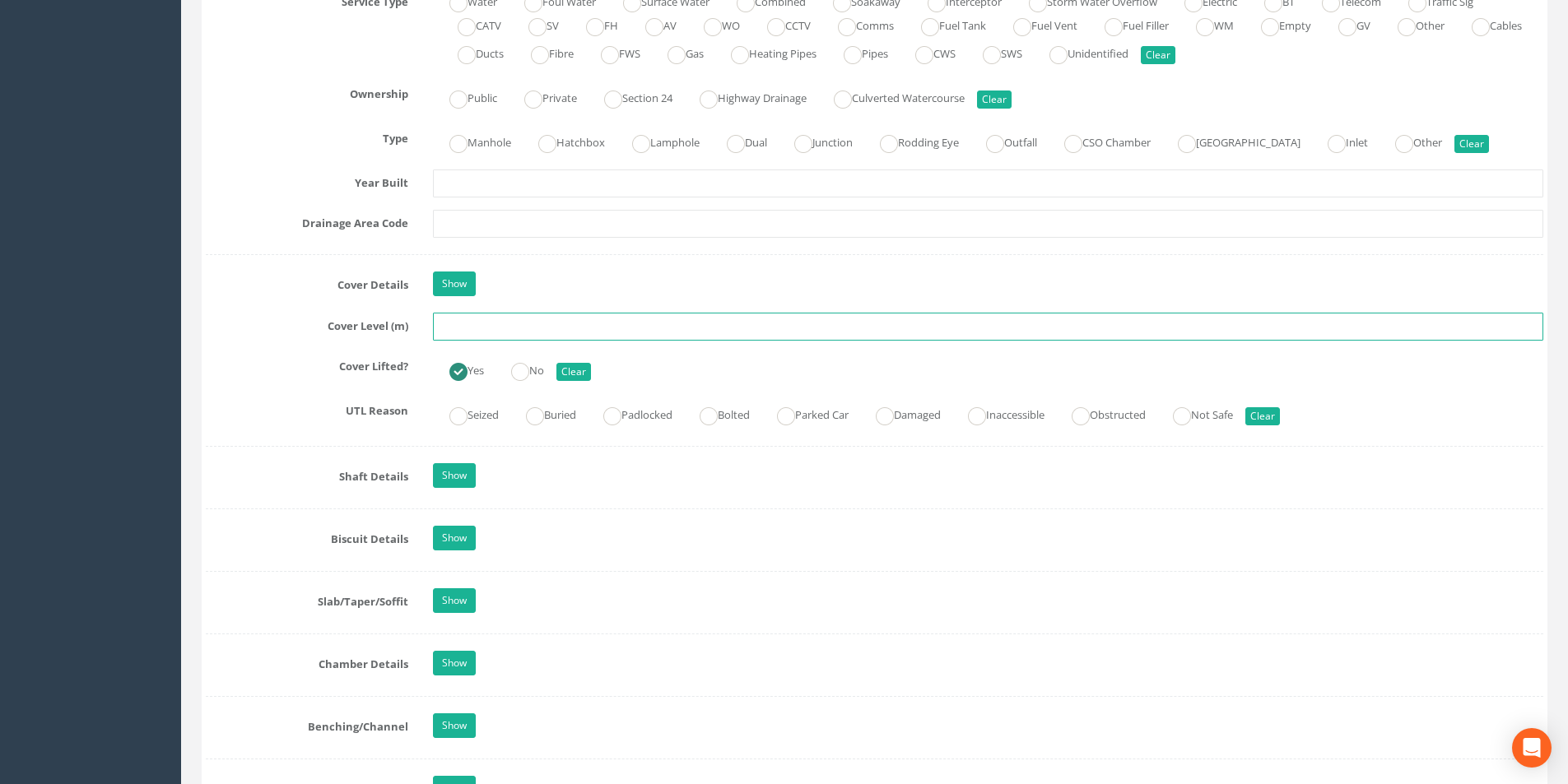
click at [497, 326] on input "text" at bounding box center [988, 327] width 1110 height 28
type input "26.47"
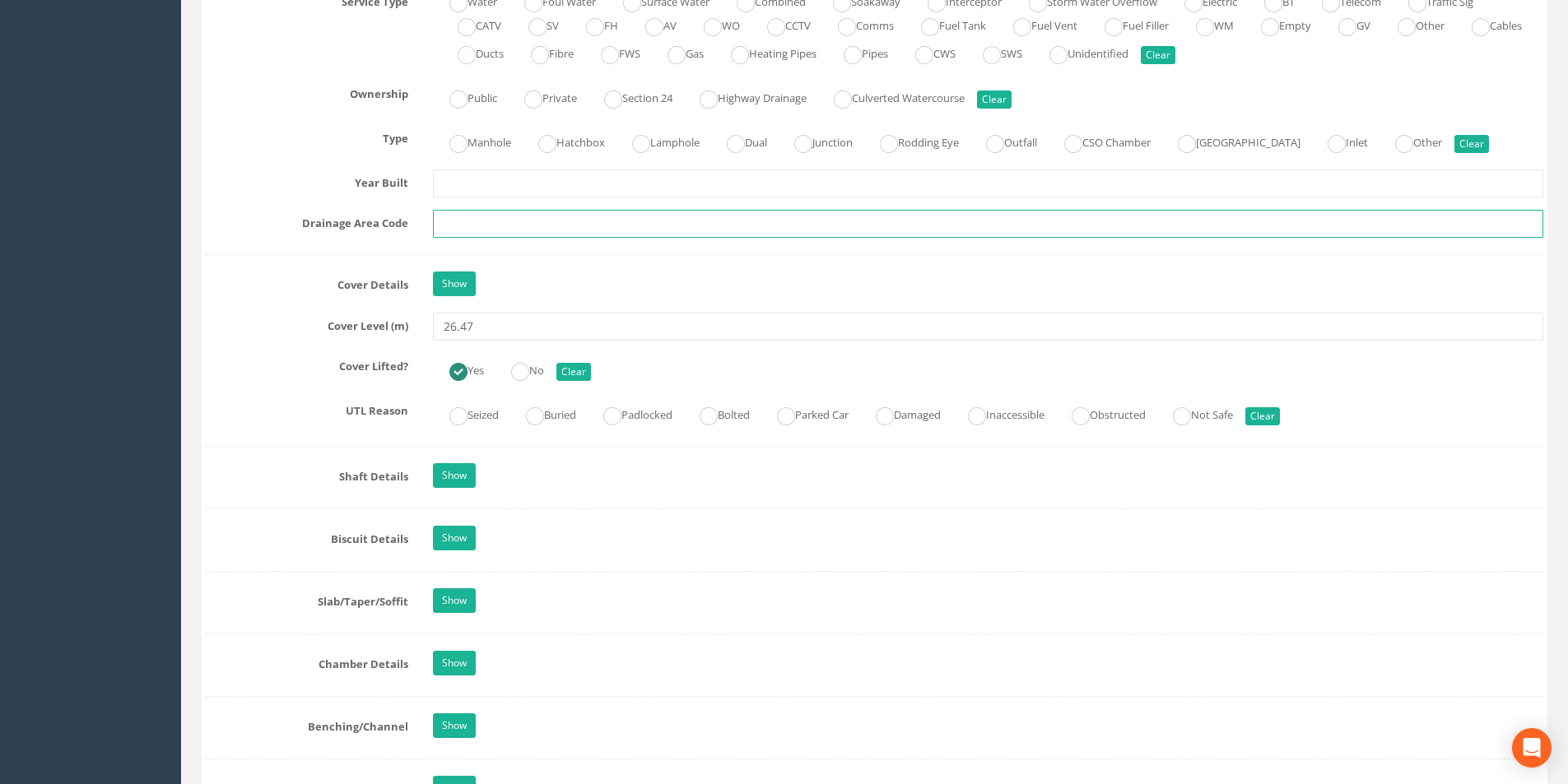
click at [512, 222] on input "text" at bounding box center [988, 223] width 1110 height 28
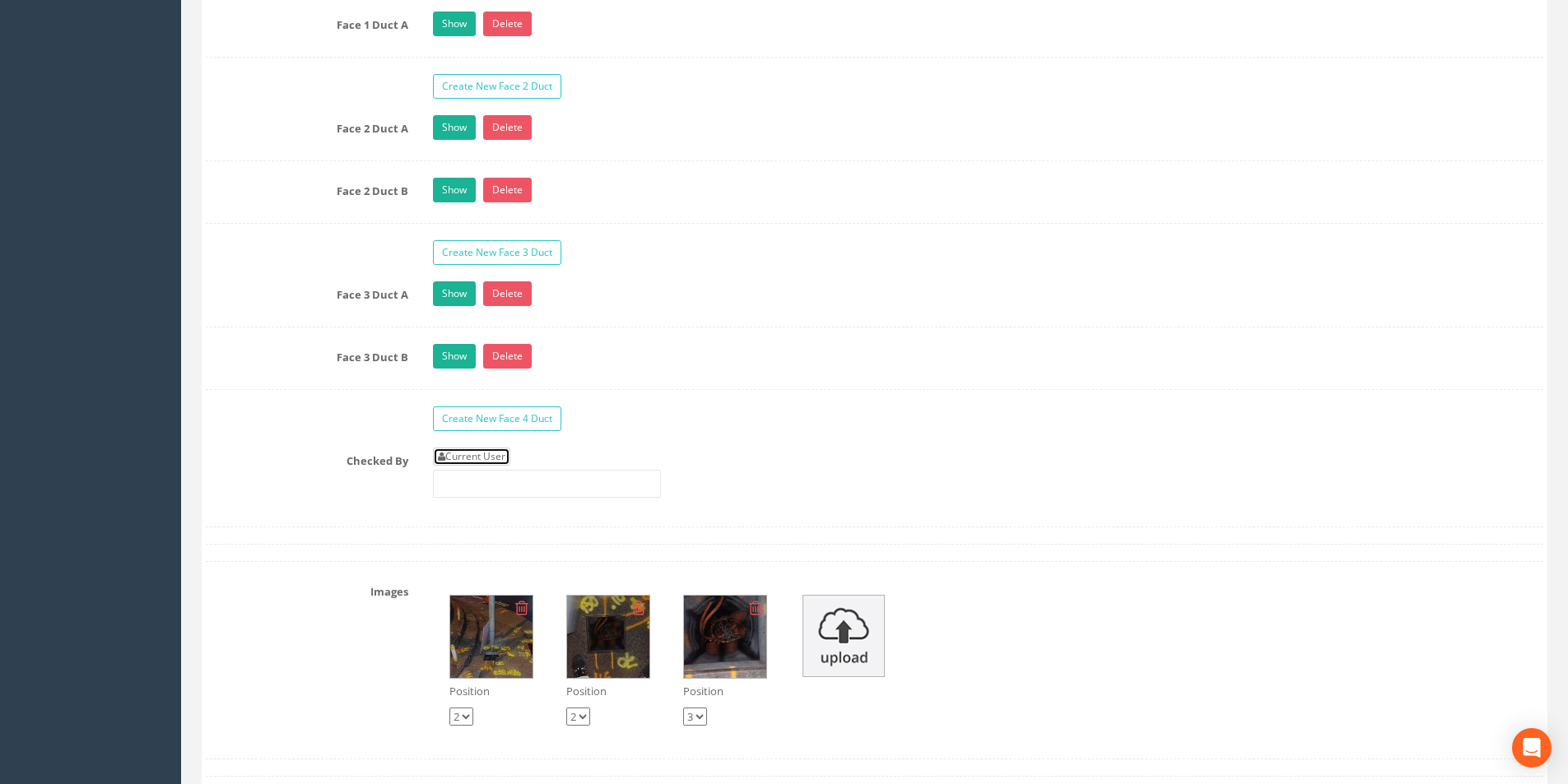
drag, startPoint x: 490, startPoint y: 462, endPoint x: 552, endPoint y: 466, distance: 62.1
click at [491, 462] on link "Current User" at bounding box center [471, 456] width 78 height 18
type input "[PERSON_NAME]"
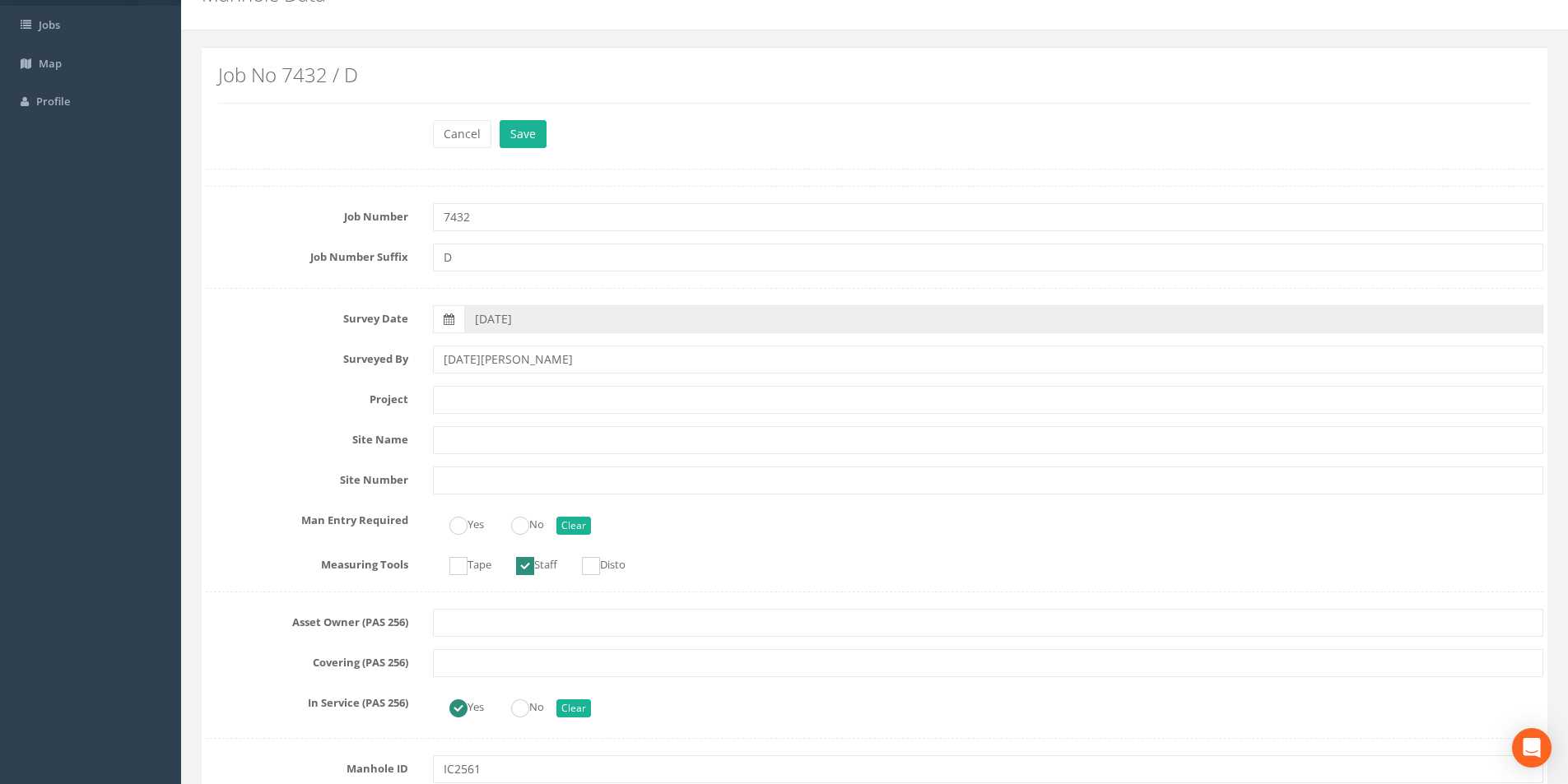
scroll to position [82, 0]
click at [517, 143] on button "Save" at bounding box center [523, 134] width 47 height 28
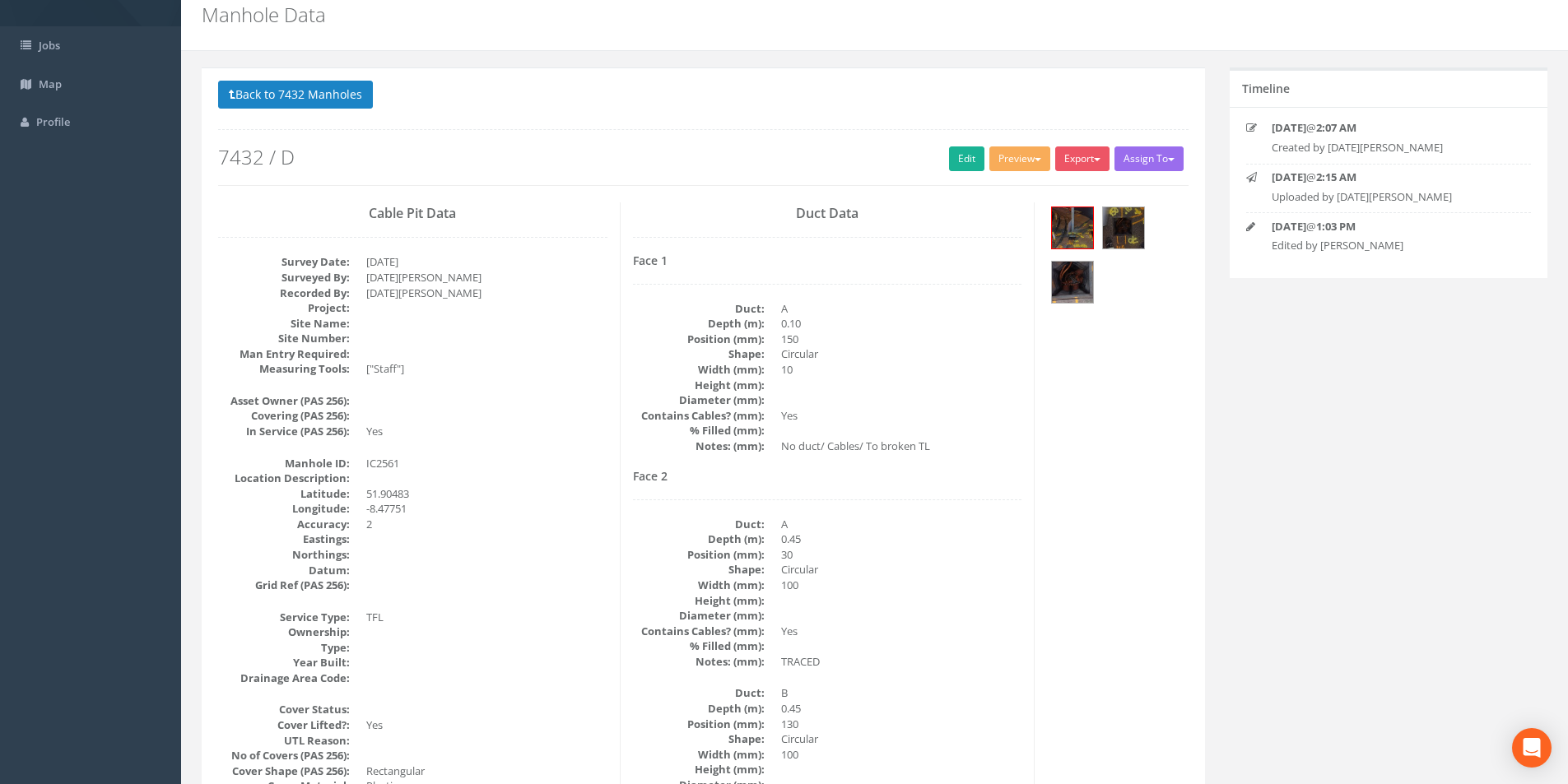
scroll to position [0, 0]
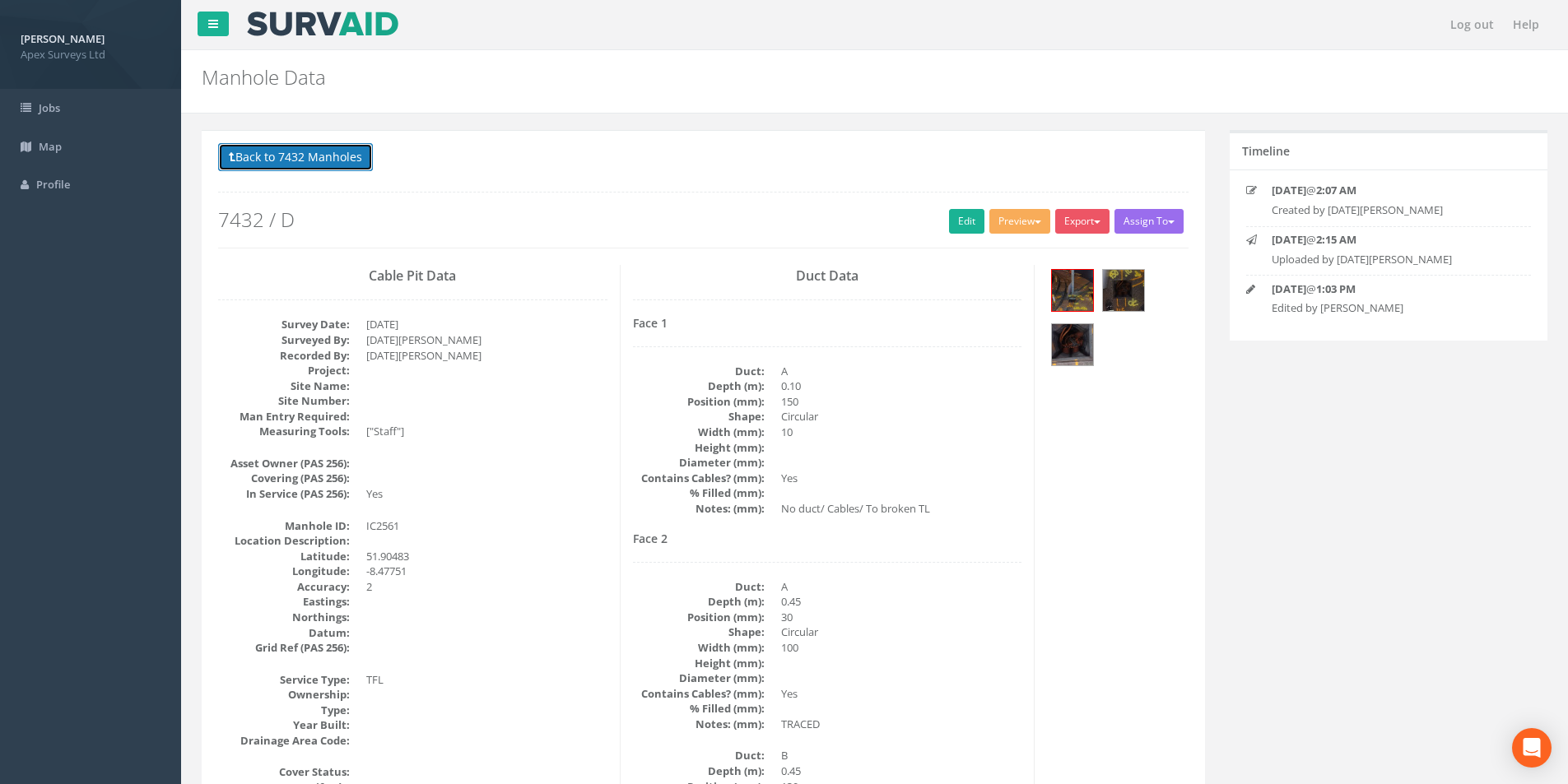
click at [271, 153] on button "Back to 7432 Manholes" at bounding box center [295, 156] width 155 height 28
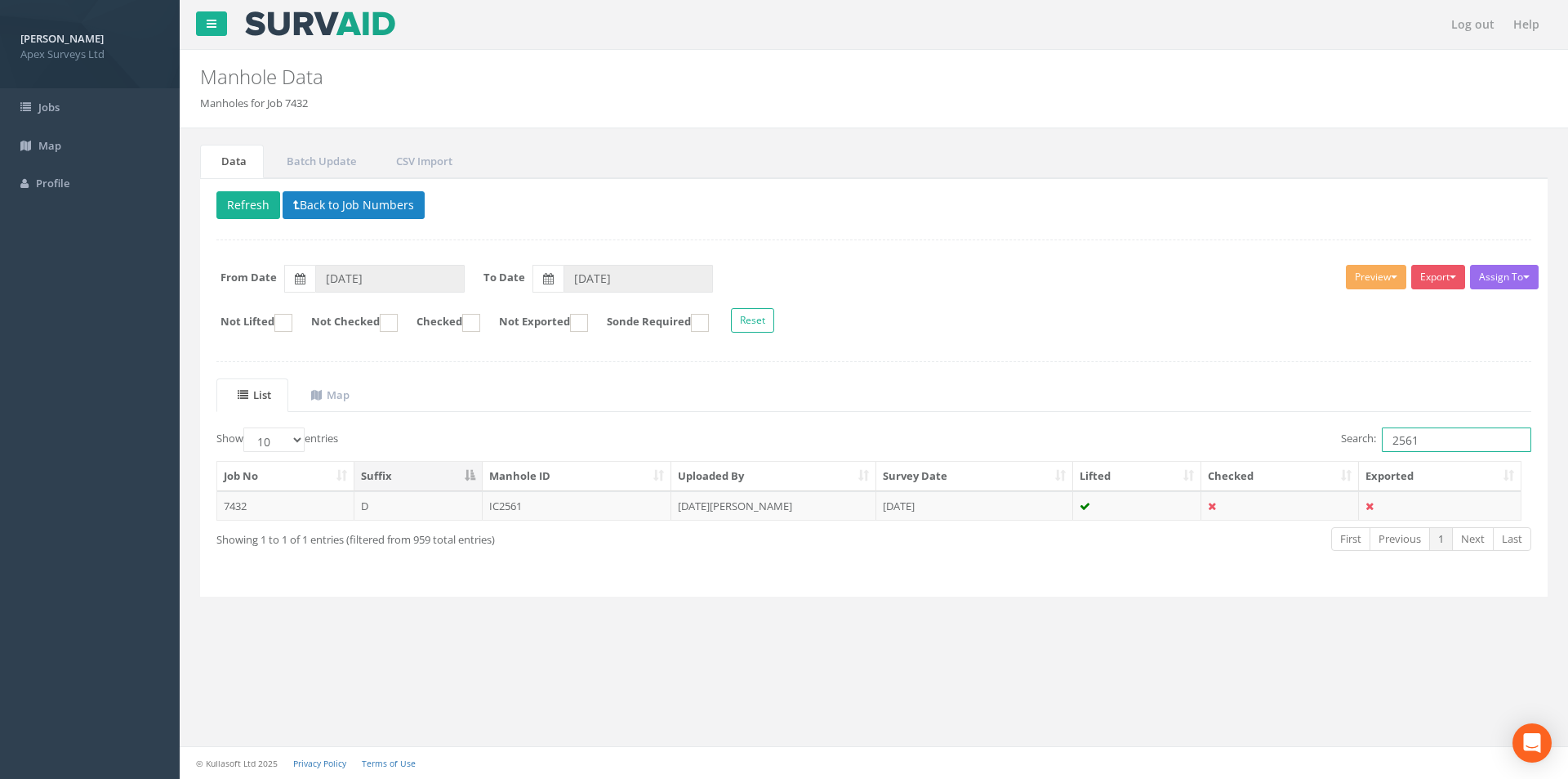
click at [1429, 445] on input "2561" at bounding box center [1456, 439] width 150 height 25
type input "2562"
click at [752, 504] on td "[DATE][PERSON_NAME]" at bounding box center [774, 505] width 205 height 29
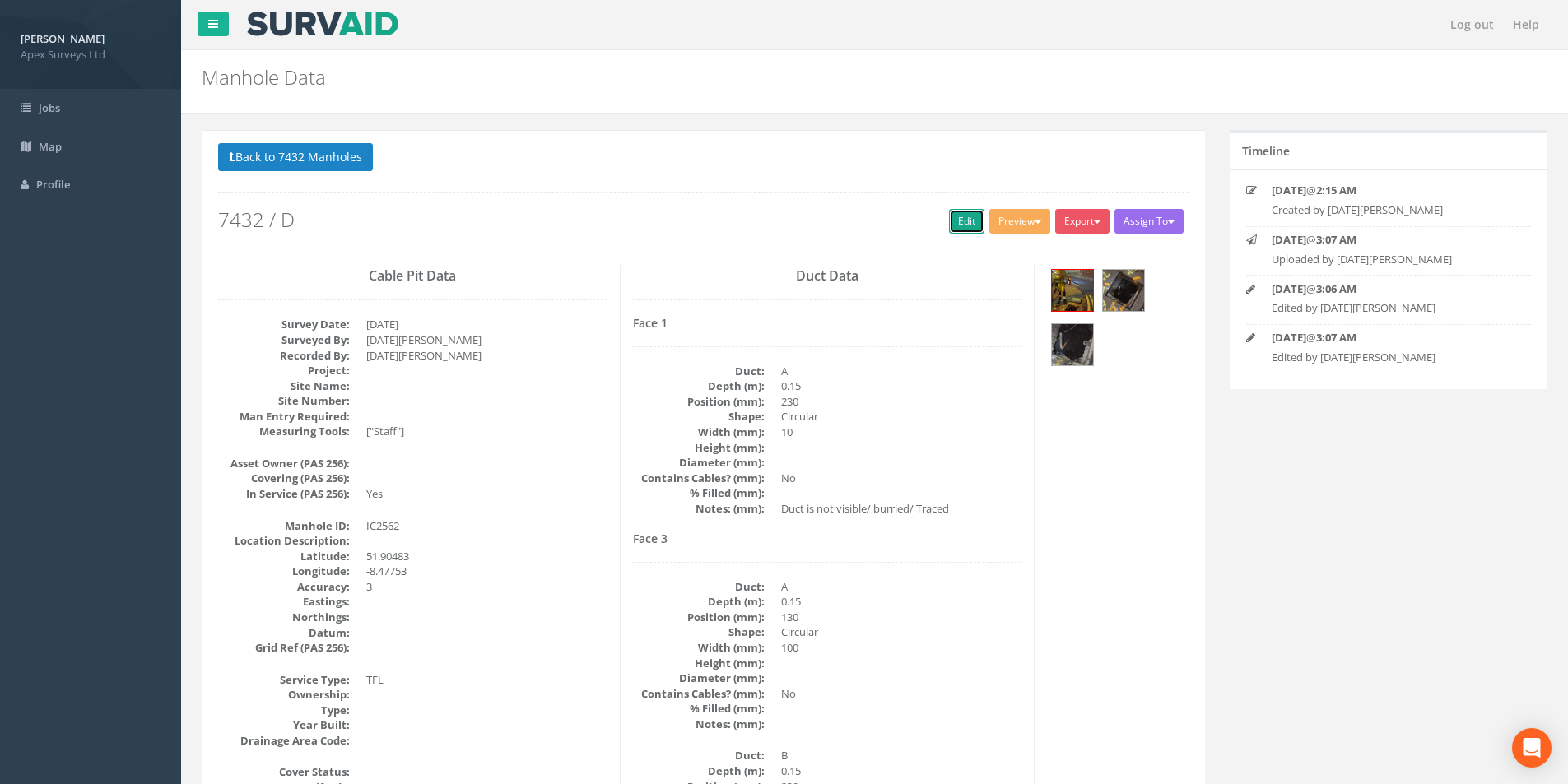
click at [959, 232] on link "Edit" at bounding box center [967, 220] width 36 height 25
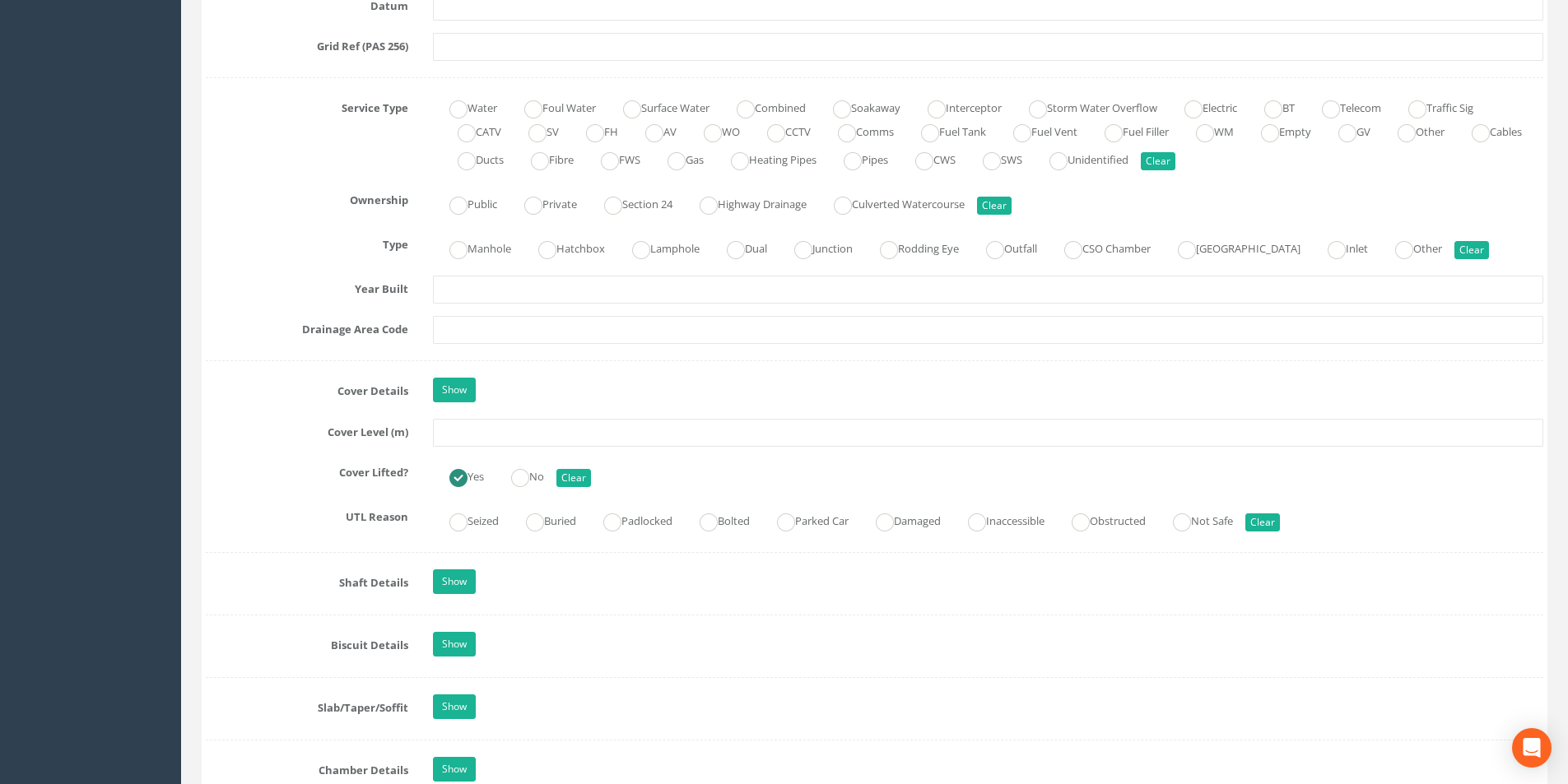
scroll to position [1233, 0]
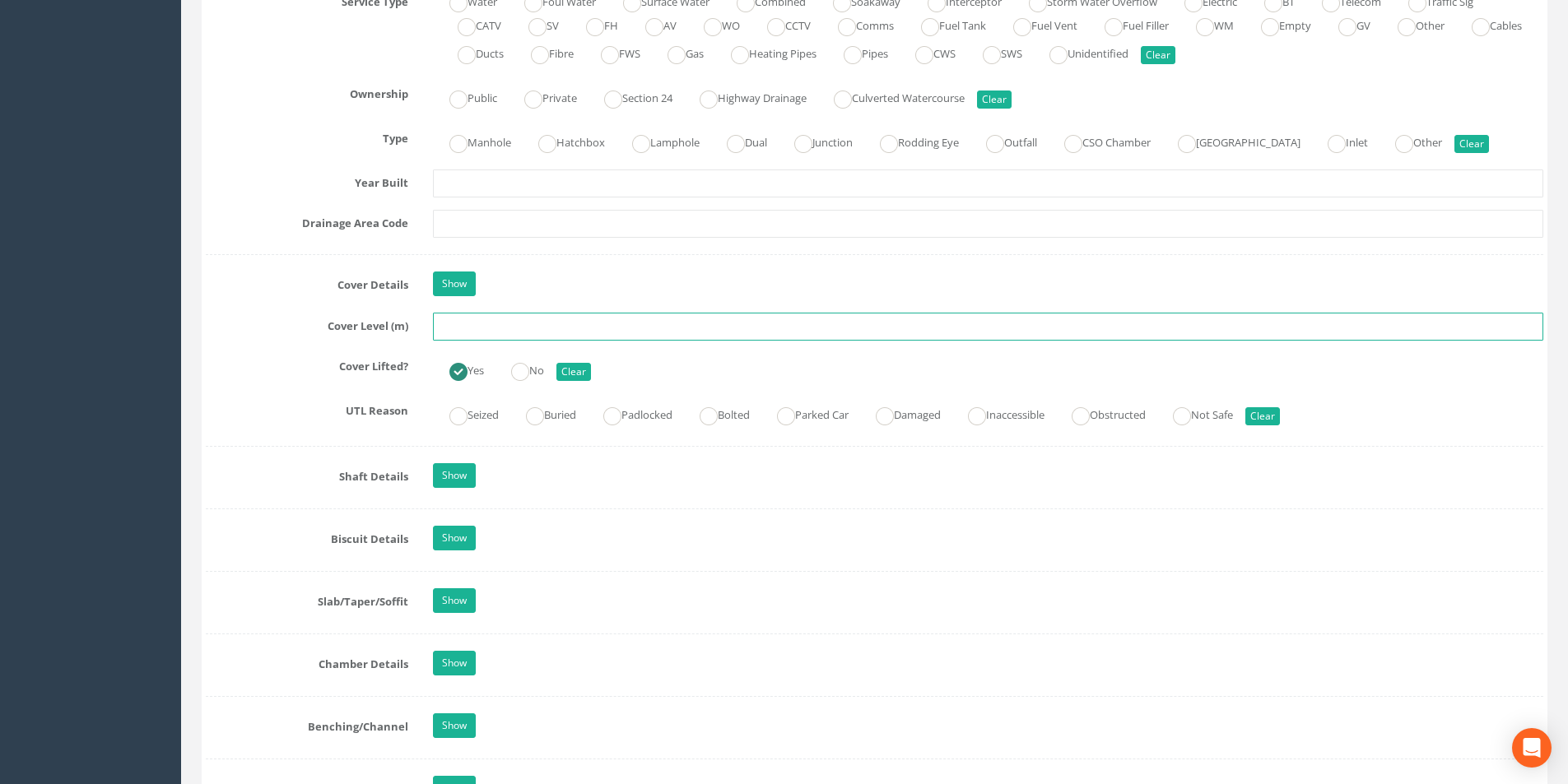
click at [522, 329] on input "text" at bounding box center [988, 327] width 1110 height 28
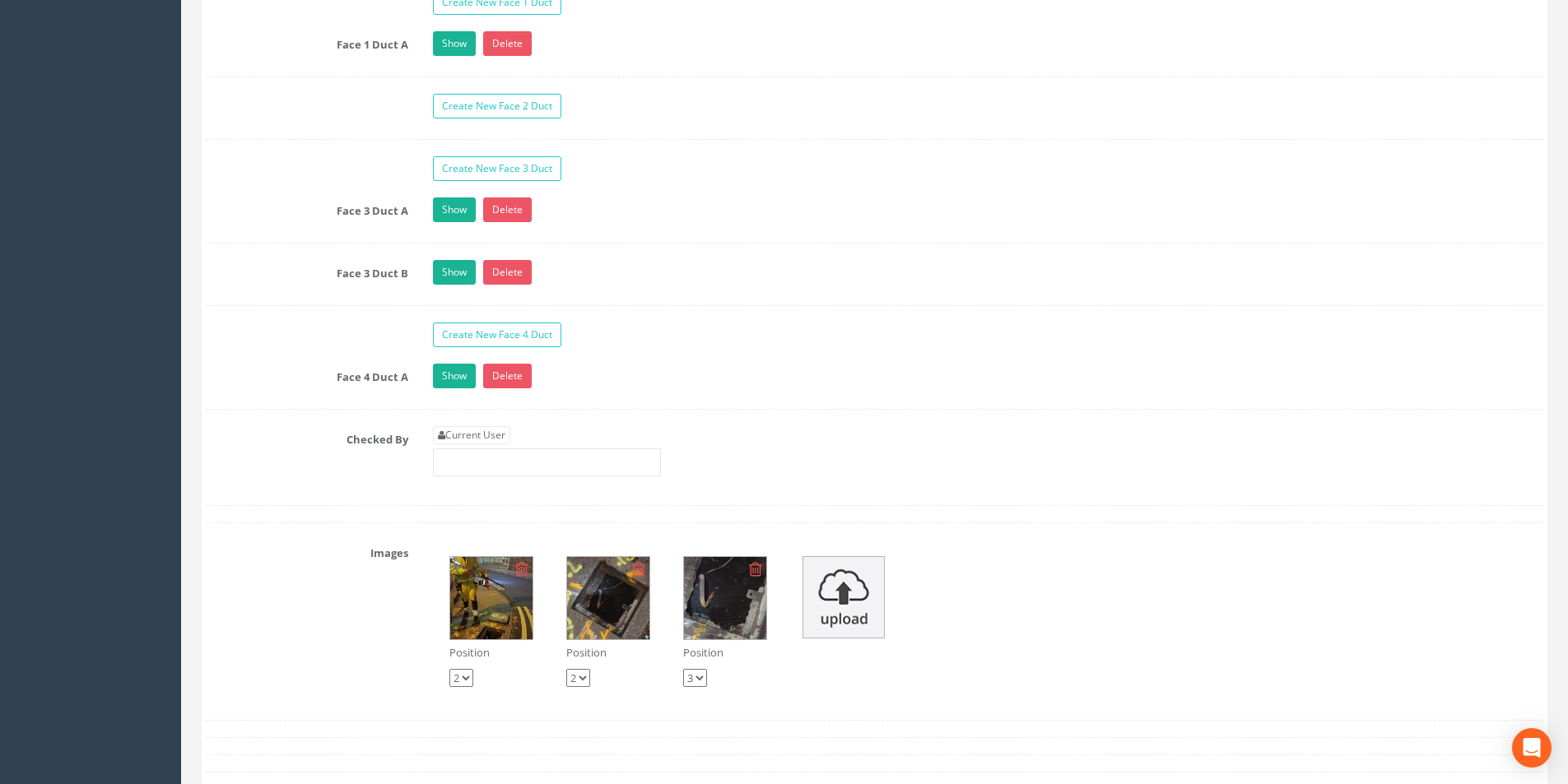
scroll to position [2797, 0]
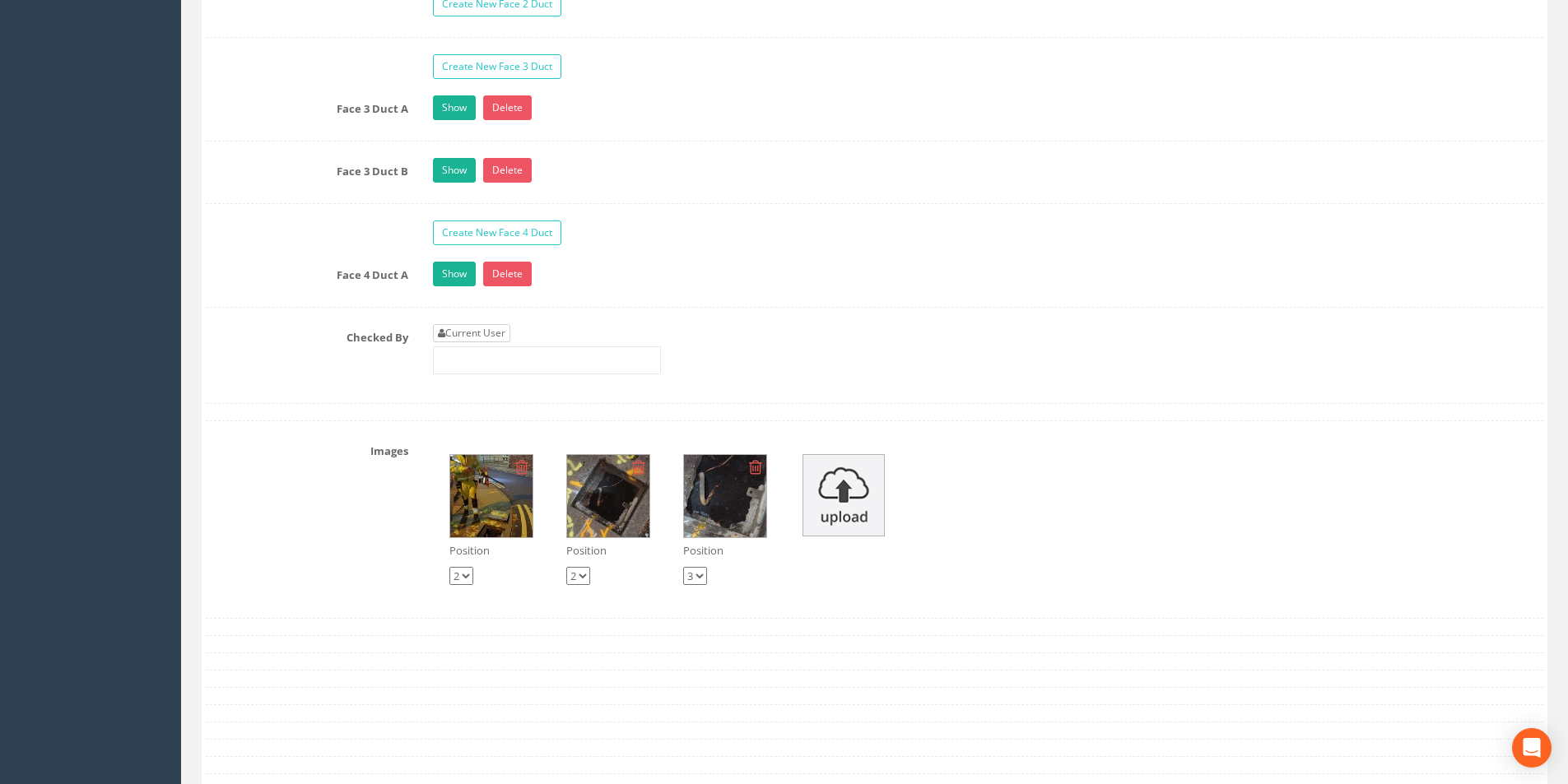
type input "26.46"
click at [505, 329] on link "Current User" at bounding box center [471, 333] width 78 height 18
type input "[PERSON_NAME]"
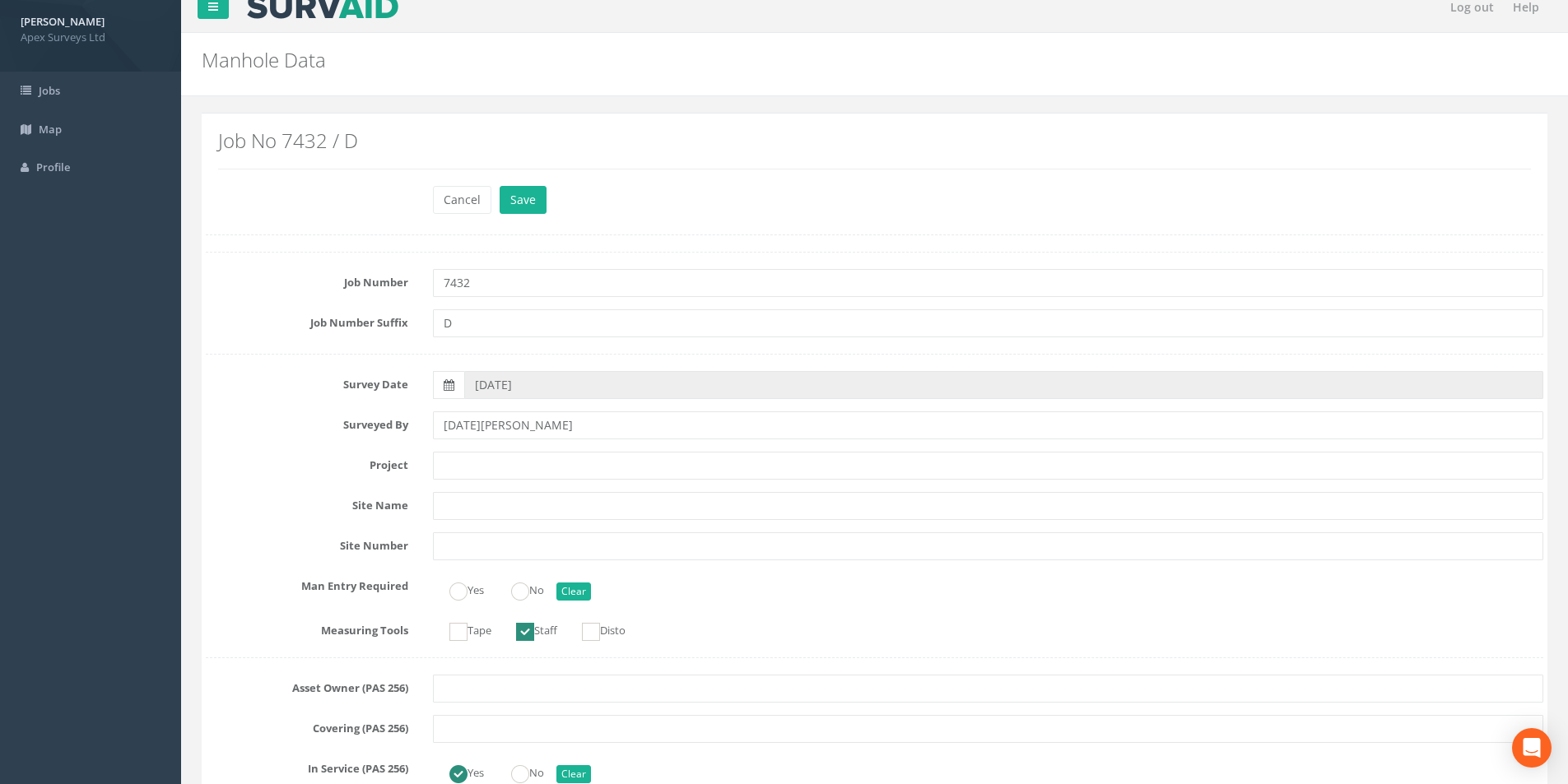
scroll to position [0, 0]
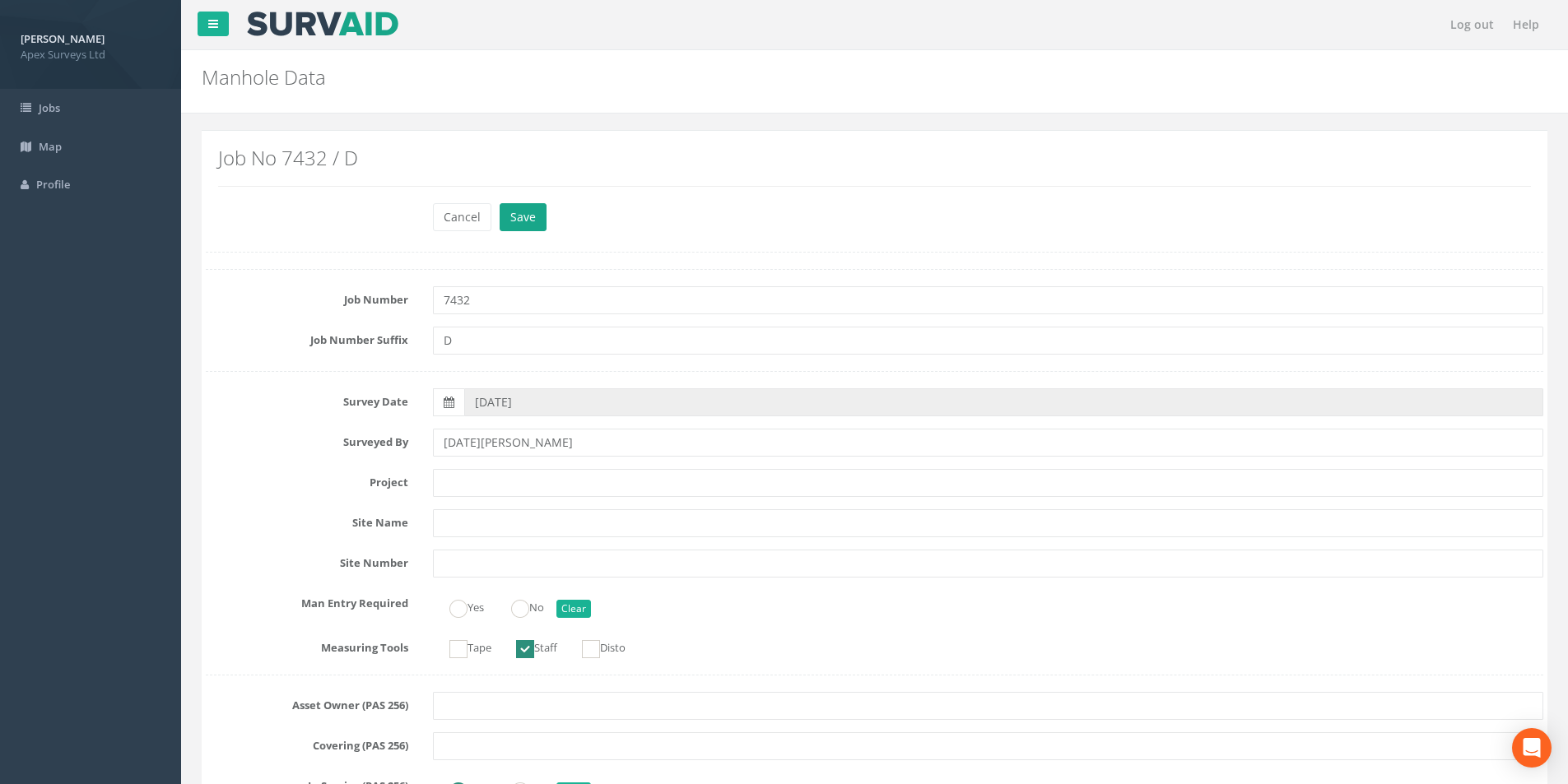
drag, startPoint x: 548, startPoint y: 221, endPoint x: 536, endPoint y: 221, distance: 12.0
click at [546, 221] on div "Cancel Save Delete" at bounding box center [988, 219] width 1135 height 32
click at [533, 220] on button "Save" at bounding box center [523, 217] width 47 height 28
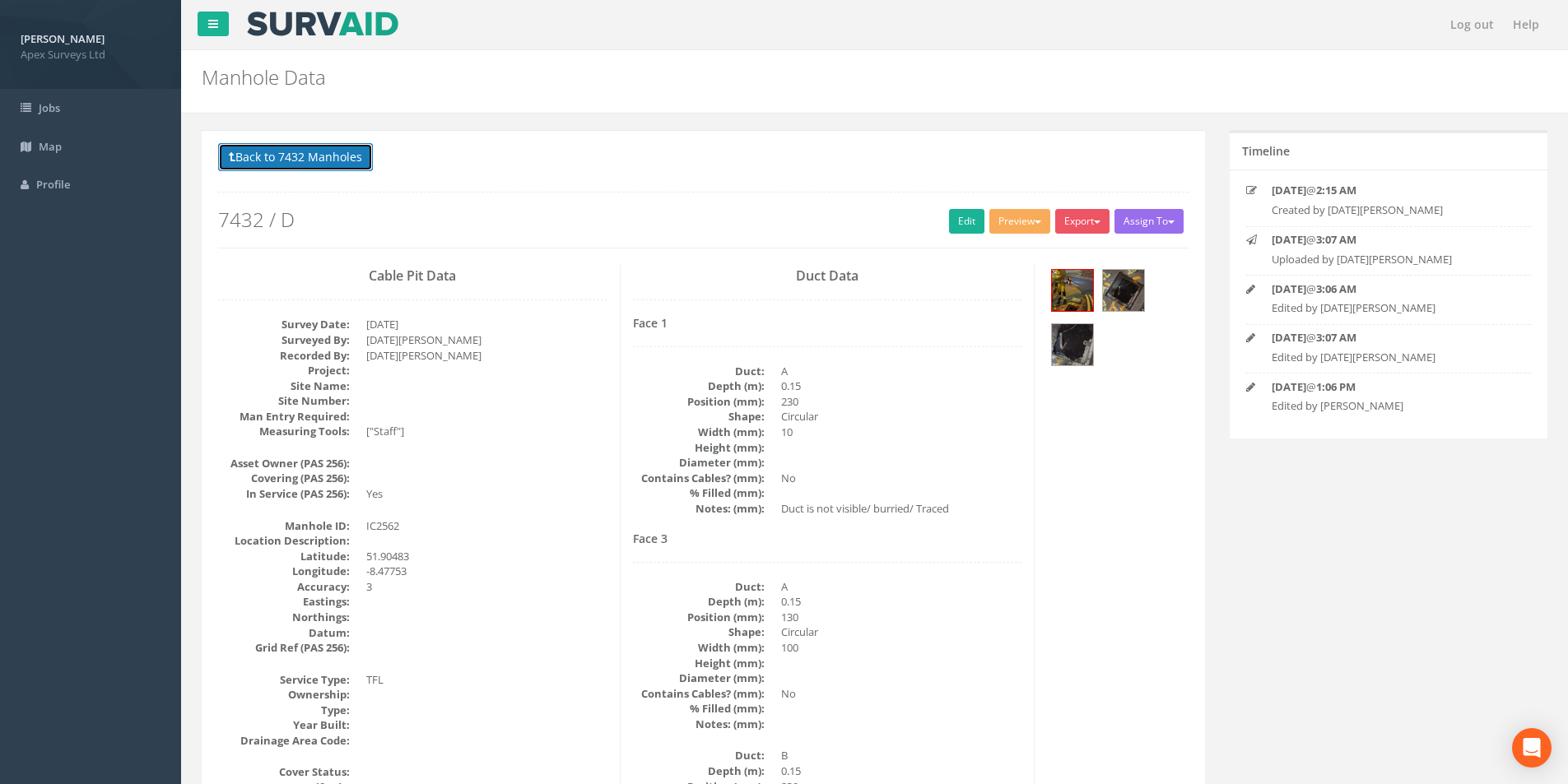
click at [284, 149] on button "Back to 7432 Manholes" at bounding box center [295, 156] width 155 height 28
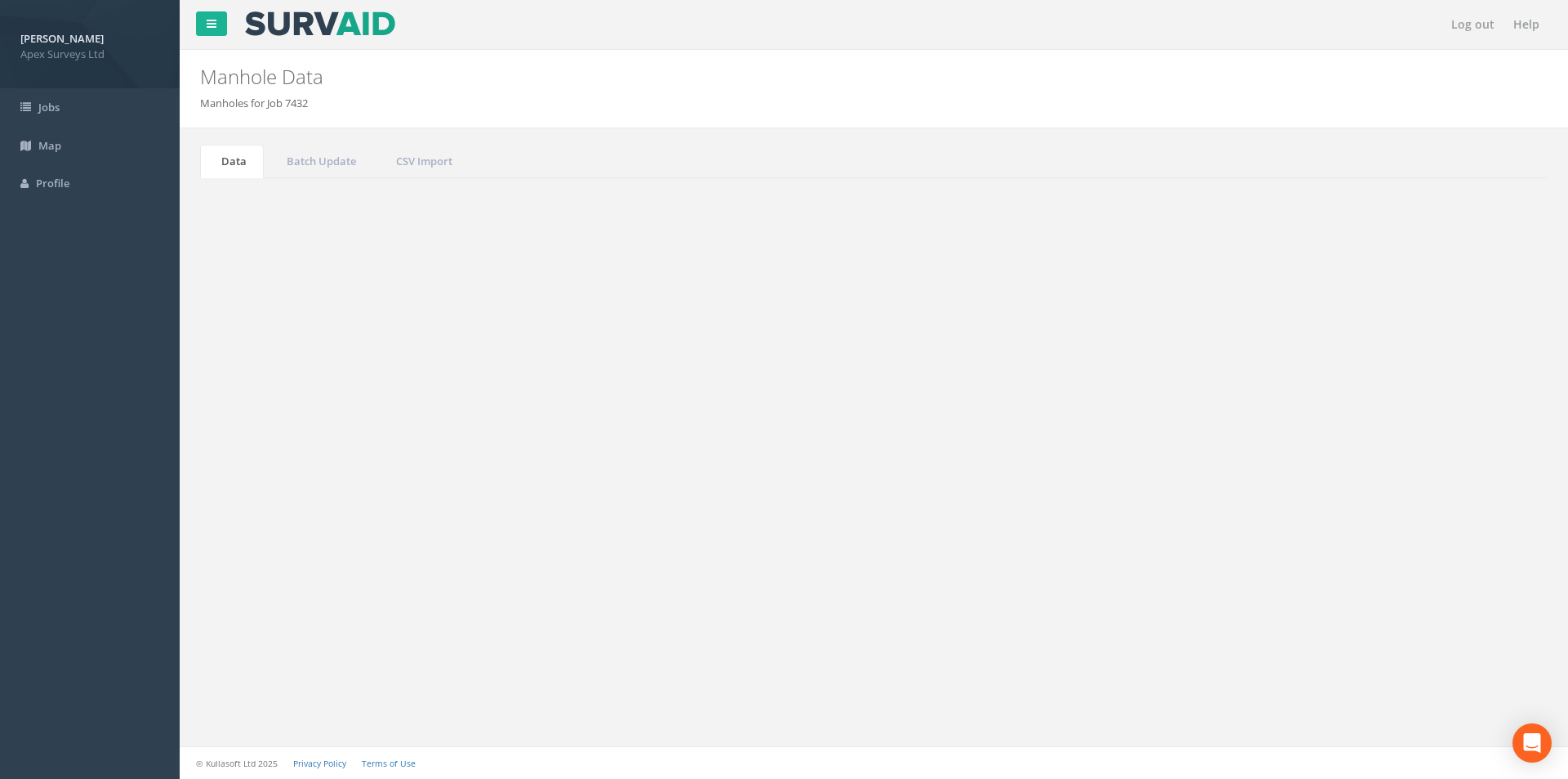
click at [1427, 444] on input "2562" at bounding box center [1456, 439] width 150 height 25
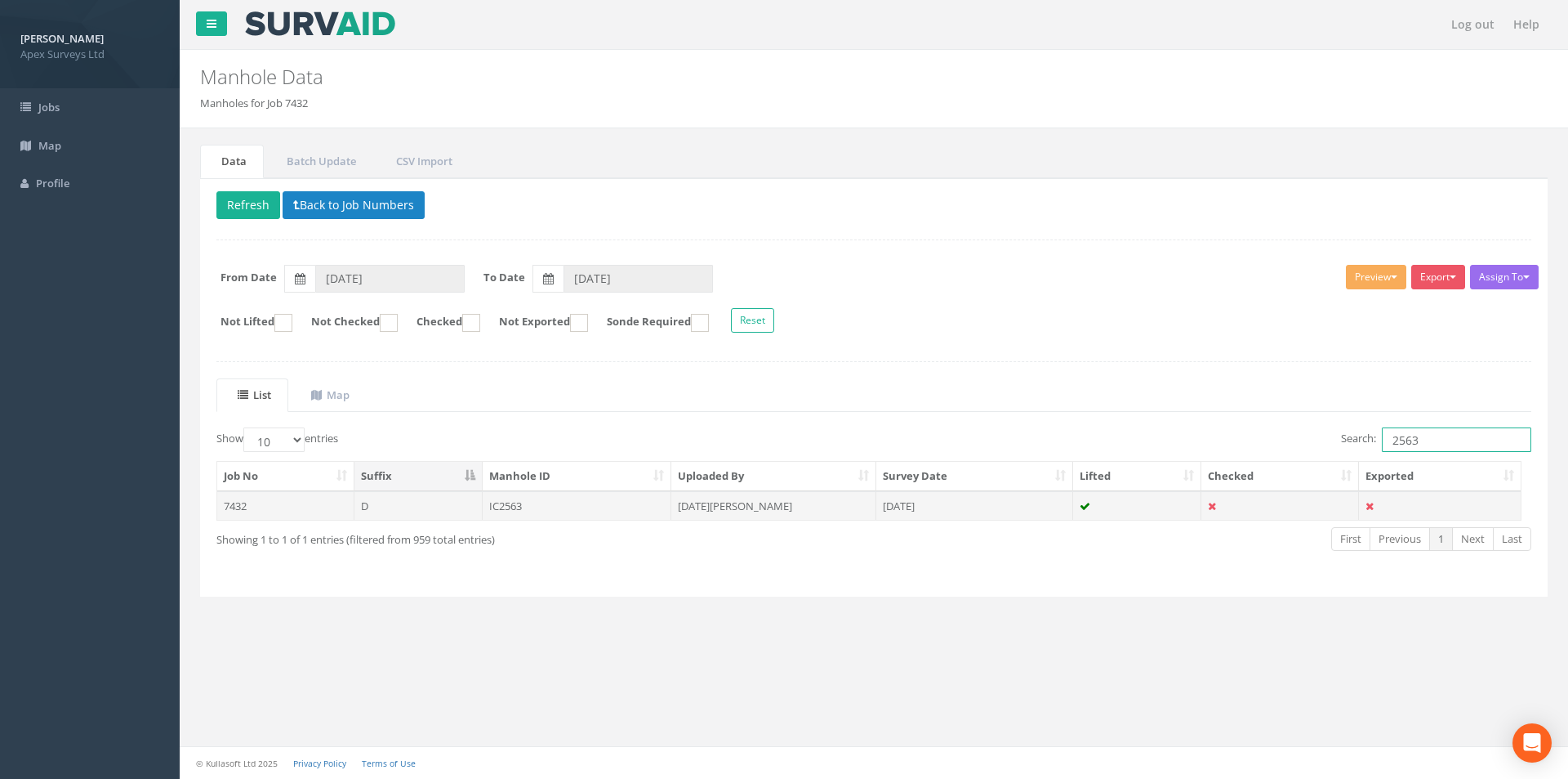
type input "2563"
click at [541, 503] on td "IC2563" at bounding box center [577, 505] width 190 height 29
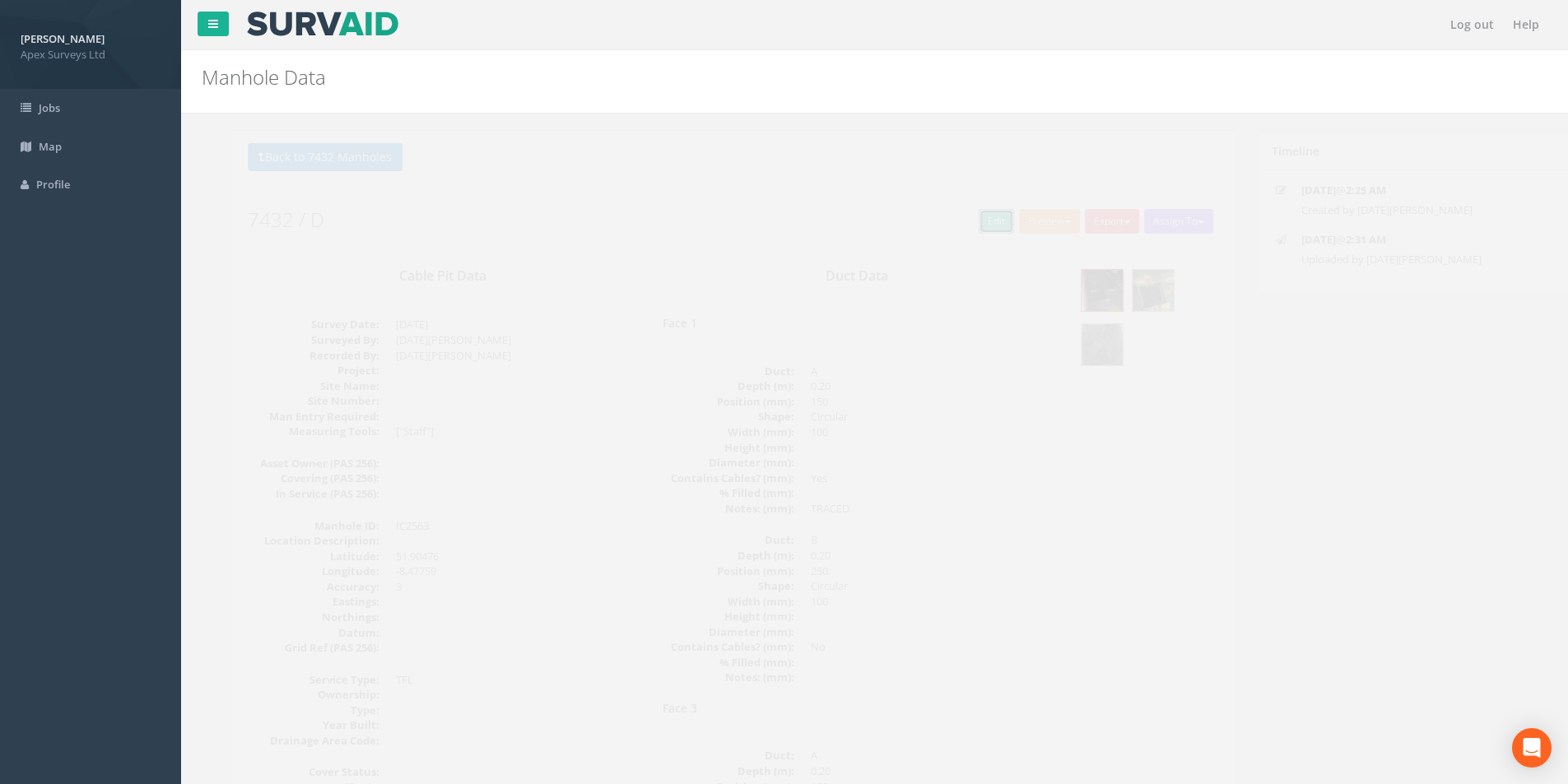
click at [953, 220] on link "Edit" at bounding box center [967, 220] width 36 height 25
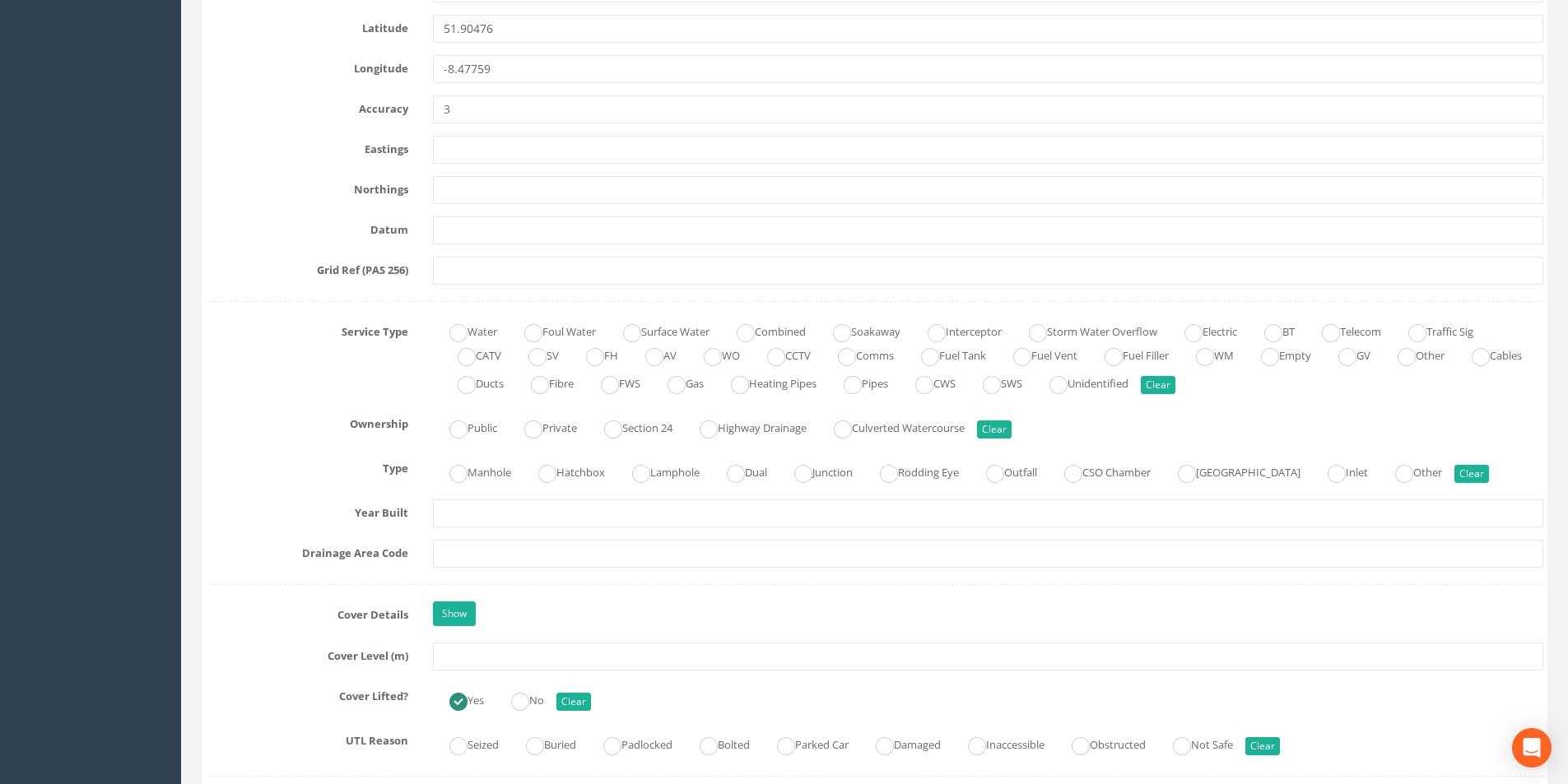
scroll to position [905, 0]
click at [478, 656] on input "text" at bounding box center [988, 655] width 1110 height 28
type input "26.33"
click at [484, 558] on input "text" at bounding box center [988, 553] width 1110 height 28
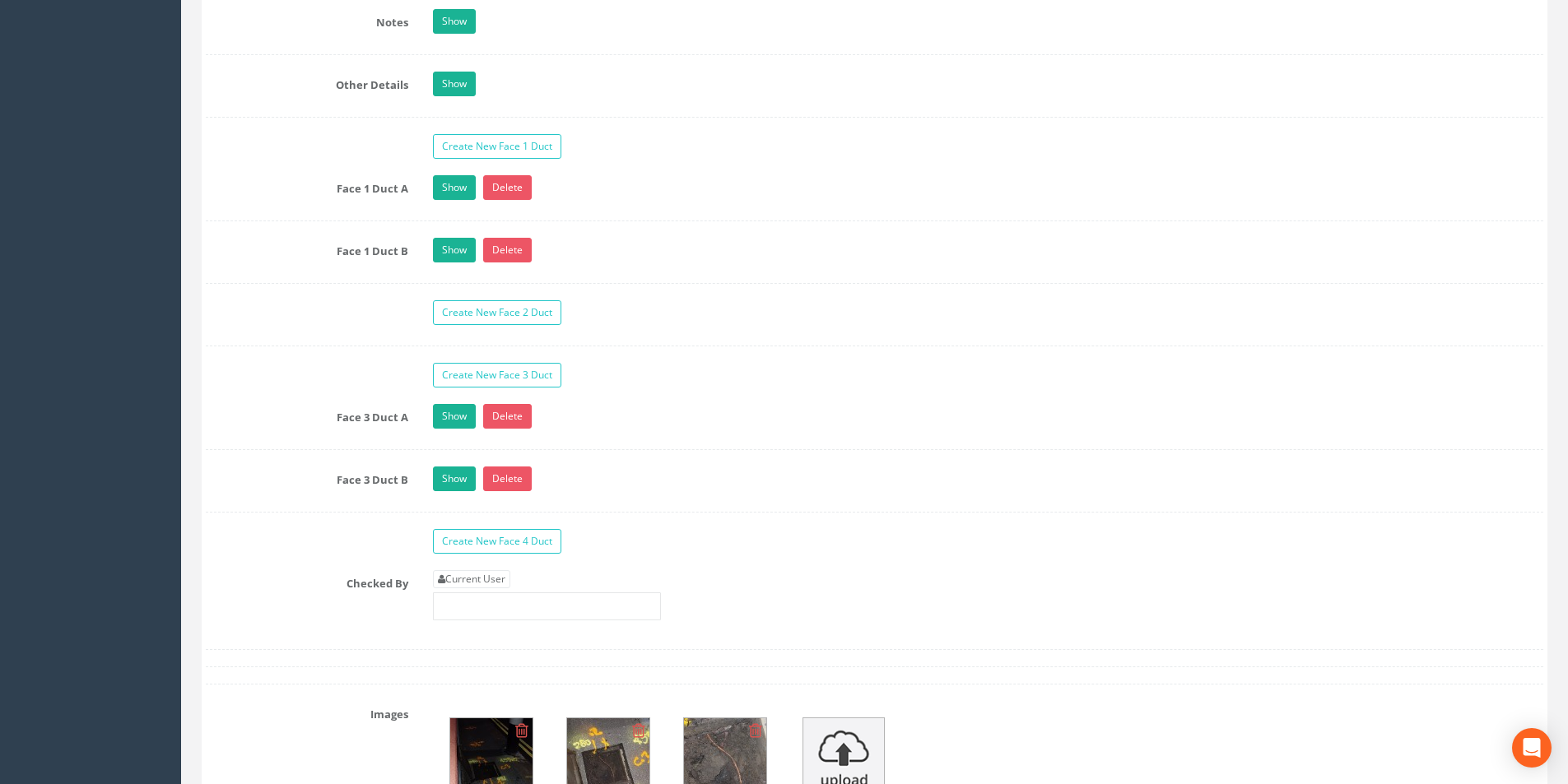
scroll to position [2632, 0]
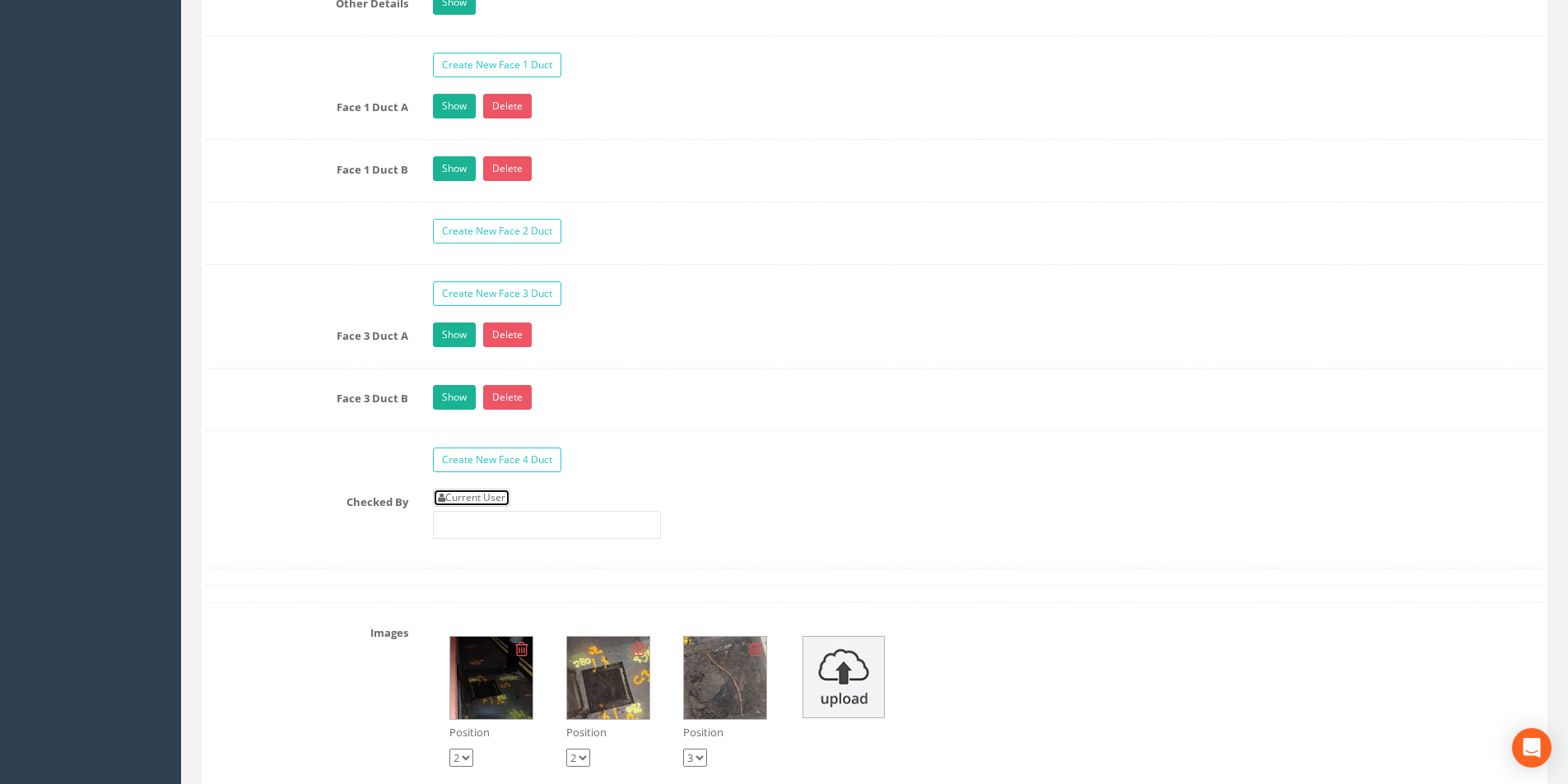
click at [499, 497] on link "Current User" at bounding box center [471, 498] width 78 height 18
type input "[PERSON_NAME]"
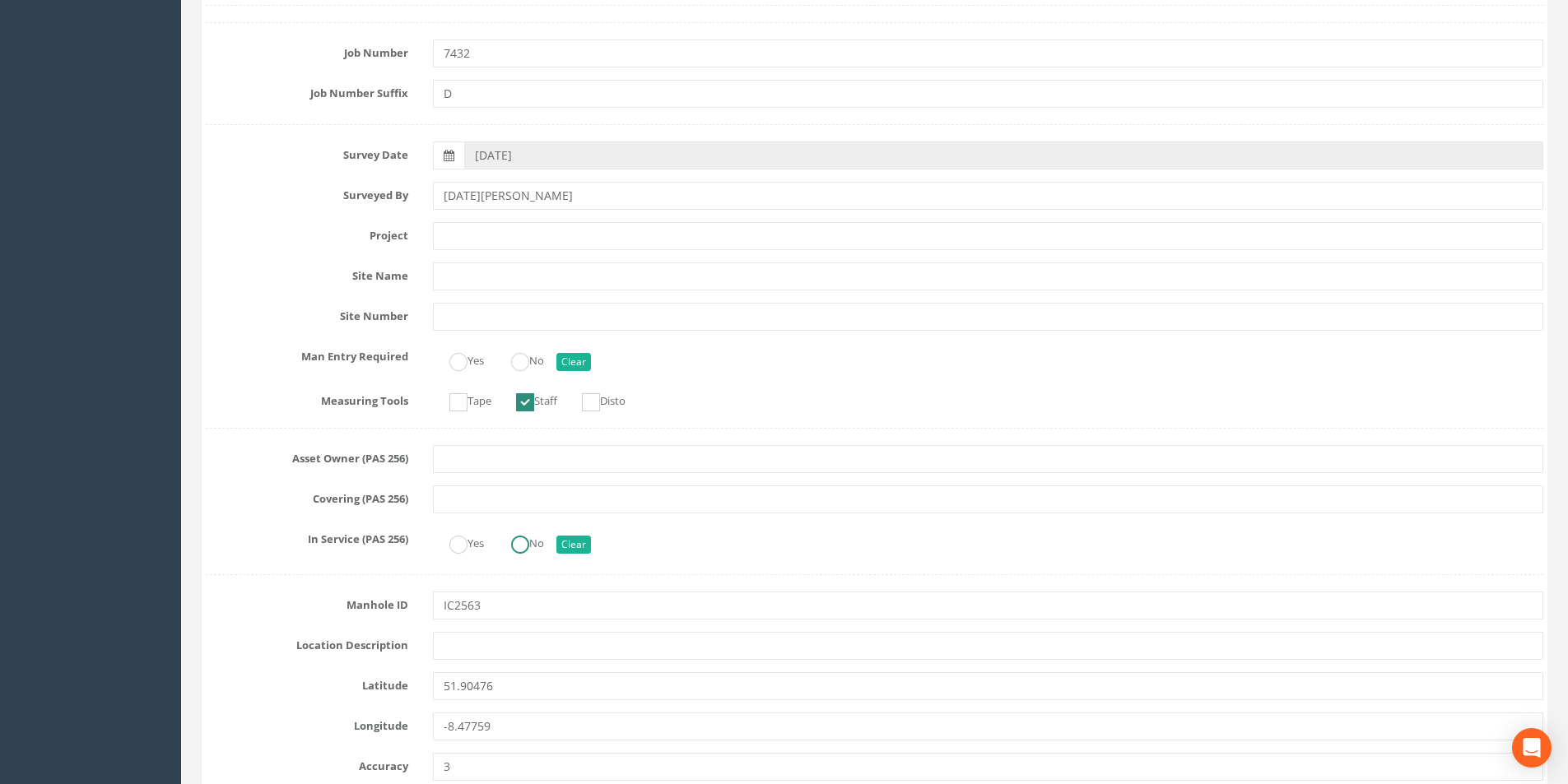
scroll to position [0, 0]
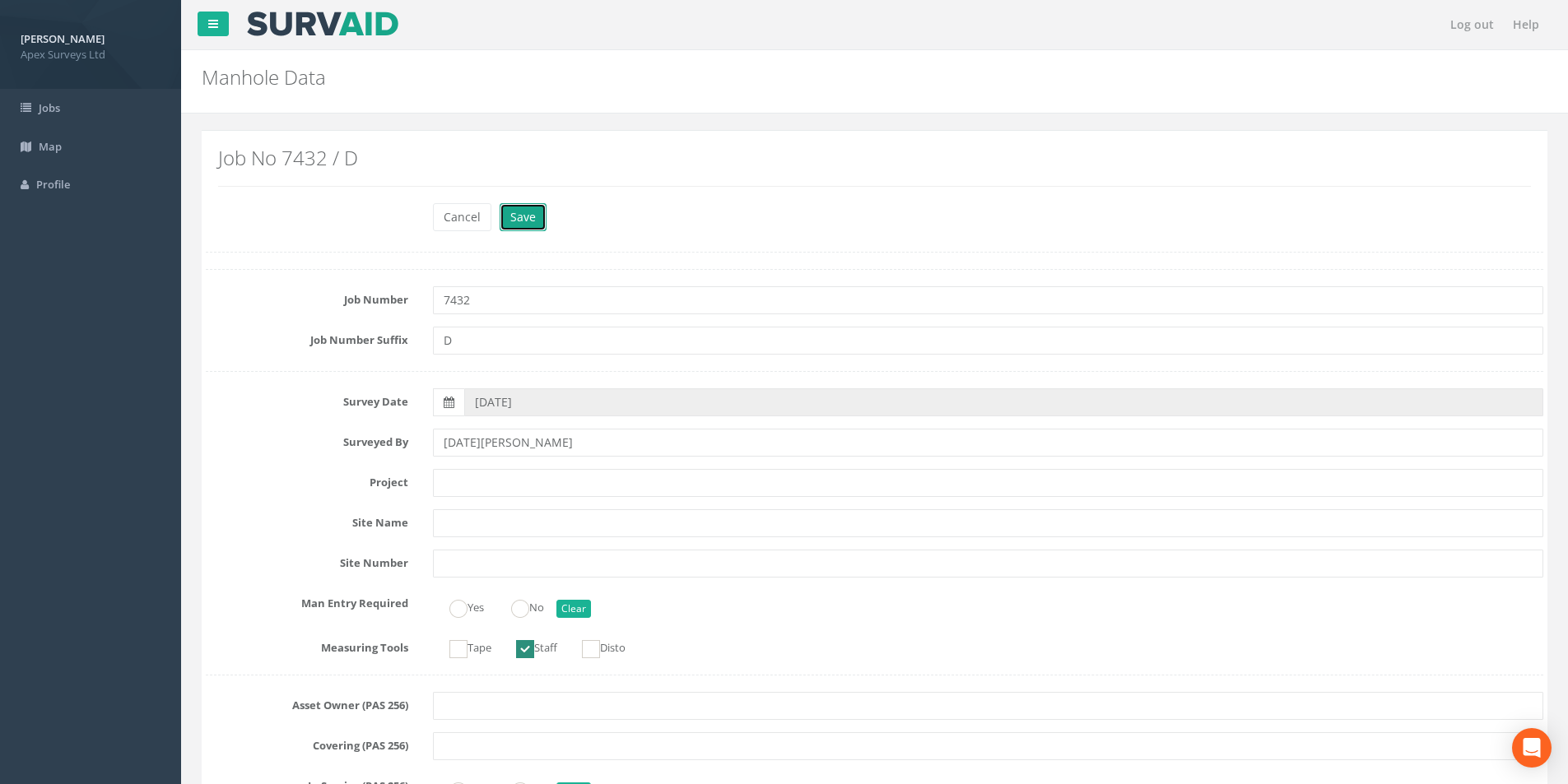
click at [518, 218] on button "Save" at bounding box center [523, 217] width 47 height 28
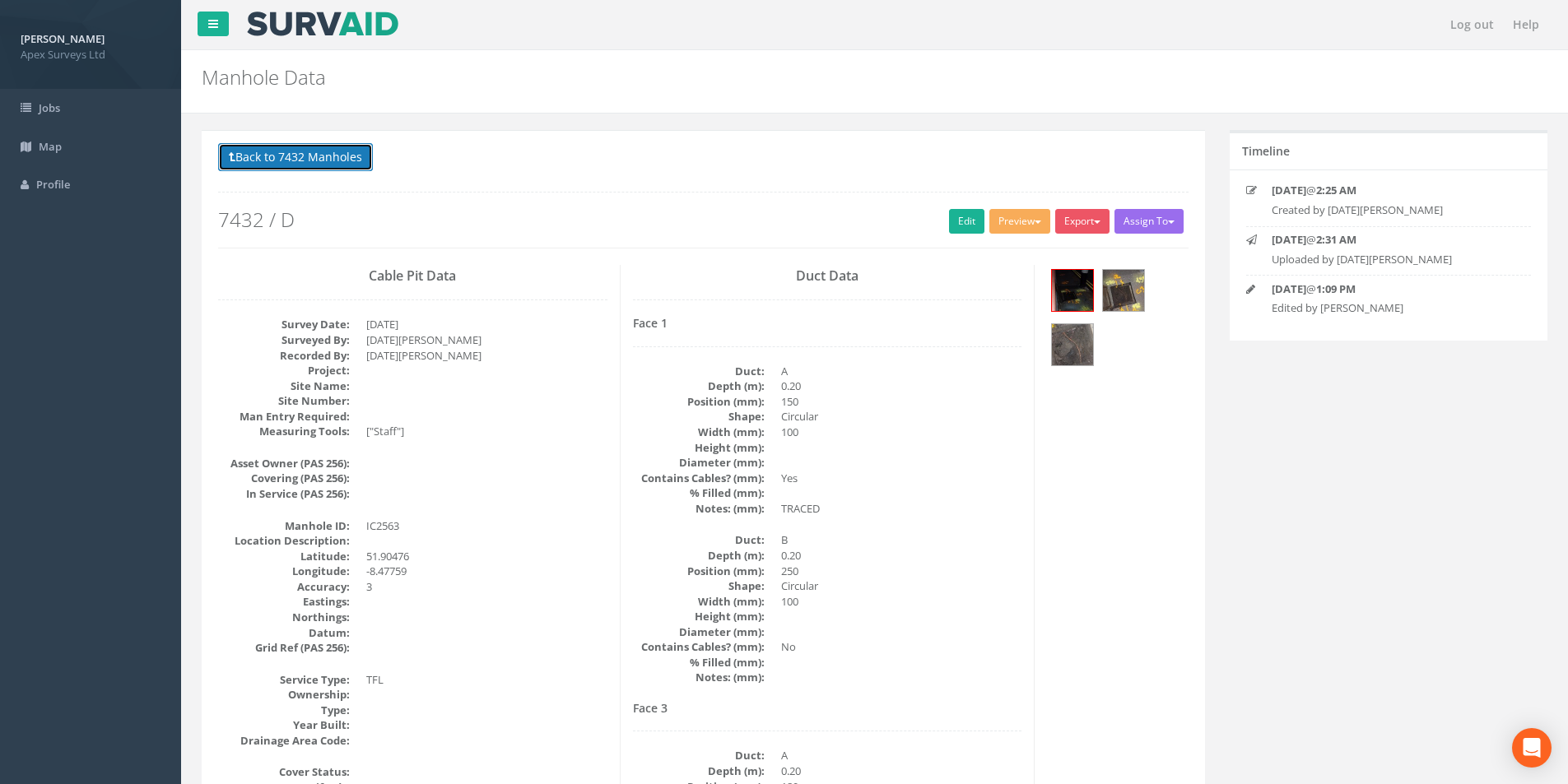
click at [312, 166] on button "Back to 7432 Manholes" at bounding box center [295, 156] width 155 height 28
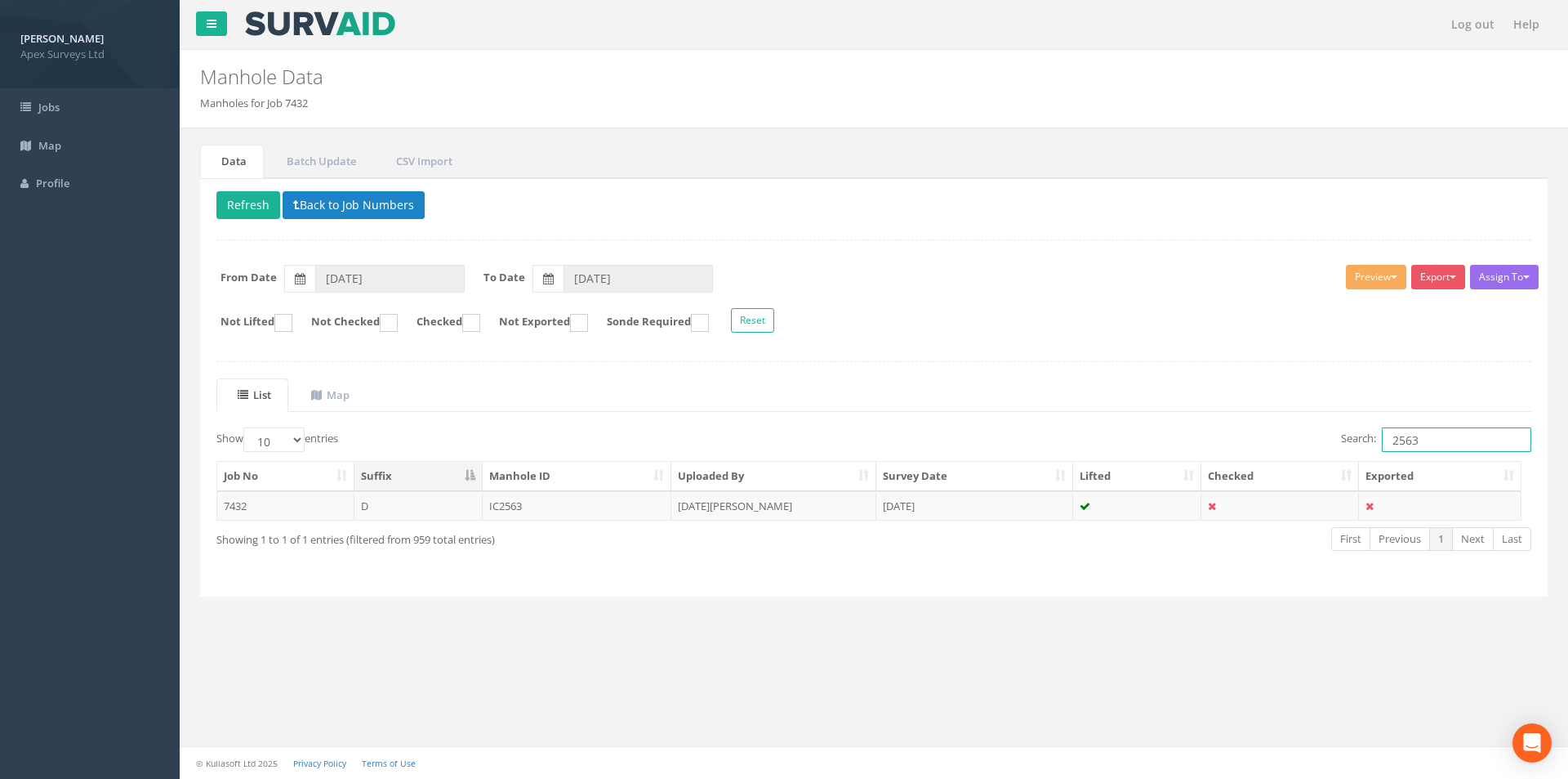
click at [1435, 441] on input "2563" at bounding box center [1456, 439] width 150 height 25
type input "2565"
click at [754, 504] on td "[DATE][PERSON_NAME]" at bounding box center [774, 505] width 205 height 29
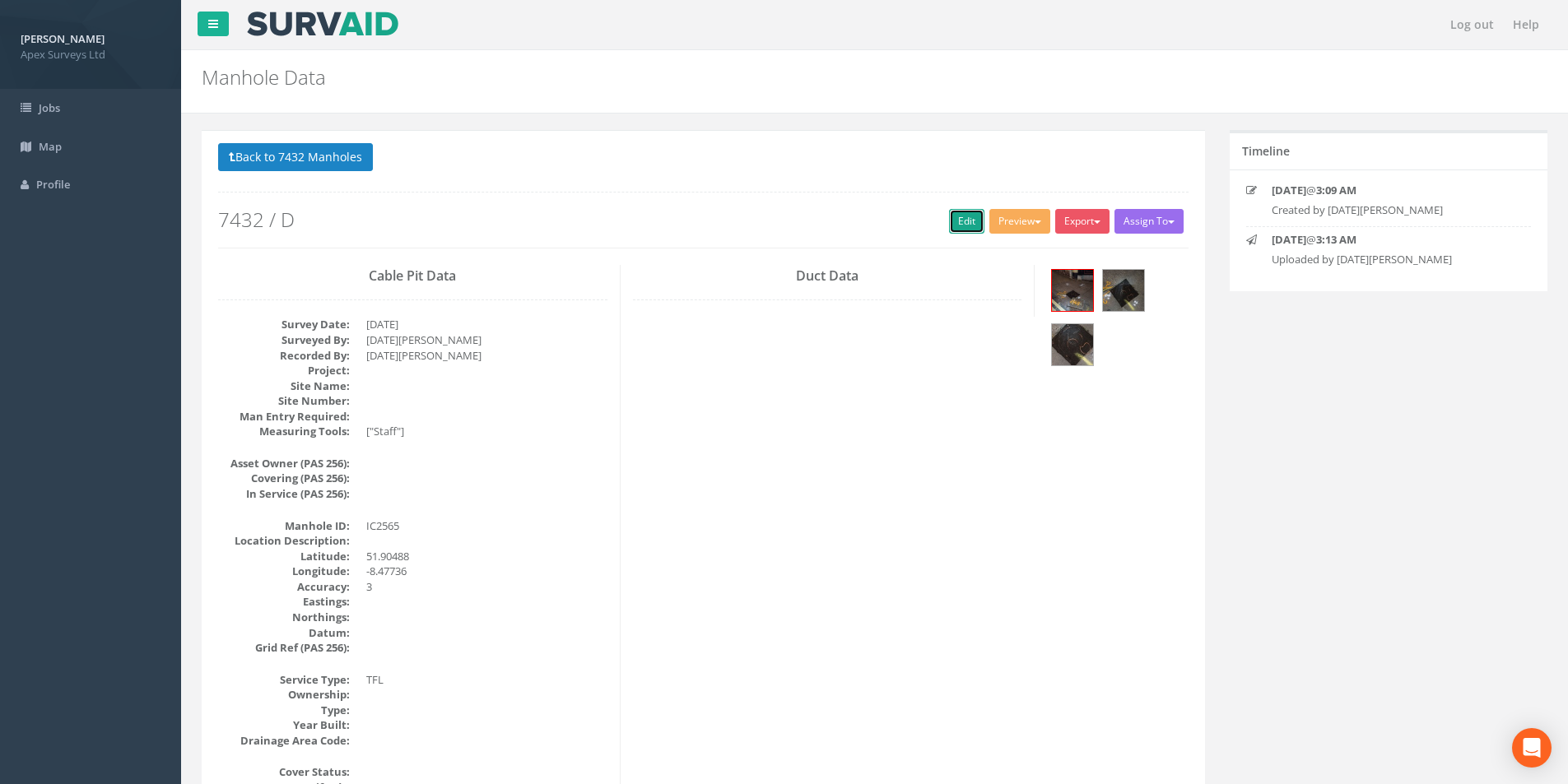
click at [958, 217] on link "Edit" at bounding box center [967, 220] width 36 height 25
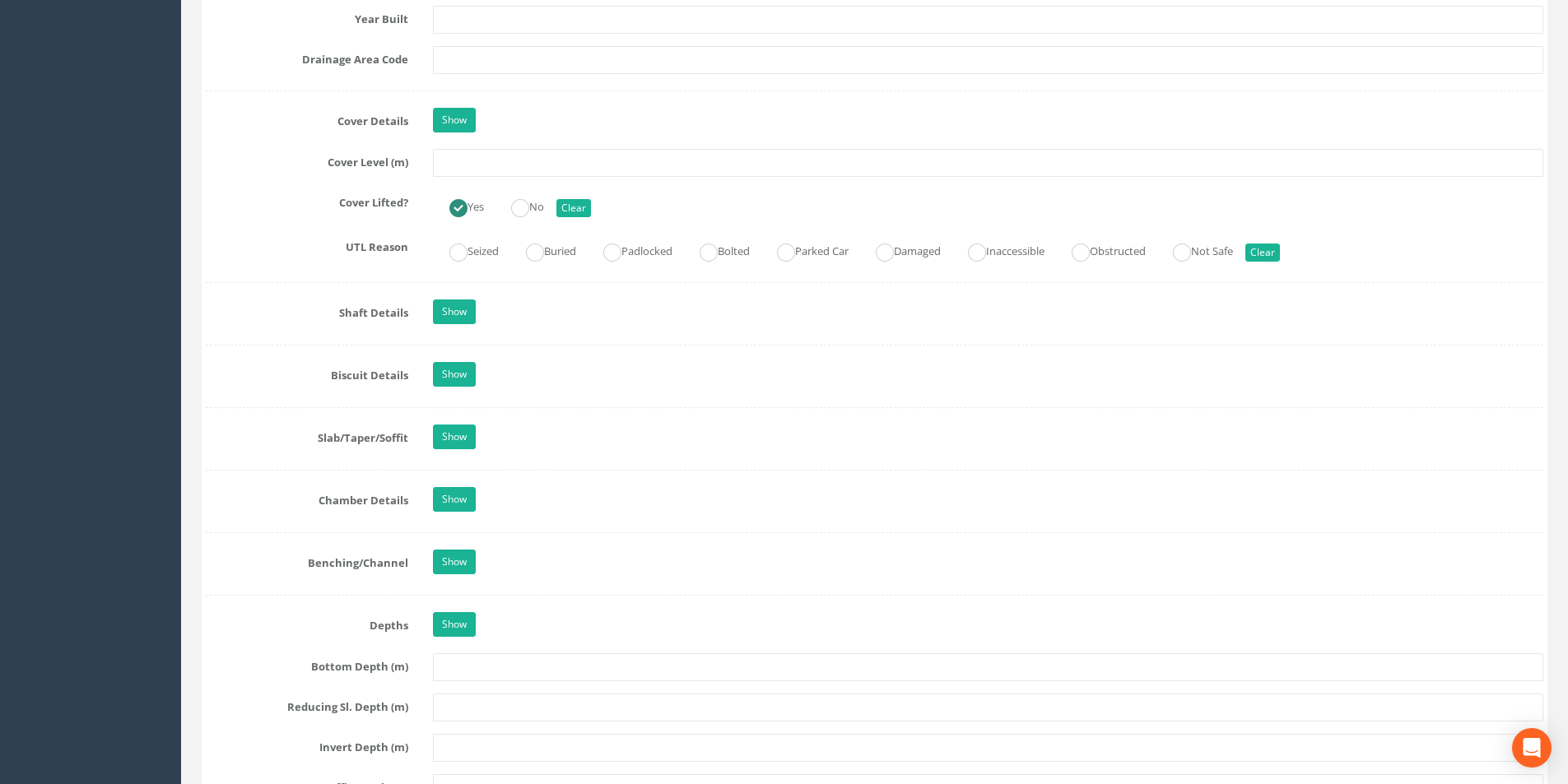
scroll to position [1398, 0]
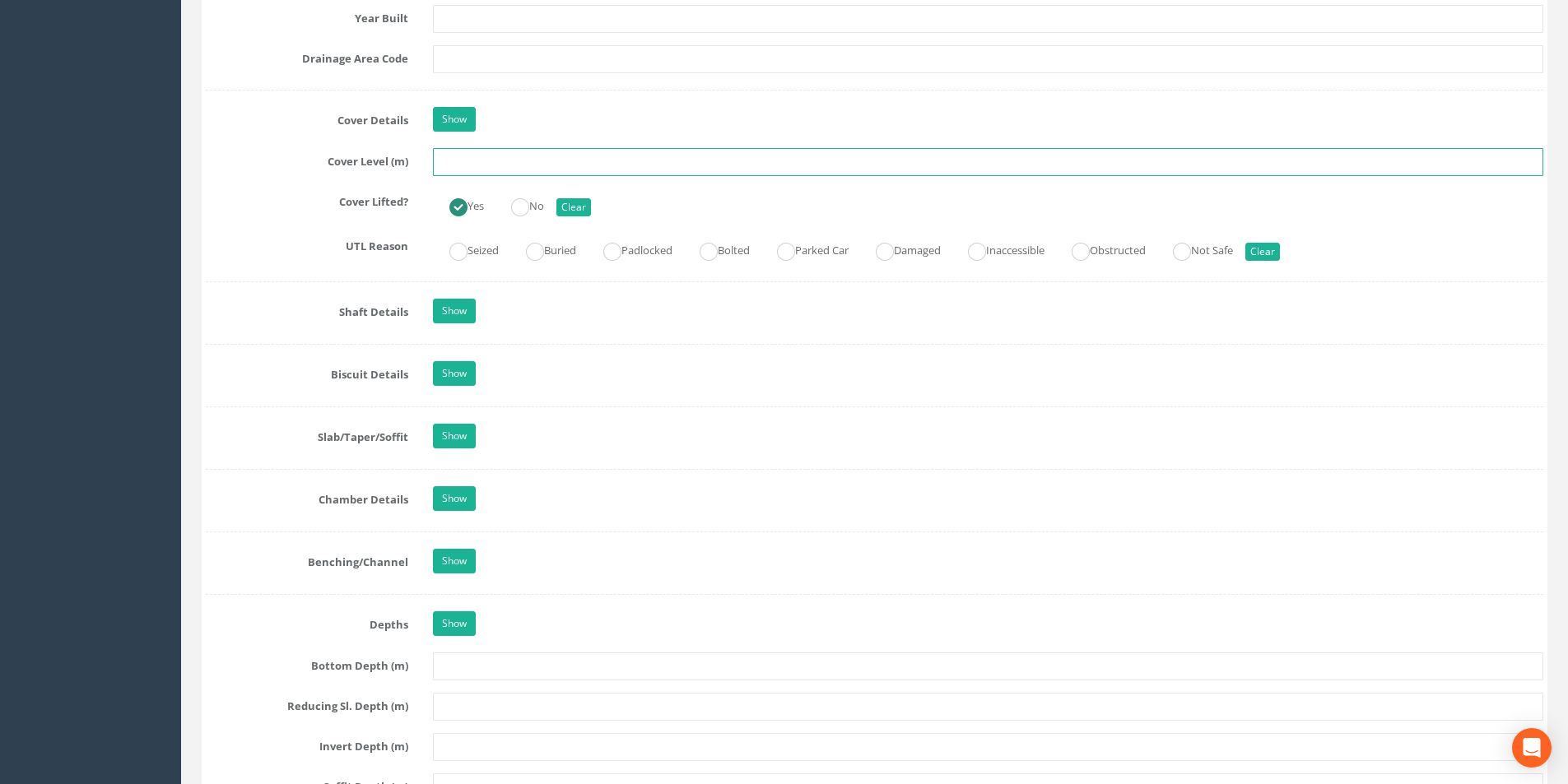
click at [452, 159] on input "text" at bounding box center [988, 162] width 1110 height 28
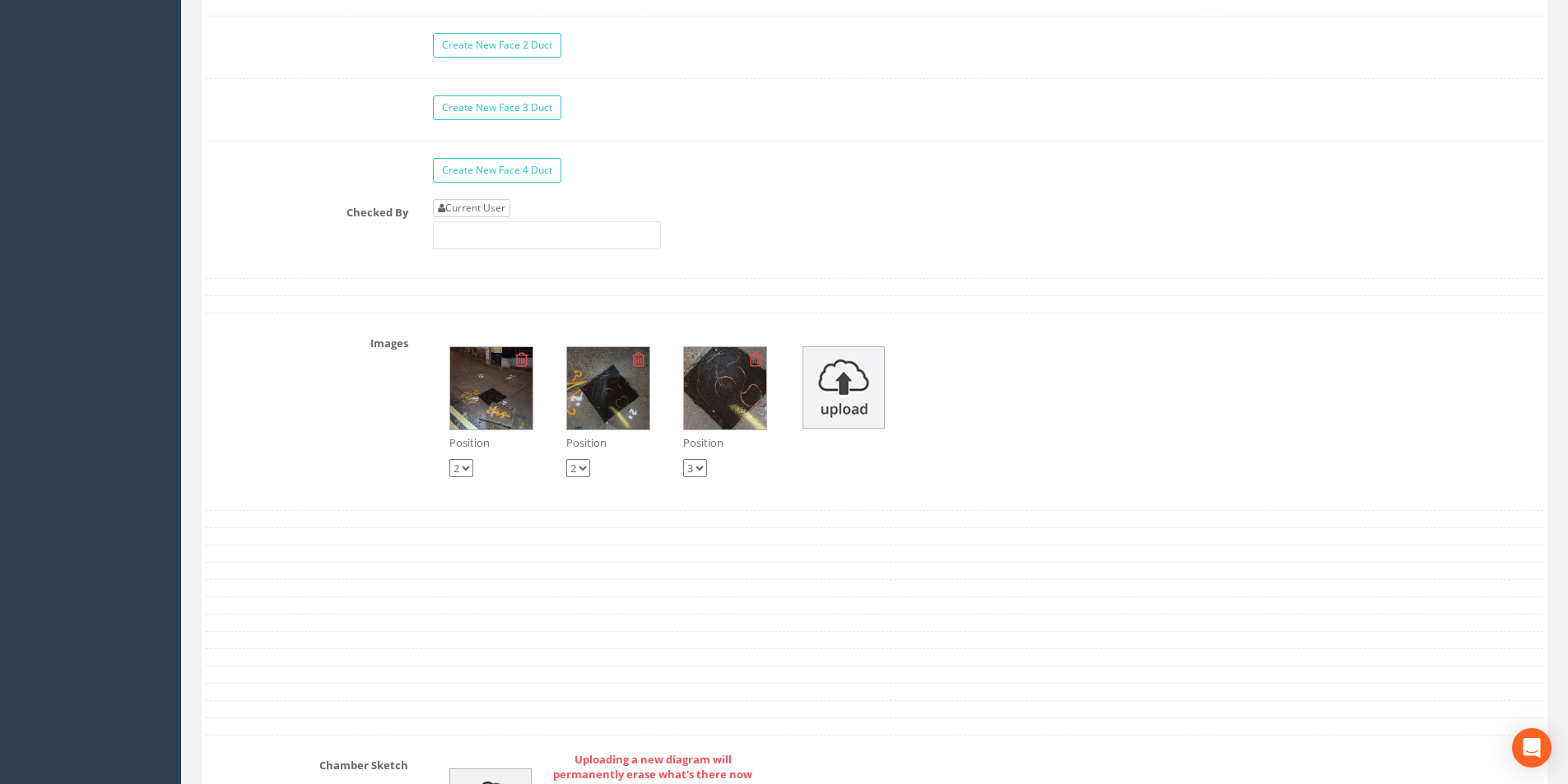
type input "25.70"
click at [500, 213] on link "Current User" at bounding box center [471, 209] width 78 height 18
type input "[PERSON_NAME]"
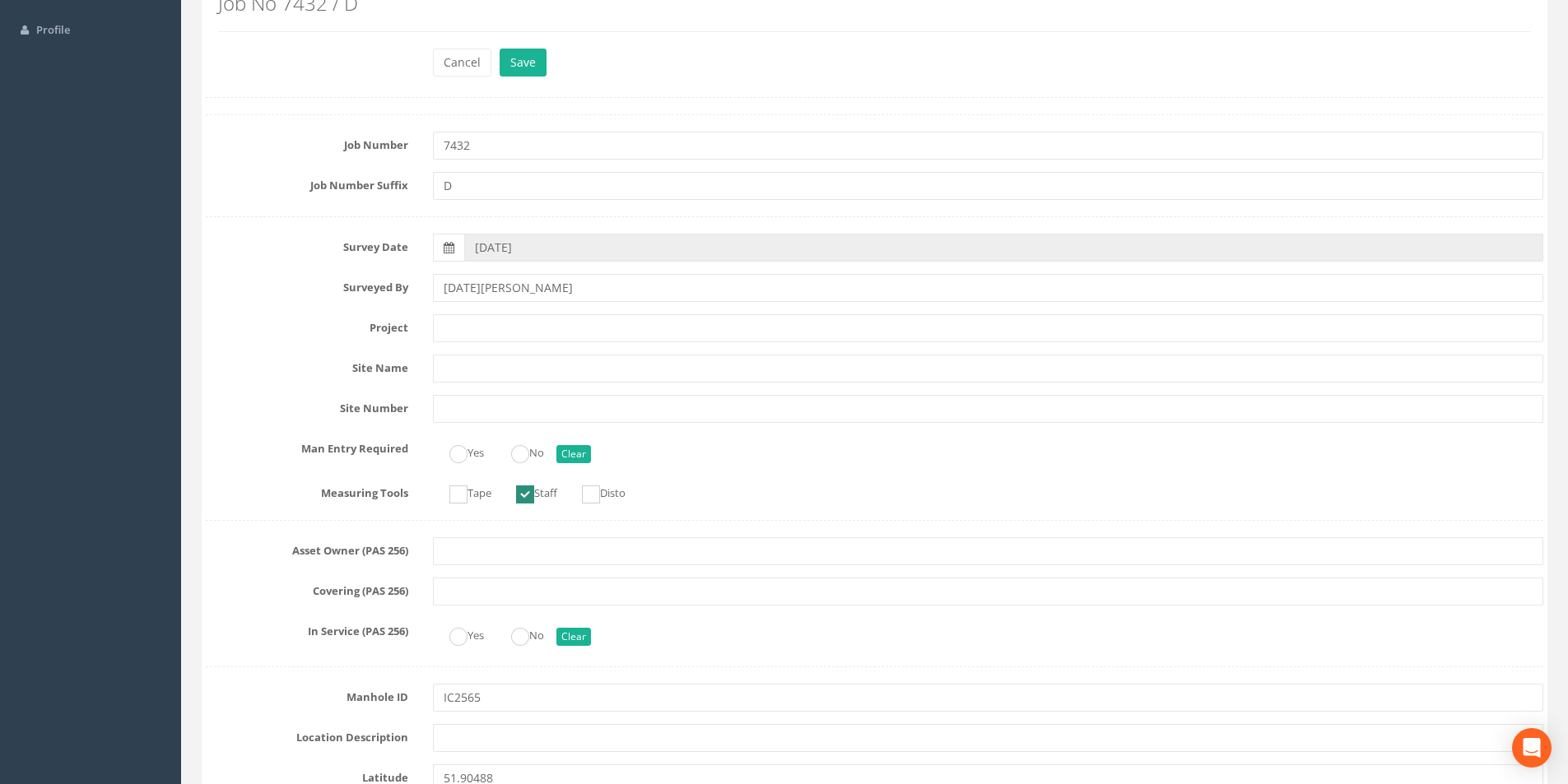
scroll to position [0, 0]
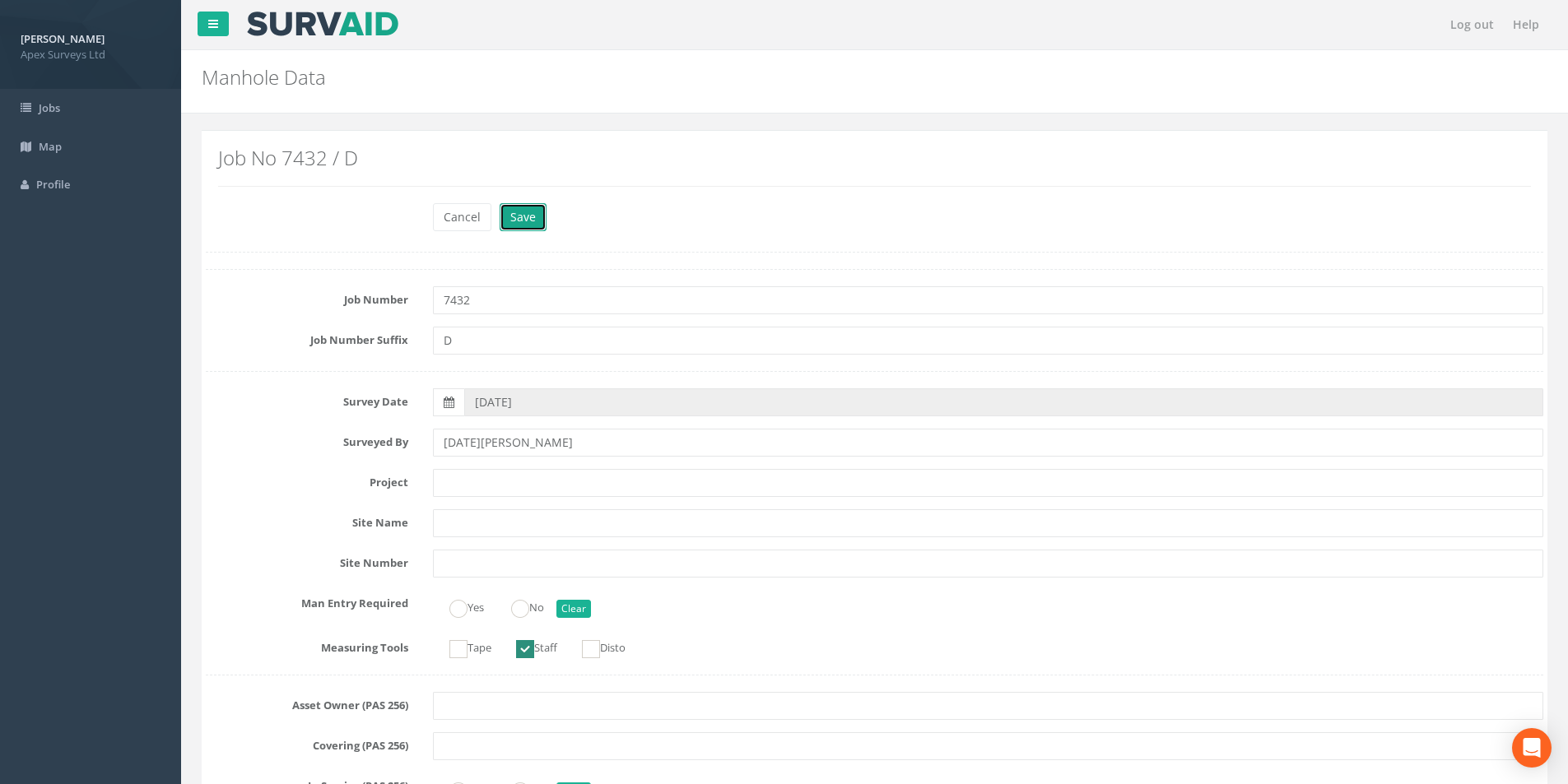
click at [526, 217] on button "Save" at bounding box center [523, 217] width 47 height 28
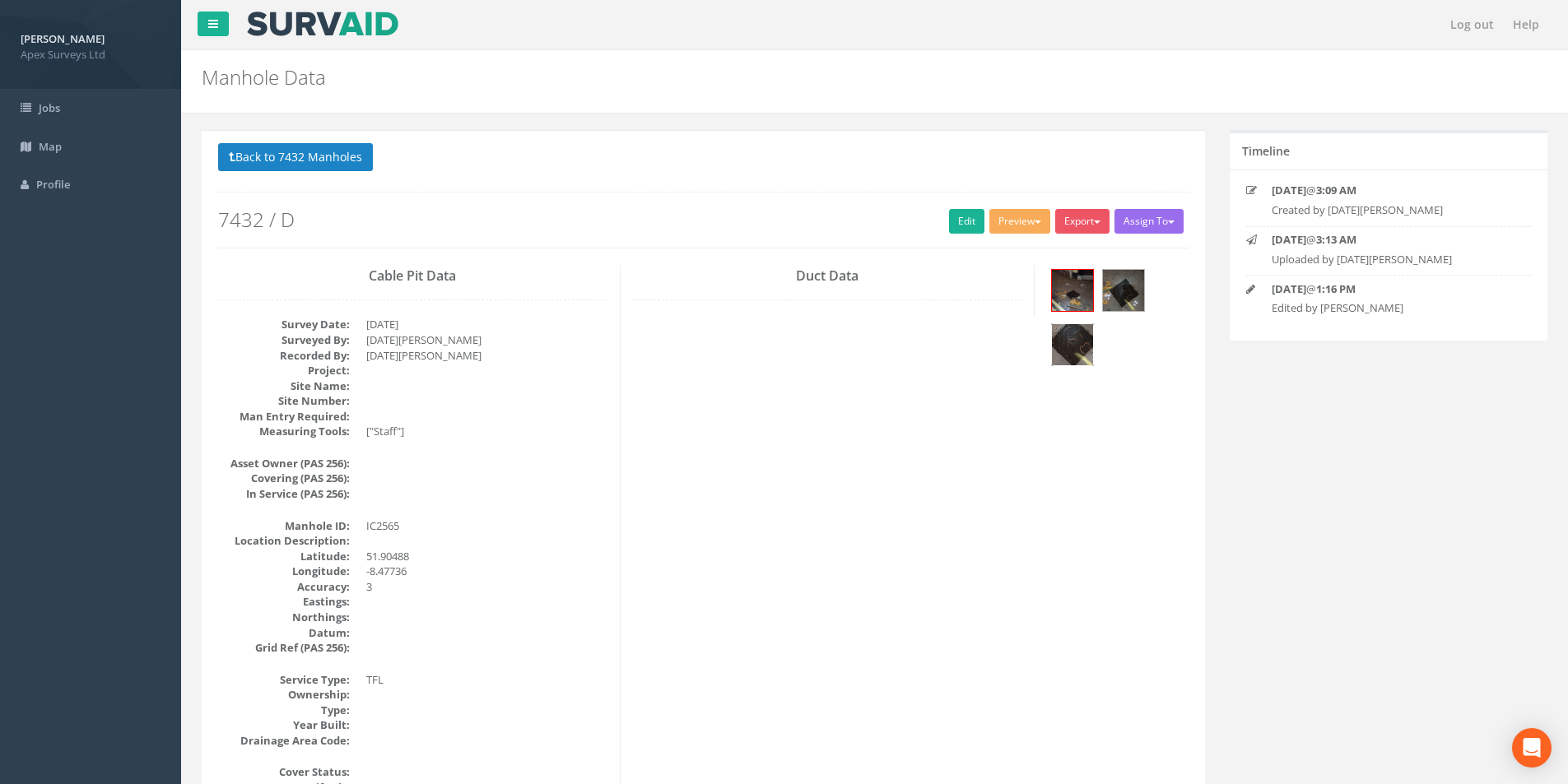
click at [1064, 349] on img at bounding box center [1072, 344] width 41 height 41
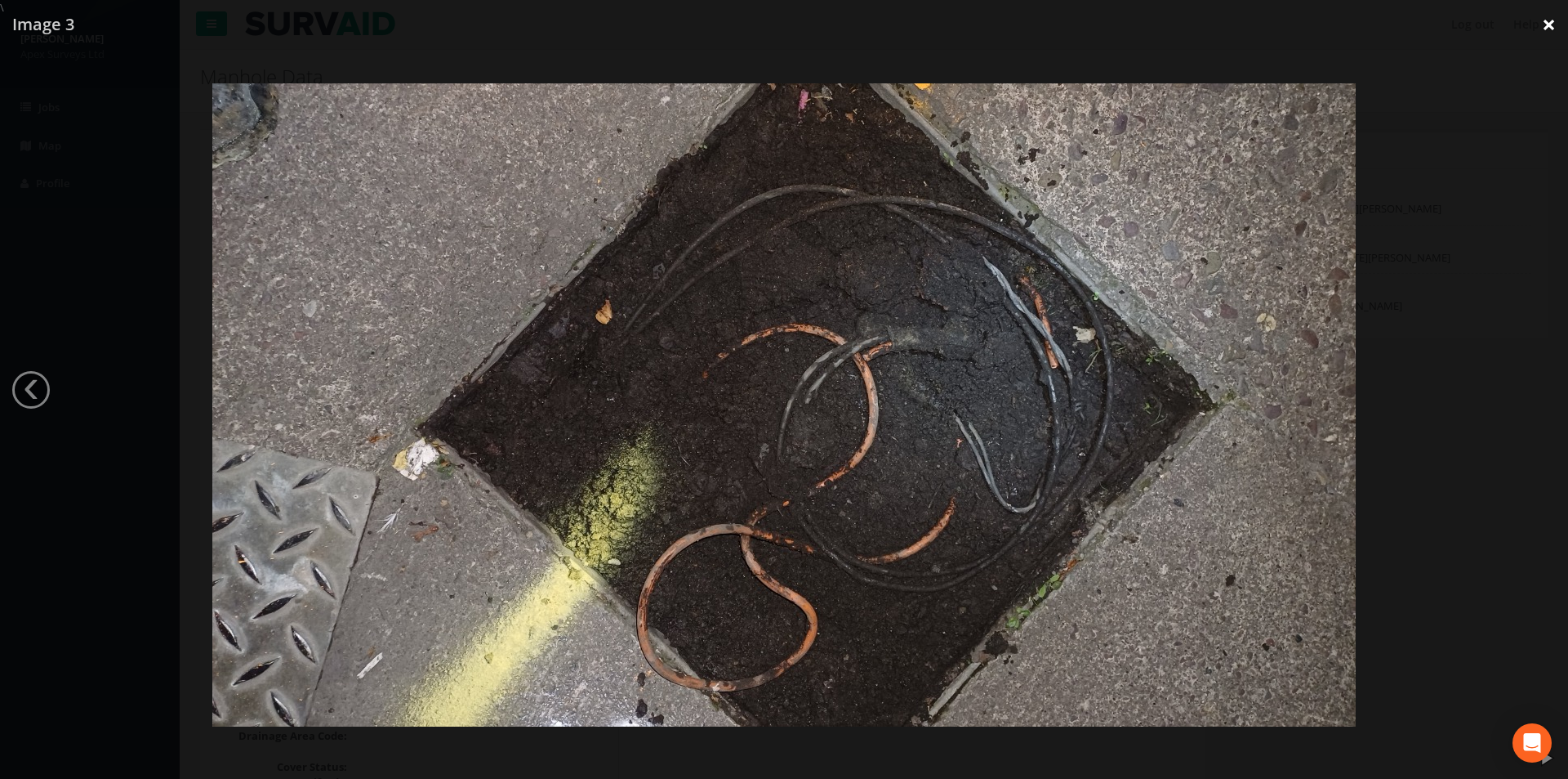
click at [1548, 21] on link "×" at bounding box center [1549, 25] width 38 height 49
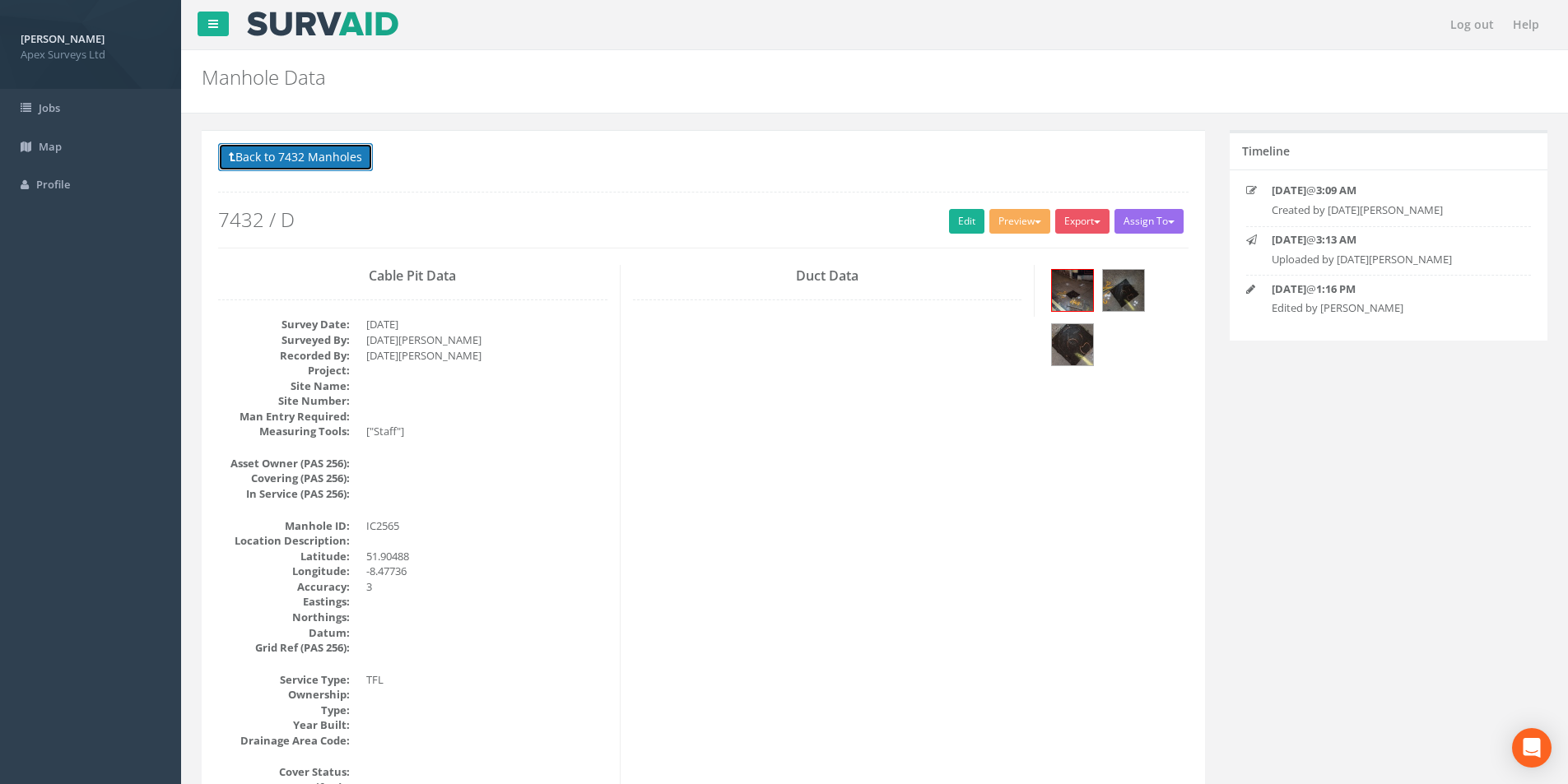
drag, startPoint x: 276, startPoint y: 159, endPoint x: 411, endPoint y: 226, distance: 150.7
click at [276, 159] on button "Back to 7432 Manholes" at bounding box center [295, 156] width 155 height 28
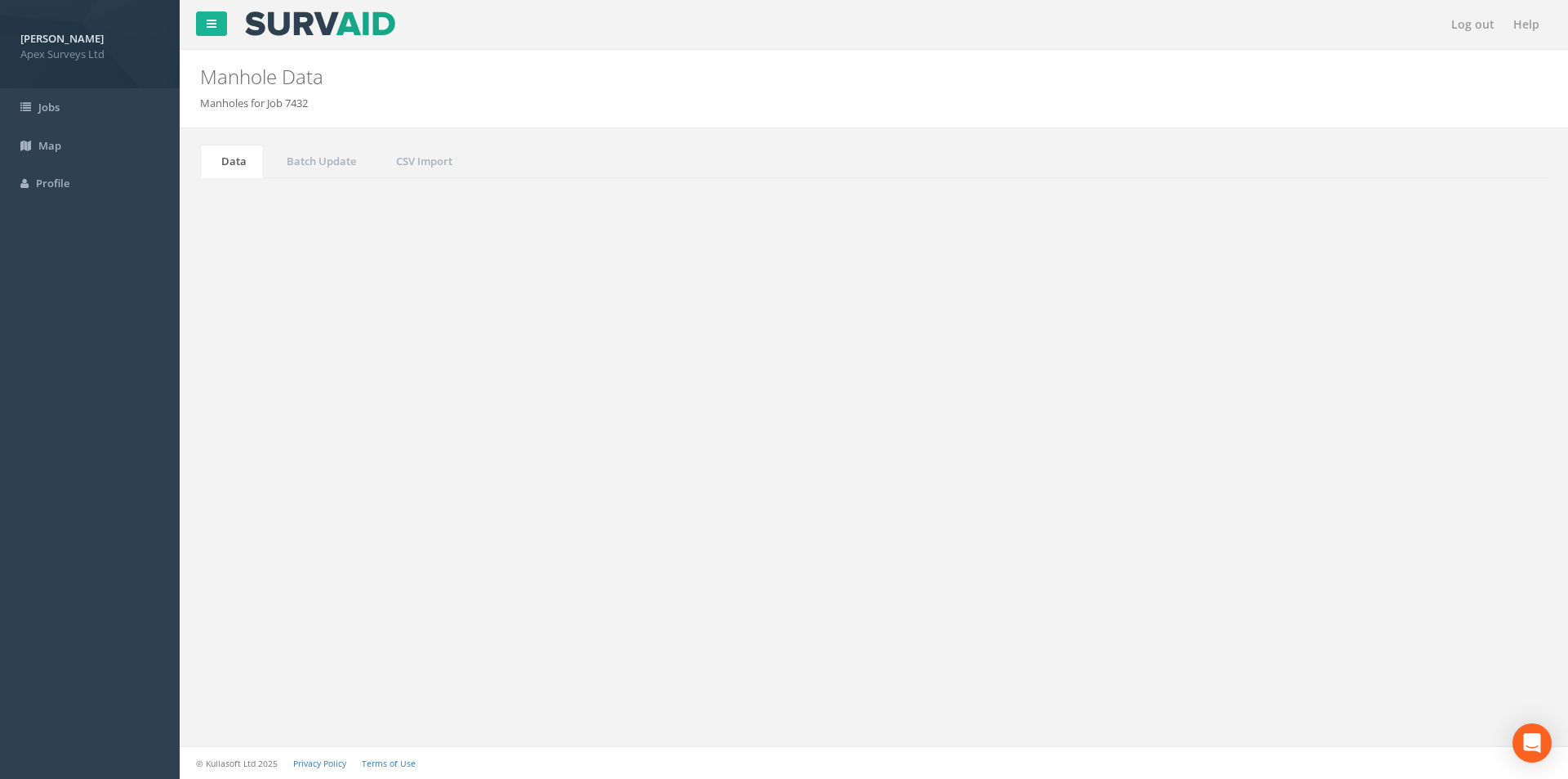
drag, startPoint x: 1444, startPoint y: 439, endPoint x: 1388, endPoint y: 443, distance: 56.1
click at [1388, 443] on input "2565" at bounding box center [1456, 439] width 150 height 25
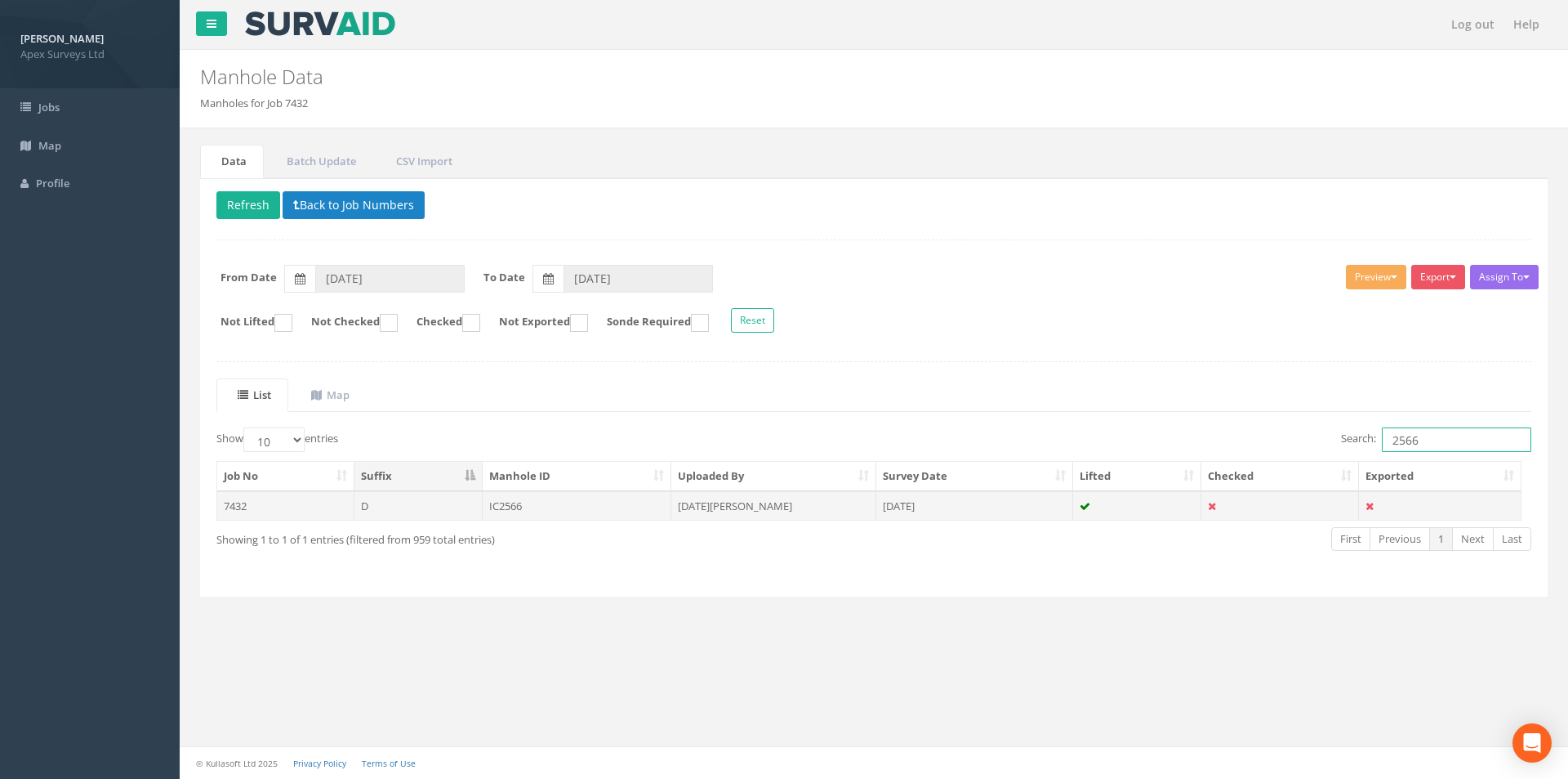
type input "2566"
click at [586, 519] on td "IC2566" at bounding box center [577, 505] width 190 height 29
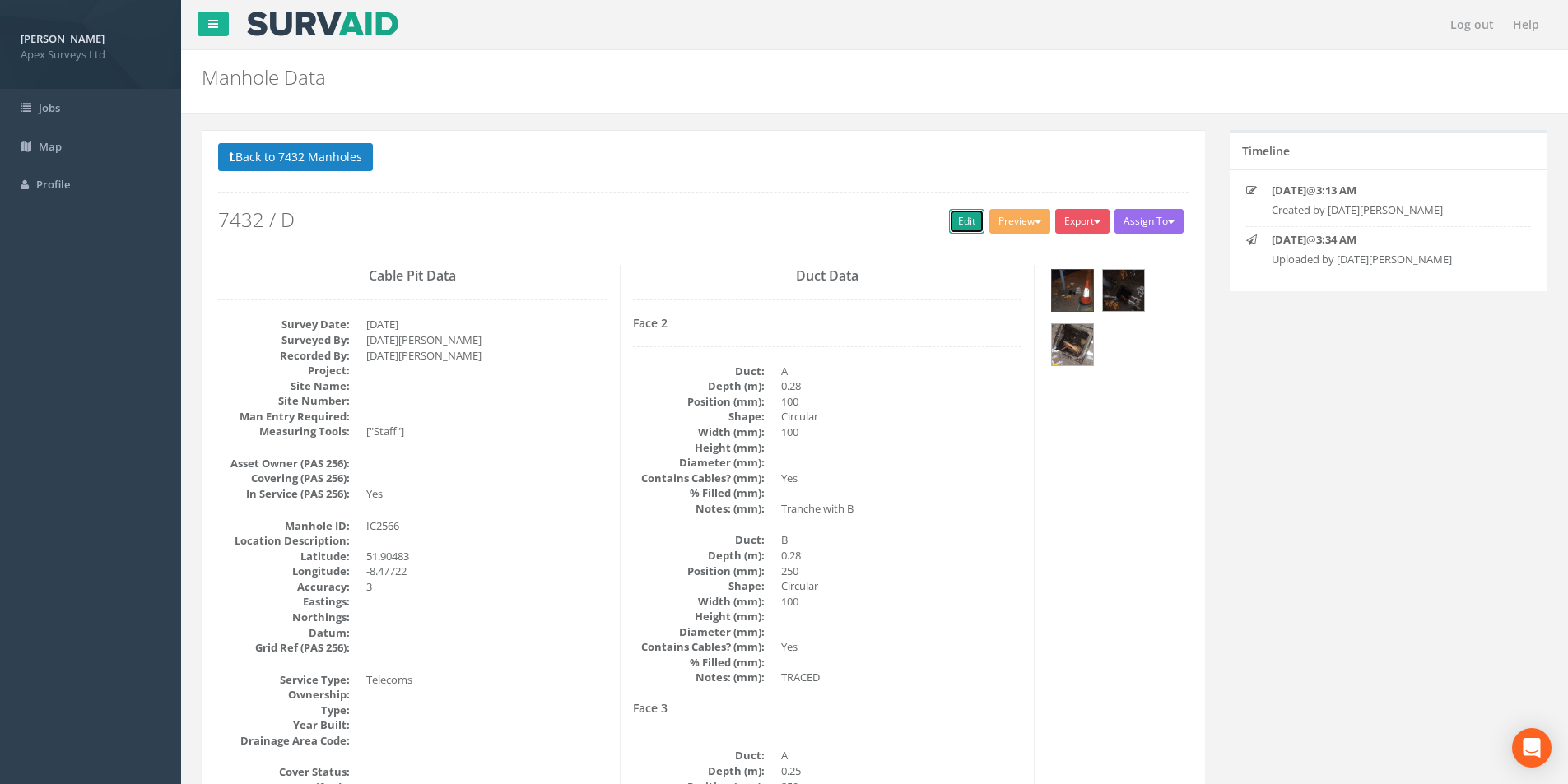
click at [966, 226] on link "Edit" at bounding box center [967, 220] width 36 height 25
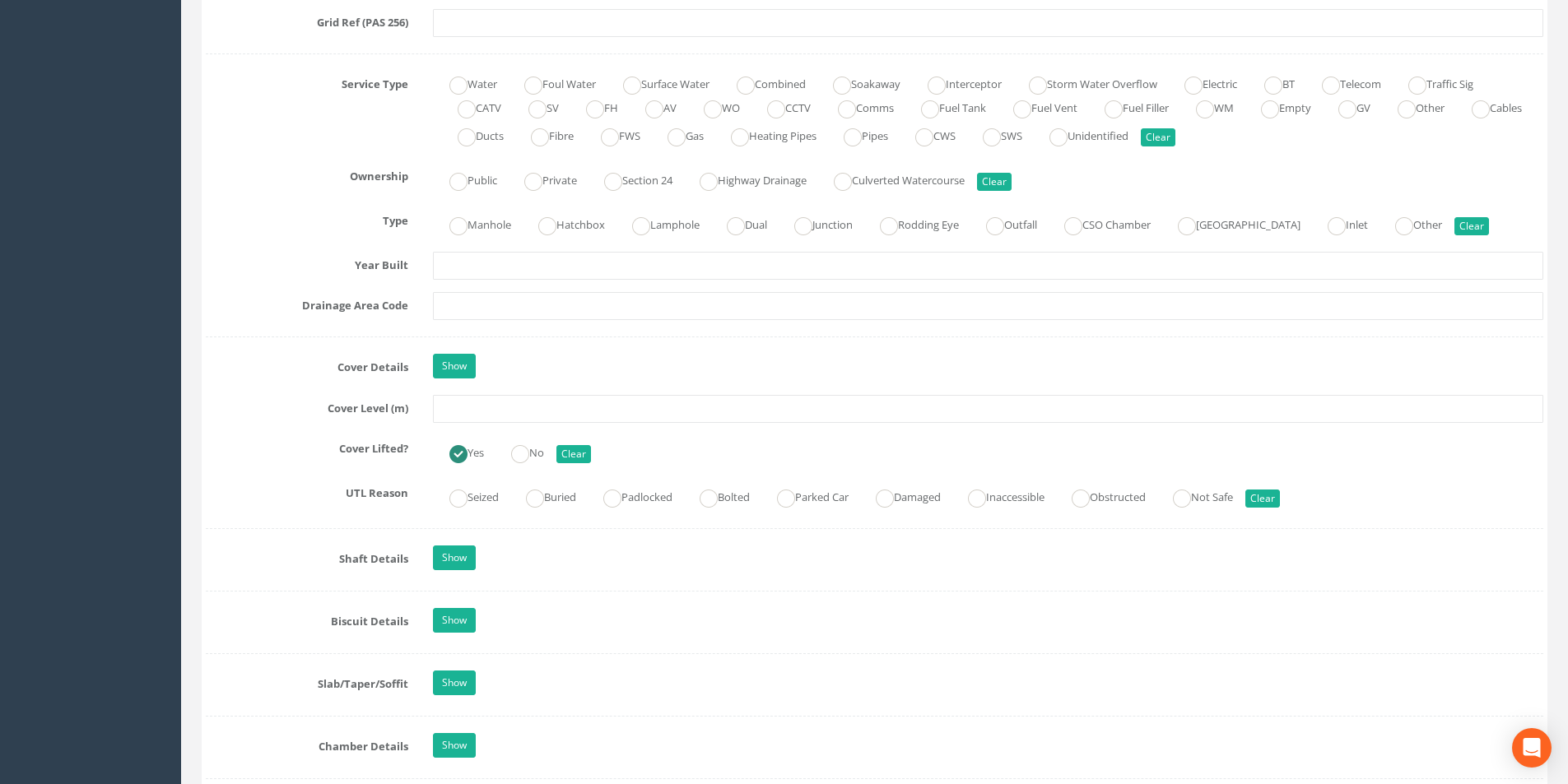
scroll to position [1069, 0]
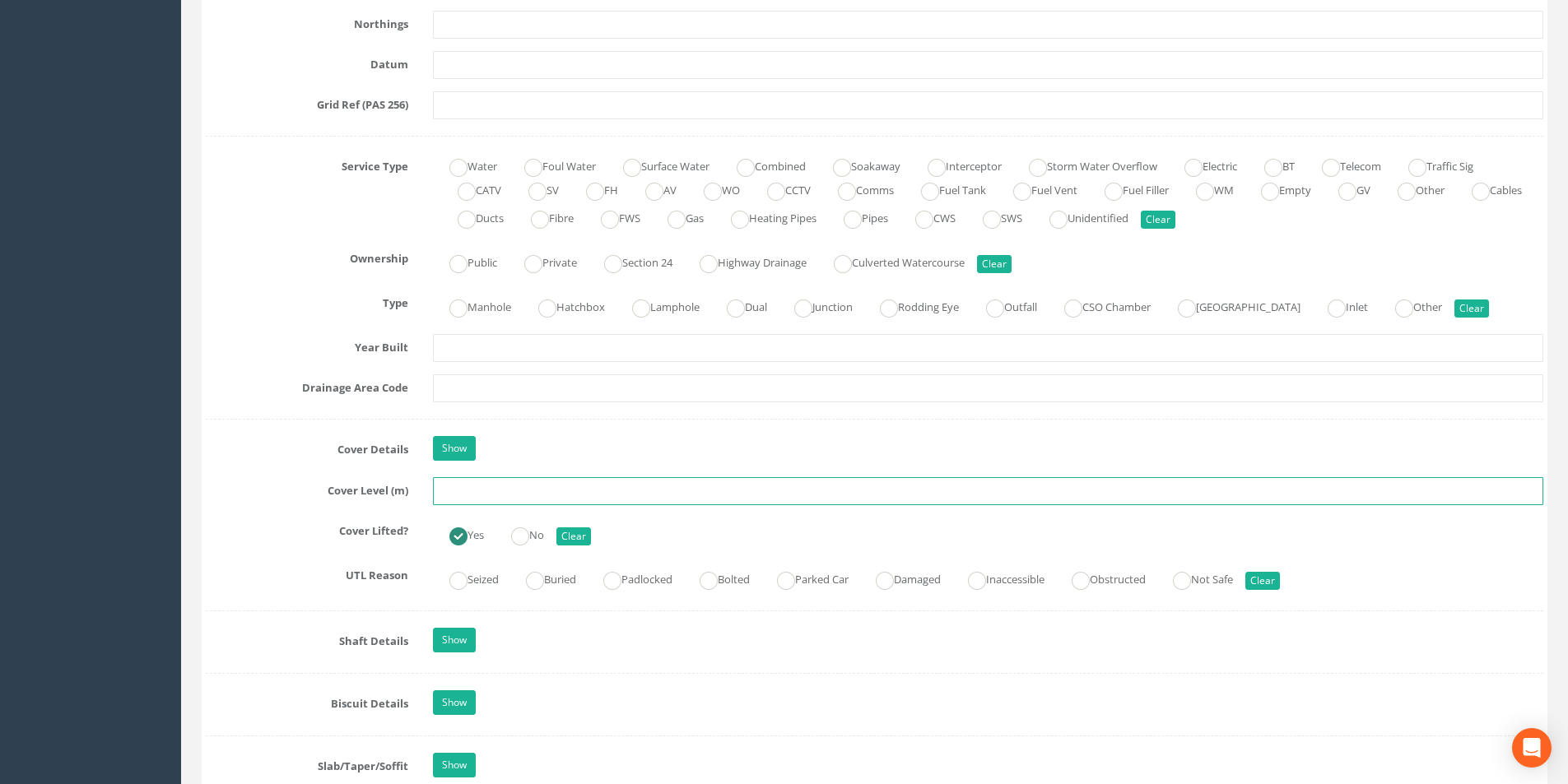
click at [507, 490] on input "text" at bounding box center [988, 490] width 1110 height 28
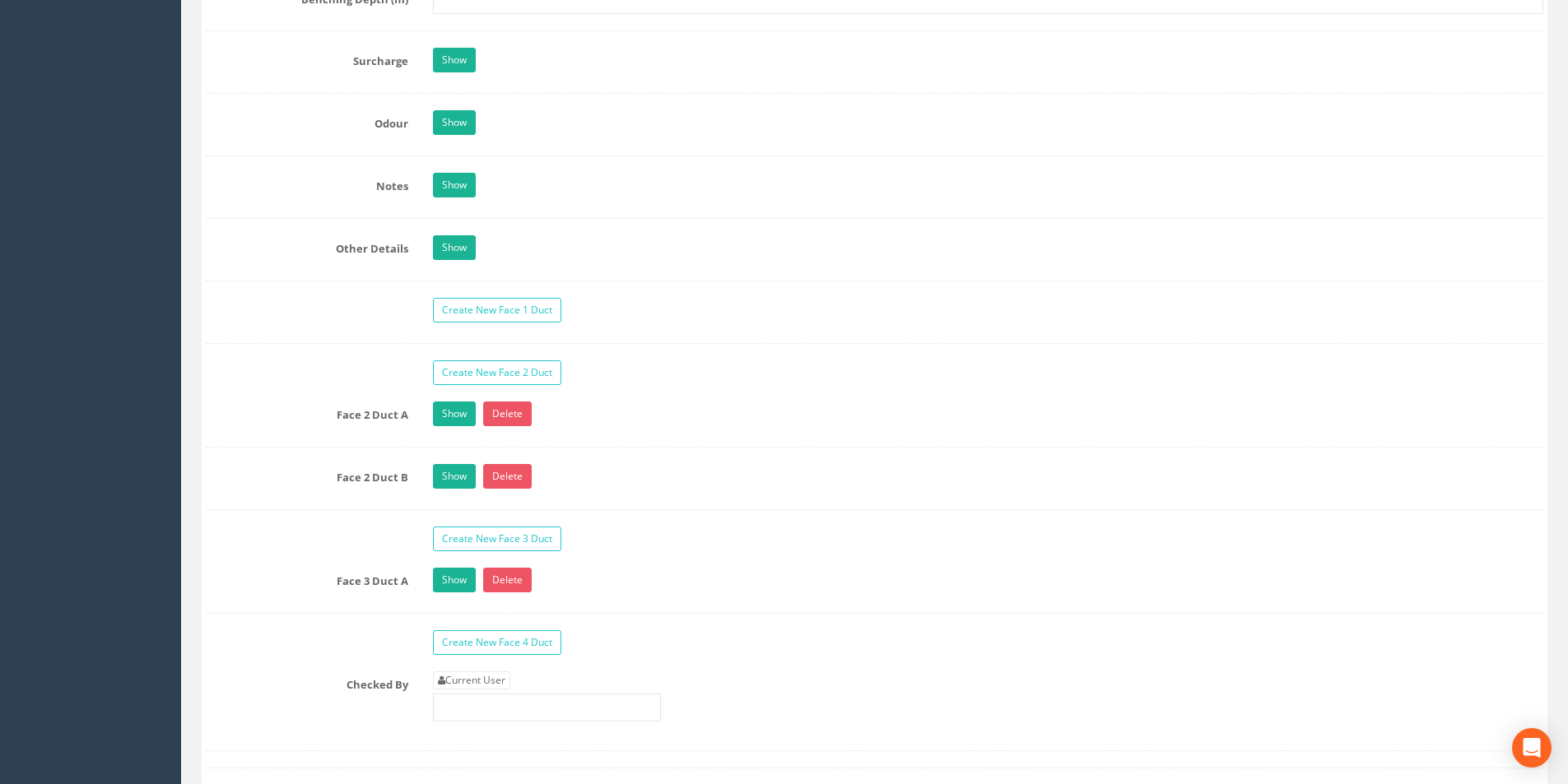
scroll to position [2632, 0]
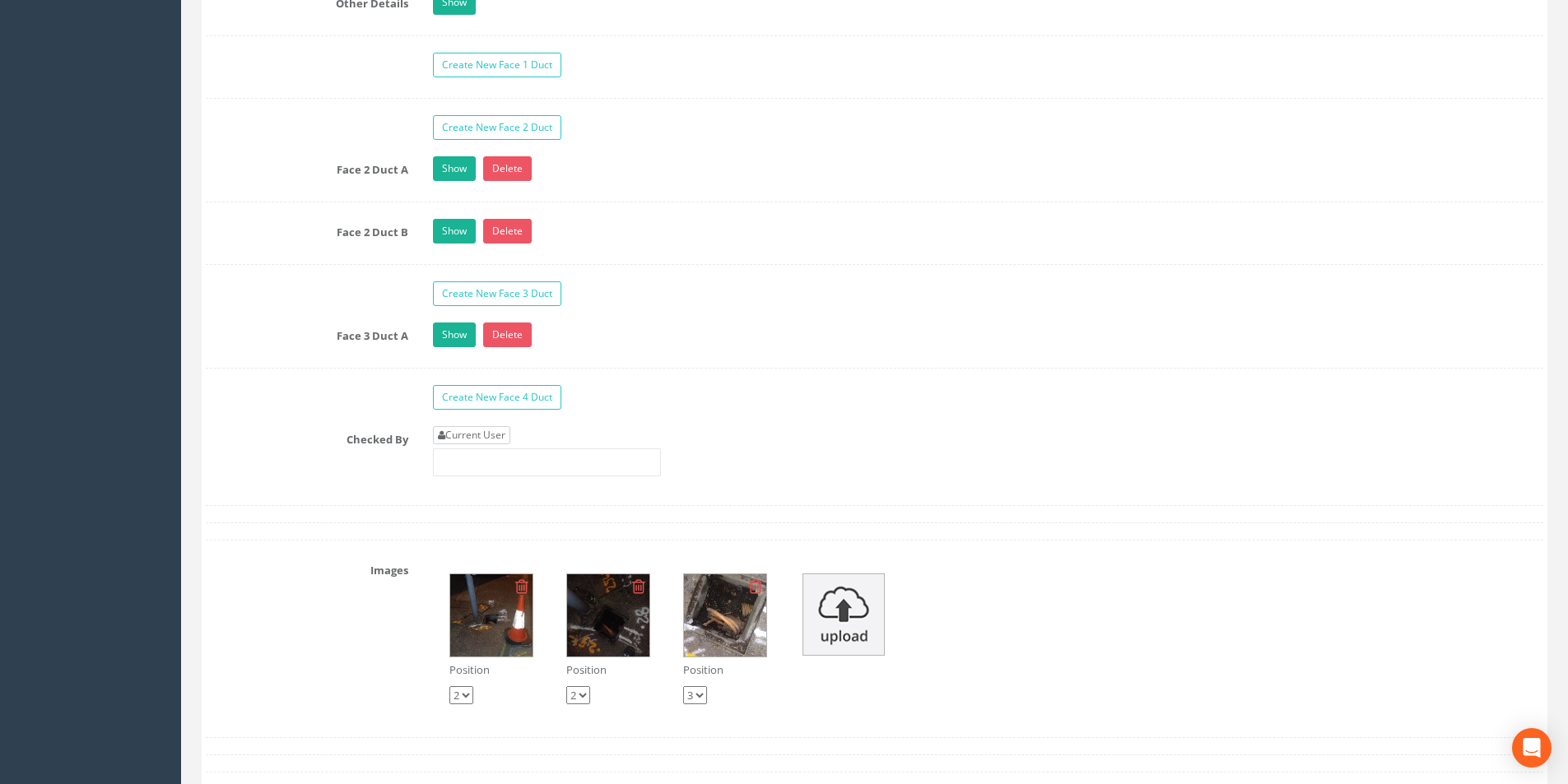
type input "25.27"
click at [484, 435] on link "Current User" at bounding box center [471, 435] width 78 height 18
type input "[PERSON_NAME]"
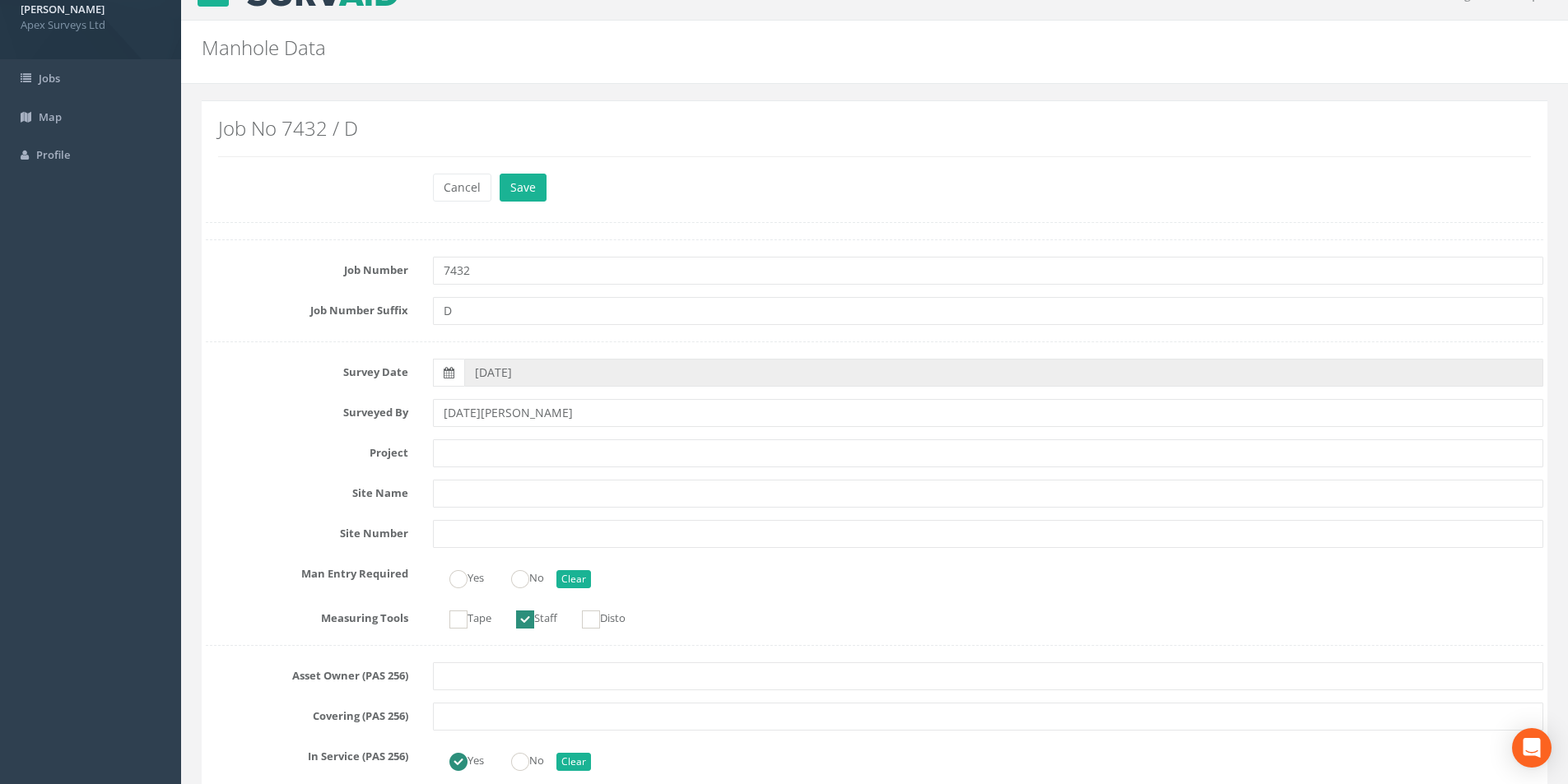
scroll to position [0, 0]
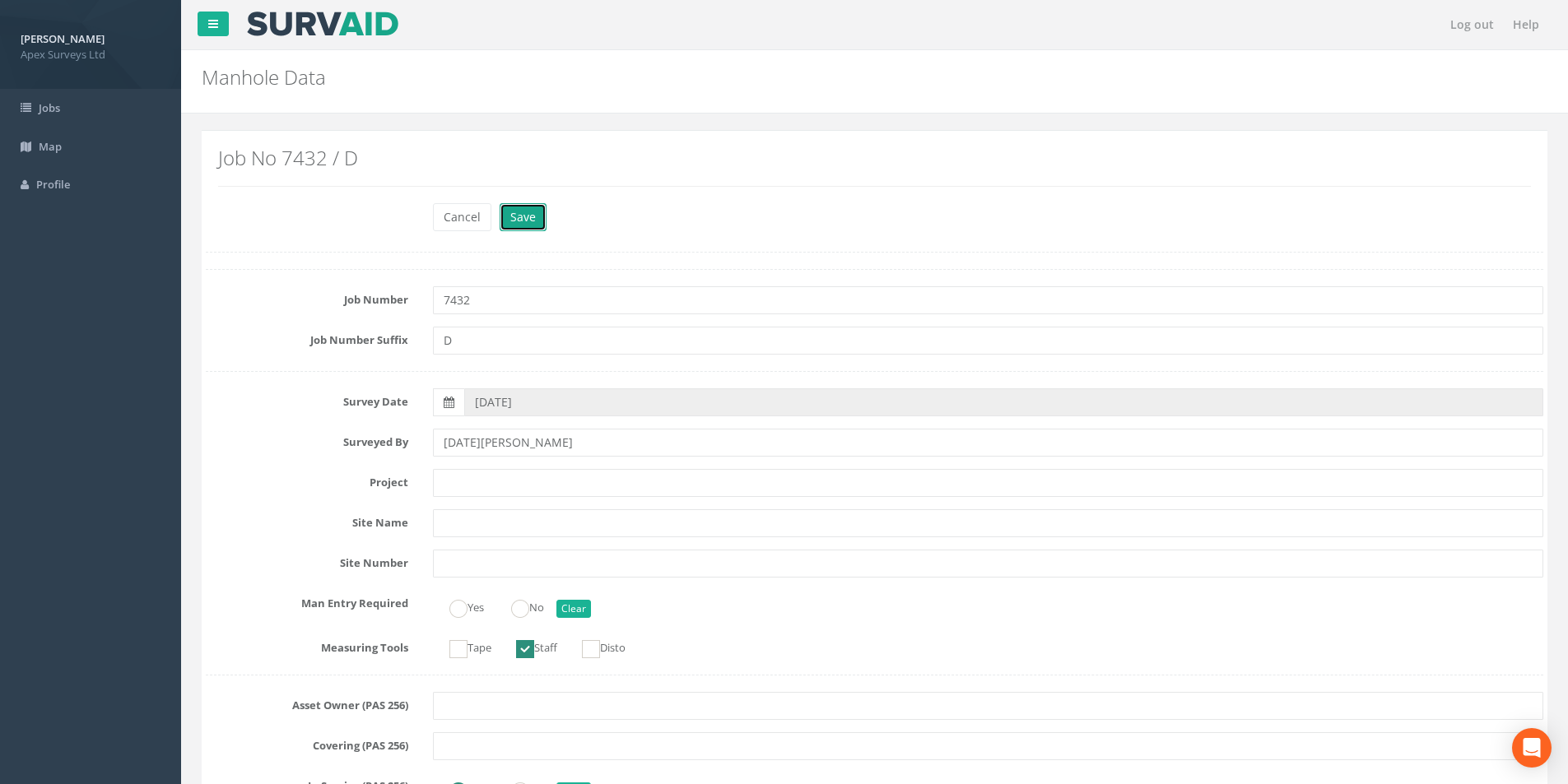
click at [531, 228] on button "Save" at bounding box center [523, 217] width 47 height 28
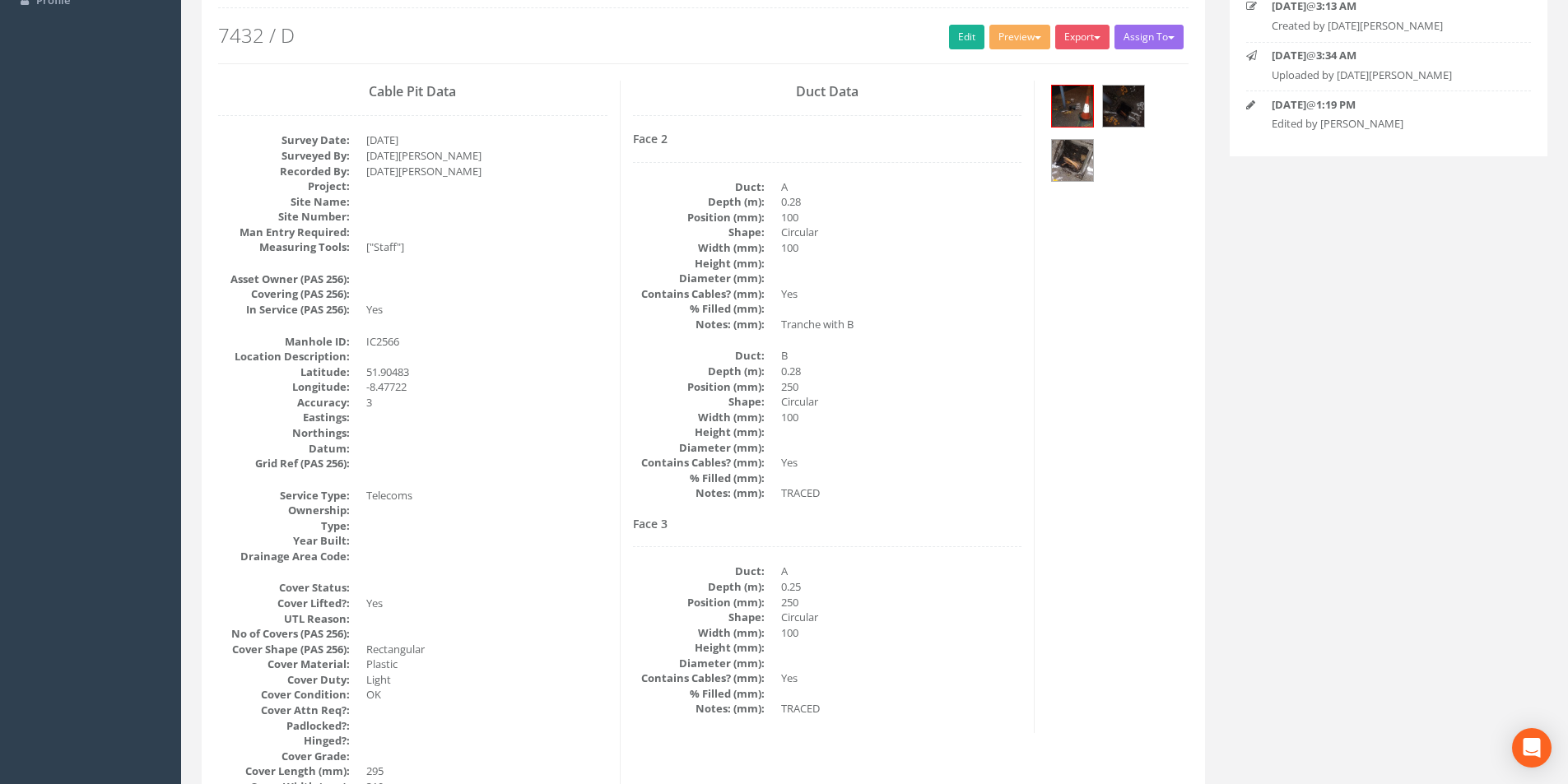
scroll to position [26, 0]
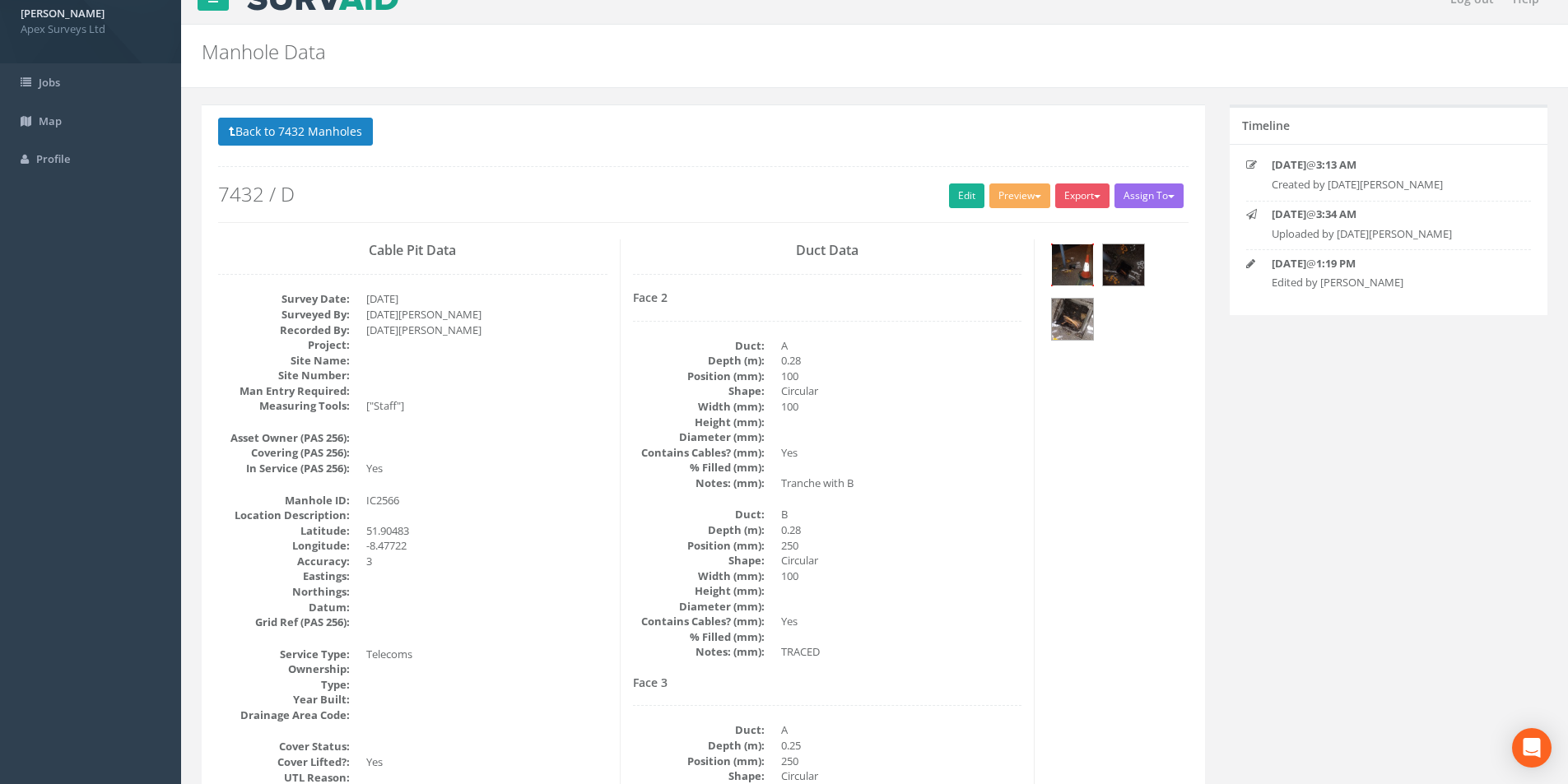
click at [1075, 275] on img at bounding box center [1072, 264] width 41 height 41
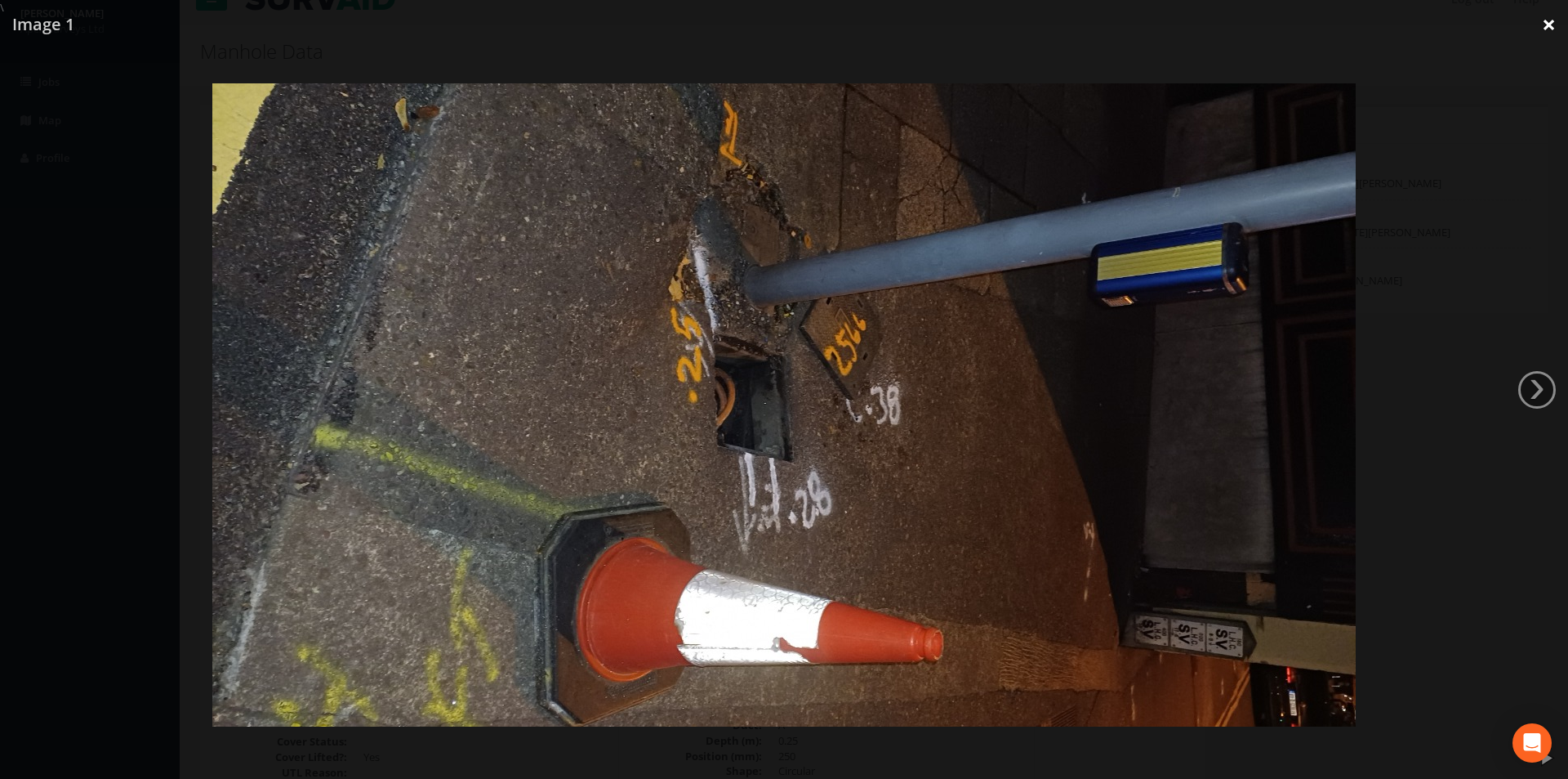
click at [1553, 29] on link "×" at bounding box center [1549, 25] width 38 height 49
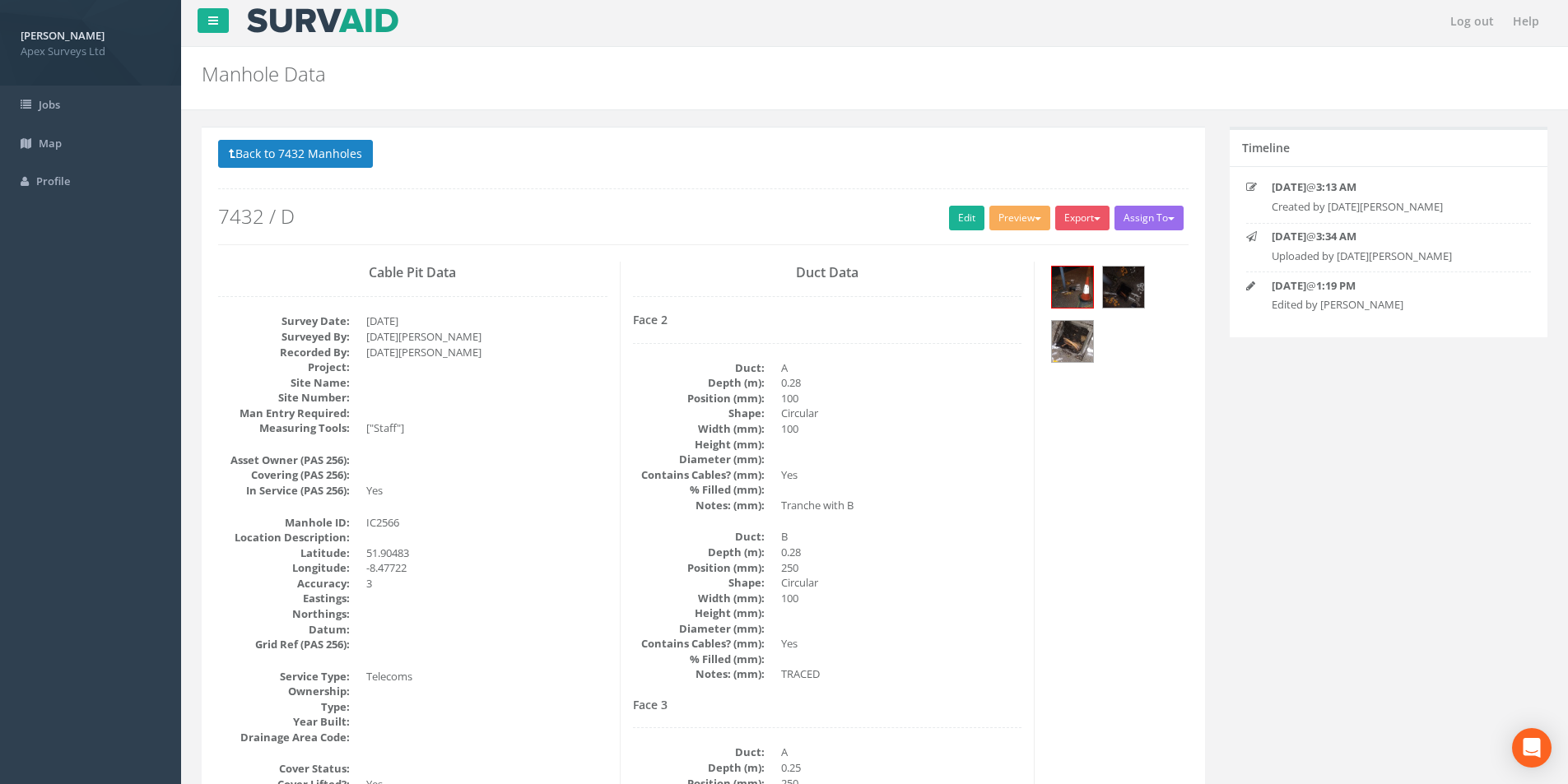
scroll to position [0, 0]
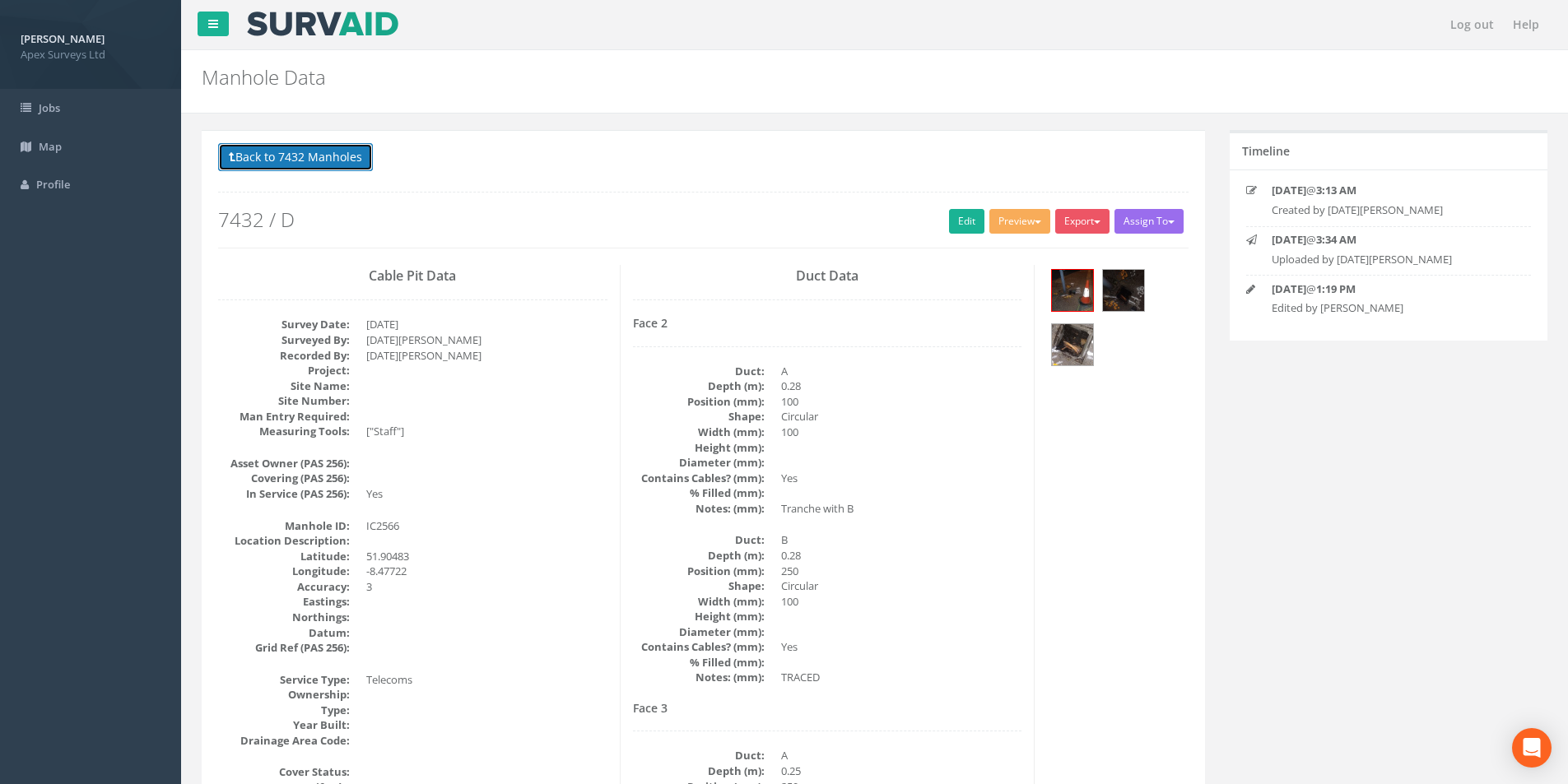
click at [313, 159] on button "Back to 7432 Manholes" at bounding box center [295, 156] width 155 height 28
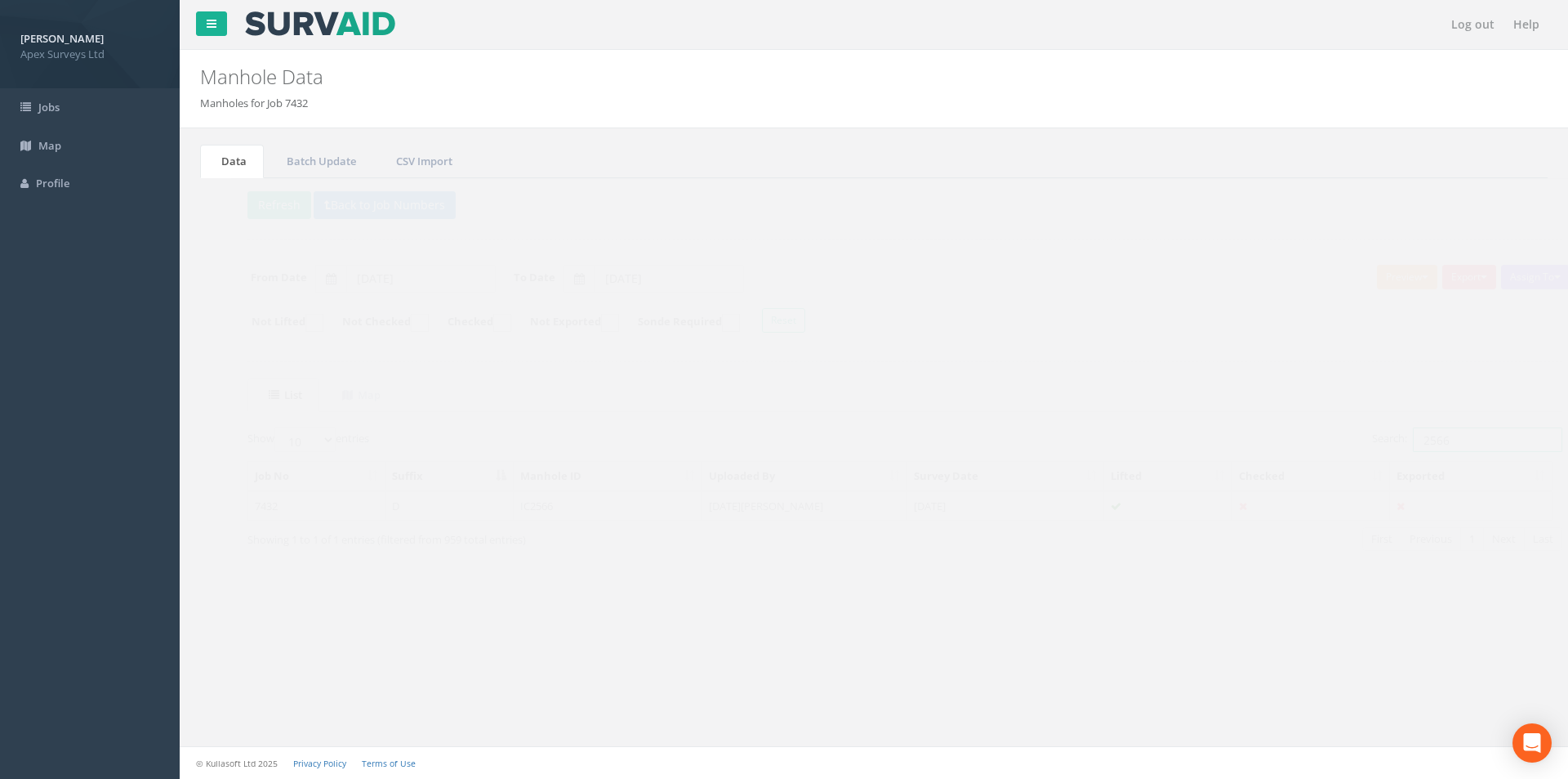
click at [1424, 441] on input "2566" at bounding box center [1456, 439] width 150 height 25
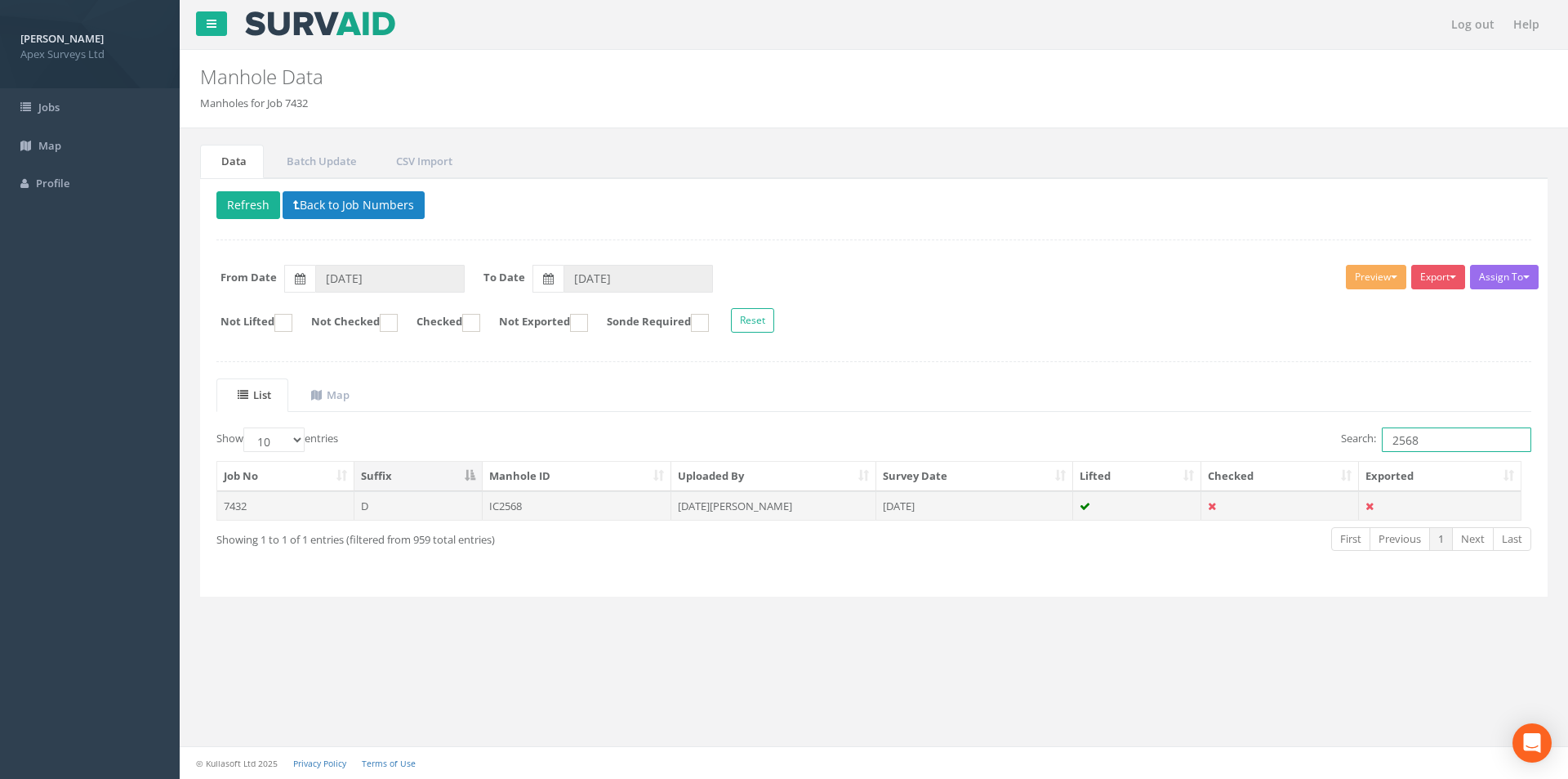
type input "2568"
click at [1022, 504] on td "[DATE]" at bounding box center [975, 505] width 197 height 29
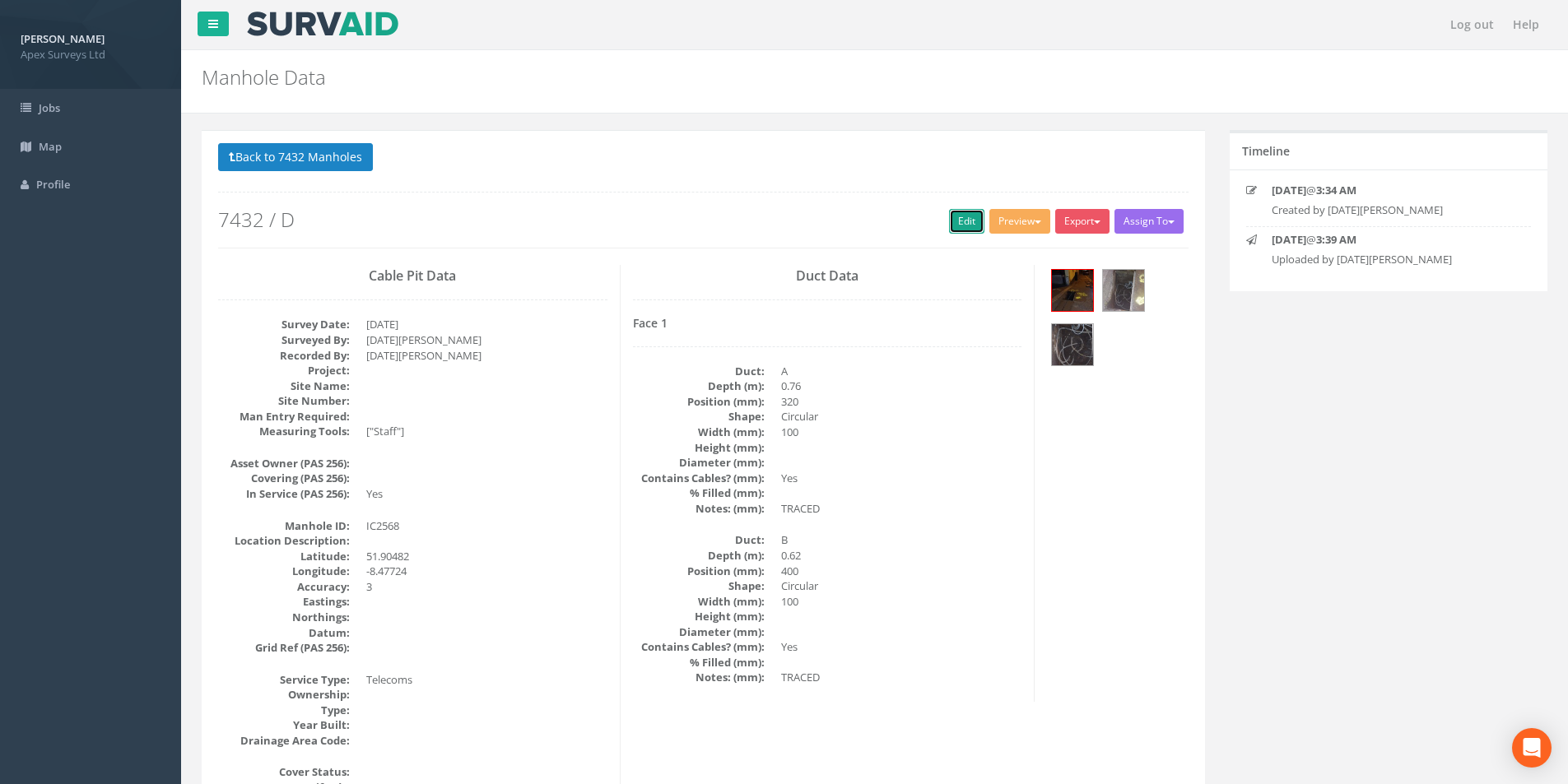
click at [960, 226] on link "Edit" at bounding box center [967, 220] width 36 height 25
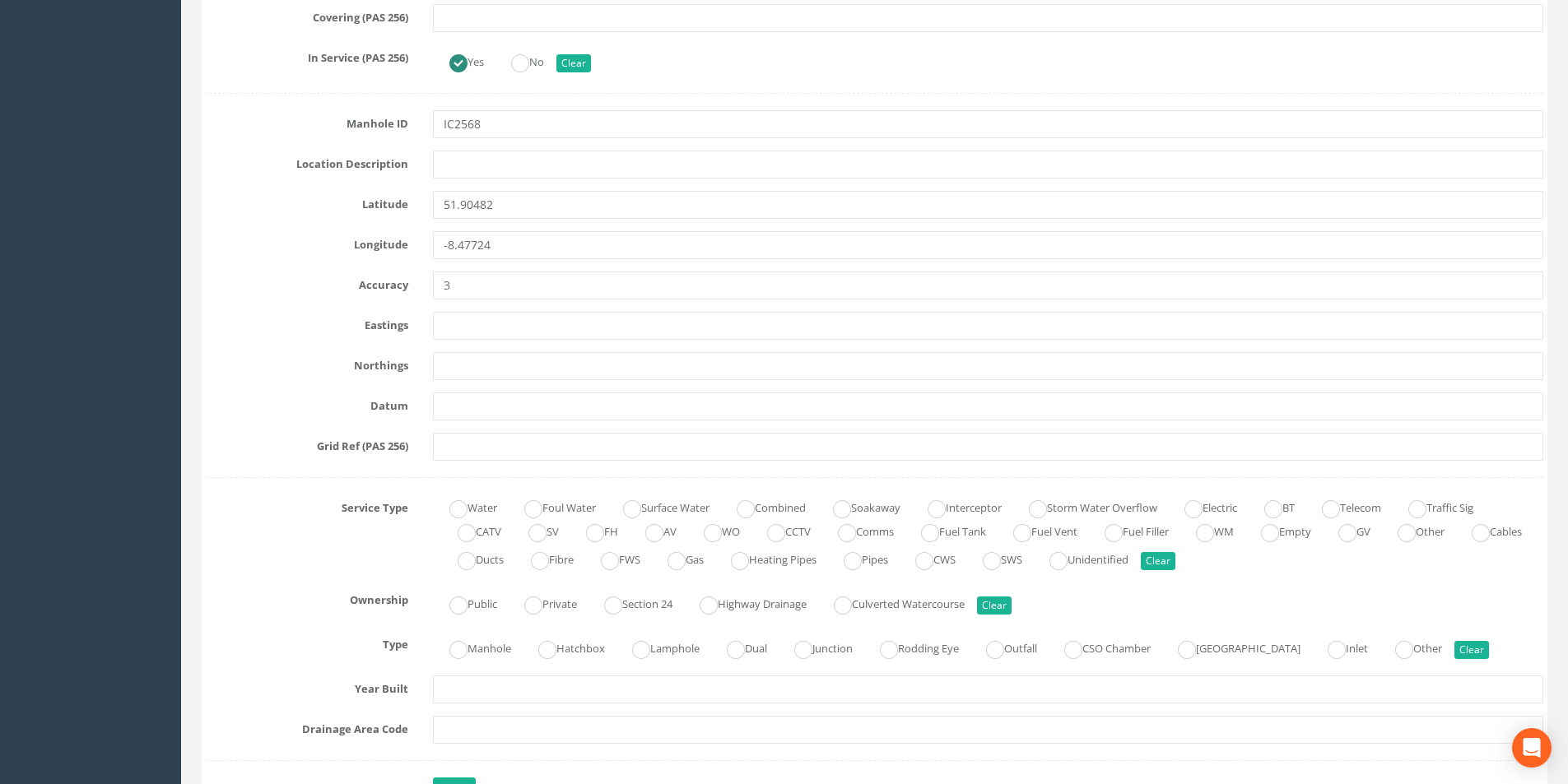
scroll to position [987, 0]
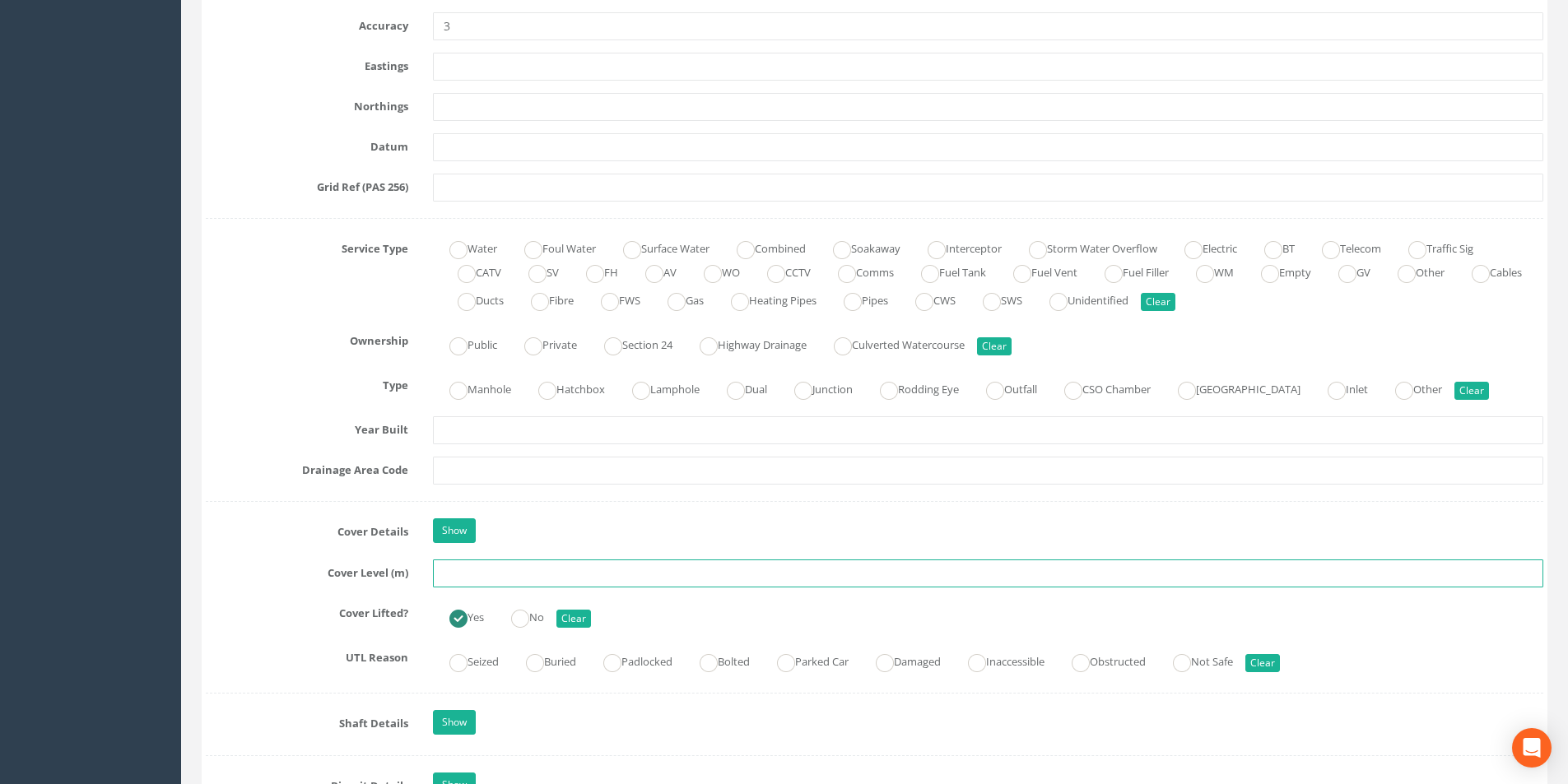
click at [479, 574] on input "text" at bounding box center [988, 573] width 1110 height 28
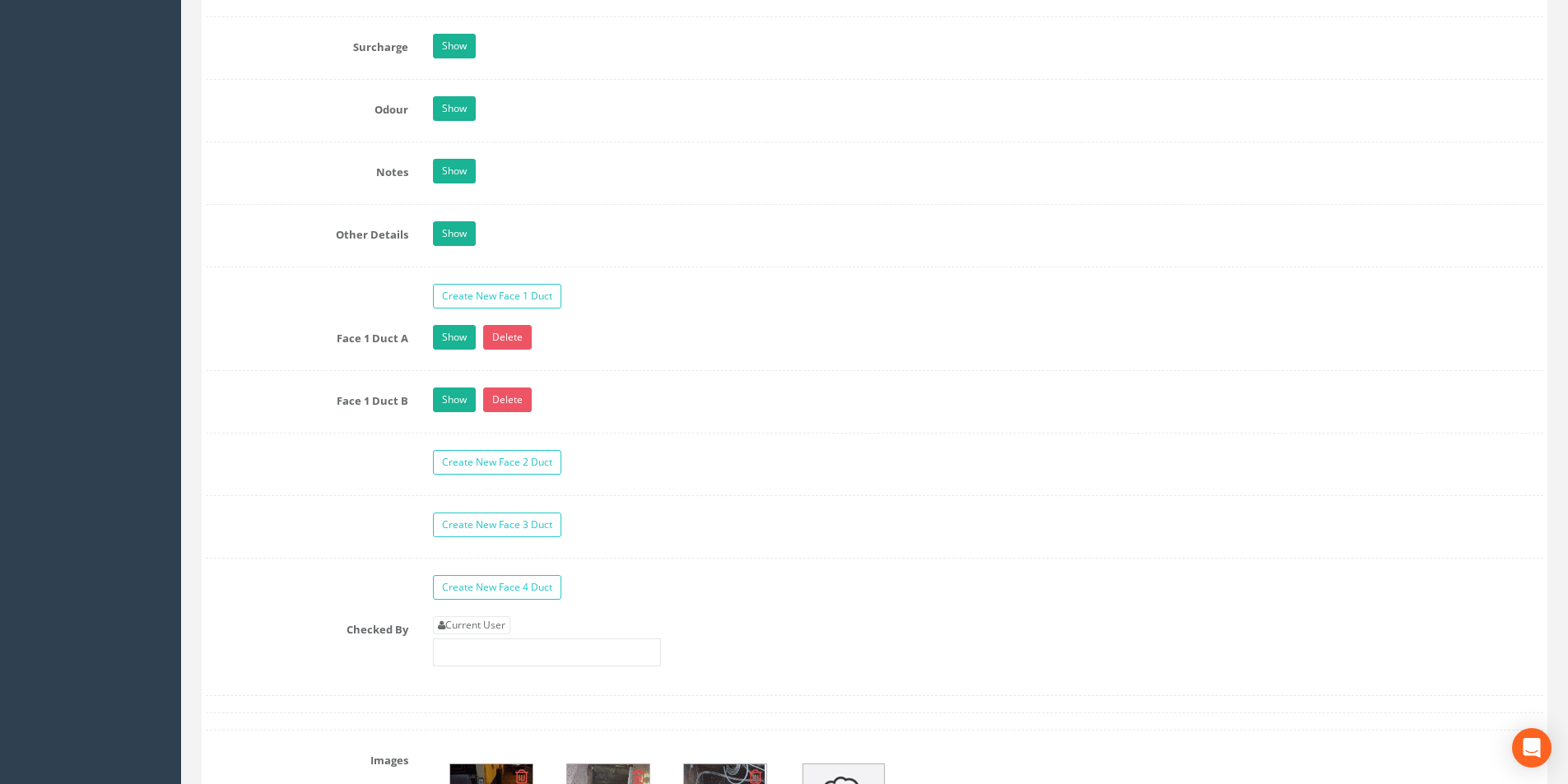
scroll to position [2632, 0]
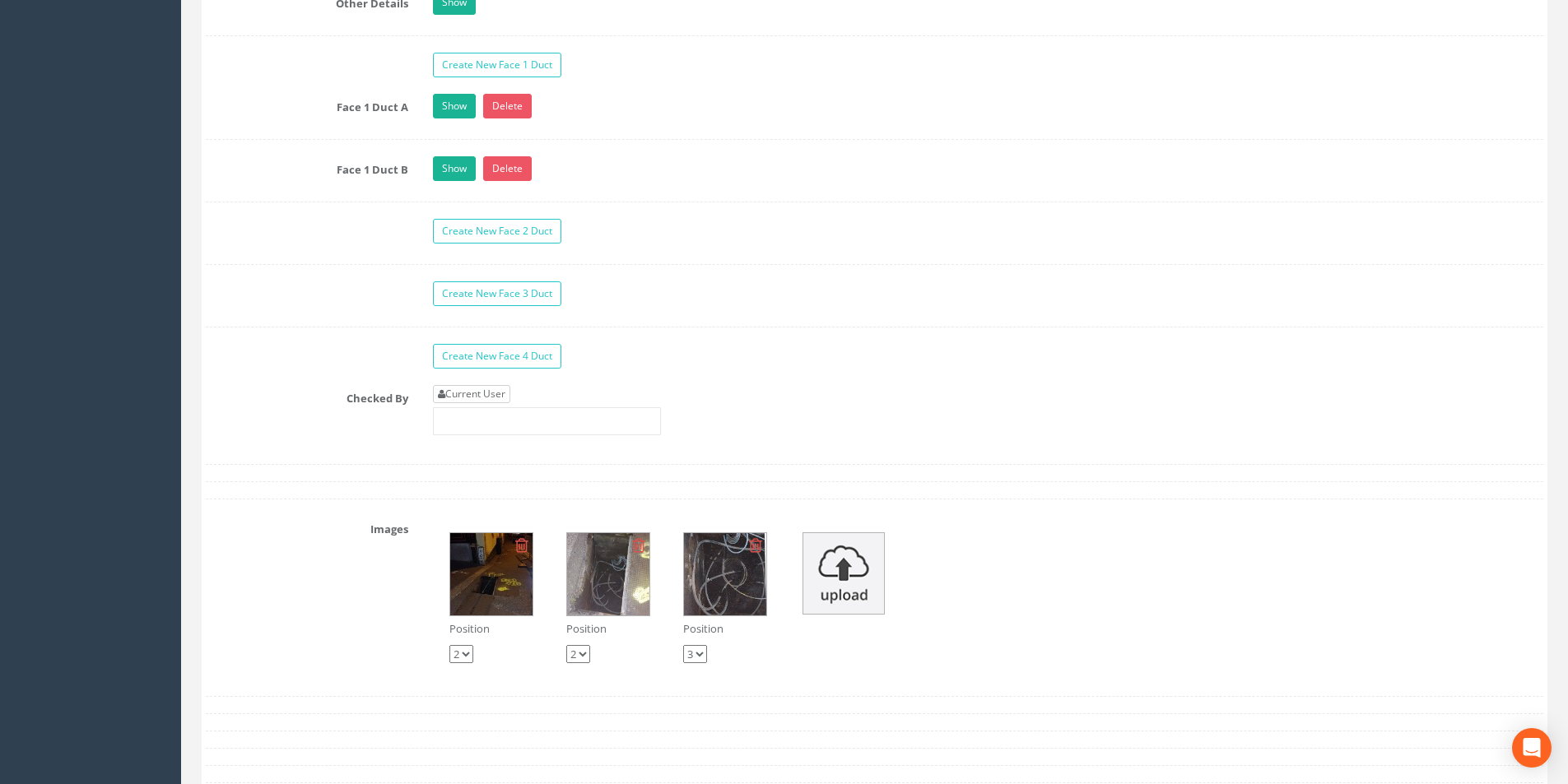
type input "25.16"
click at [484, 385] on link "Current User" at bounding box center [471, 394] width 78 height 18
type input "[PERSON_NAME]"
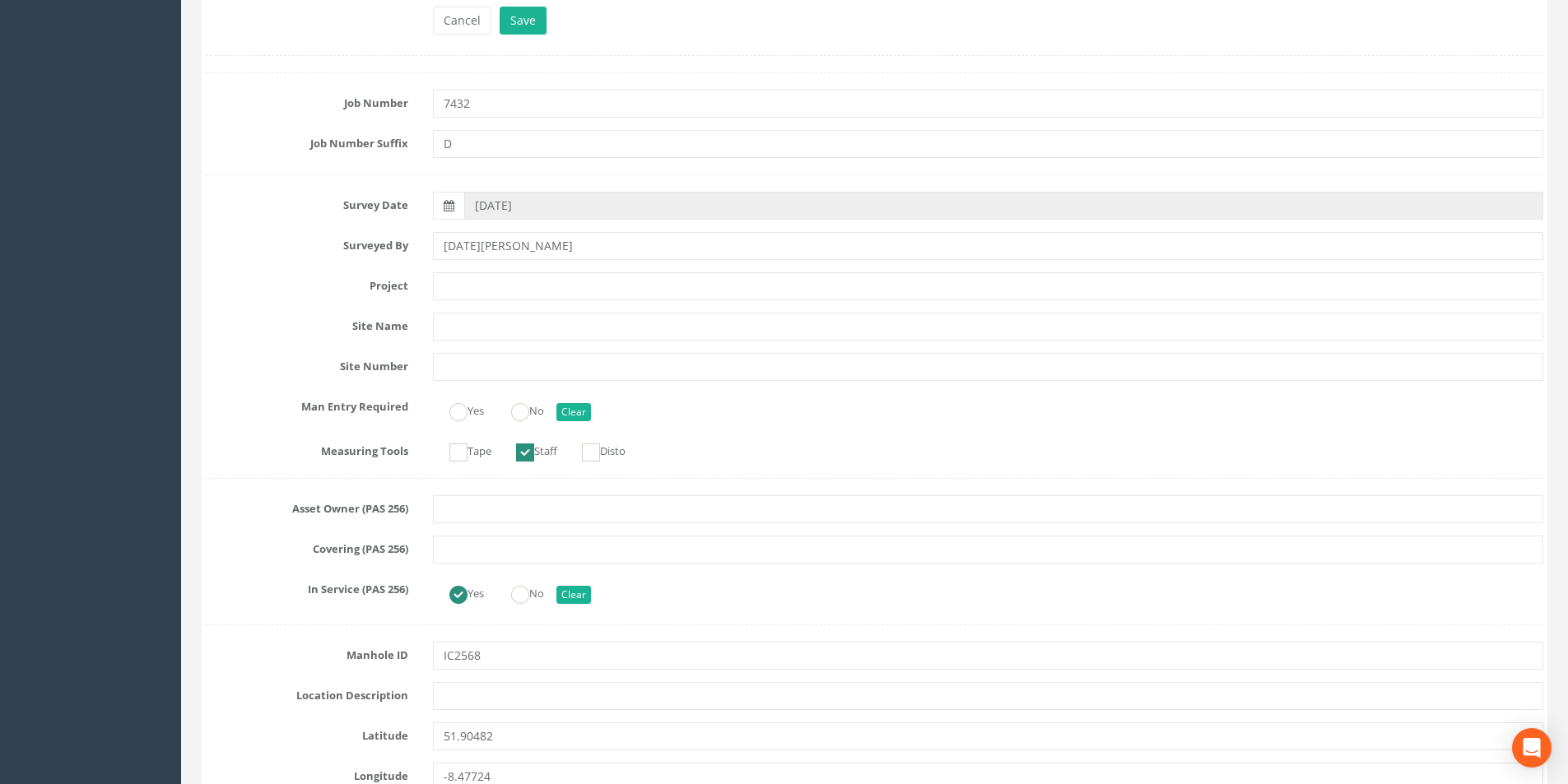
scroll to position [0, 0]
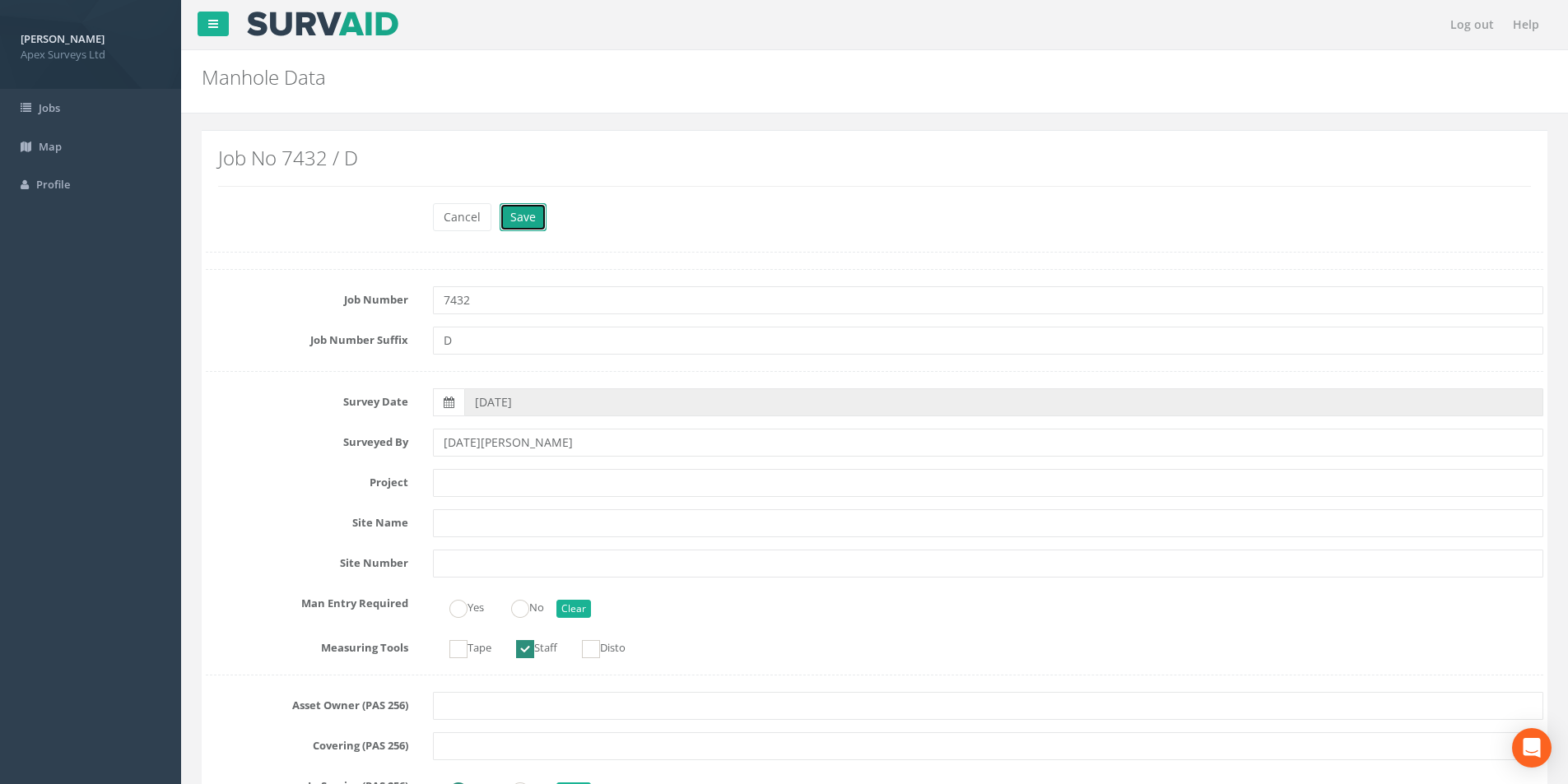
click at [516, 216] on button "Save" at bounding box center [523, 217] width 47 height 28
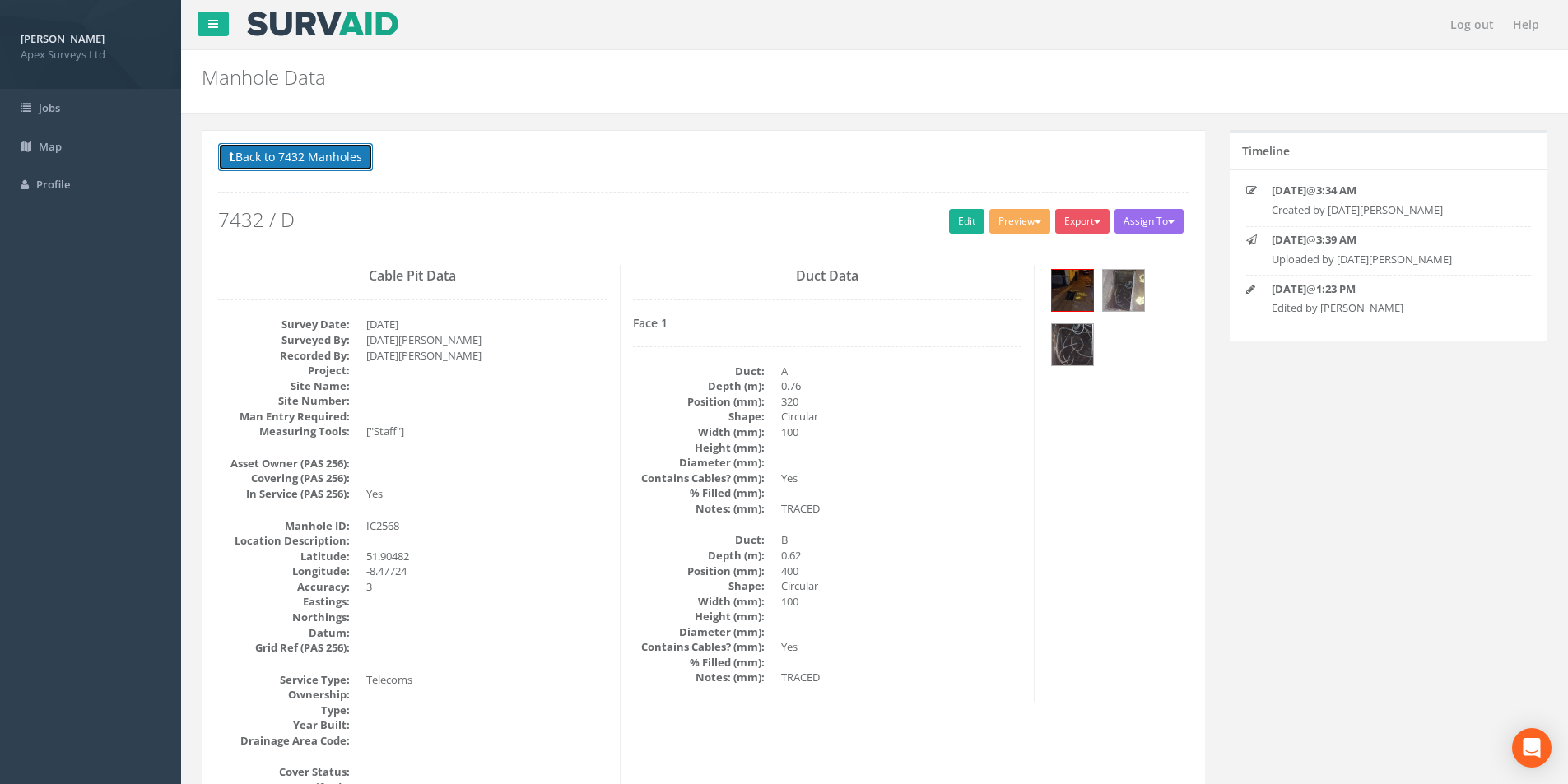
click at [296, 149] on button "Back to 7432 Manholes" at bounding box center [295, 156] width 155 height 28
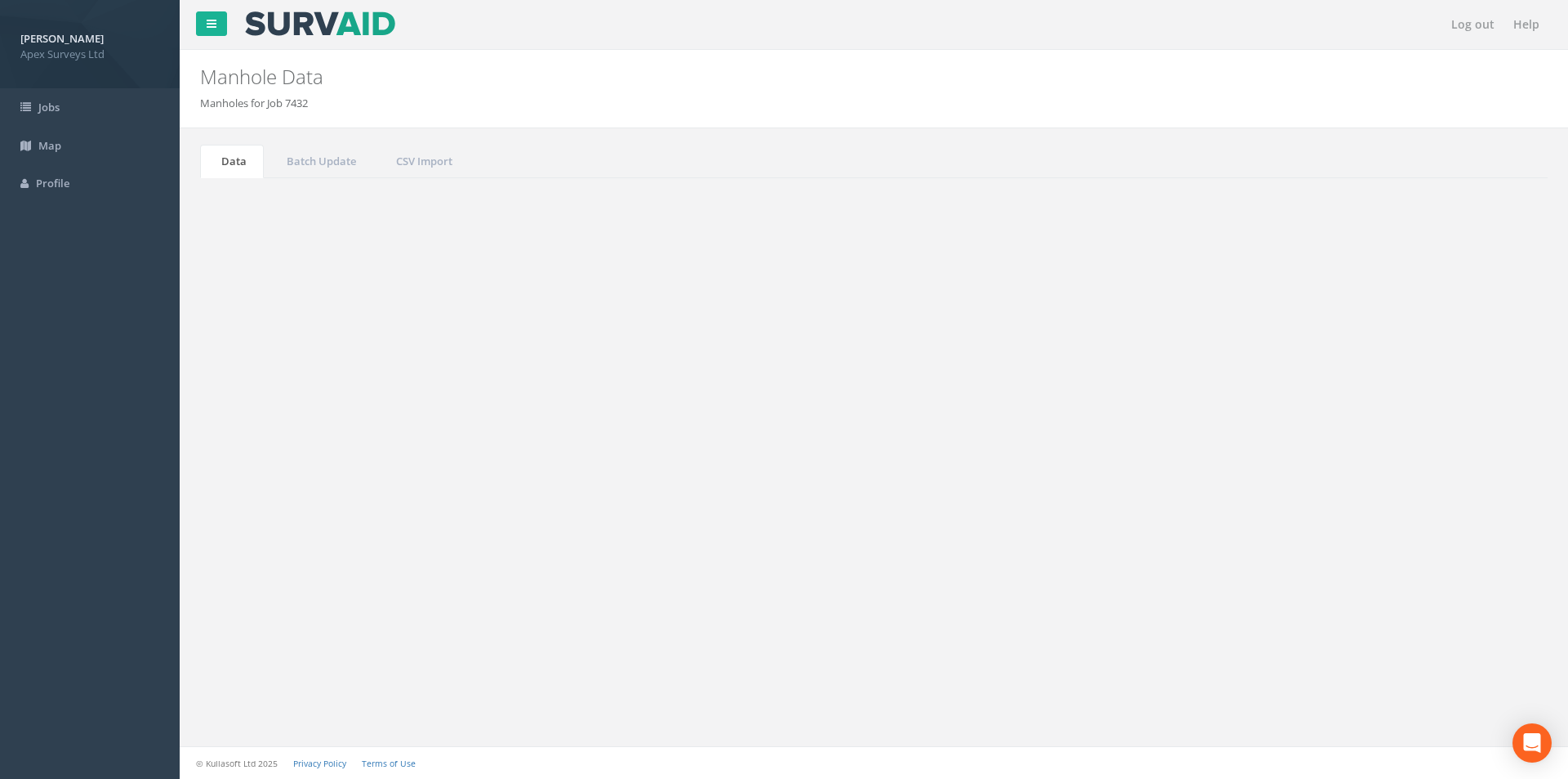
click at [1423, 437] on input "2568" at bounding box center [1456, 439] width 150 height 25
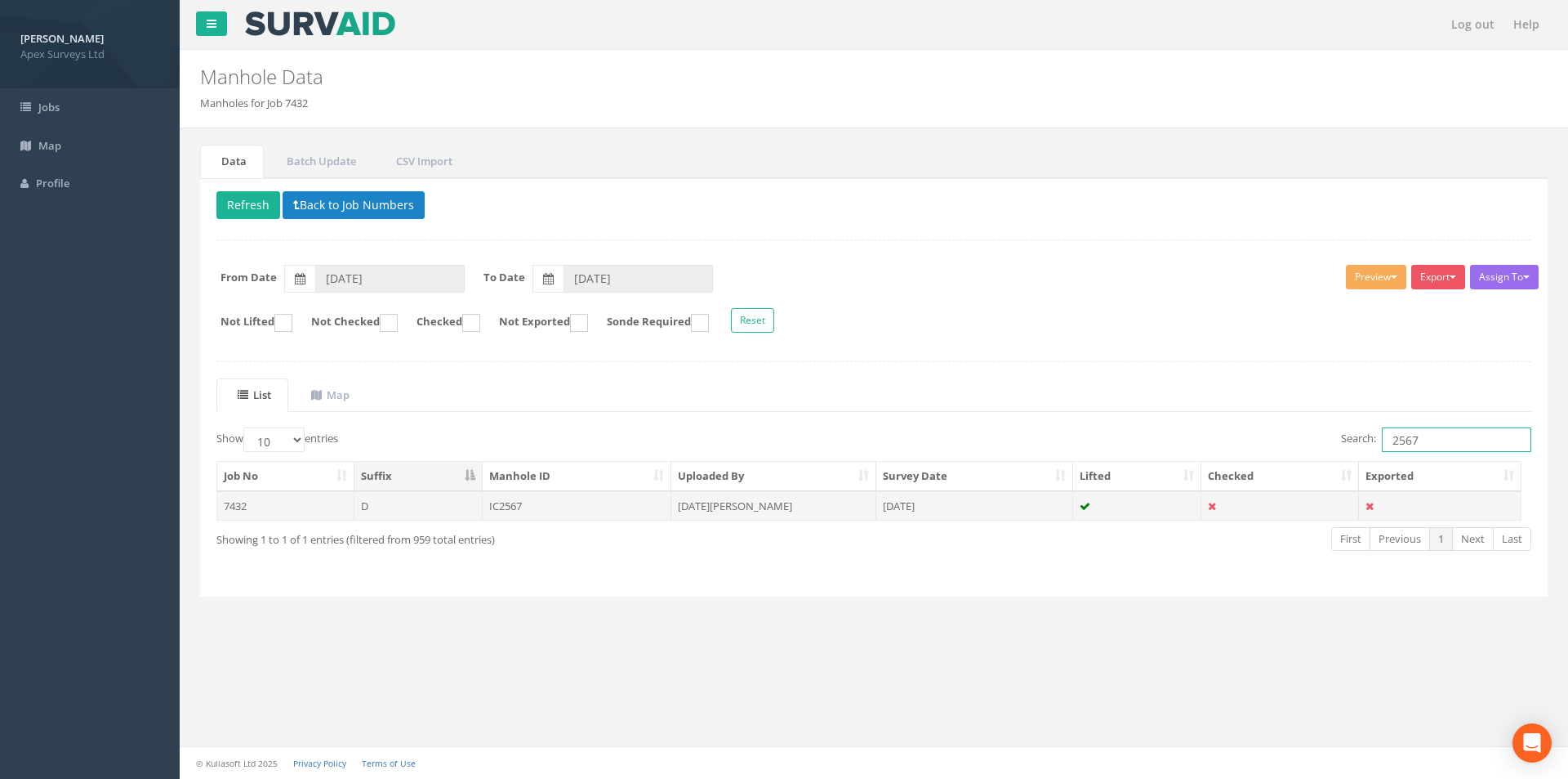
type input "2567"
click at [583, 511] on td "IC2567" at bounding box center [577, 505] width 190 height 29
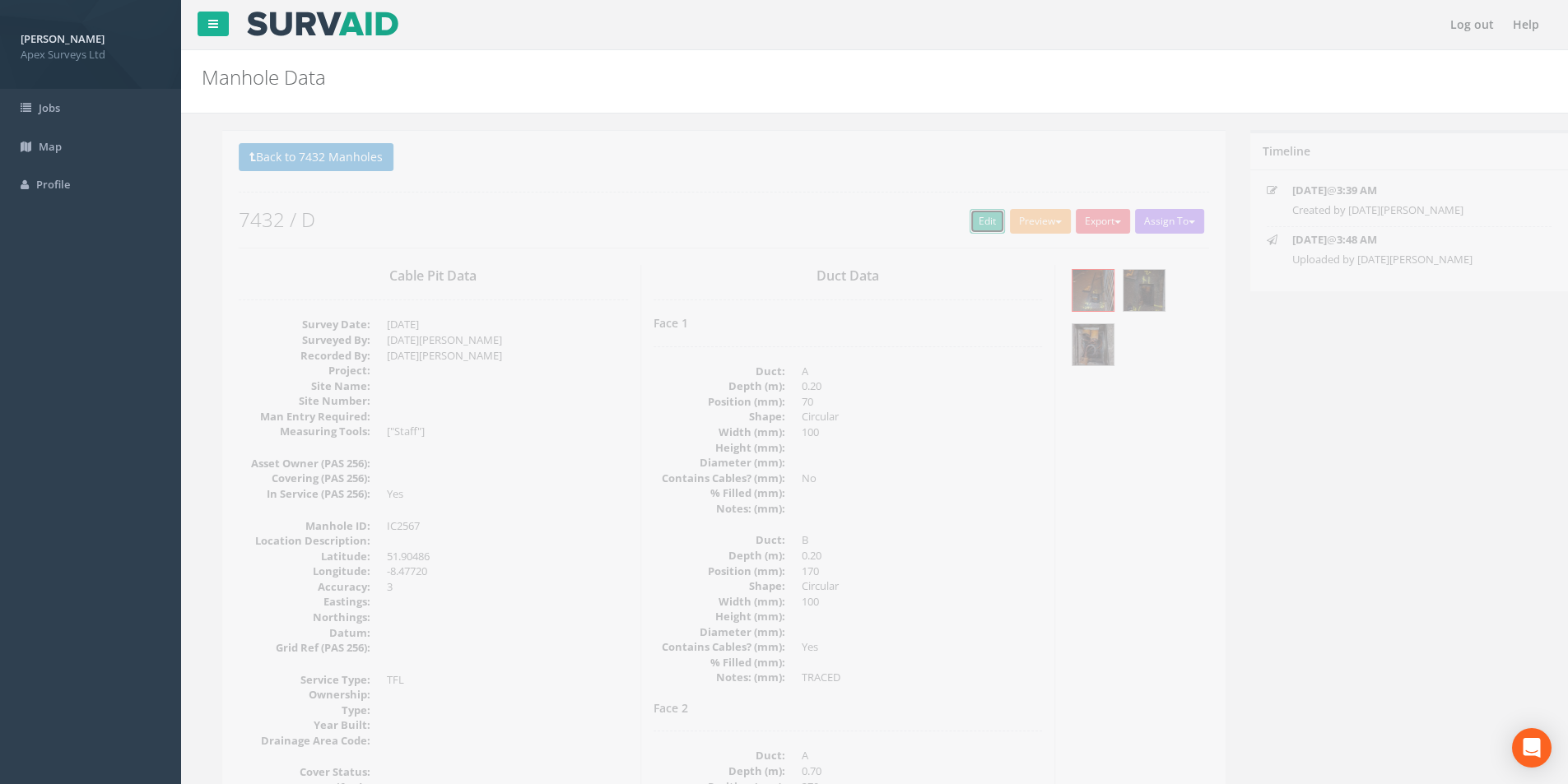
click at [951, 228] on link "Edit" at bounding box center [967, 220] width 36 height 25
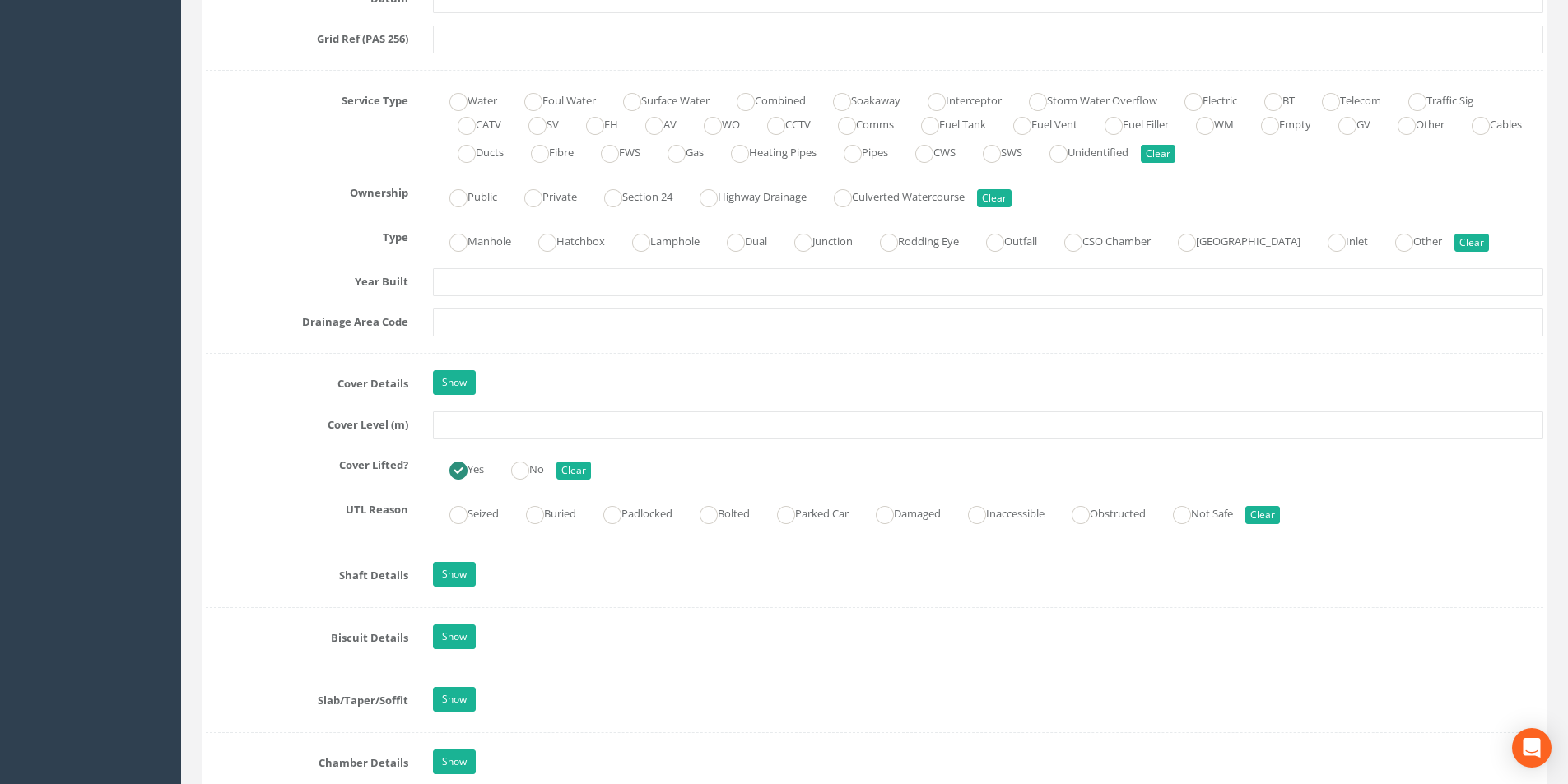
scroll to position [1152, 0]
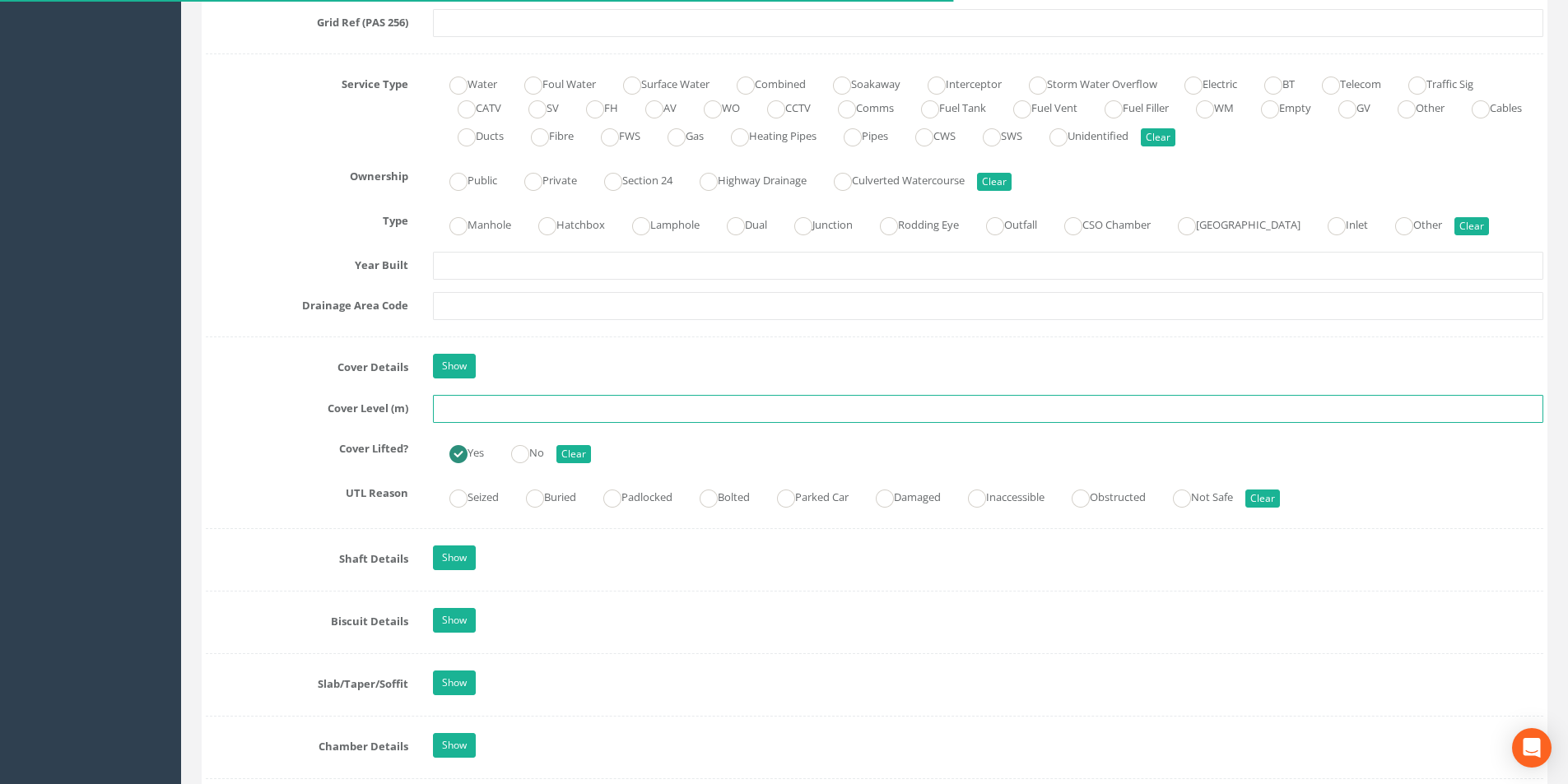
click at [481, 409] on input "text" at bounding box center [988, 409] width 1110 height 28
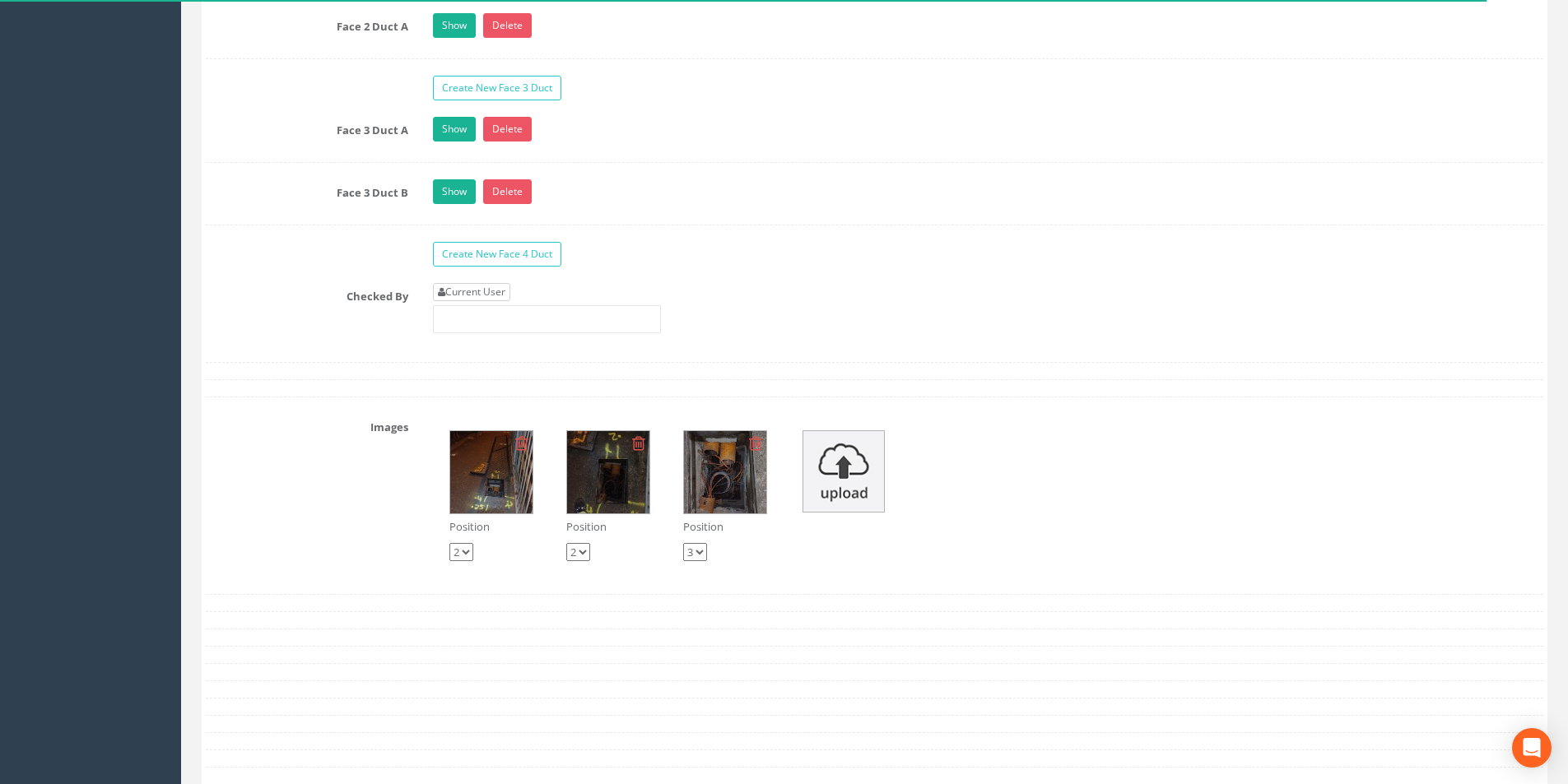
type input "24.95"
click at [492, 295] on link "Current User" at bounding box center [471, 292] width 78 height 18
type input "[PERSON_NAME]"
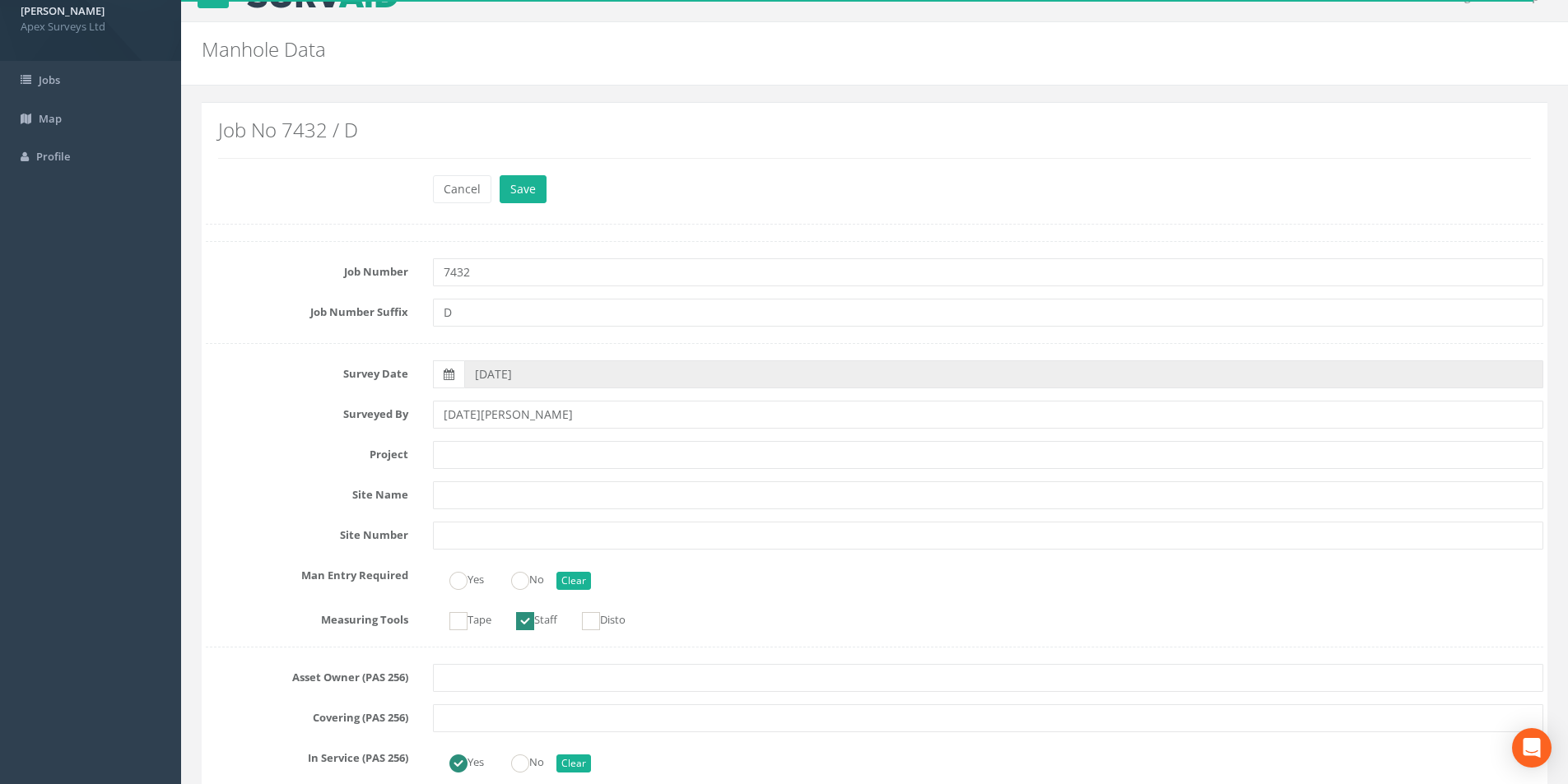
scroll to position [0, 0]
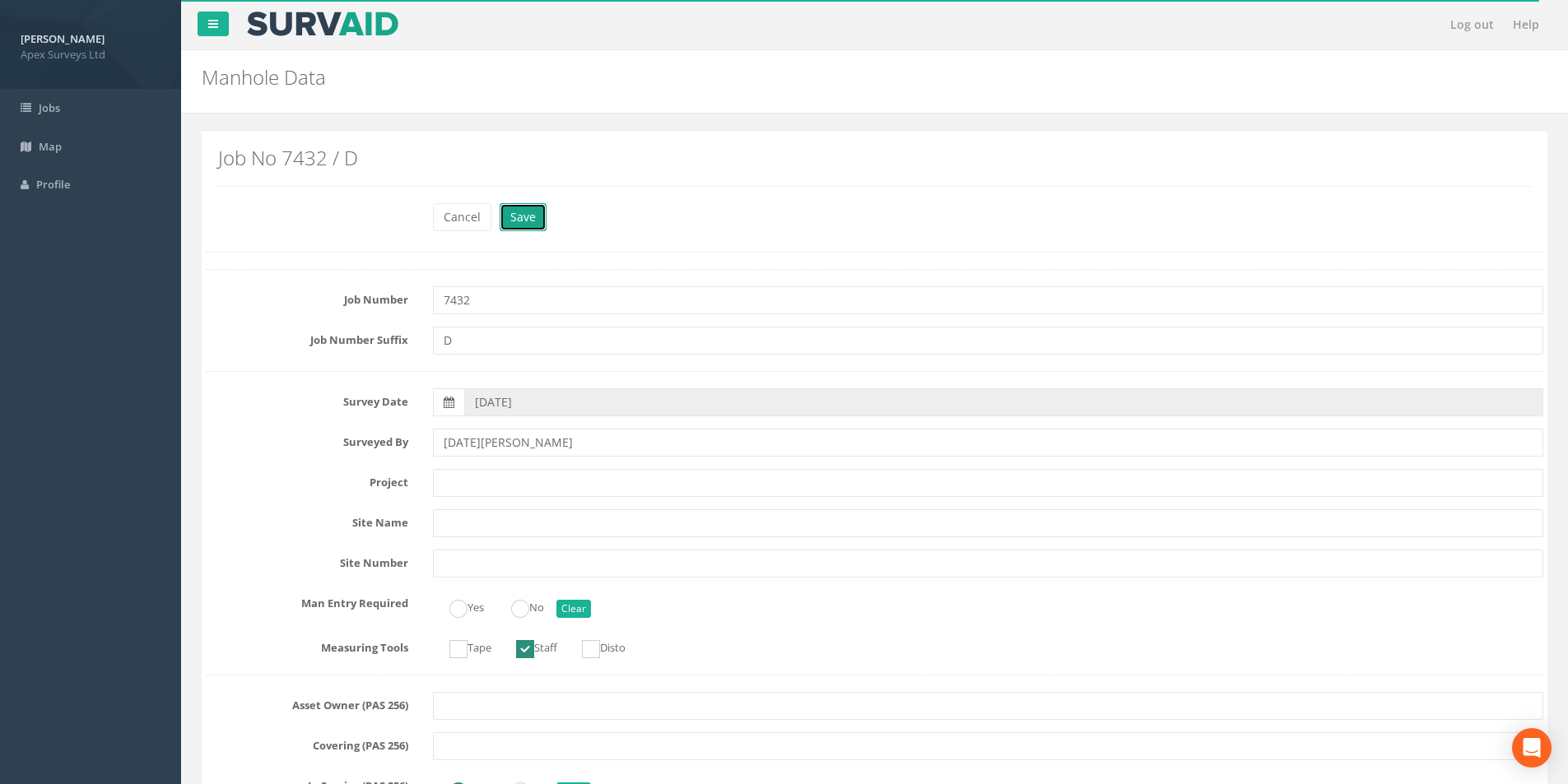
click at [528, 219] on button "Save" at bounding box center [523, 217] width 47 height 28
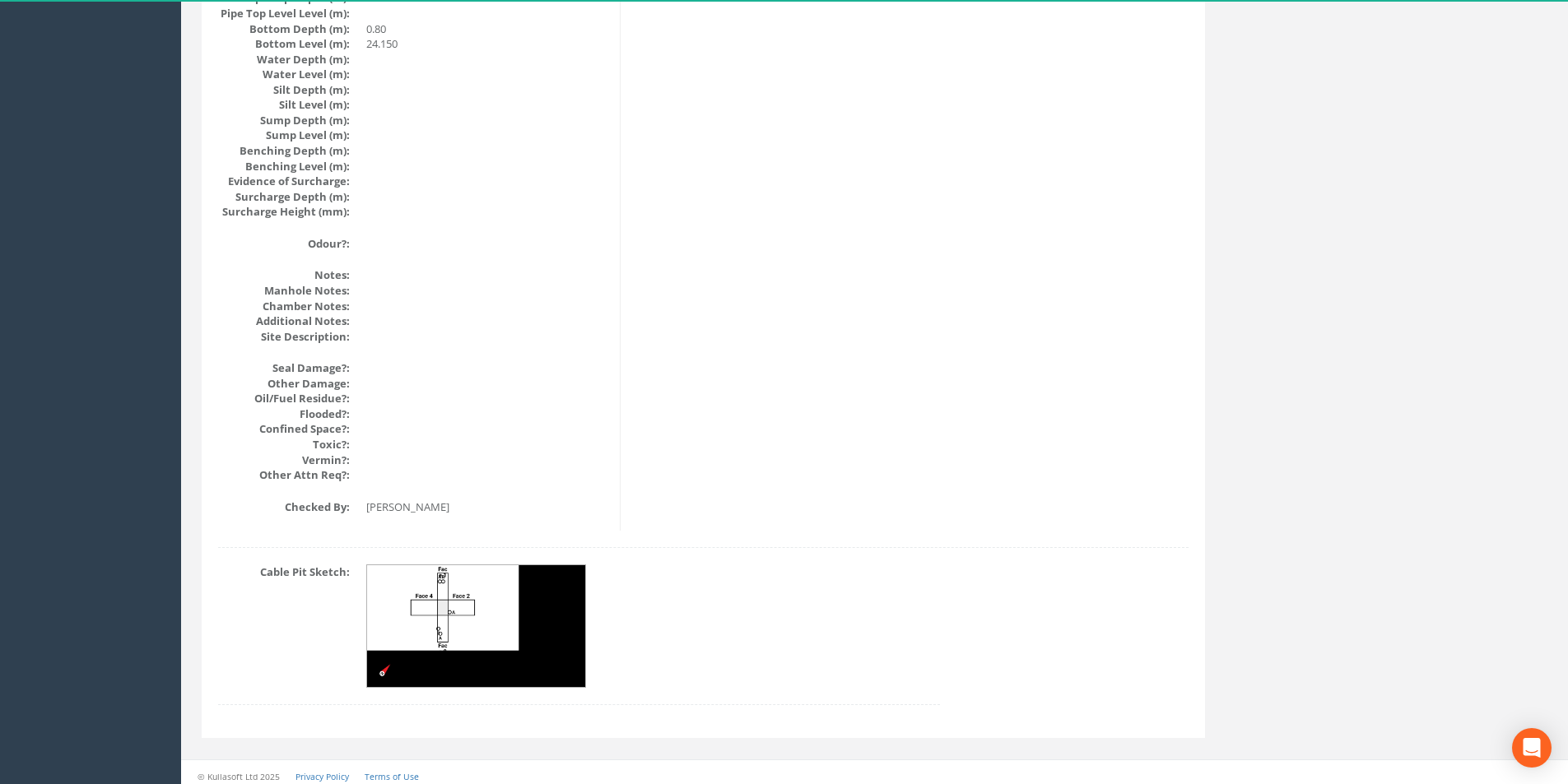
scroll to position [1753, 0]
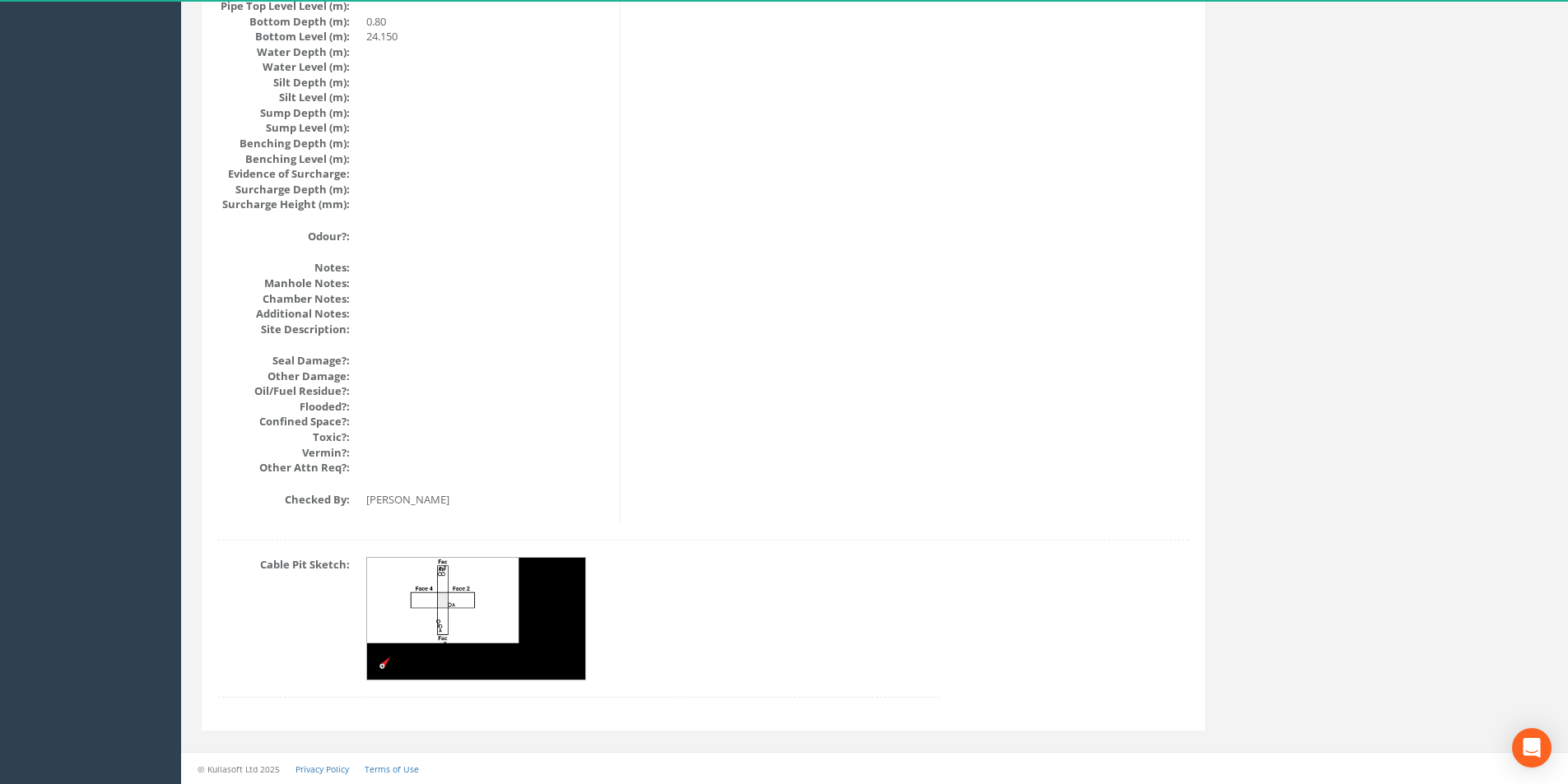
click at [482, 615] on img at bounding box center [477, 619] width 220 height 123
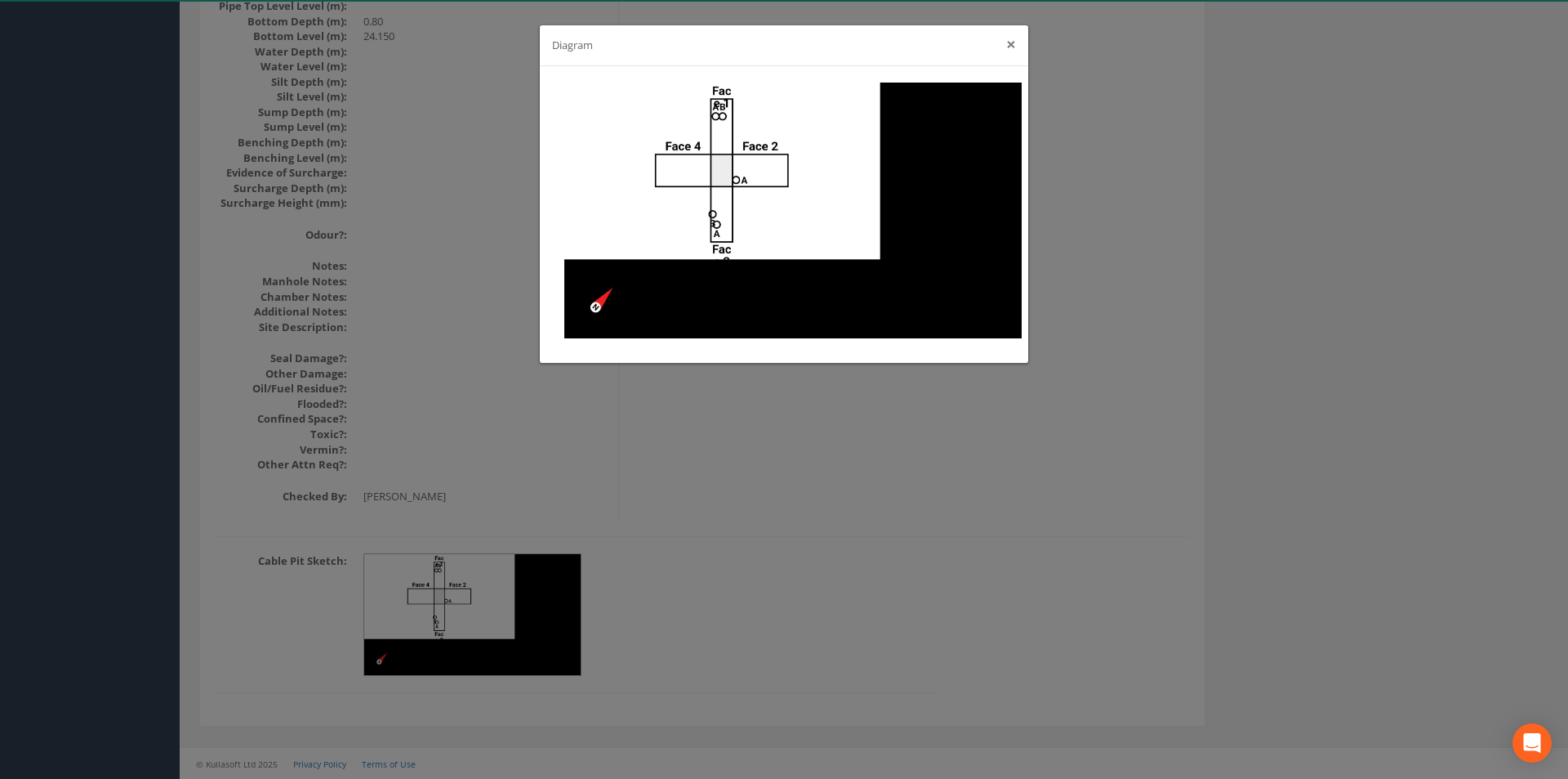
click at [1008, 50] on button "×" at bounding box center [1011, 45] width 10 height 17
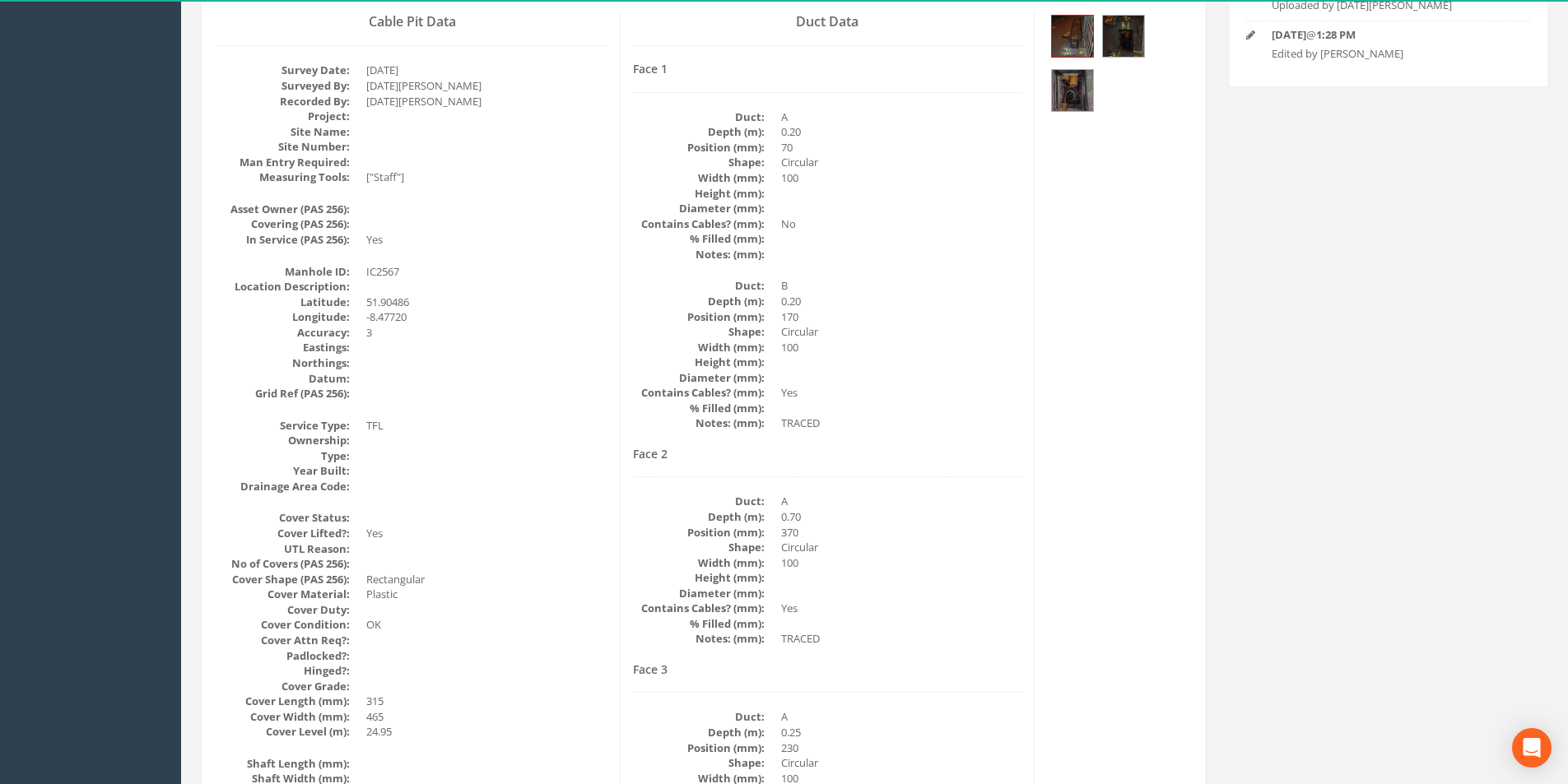
scroll to position [0, 0]
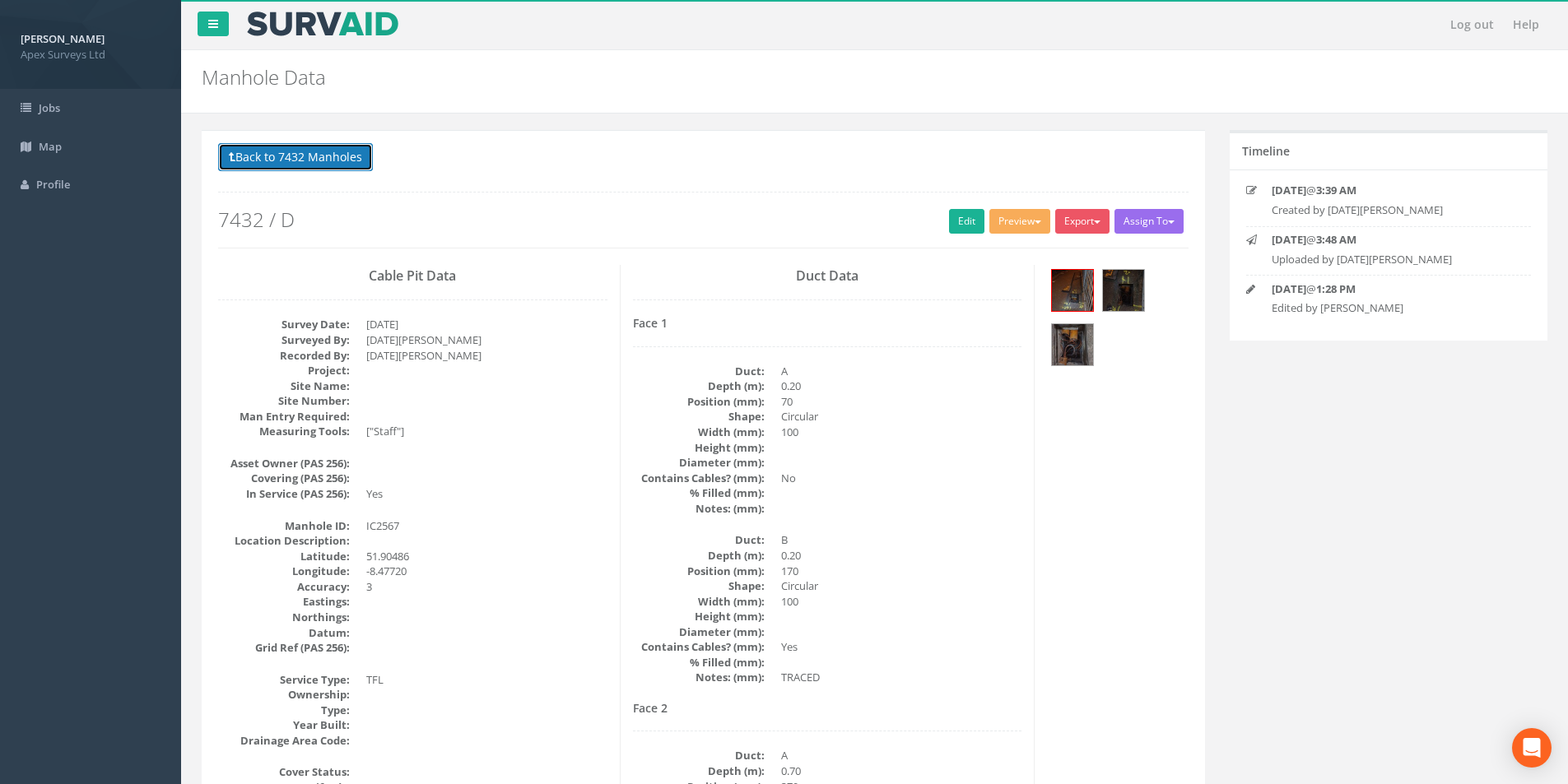
click at [311, 162] on button "Back to 7432 Manholes" at bounding box center [295, 156] width 155 height 28
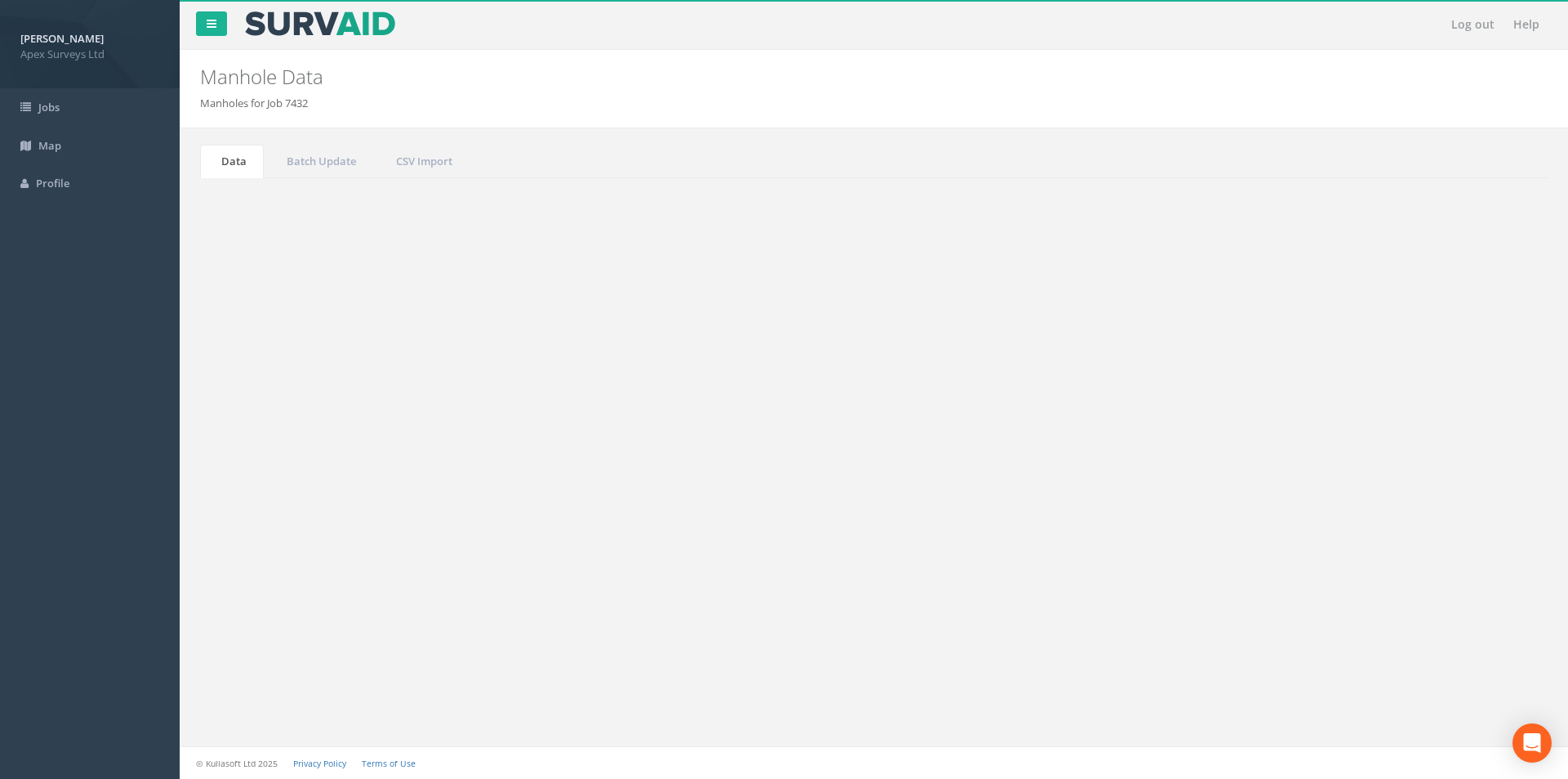
drag, startPoint x: 1437, startPoint y: 444, endPoint x: 1391, endPoint y: 444, distance: 46.0
click at [1391, 444] on input "2567" at bounding box center [1456, 439] width 150 height 25
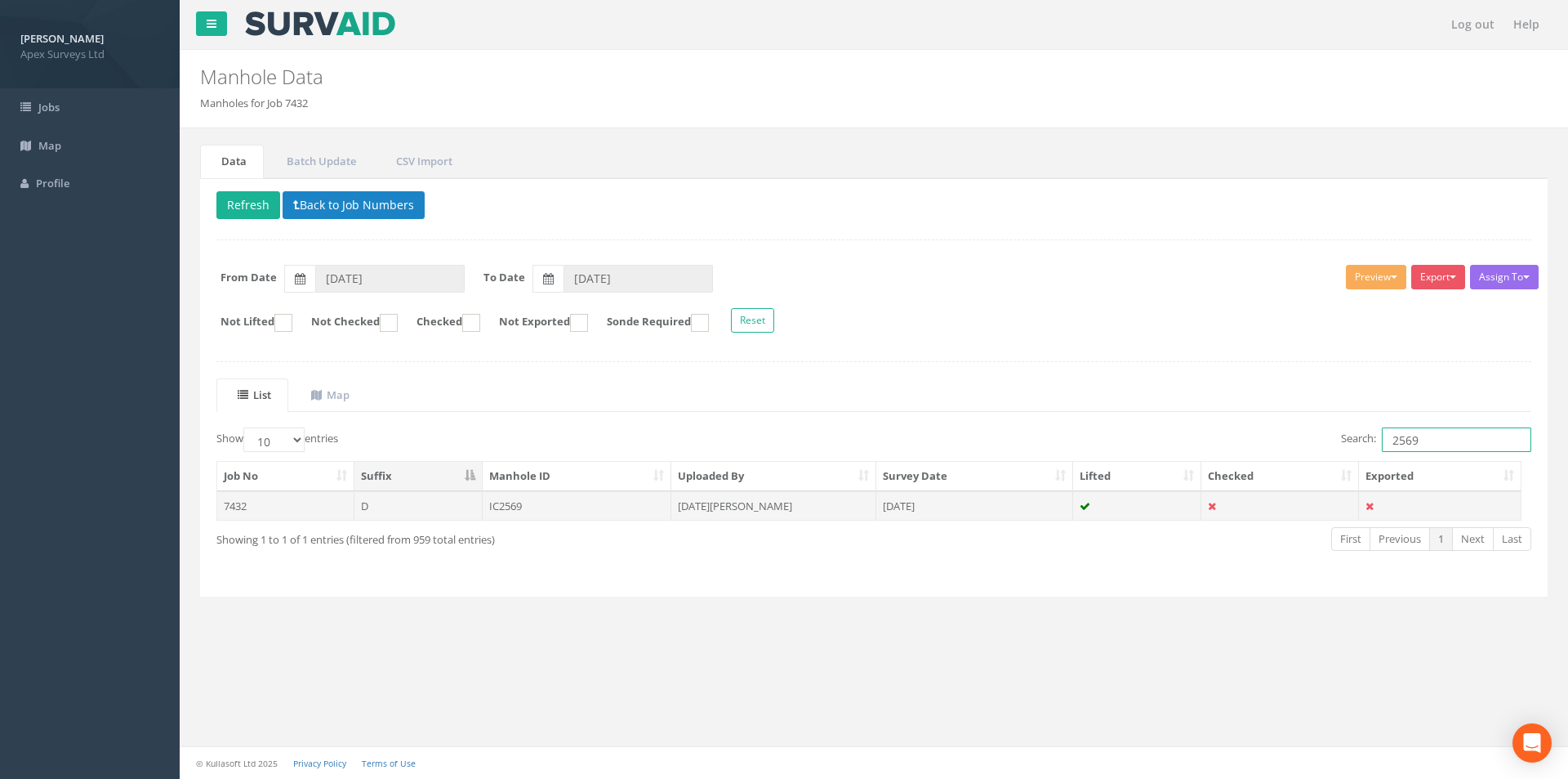
type input "2569"
click at [750, 513] on td "[DATE][PERSON_NAME]" at bounding box center [774, 505] width 205 height 29
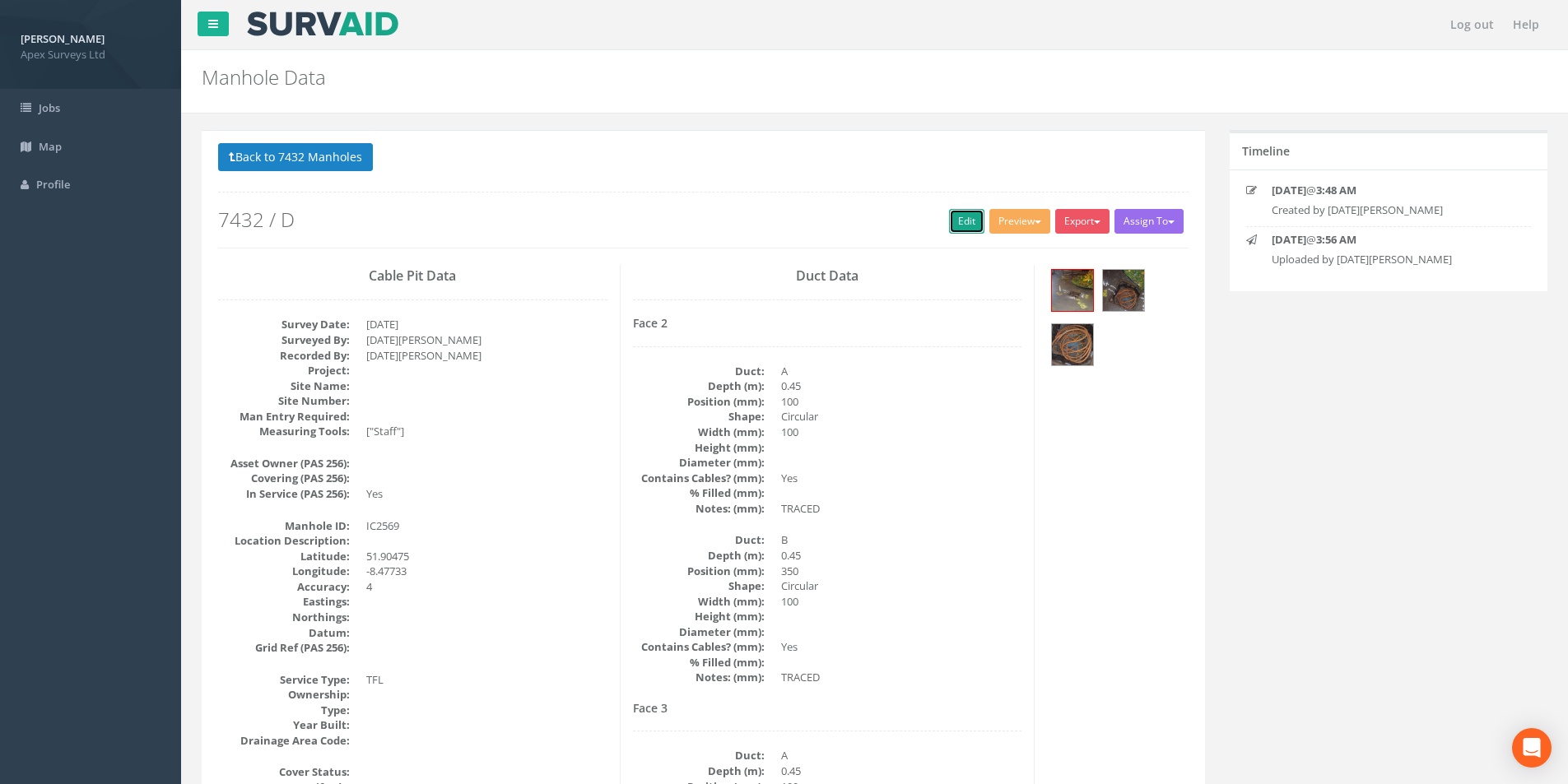
click at [966, 227] on link "Edit" at bounding box center [967, 220] width 36 height 25
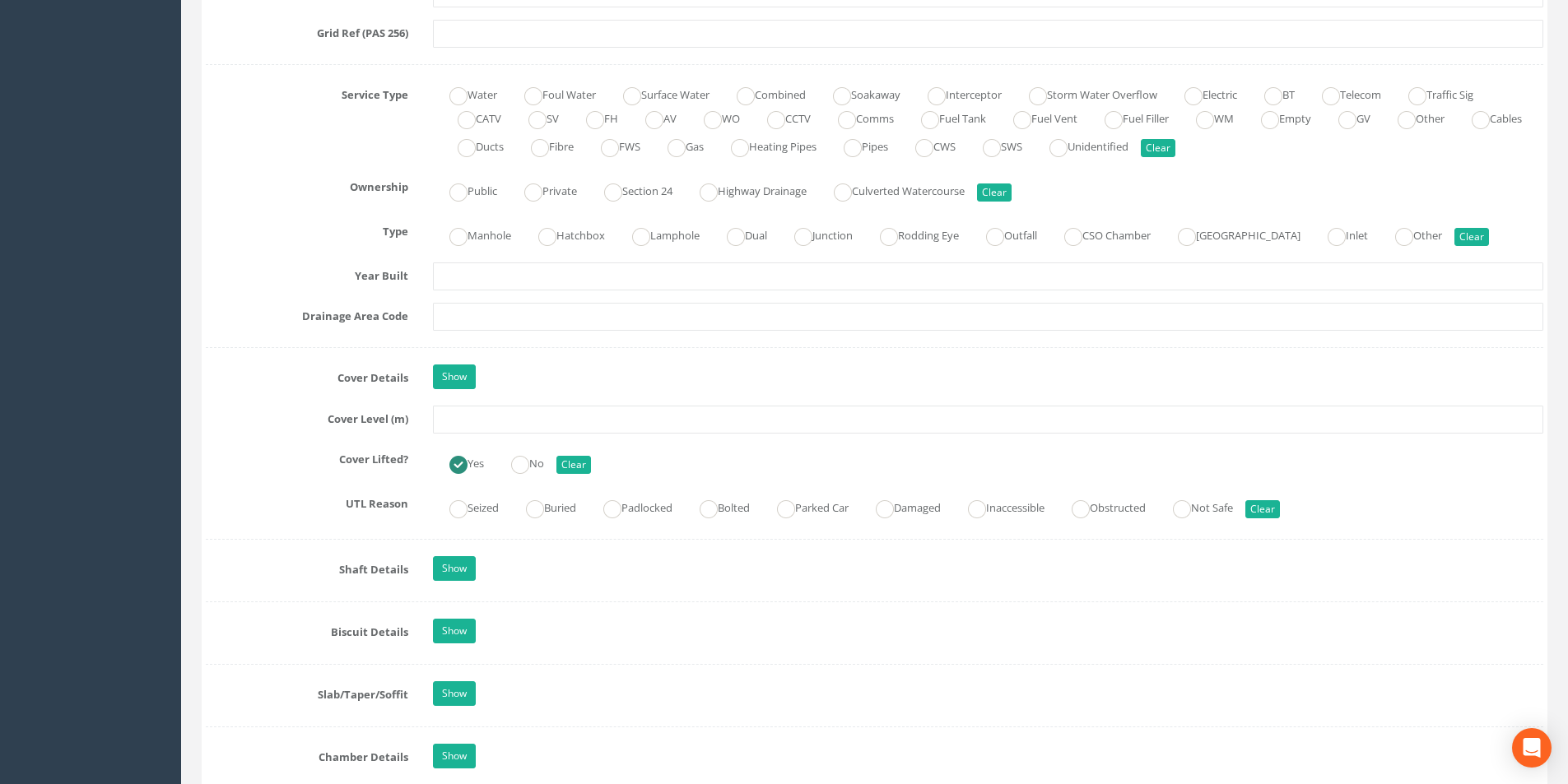
scroll to position [1152, 0]
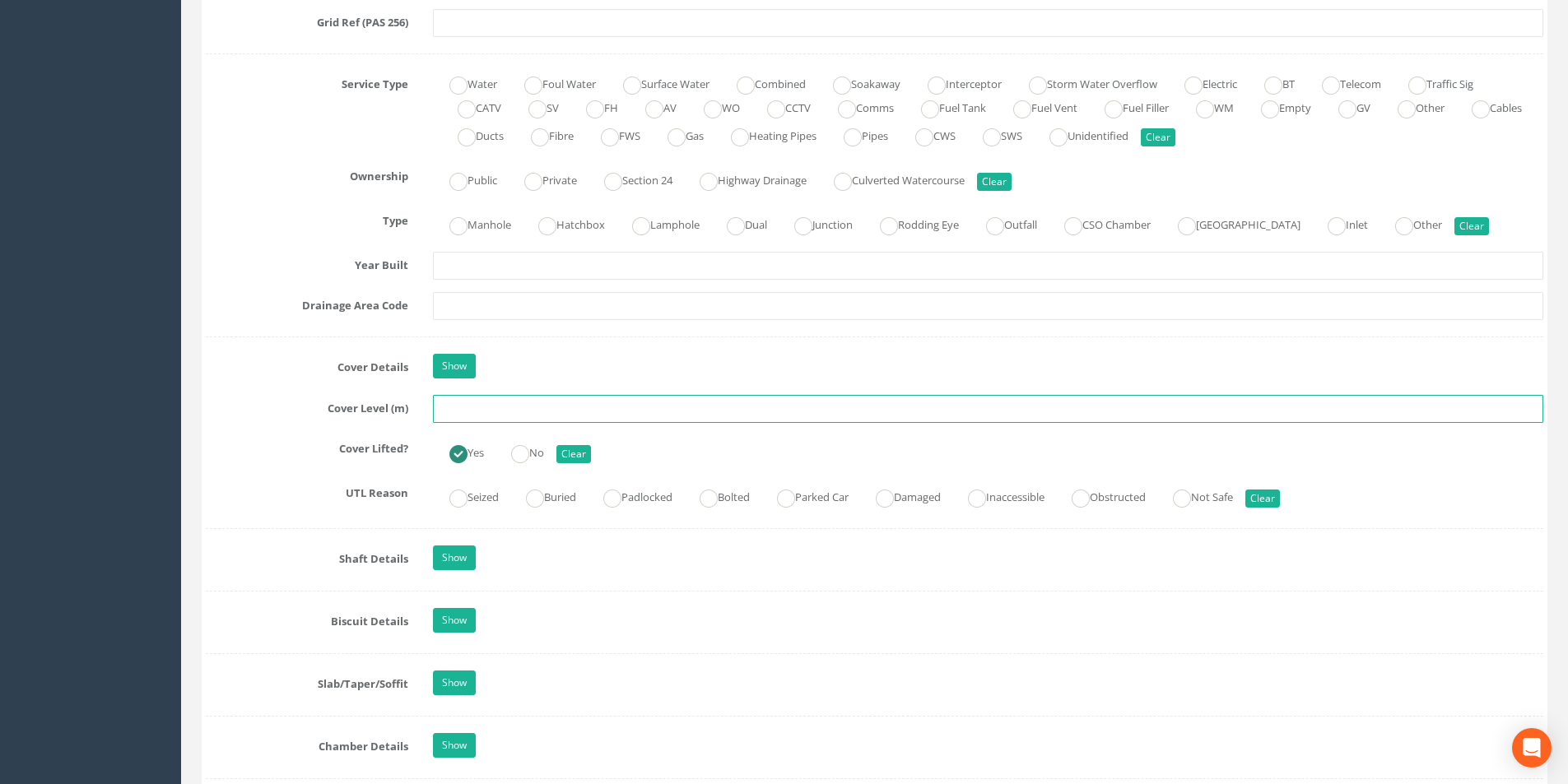
click at [490, 408] on input "text" at bounding box center [988, 409] width 1110 height 28
type input "26.40"
click at [484, 310] on input "text" at bounding box center [988, 306] width 1110 height 28
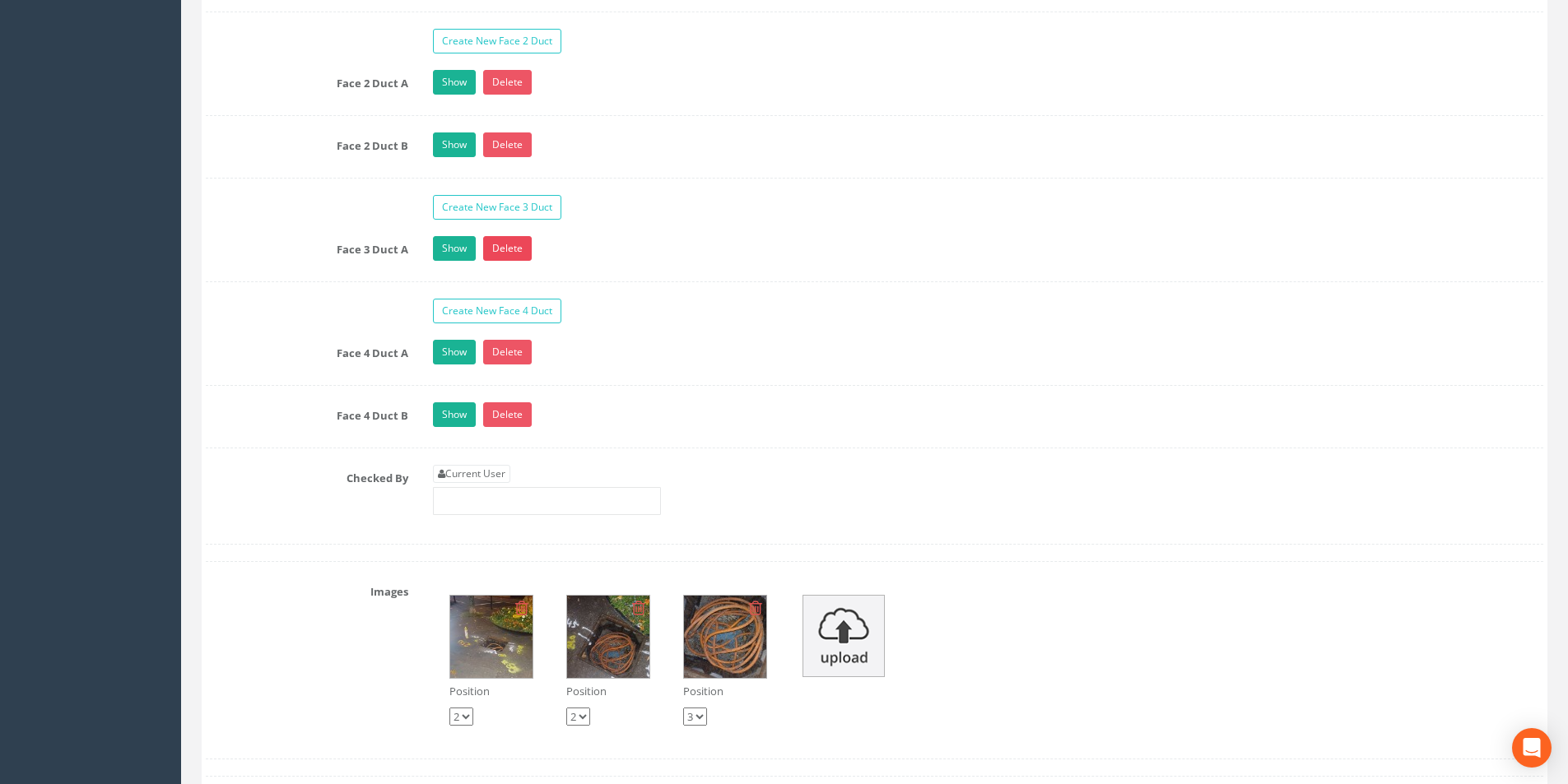
scroll to position [2960, 0]
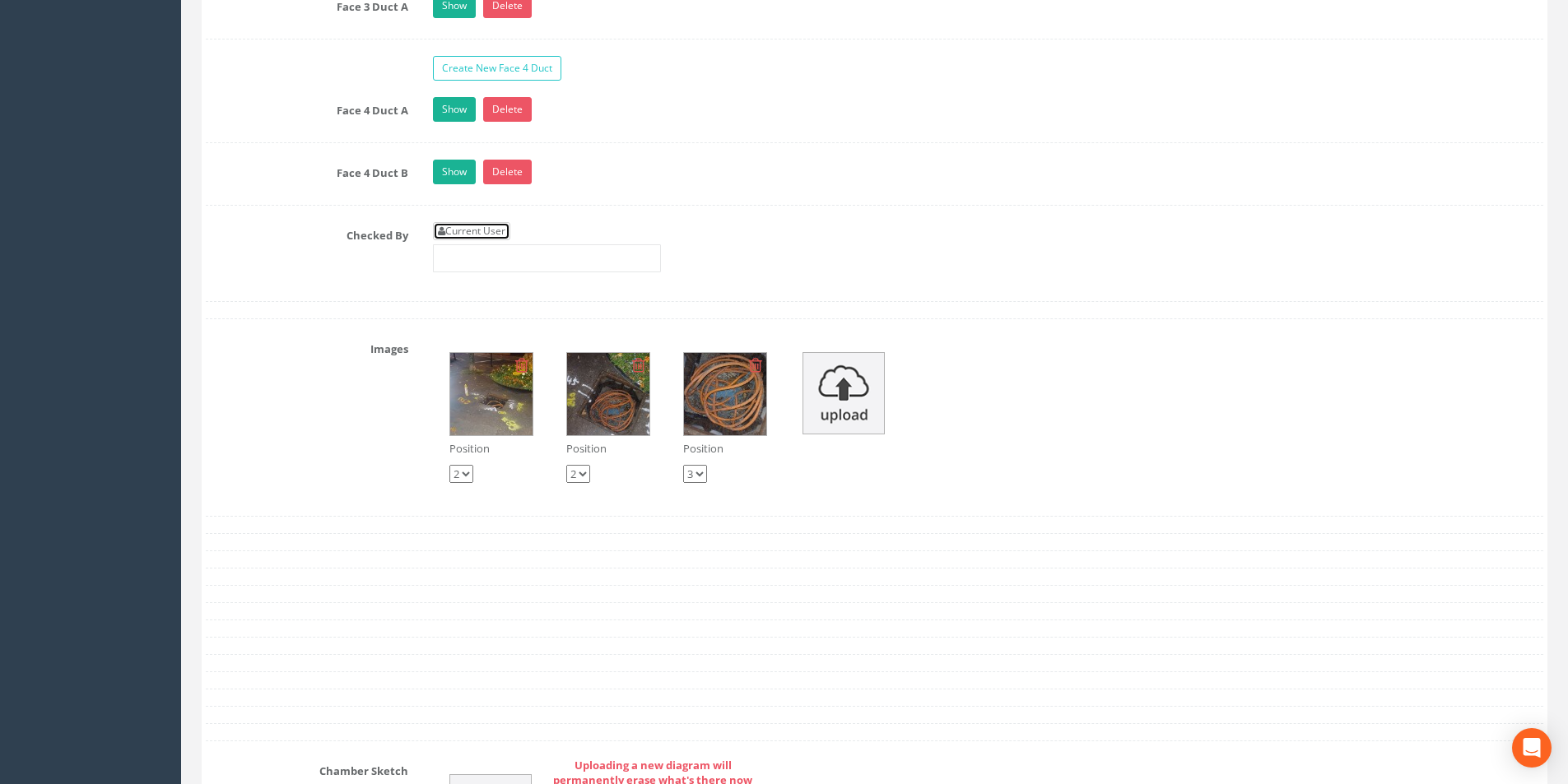
click at [503, 234] on link "Current User" at bounding box center [471, 231] width 78 height 18
type input "[PERSON_NAME]"
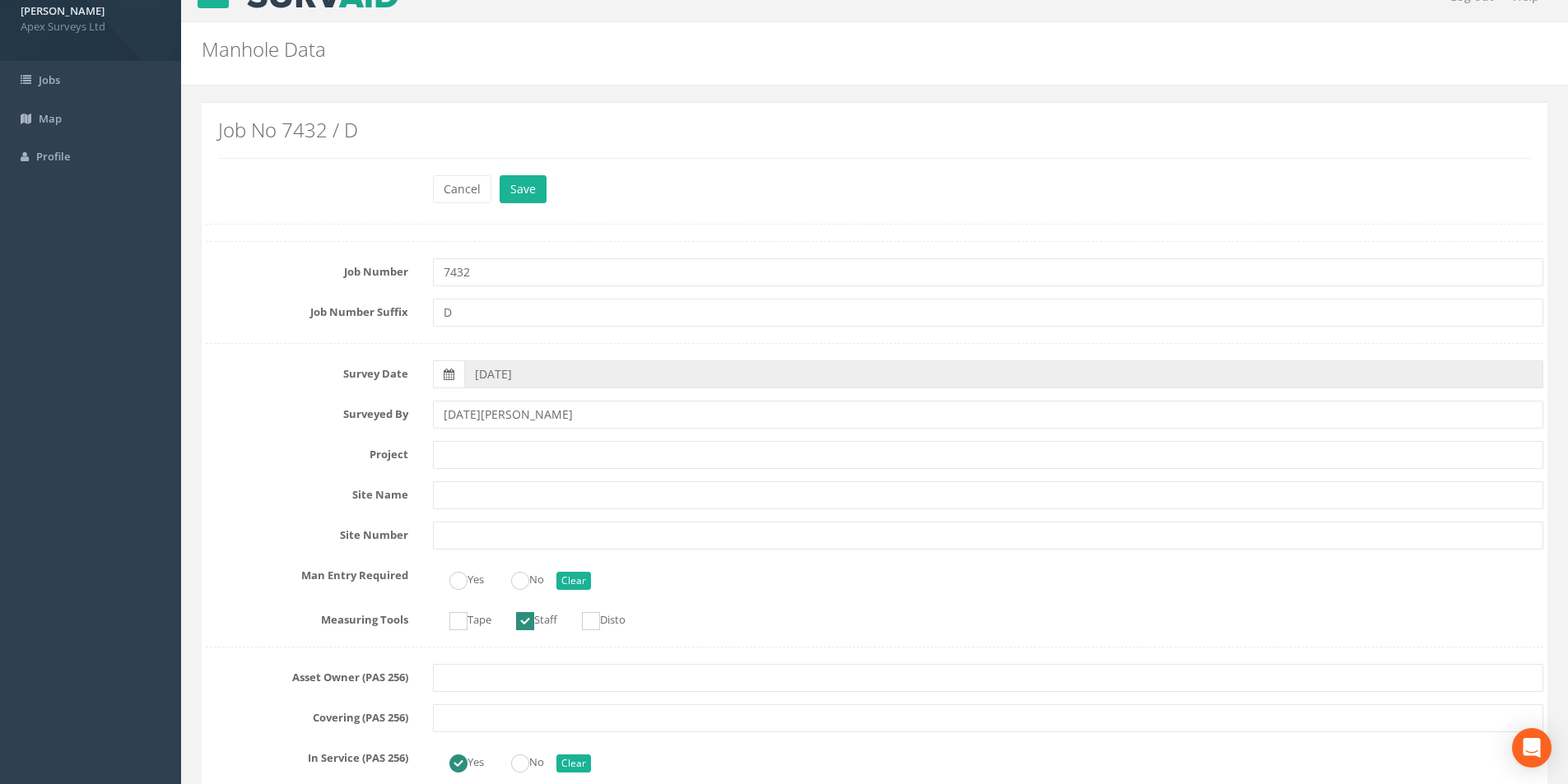
scroll to position [0, 0]
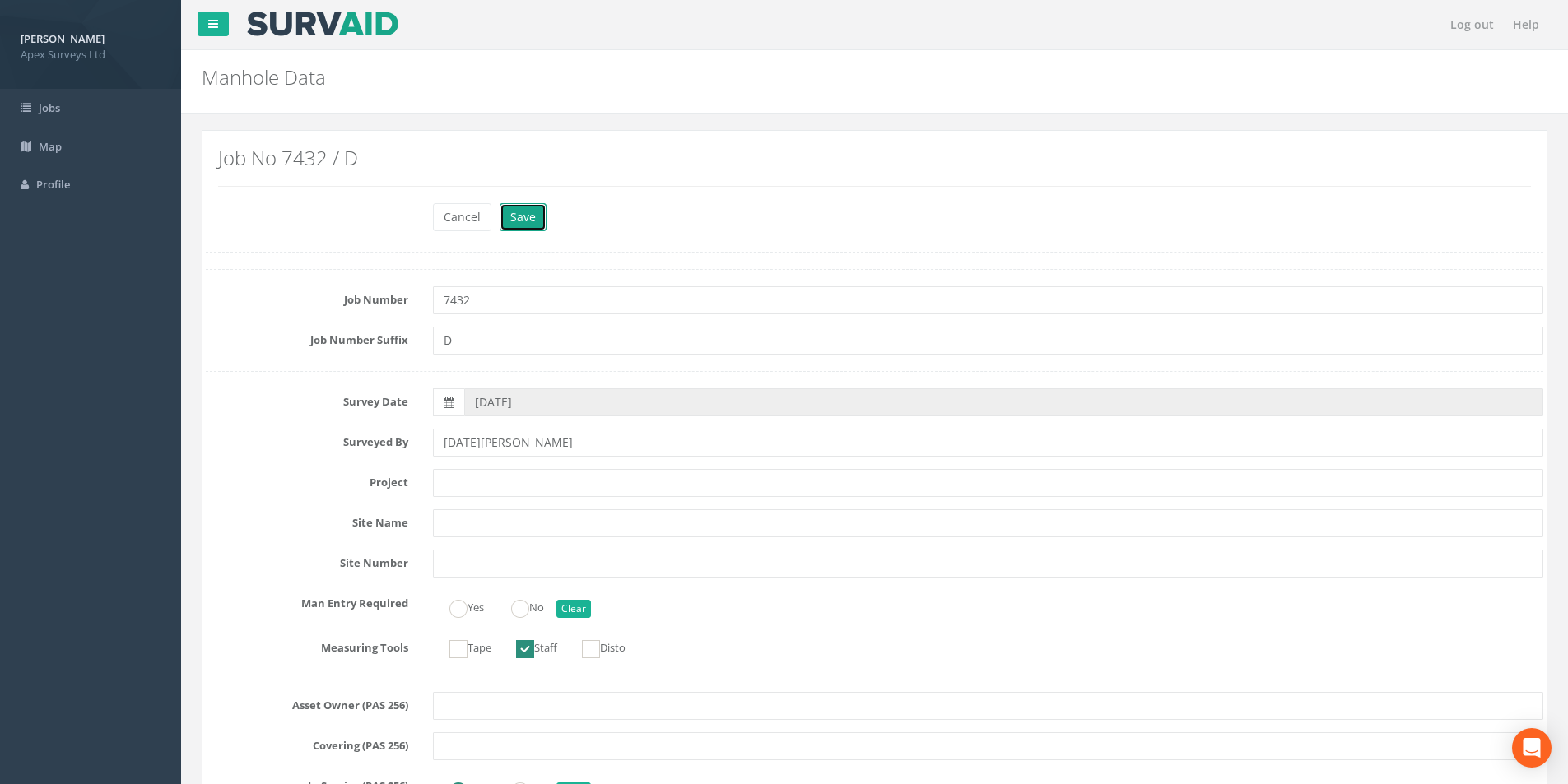
click at [530, 216] on button "Save" at bounding box center [523, 217] width 47 height 28
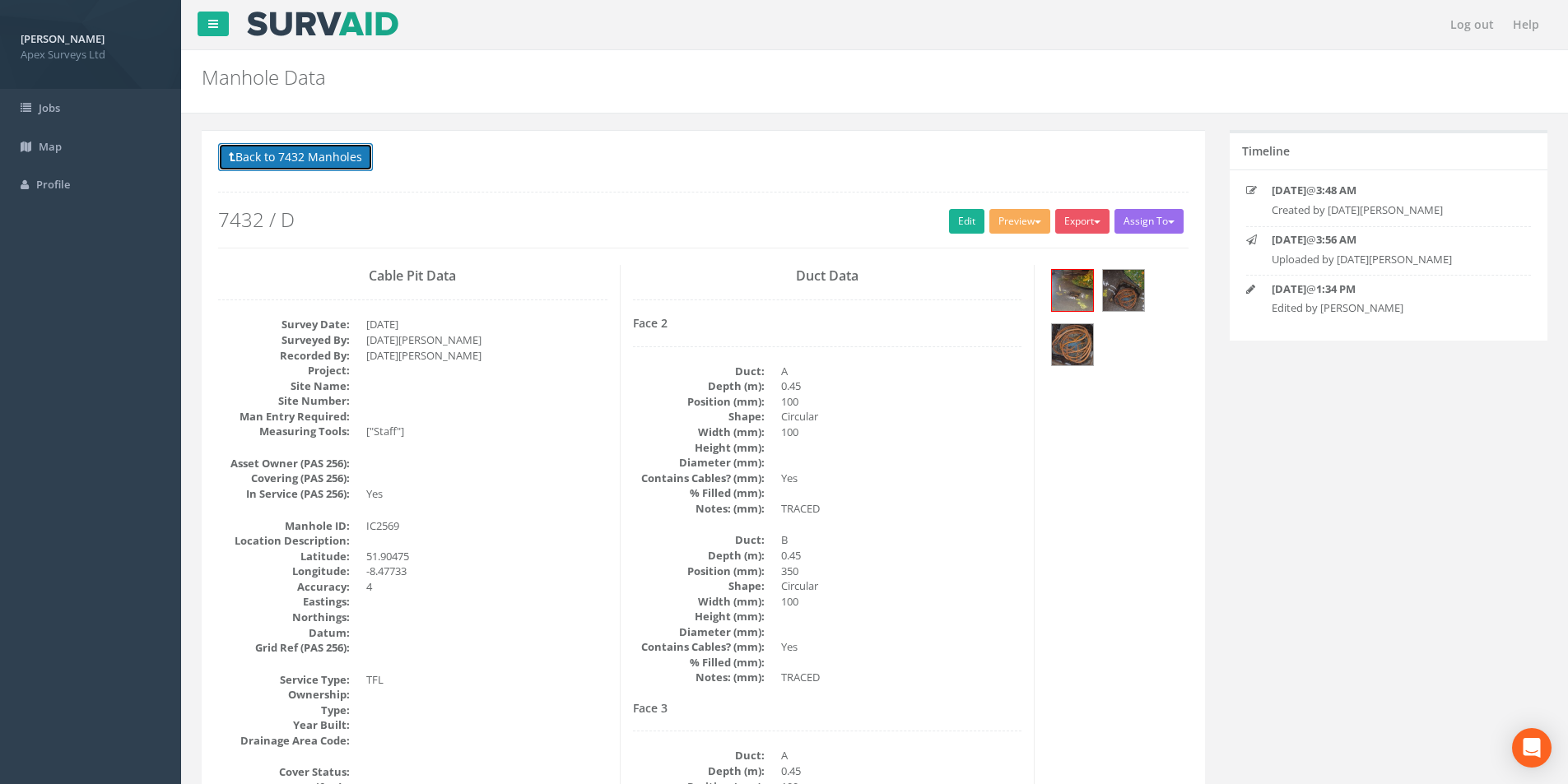
drag, startPoint x: 306, startPoint y: 163, endPoint x: 314, endPoint y: 168, distance: 9.4
click at [306, 163] on button "Back to 7432 Manholes" at bounding box center [295, 156] width 155 height 28
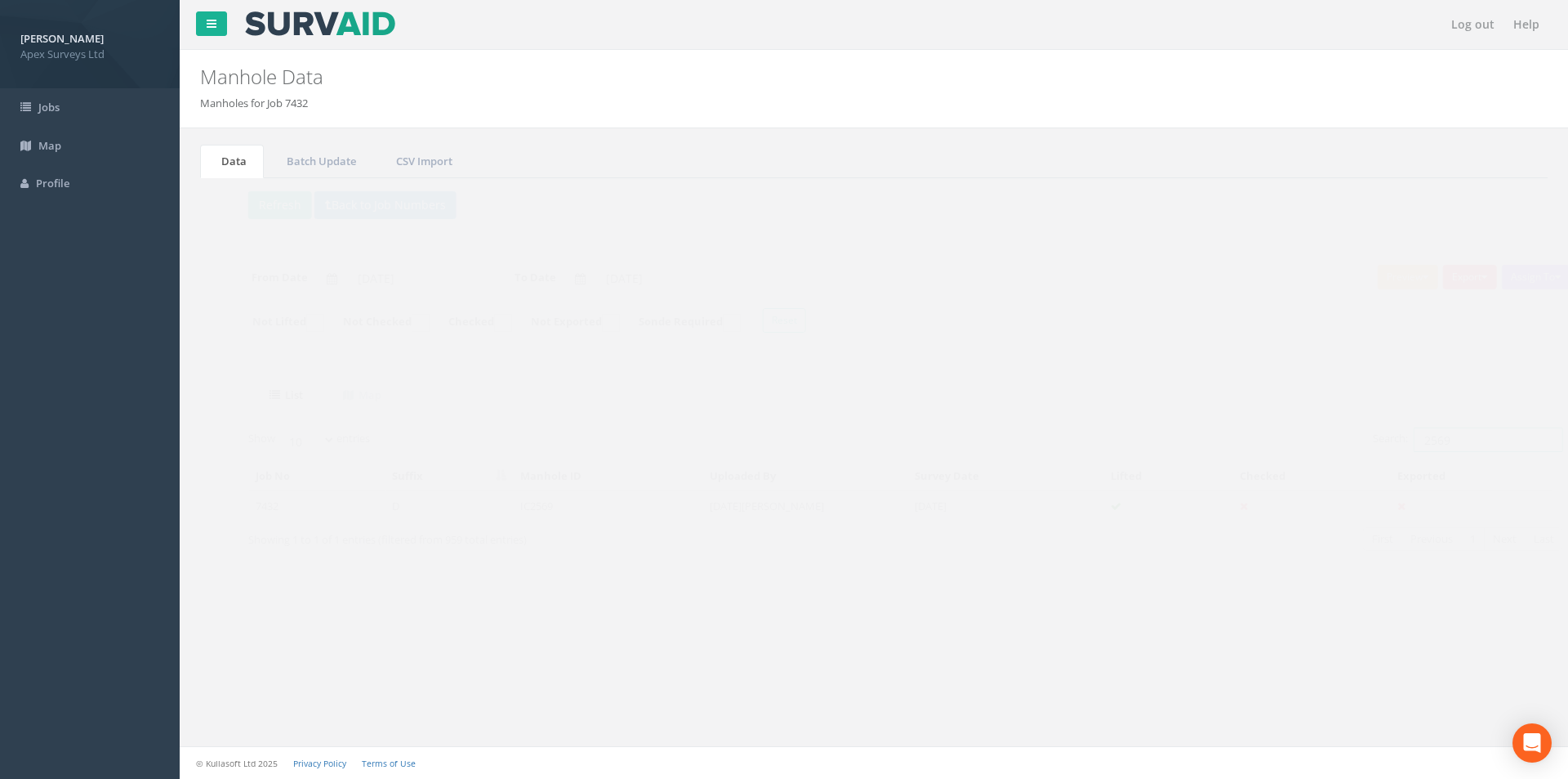
click at [1429, 445] on input "2569" at bounding box center [1456, 439] width 150 height 25
drag, startPoint x: 1430, startPoint y: 443, endPoint x: 1404, endPoint y: 442, distance: 26.0
click at [1404, 442] on input "2569" at bounding box center [1456, 439] width 150 height 25
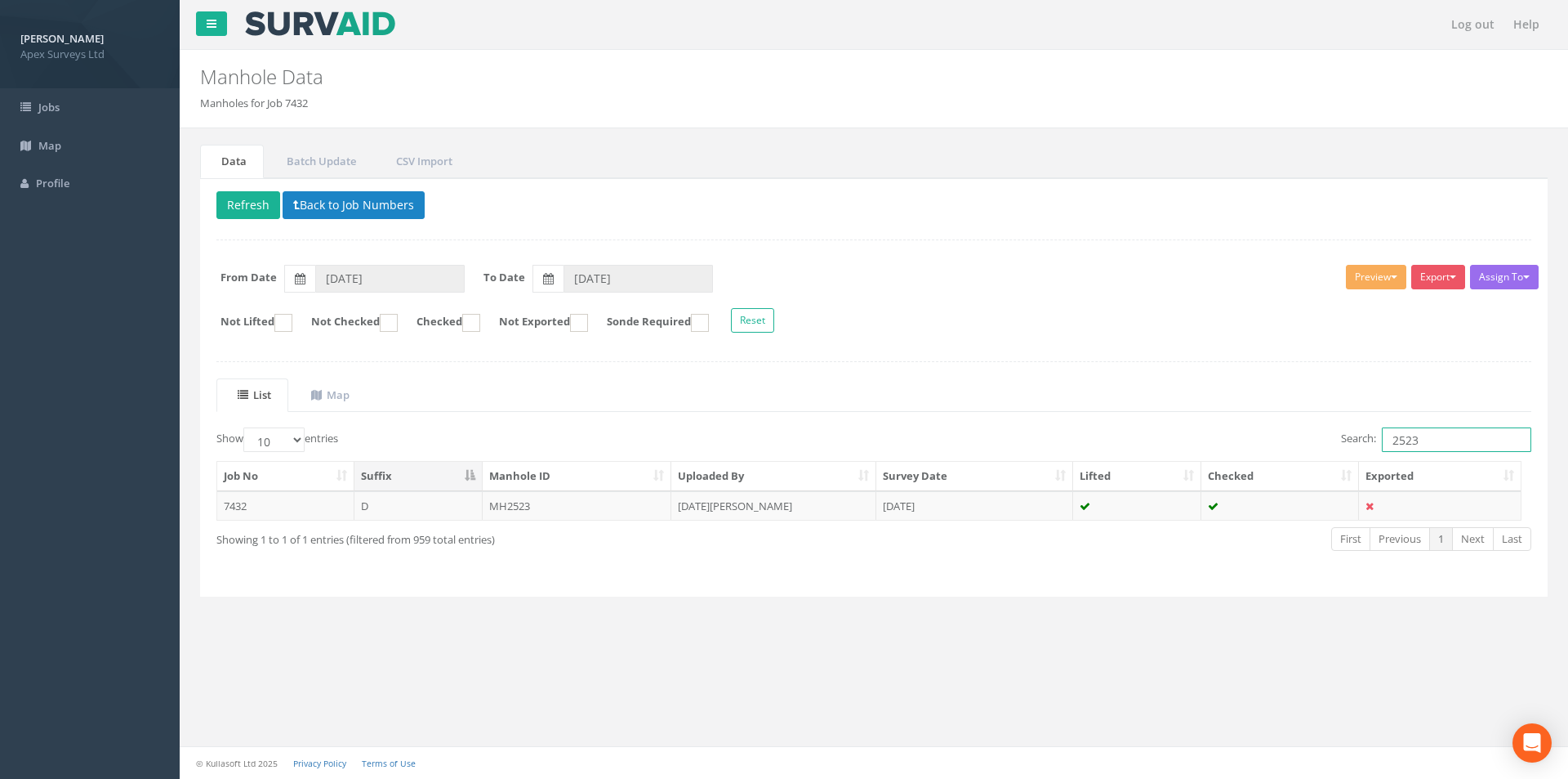
type input "2523"
click at [367, 210] on button "Back to Job Numbers" at bounding box center [353, 205] width 142 height 28
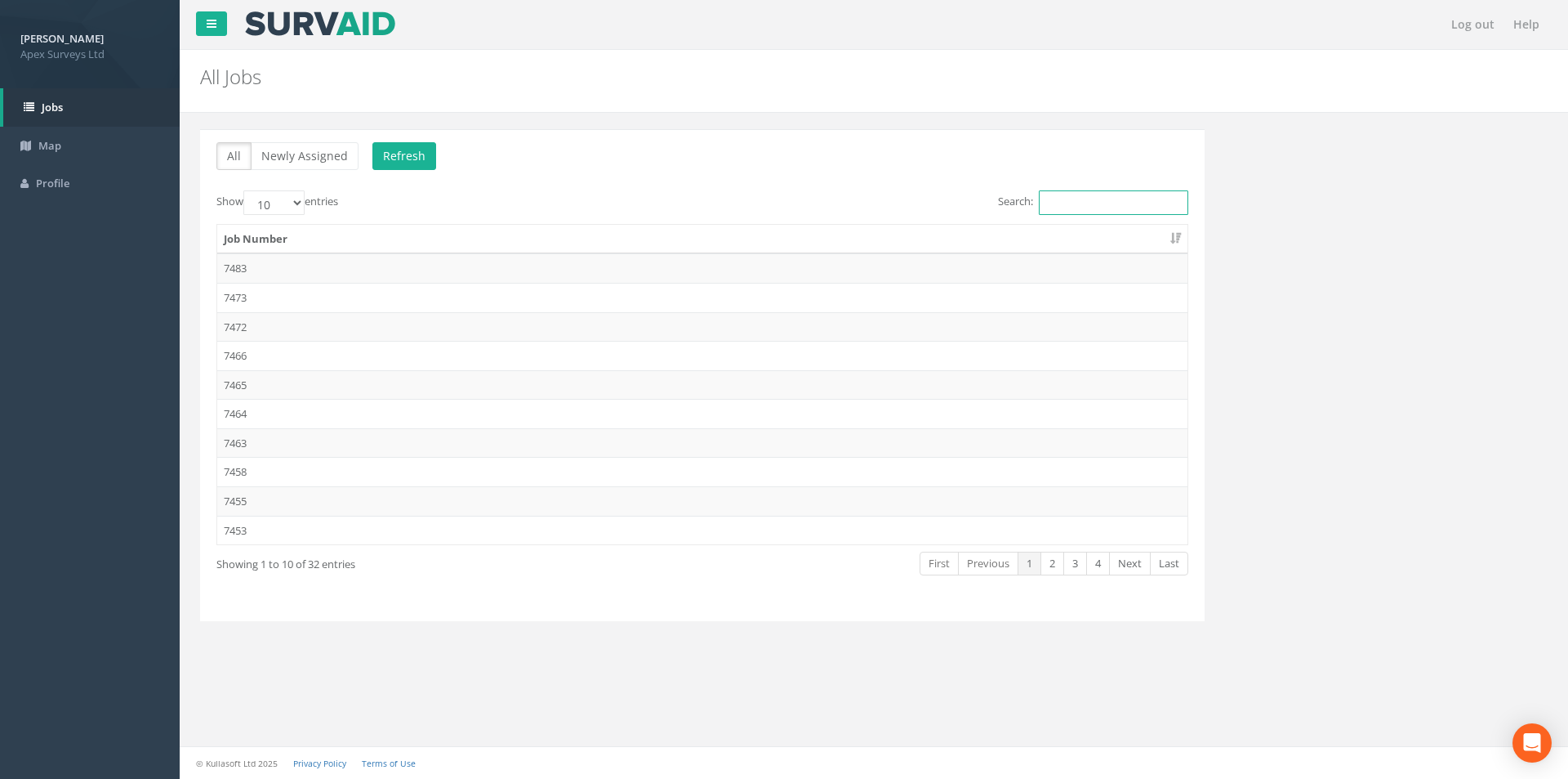
click at [1136, 196] on input "Search:" at bounding box center [1114, 202] width 150 height 25
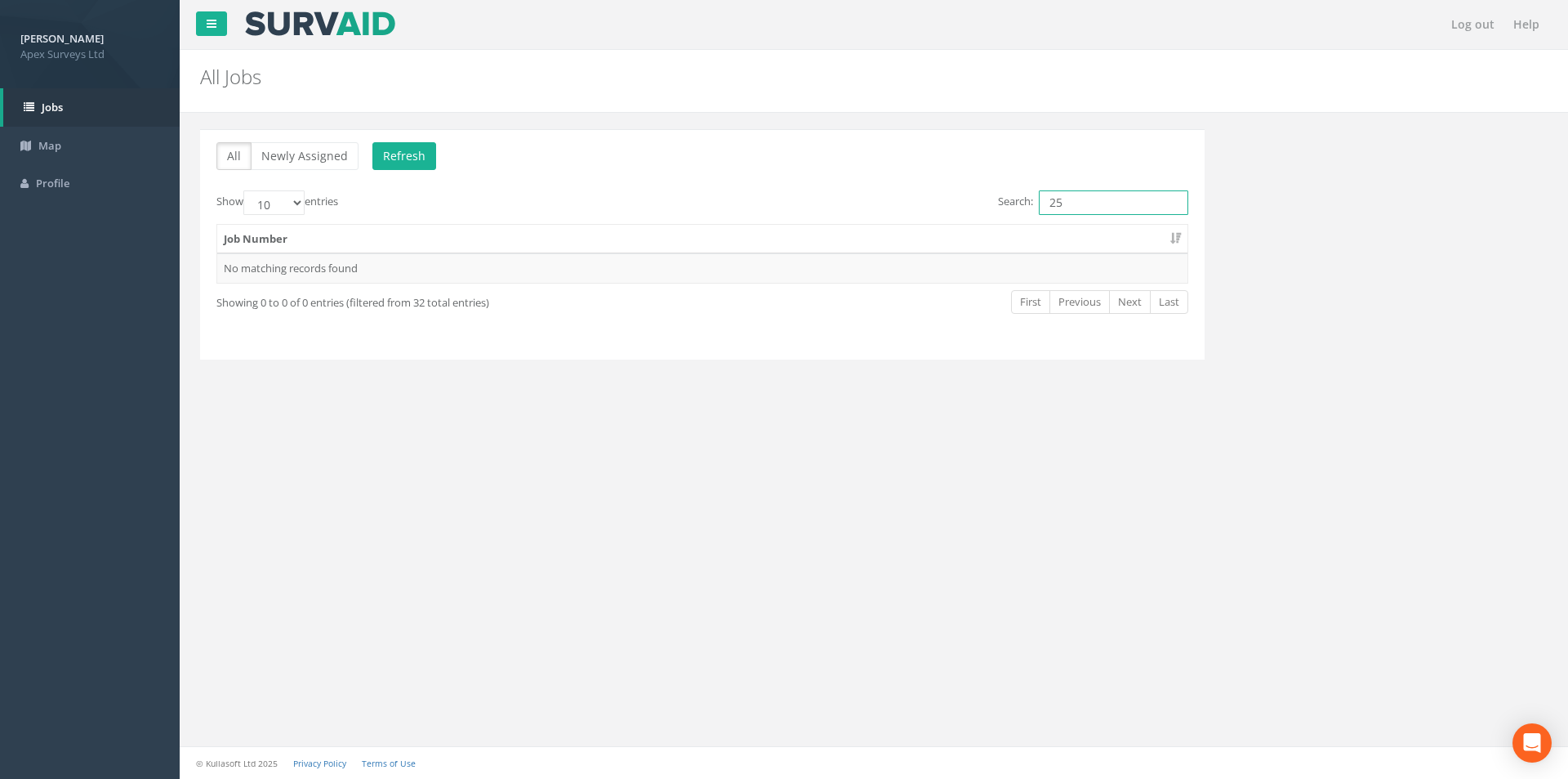
type input "2"
type input "7432"
click at [593, 273] on td "7432" at bounding box center [702, 268] width 970 height 29
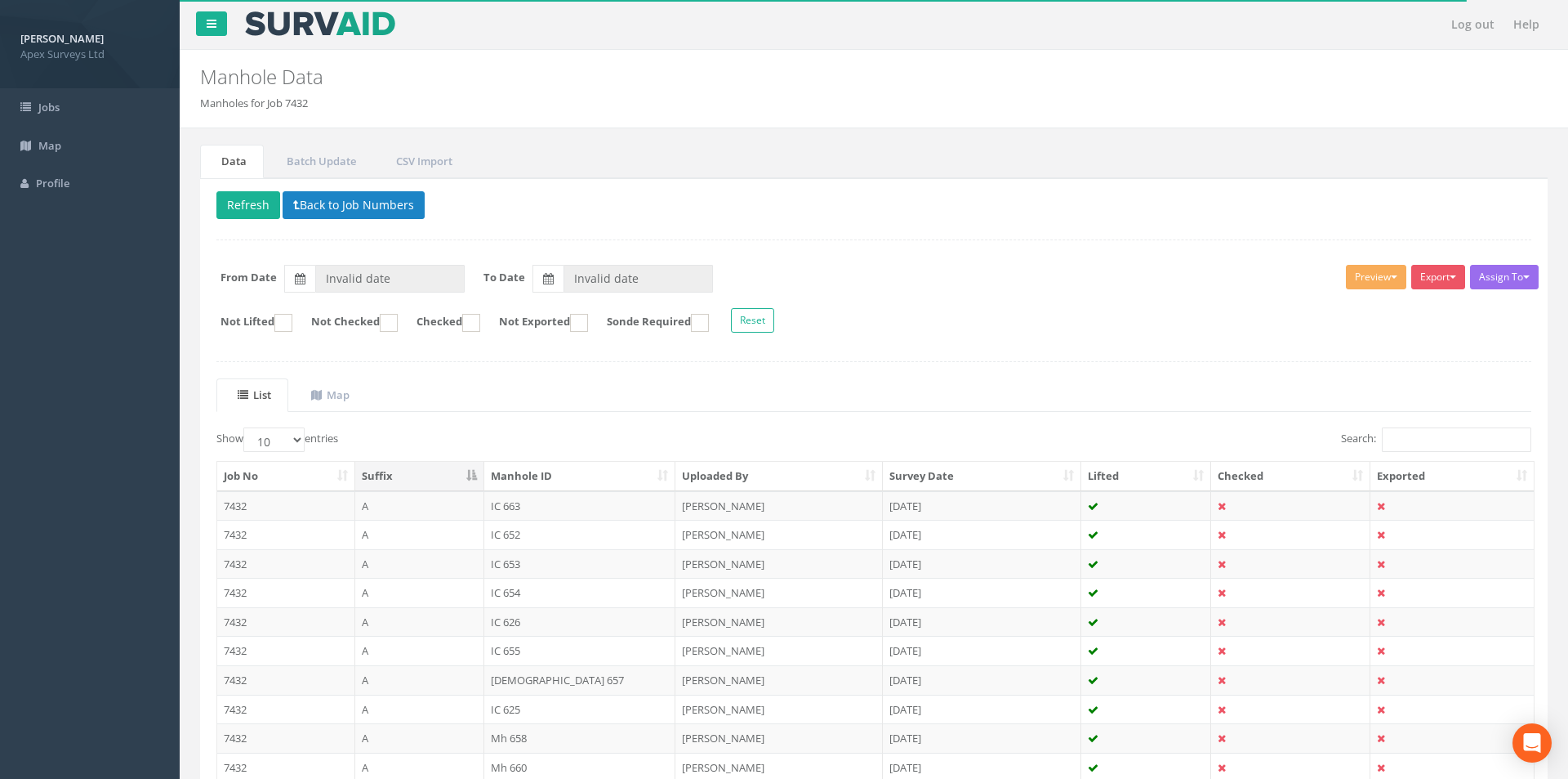
type input "[DATE]"
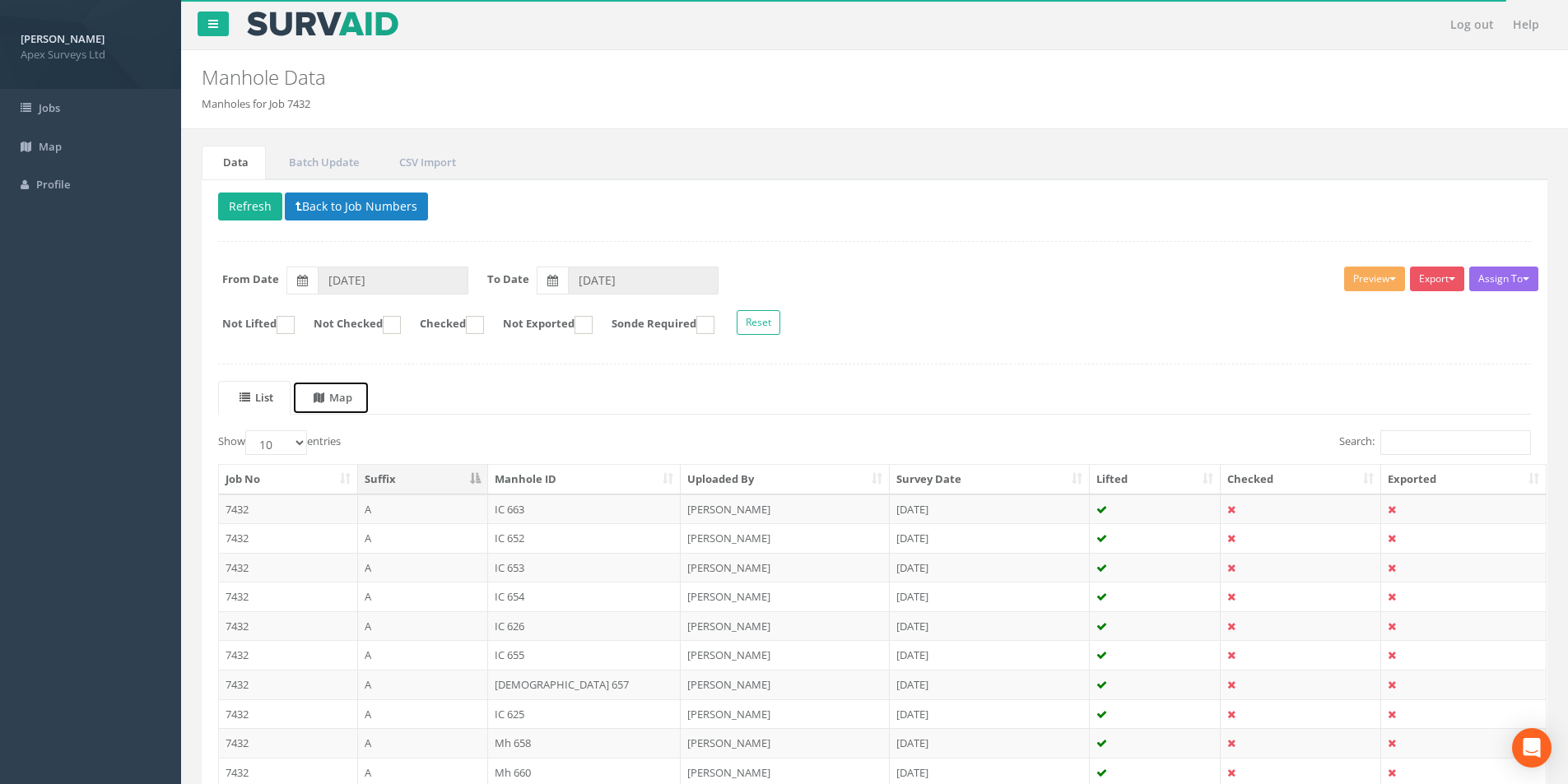
click at [346, 401] on uib-tab-heading "Map" at bounding box center [333, 397] width 38 height 15
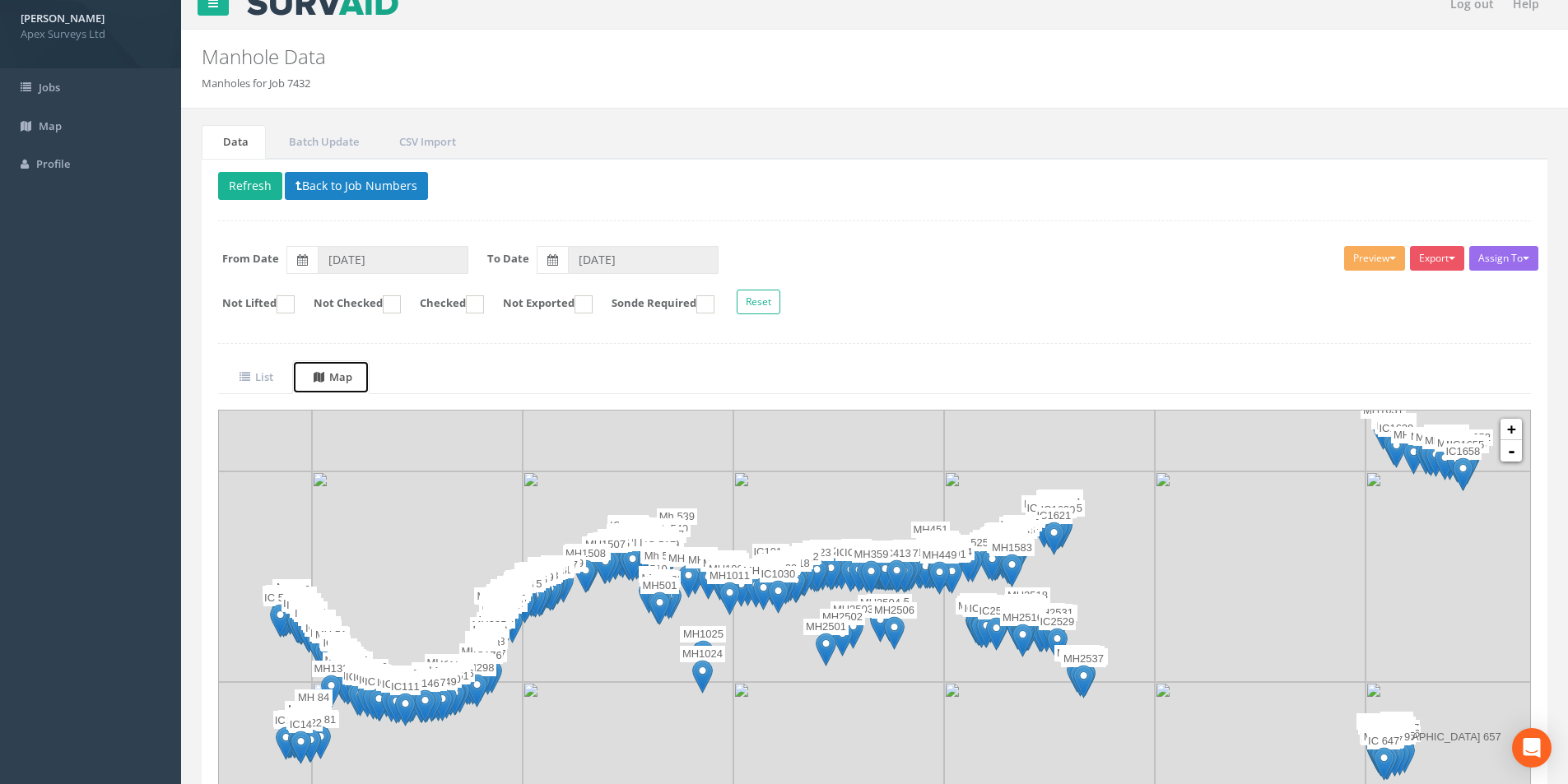
scroll to position [129, 0]
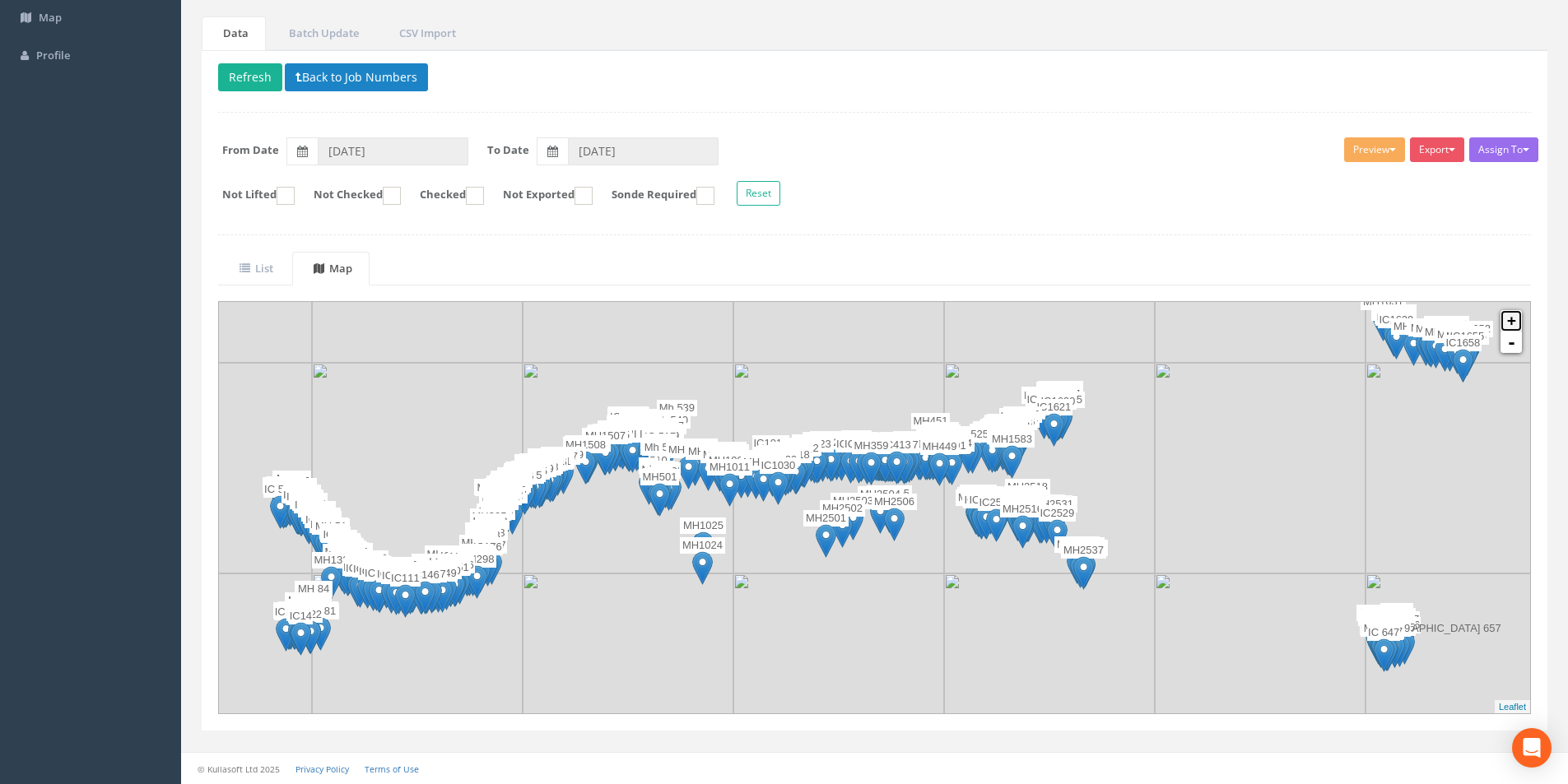
click at [1514, 320] on link "+" at bounding box center [1510, 320] width 21 height 21
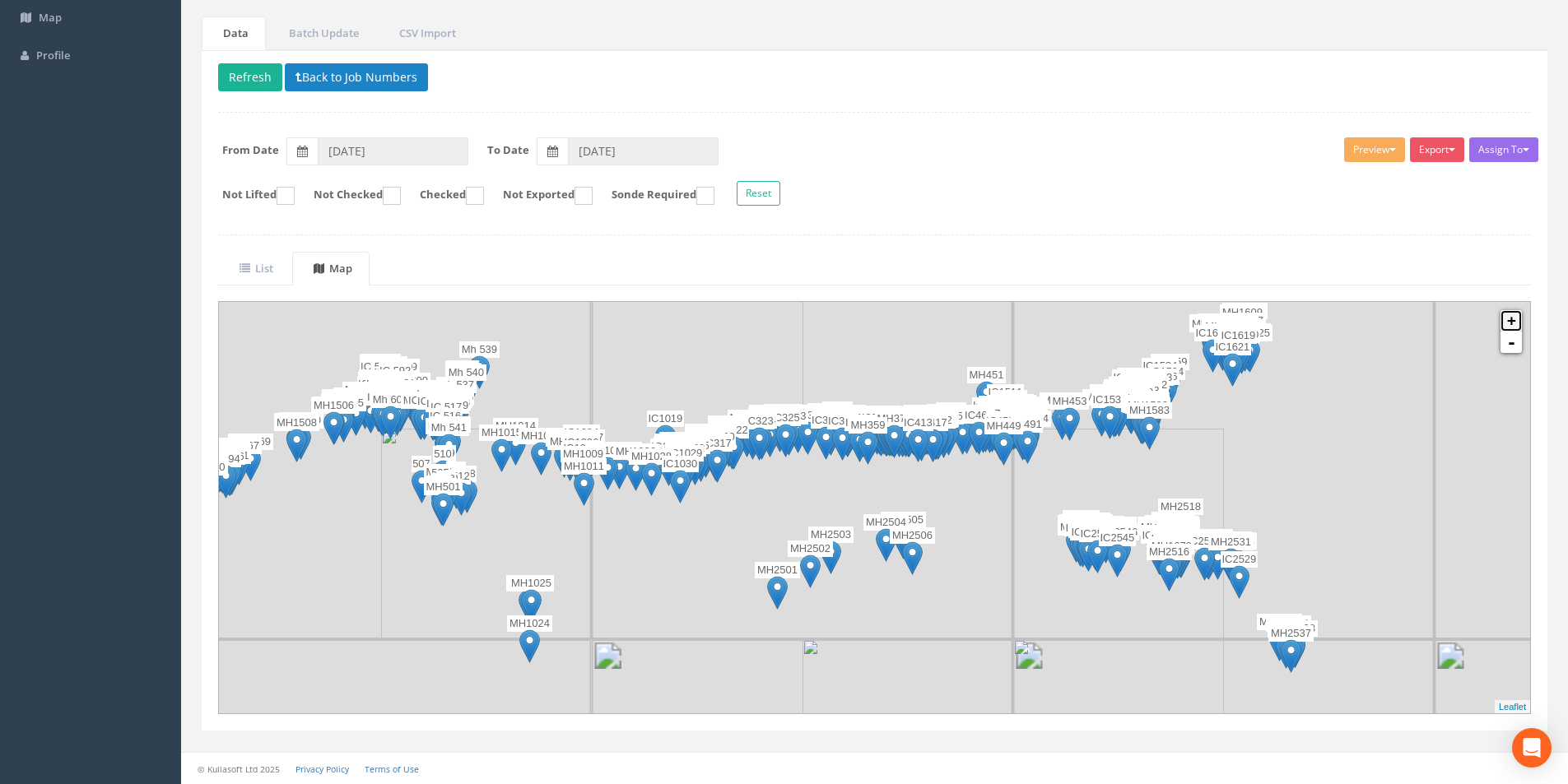
click at [1514, 320] on link "+" at bounding box center [1510, 320] width 21 height 21
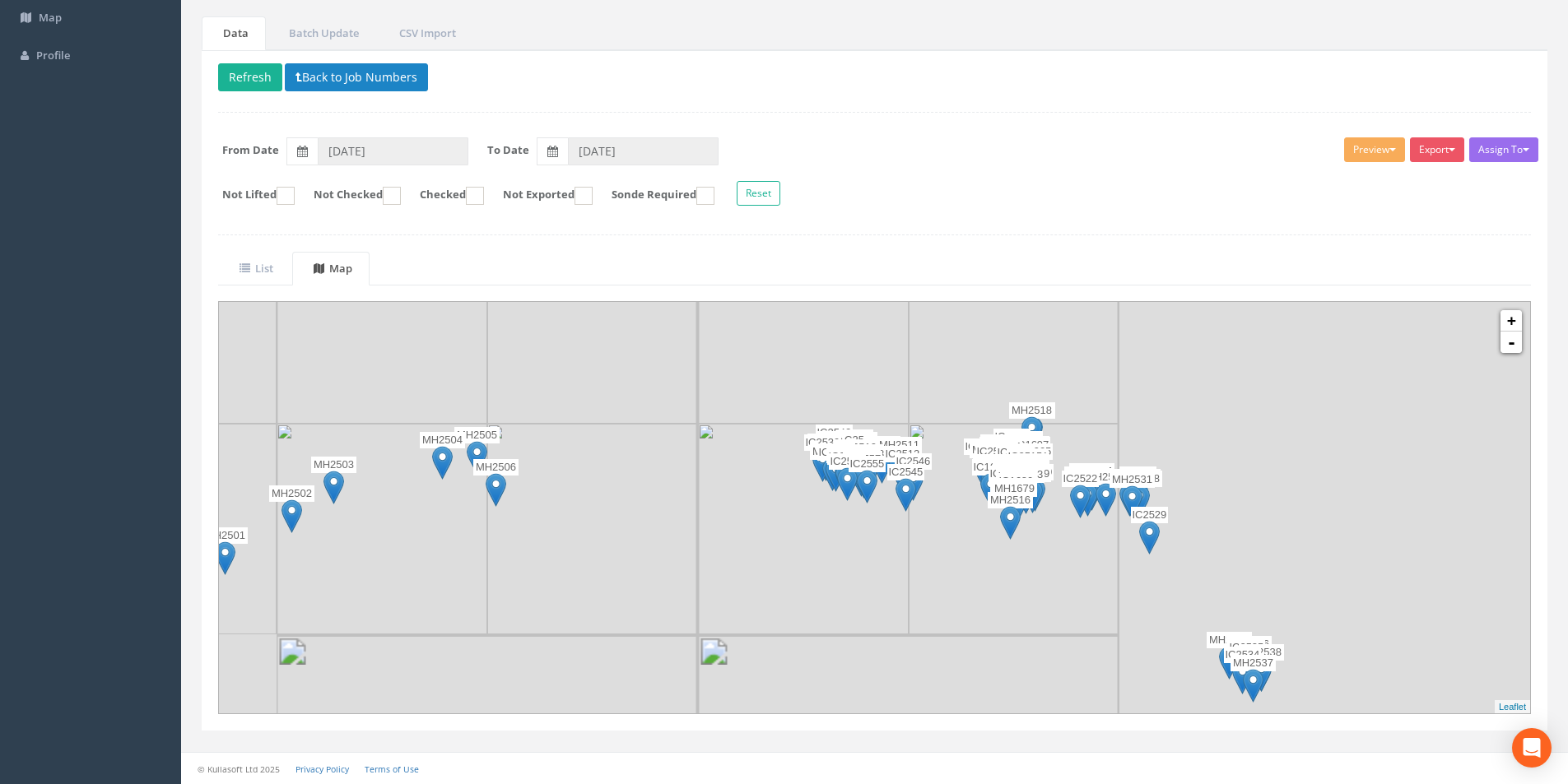
drag, startPoint x: 1135, startPoint y: 639, endPoint x: 443, endPoint y: 403, distance: 731.1
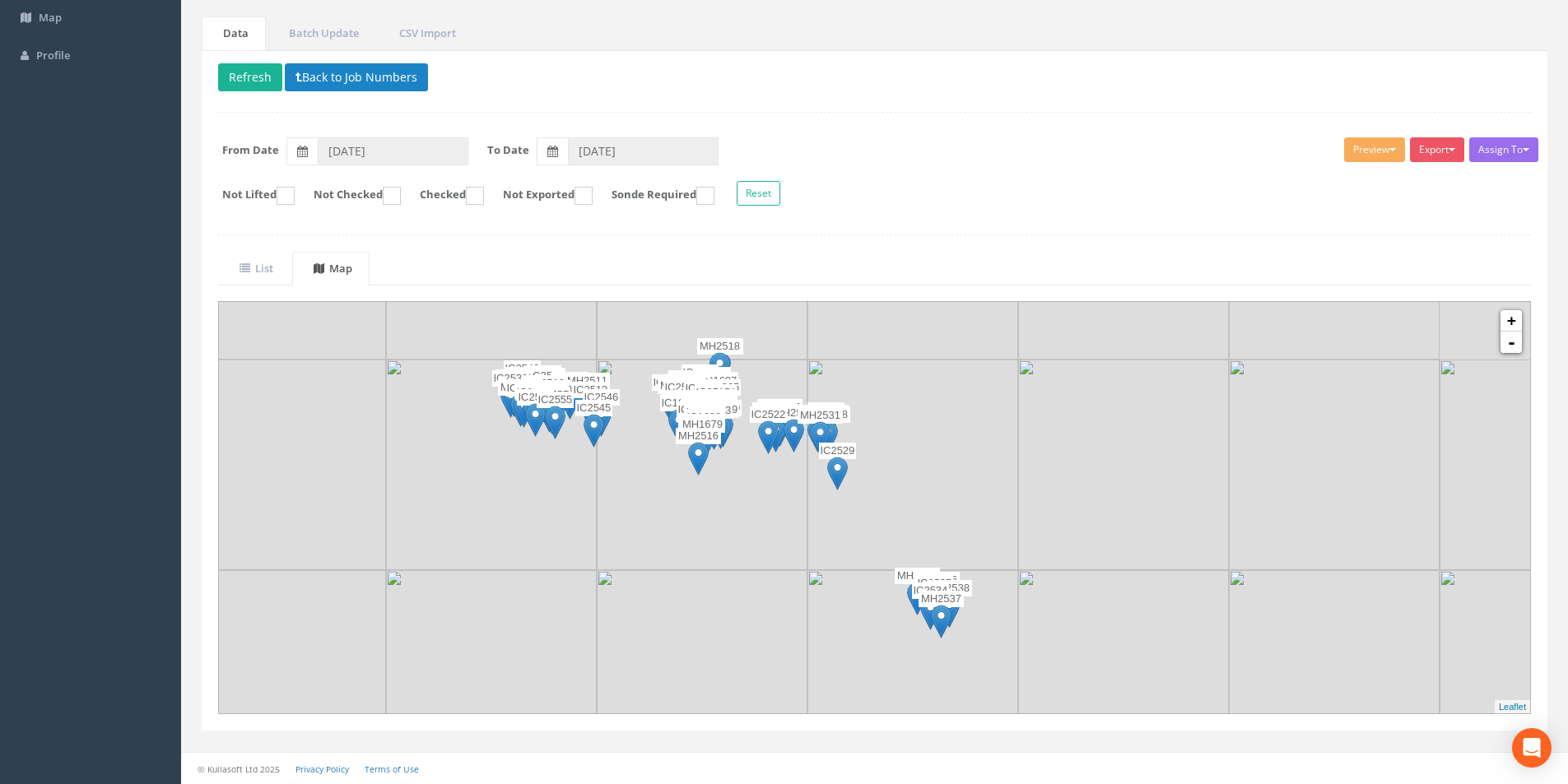
drag, startPoint x: 1033, startPoint y: 585, endPoint x: 623, endPoint y: 490, distance: 420.9
click at [623, 490] on img at bounding box center [702, 465] width 211 height 210
click at [1507, 323] on link "+" at bounding box center [1510, 320] width 21 height 21
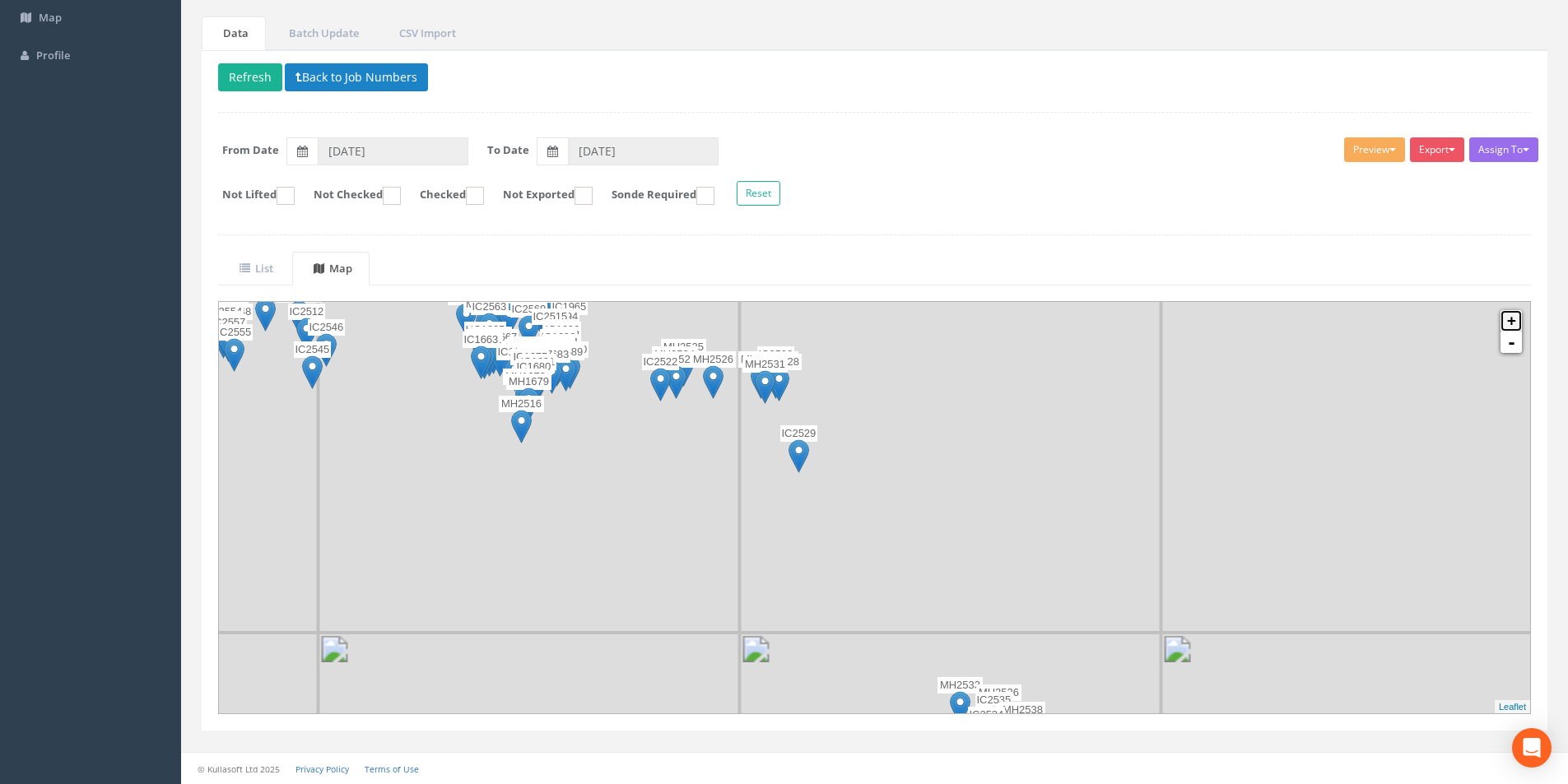
click at [1507, 323] on link "+" at bounding box center [1510, 320] width 21 height 21
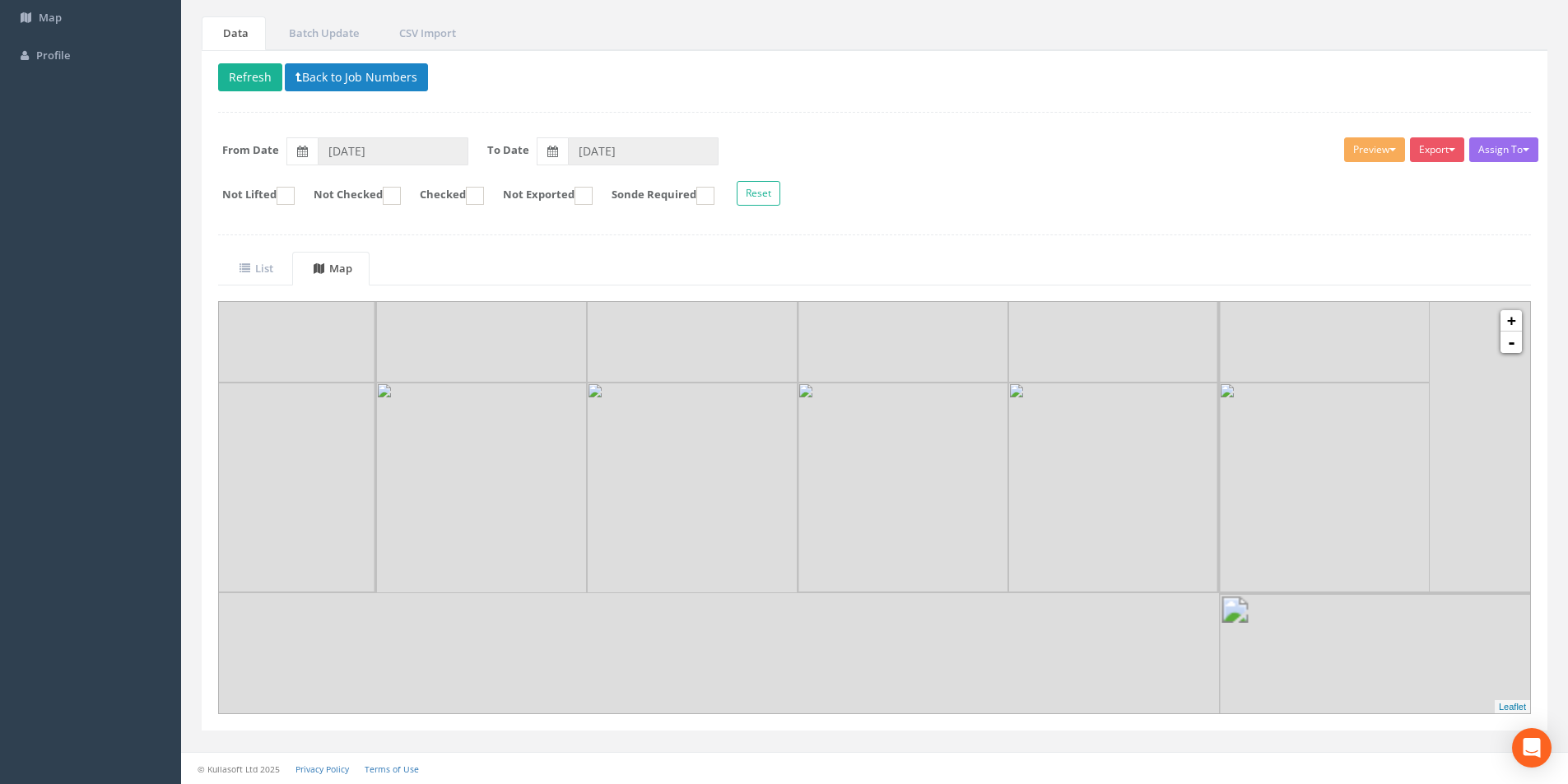
drag, startPoint x: 877, startPoint y: 644, endPoint x: 606, endPoint y: 428, distance: 346.6
click at [606, 428] on img at bounding box center [692, 488] width 211 height 210
drag, startPoint x: 705, startPoint y: 585, endPoint x: 602, endPoint y: 409, distance: 203.9
drag, startPoint x: 682, startPoint y: 495, endPoint x: 640, endPoint y: 436, distance: 72.4
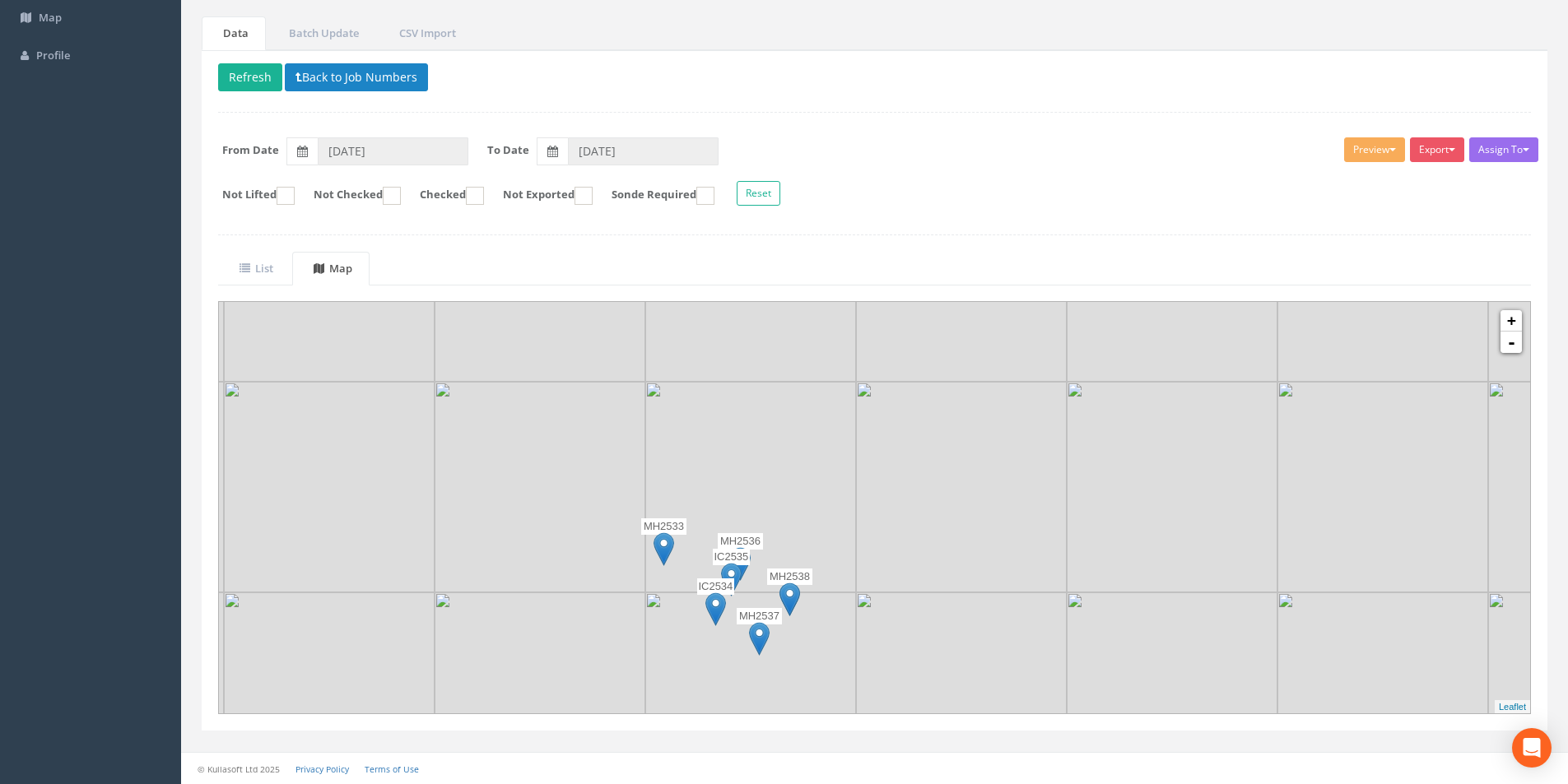
click at [645, 436] on img at bounding box center [751, 487] width 211 height 210
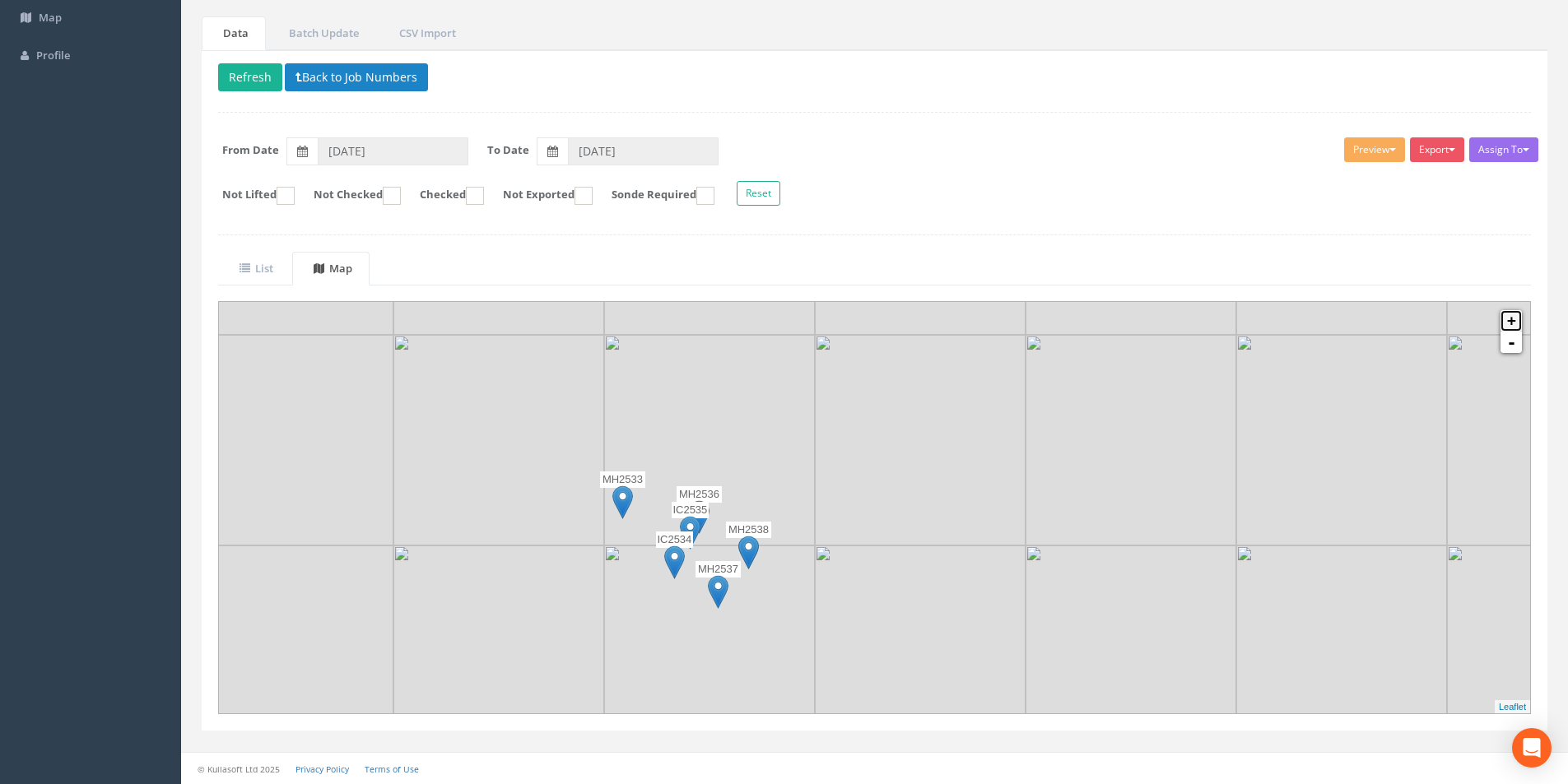
click at [1514, 324] on link "+" at bounding box center [1510, 320] width 21 height 21
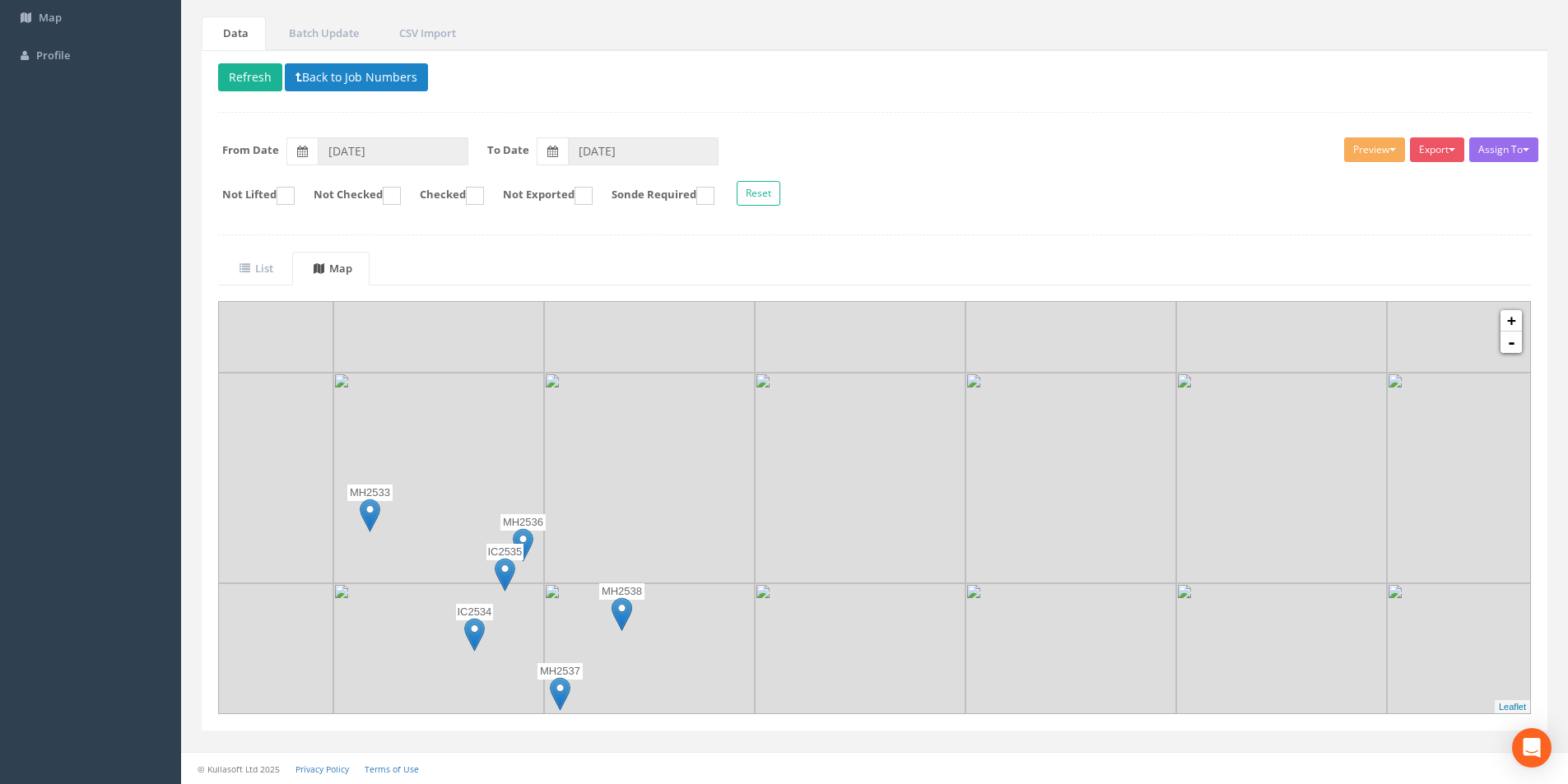
click at [506, 575] on img at bounding box center [504, 575] width 20 height 34
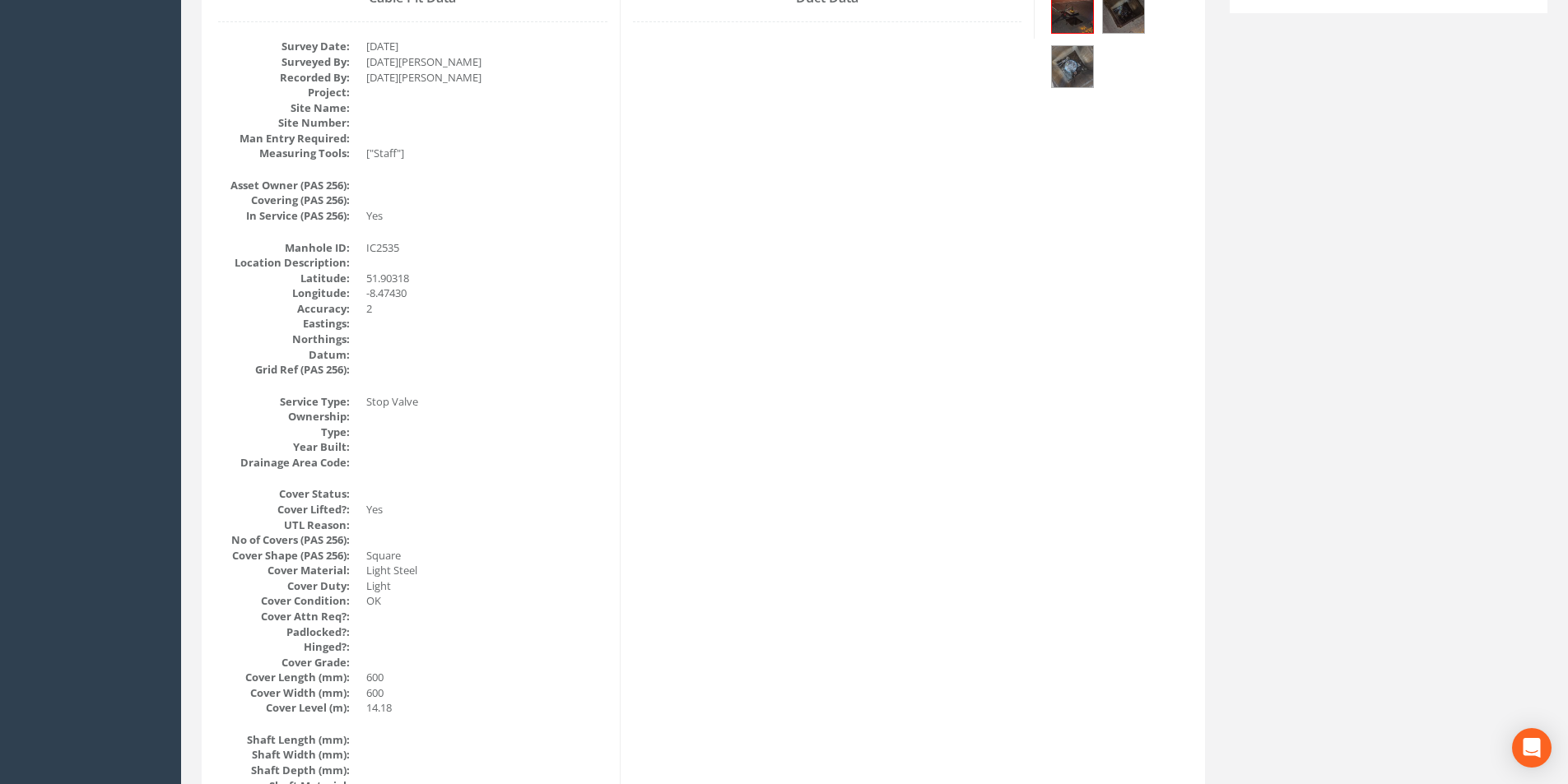
scroll to position [0, 0]
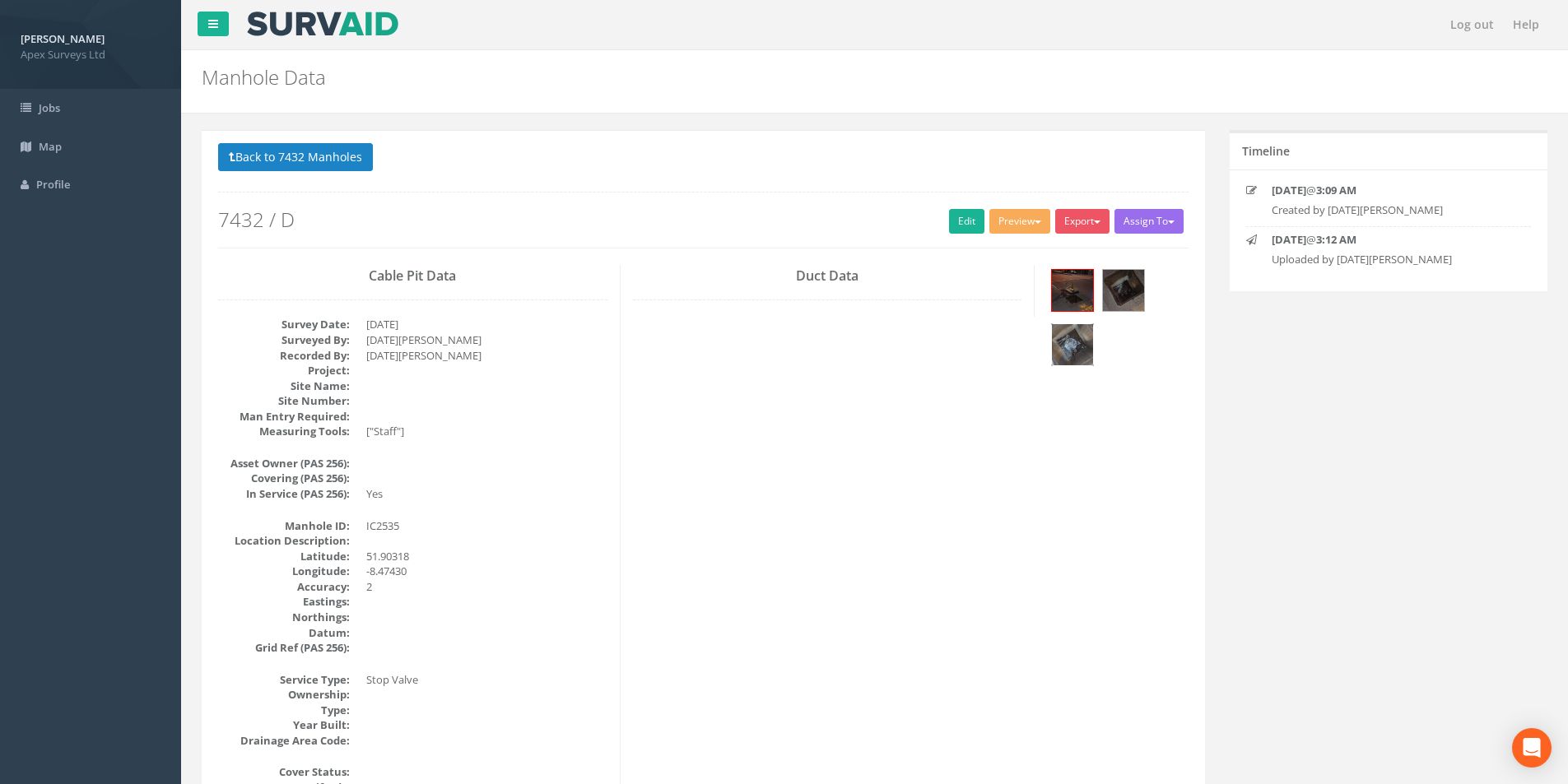
click at [1063, 338] on img at bounding box center [1072, 344] width 41 height 41
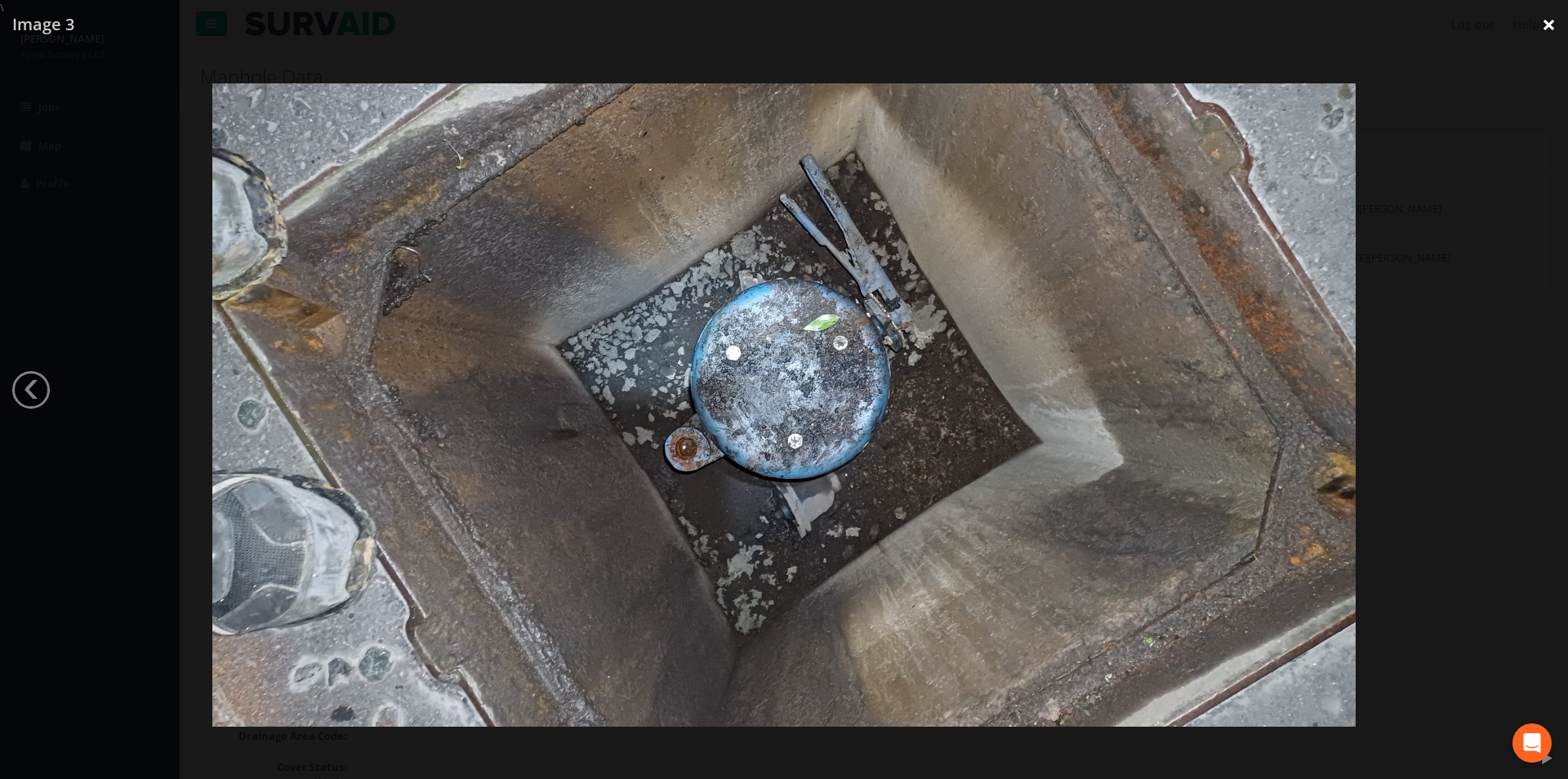
click at [1538, 27] on link "×" at bounding box center [1549, 25] width 38 height 49
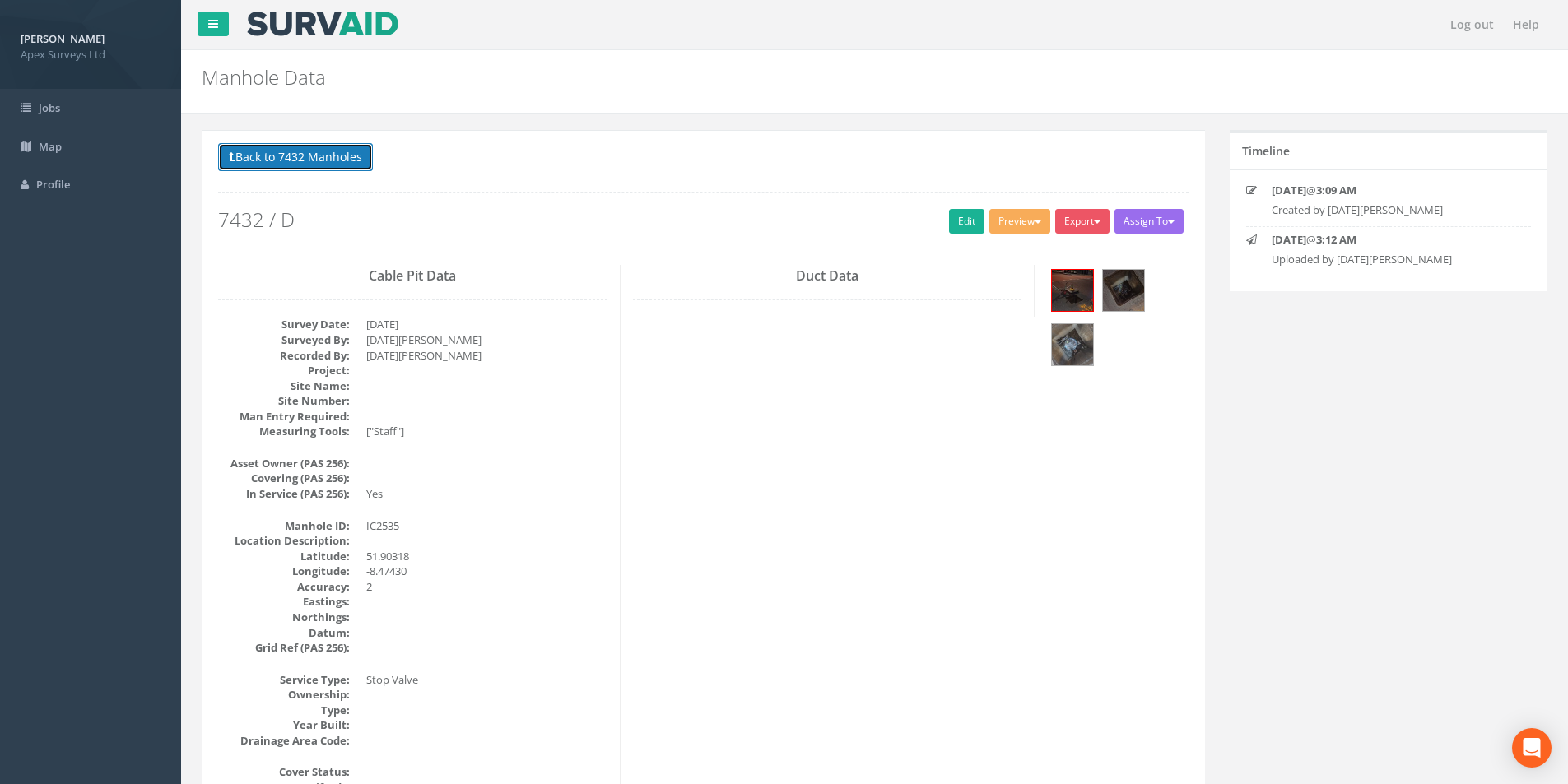
click at [266, 159] on button "Back to 7432 Manholes" at bounding box center [295, 156] width 155 height 28
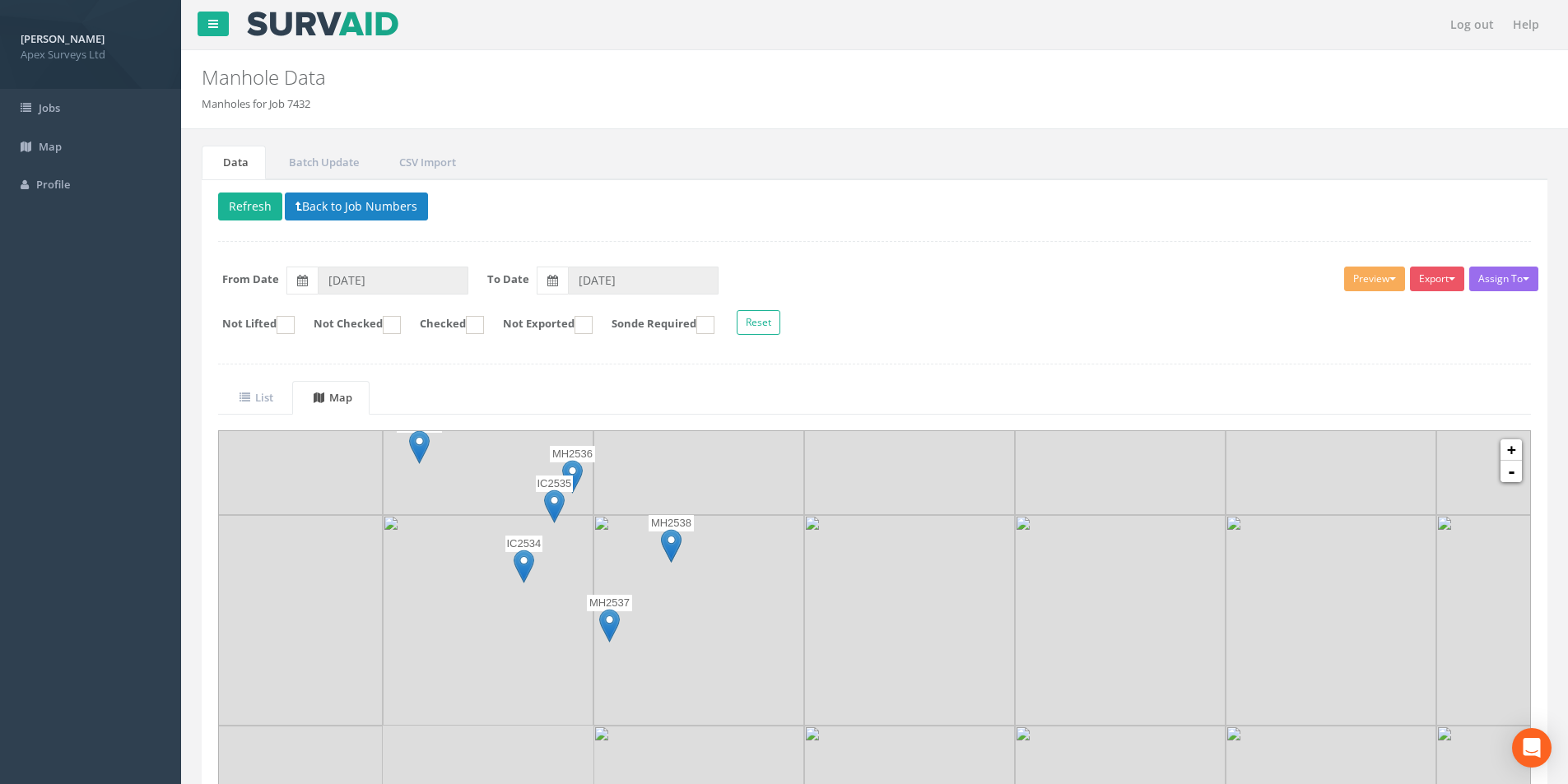
drag, startPoint x: 616, startPoint y: 660, endPoint x: 665, endPoint y: 461, distance: 204.9
click at [665, 461] on img at bounding box center [698, 410] width 211 height 210
click at [524, 571] on img at bounding box center [524, 566] width 20 height 34
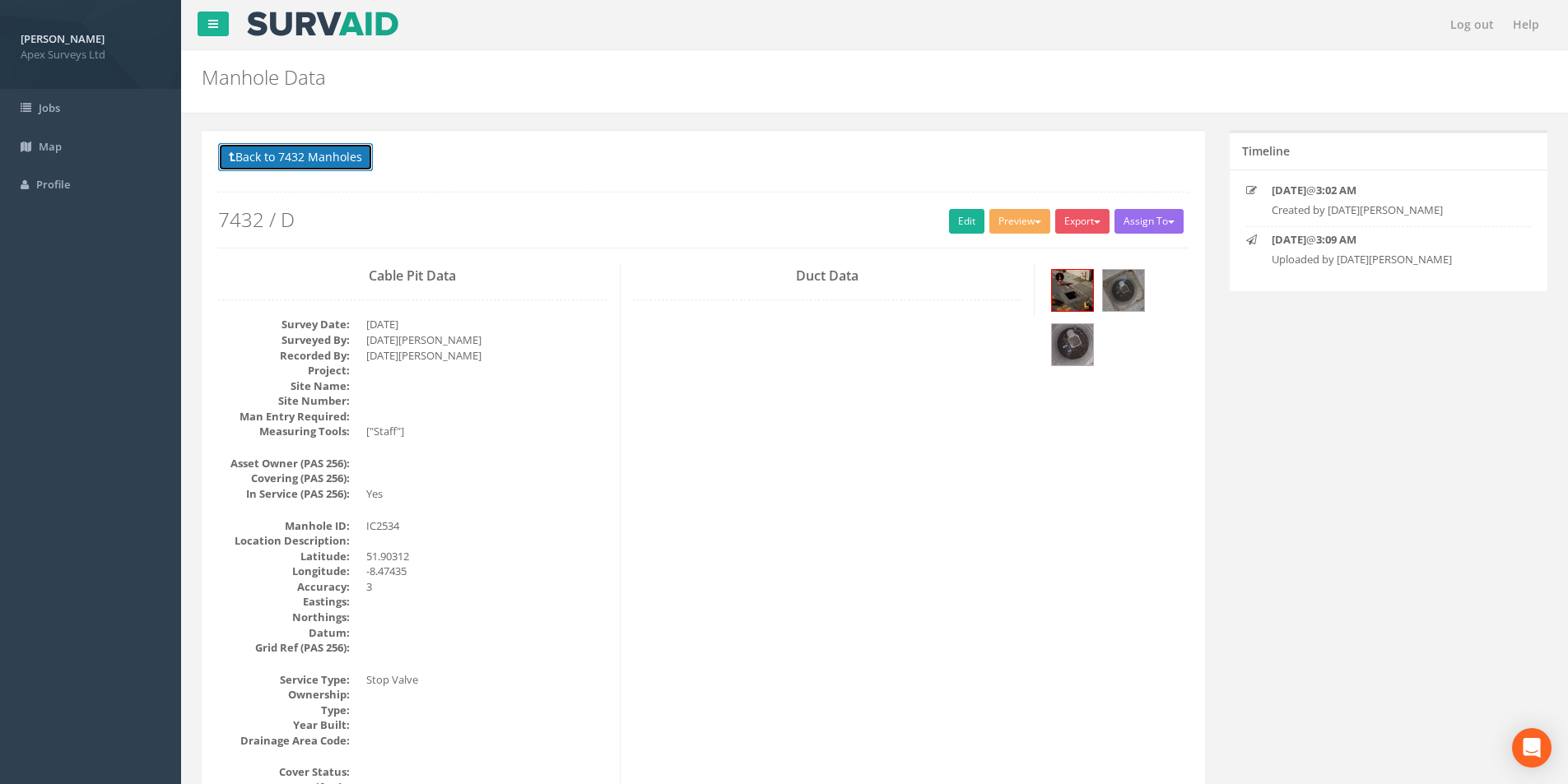
click at [275, 161] on button "Back to 7432 Manholes" at bounding box center [295, 156] width 155 height 28
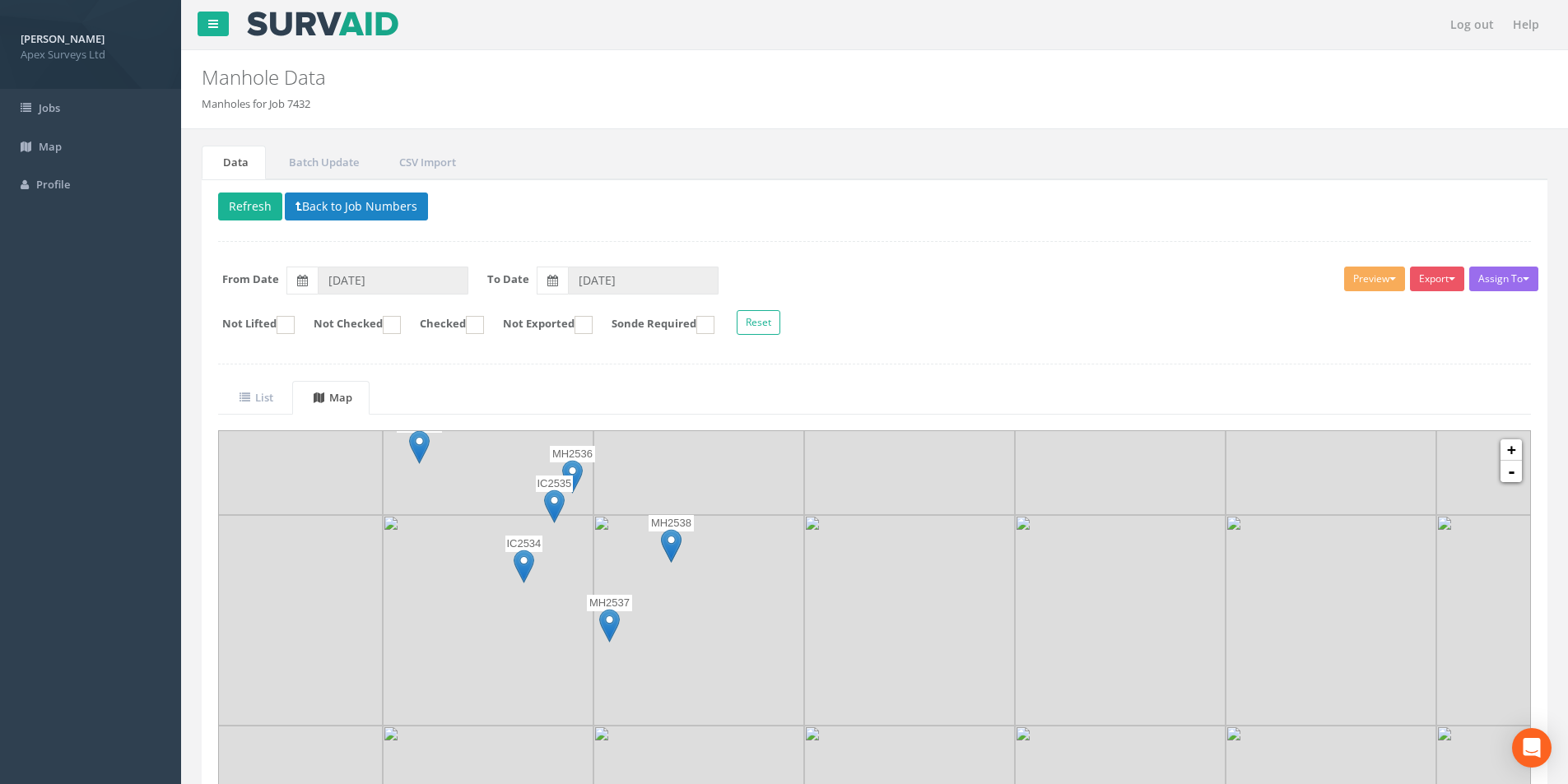
click at [607, 623] on img at bounding box center [609, 625] width 20 height 34
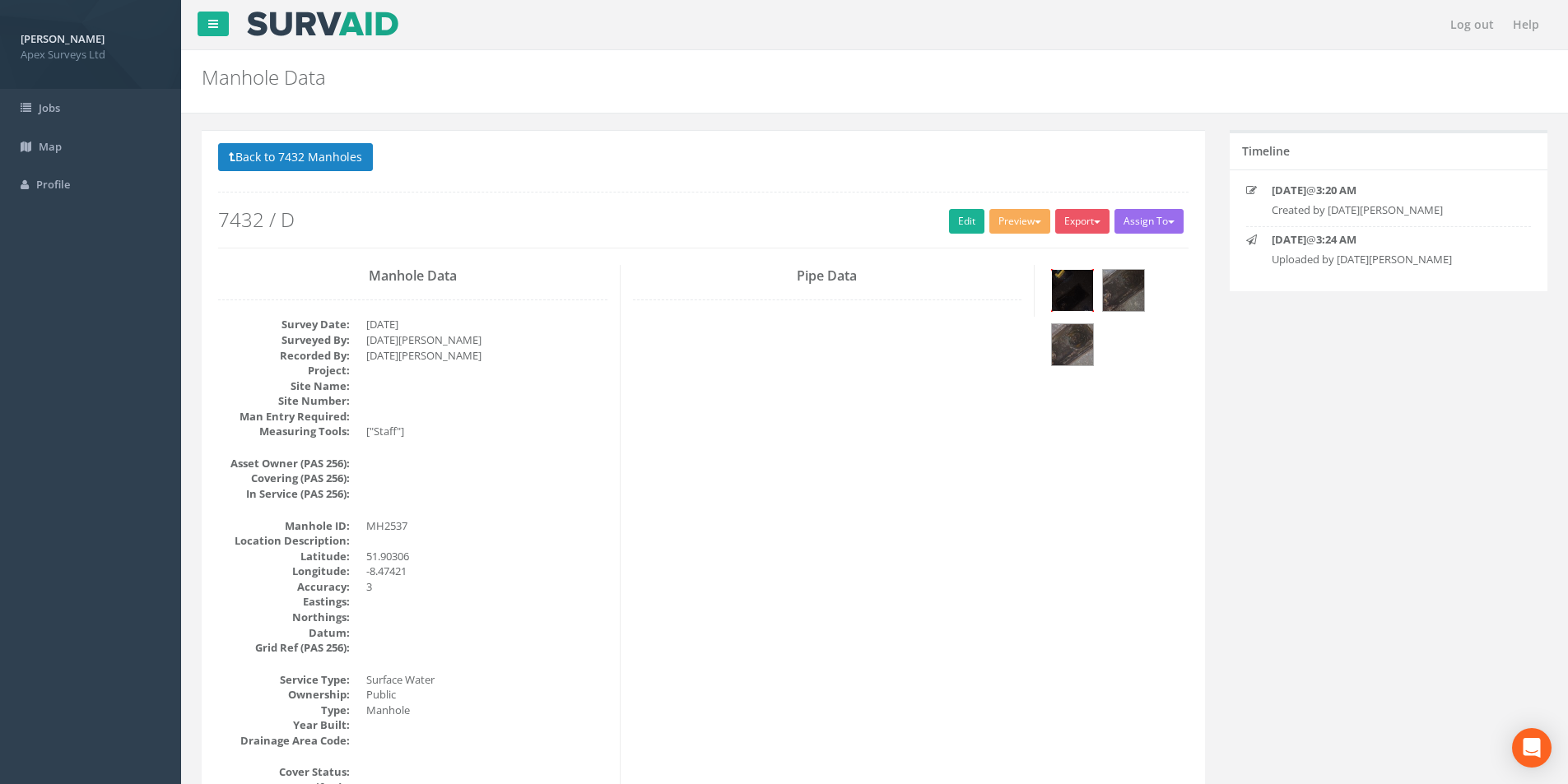
click at [1067, 295] on img at bounding box center [1072, 290] width 41 height 41
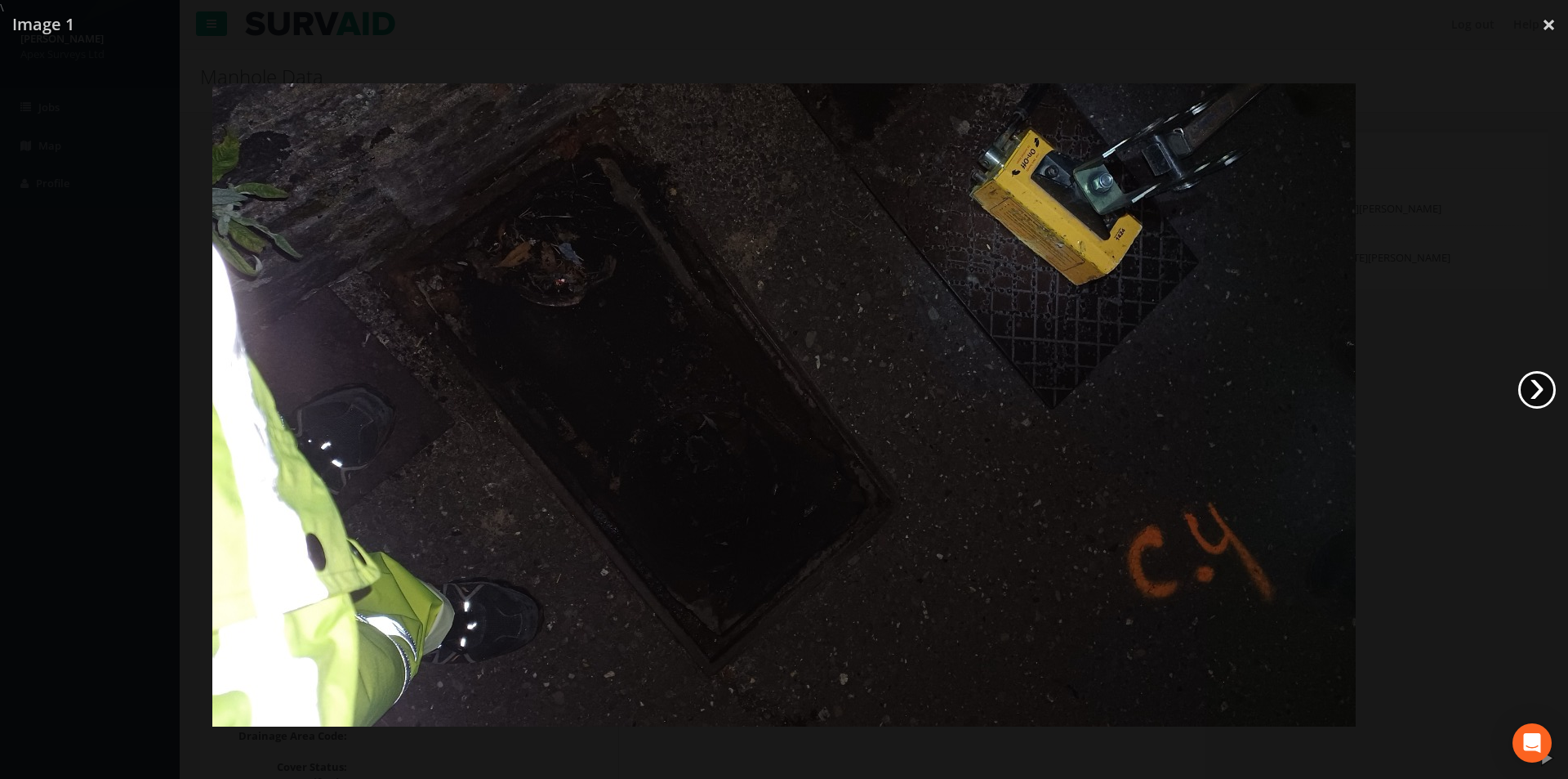
click at [1543, 388] on link "›" at bounding box center [1536, 389] width 37 height 37
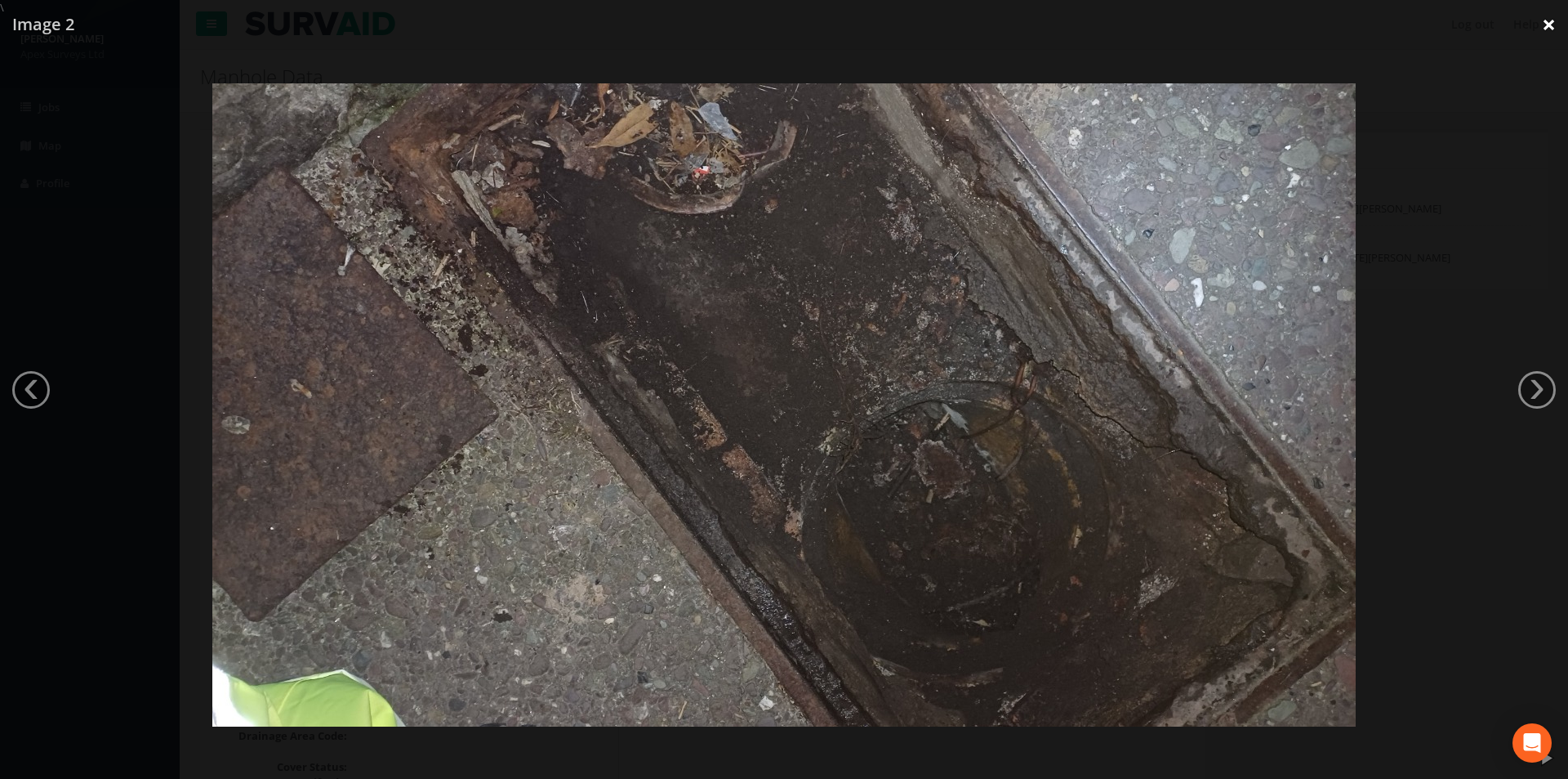
click at [1549, 28] on link "×" at bounding box center [1549, 25] width 38 height 49
